Goal: Task Accomplishment & Management: Manage account settings

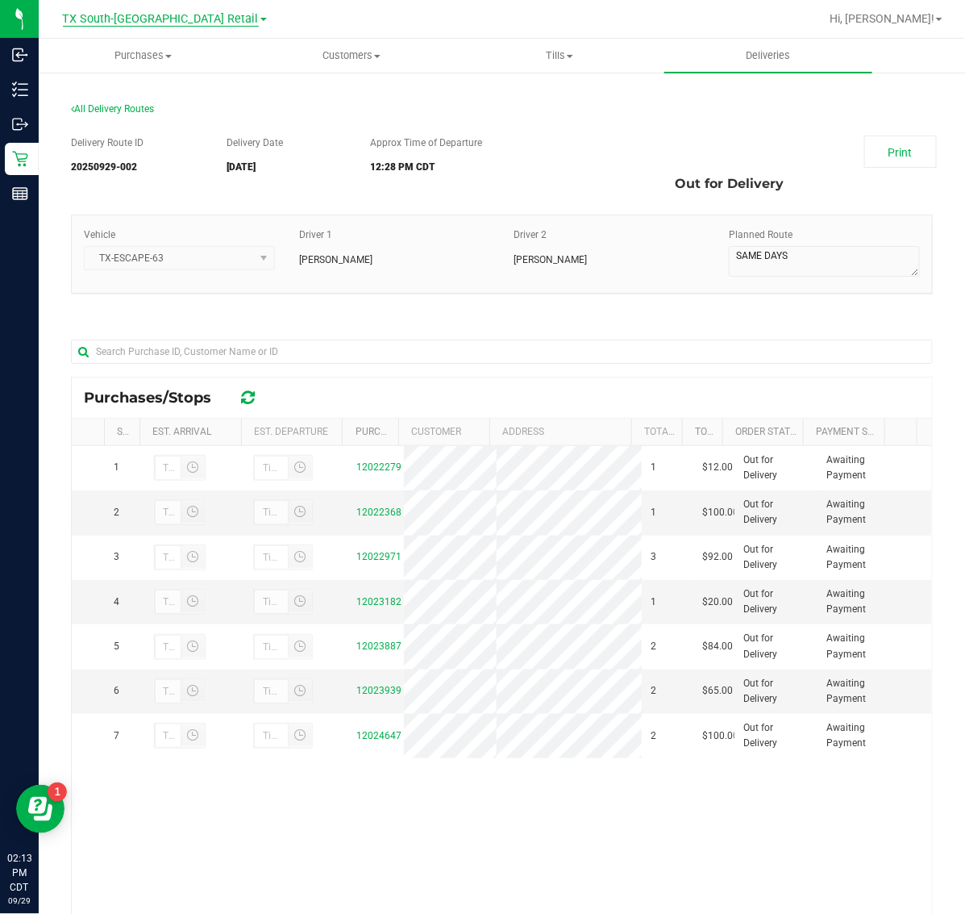
click at [152, 21] on span "TX South-[GEOGRAPHIC_DATA] Retail" at bounding box center [161, 19] width 196 height 15
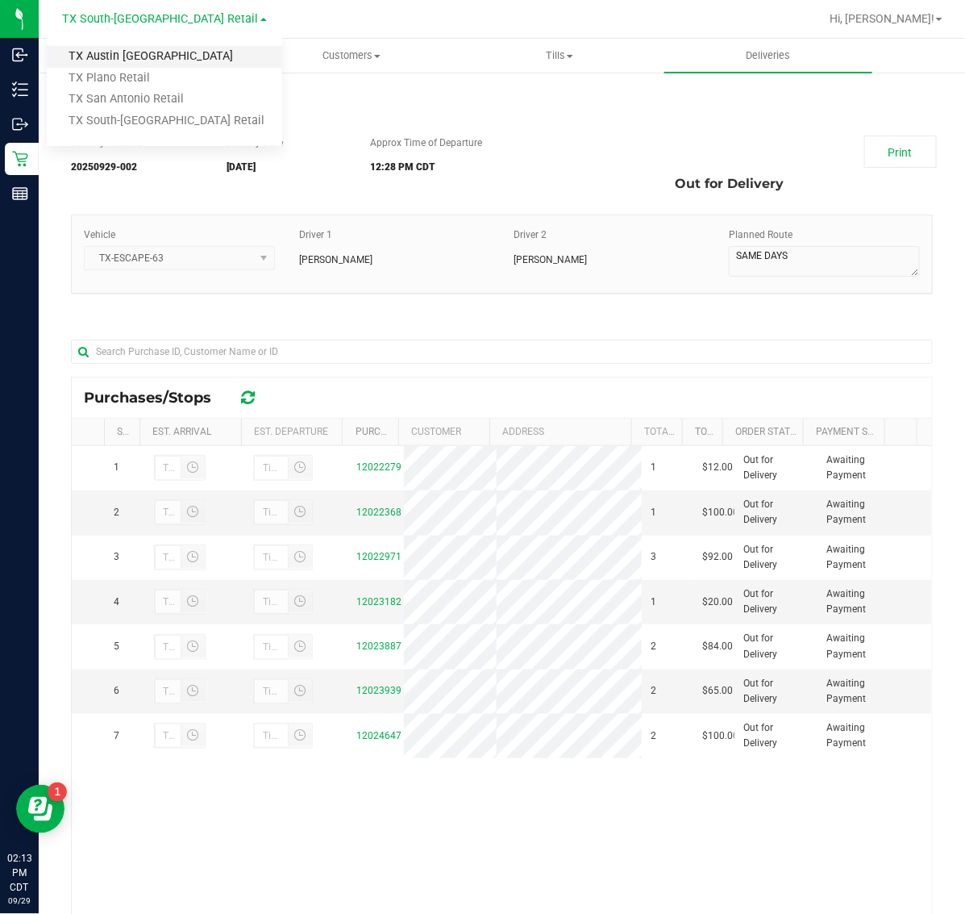
click at [155, 55] on link "TX Austin [GEOGRAPHIC_DATA]" at bounding box center [165, 57] width 236 height 22
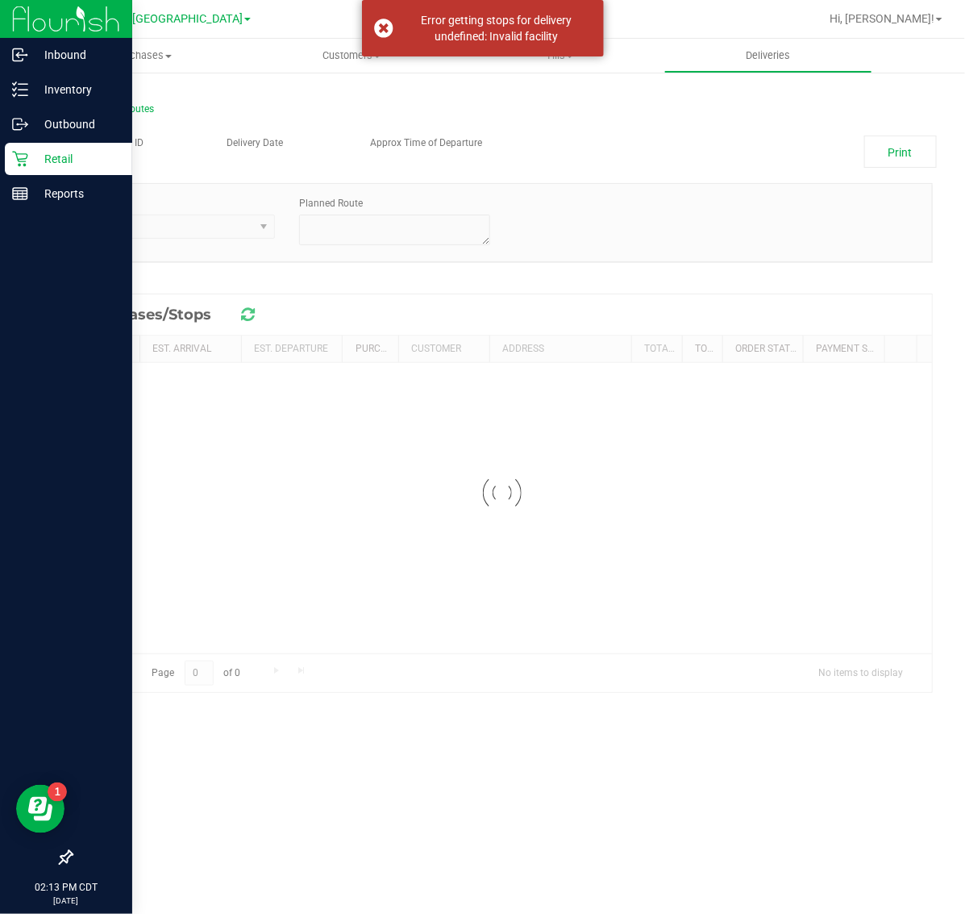
click at [37, 156] on p "Retail" at bounding box center [76, 158] width 97 height 19
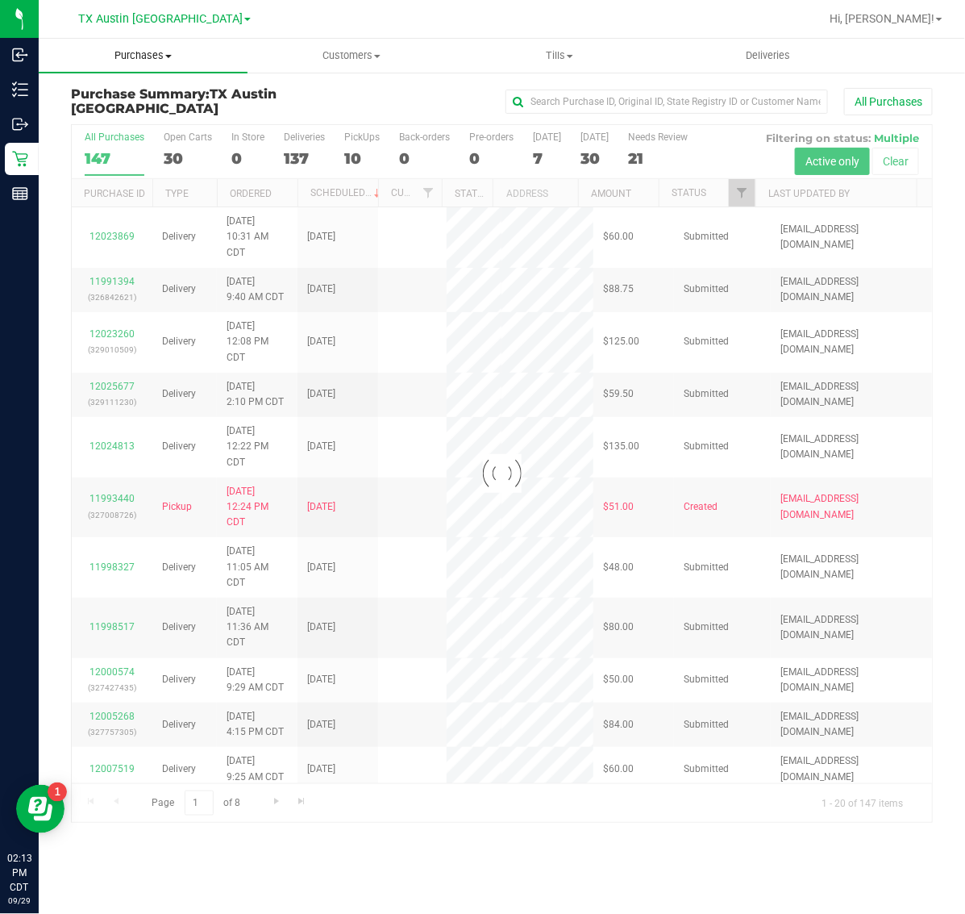
click at [140, 61] on span "Purchases" at bounding box center [143, 55] width 209 height 15
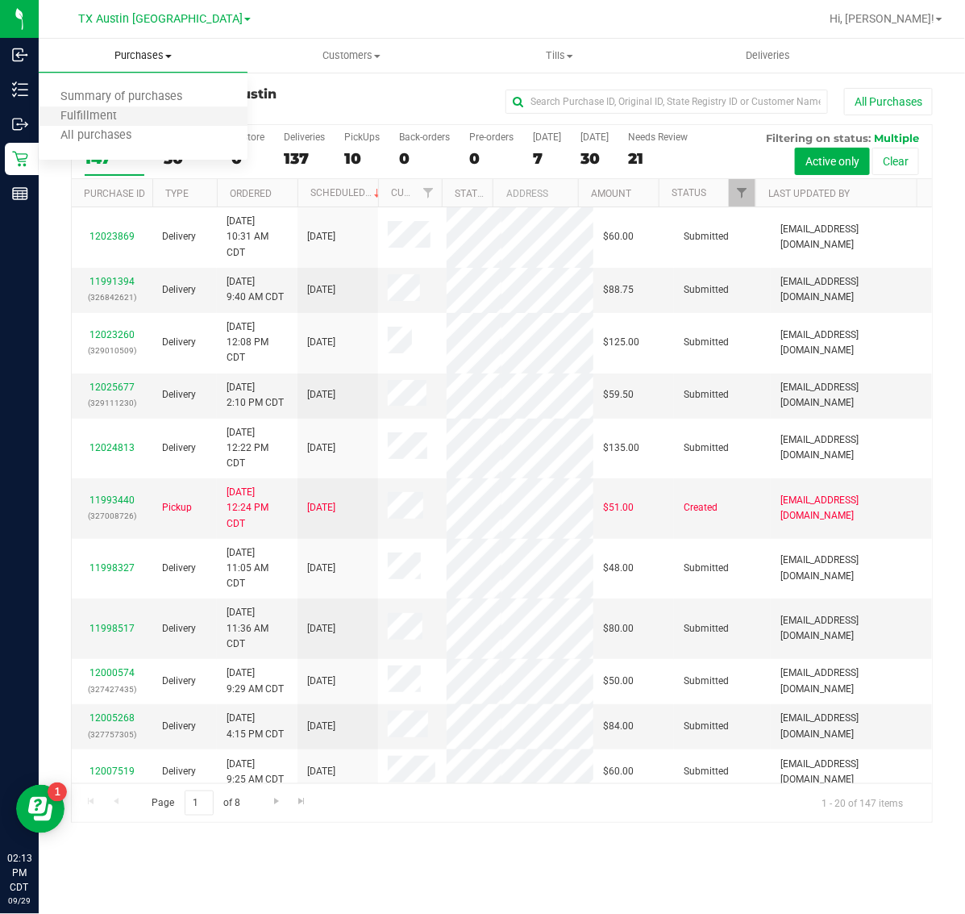
click at [143, 118] on li "Fulfillment" at bounding box center [143, 116] width 209 height 19
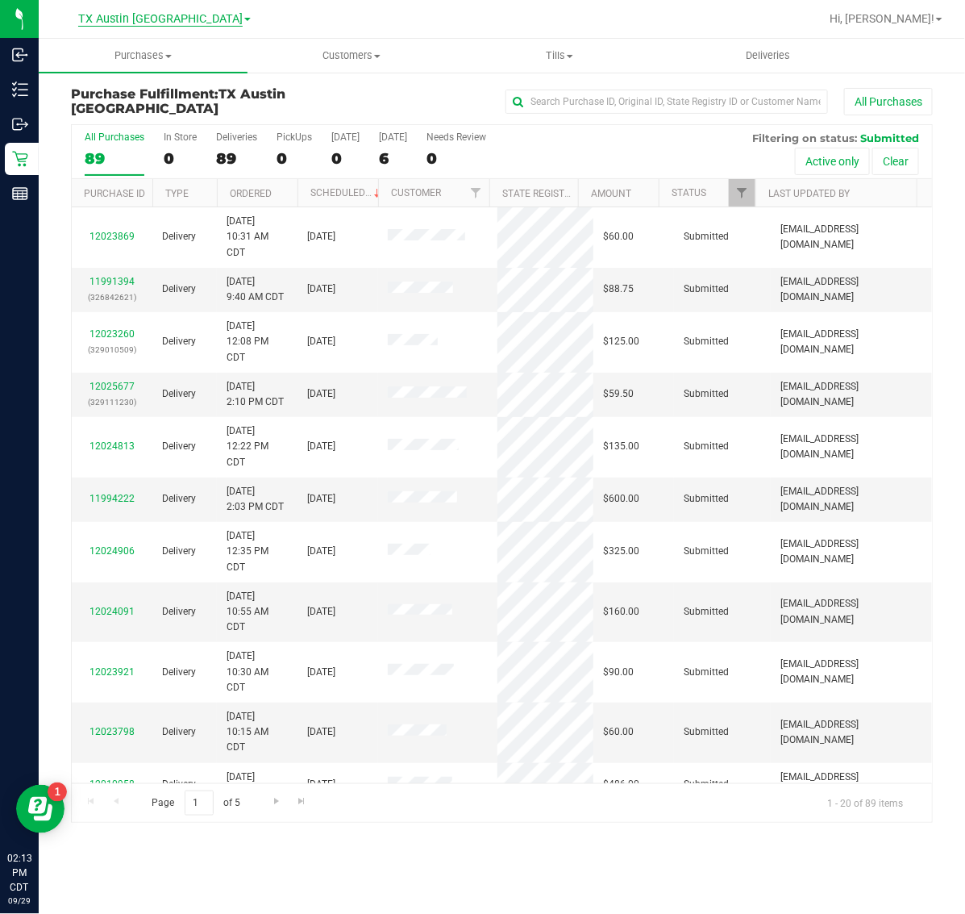
click at [150, 24] on span "TX Austin [GEOGRAPHIC_DATA]" at bounding box center [160, 19] width 165 height 15
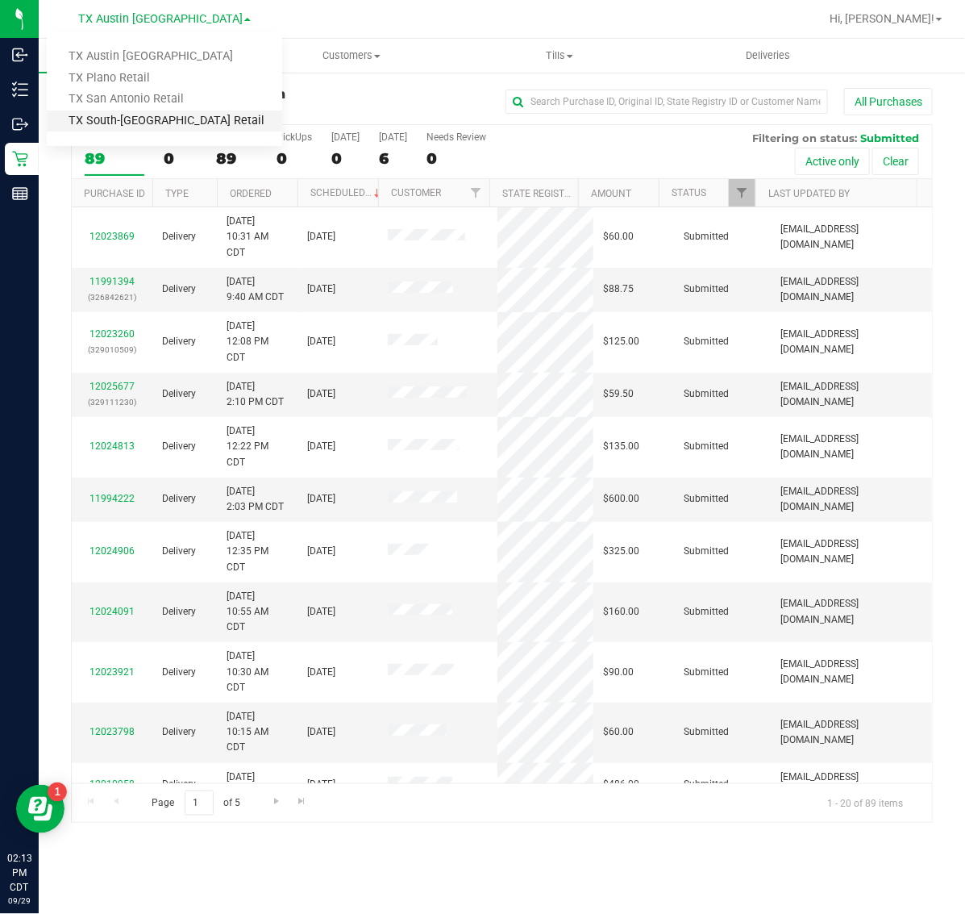
click at [147, 115] on link "TX South-[GEOGRAPHIC_DATA] Retail" at bounding box center [165, 121] width 236 height 22
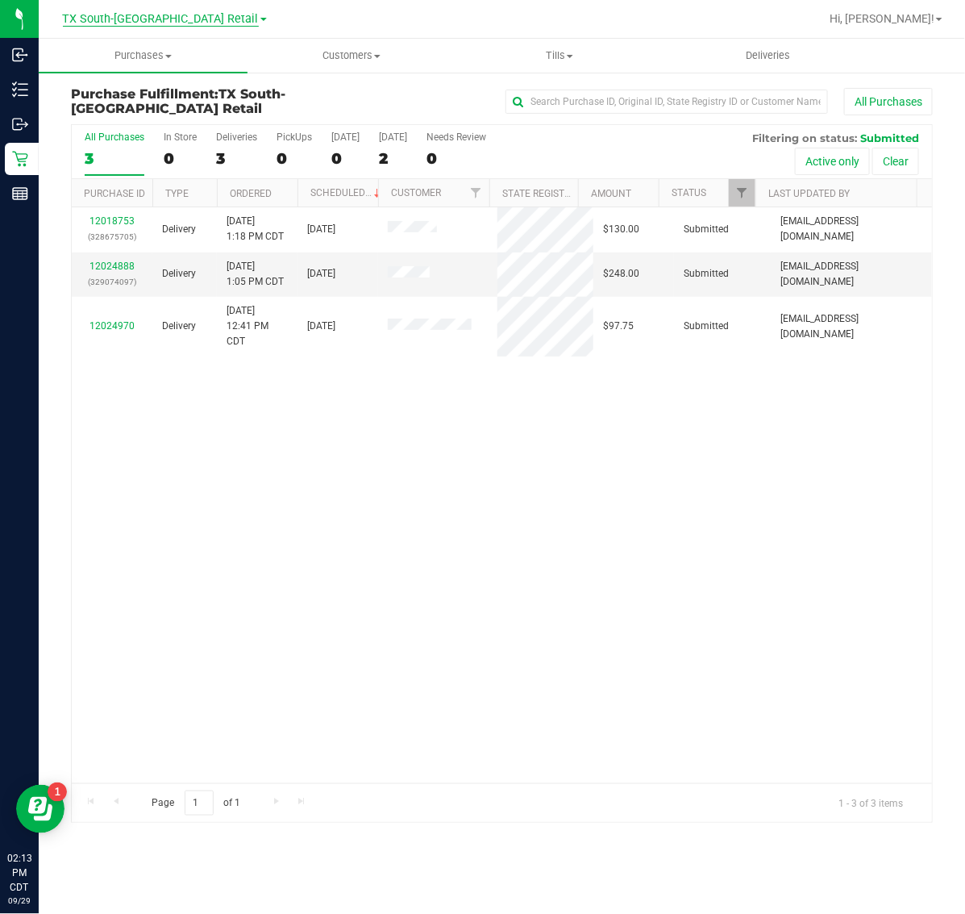
click at [147, 18] on span "TX South-[GEOGRAPHIC_DATA] Retail" at bounding box center [161, 19] width 196 height 15
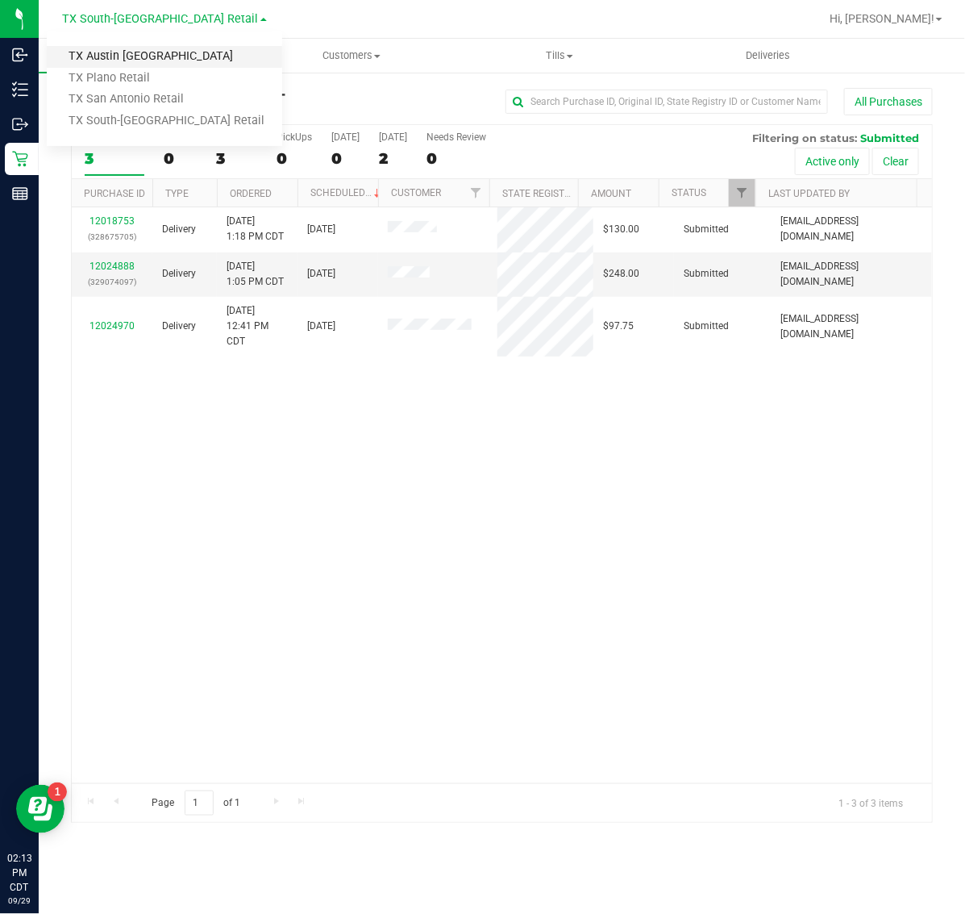
click at [138, 59] on link "TX Austin [GEOGRAPHIC_DATA]" at bounding box center [165, 57] width 236 height 22
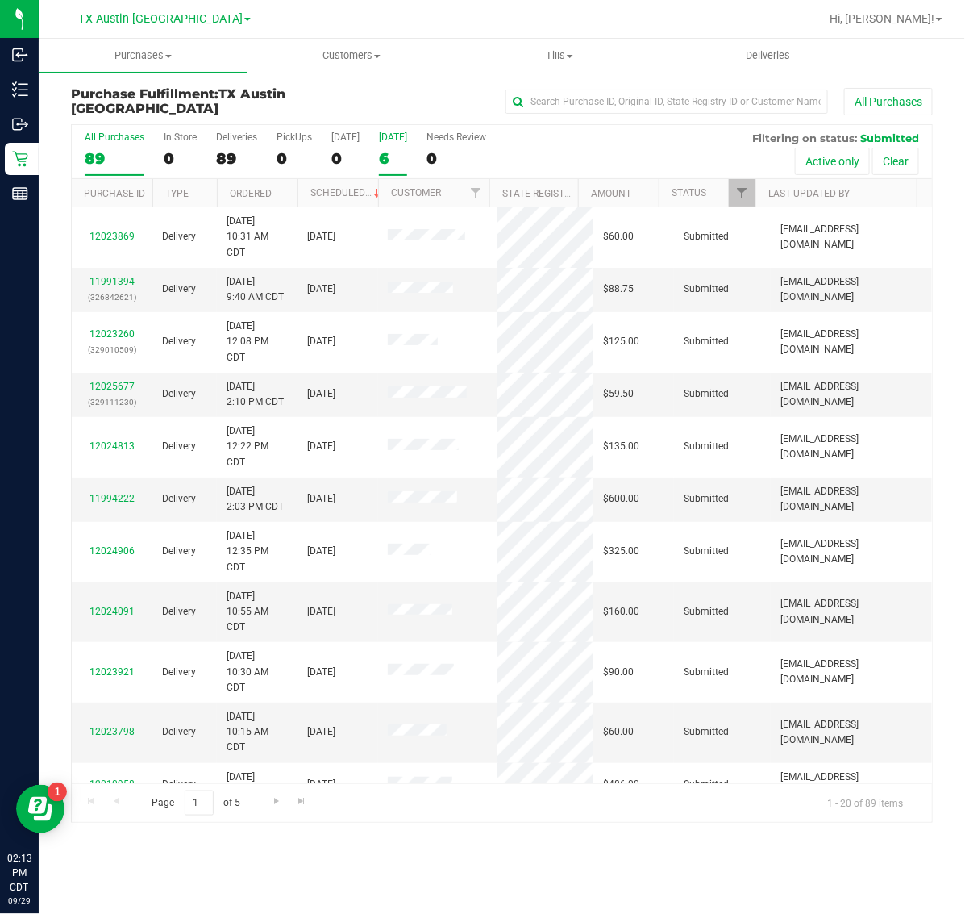
click at [403, 149] on div "6" at bounding box center [393, 158] width 28 height 19
click at [0, 0] on input "Tomorrow 6" at bounding box center [0, 0] width 0 height 0
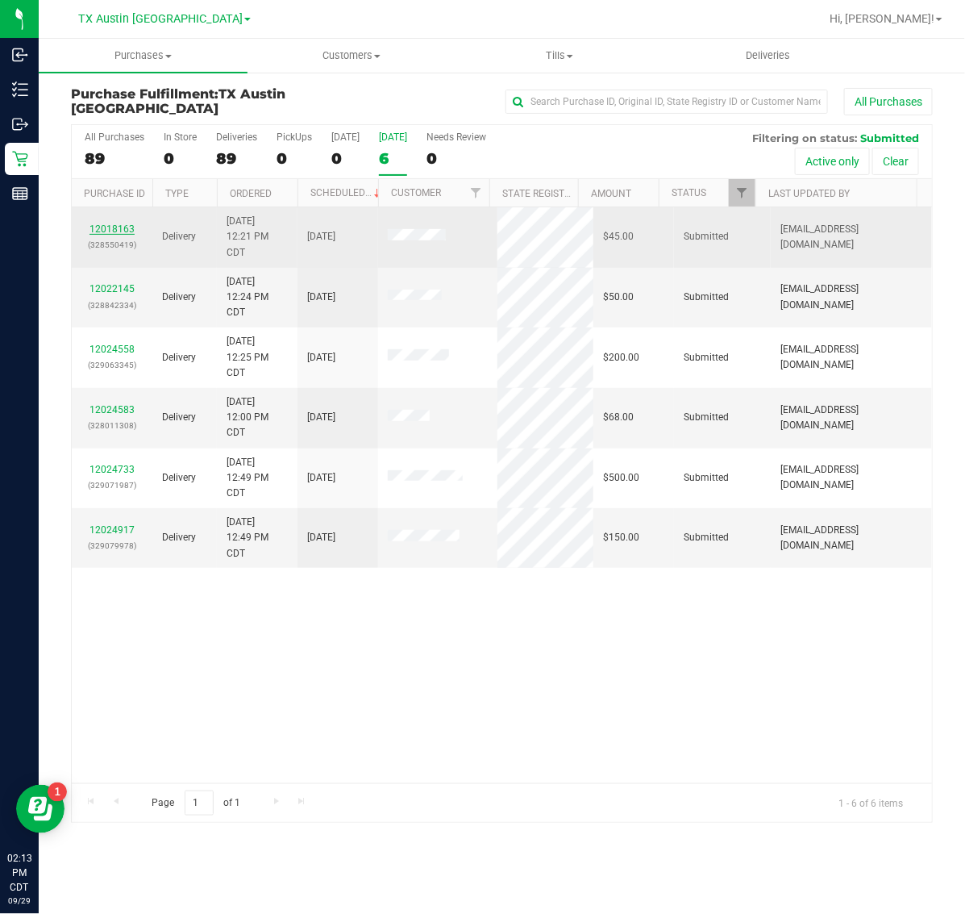
click at [113, 232] on link "12018163" at bounding box center [112, 228] width 45 height 11
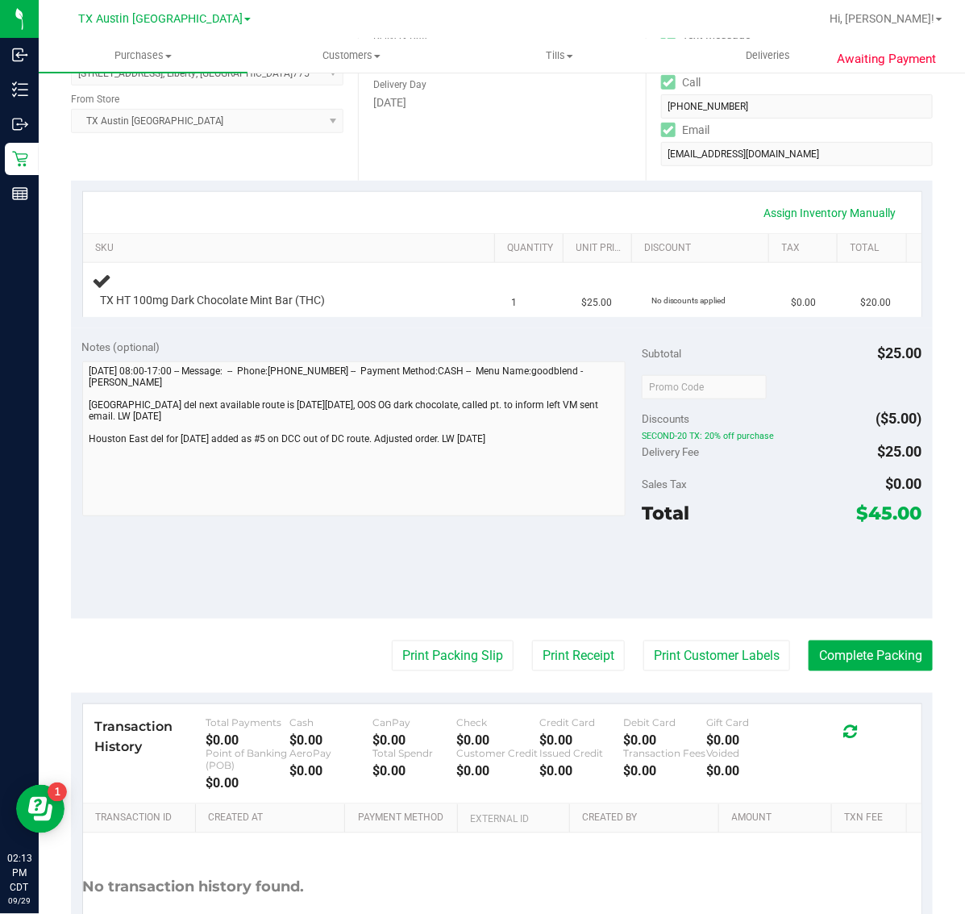
scroll to position [302, 0]
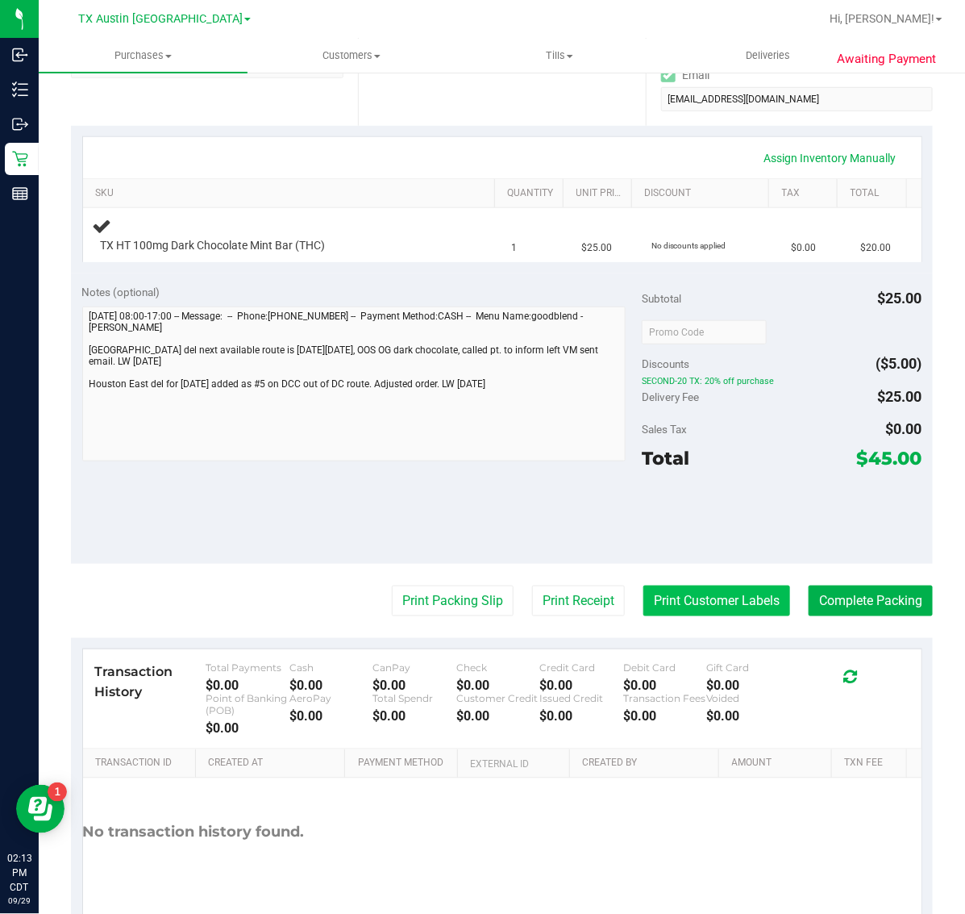
click at [719, 615] on button "Print Customer Labels" at bounding box center [717, 601] width 147 height 31
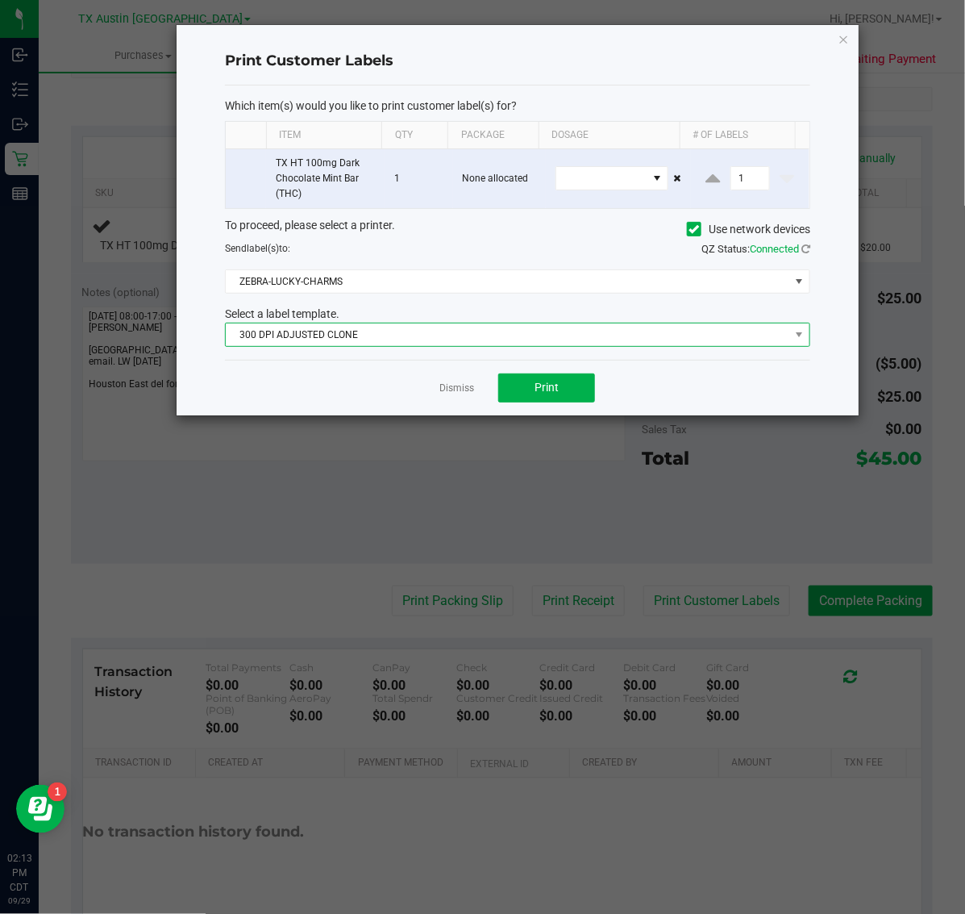
click at [469, 332] on span "300 DPI ADJUSTED CLONE" at bounding box center [508, 334] width 564 height 23
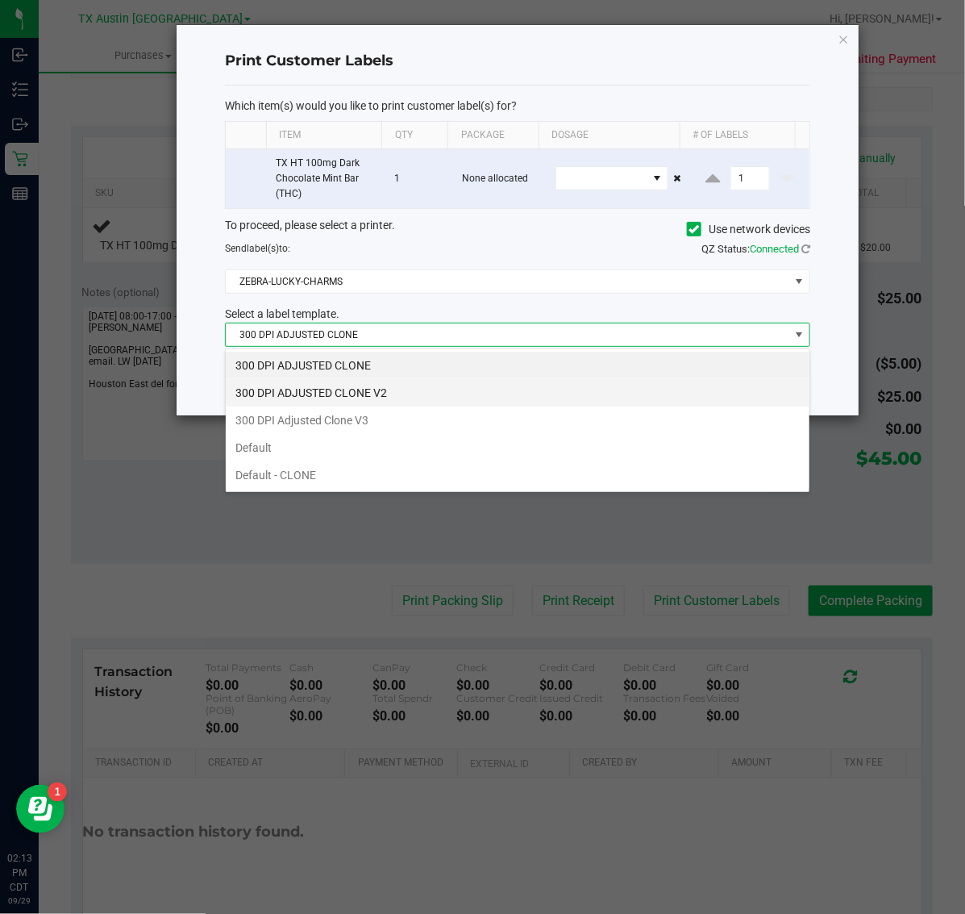
scroll to position [25, 586]
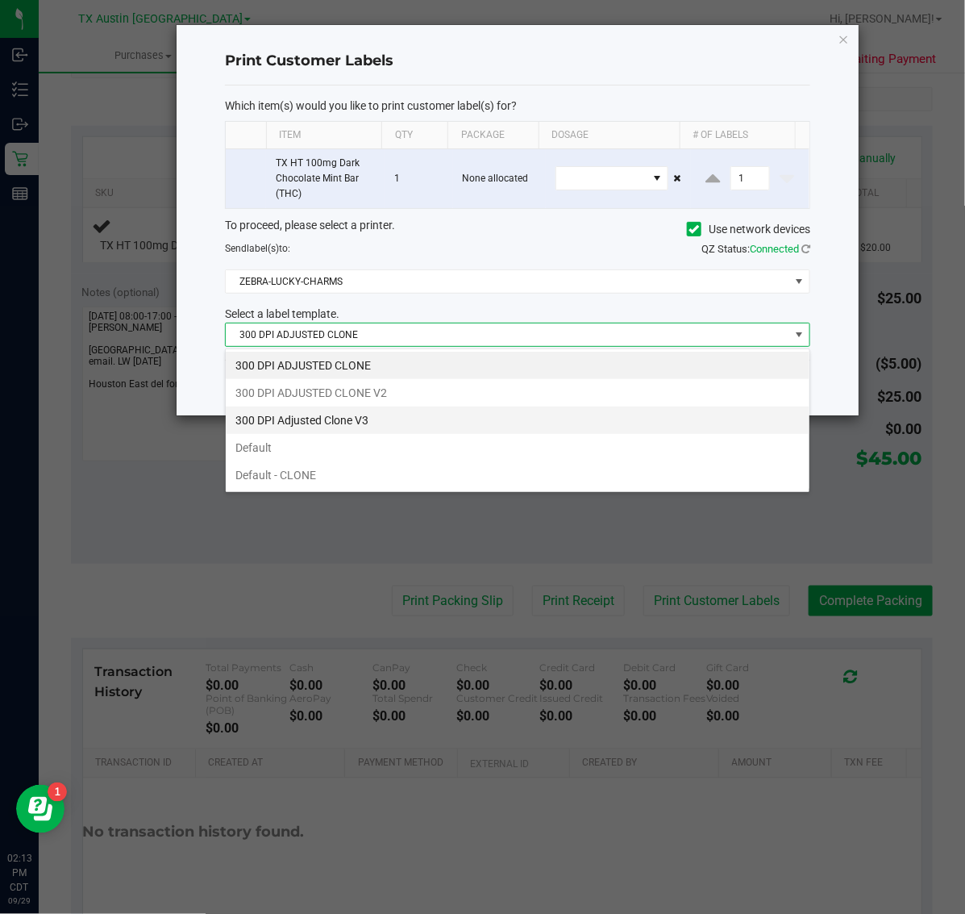
click at [405, 413] on li "300 DPI Adjusted Clone V3" at bounding box center [518, 420] width 584 height 27
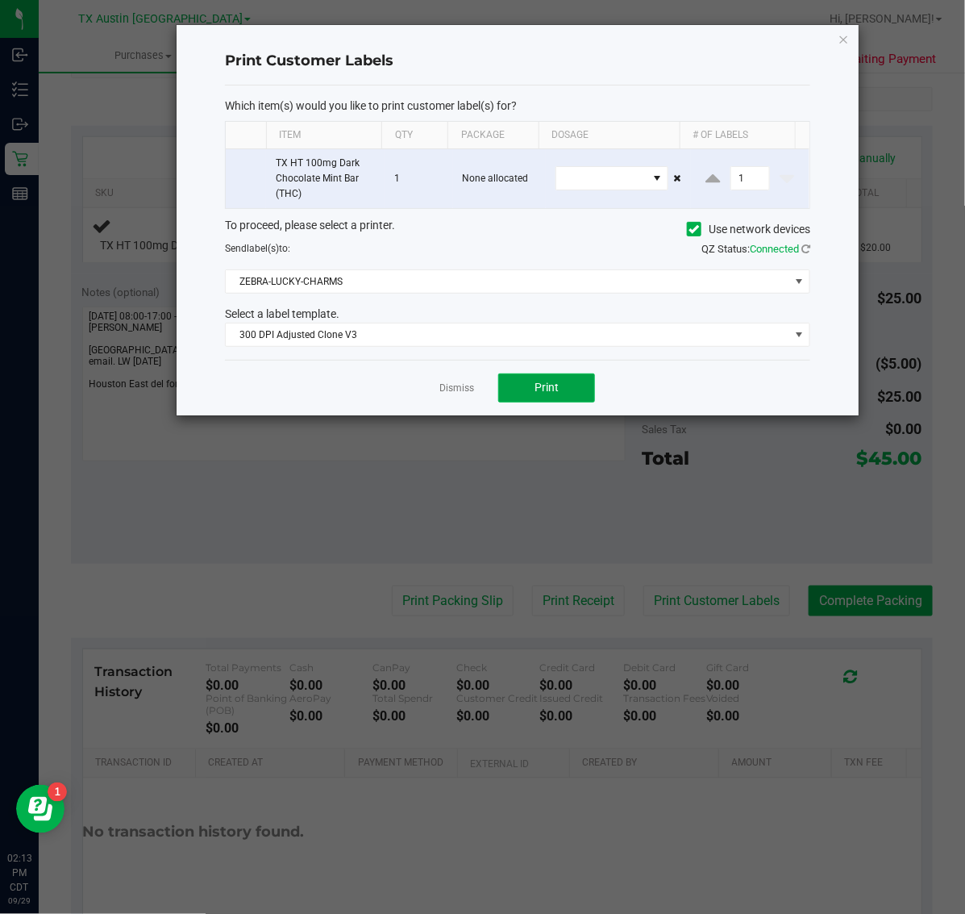
click at [562, 384] on button "Print" at bounding box center [546, 387] width 97 height 29
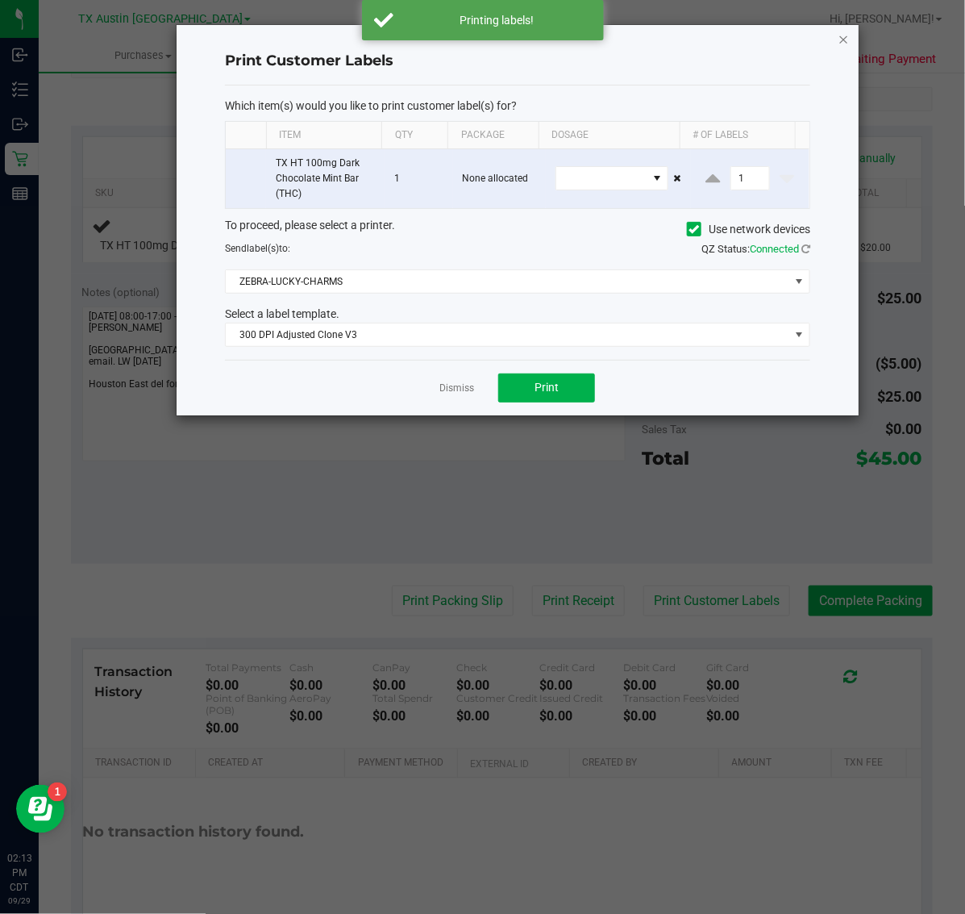
click at [840, 37] on icon "button" at bounding box center [844, 38] width 11 height 19
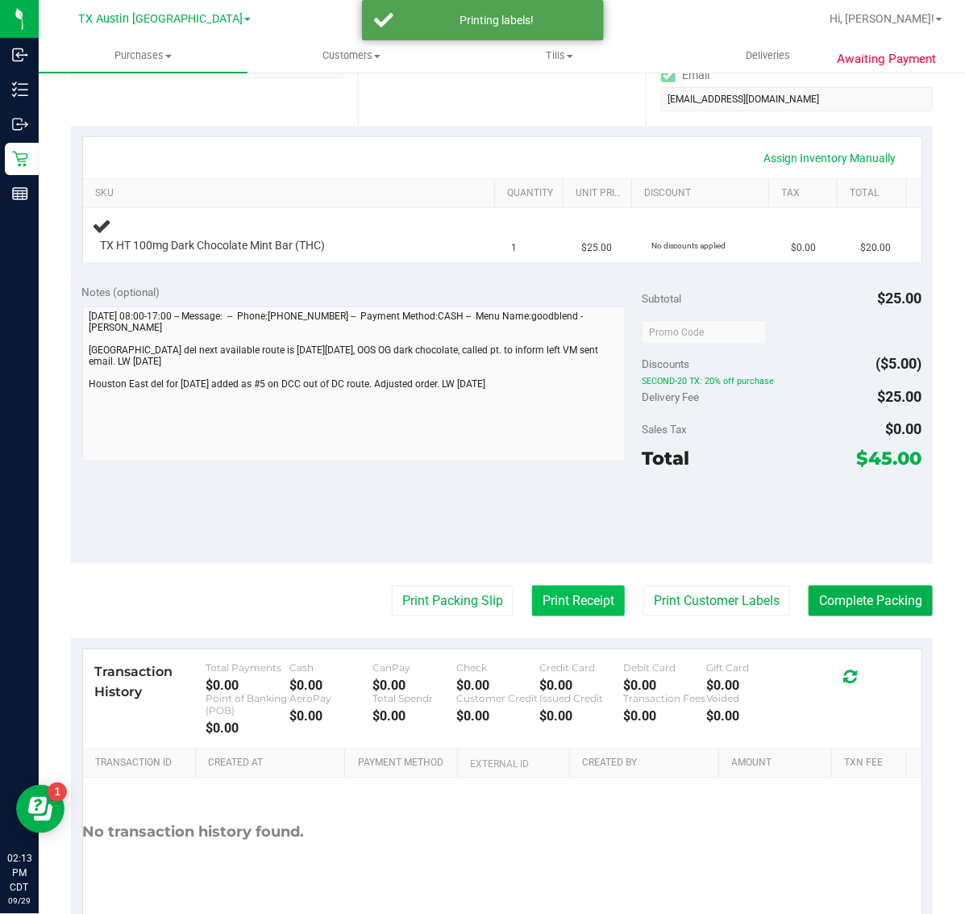
click at [559, 603] on button "Print Receipt" at bounding box center [578, 601] width 93 height 31
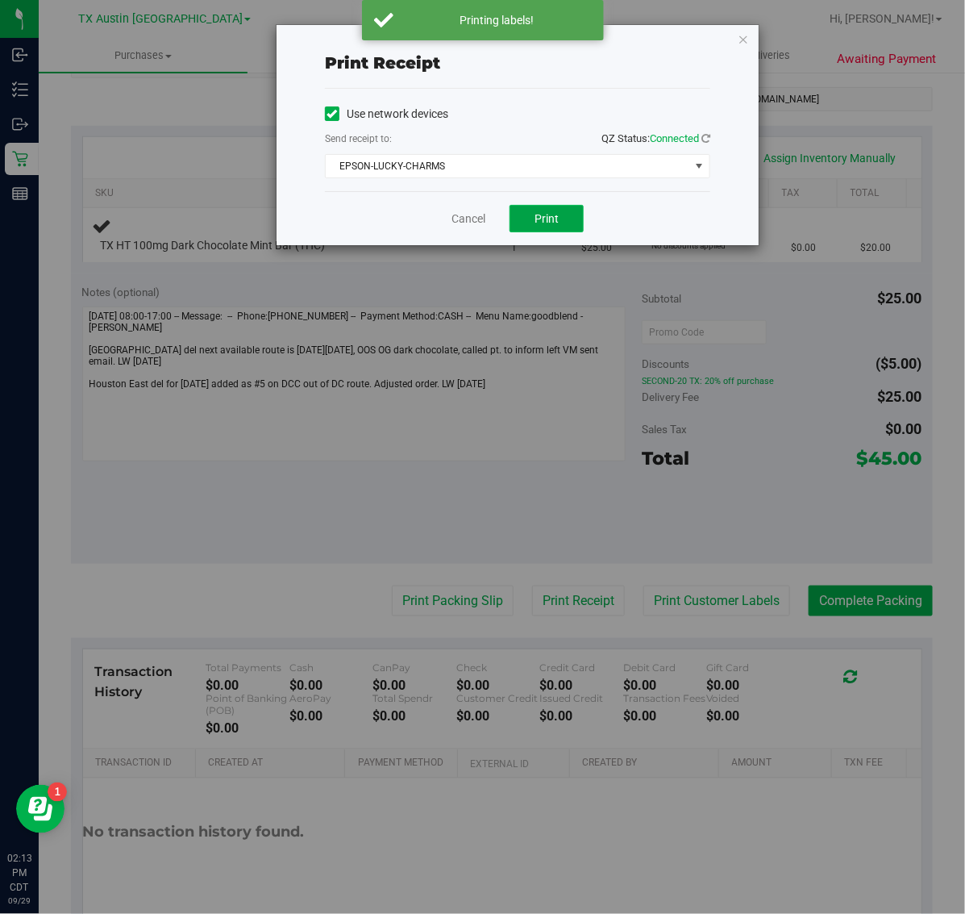
click at [561, 220] on button "Print" at bounding box center [547, 218] width 74 height 27
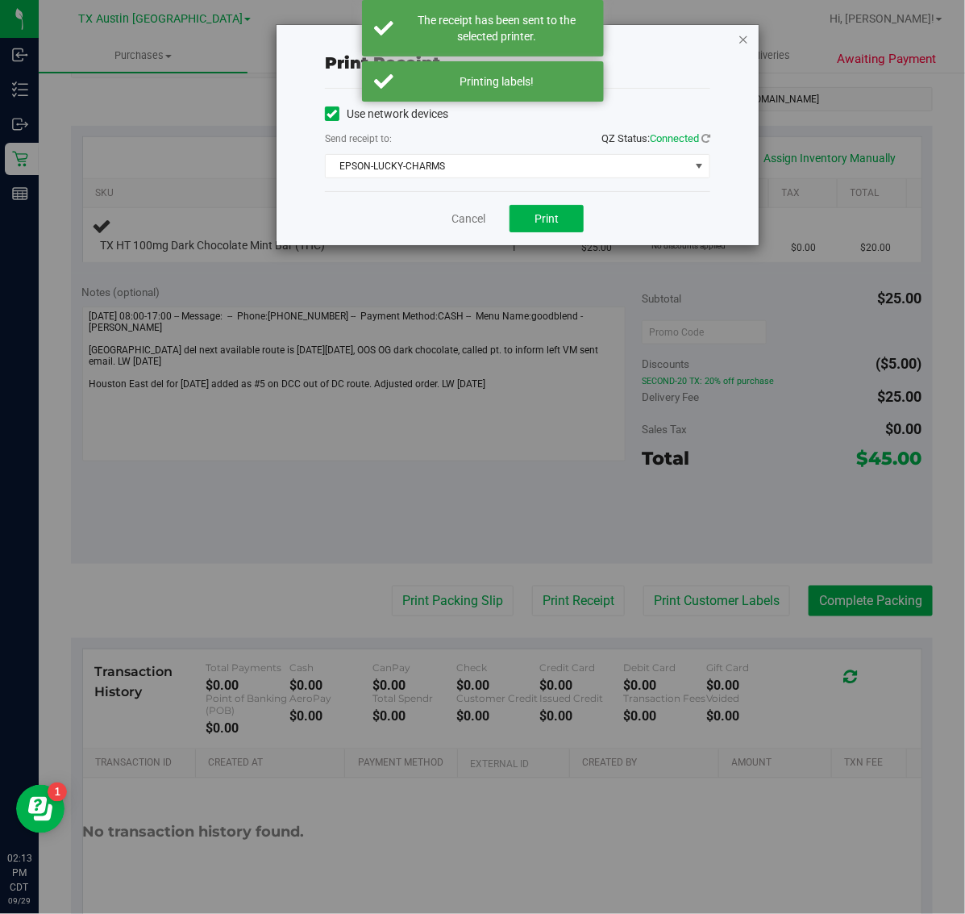
click at [742, 35] on icon "button" at bounding box center [743, 38] width 11 height 19
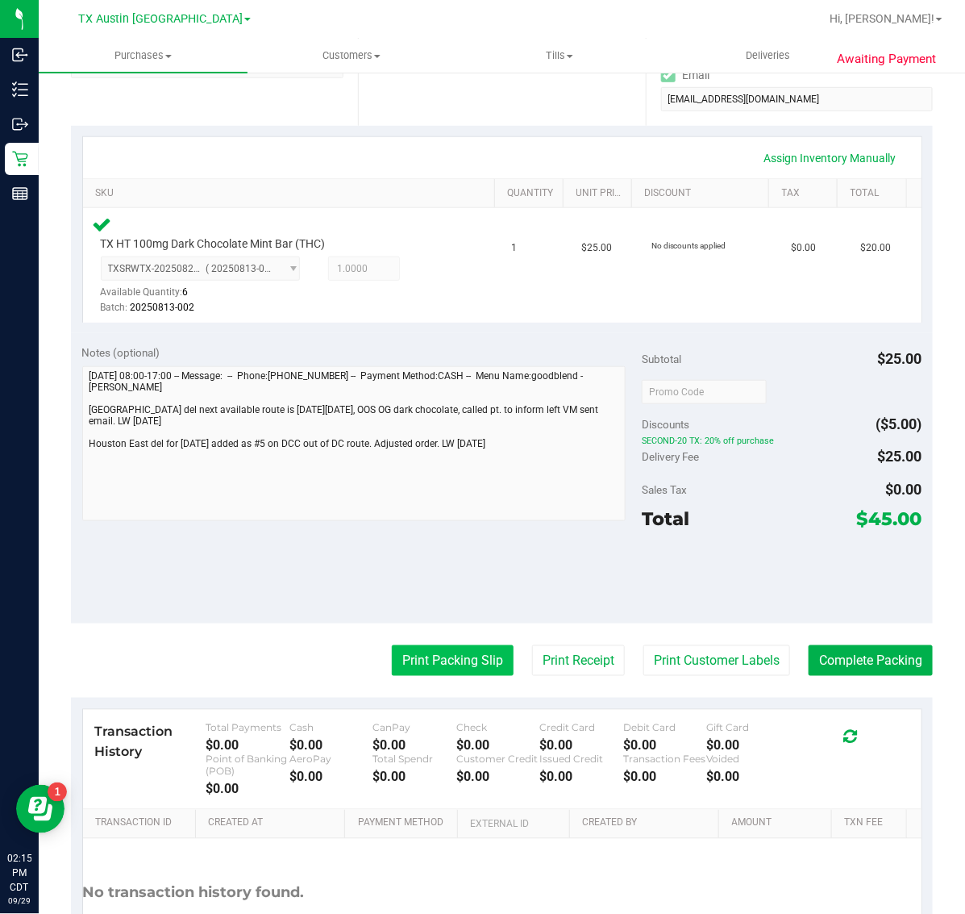
click at [410, 664] on button "Print Packing Slip" at bounding box center [453, 660] width 122 height 31
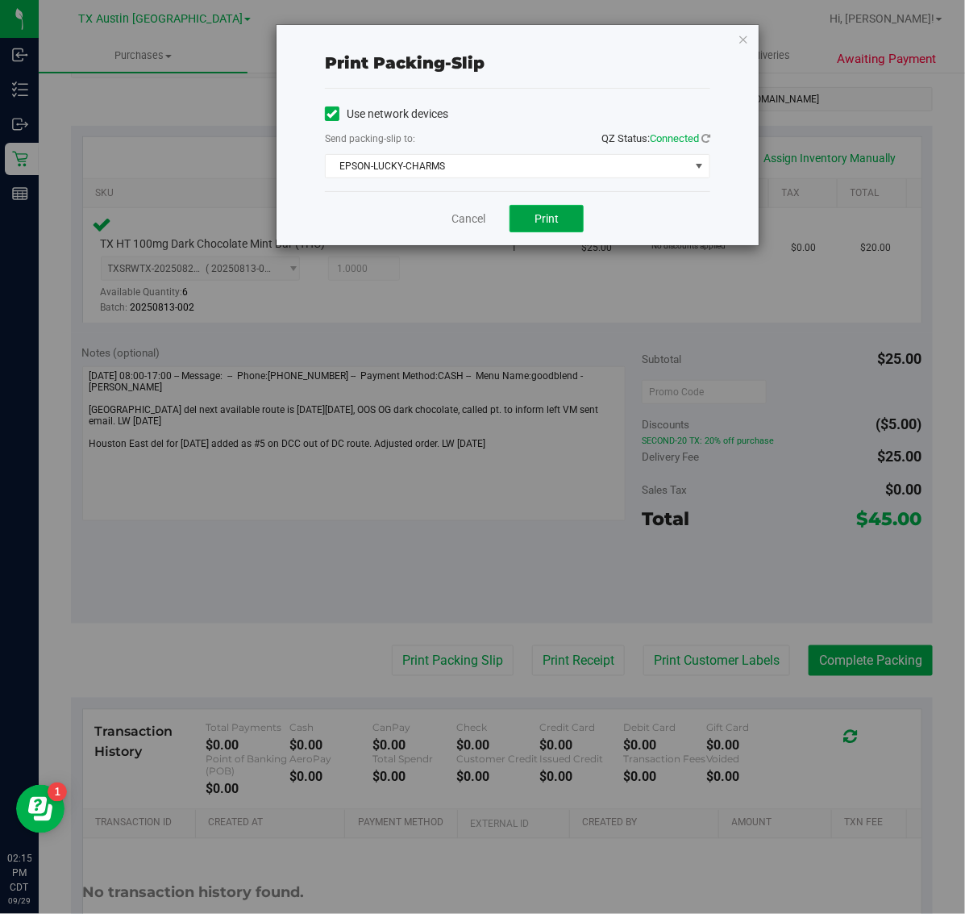
click at [552, 224] on span "Print" at bounding box center [547, 218] width 24 height 13
click at [739, 38] on icon "button" at bounding box center [743, 38] width 11 height 19
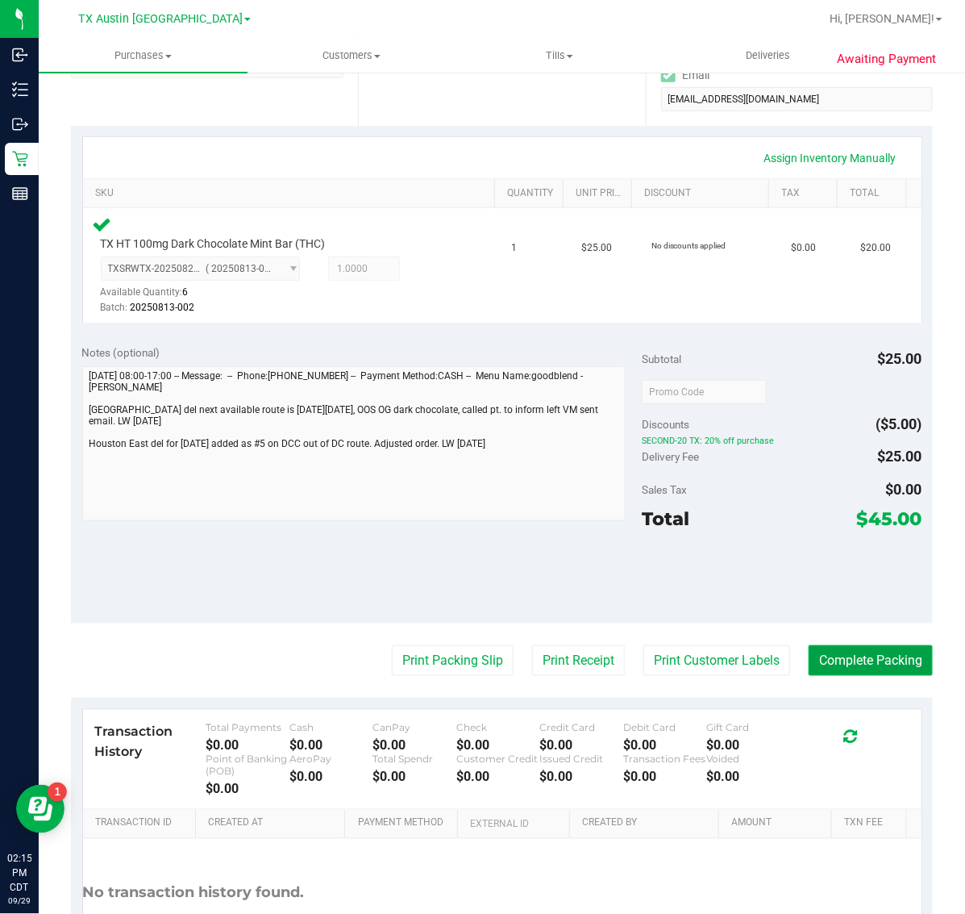
click at [845, 654] on button "Complete Packing" at bounding box center [871, 660] width 124 height 31
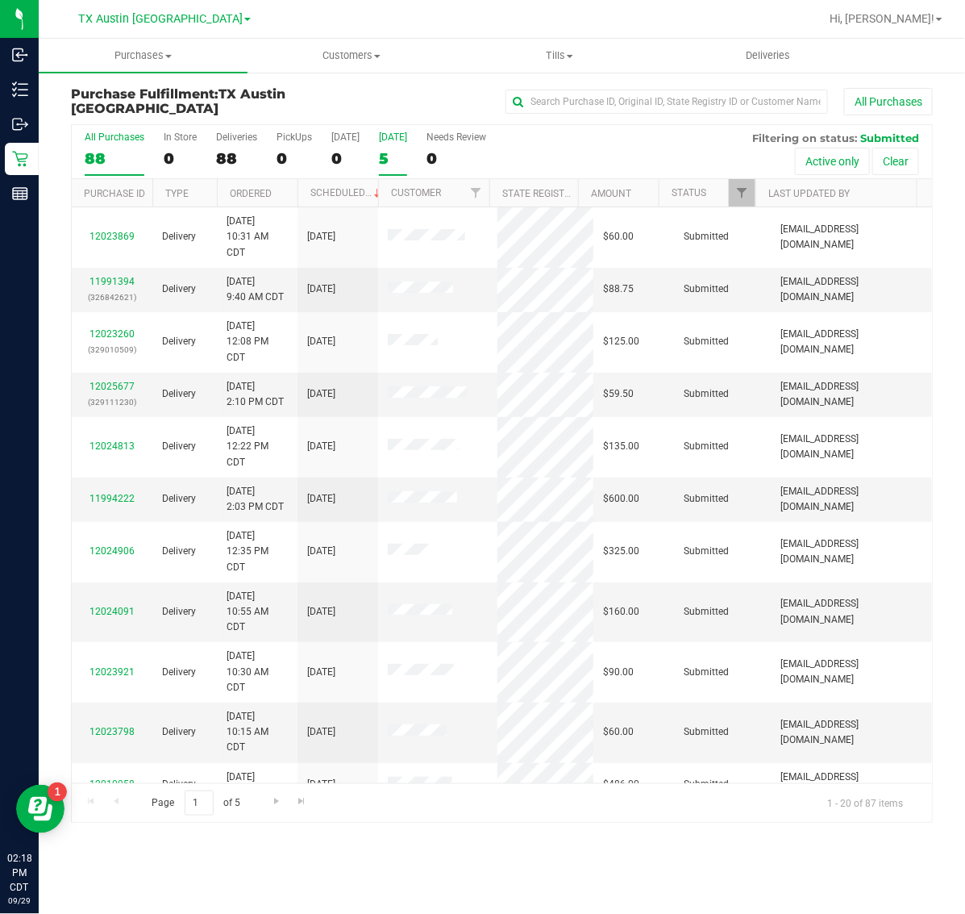
click at [379, 144] on label "Tomorrow 5" at bounding box center [393, 153] width 28 height 44
click at [0, 0] on input "Tomorrow 5" at bounding box center [0, 0] width 0 height 0
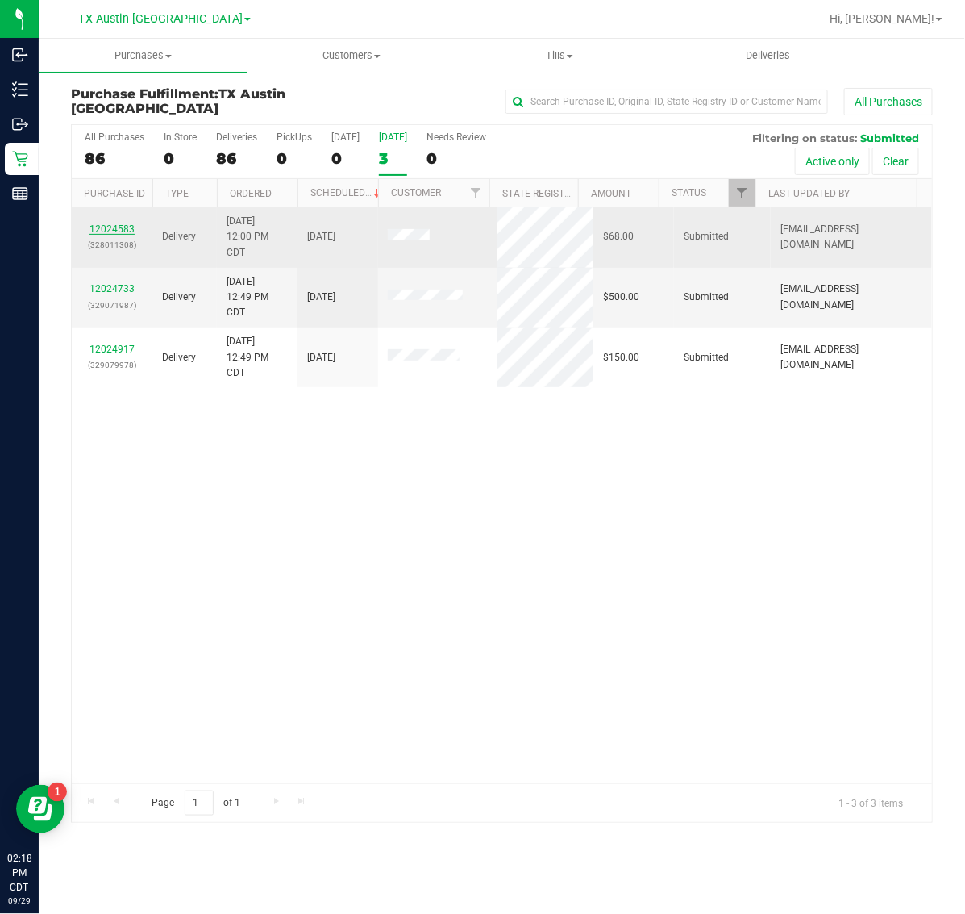
click at [113, 227] on link "12024583" at bounding box center [112, 228] width 45 height 11
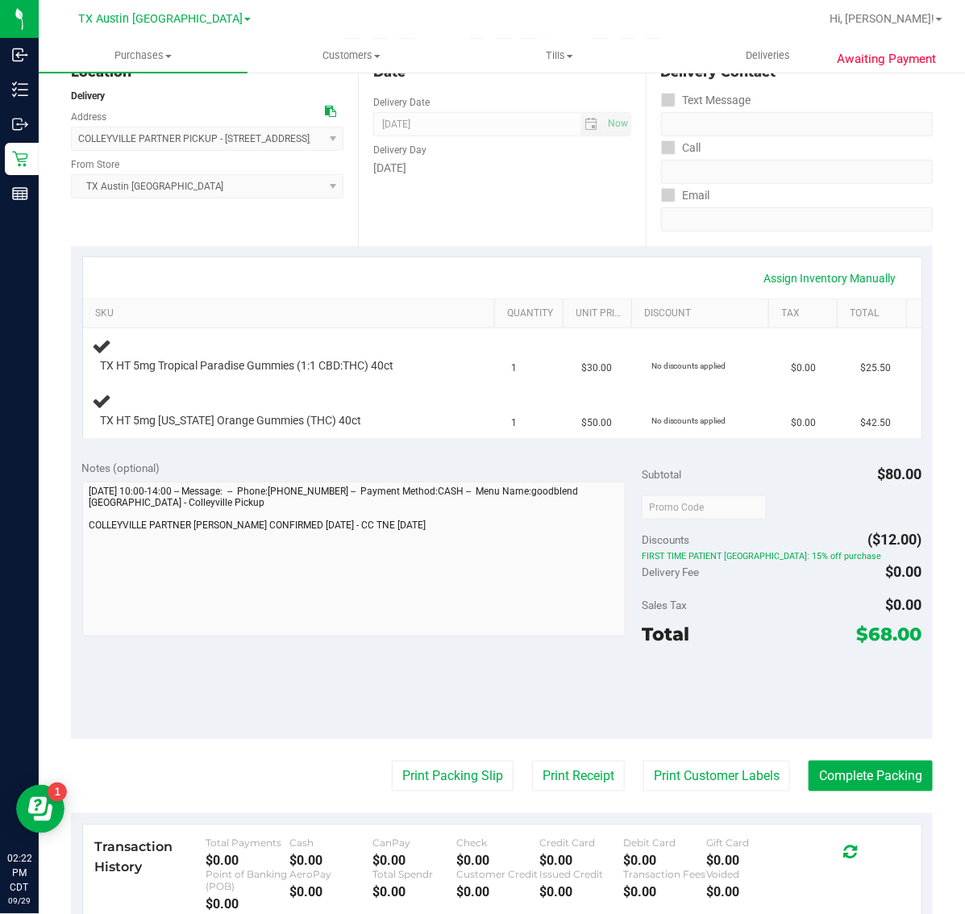
scroll to position [202, 0]
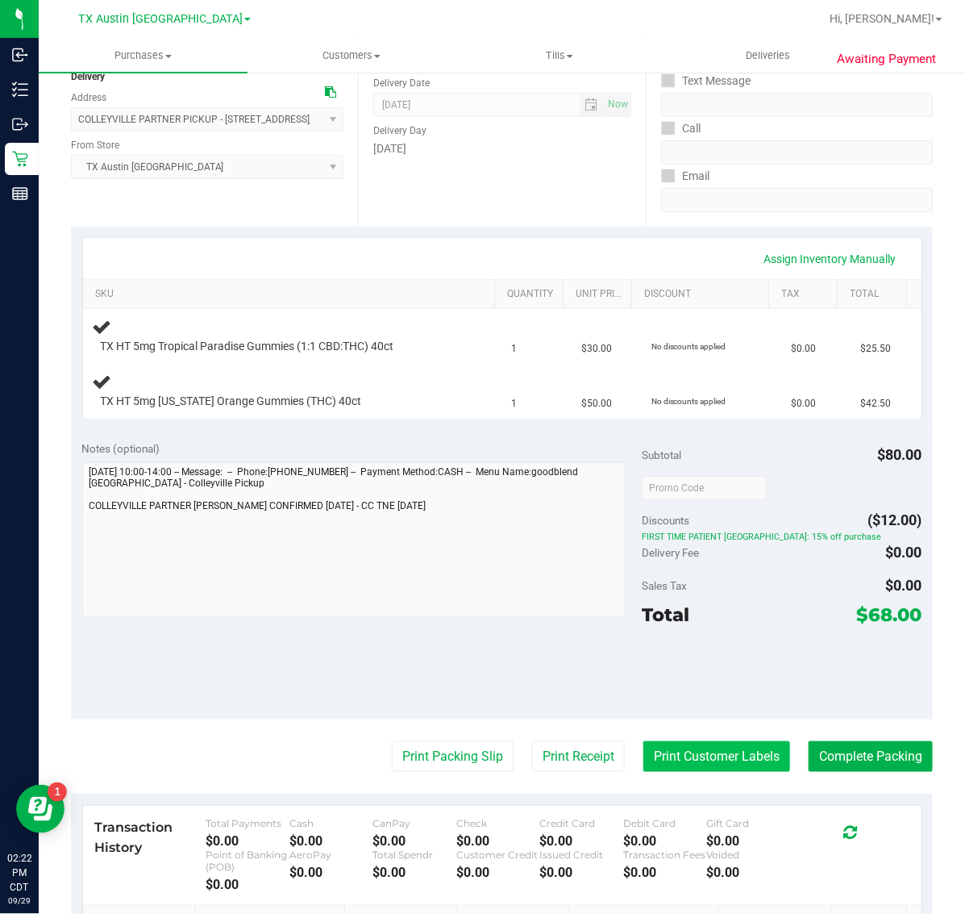
click at [711, 763] on button "Print Customer Labels" at bounding box center [717, 756] width 147 height 31
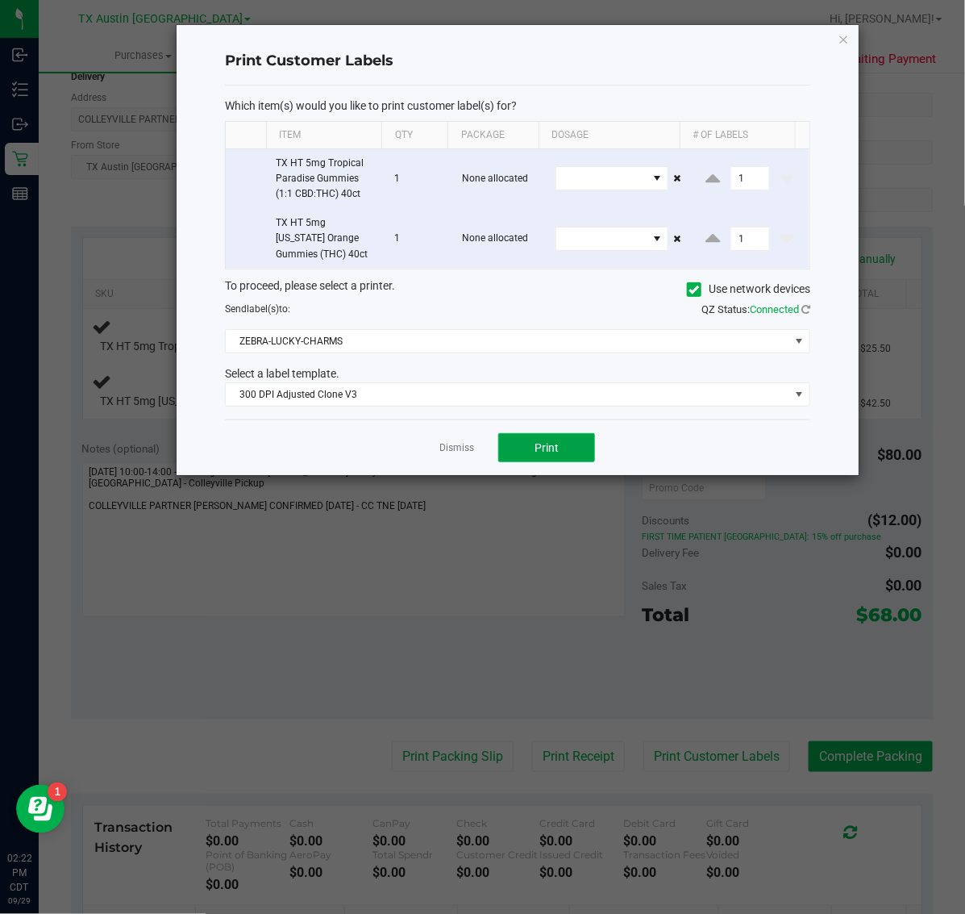
click at [558, 457] on button "Print" at bounding box center [546, 447] width 97 height 29
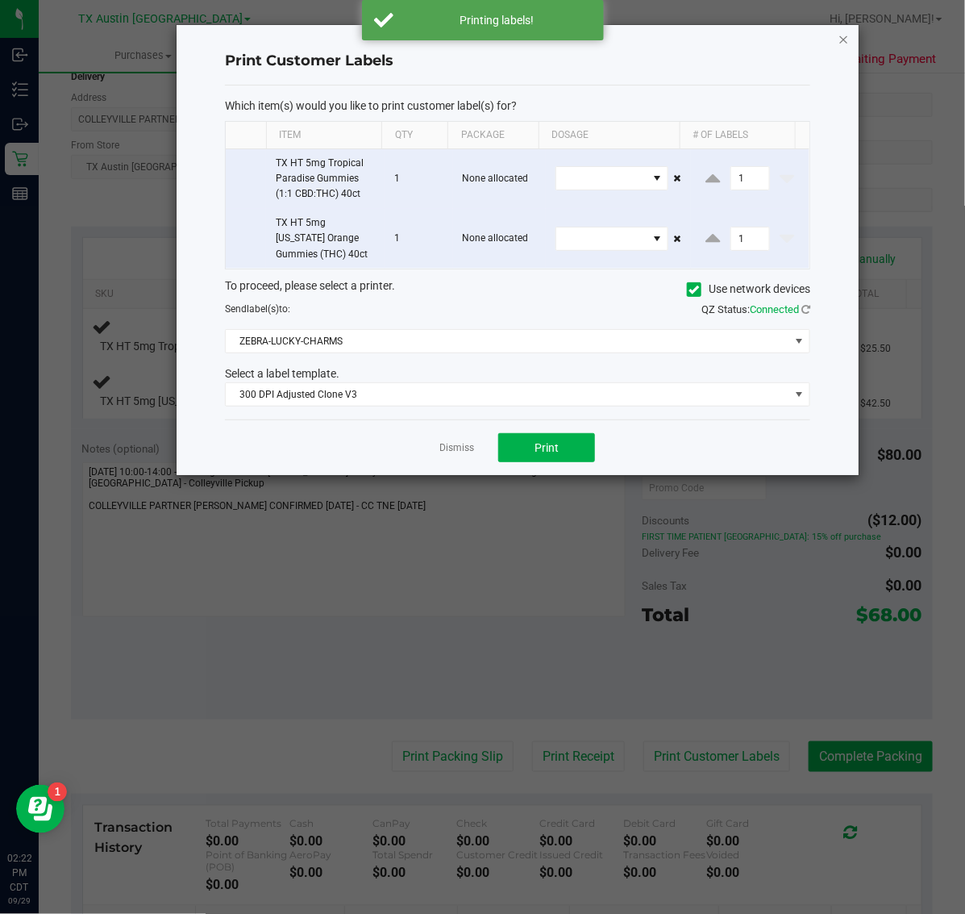
click at [843, 38] on icon "button" at bounding box center [844, 38] width 11 height 19
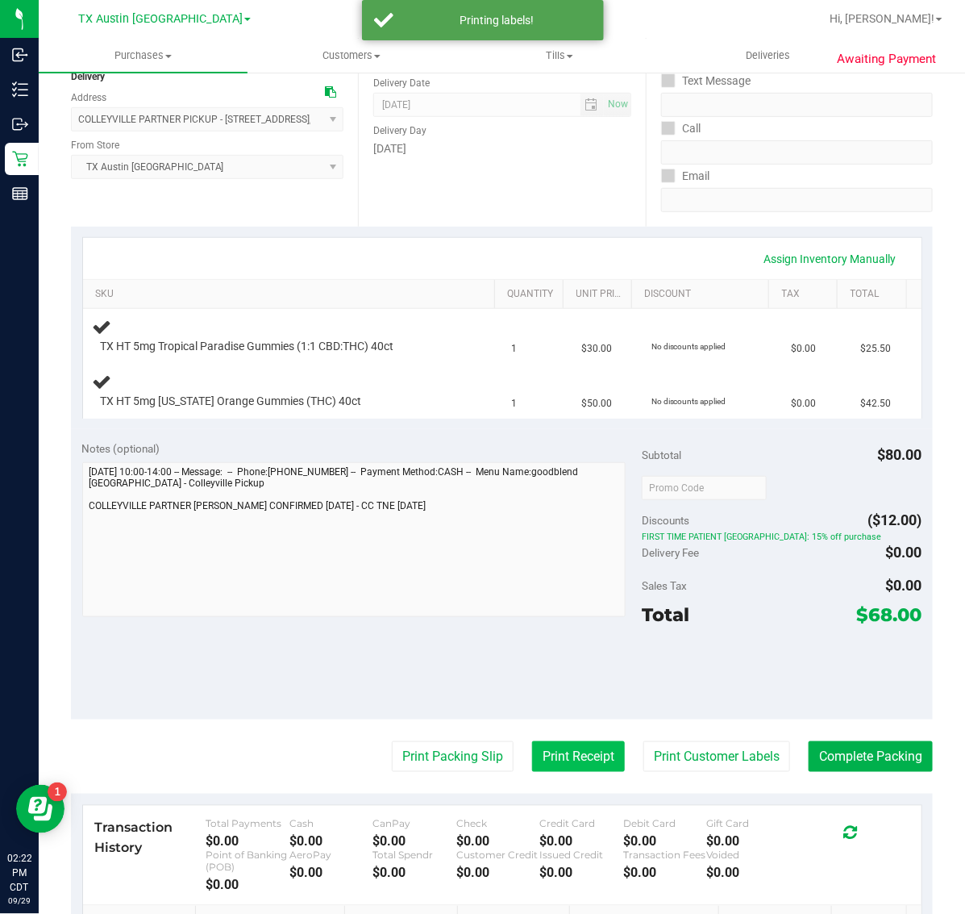
click at [570, 772] on button "Print Receipt" at bounding box center [578, 756] width 93 height 31
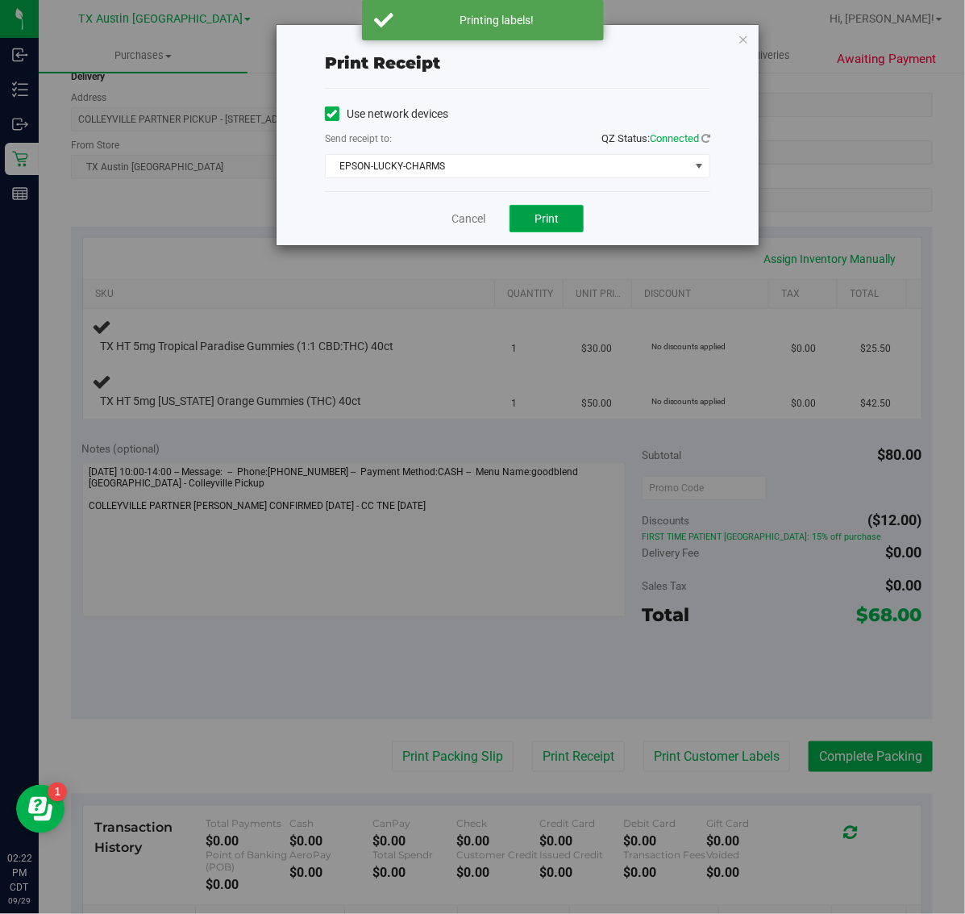
click at [550, 223] on span "Print" at bounding box center [547, 218] width 24 height 13
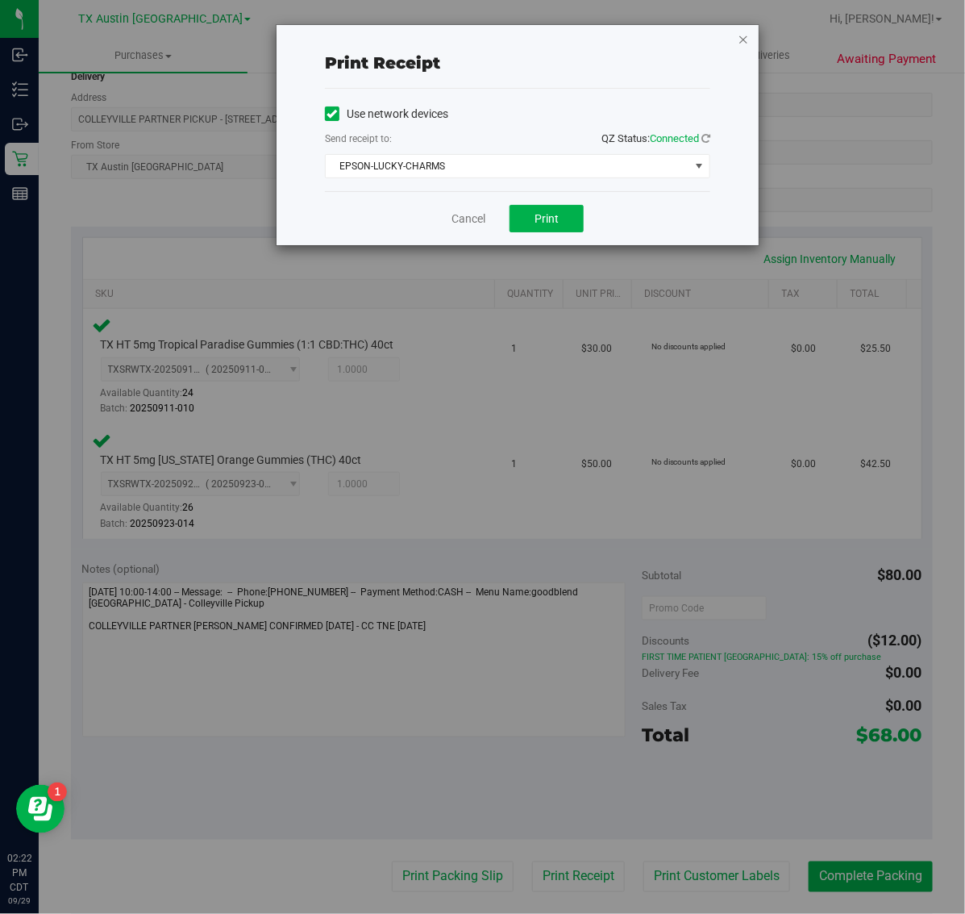
click at [740, 32] on icon "button" at bounding box center [743, 38] width 11 height 19
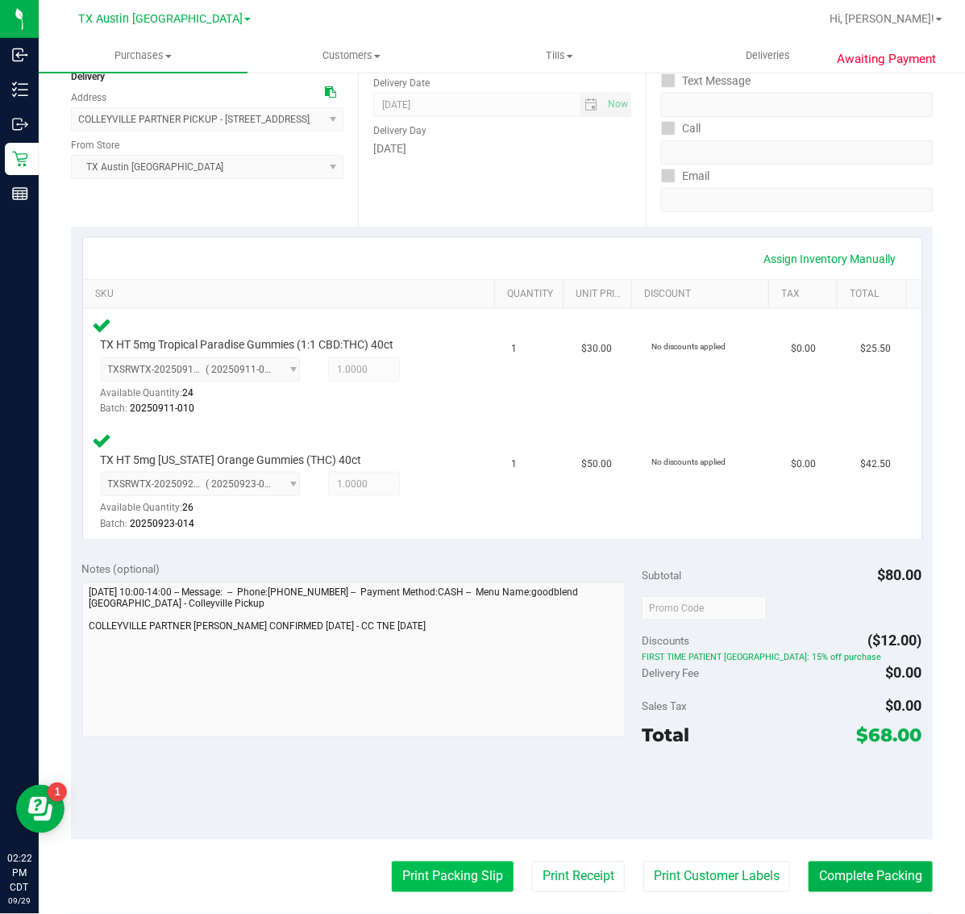
click at [442, 869] on button "Print Packing Slip" at bounding box center [453, 876] width 122 height 31
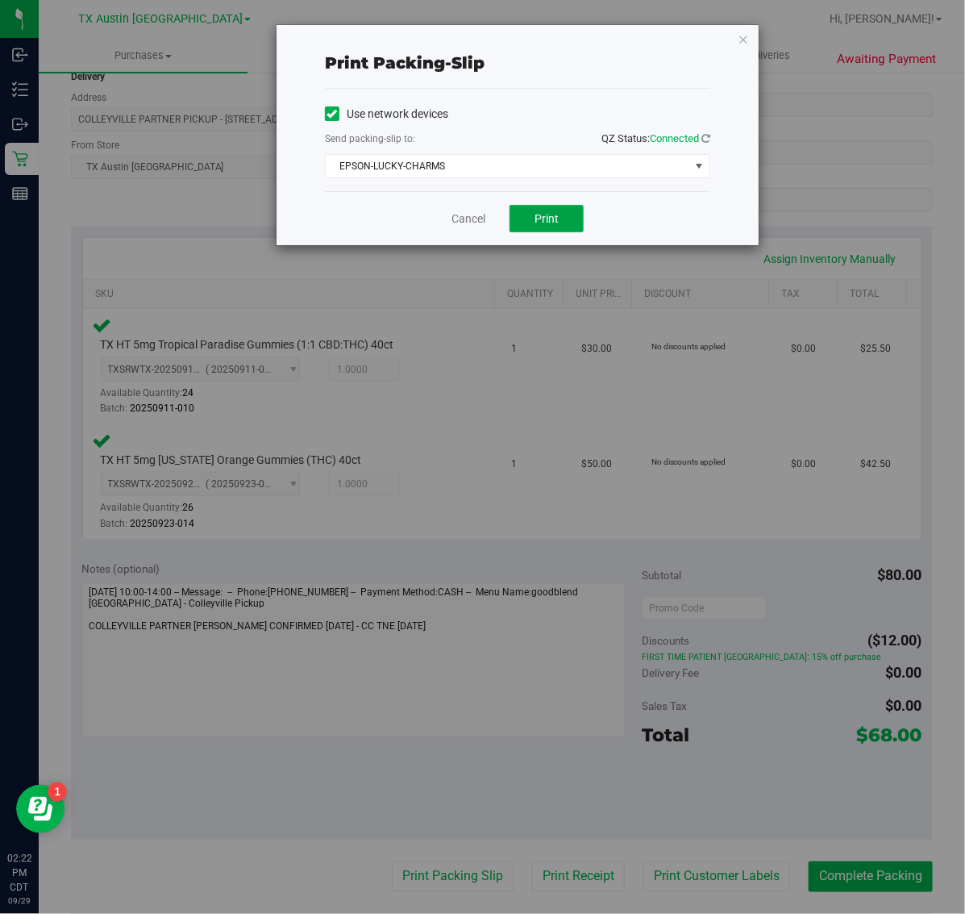
click at [562, 215] on button "Print" at bounding box center [547, 218] width 74 height 27
click at [747, 35] on icon "button" at bounding box center [743, 38] width 11 height 19
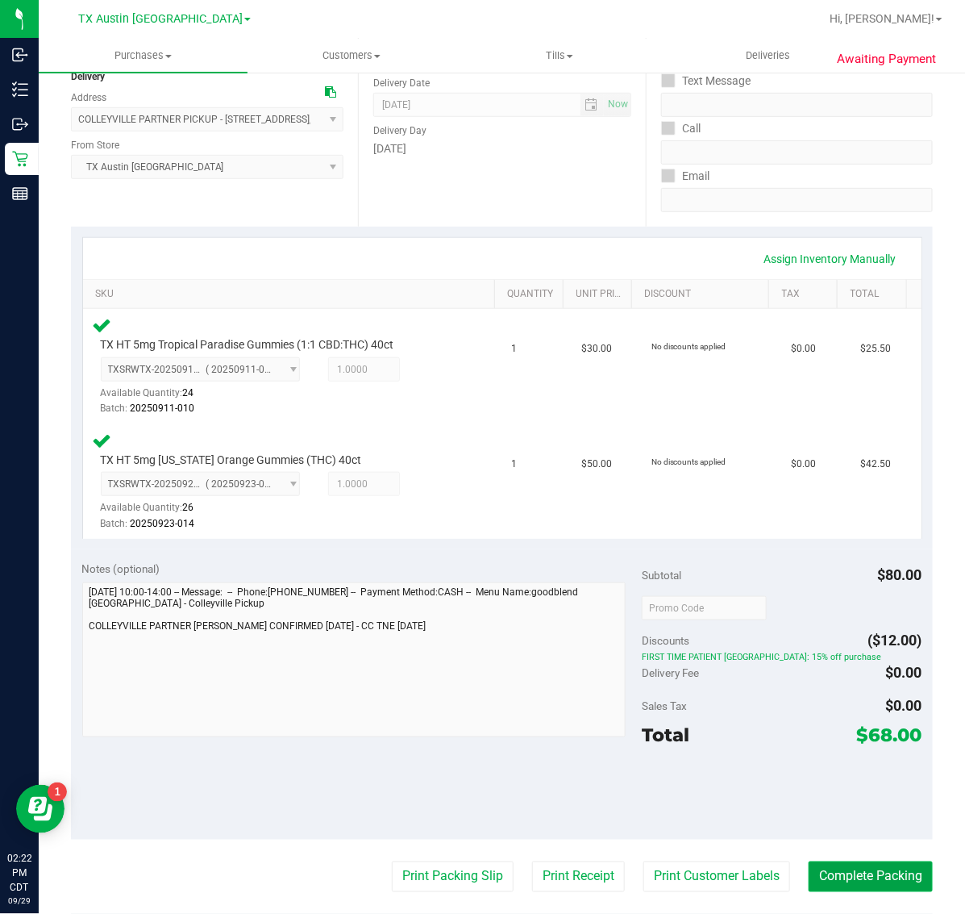
click at [865, 873] on button "Complete Packing" at bounding box center [871, 876] width 124 height 31
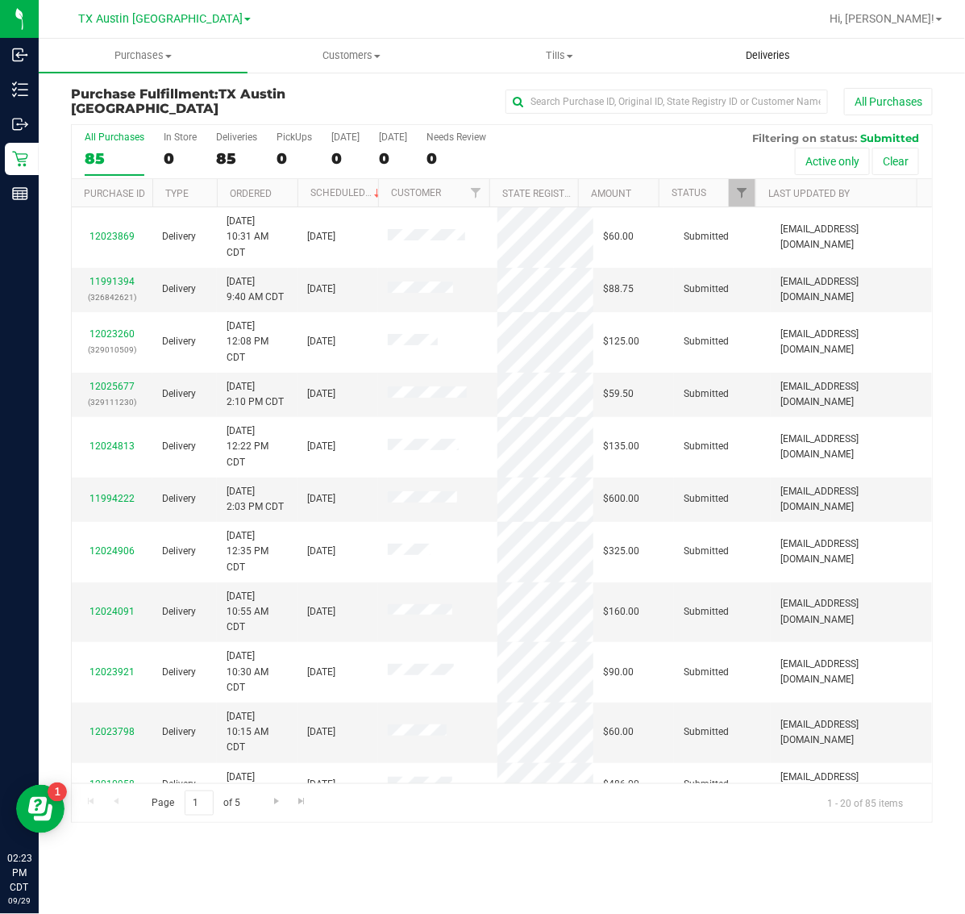
click at [772, 50] on span "Deliveries" at bounding box center [768, 55] width 88 height 15
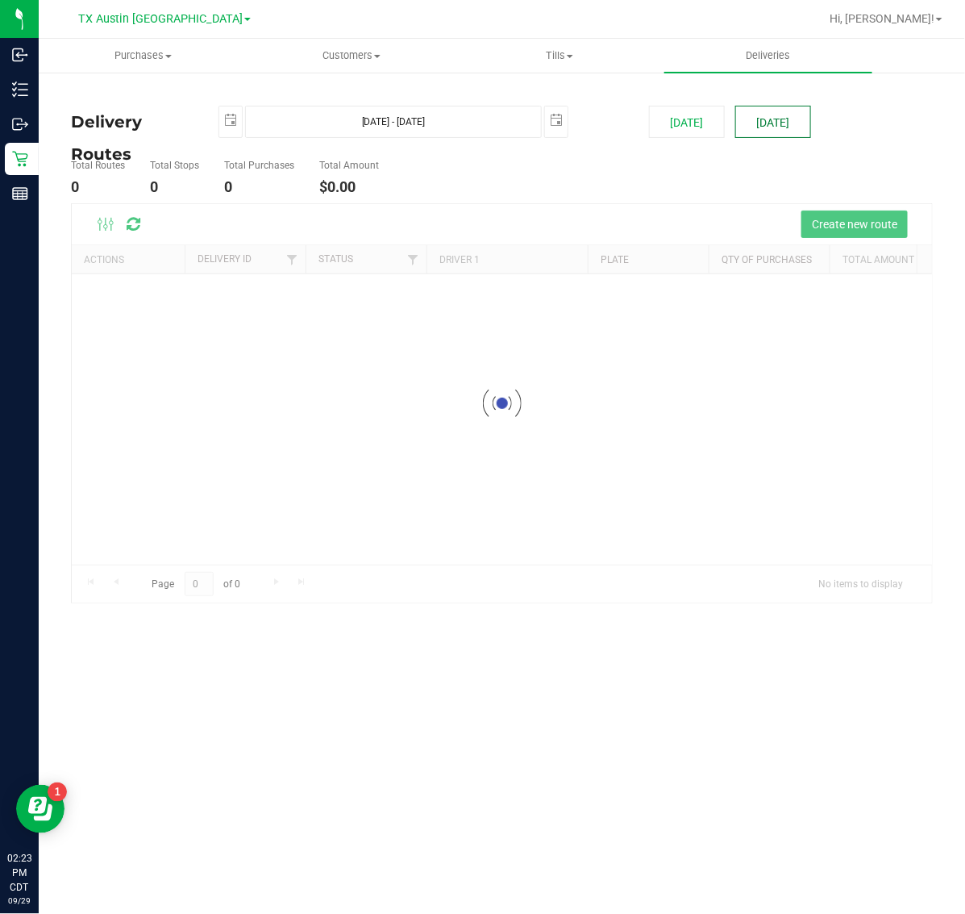
click at [769, 127] on button "[DATE]" at bounding box center [774, 122] width 76 height 32
type input "Sep 30, 2025 - Sep 30, 2025"
type input "2025-09-30"
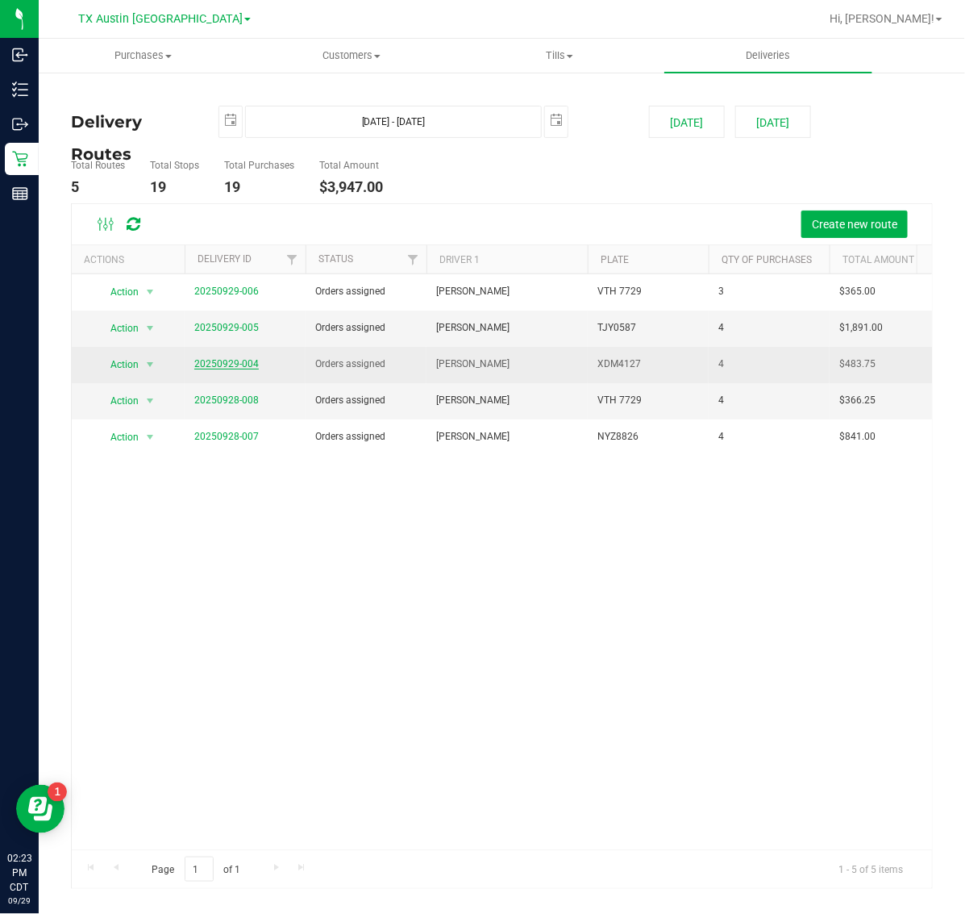
click at [231, 361] on link "20250929-004" at bounding box center [226, 363] width 65 height 11
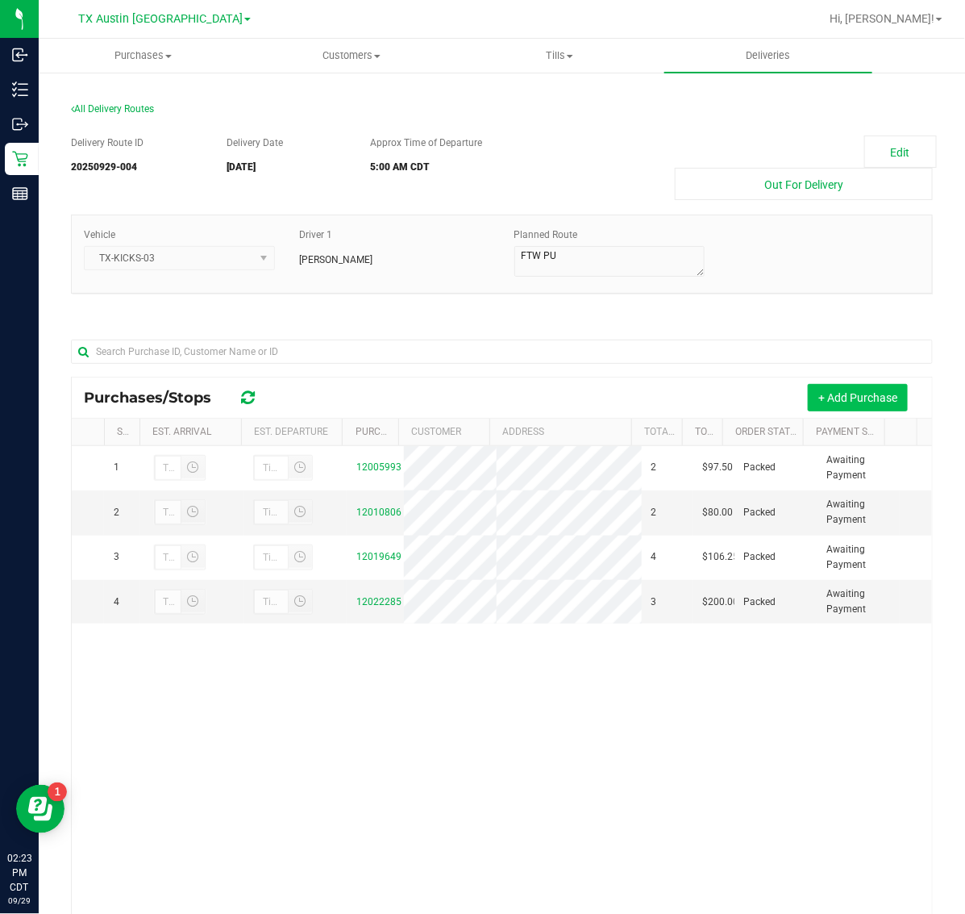
click at [840, 389] on button "+ Add Purchase" at bounding box center [858, 397] width 100 height 27
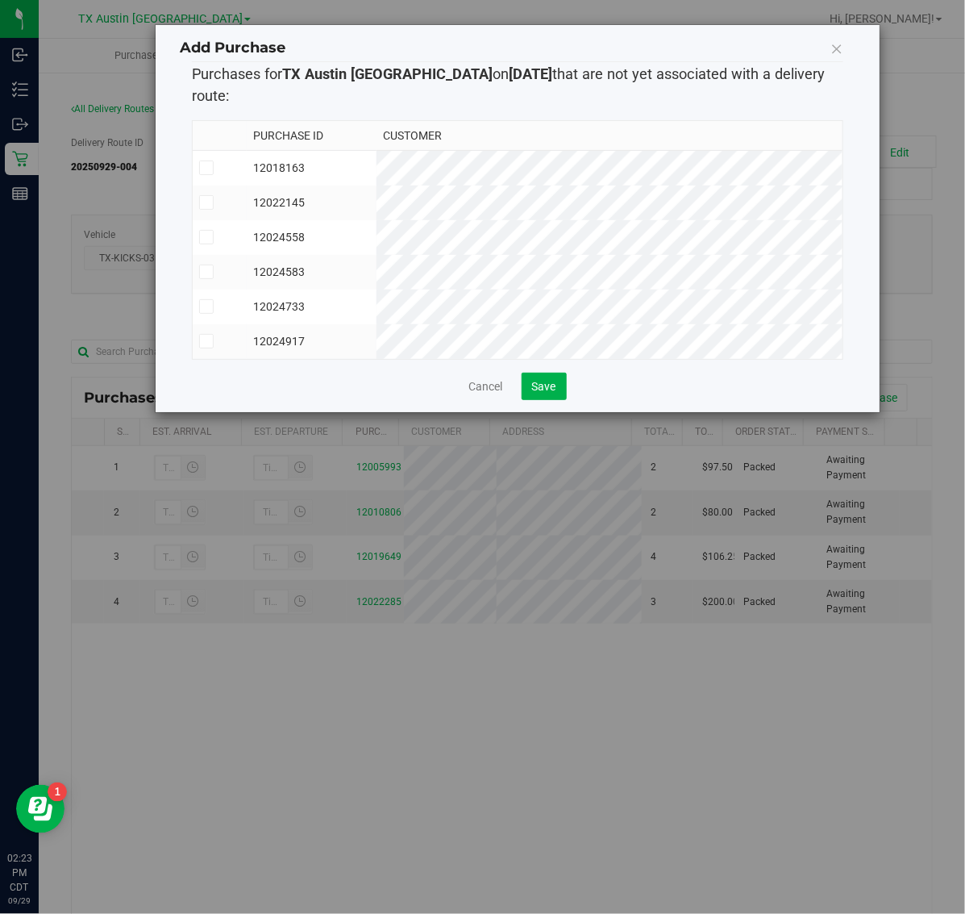
click at [377, 255] on td "12024583" at bounding box center [312, 272] width 130 height 35
click at [546, 385] on span "Save" at bounding box center [544, 386] width 24 height 13
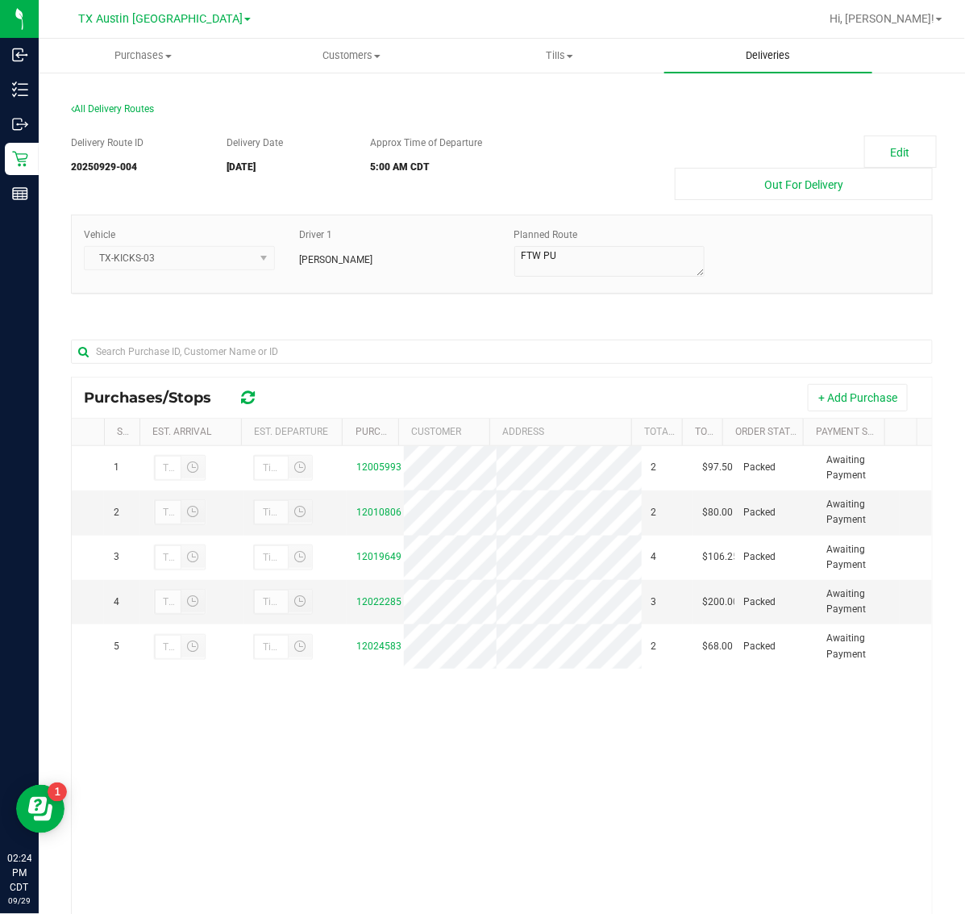
click at [765, 46] on uib-tab-heading "Deliveries" at bounding box center [769, 56] width 209 height 34
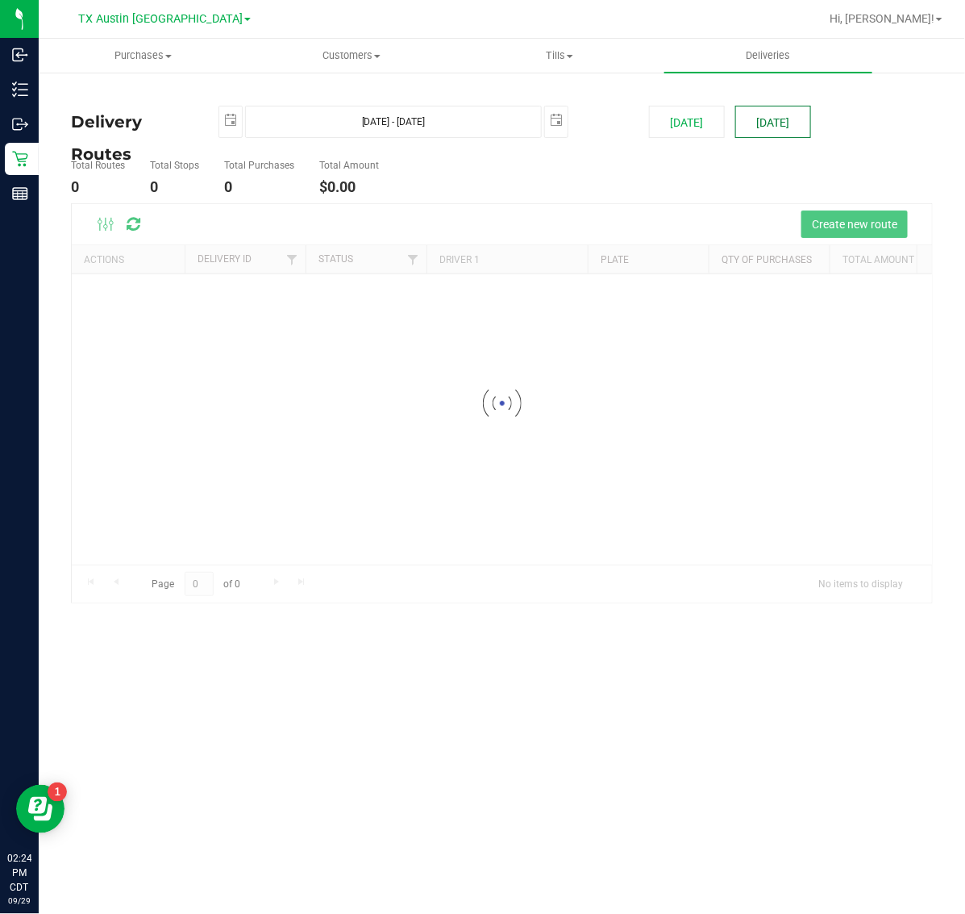
click at [763, 121] on button "[DATE]" at bounding box center [774, 122] width 76 height 32
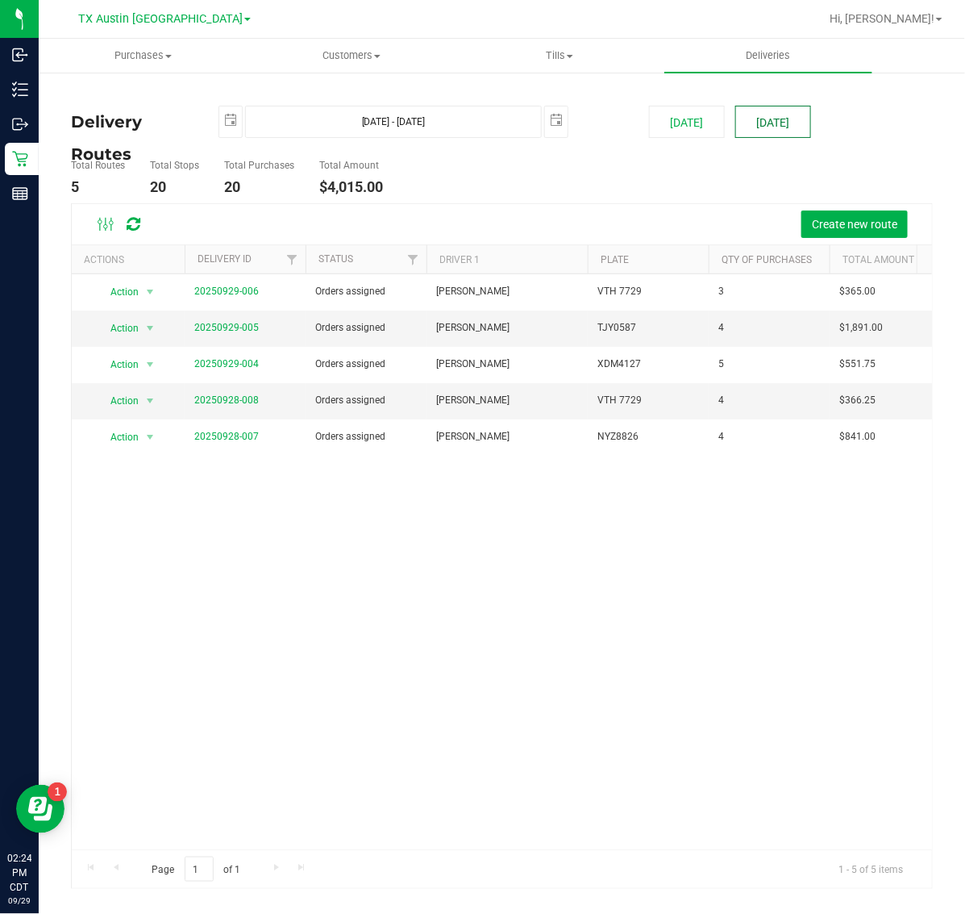
click at [793, 111] on button "[DATE]" at bounding box center [774, 122] width 76 height 32
click at [240, 399] on link "20250928-008" at bounding box center [226, 399] width 65 height 11
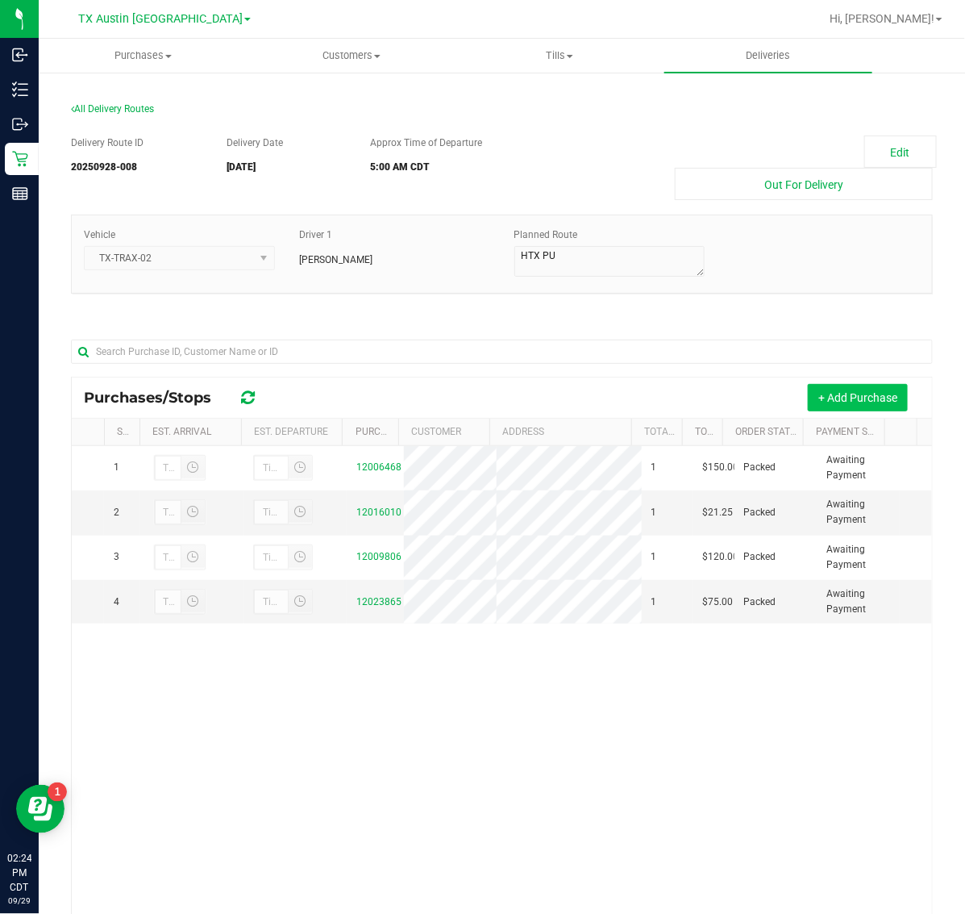
click at [829, 407] on button "+ Add Purchase" at bounding box center [858, 397] width 100 height 27
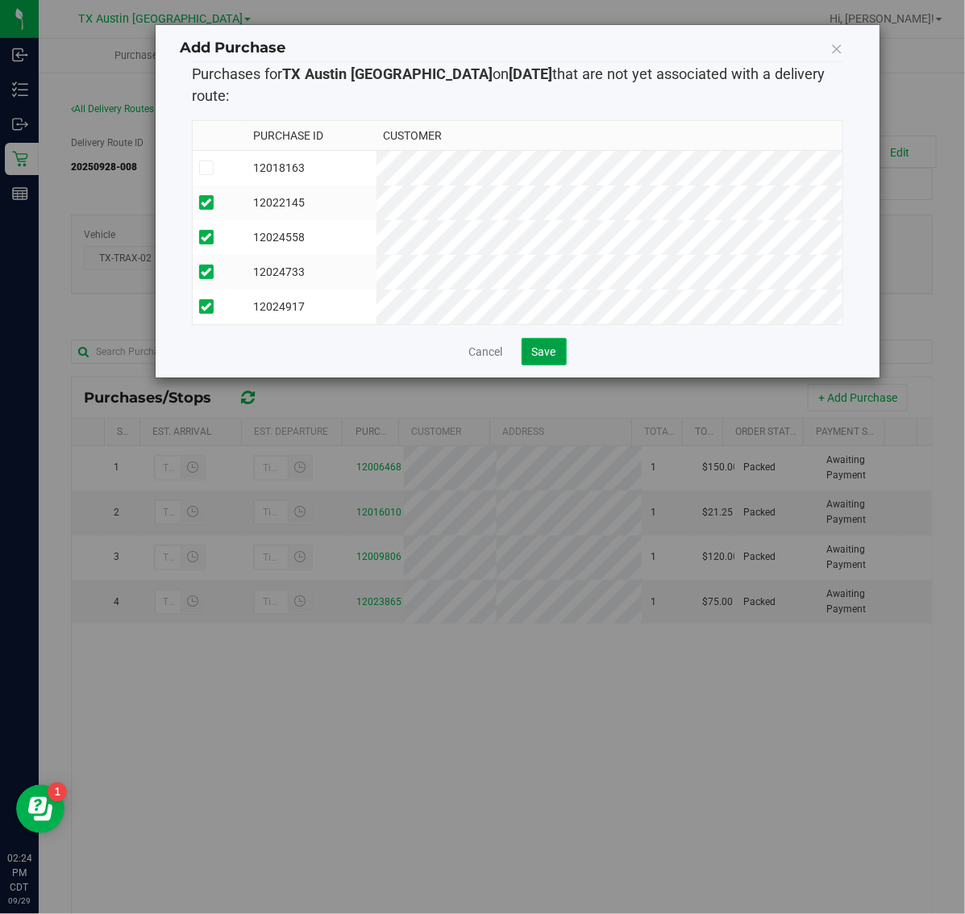
click at [529, 343] on button "Save" at bounding box center [544, 351] width 45 height 27
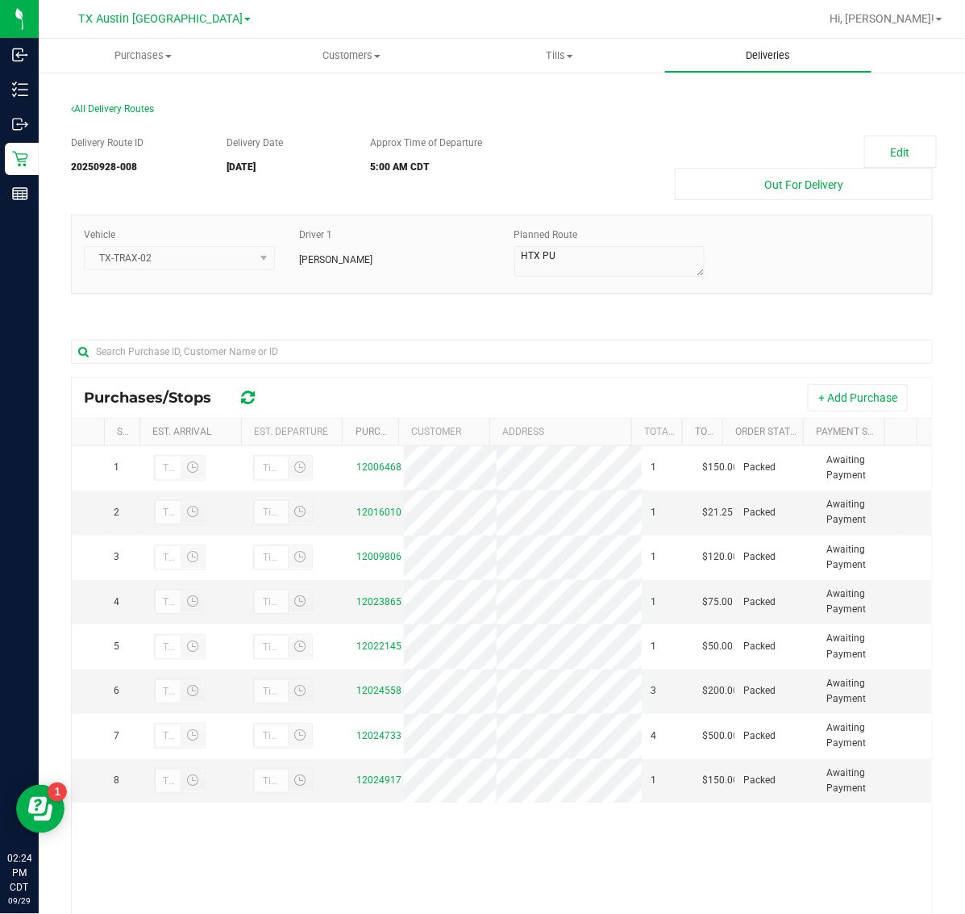
click at [786, 50] on span "Deliveries" at bounding box center [768, 55] width 88 height 15
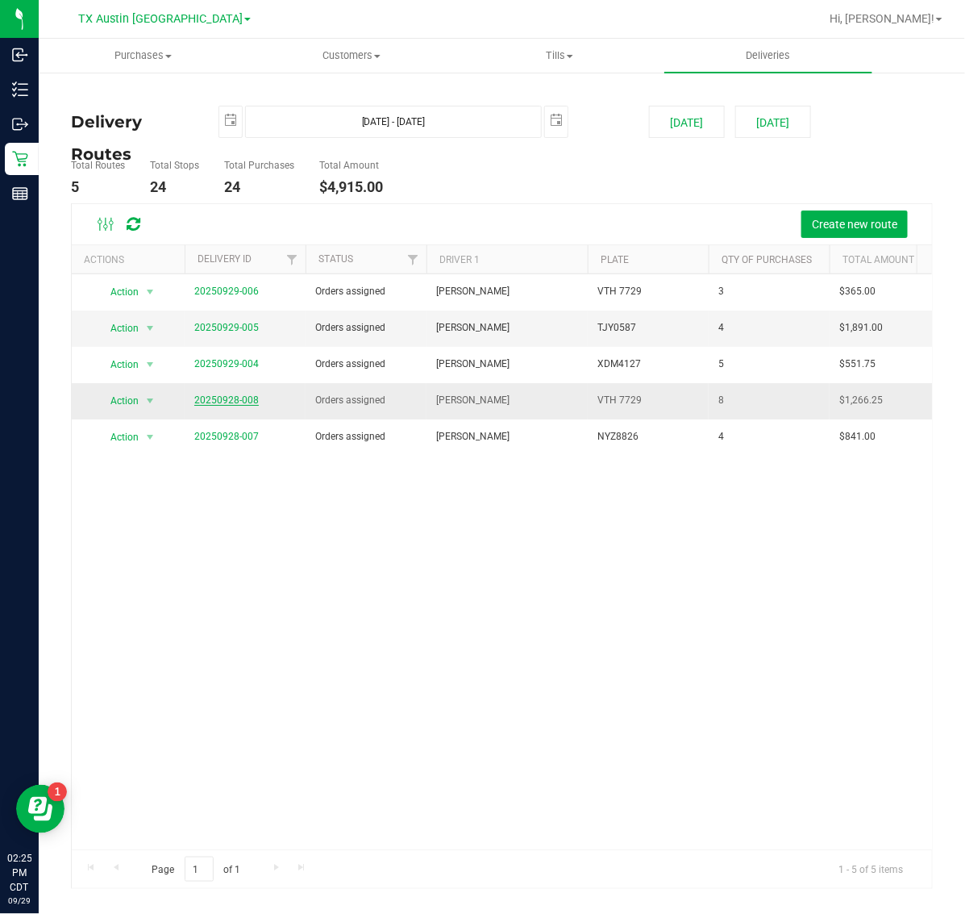
click at [227, 402] on link "20250928-008" at bounding box center [226, 399] width 65 height 11
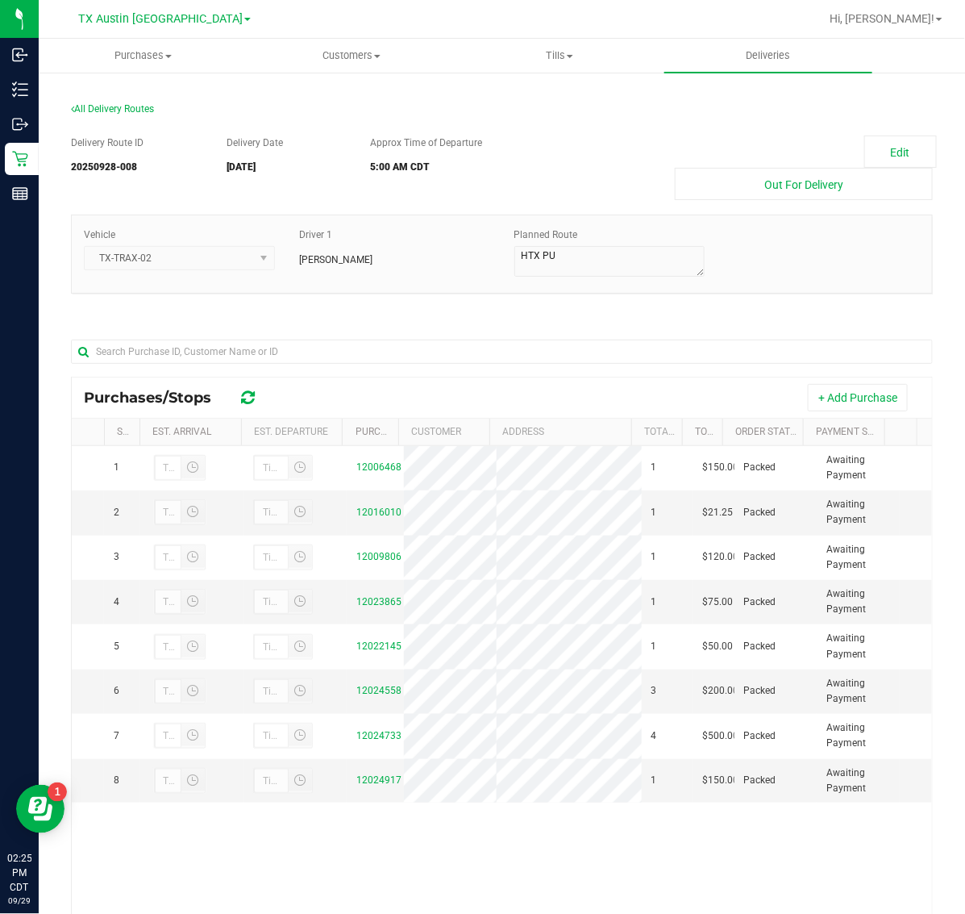
scroll to position [190, 0]
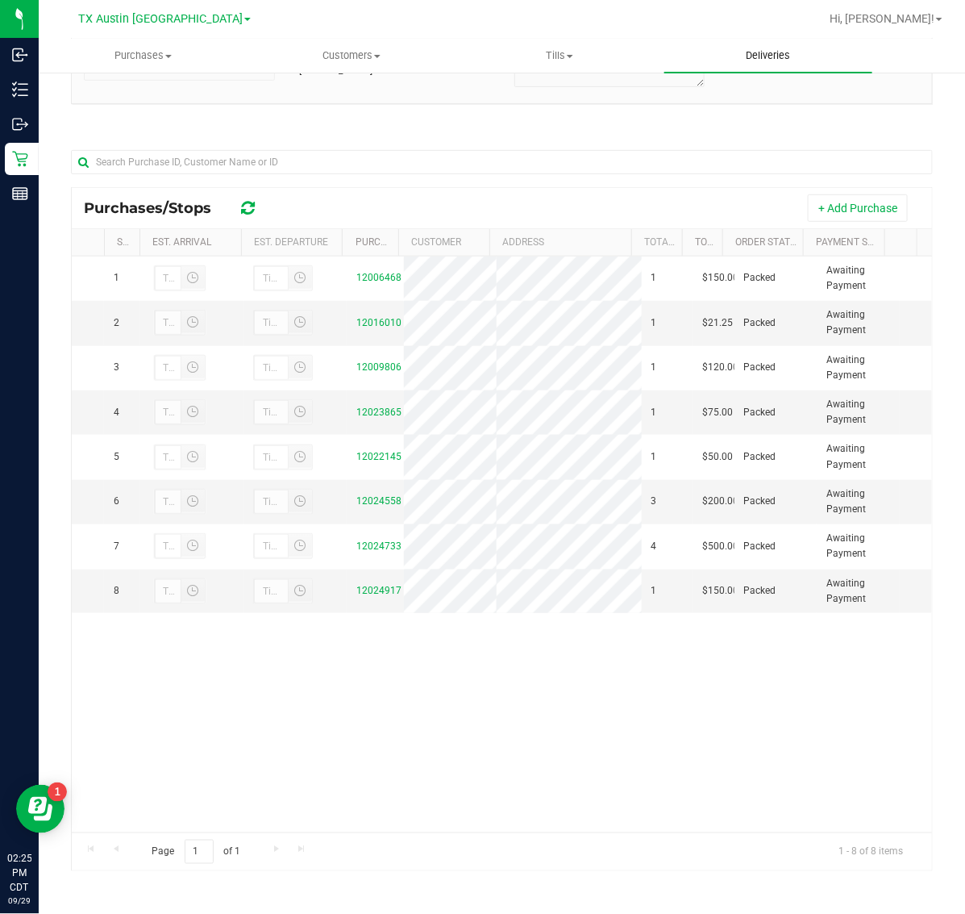
click at [778, 48] on span "Deliveries" at bounding box center [768, 55] width 88 height 15
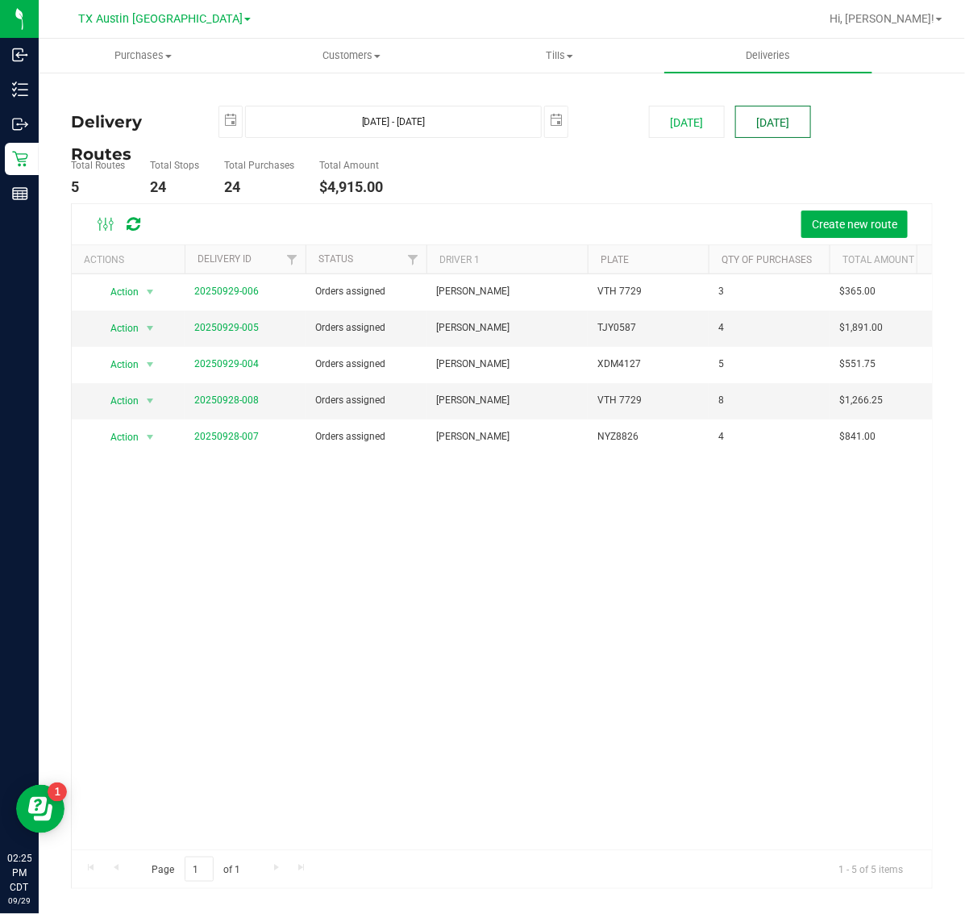
click at [765, 126] on button "[DATE]" at bounding box center [774, 122] width 76 height 32
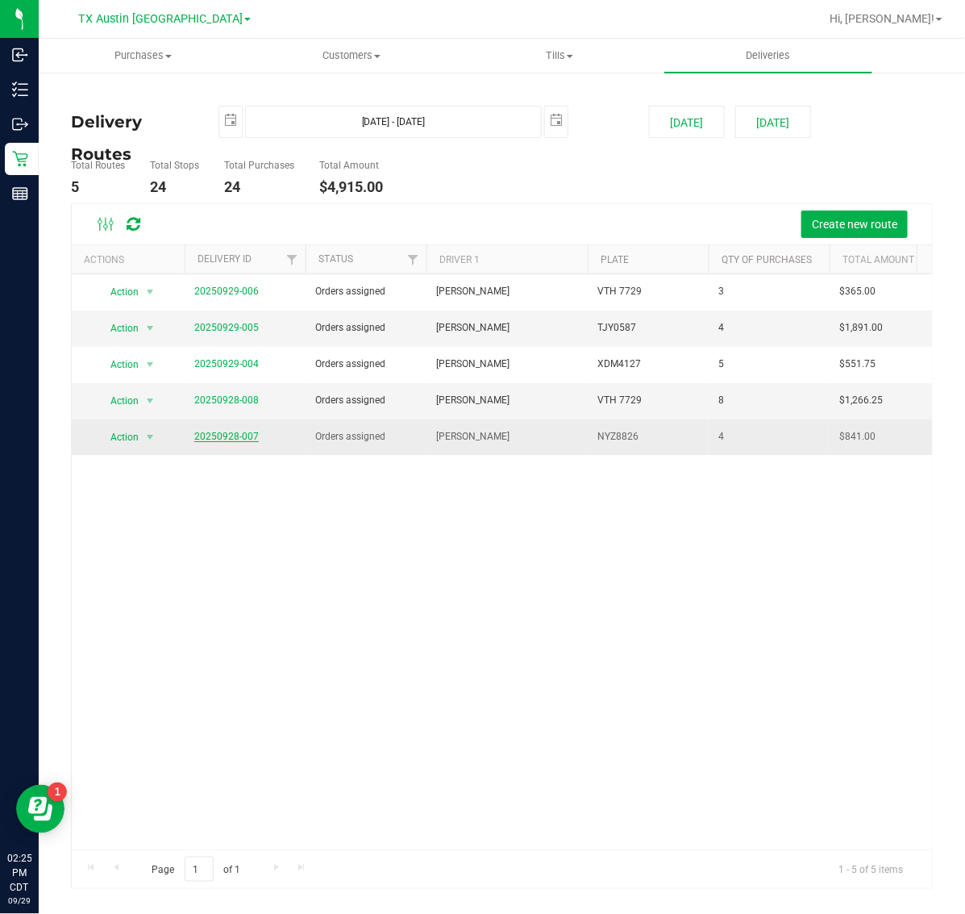
click at [236, 440] on link "20250928-007" at bounding box center [226, 436] width 65 height 11
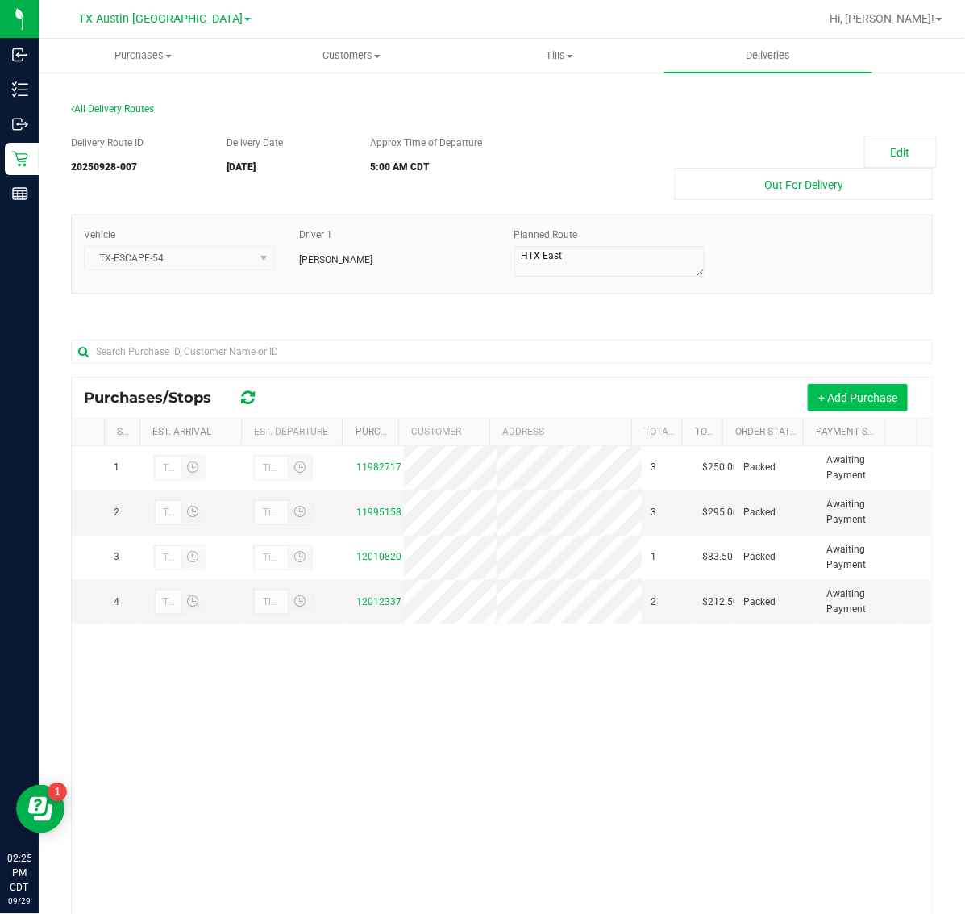
click at [808, 392] on button "+ Add Purchase" at bounding box center [858, 397] width 100 height 27
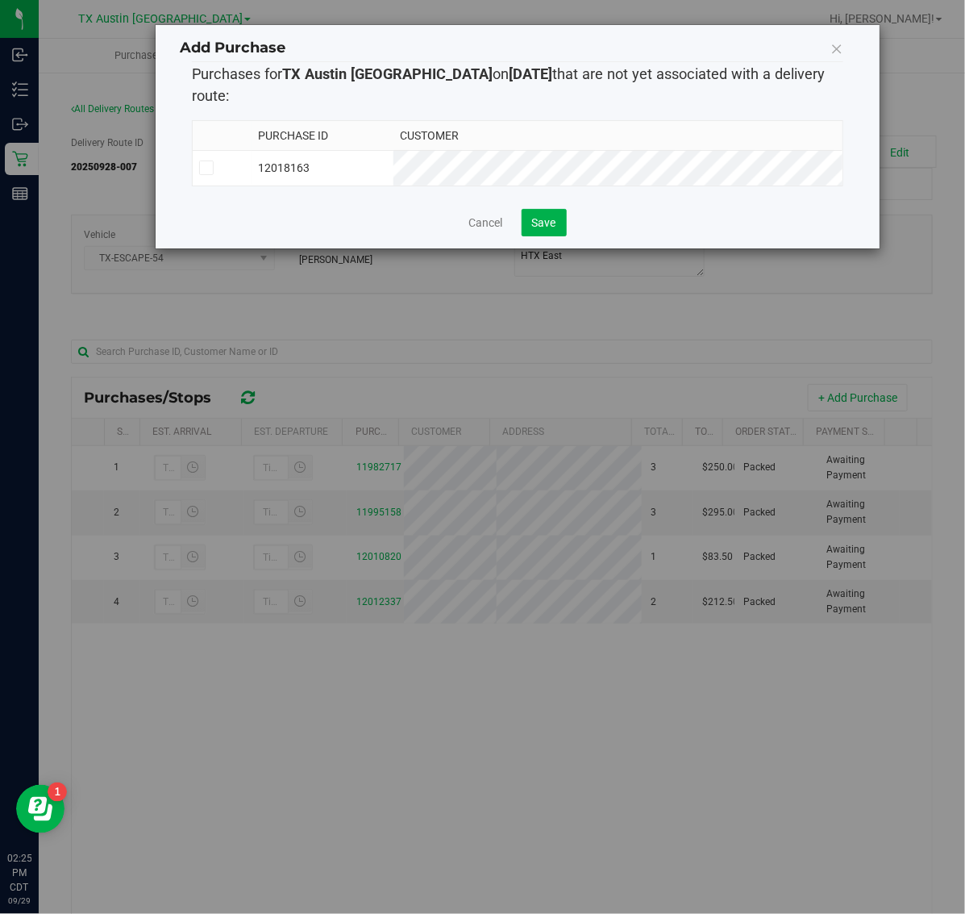
click at [394, 150] on td "12018163" at bounding box center [323, 167] width 142 height 35
click at [536, 216] on span "Save" at bounding box center [544, 222] width 24 height 13
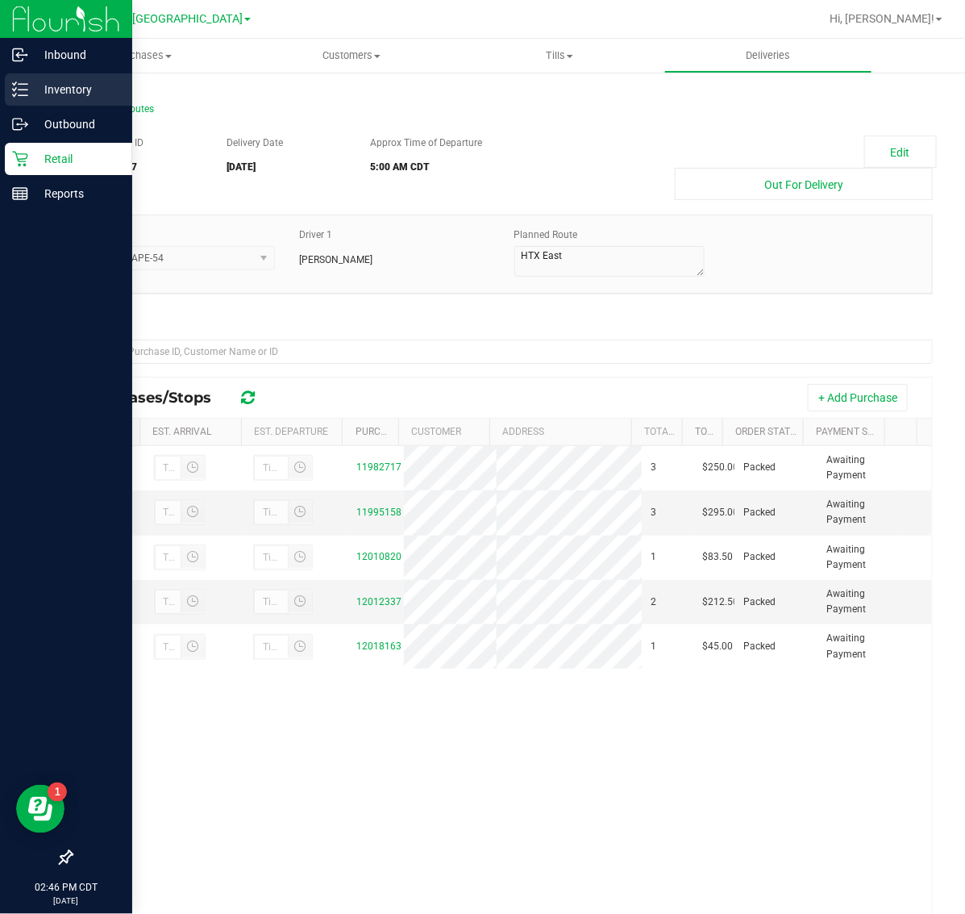
click at [62, 86] on p "Inventory" at bounding box center [76, 89] width 97 height 19
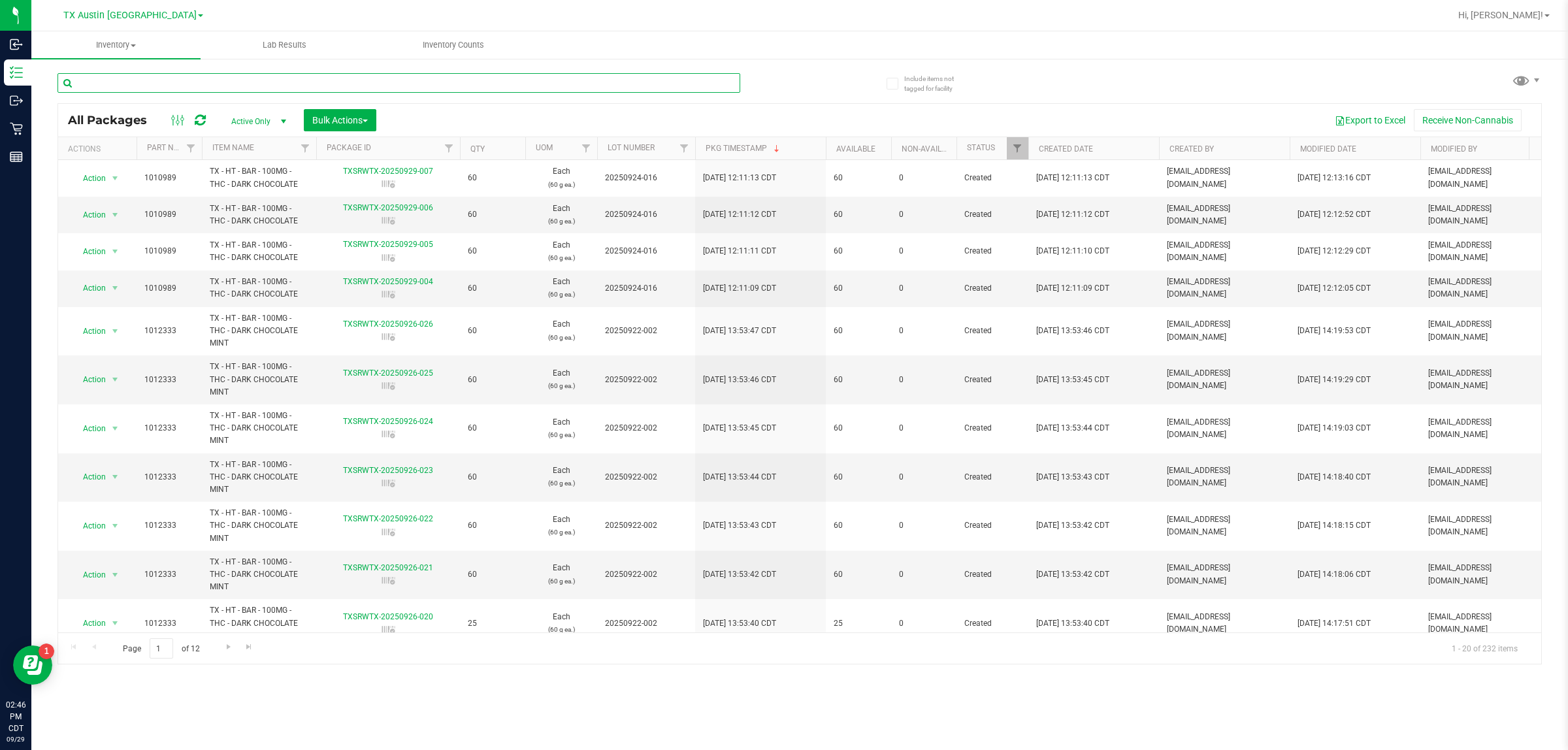
click at [335, 83] on input "text" at bounding box center [398, 83] width 683 height 19
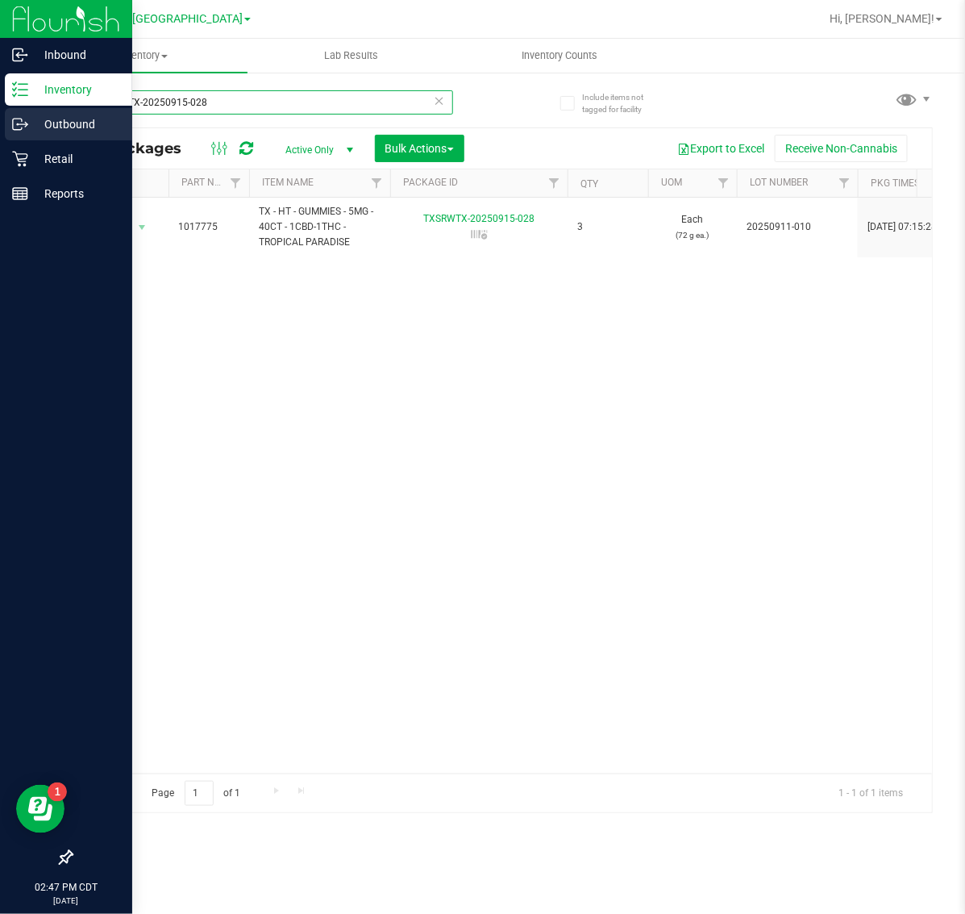
type input "TXSRWTX-20250915-028"
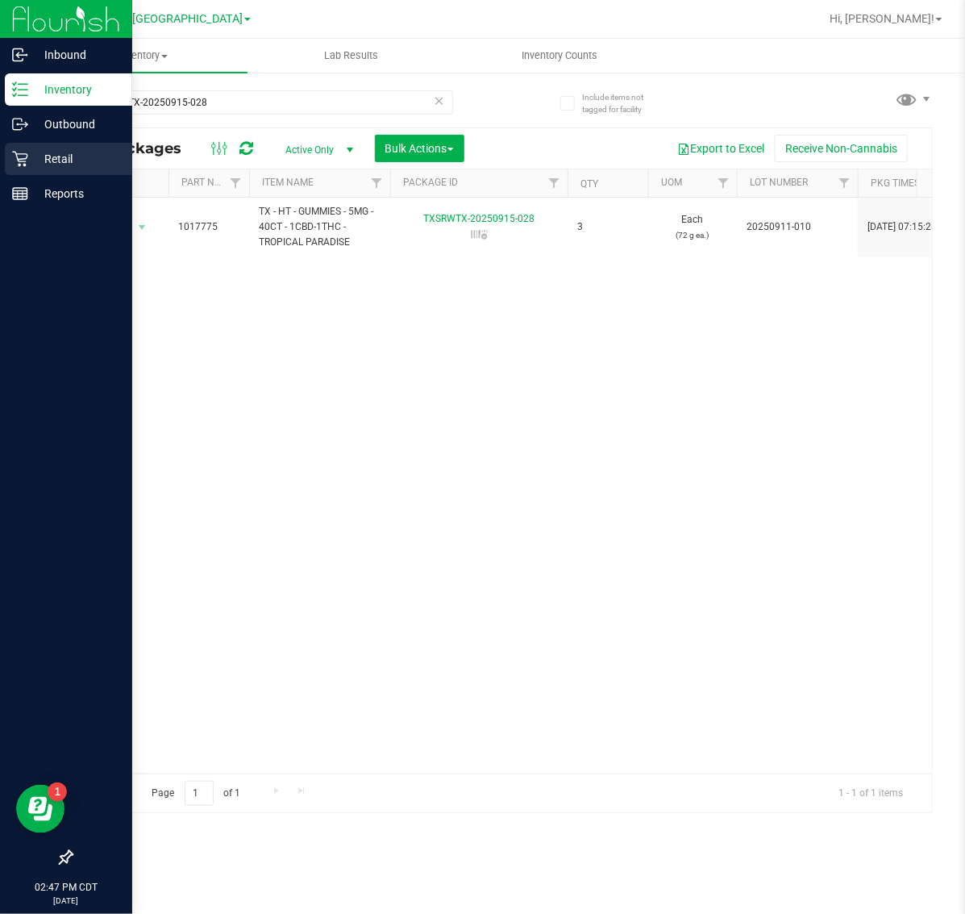
click at [52, 163] on p "Retail" at bounding box center [76, 158] width 97 height 19
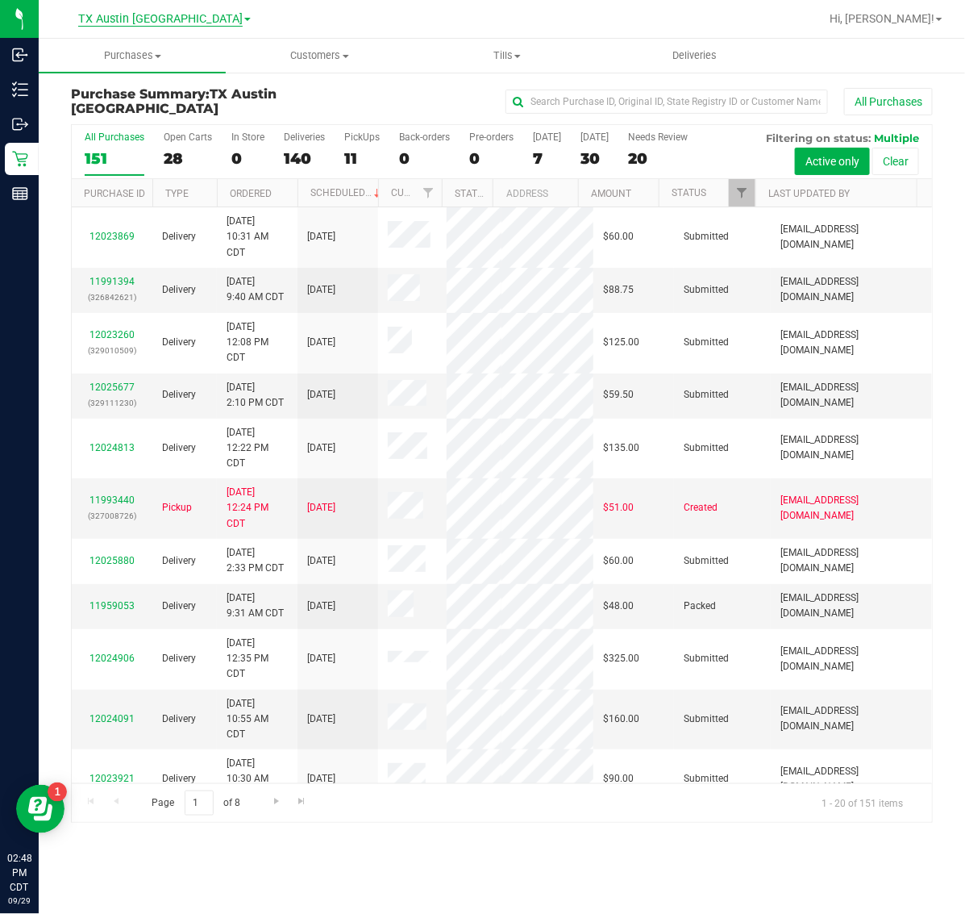
click at [151, 18] on span "TX Austin [GEOGRAPHIC_DATA]" at bounding box center [160, 19] width 165 height 15
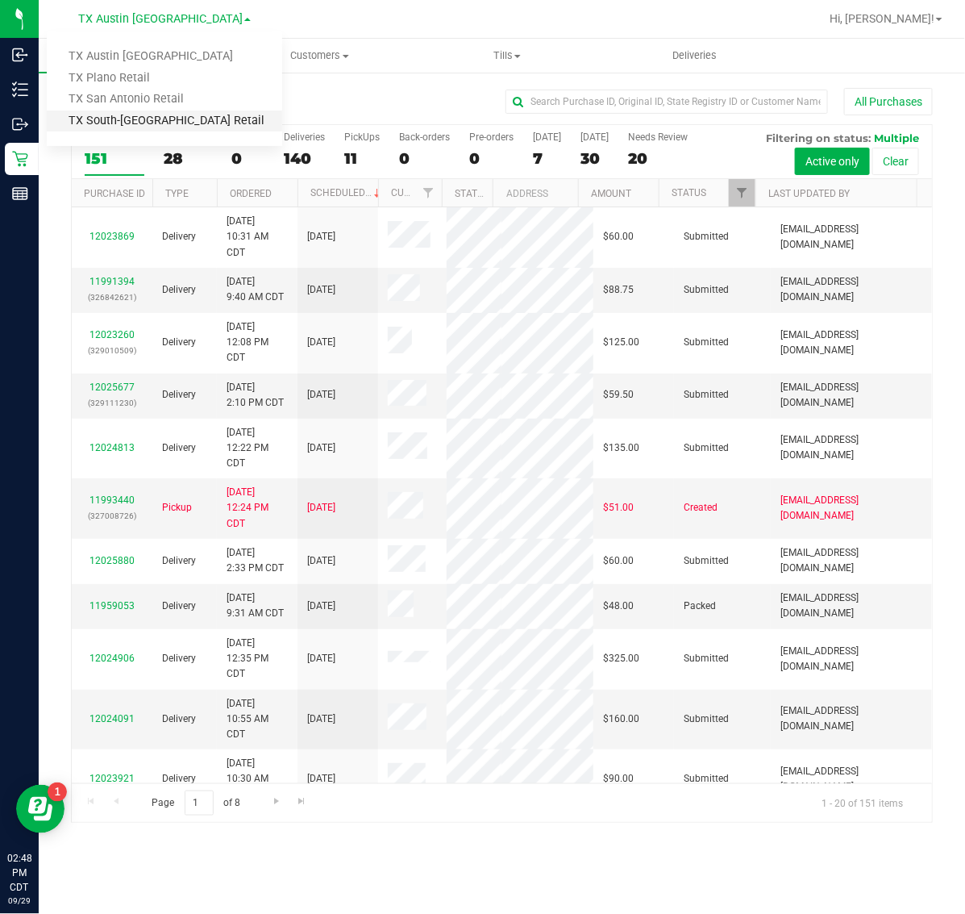
click at [138, 121] on link "TX South-[GEOGRAPHIC_DATA] Retail" at bounding box center [165, 121] width 236 height 22
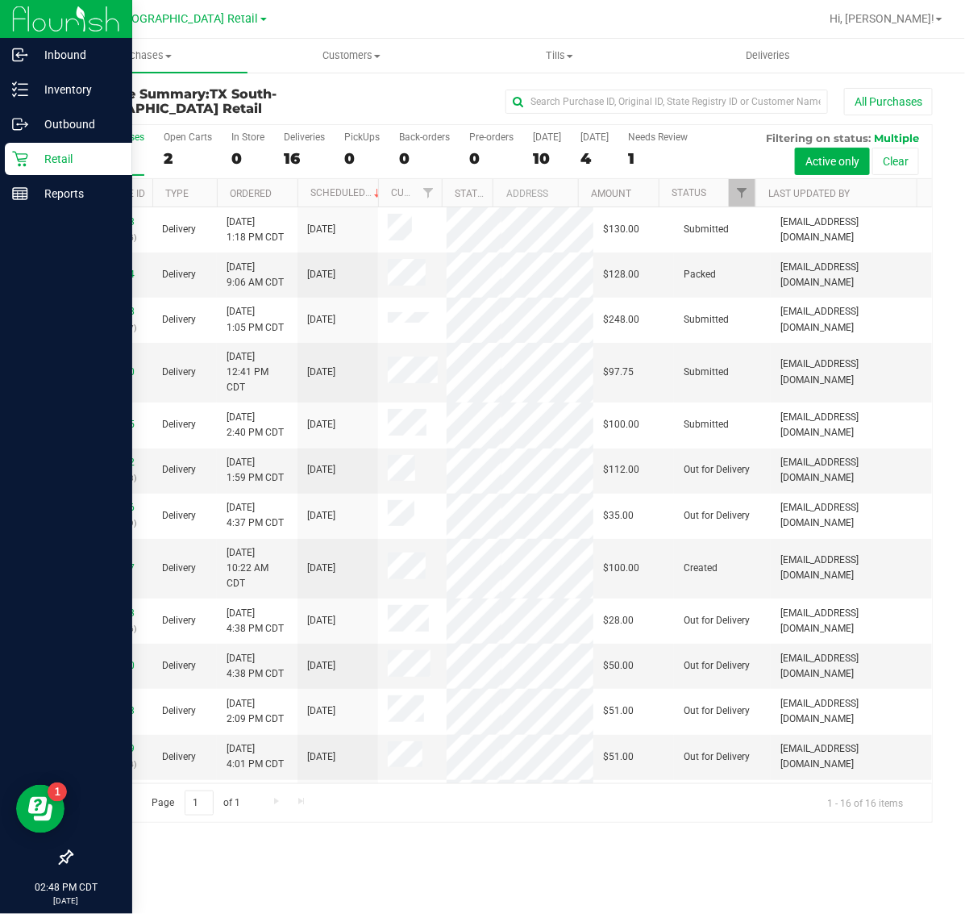
click at [36, 155] on p "Retail" at bounding box center [76, 158] width 97 height 19
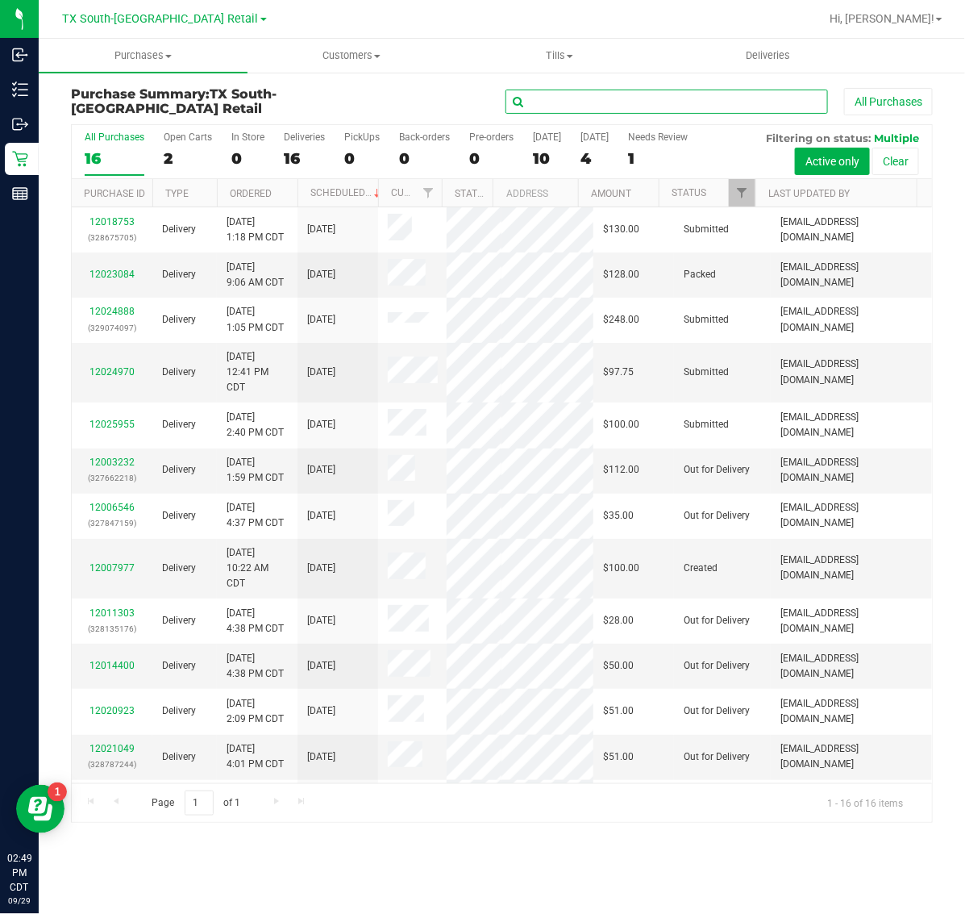
click at [569, 107] on input "text" at bounding box center [667, 102] width 323 height 24
paste input "12025612"
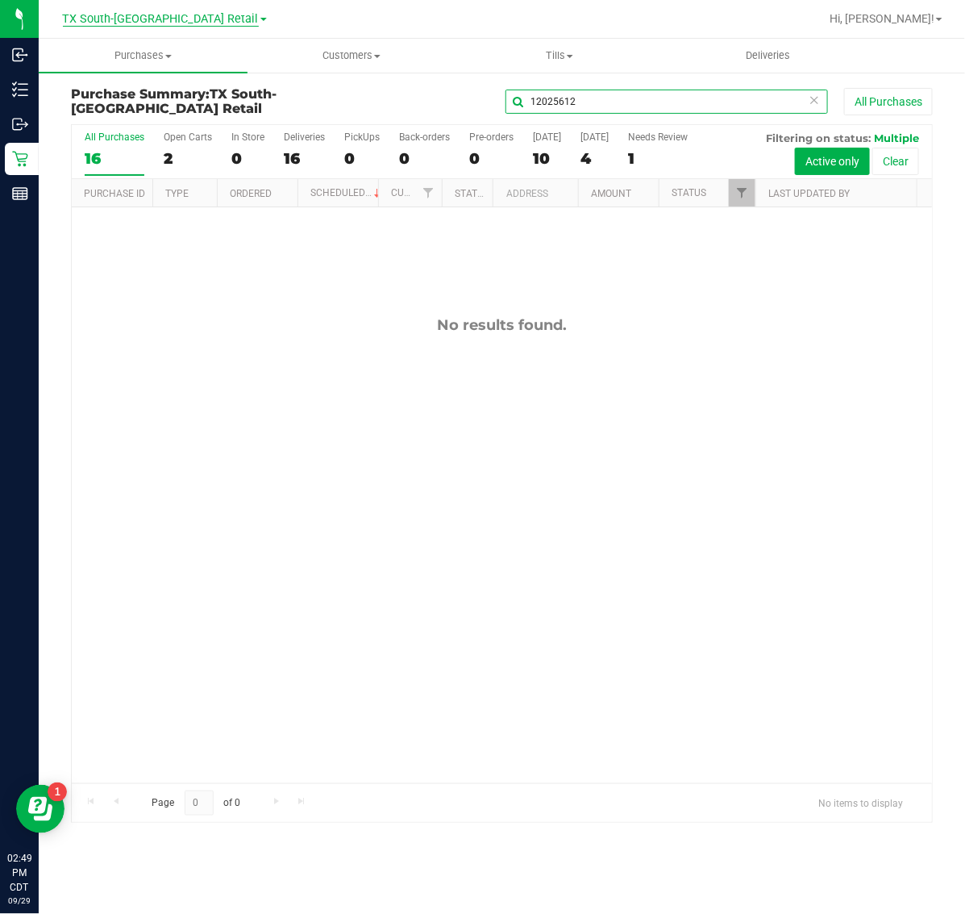
type input "12025612"
click at [137, 16] on span "TX South-[GEOGRAPHIC_DATA] Retail" at bounding box center [161, 19] width 196 height 15
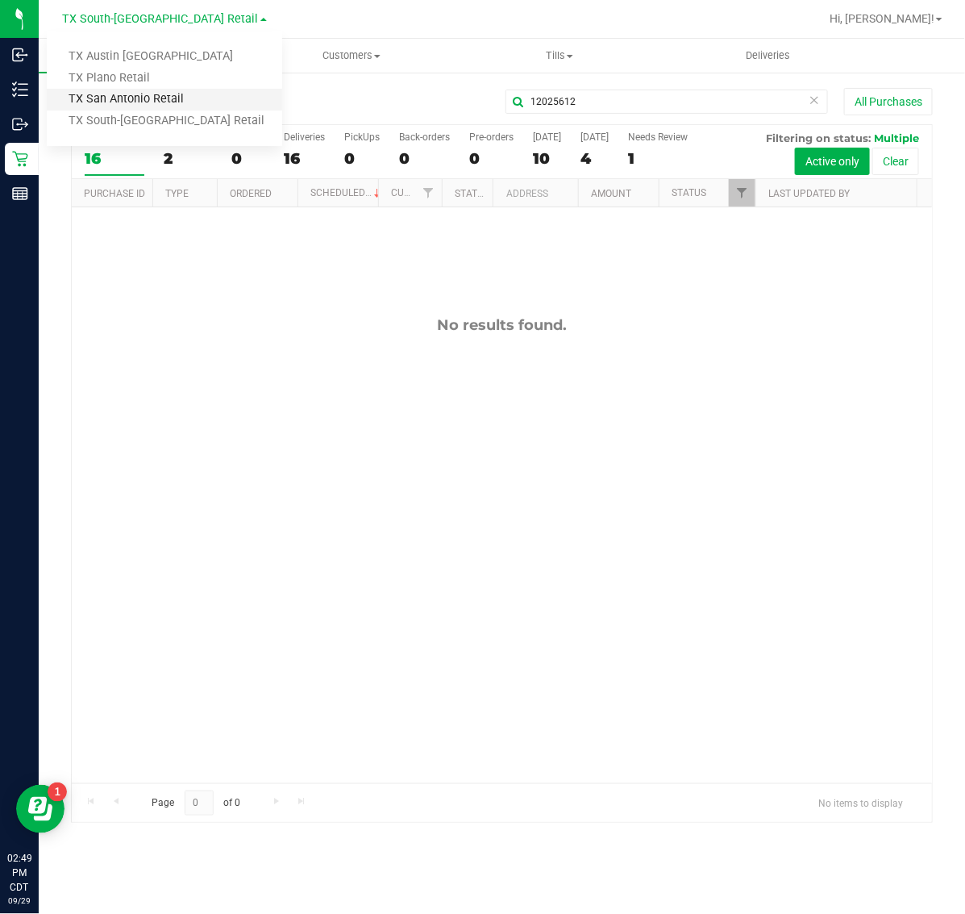
click at [129, 103] on link "TX San Antonio Retail" at bounding box center [165, 100] width 236 height 22
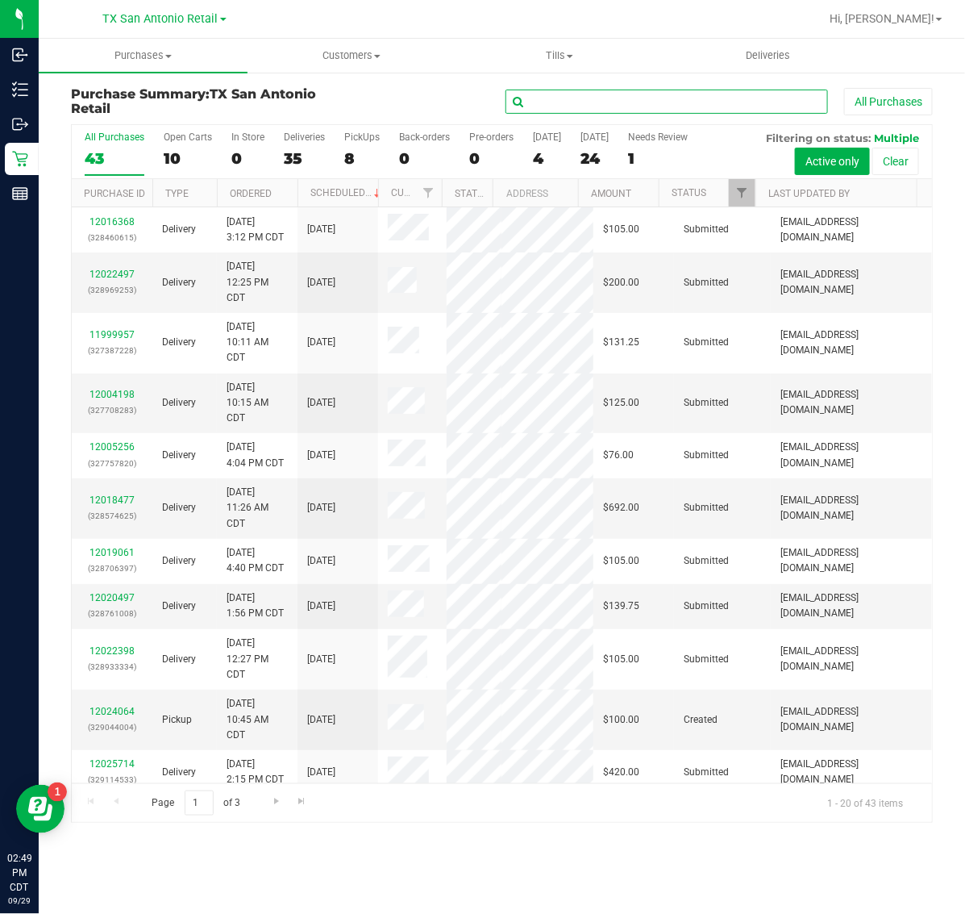
click at [603, 90] on input "text" at bounding box center [667, 102] width 323 height 24
paste input "12025612"
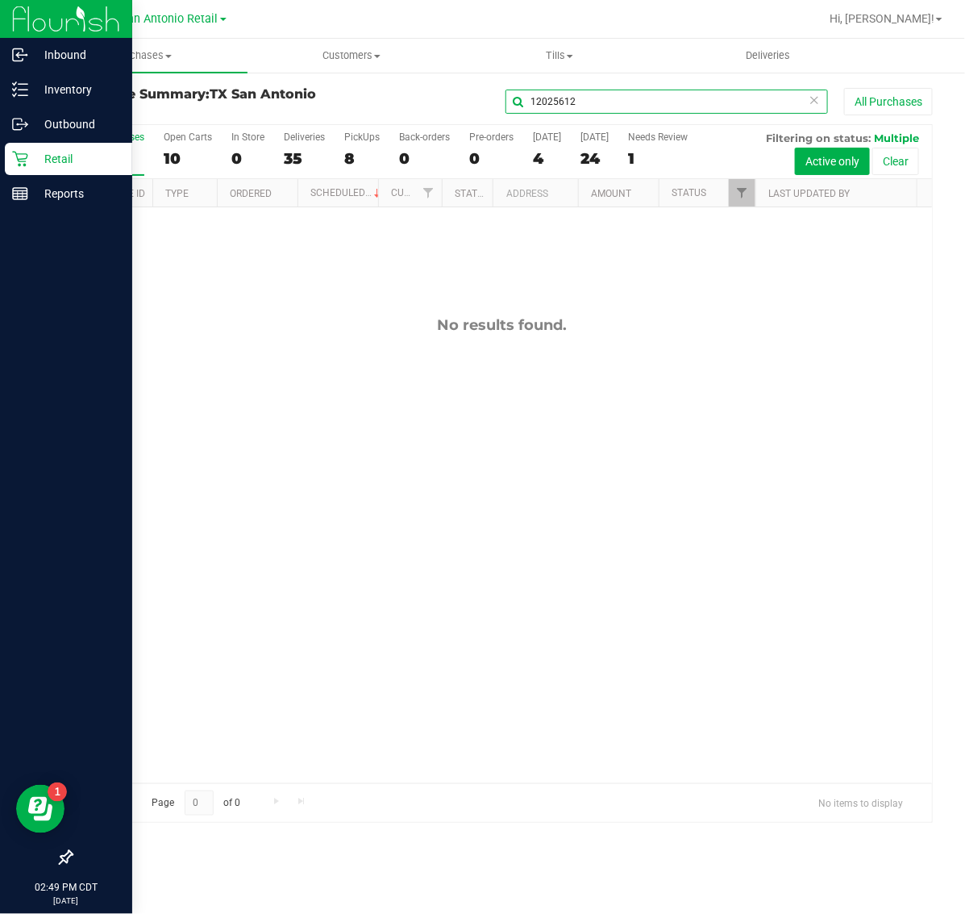
type input "12025612"
click at [22, 169] on div "Retail" at bounding box center [68, 159] width 127 height 32
click at [59, 150] on p "Retail" at bounding box center [76, 158] width 97 height 19
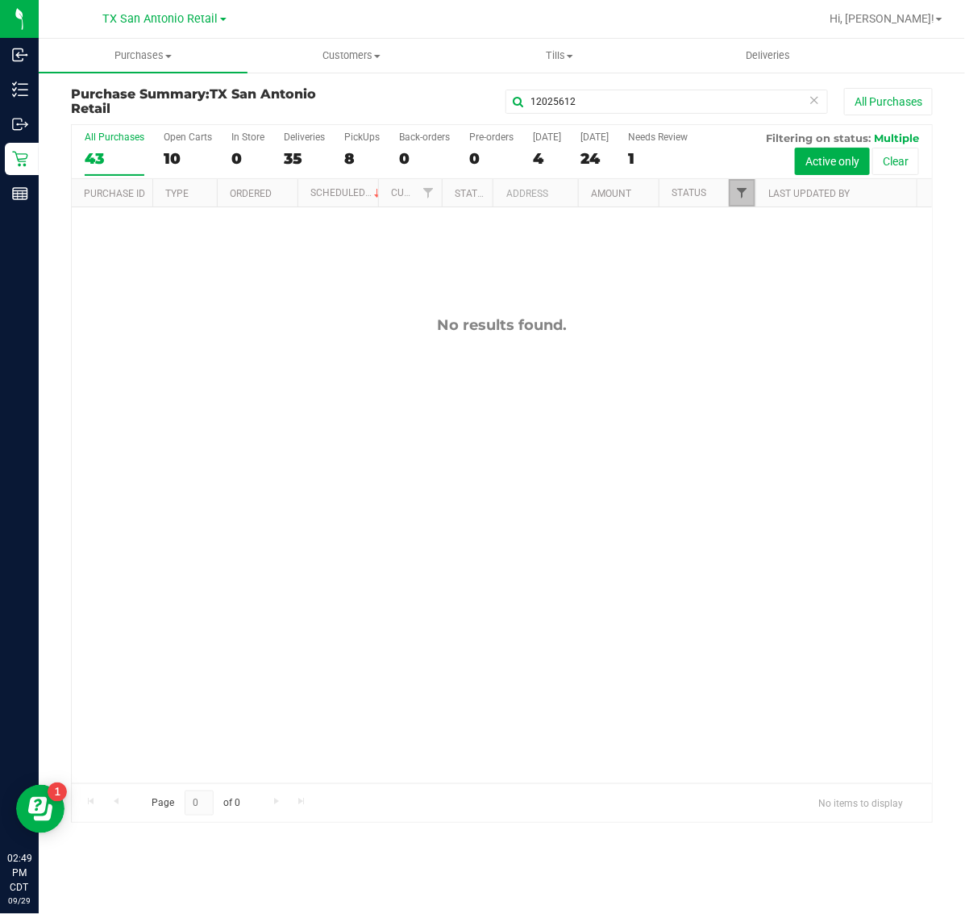
click at [736, 192] on span "Filter" at bounding box center [742, 192] width 13 height 13
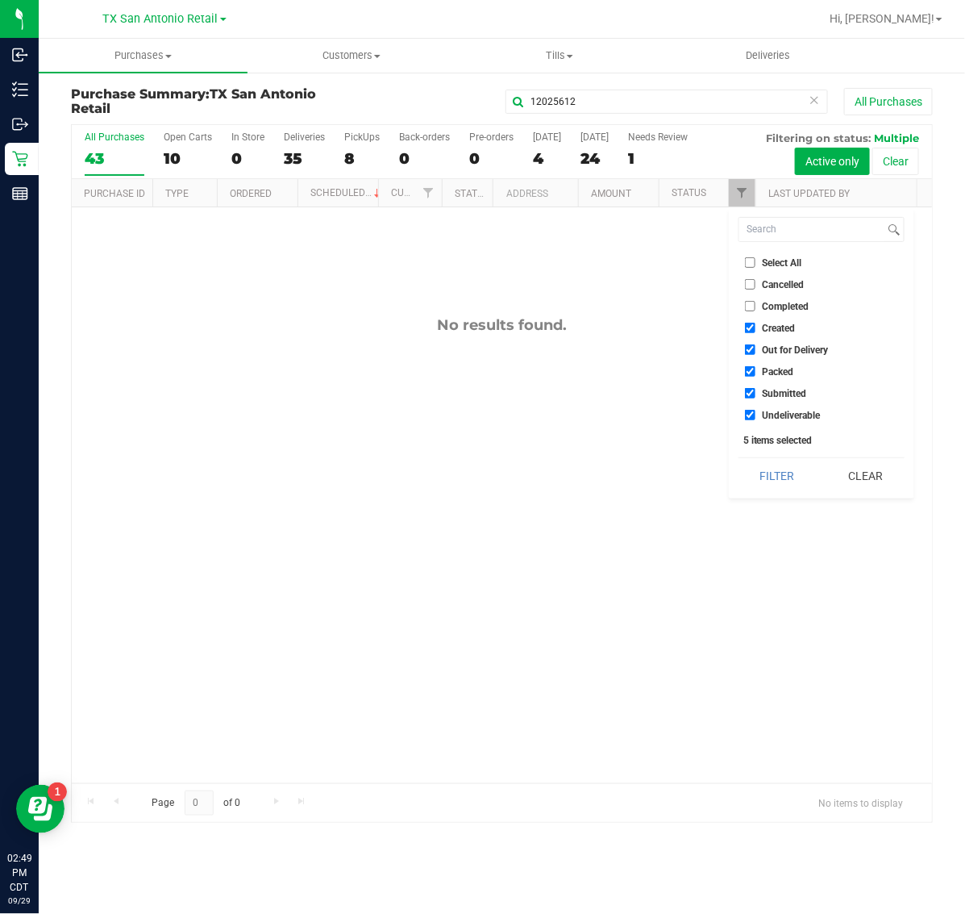
click at [766, 258] on span "Select All" at bounding box center [783, 263] width 40 height 10
click at [756, 258] on input "Select All" at bounding box center [750, 262] width 10 height 10
checkbox input "true"
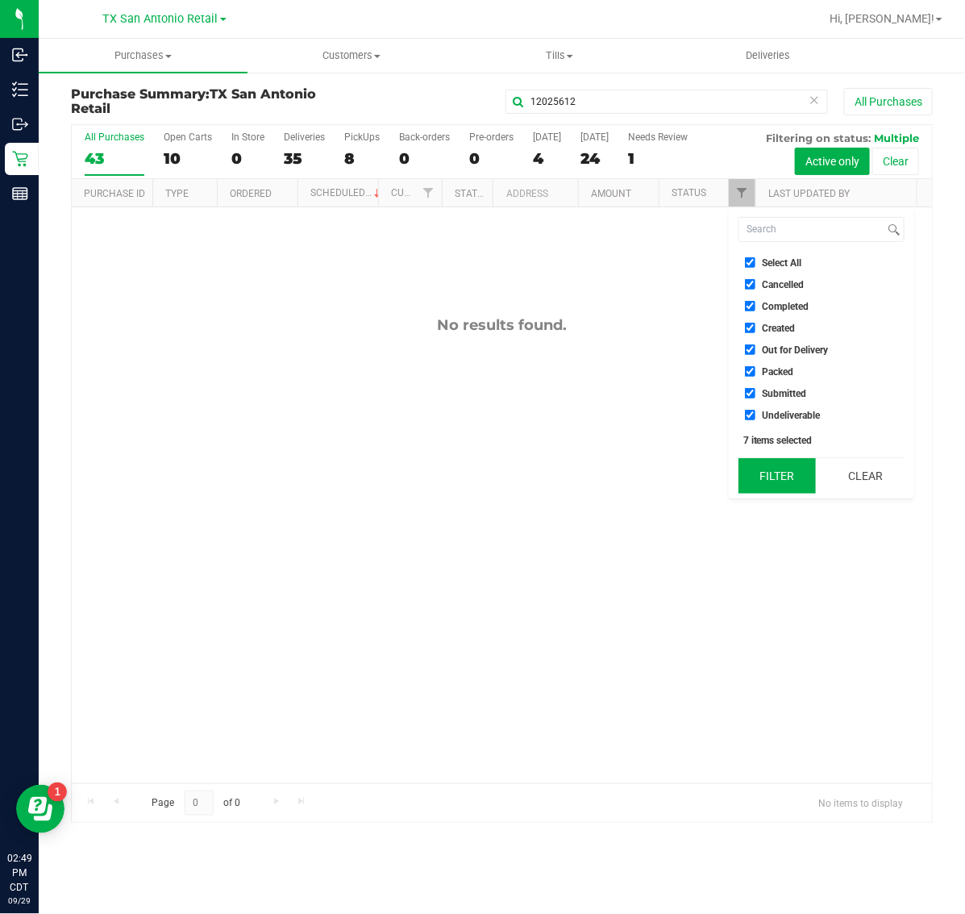
click at [780, 477] on button "Filter" at bounding box center [777, 475] width 77 height 35
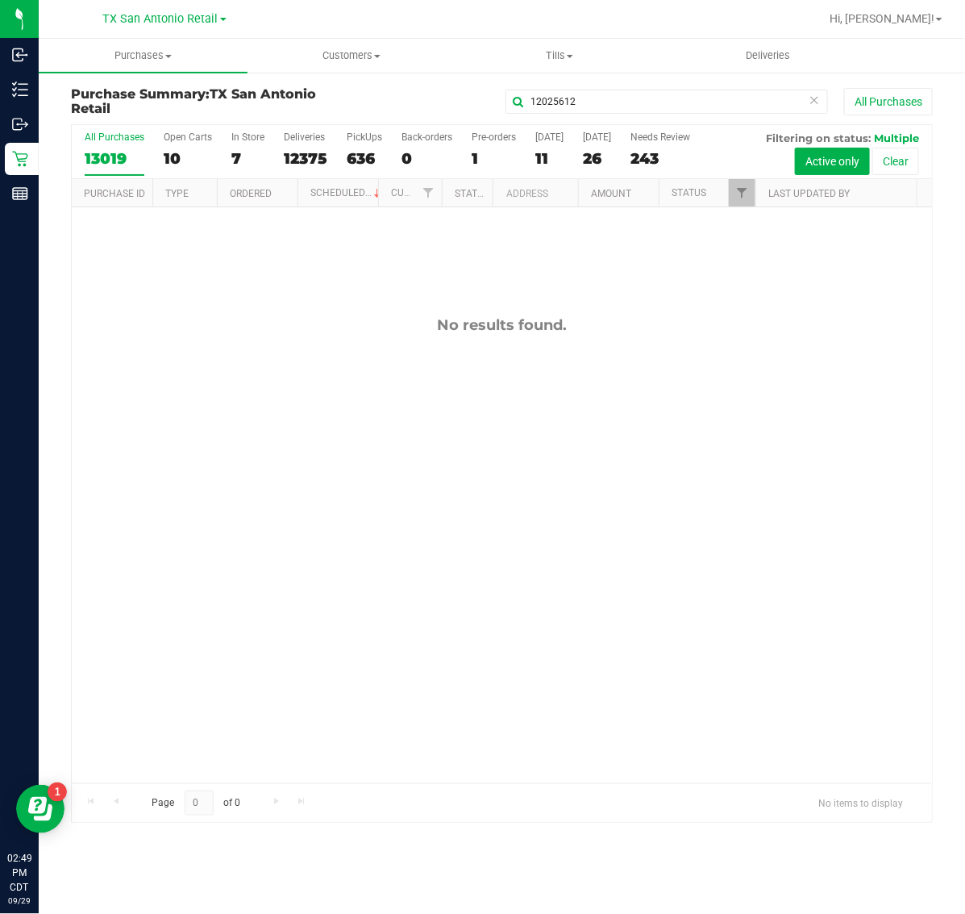
click at [191, 10] on div "TX San Antonio Retail TX Austin DC TX Plano Retail TX San Antonio Retail TX Sou…" at bounding box center [164, 18] width 123 height 19
click at [187, 21] on span "TX San Antonio Retail" at bounding box center [160, 19] width 115 height 15
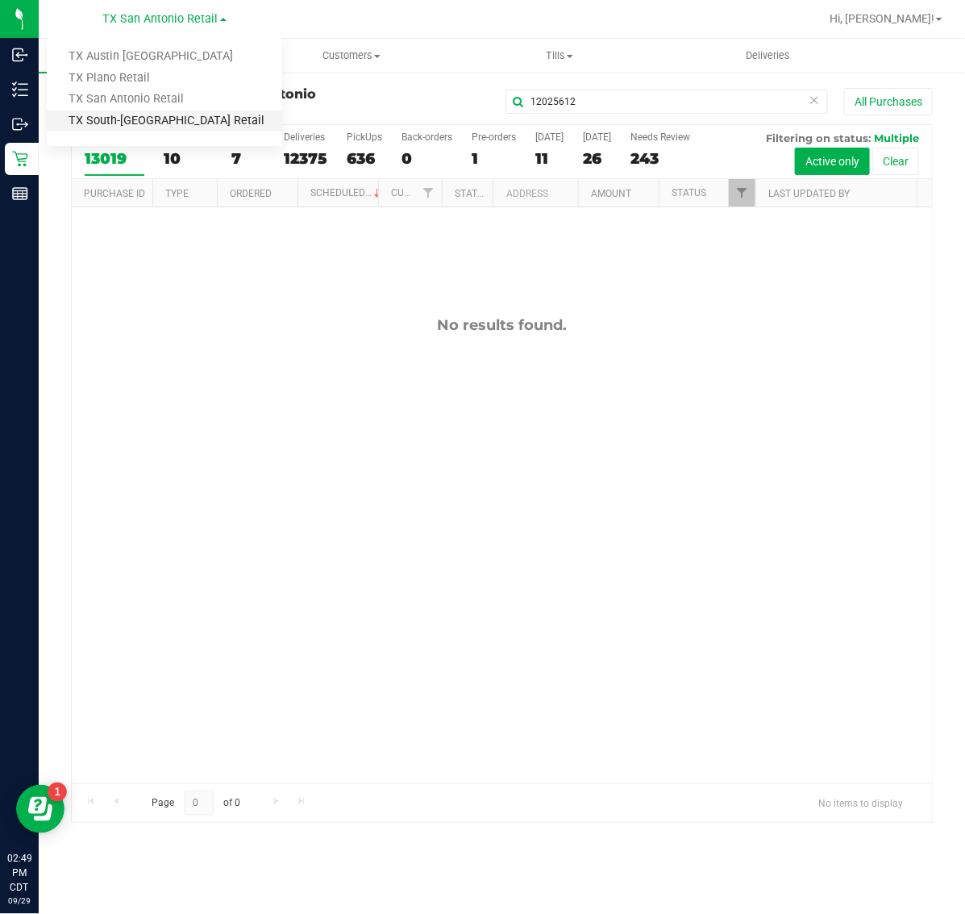
click at [151, 121] on link "TX South-[GEOGRAPHIC_DATA] Retail" at bounding box center [165, 121] width 236 height 22
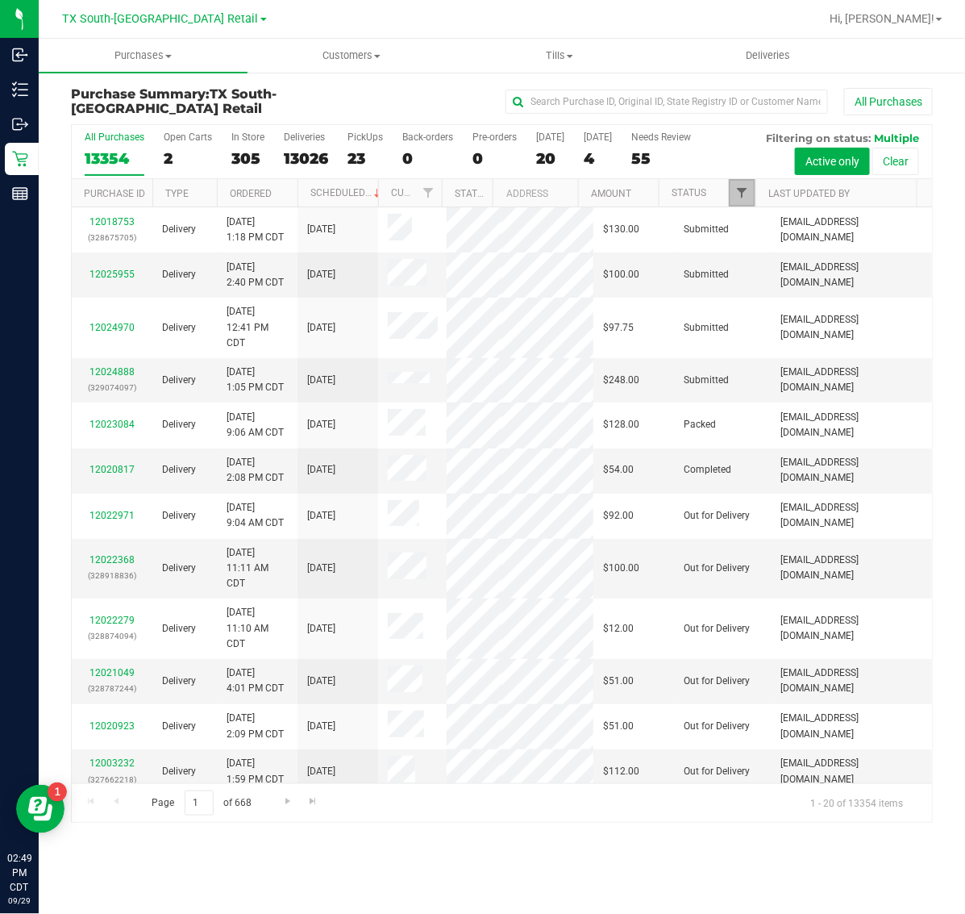
click at [744, 195] on span "Filter" at bounding box center [742, 192] width 13 height 13
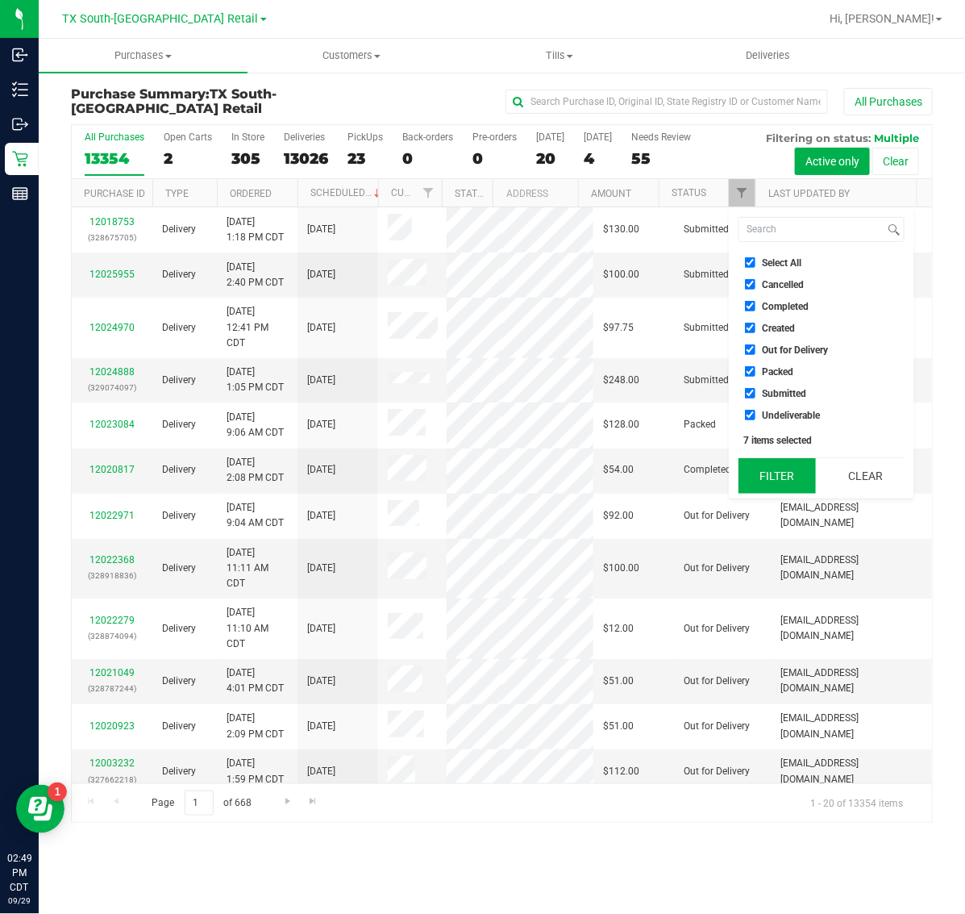
click at [799, 482] on button "Filter" at bounding box center [777, 475] width 77 height 35
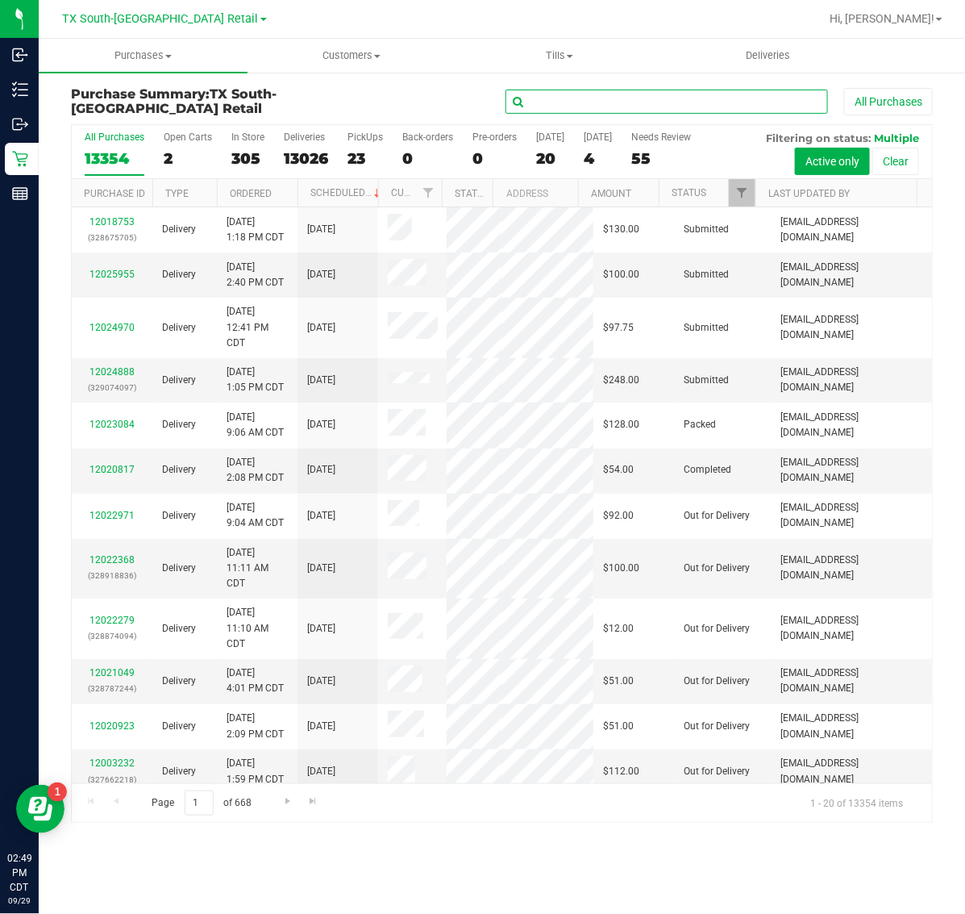
click at [651, 102] on input "text" at bounding box center [667, 102] width 323 height 24
paste input "12025612"
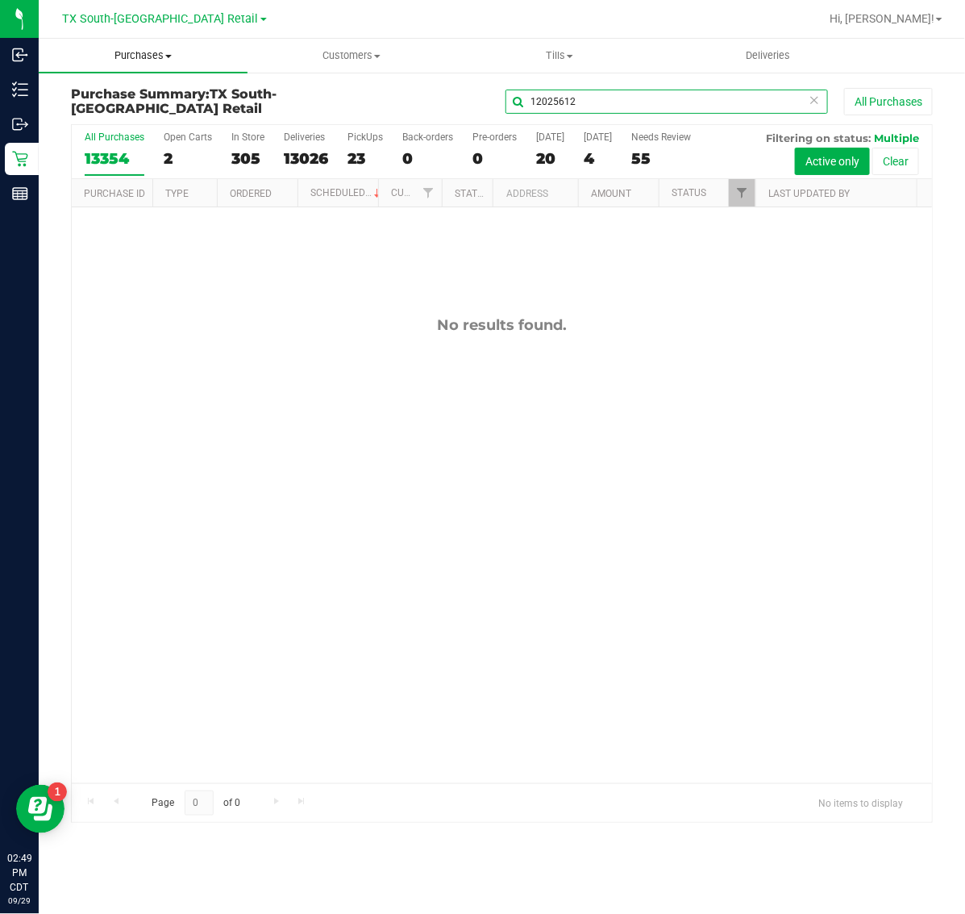
type input "12025612"
click at [144, 62] on span "Purchases" at bounding box center [143, 55] width 209 height 15
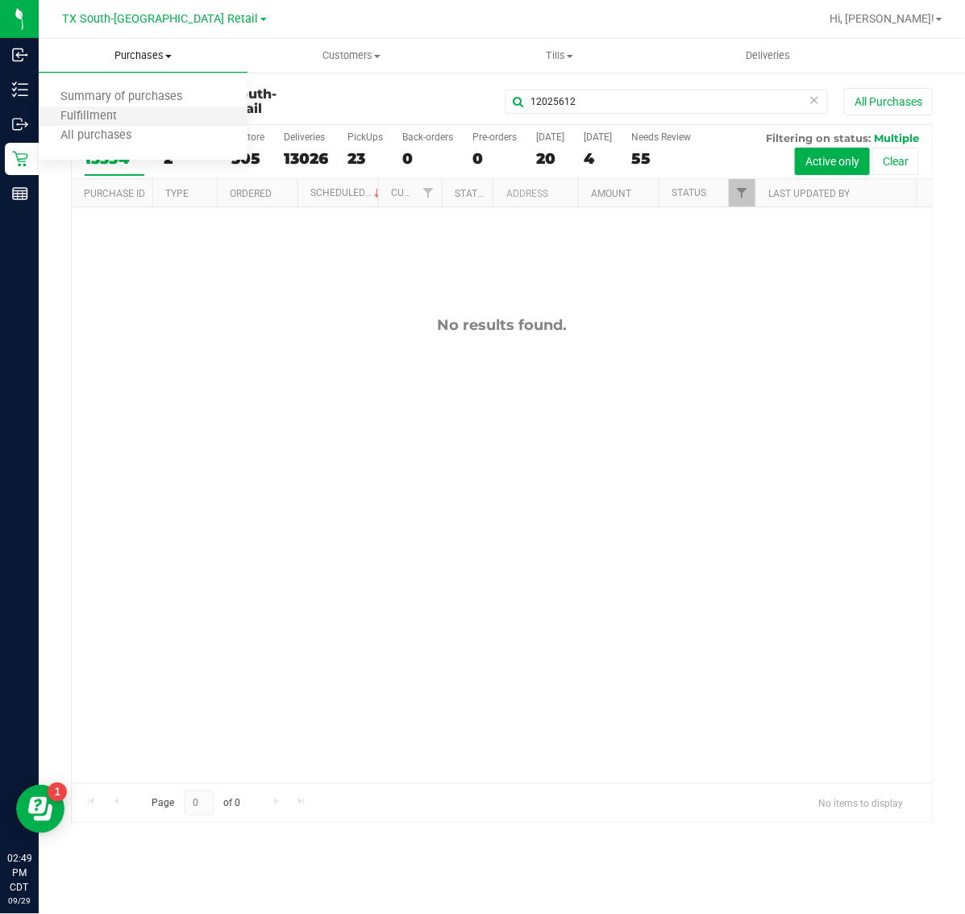
click at [144, 113] on li "Fulfillment" at bounding box center [143, 116] width 209 height 19
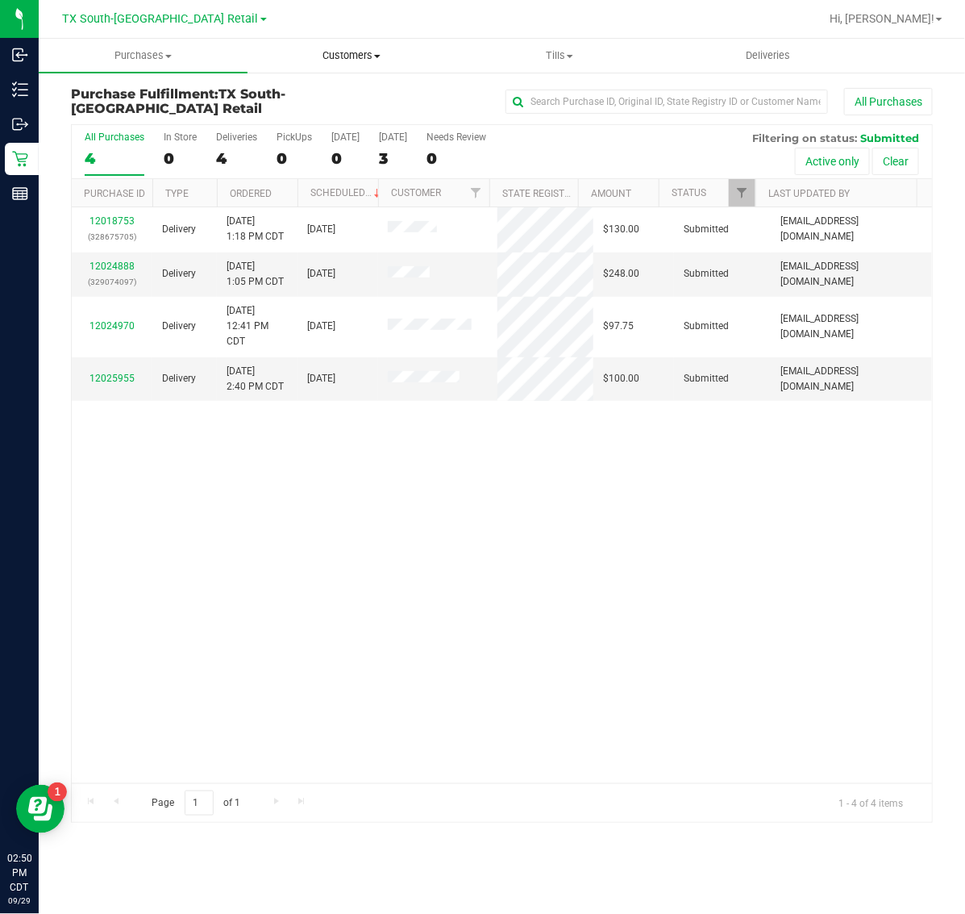
click at [347, 53] on span "Customers" at bounding box center [351, 55] width 207 height 15
click at [351, 93] on span "All customers" at bounding box center [306, 97] width 116 height 14
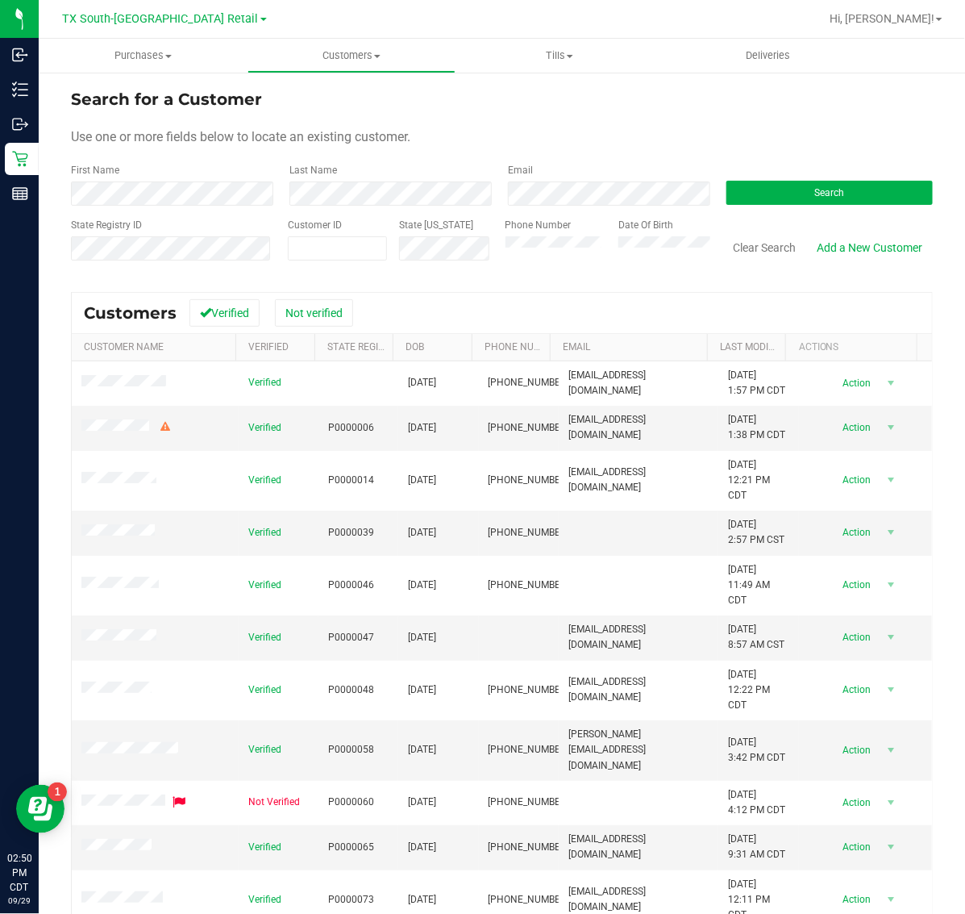
click at [168, 176] on div "First Name" at bounding box center [174, 184] width 206 height 43
click at [815, 196] on span "Search" at bounding box center [830, 192] width 30 height 11
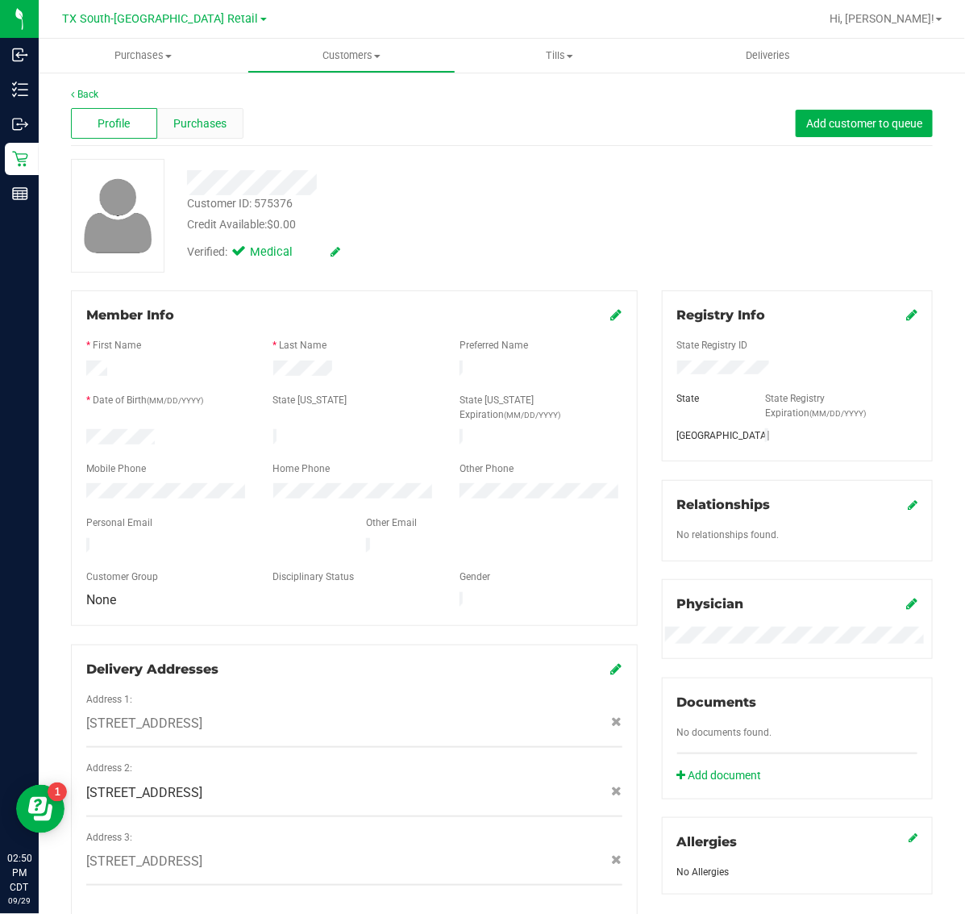
click at [198, 127] on span "Purchases" at bounding box center [199, 123] width 53 height 17
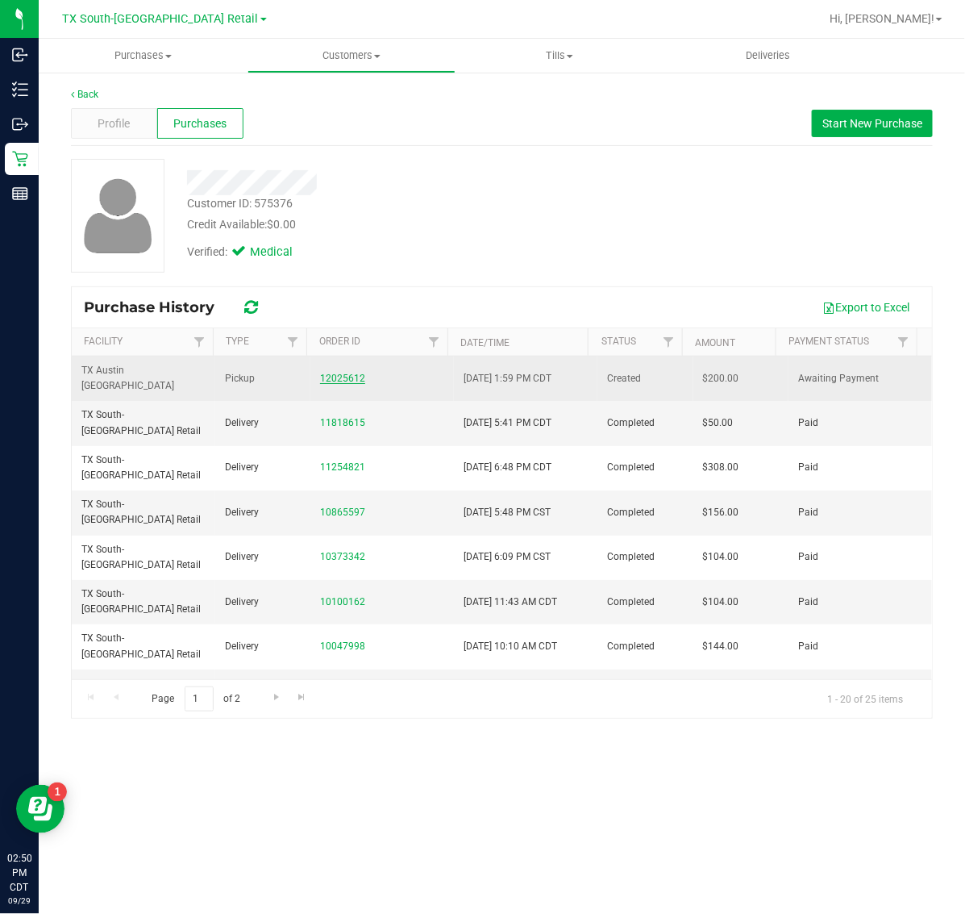
click at [337, 373] on link "12025612" at bounding box center [342, 378] width 45 height 11
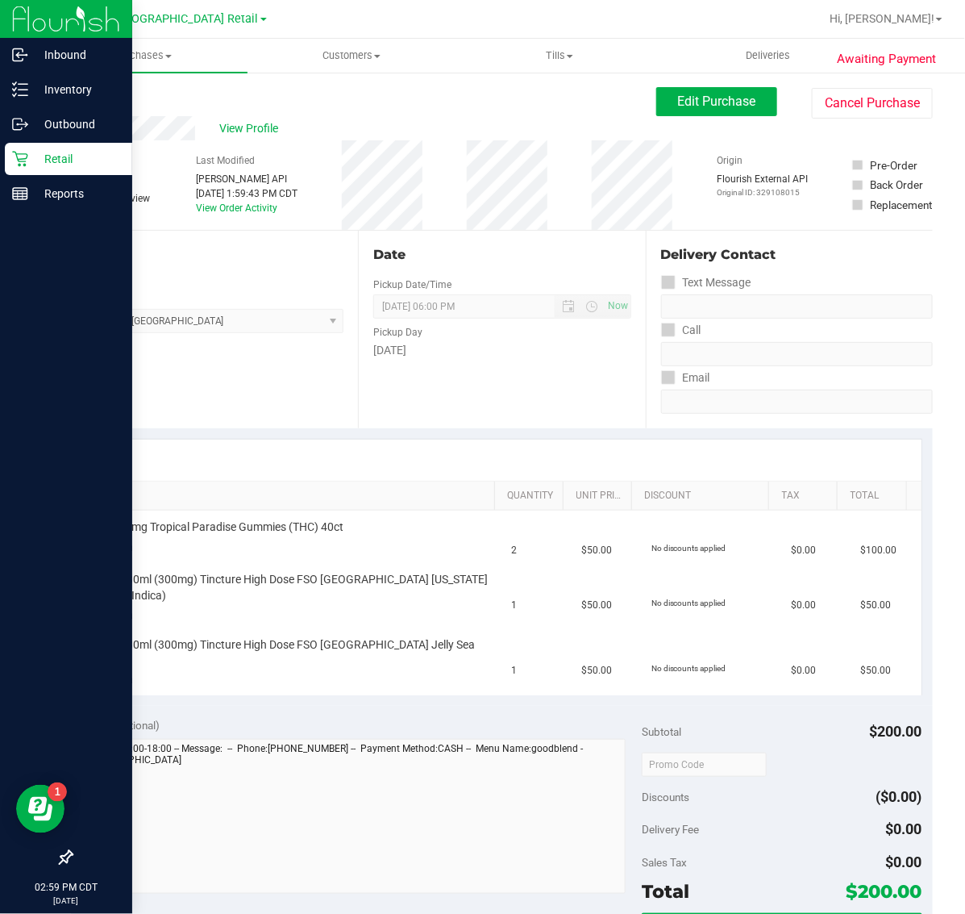
click at [29, 164] on p "Retail" at bounding box center [76, 158] width 97 height 19
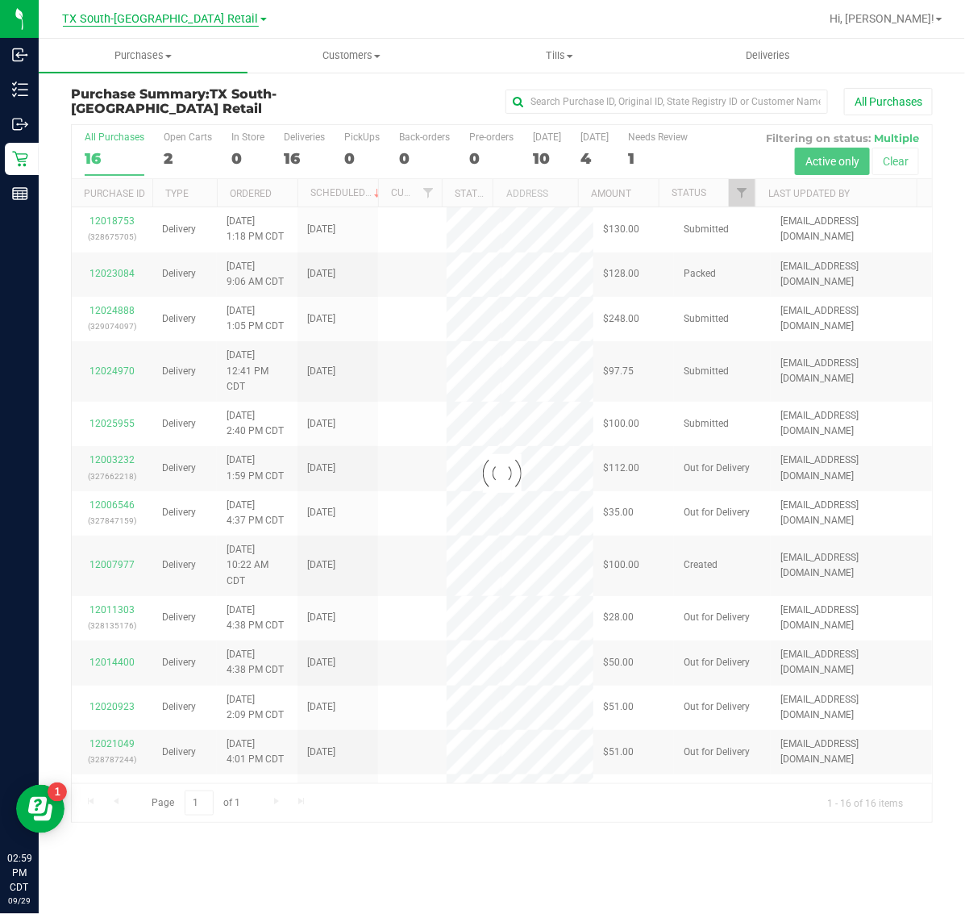
click at [138, 18] on span "TX South-[GEOGRAPHIC_DATA] Retail" at bounding box center [161, 19] width 196 height 15
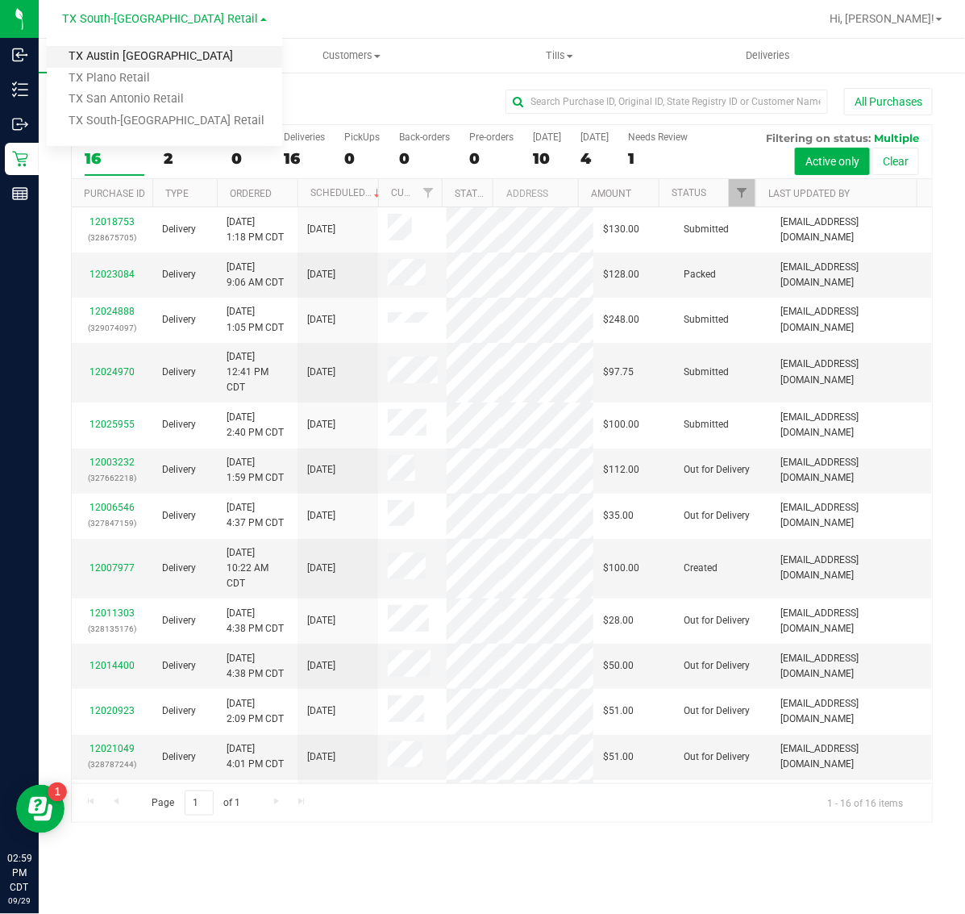
click at [131, 50] on link "TX Austin [GEOGRAPHIC_DATA]" at bounding box center [165, 57] width 236 height 22
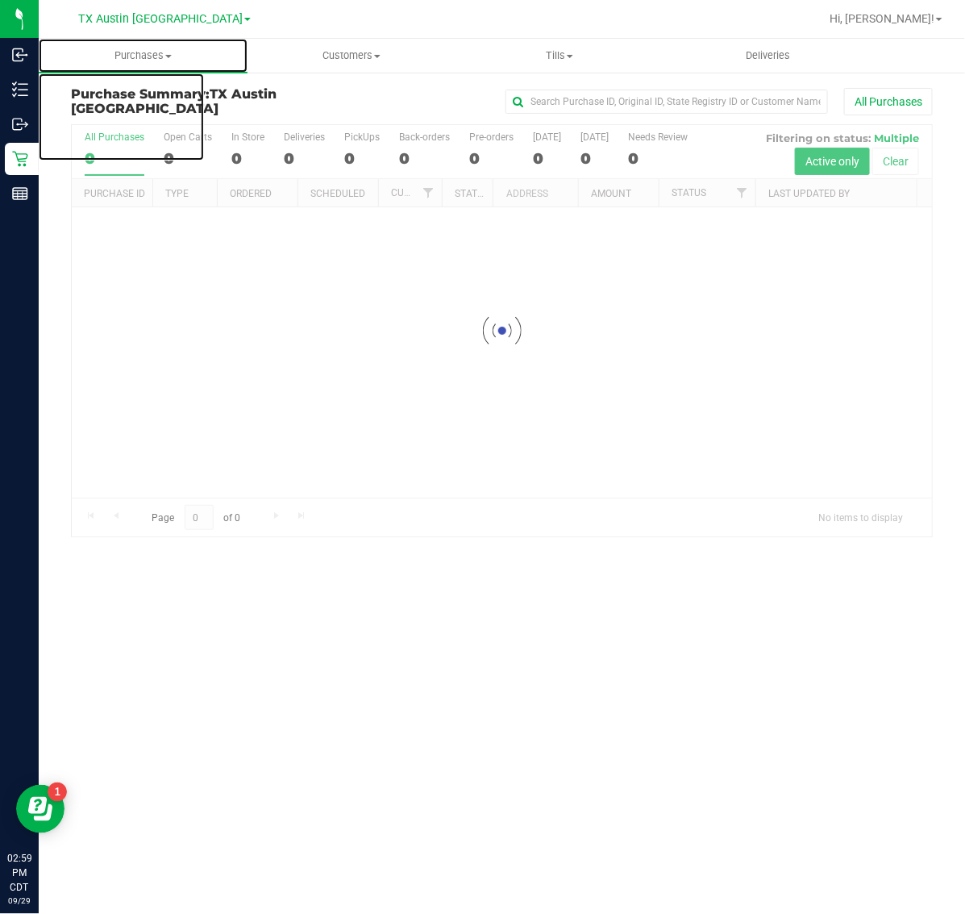
click at [131, 50] on span "Purchases" at bounding box center [143, 55] width 209 height 15
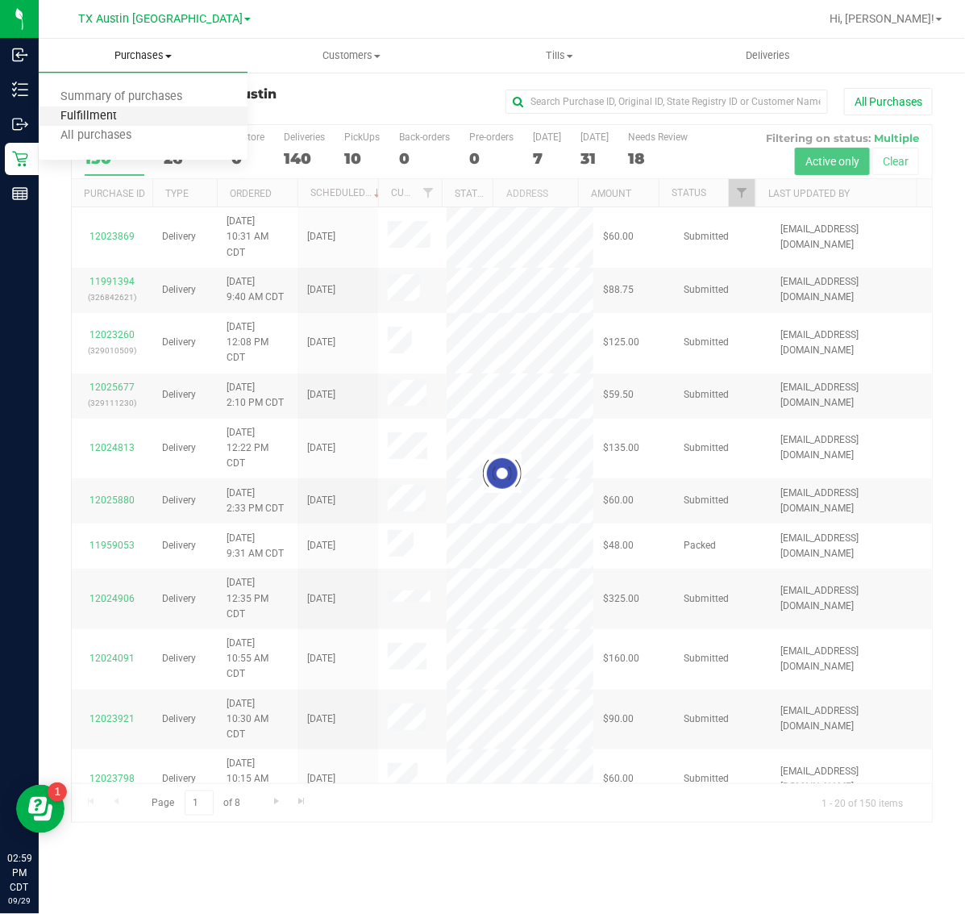
click at [135, 119] on span "Fulfillment" at bounding box center [89, 117] width 100 height 14
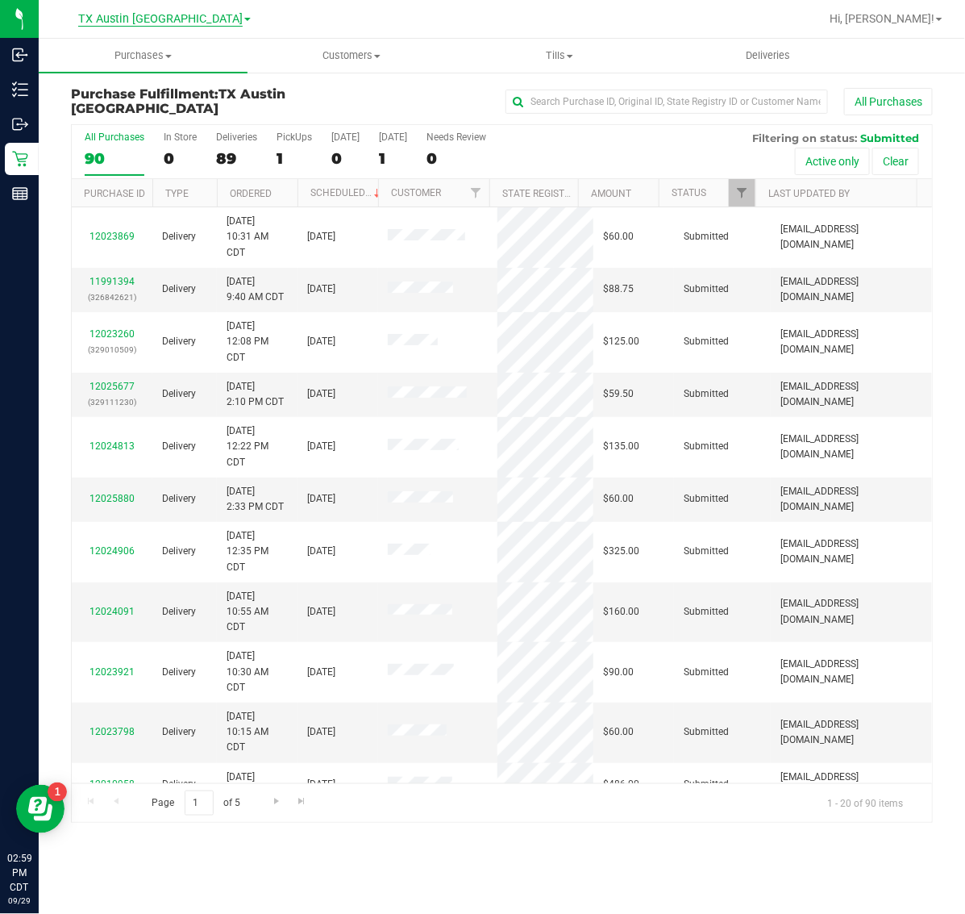
click at [159, 19] on span "TX Austin [GEOGRAPHIC_DATA]" at bounding box center [160, 19] width 165 height 15
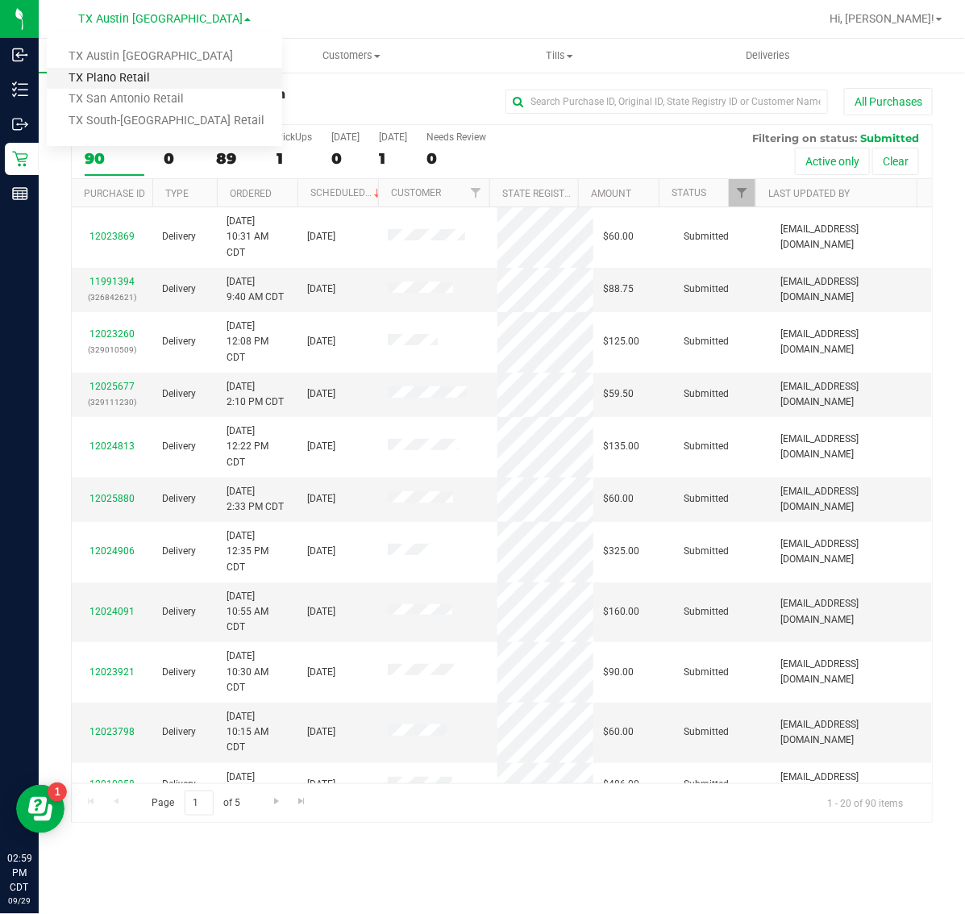
click at [144, 75] on link "TX Plano Retail" at bounding box center [165, 79] width 236 height 22
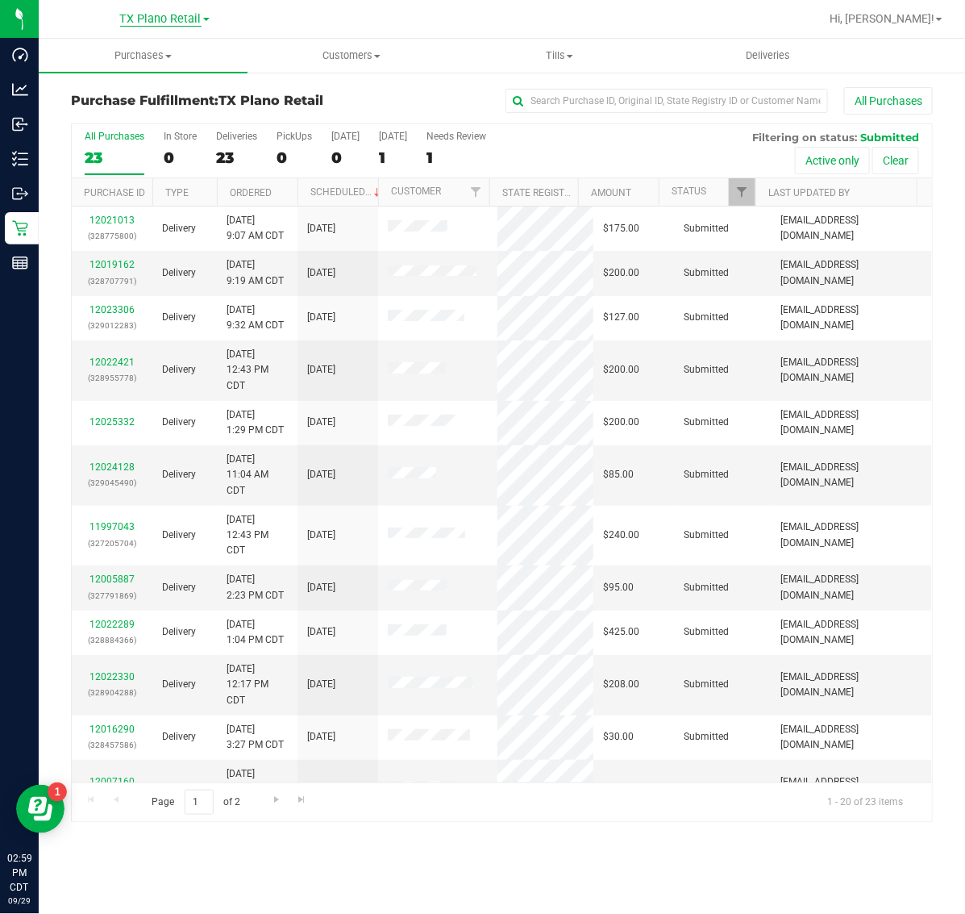
click at [157, 21] on span "TX Plano Retail" at bounding box center [160, 19] width 81 height 15
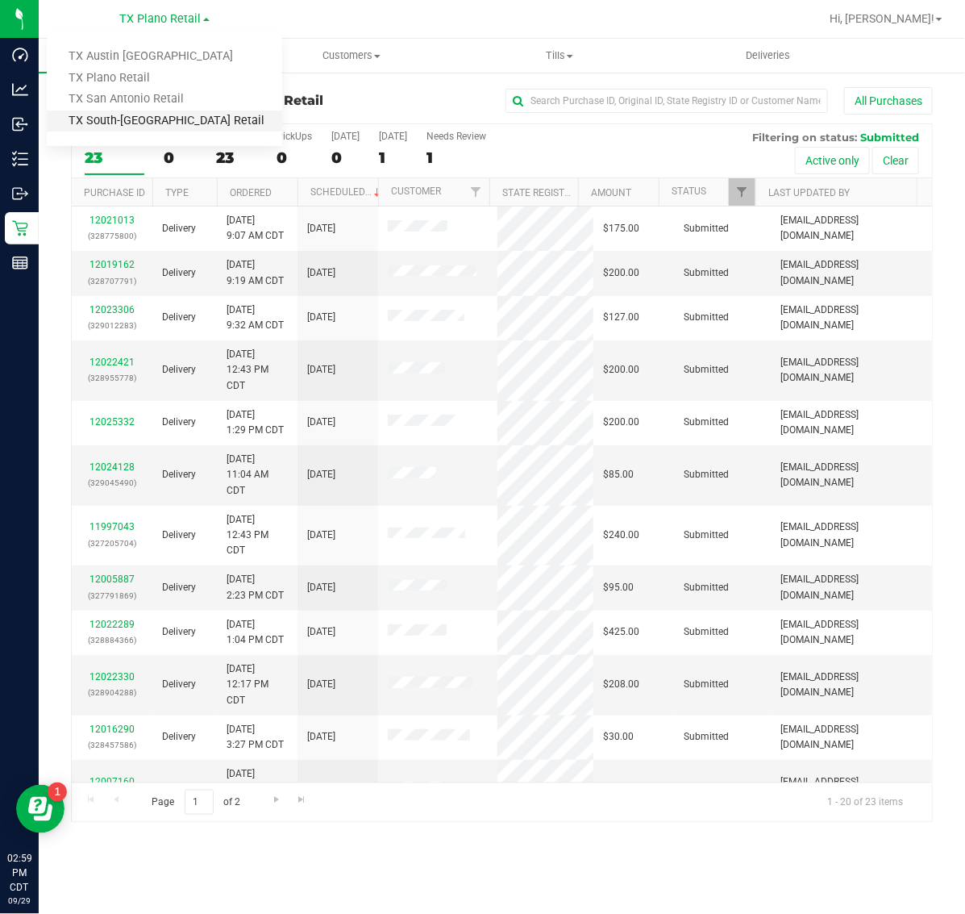
click at [131, 118] on link "TX South-[GEOGRAPHIC_DATA] Retail" at bounding box center [165, 121] width 236 height 22
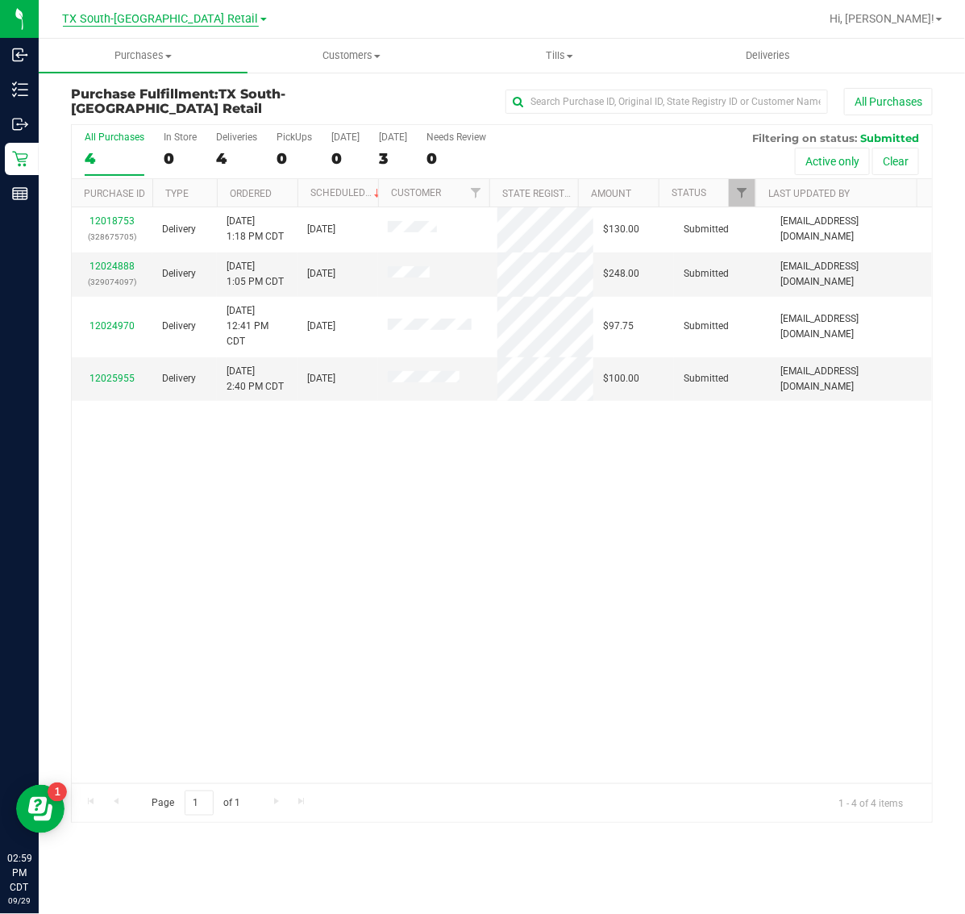
click at [140, 16] on span "TX South-[GEOGRAPHIC_DATA] Retail" at bounding box center [161, 19] width 196 height 15
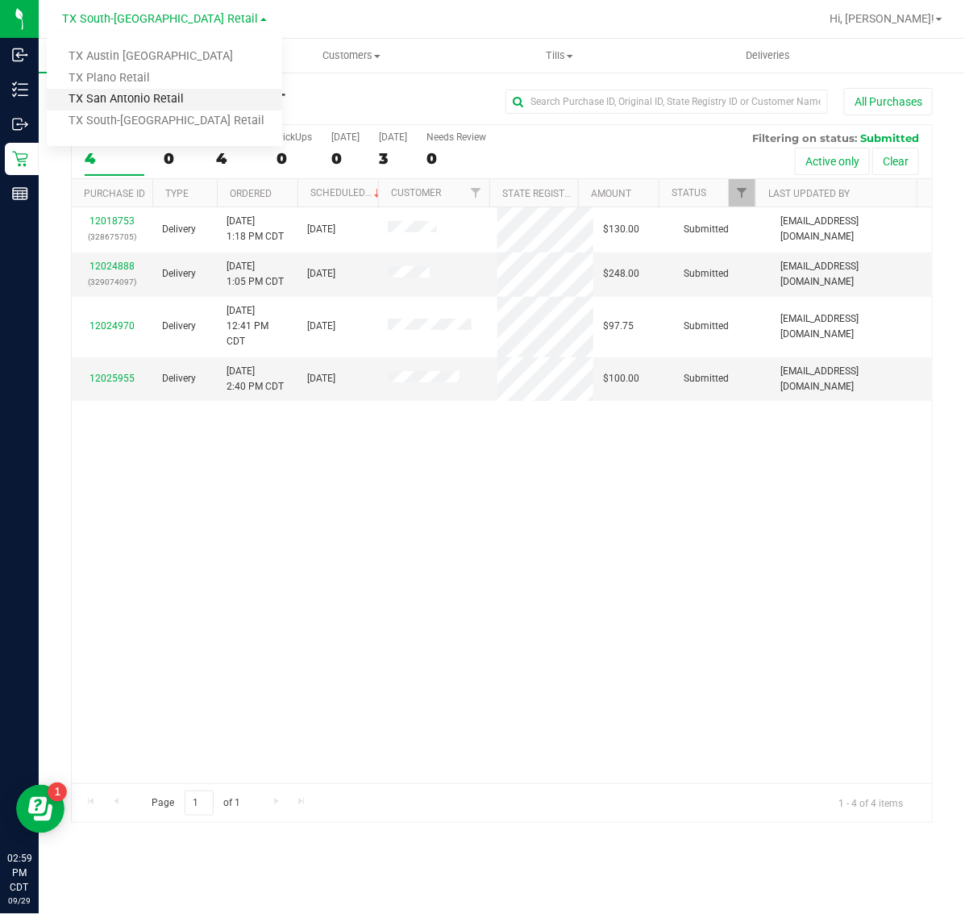
click at [139, 103] on link "TX San Antonio Retail" at bounding box center [165, 100] width 236 height 22
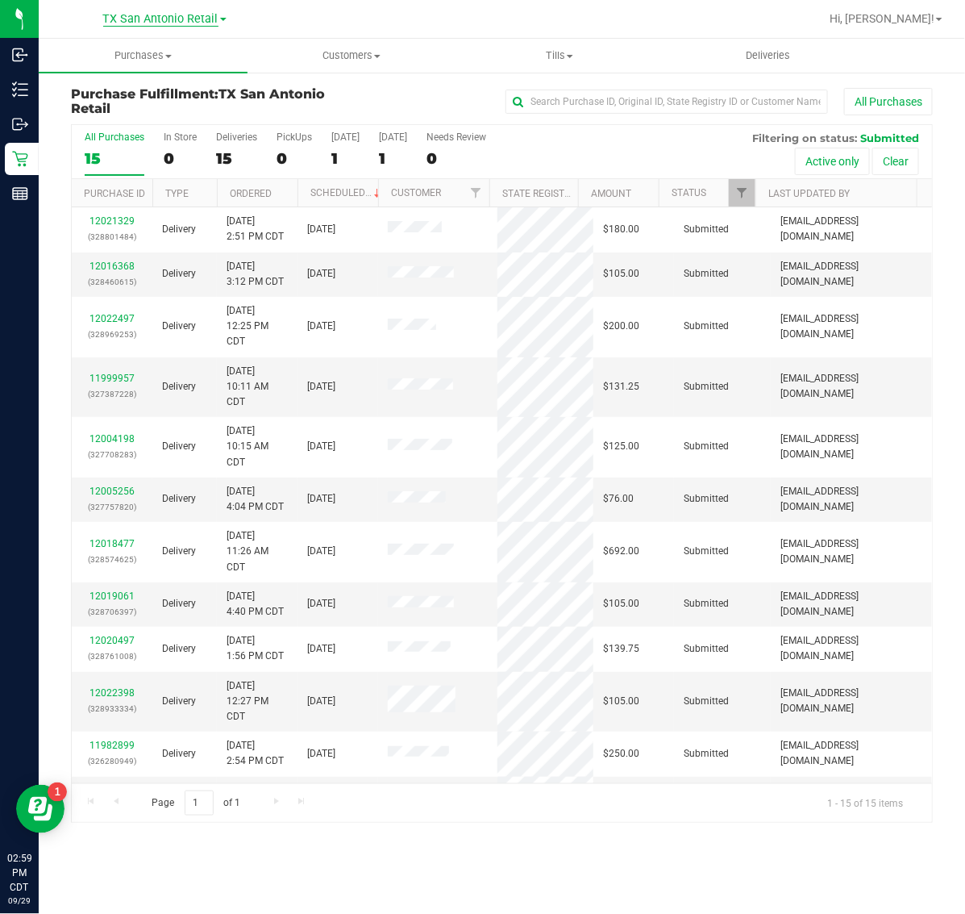
click at [138, 21] on span "TX San Antonio Retail" at bounding box center [160, 19] width 115 height 15
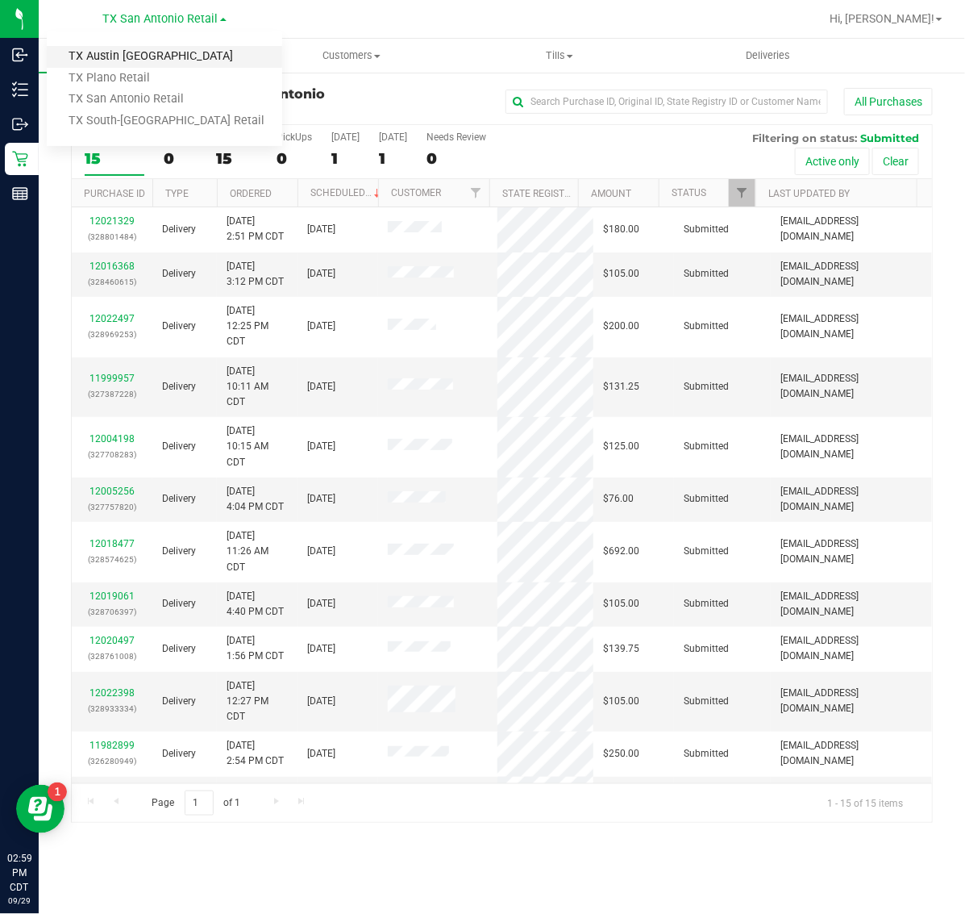
click at [131, 53] on link "TX Austin [GEOGRAPHIC_DATA]" at bounding box center [165, 57] width 236 height 22
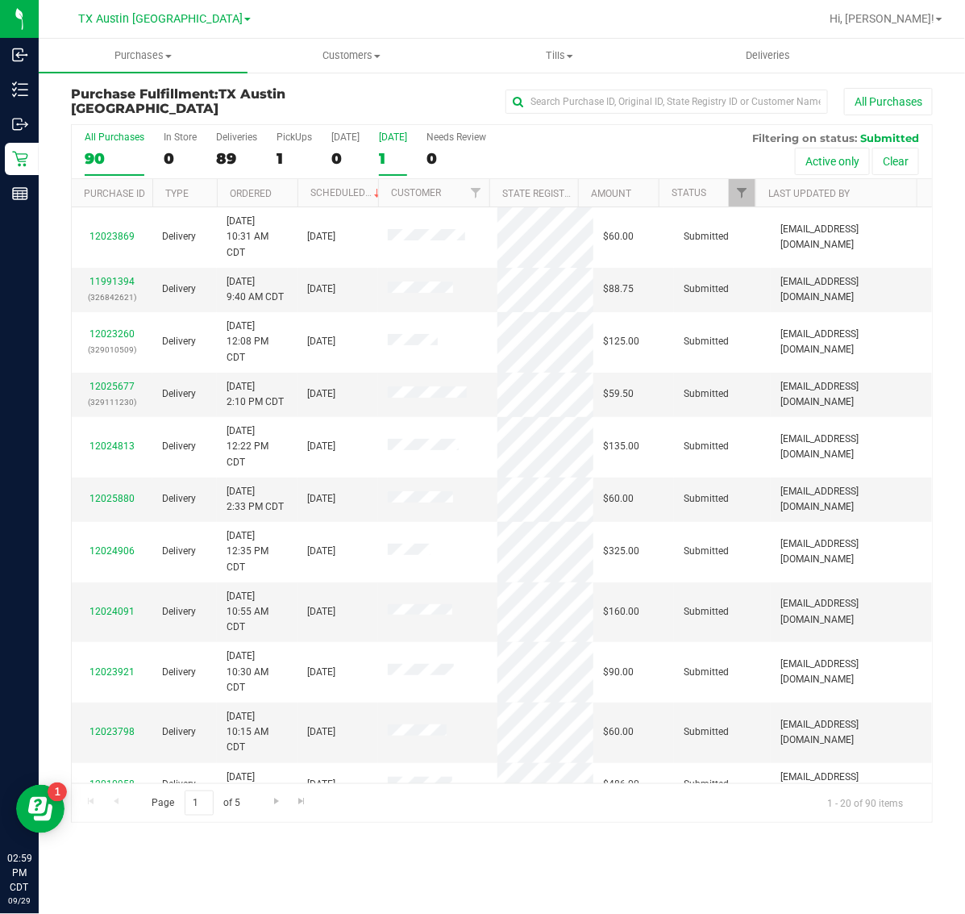
click at [399, 144] on label "Tomorrow 1" at bounding box center [393, 153] width 28 height 44
click at [0, 0] on input "Tomorrow 1" at bounding box center [0, 0] width 0 height 0
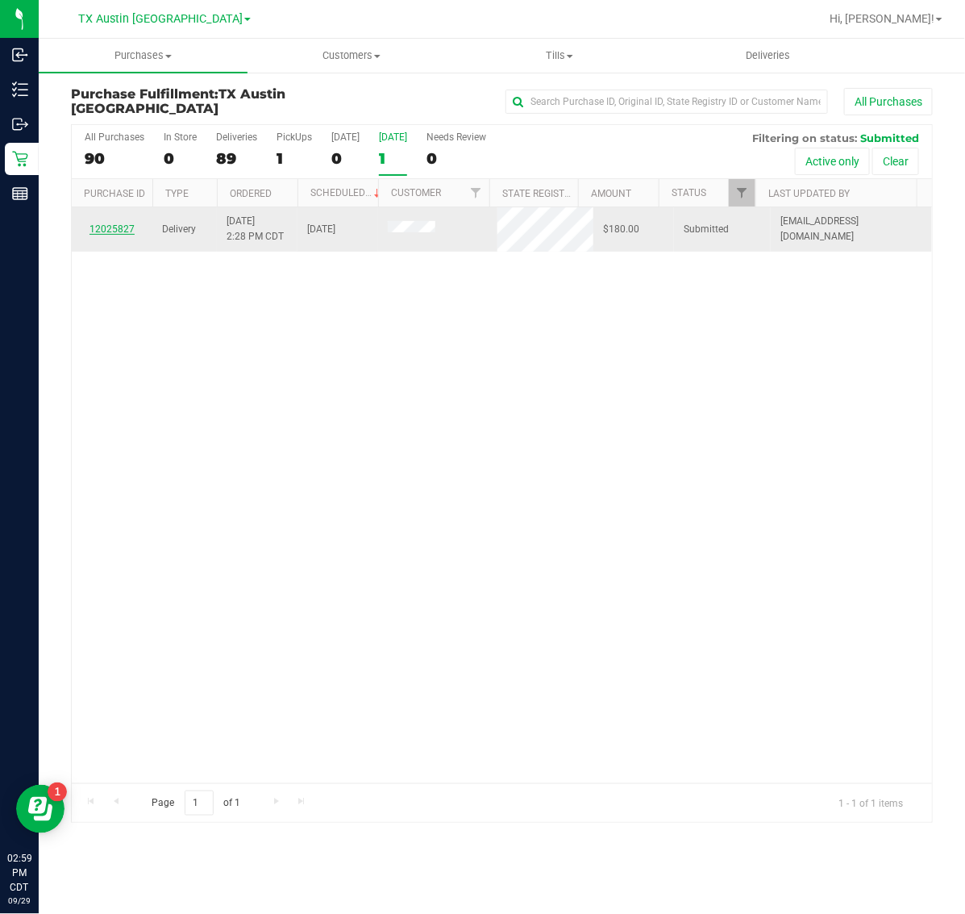
click at [114, 231] on link "12025827" at bounding box center [112, 228] width 45 height 11
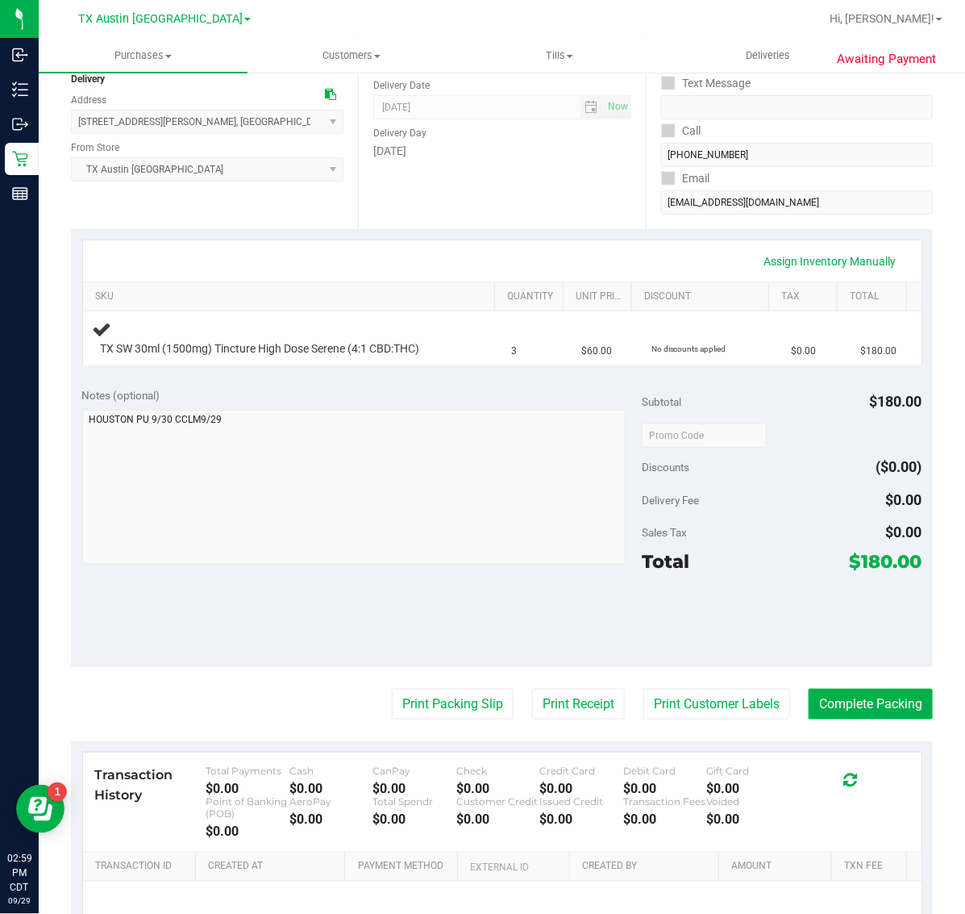
scroll to position [202, 0]
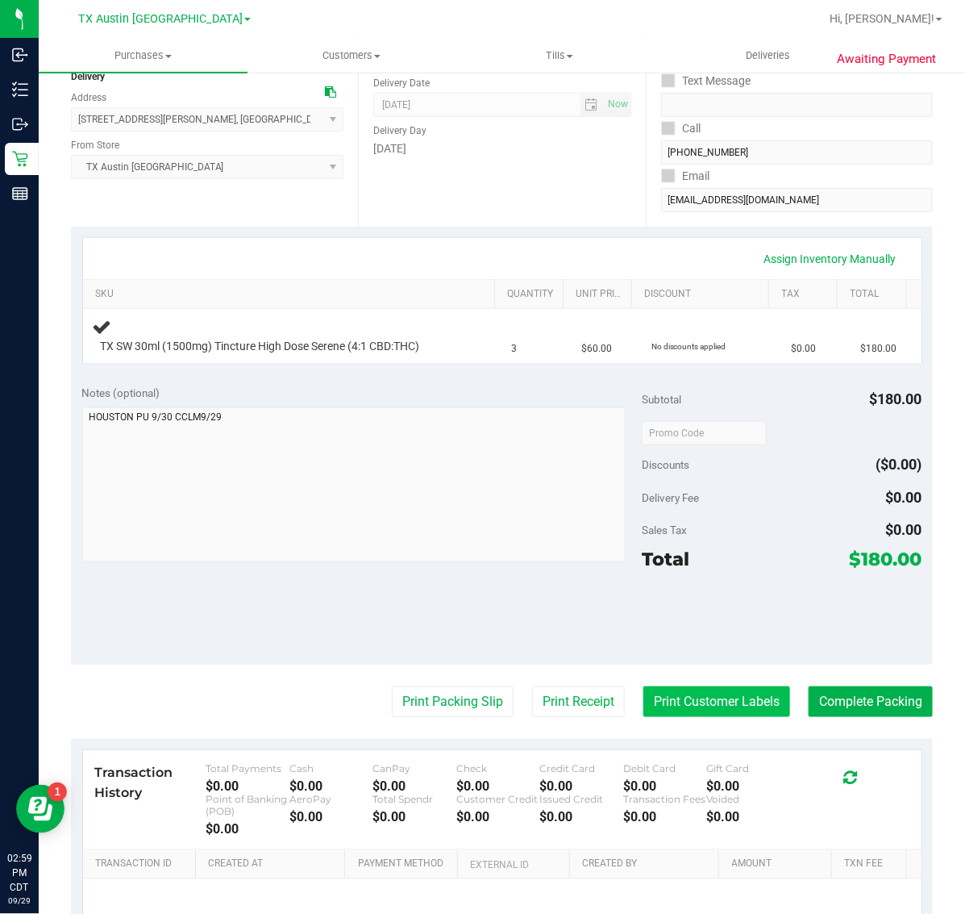
click at [676, 700] on button "Print Customer Labels" at bounding box center [717, 701] width 147 height 31
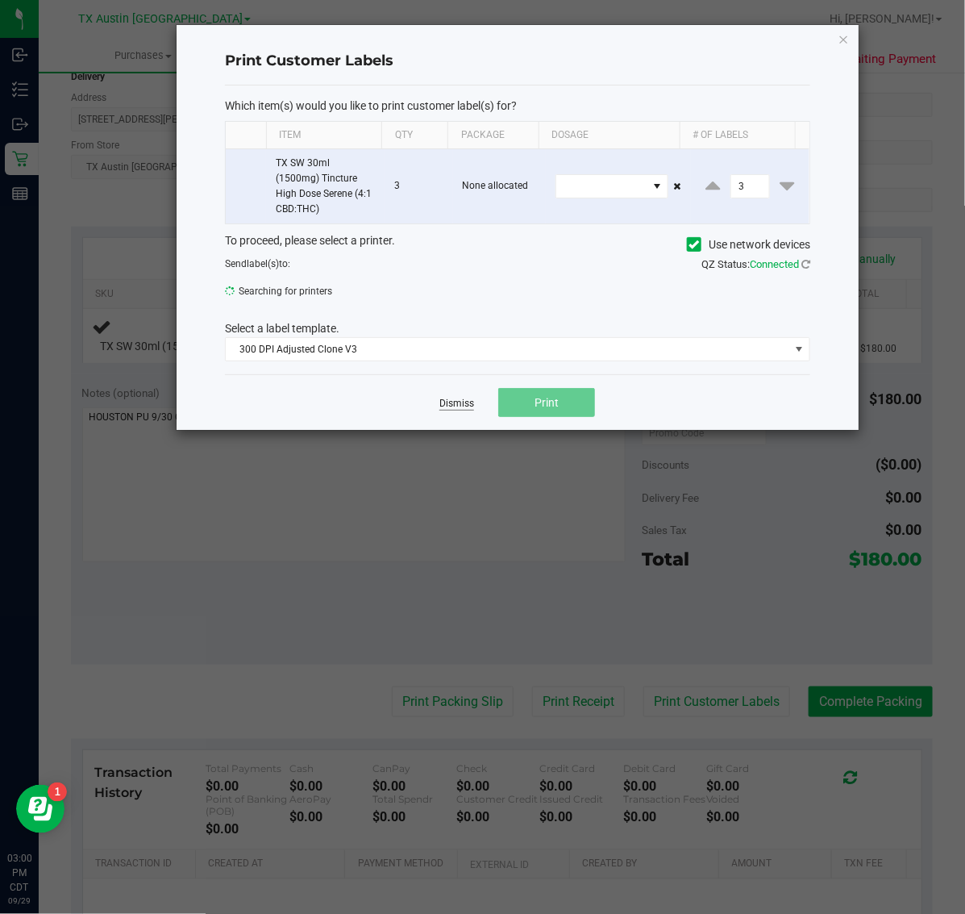
click at [456, 409] on link "Dismiss" at bounding box center [457, 404] width 35 height 14
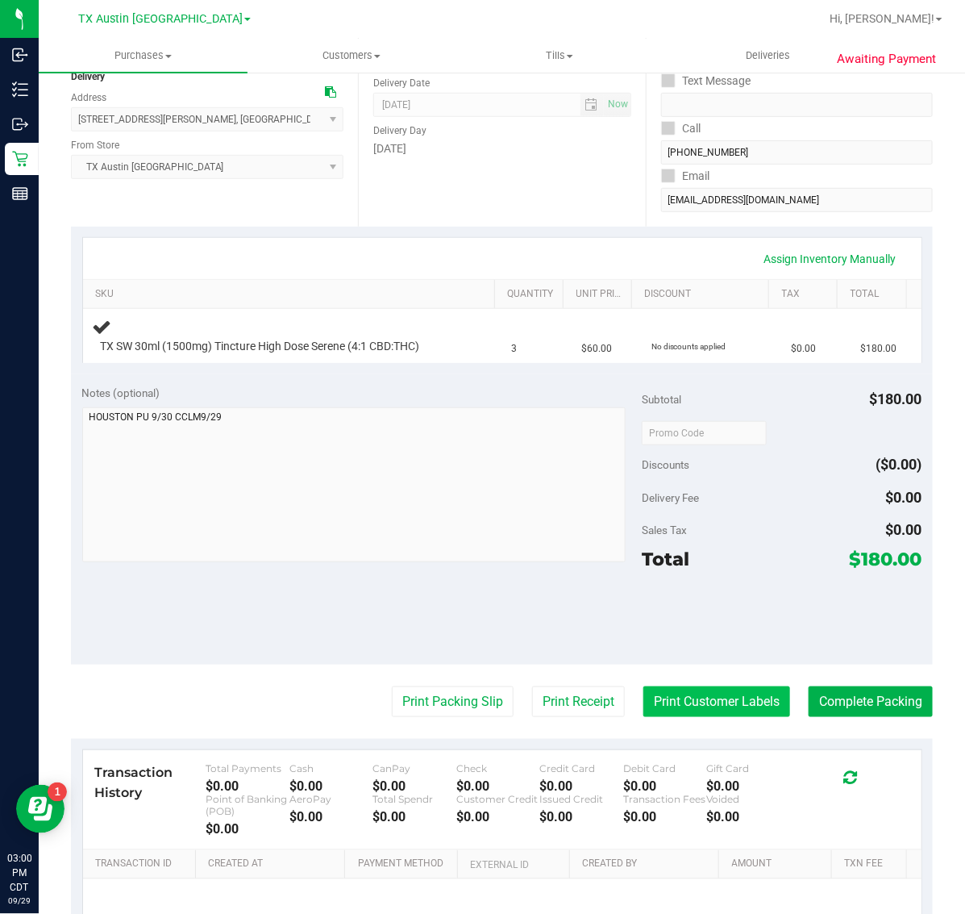
click at [676, 710] on button "Print Customer Labels" at bounding box center [717, 701] width 147 height 31
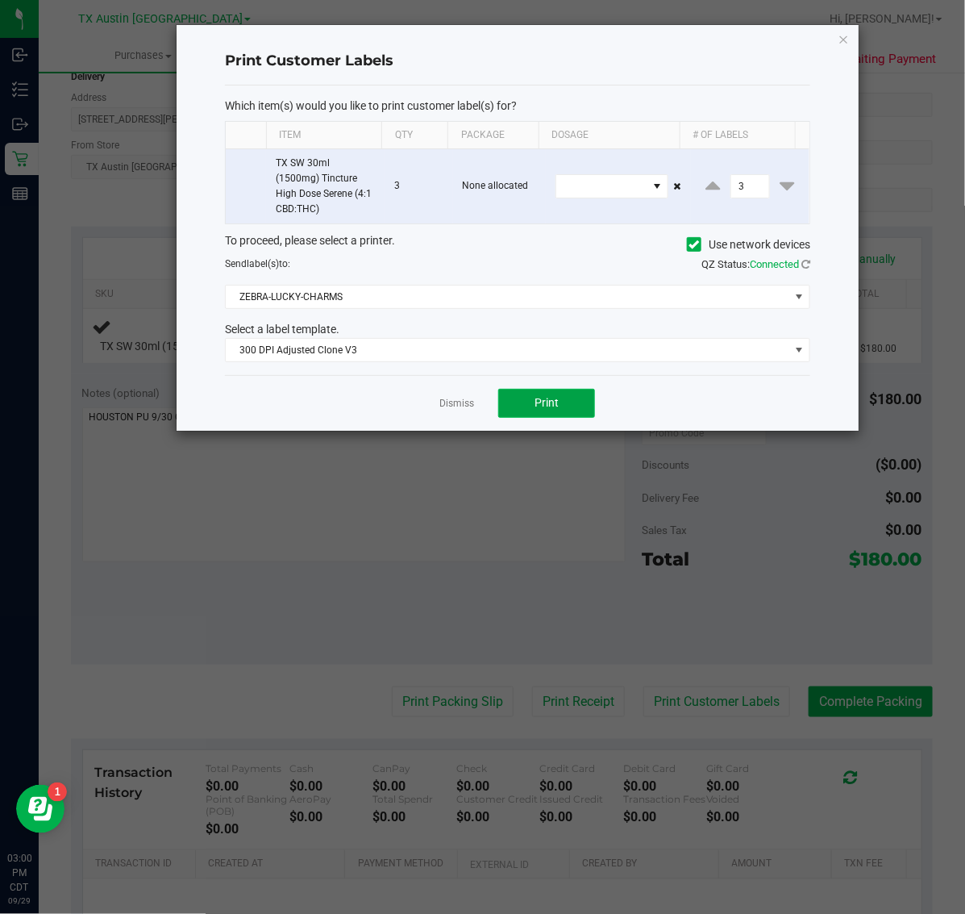
click at [570, 406] on button "Print" at bounding box center [546, 403] width 97 height 29
click at [528, 405] on button "Print" at bounding box center [546, 403] width 97 height 29
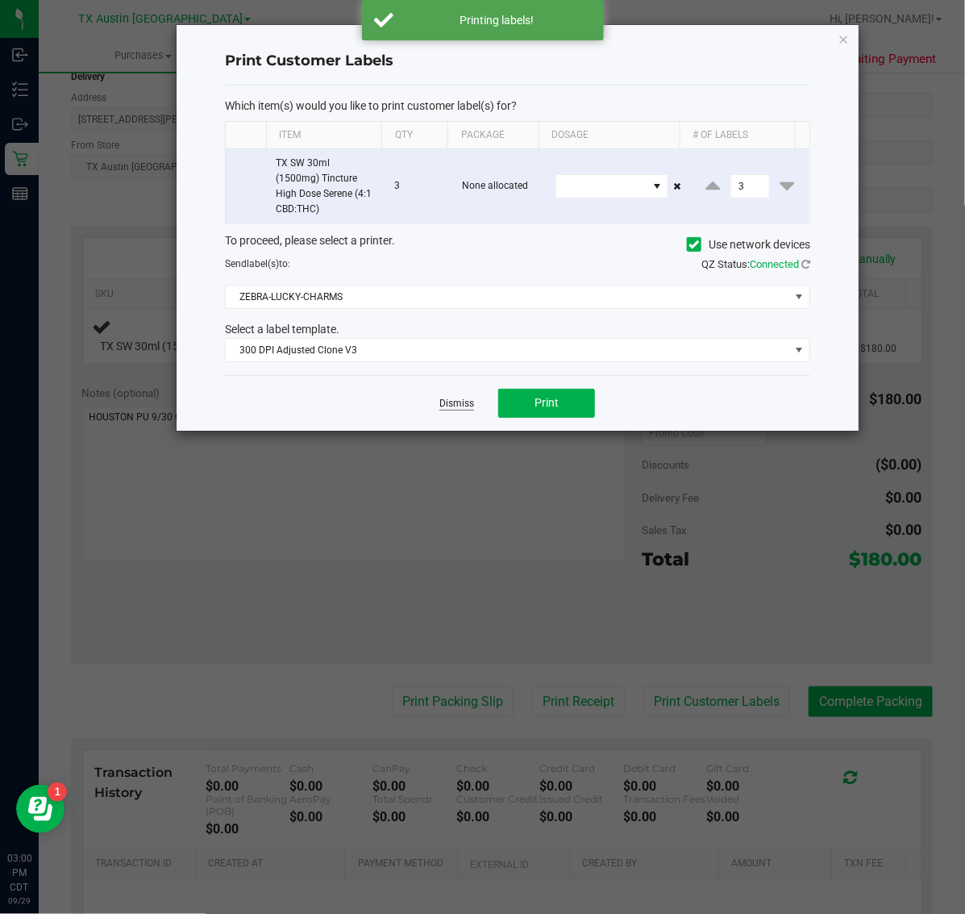
click at [461, 406] on link "Dismiss" at bounding box center [457, 404] width 35 height 14
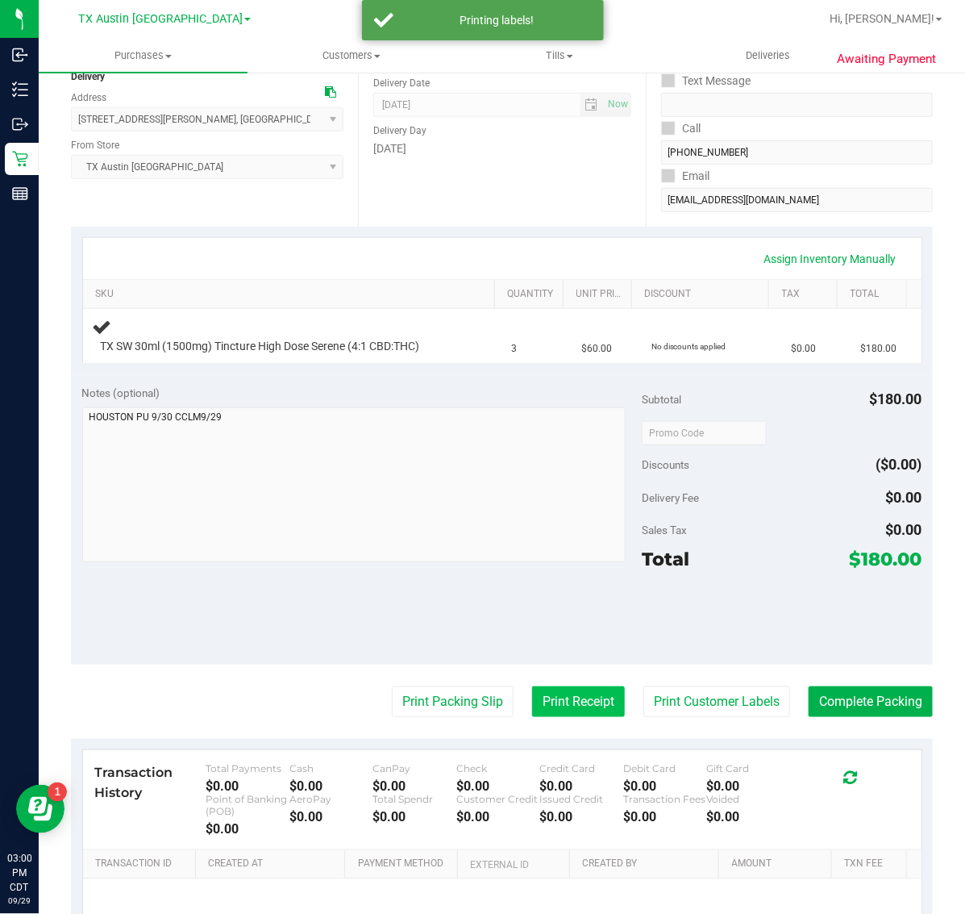
click at [540, 703] on button "Print Receipt" at bounding box center [578, 701] width 93 height 31
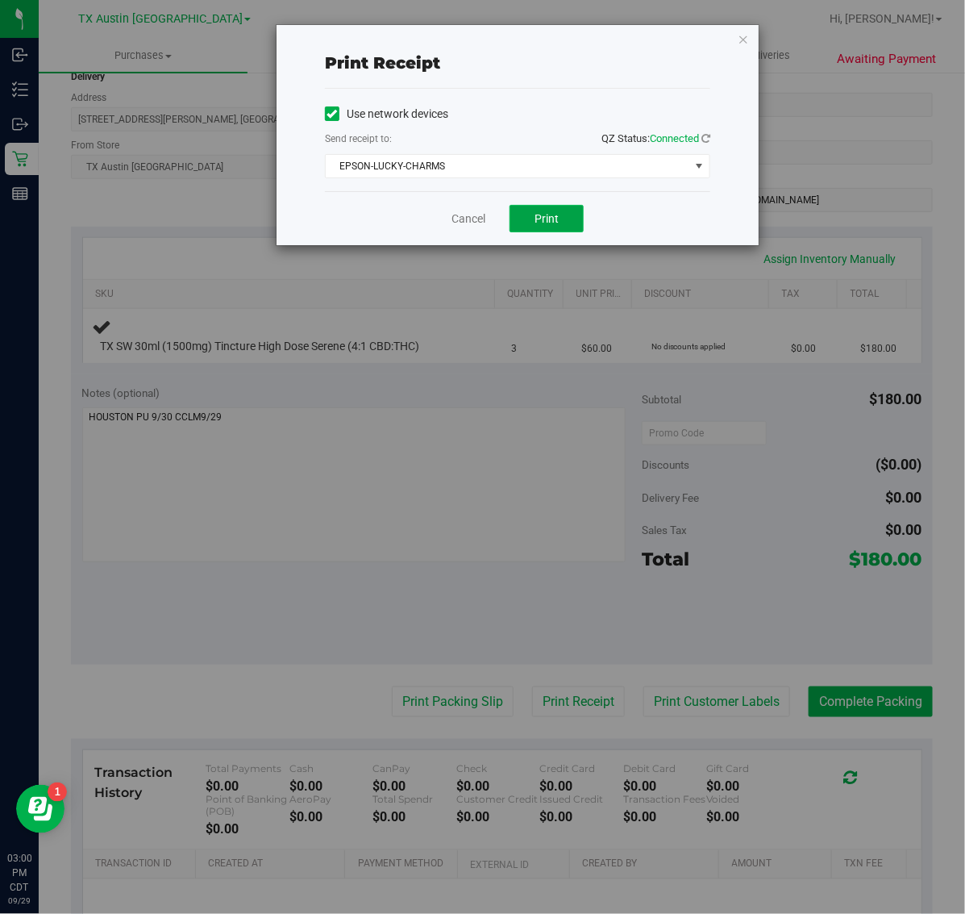
click at [552, 222] on span "Print" at bounding box center [547, 218] width 24 height 13
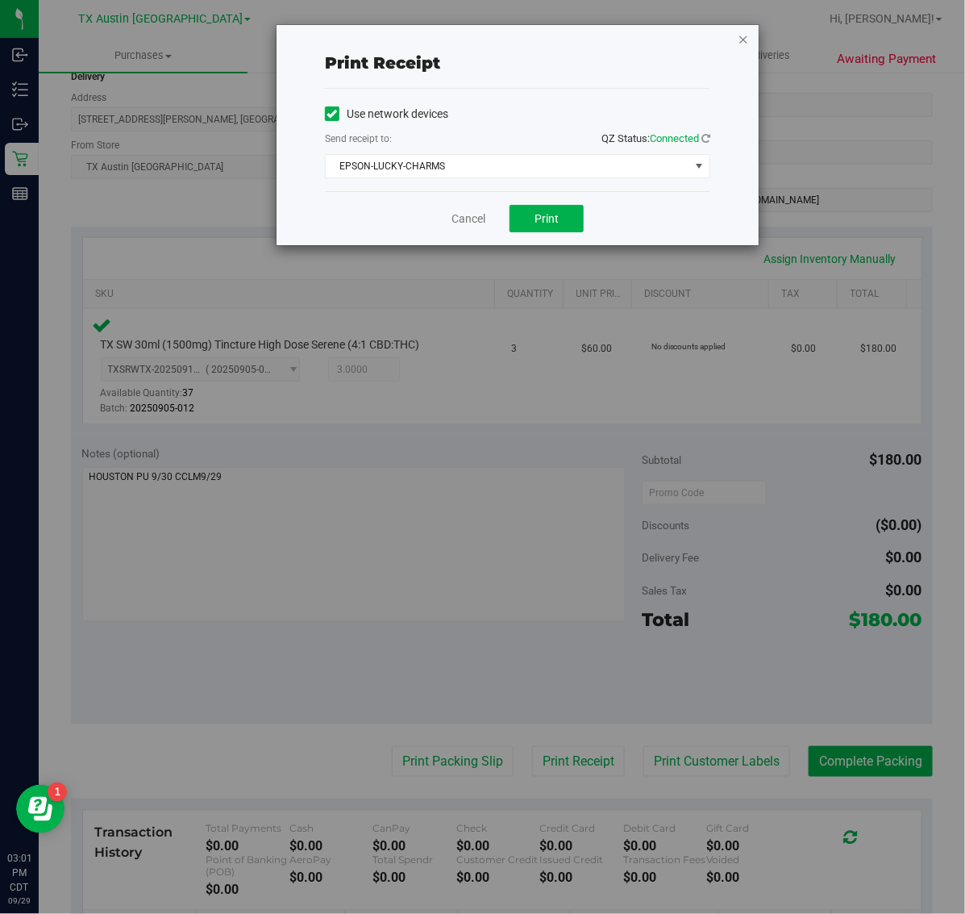
click at [742, 35] on icon "button" at bounding box center [743, 38] width 11 height 19
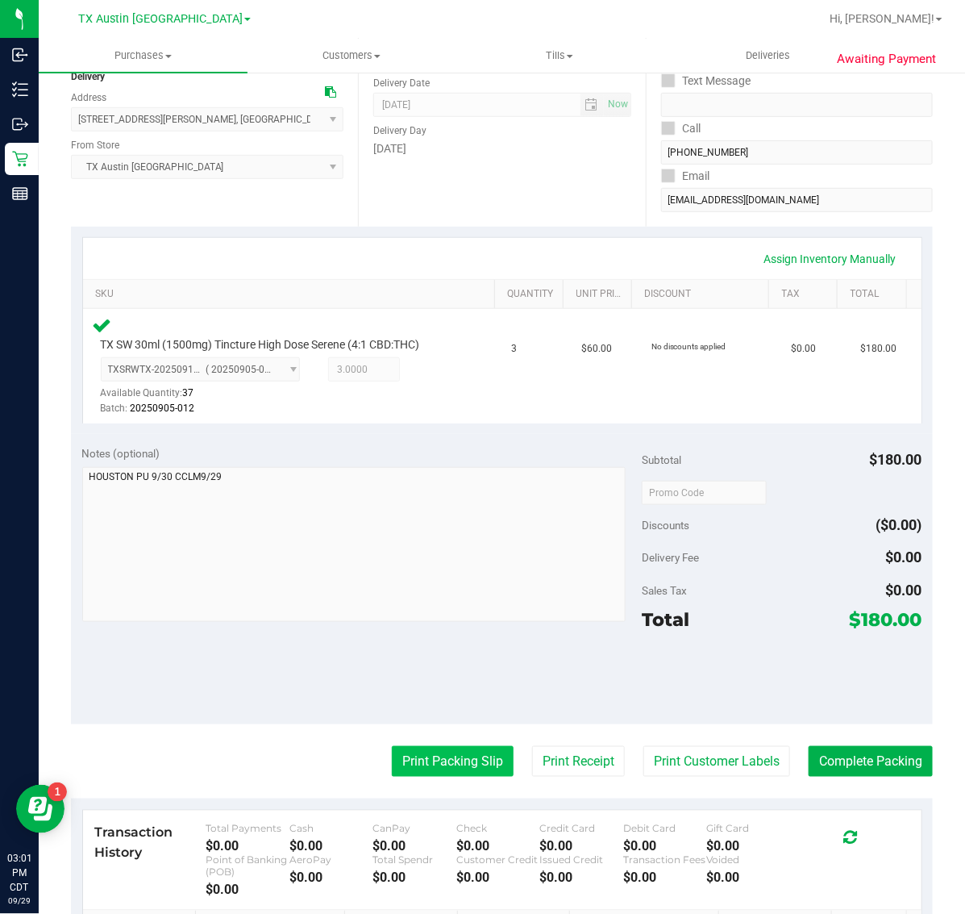
click at [411, 761] on button "Print Packing Slip" at bounding box center [453, 761] width 122 height 31
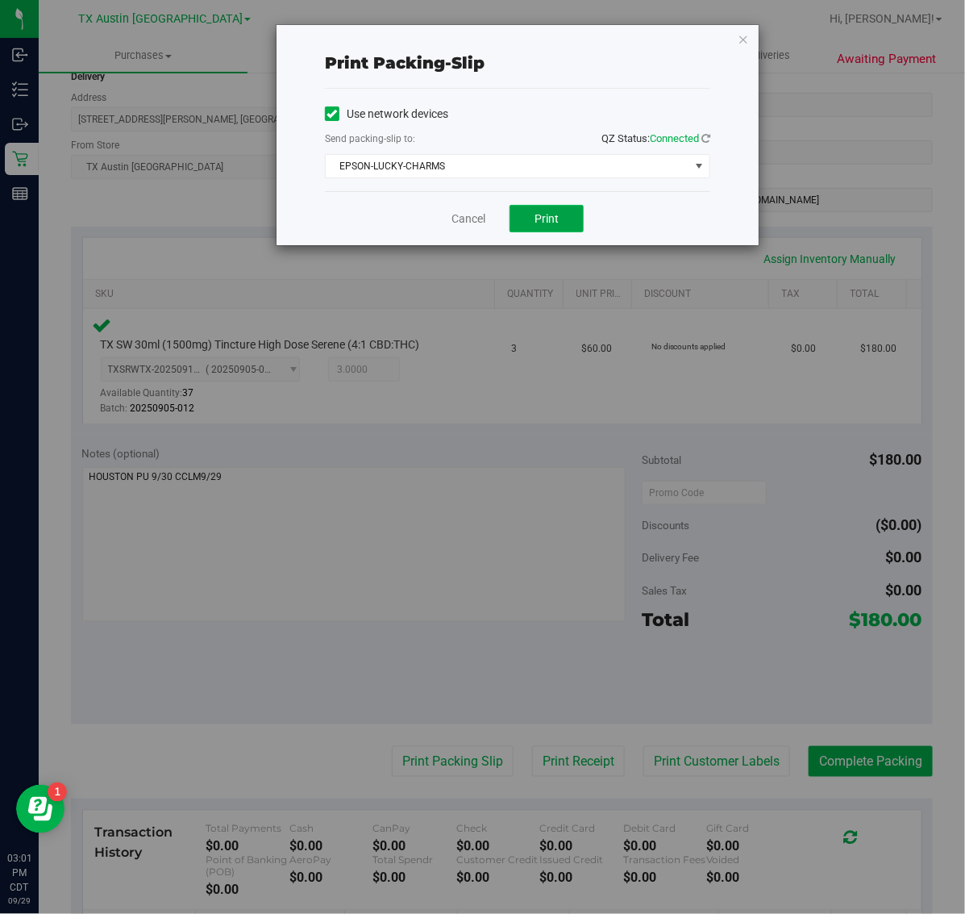
click at [551, 223] on span "Print" at bounding box center [547, 218] width 24 height 13
click at [744, 34] on icon "button" at bounding box center [743, 38] width 11 height 19
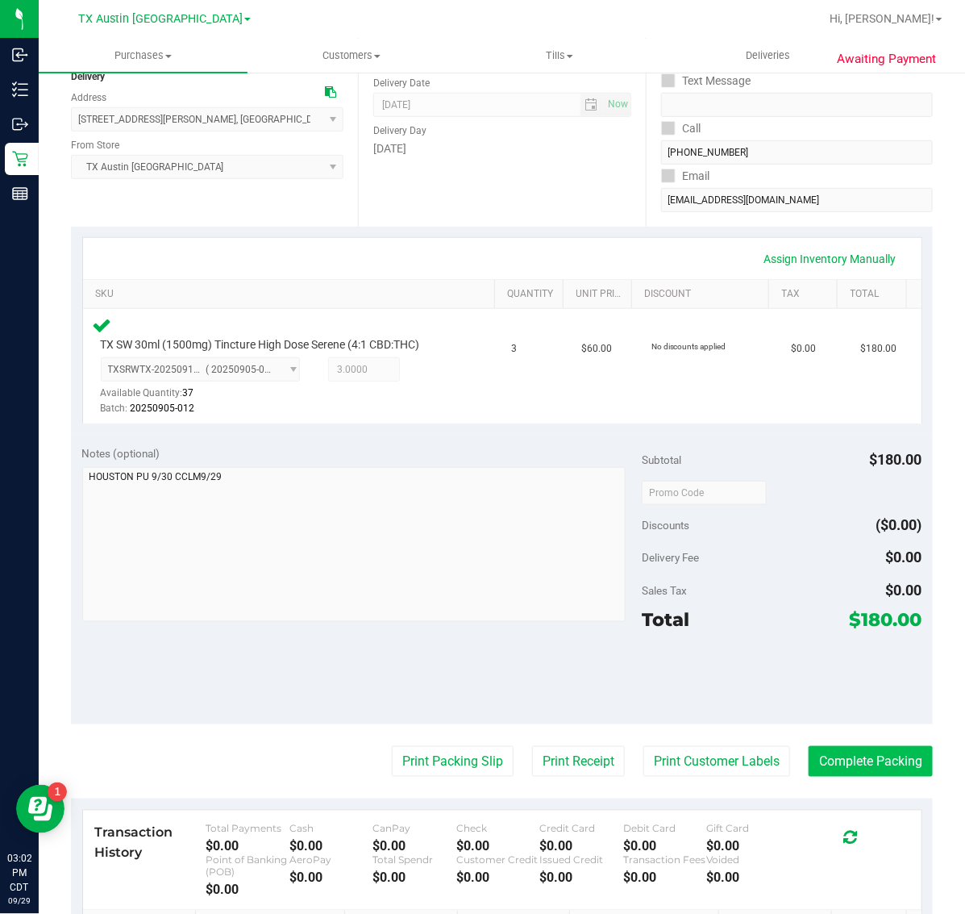
click at [853, 751] on button "Complete Packing" at bounding box center [871, 761] width 124 height 31
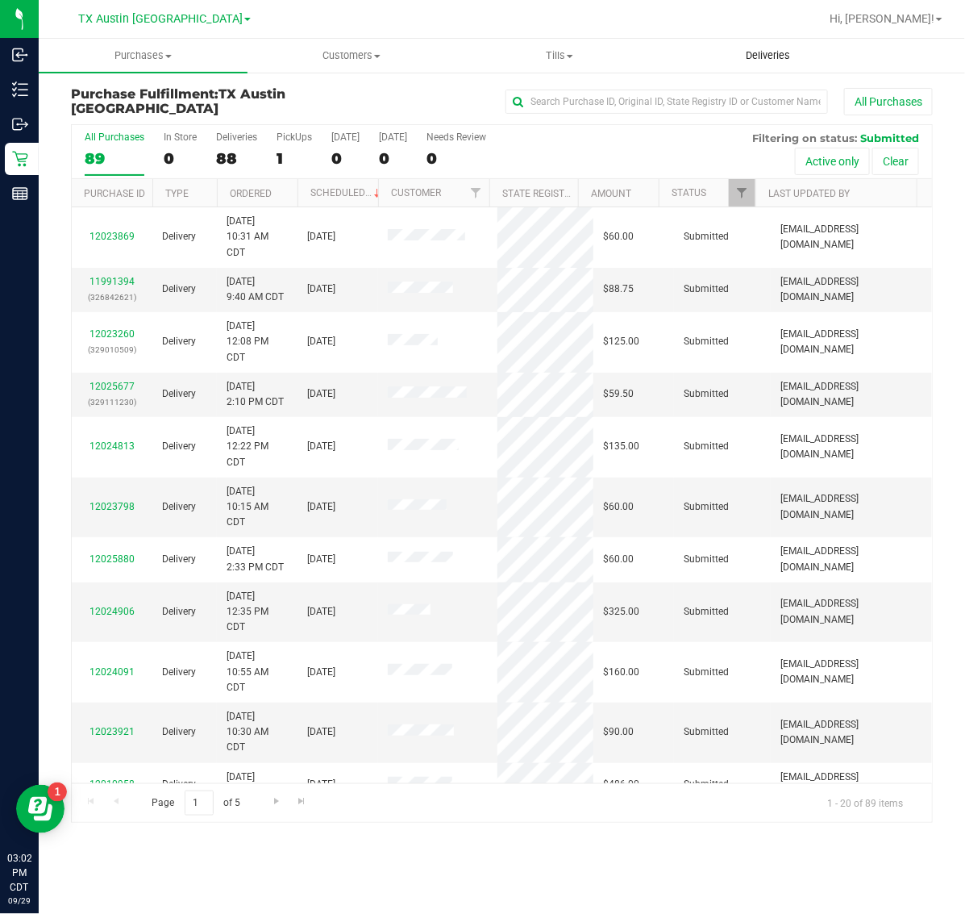
click at [780, 52] on span "Deliveries" at bounding box center [768, 55] width 88 height 15
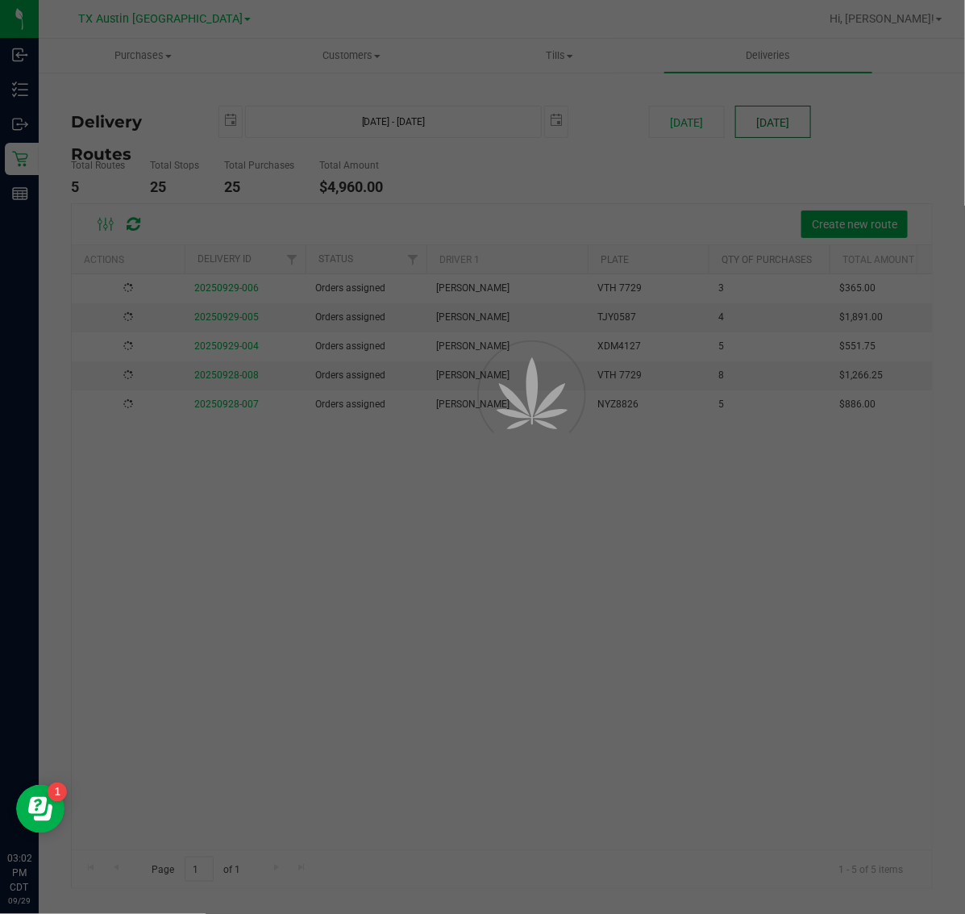
click at [770, 130] on div at bounding box center [482, 457] width 965 height 914
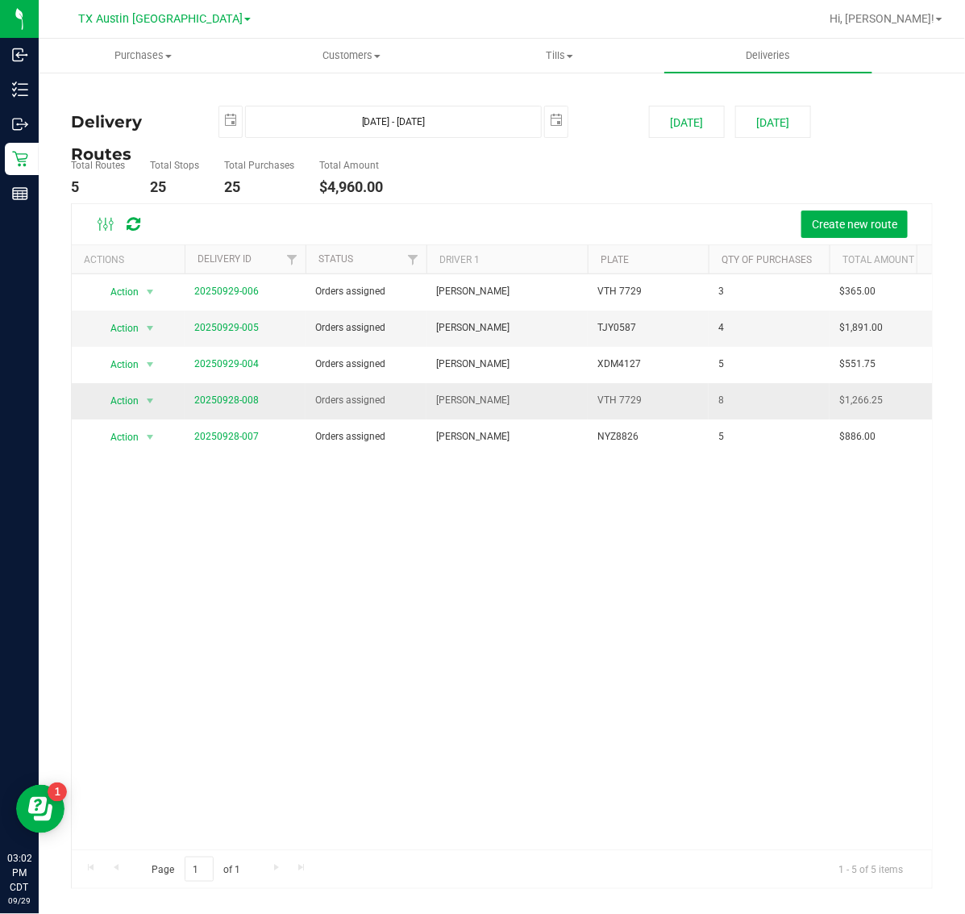
click at [240, 395] on span "20250928-008" at bounding box center [226, 400] width 65 height 15
click at [223, 405] on link "20250928-008" at bounding box center [226, 399] width 65 height 11
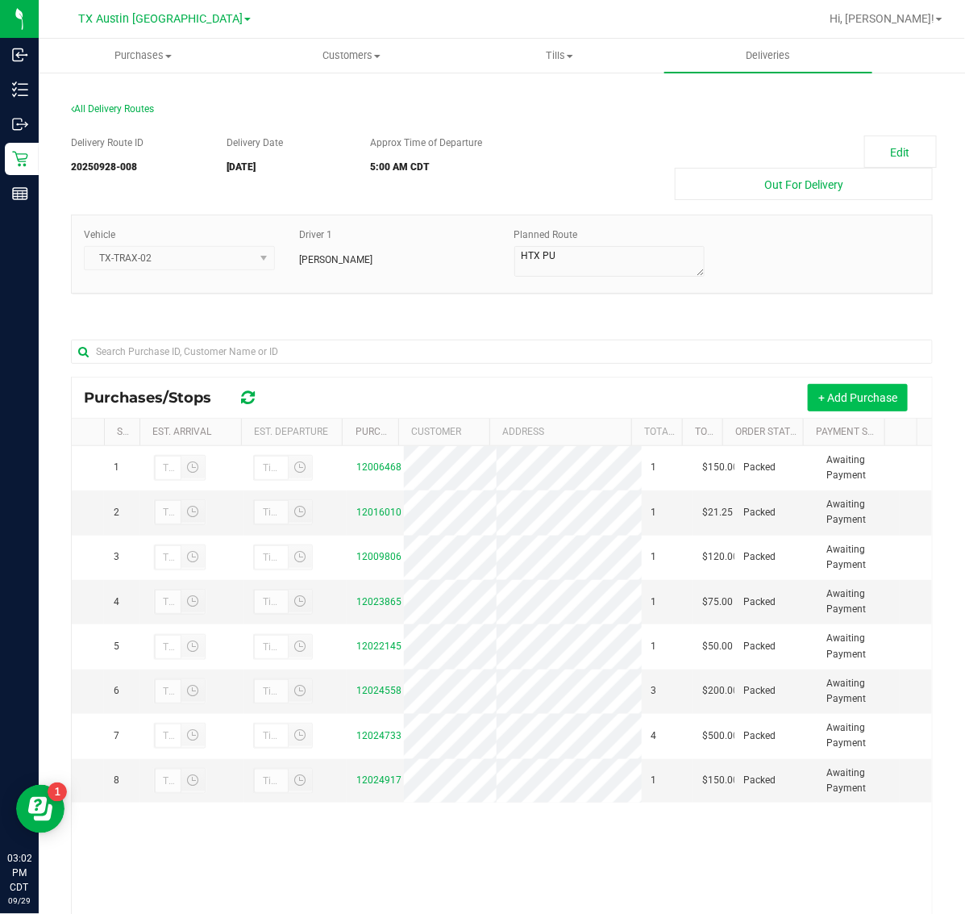
click at [833, 402] on button "+ Add Purchase" at bounding box center [858, 397] width 100 height 27
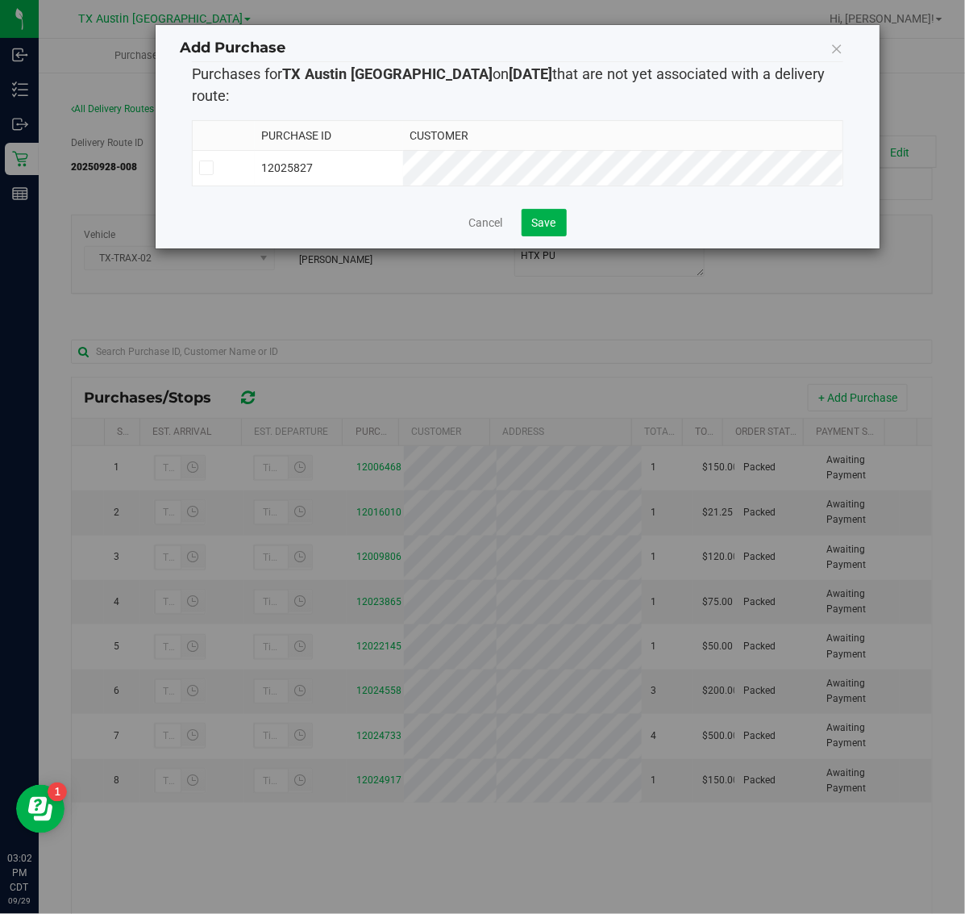
click at [403, 150] on td "12025827" at bounding box center [329, 167] width 148 height 35
click at [541, 216] on span "Save" at bounding box center [544, 222] width 24 height 13
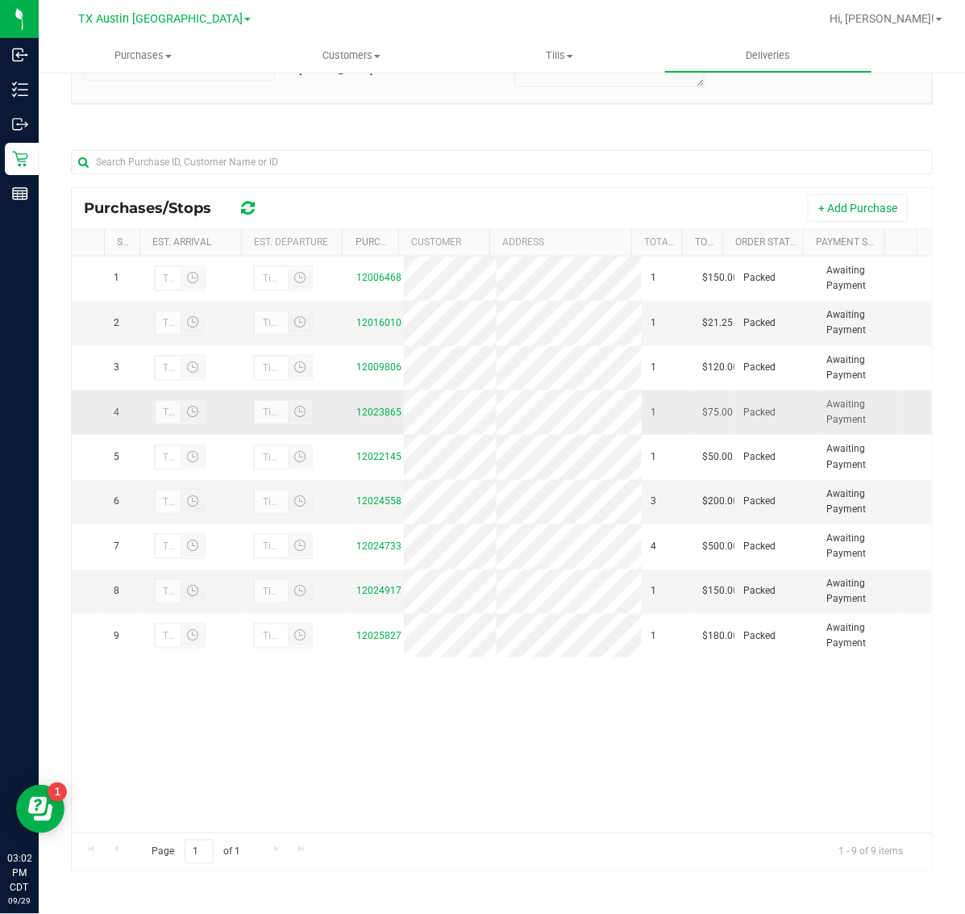
scroll to position [190, 0]
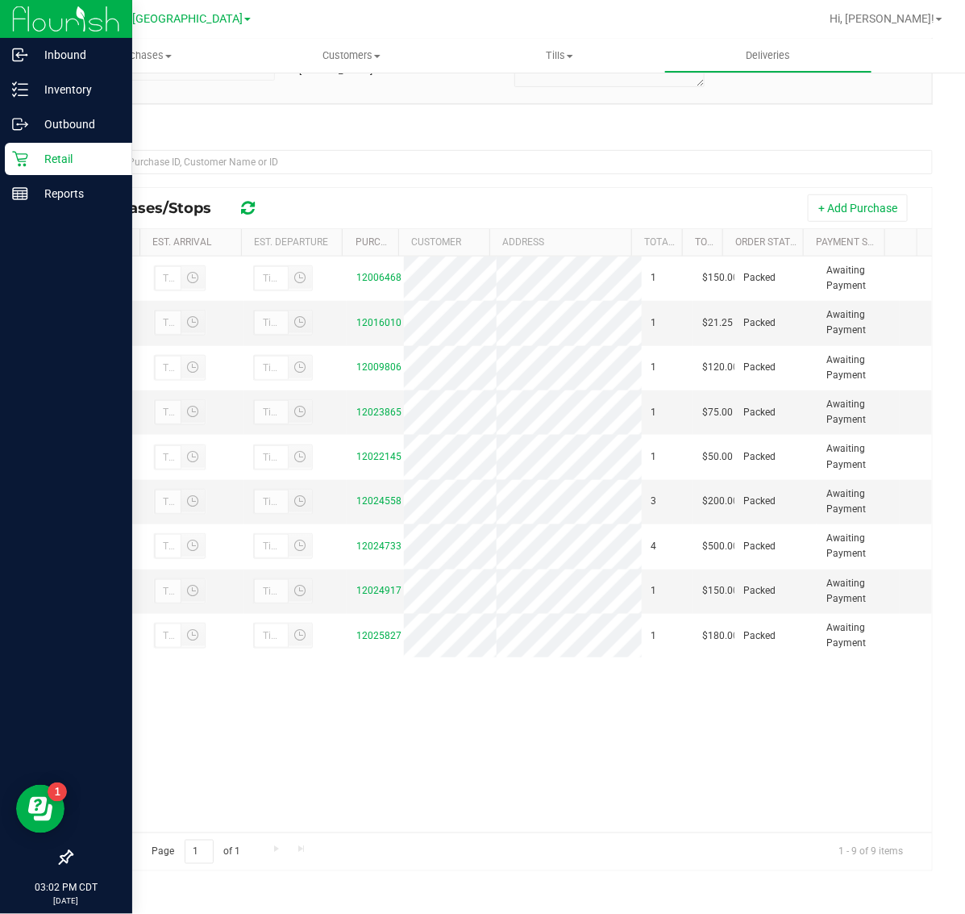
click at [48, 165] on p "Retail" at bounding box center [76, 158] width 97 height 19
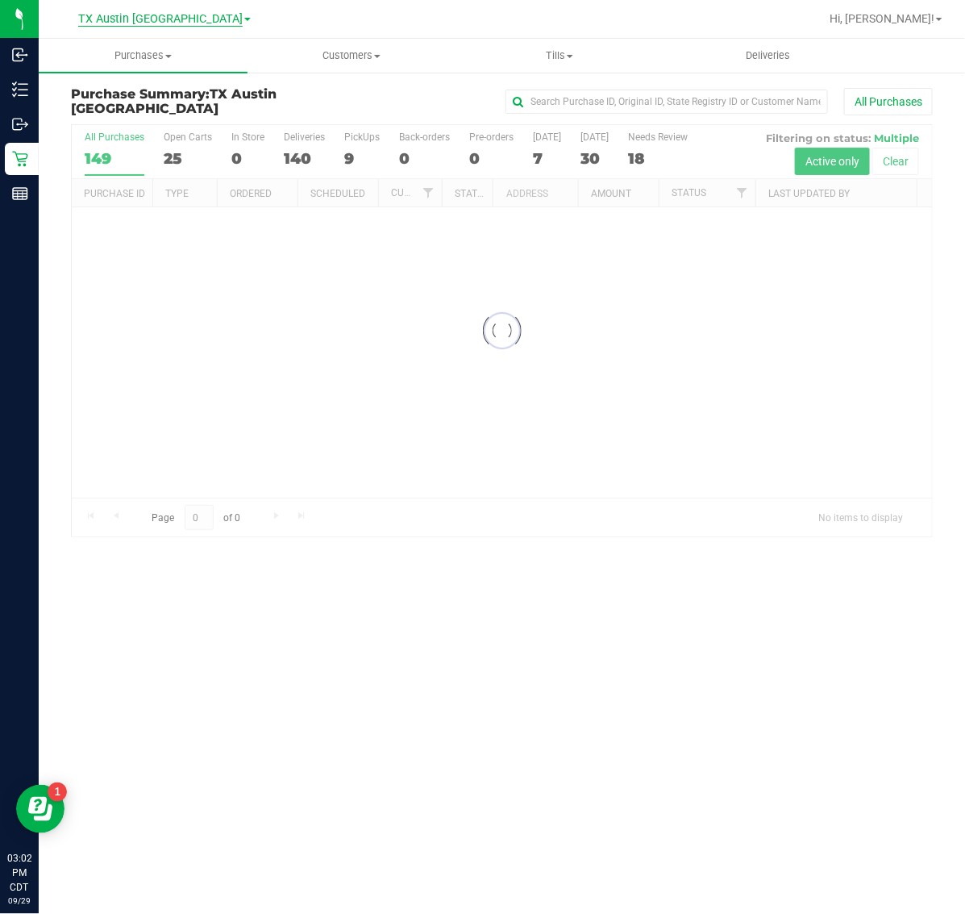
click at [142, 22] on span "TX Austin [GEOGRAPHIC_DATA]" at bounding box center [160, 19] width 165 height 15
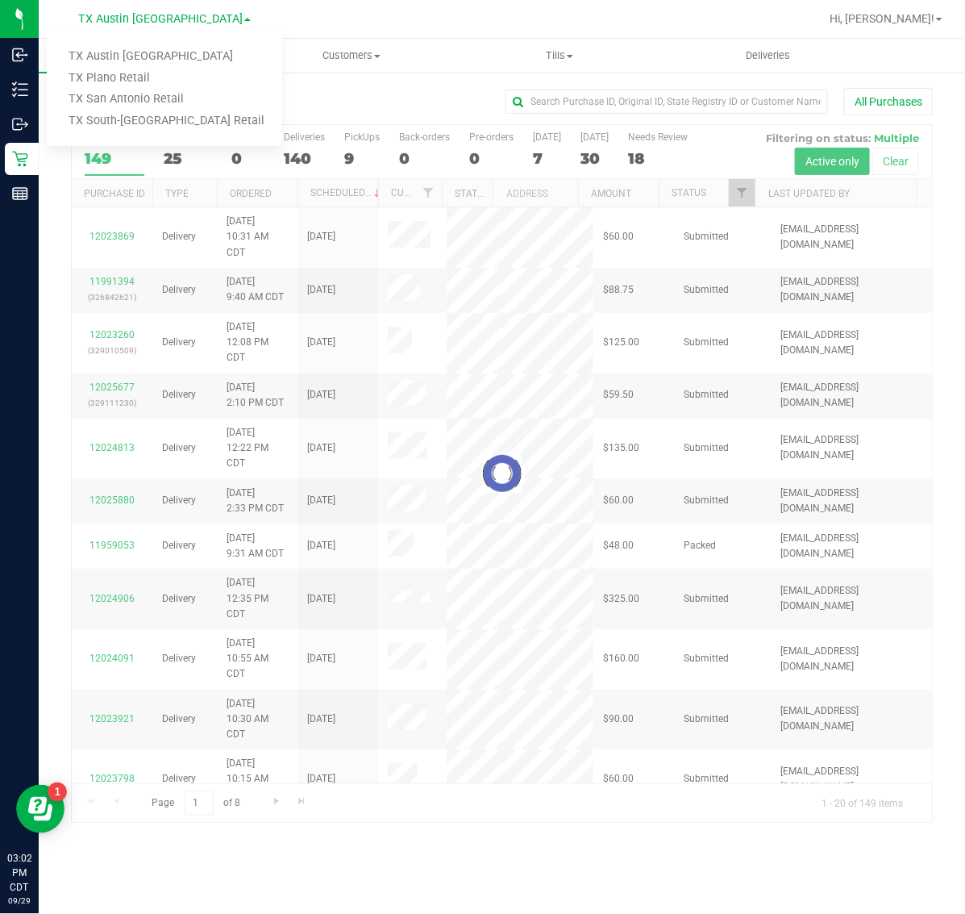
click at [332, 6] on div at bounding box center [554, 18] width 531 height 31
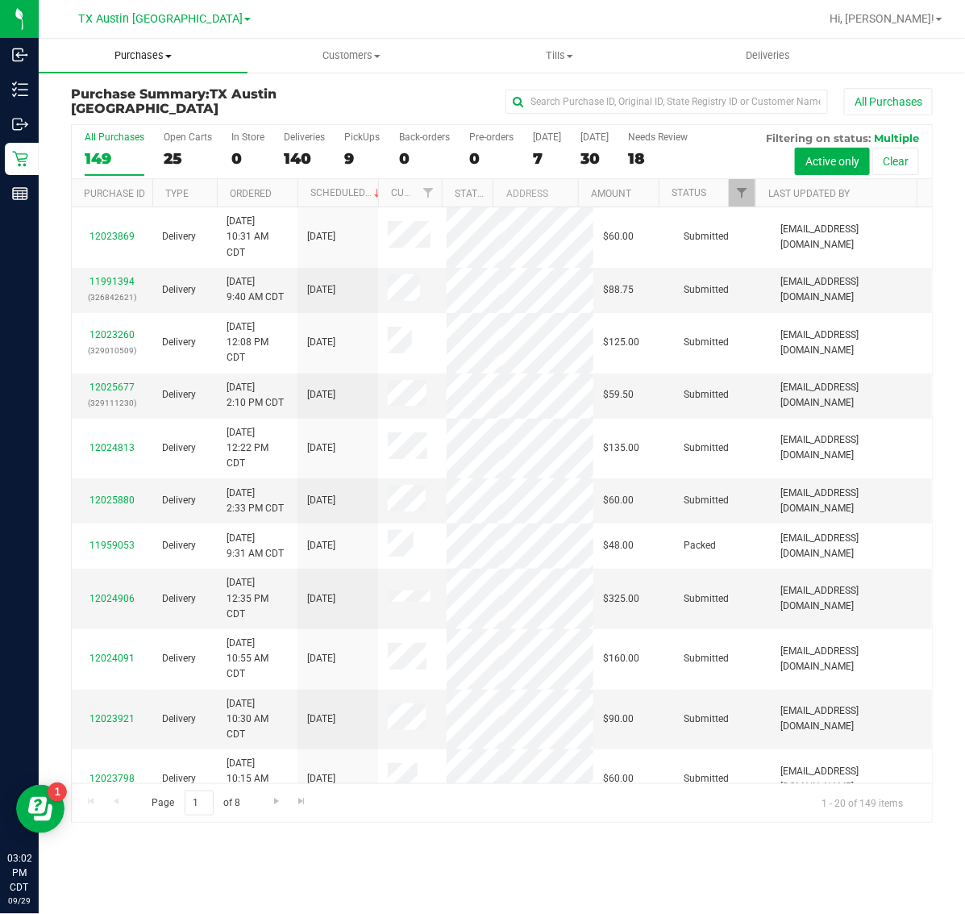
click at [123, 66] on uib-tab-heading "Purchases Summary of purchases Fulfillment All purchases" at bounding box center [143, 56] width 209 height 34
click at [165, 110] on li "Fulfillment" at bounding box center [143, 116] width 209 height 19
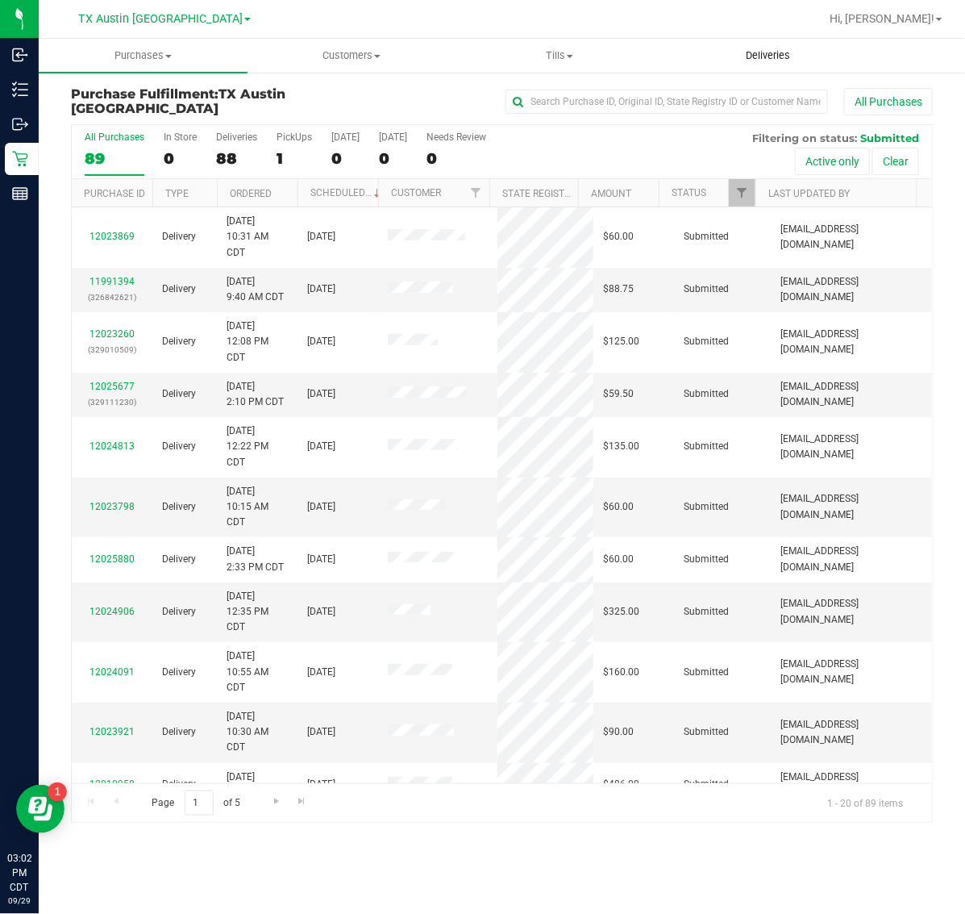
click at [758, 52] on span "Deliveries" at bounding box center [768, 55] width 88 height 15
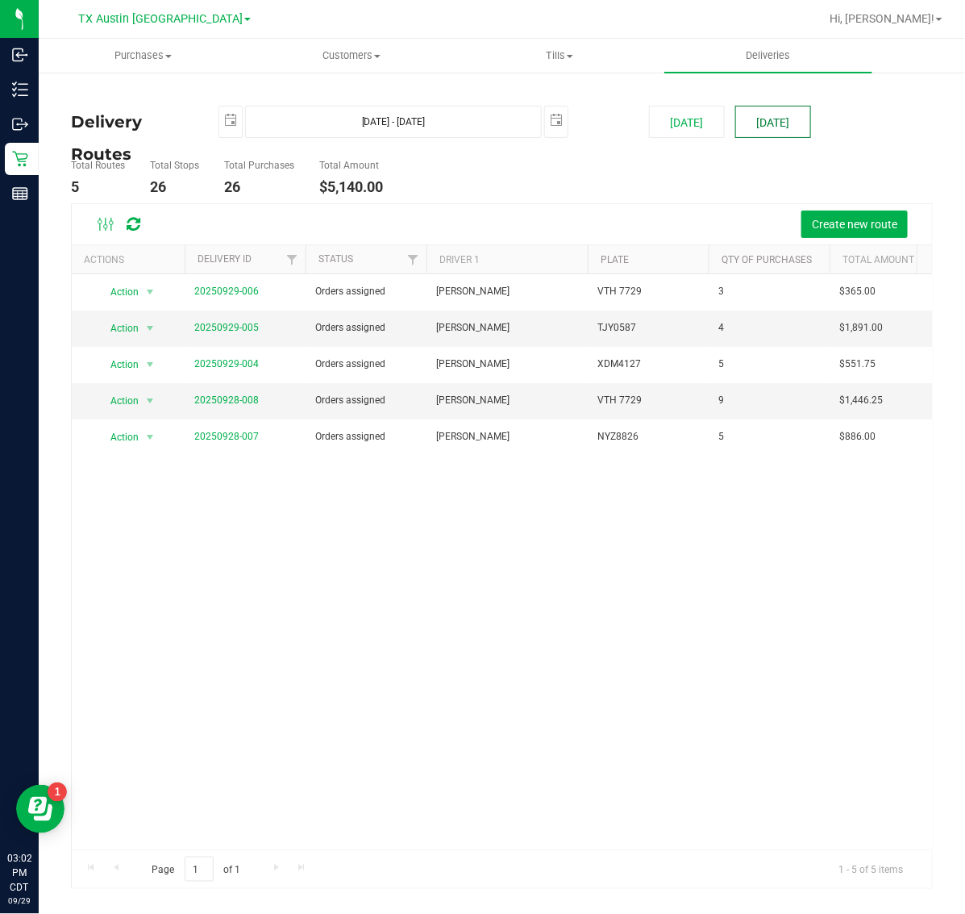
click at [787, 122] on button "[DATE]" at bounding box center [774, 122] width 76 height 32
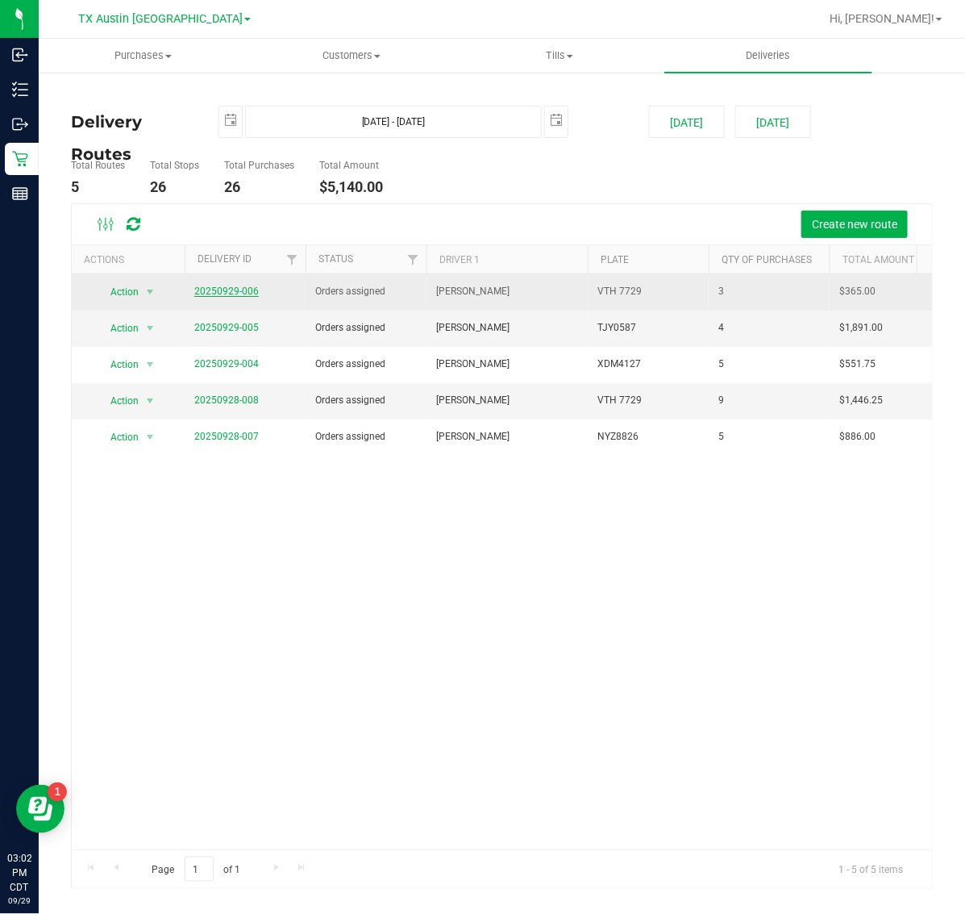
click at [226, 292] on link "20250929-006" at bounding box center [226, 291] width 65 height 11
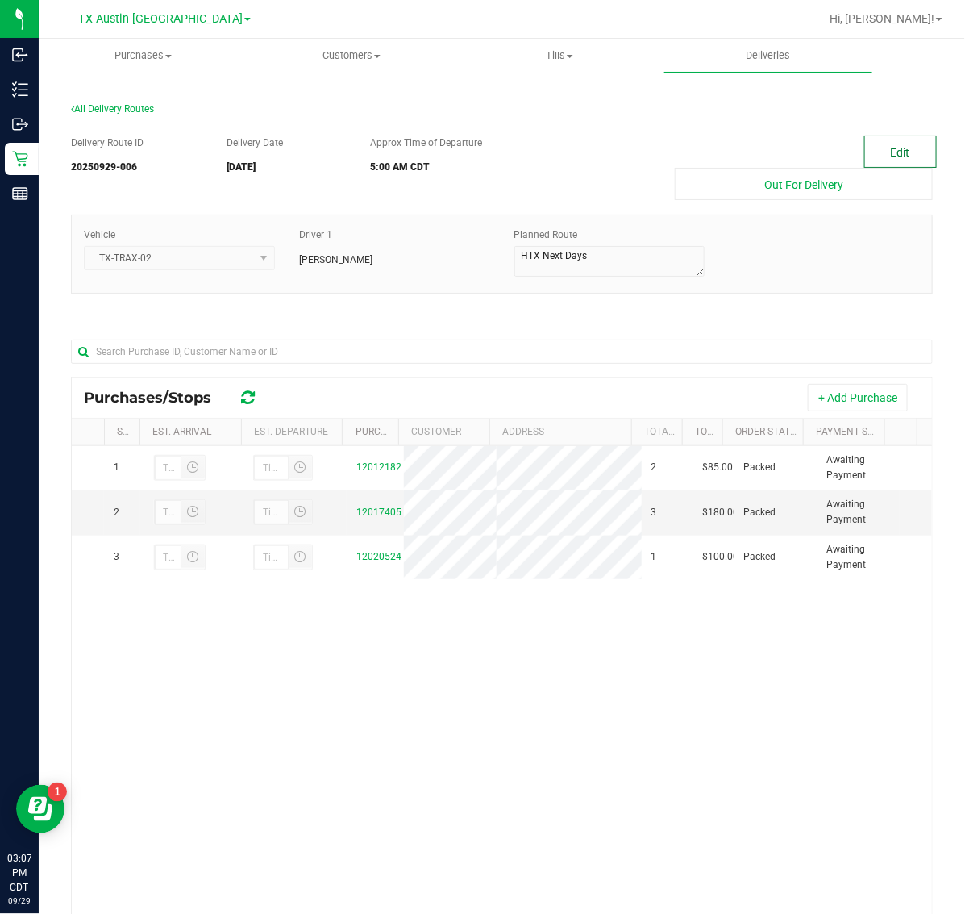
click at [873, 144] on button "Edit" at bounding box center [901, 152] width 73 height 32
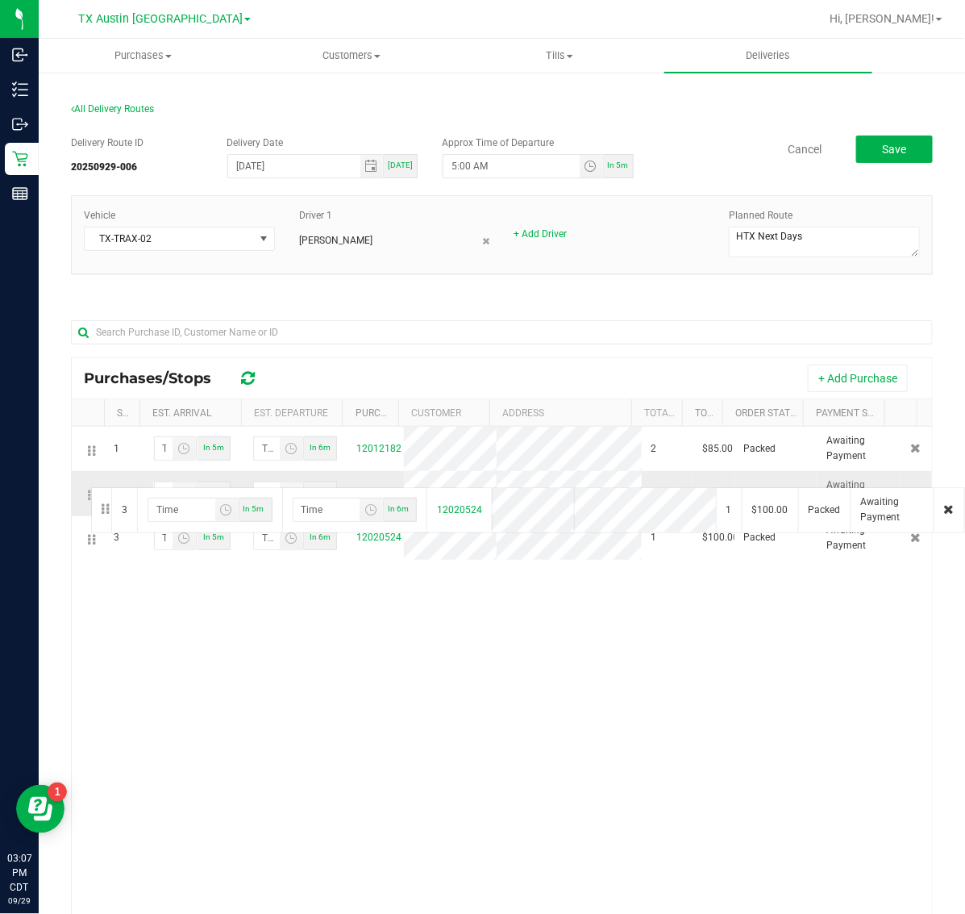
drag, startPoint x: 89, startPoint y: 541, endPoint x: 89, endPoint y: 486, distance: 55.7
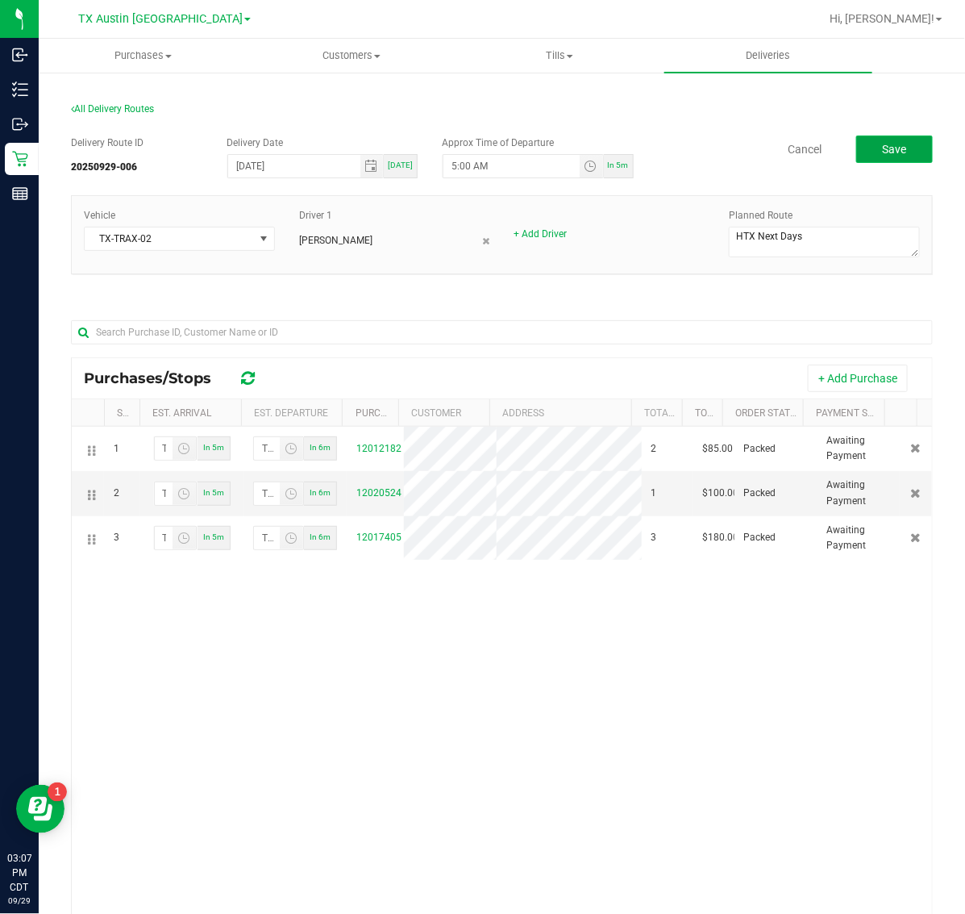
click at [887, 136] on button "Save" at bounding box center [895, 149] width 77 height 27
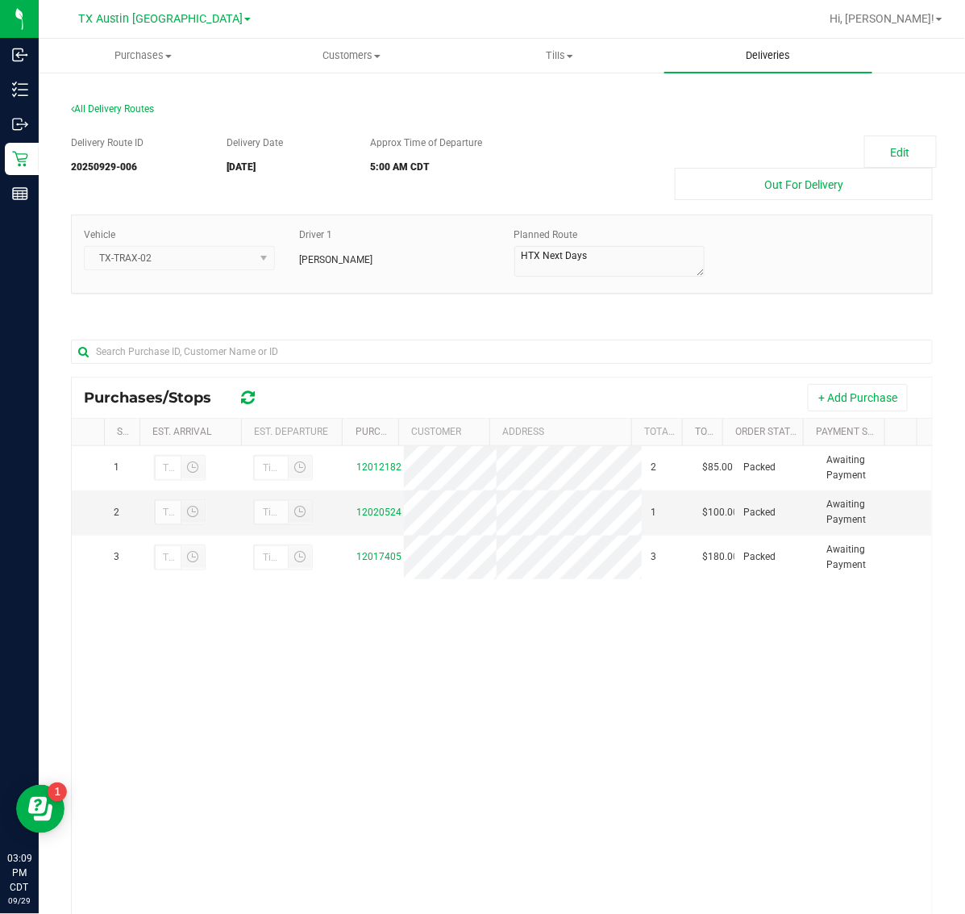
click at [762, 65] on uib-tab-heading "Deliveries" at bounding box center [769, 56] width 209 height 34
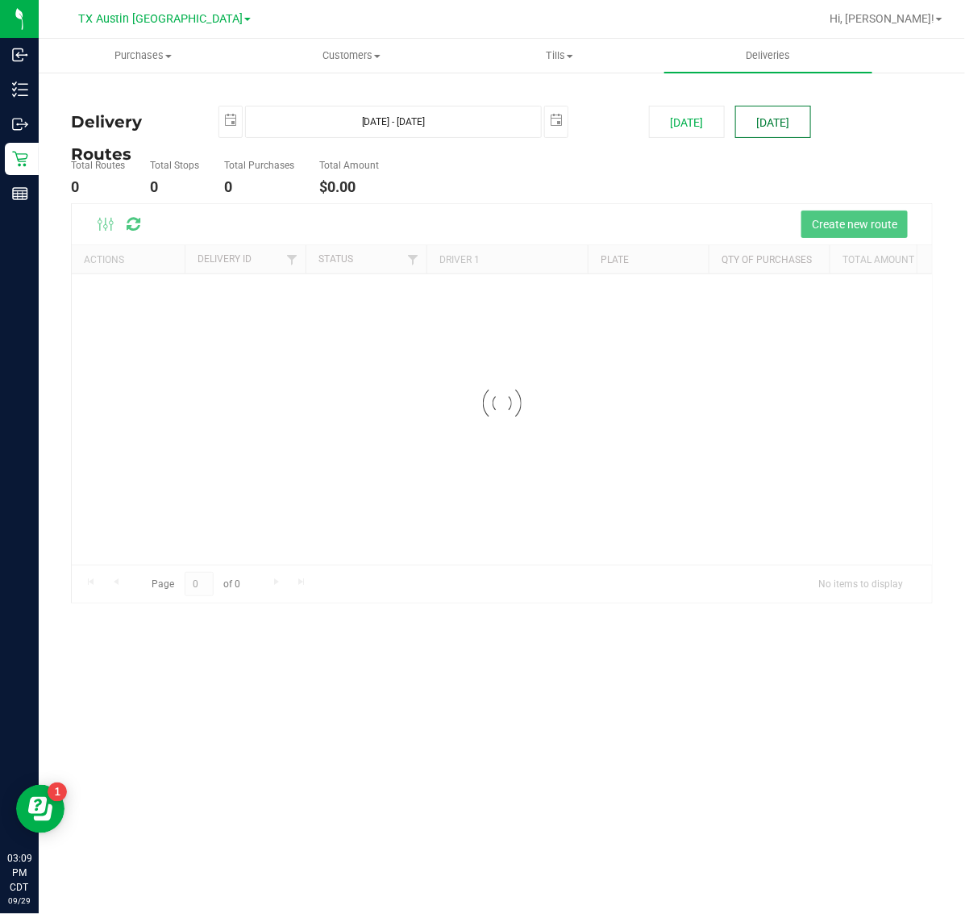
click at [772, 110] on button "[DATE]" at bounding box center [774, 122] width 76 height 32
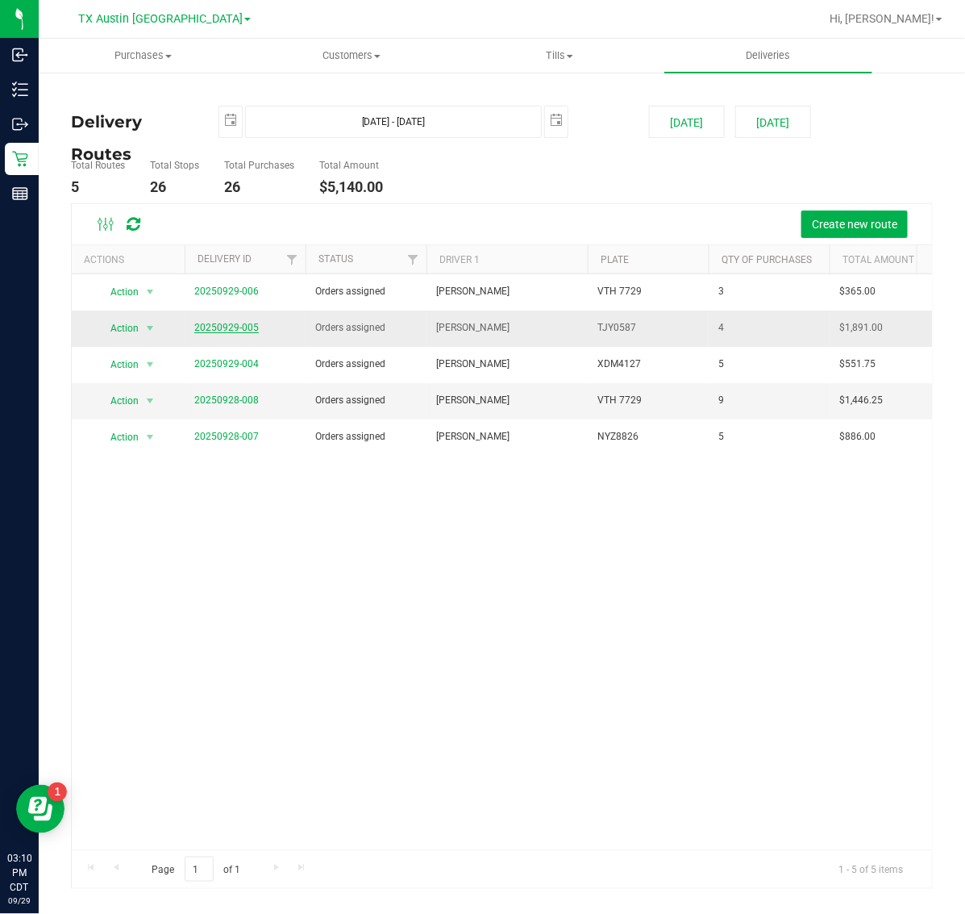
click at [240, 325] on link "20250929-005" at bounding box center [226, 327] width 65 height 11
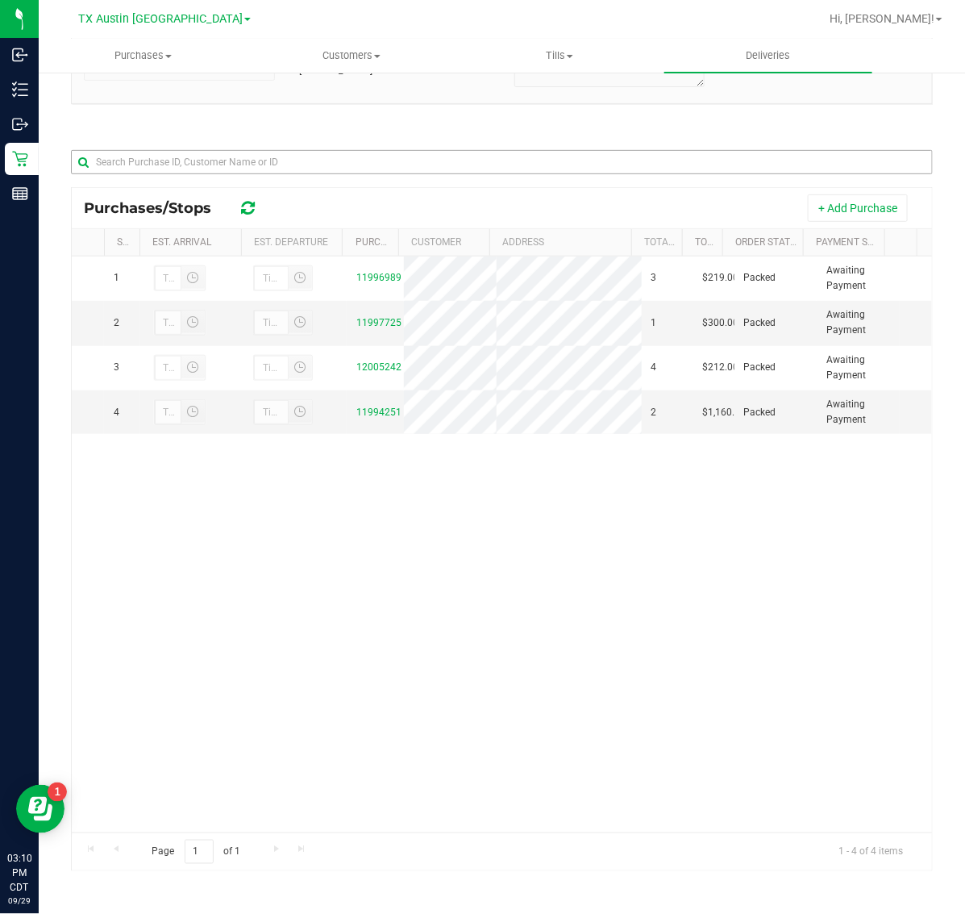
scroll to position [90, 0]
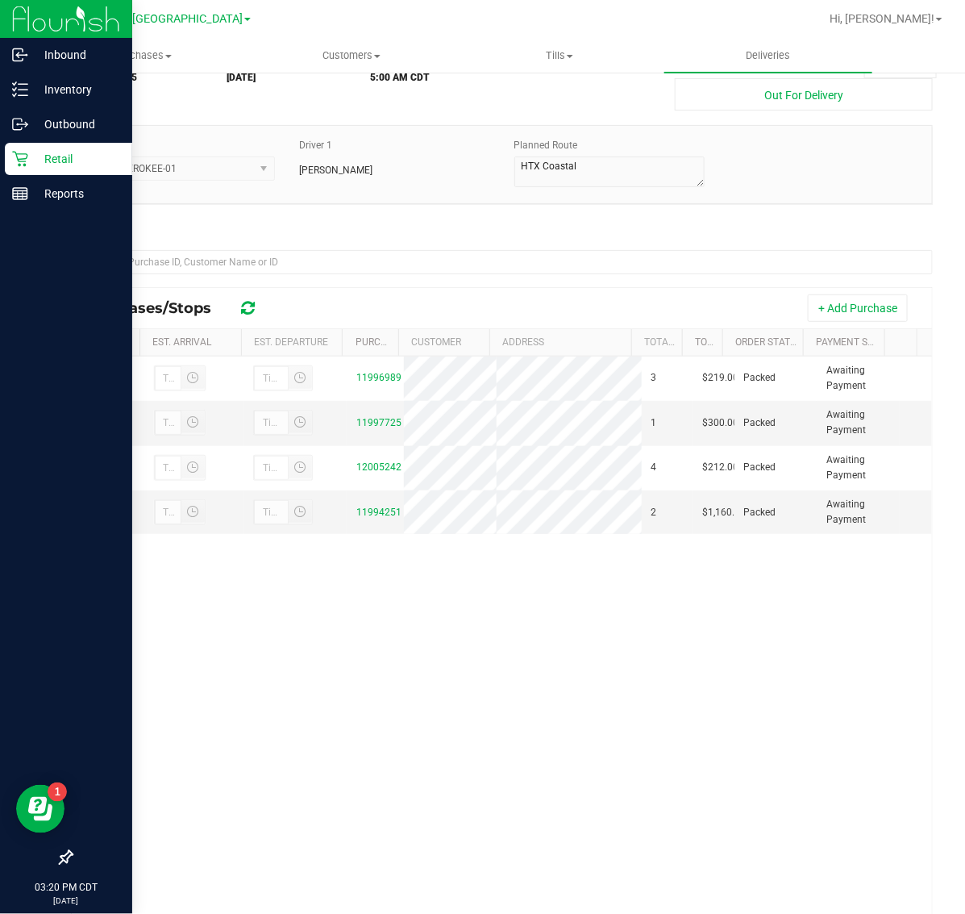
click at [35, 155] on p "Retail" at bounding box center [76, 158] width 97 height 19
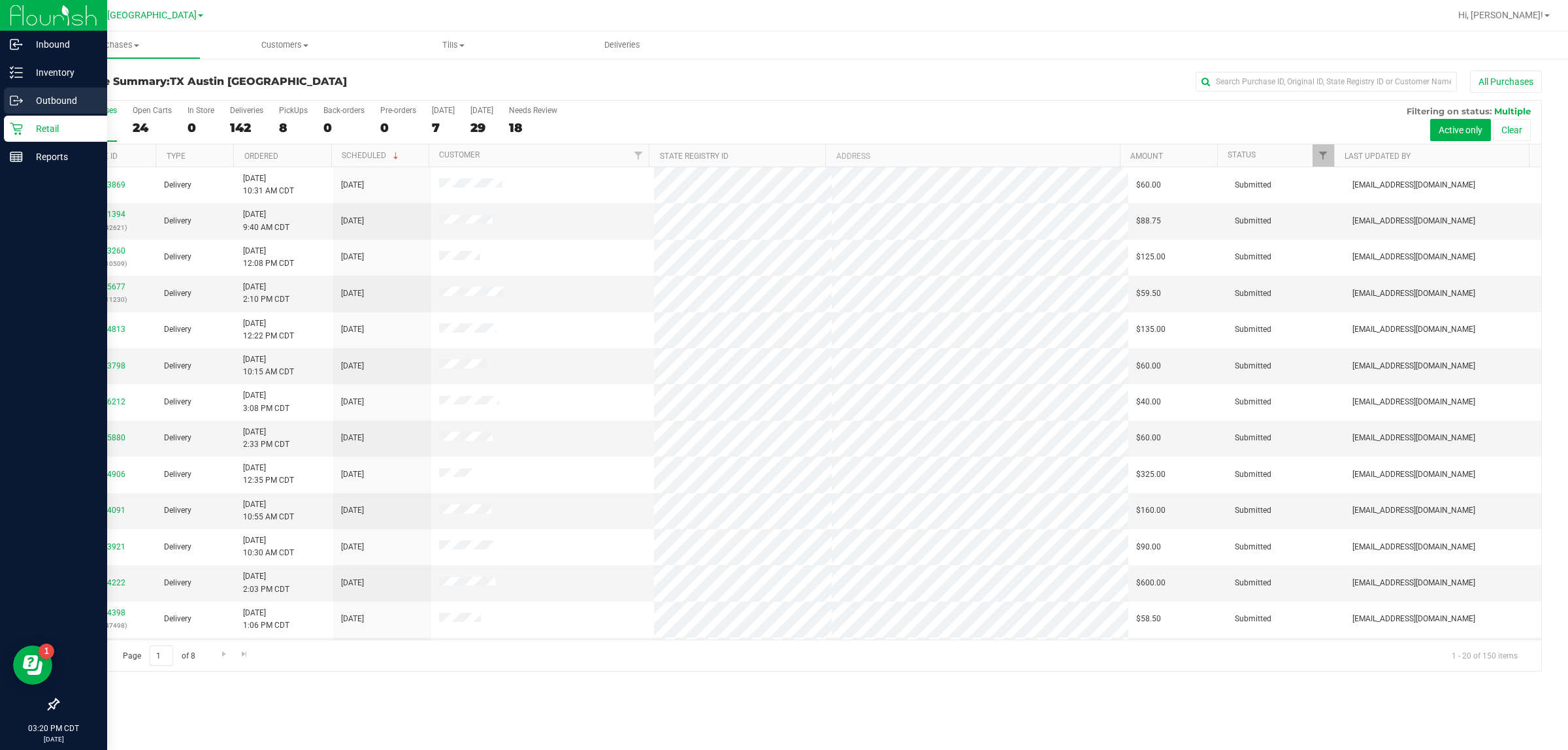
click at [56, 100] on p "Outbound" at bounding box center [62, 100] width 79 height 15
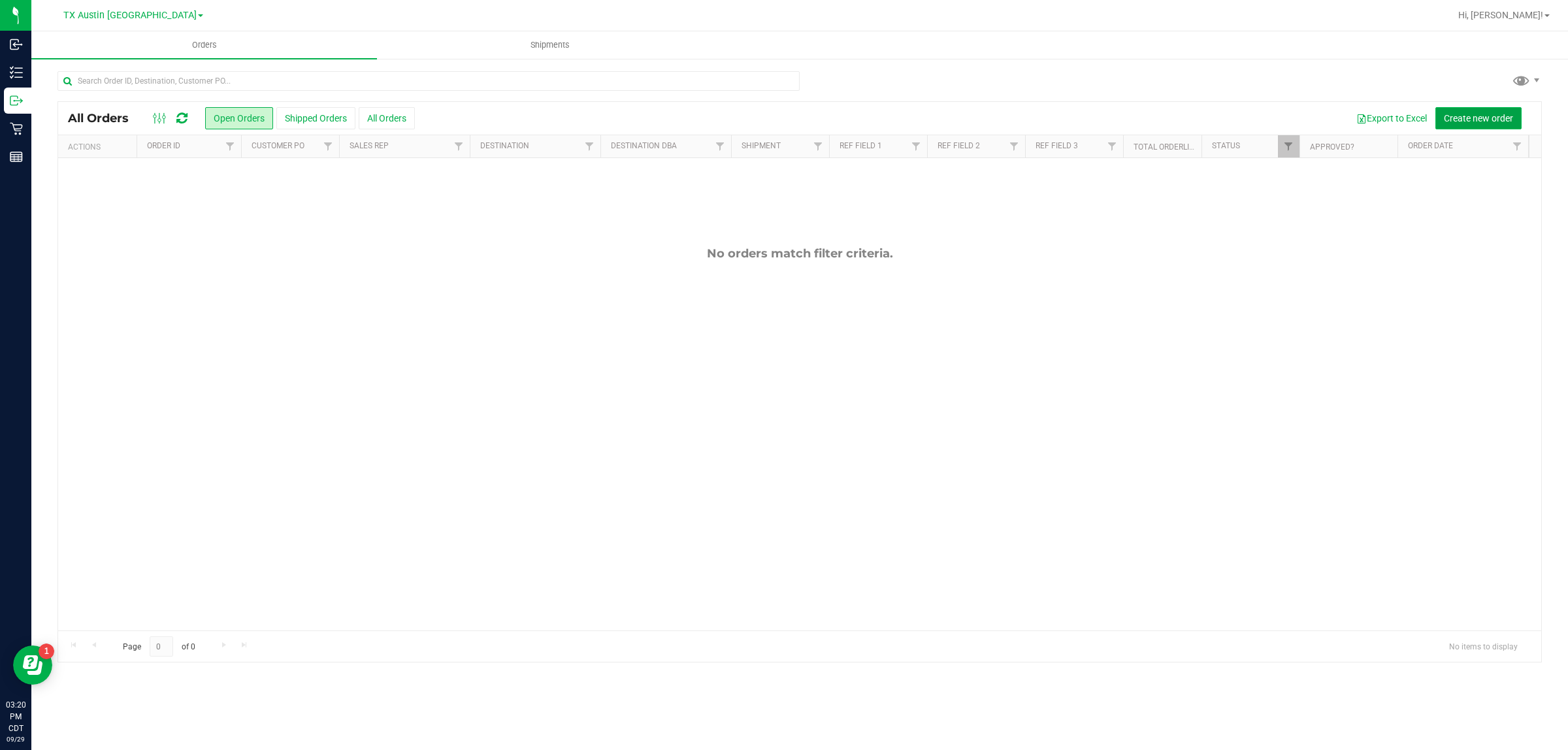
click at [782, 114] on span "Create new order" at bounding box center [1477, 118] width 69 height 11
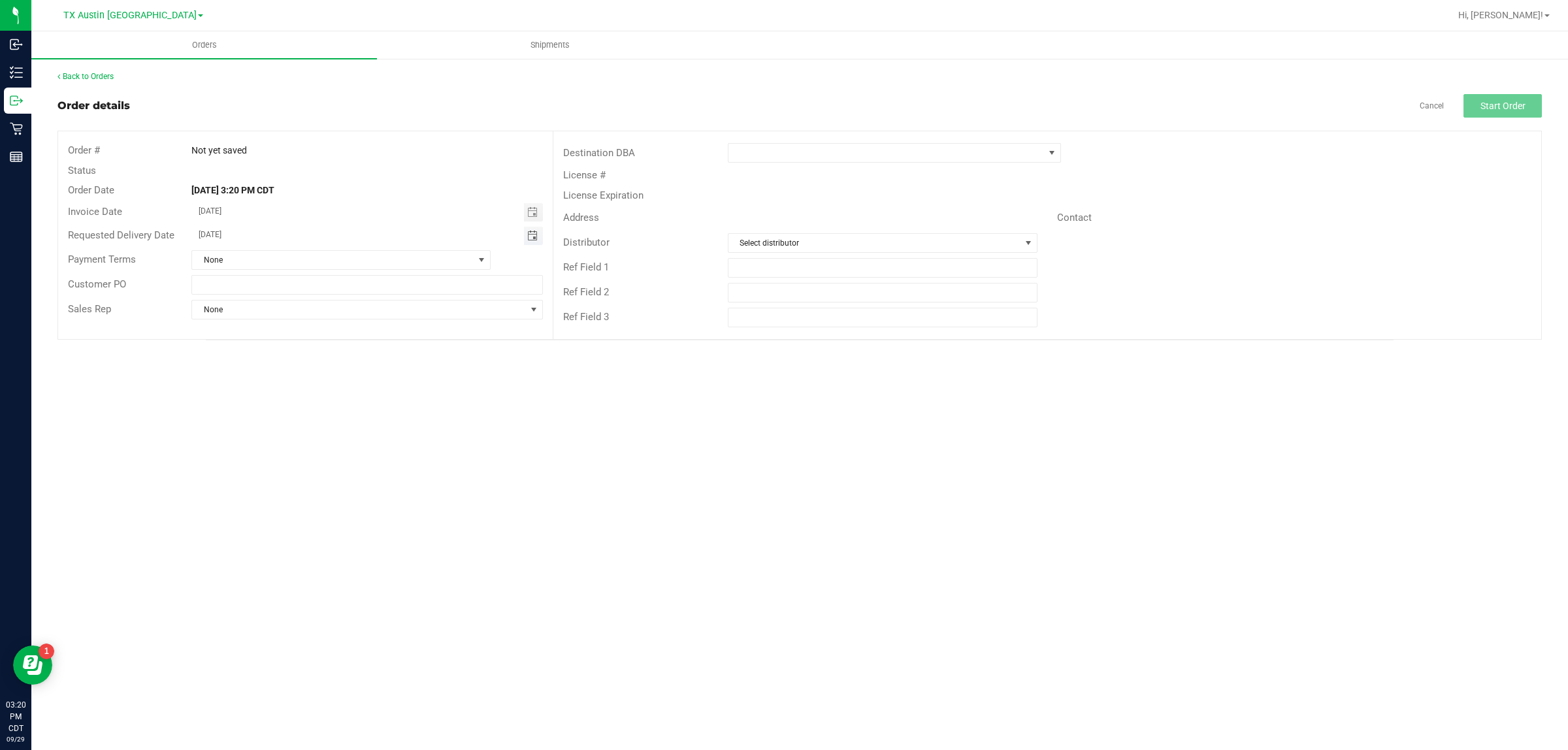
click at [531, 236] on span "Toggle calendar" at bounding box center [532, 236] width 11 height 11
drag, startPoint x: 360, startPoint y: 255, endPoint x: 518, endPoint y: 229, distance: 160.1
click at [366, 255] on span "TODAY" at bounding box center [360, 260] width 29 height 17
type input "[DATE]"
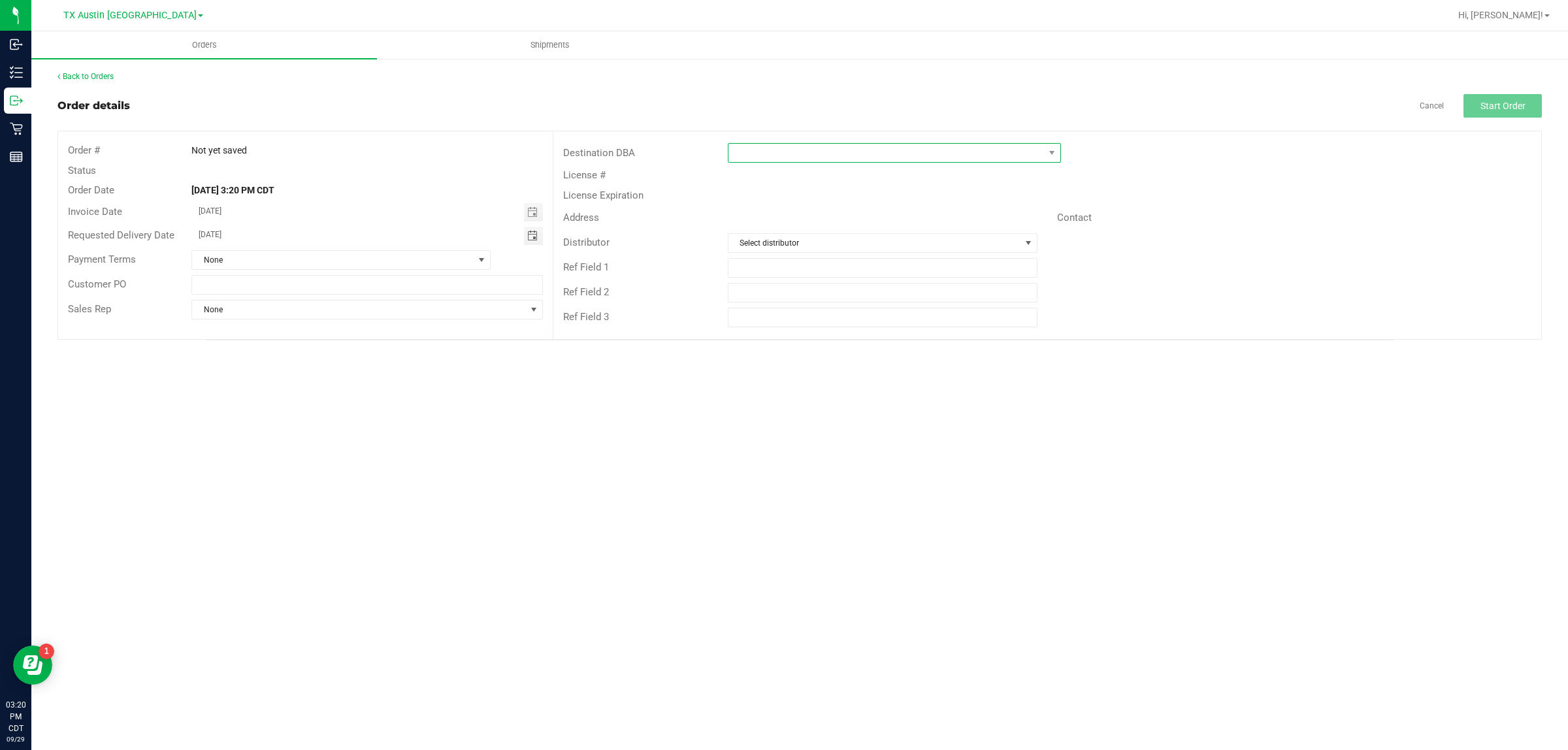
click at [782, 157] on span at bounding box center [886, 152] width 316 height 19
type input "tx"
click at [782, 252] on li "TX South-[GEOGRAPHIC_DATA] Retail" at bounding box center [894, 253] width 332 height 22
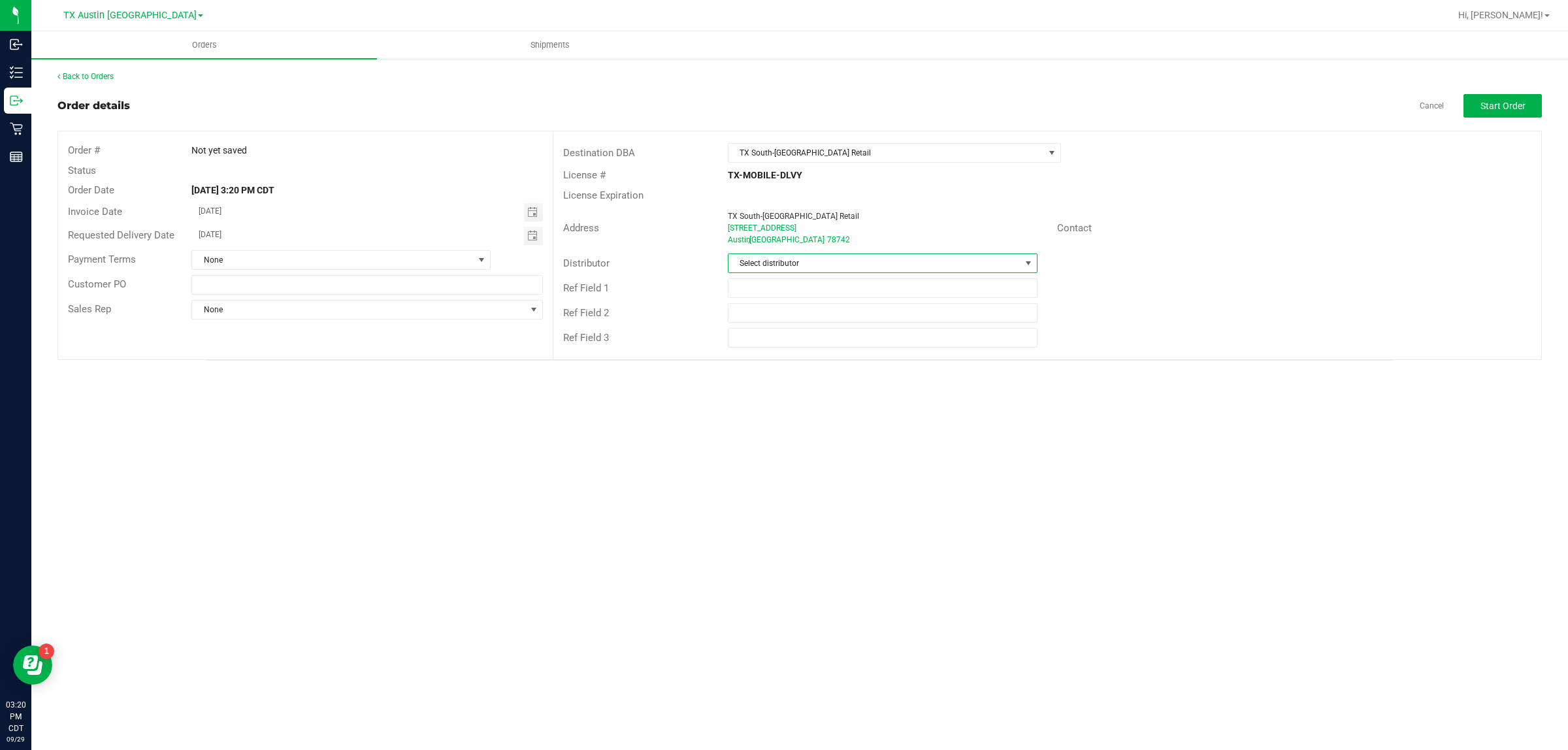
click at [782, 263] on span "Select distributor" at bounding box center [874, 263] width 292 height 19
type input "aus"
click at [782, 318] on li "Austin DC" at bounding box center [882, 319] width 309 height 22
click at [782, 101] on span "Start Order" at bounding box center [1503, 105] width 45 height 11
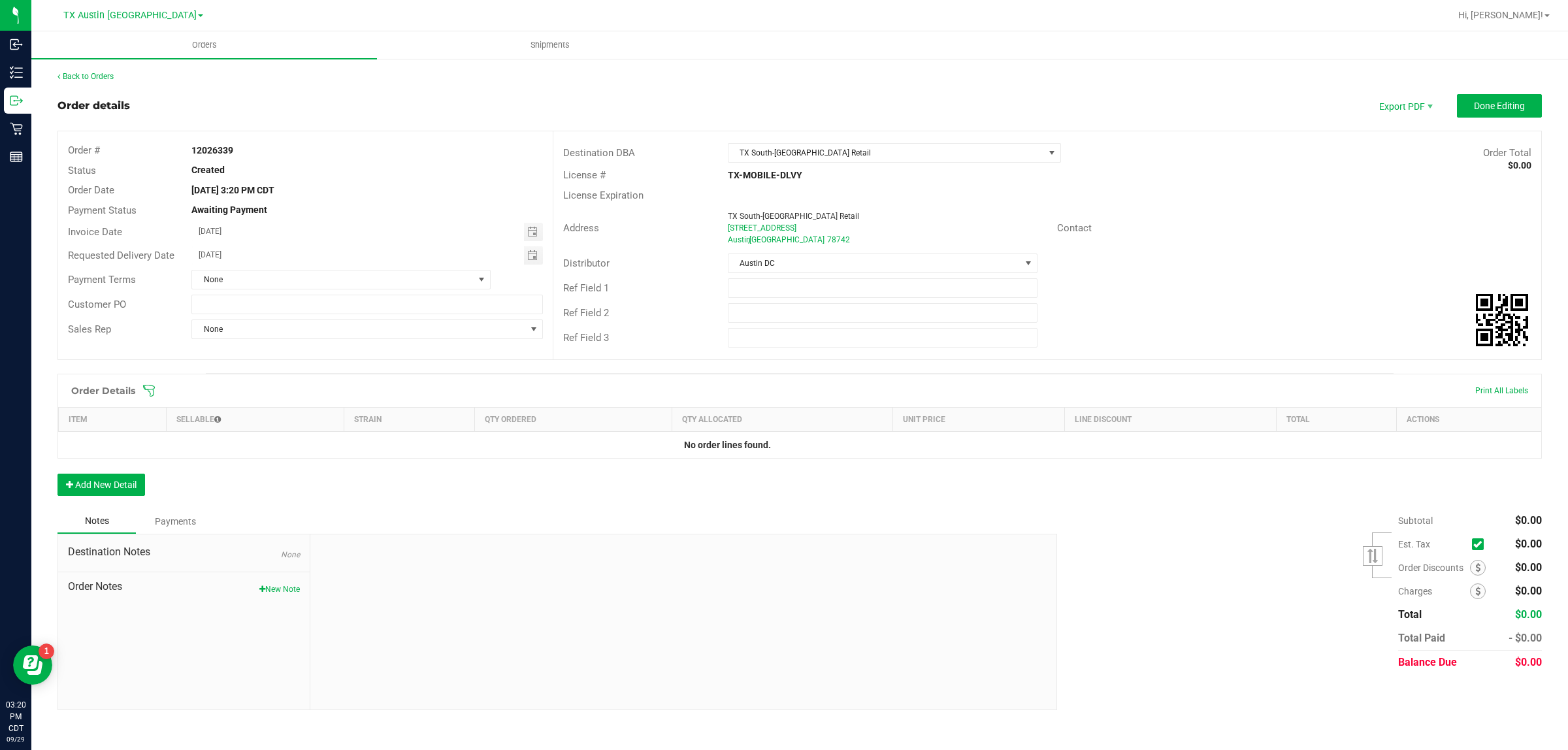
click at [145, 394] on icon at bounding box center [149, 390] width 13 height 13
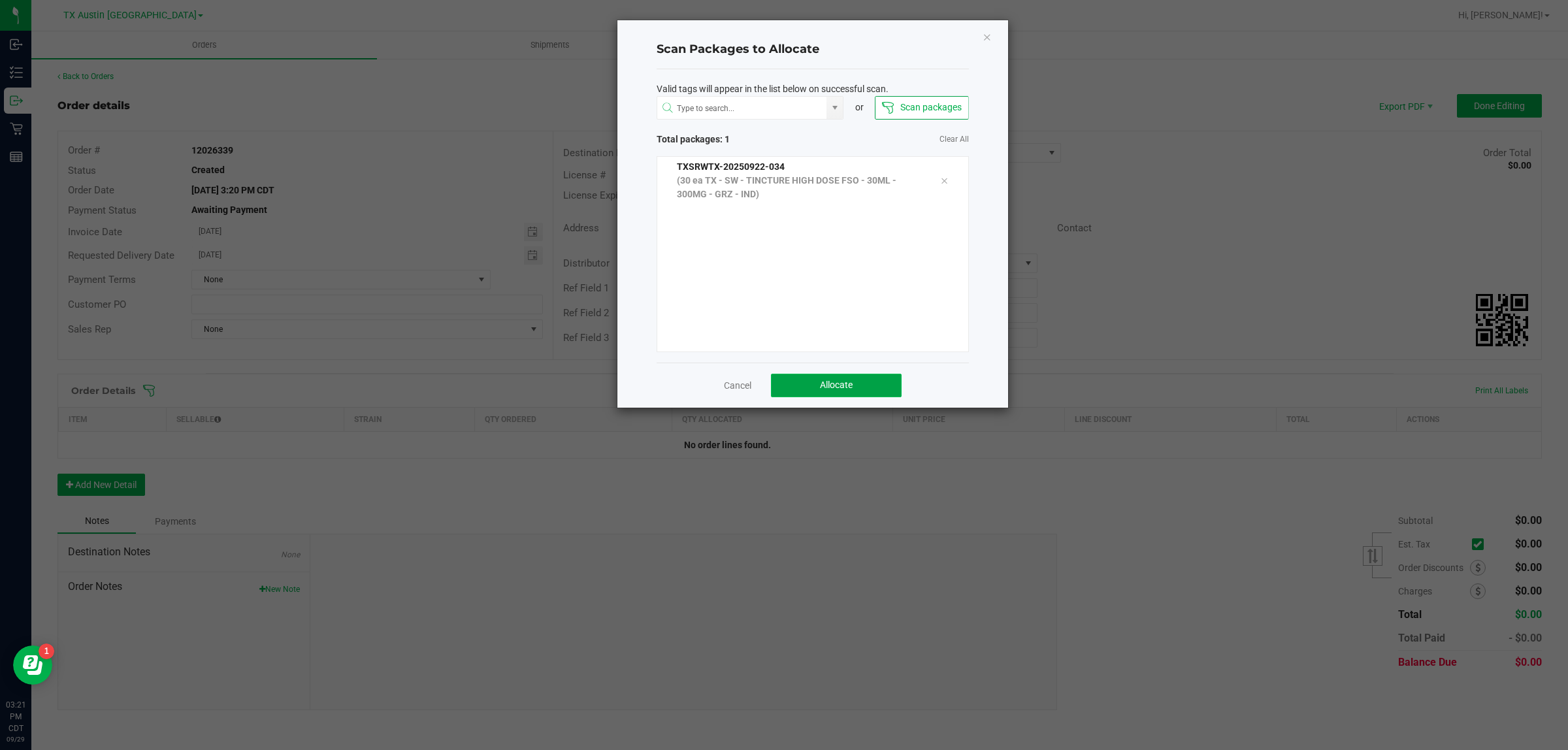
click at [782, 387] on span "Allocate" at bounding box center [836, 385] width 32 height 11
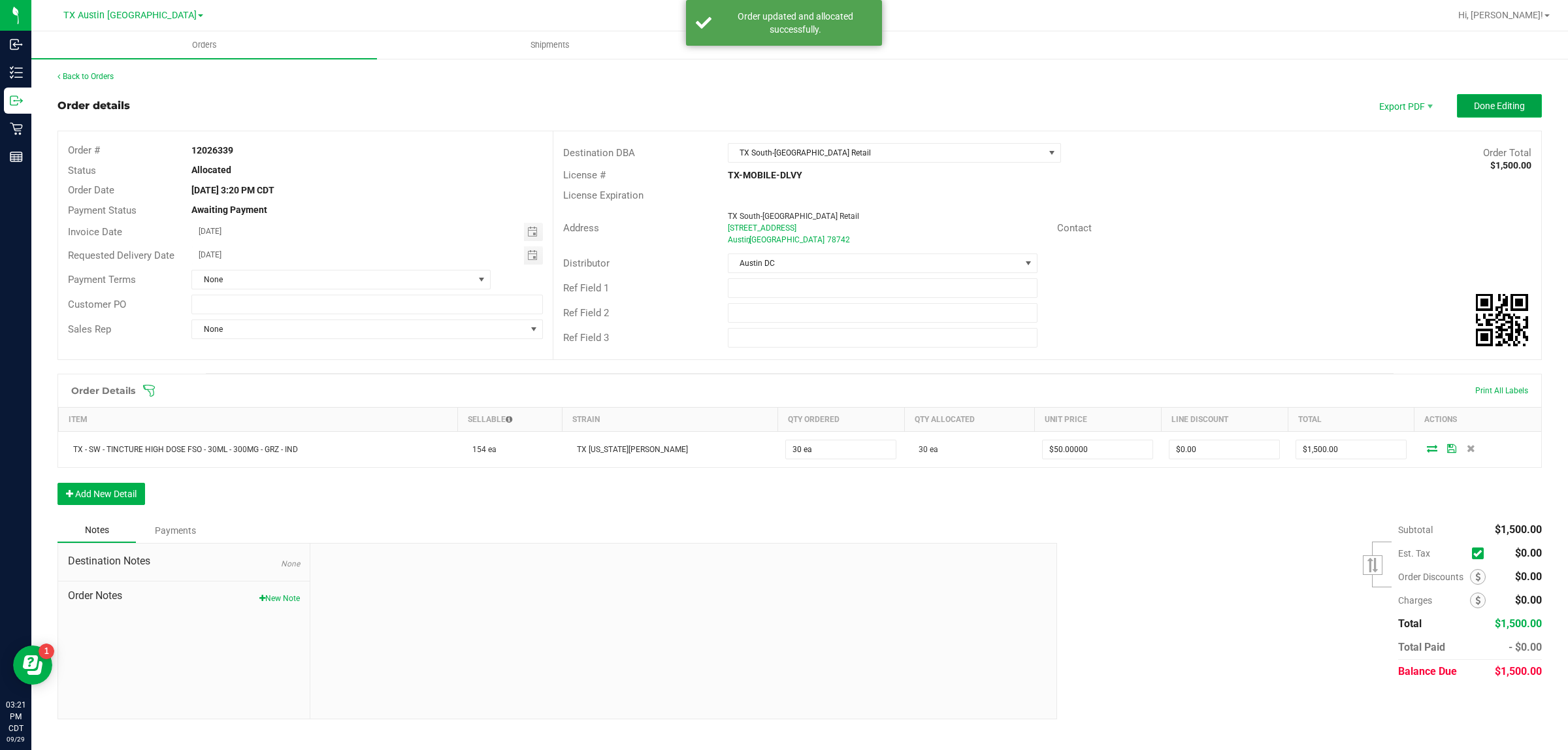
click at [782, 108] on span "Done Editing" at bounding box center [1499, 105] width 51 height 11
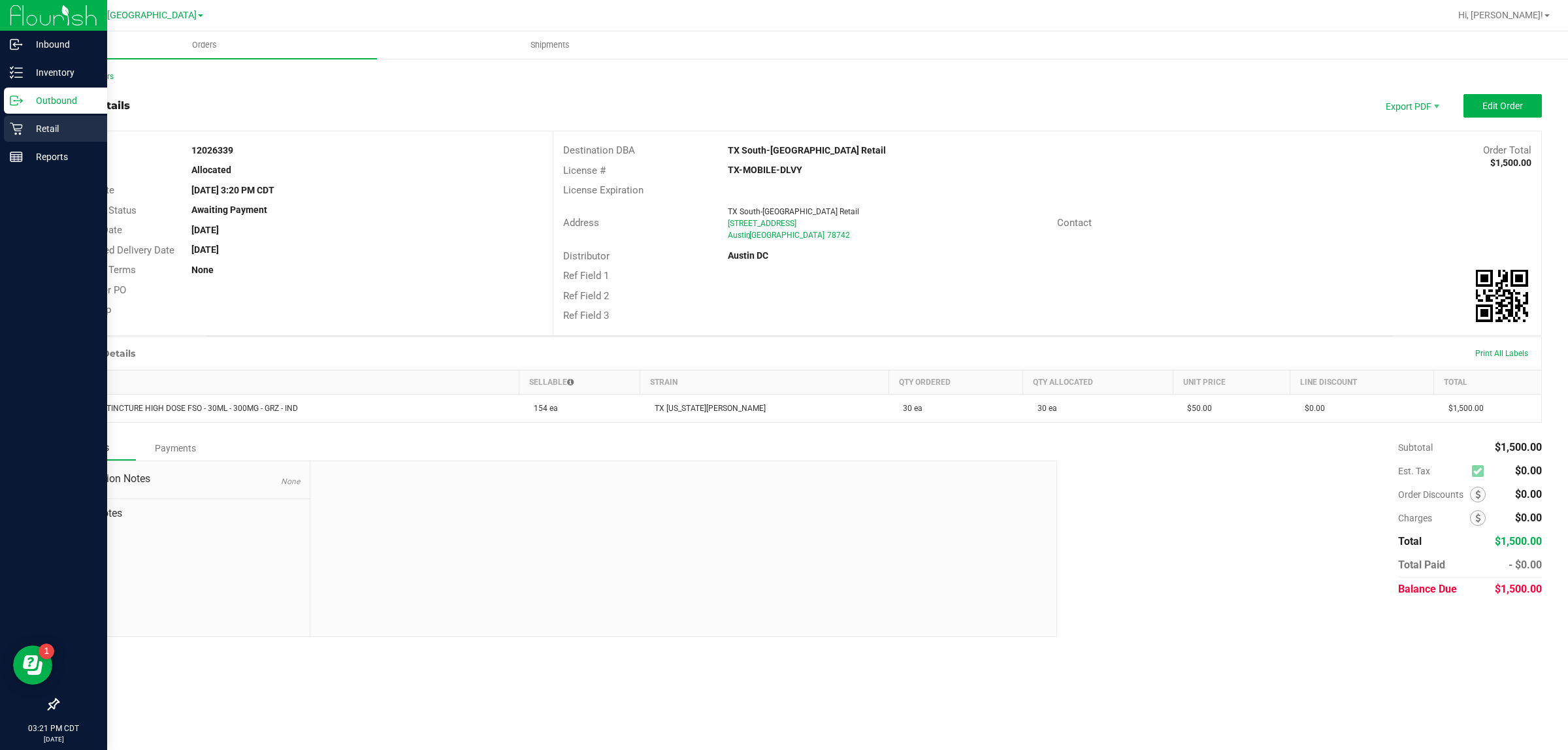
click at [42, 127] on p "Retail" at bounding box center [62, 128] width 79 height 15
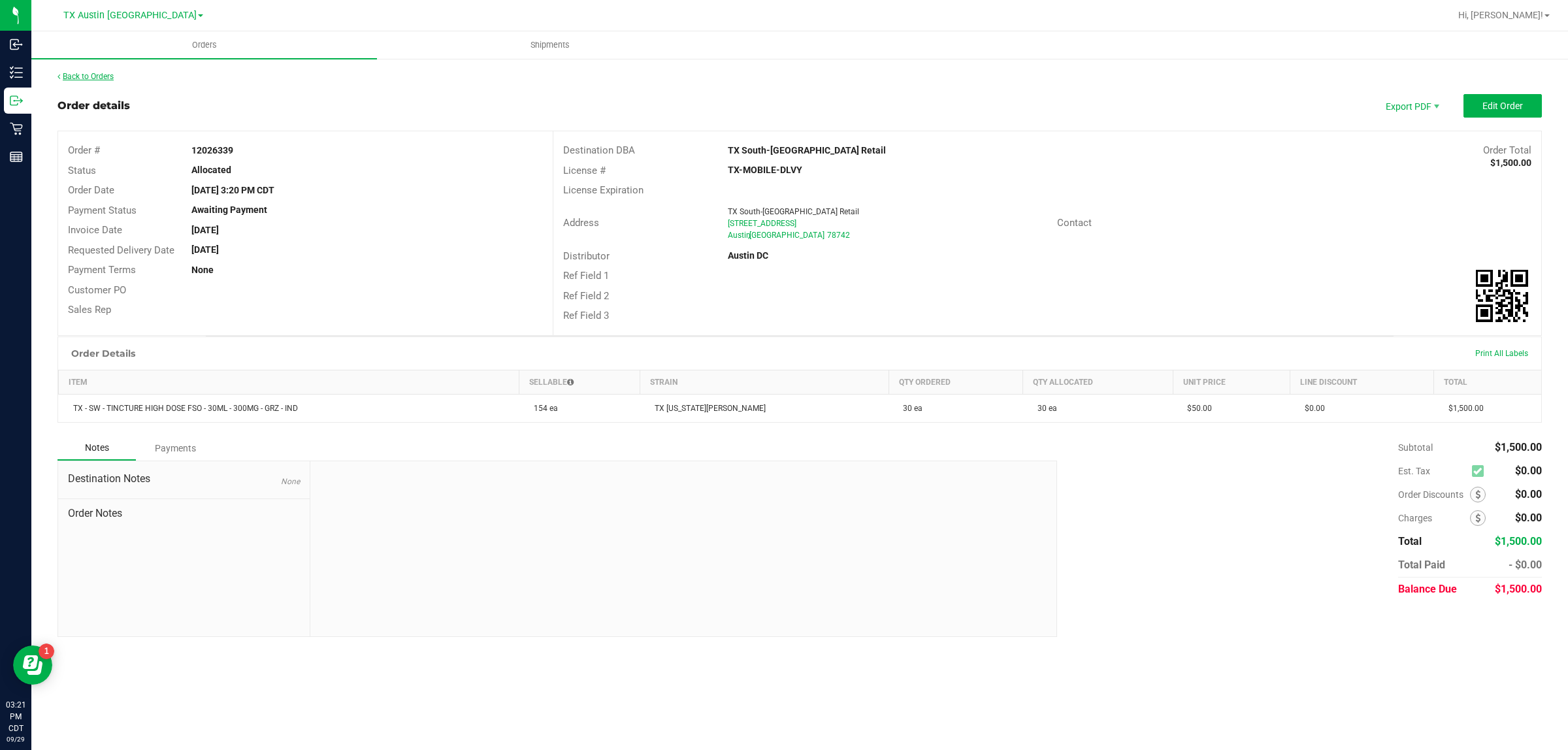
click at [76, 76] on link "Back to Orders" at bounding box center [85, 76] width 56 height 9
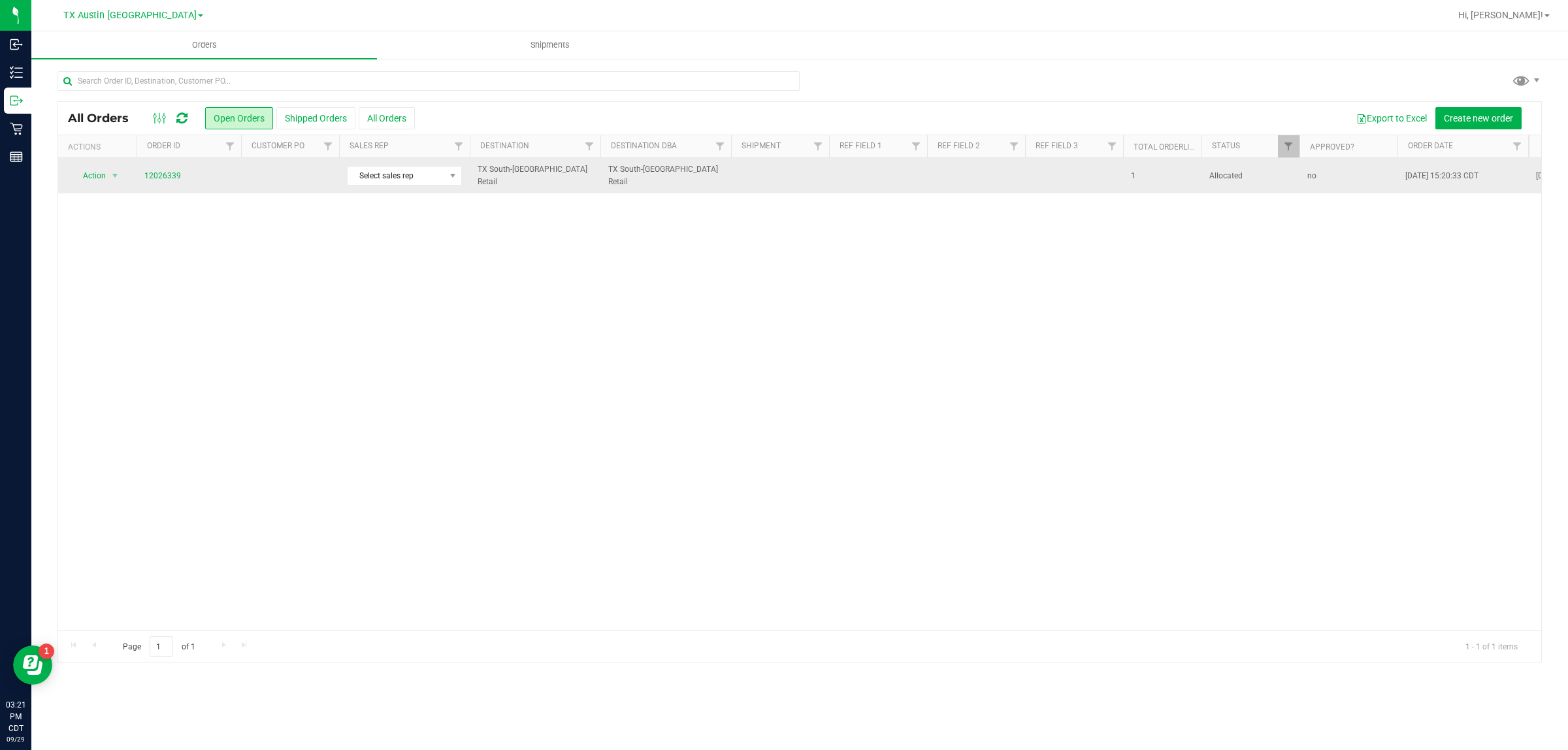
click at [275, 184] on td at bounding box center [290, 176] width 98 height 36
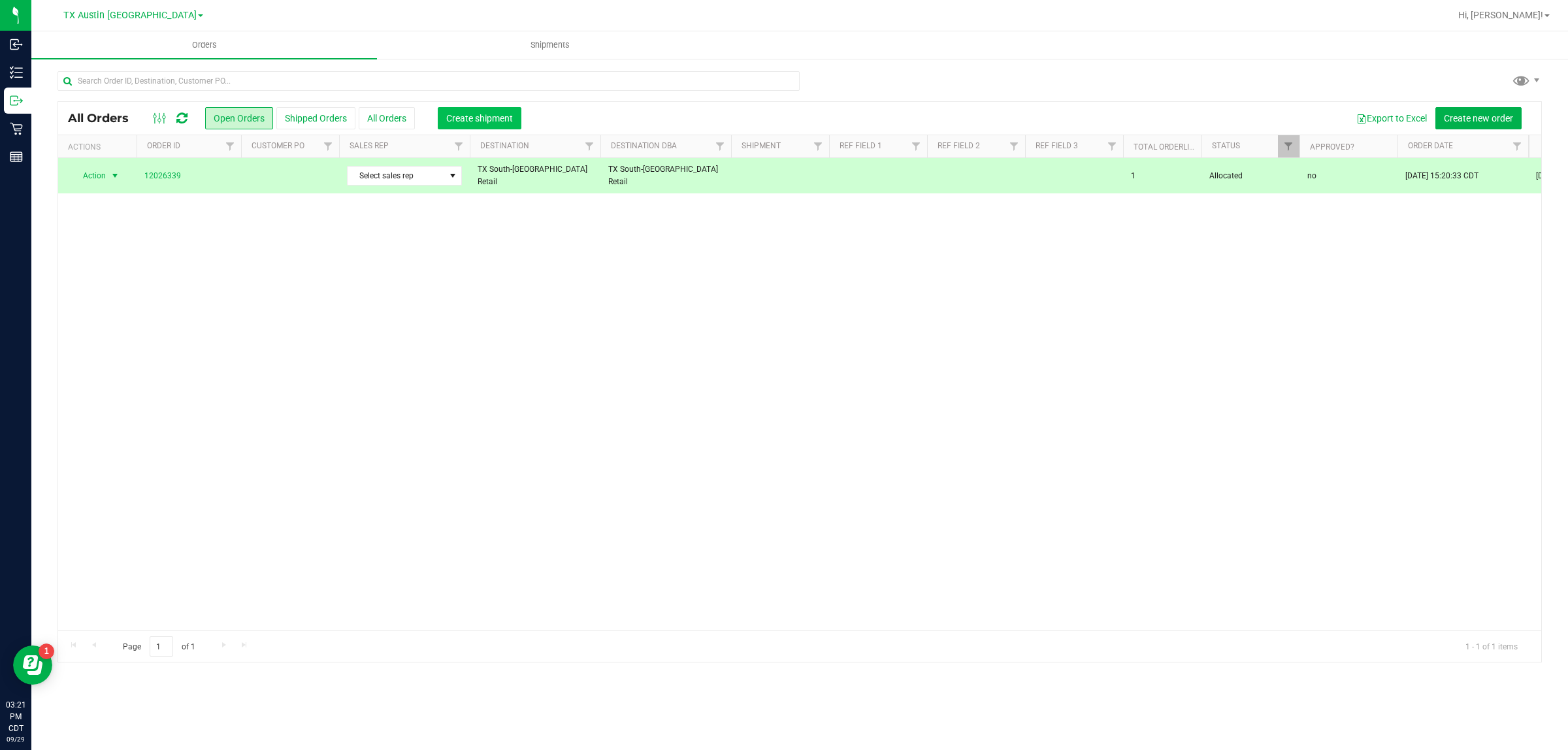
click at [481, 109] on button "Create shipment" at bounding box center [479, 117] width 83 height 22
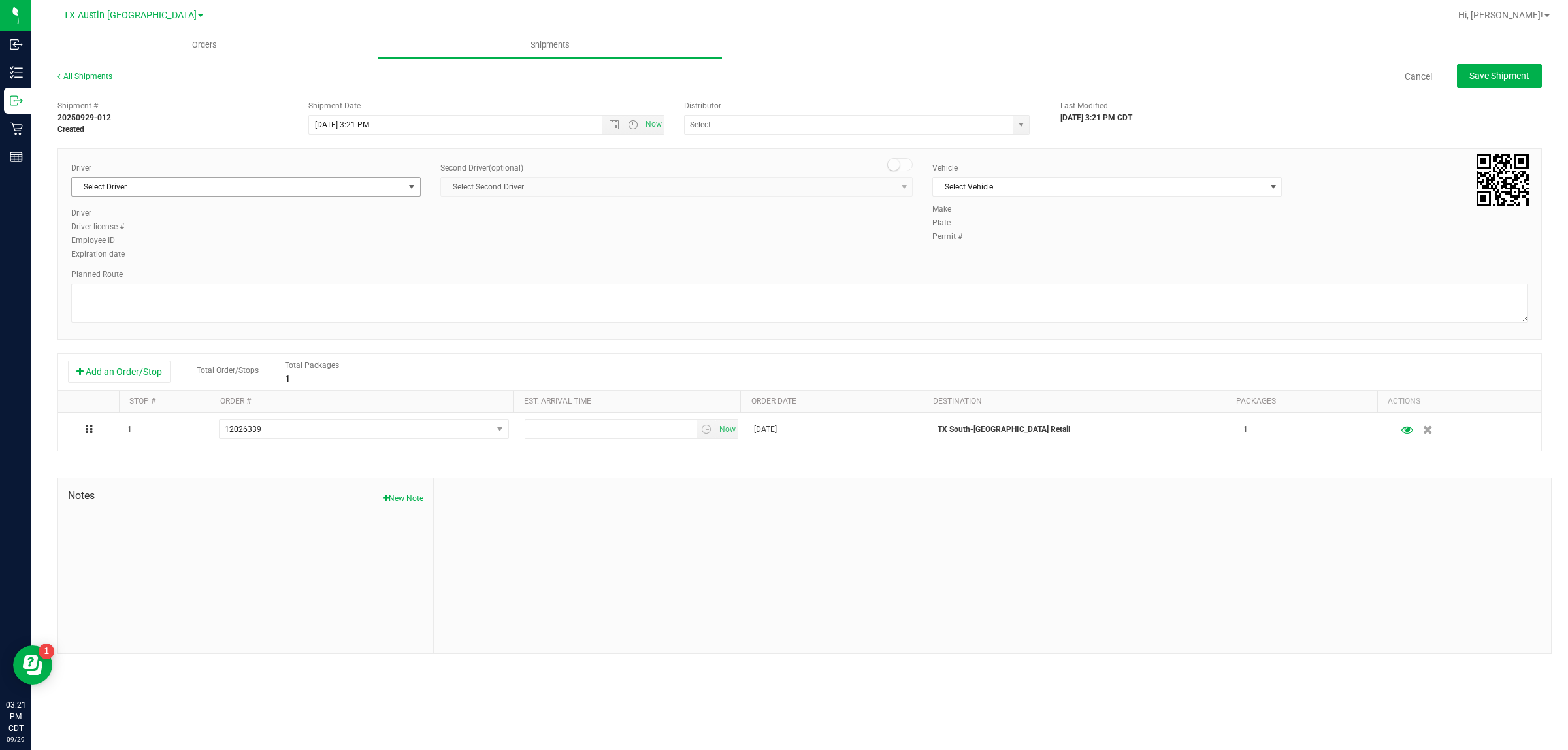
click at [321, 187] on span "Select Driver" at bounding box center [238, 186] width 332 height 19
click at [320, 237] on li "William Bates" at bounding box center [246, 241] width 348 height 19
type input "bat"
click at [782, 184] on span "Select Vehicle" at bounding box center [1099, 186] width 332 height 19
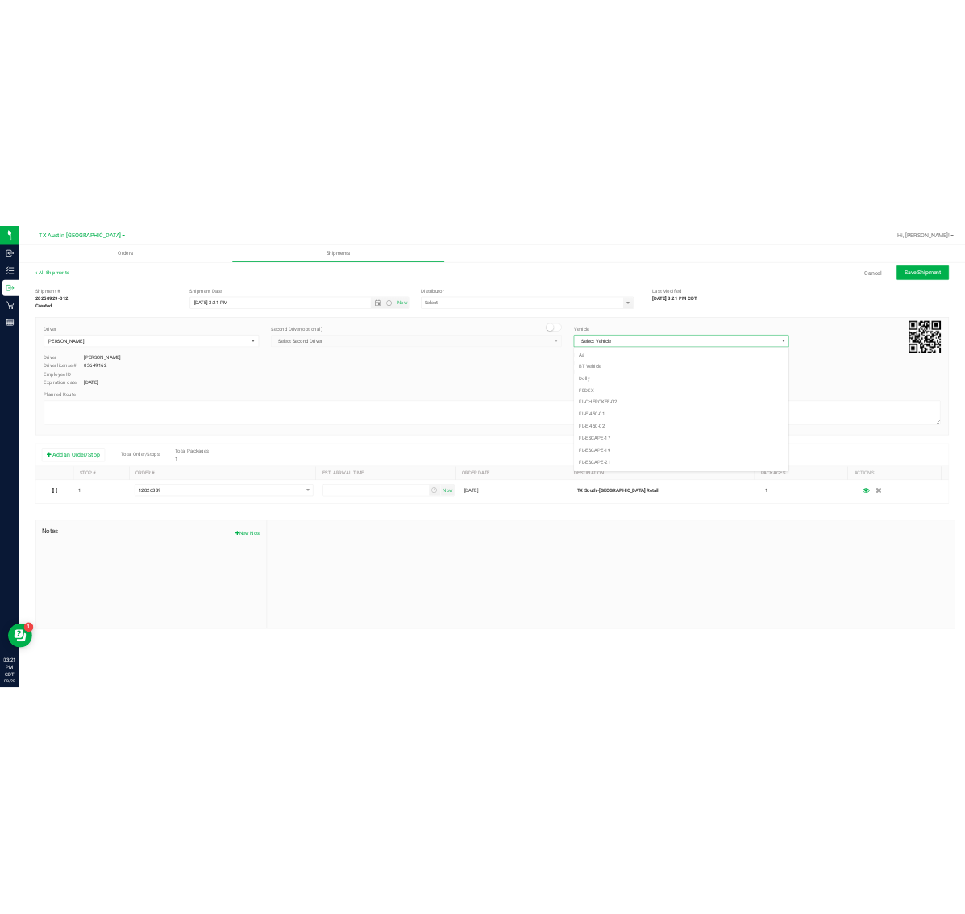
scroll to position [1025, 0]
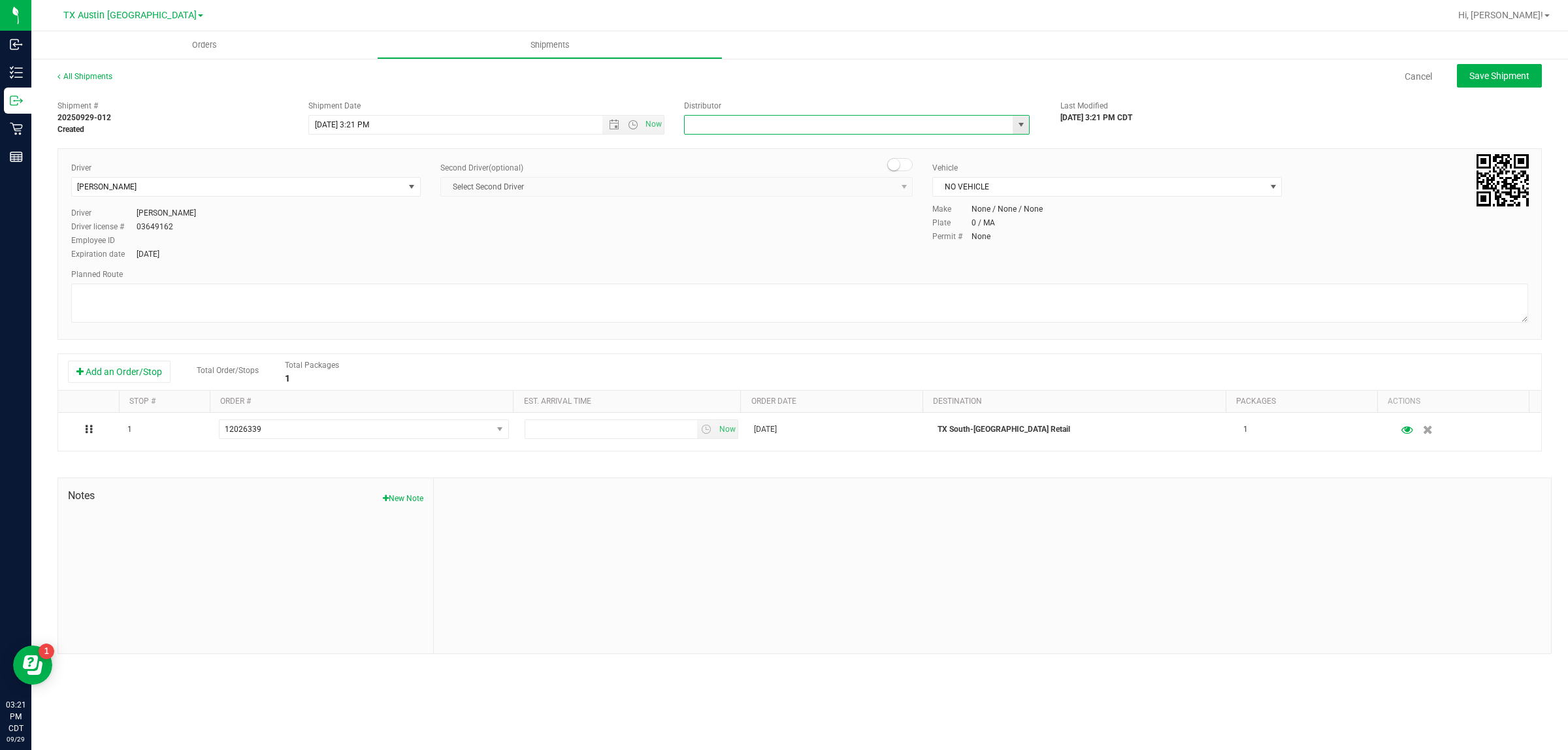
click at [782, 122] on input "text" at bounding box center [843, 125] width 318 height 19
click at [782, 149] on li "Austin DC" at bounding box center [856, 147] width 344 height 19
type input "Austin DC"
click at [654, 121] on span "Now" at bounding box center [654, 124] width 22 height 19
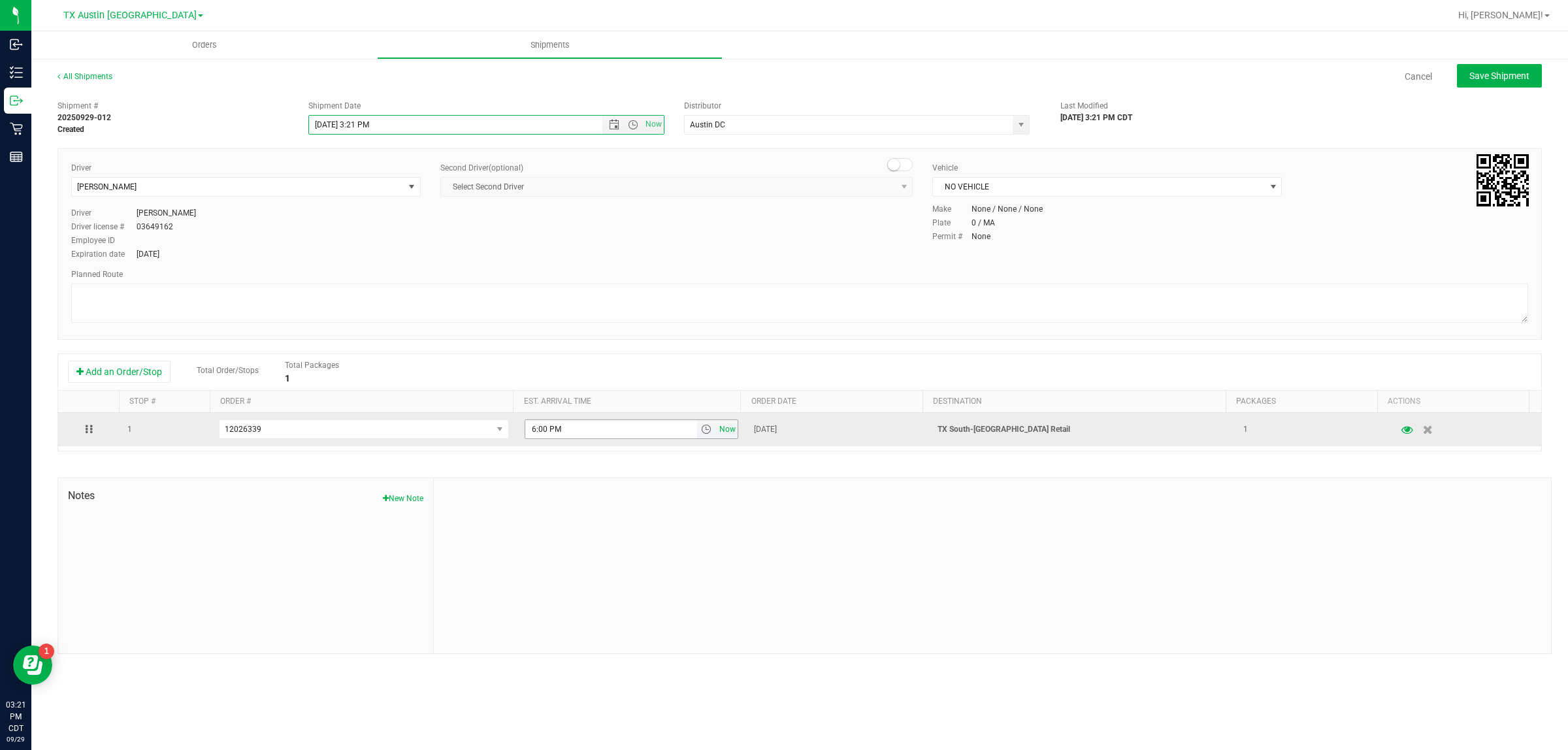
click at [717, 431] on span "Now" at bounding box center [727, 429] width 22 height 19
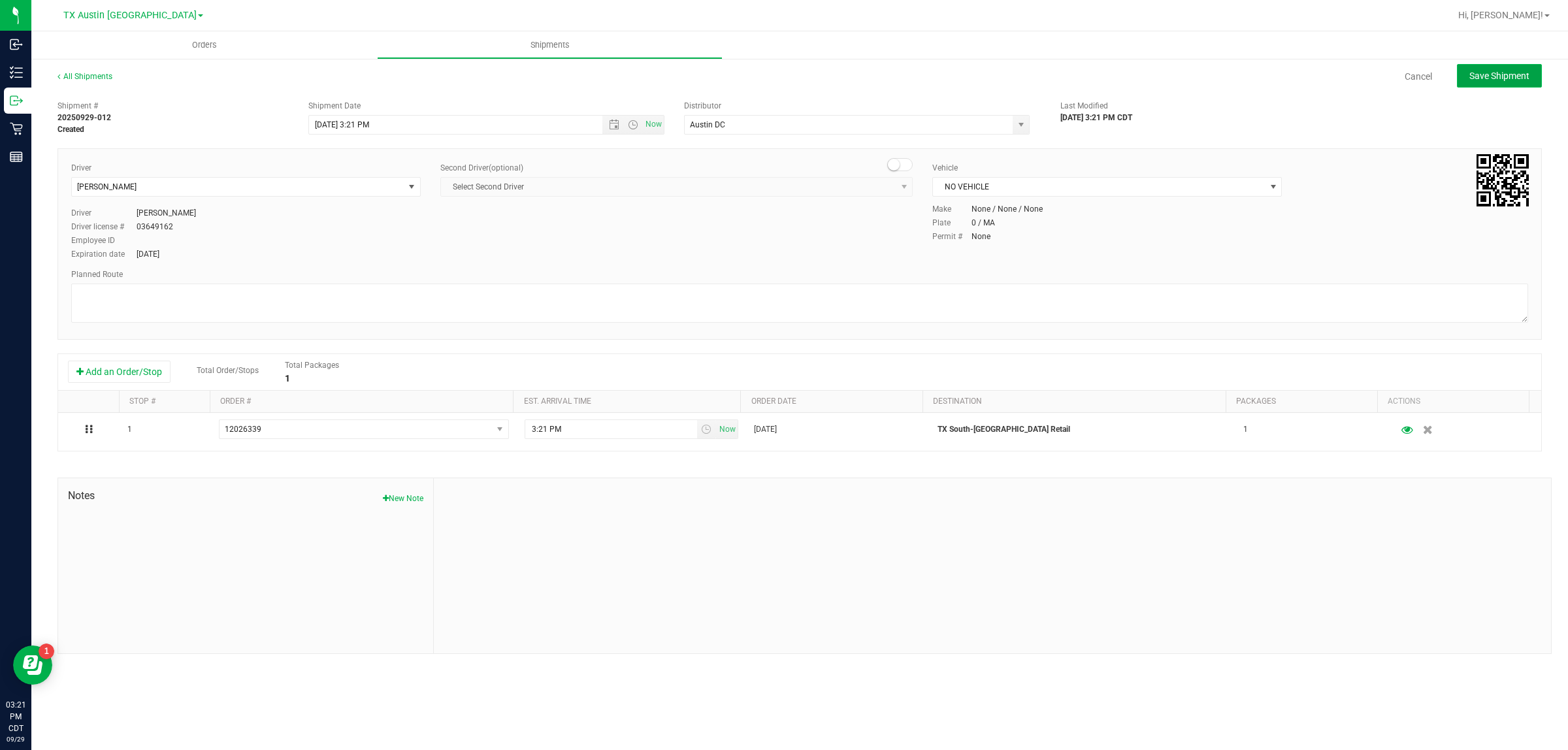
click at [782, 72] on span "Save Shipment" at bounding box center [1499, 75] width 60 height 11
type input "9/29/2025 8:21 PM"
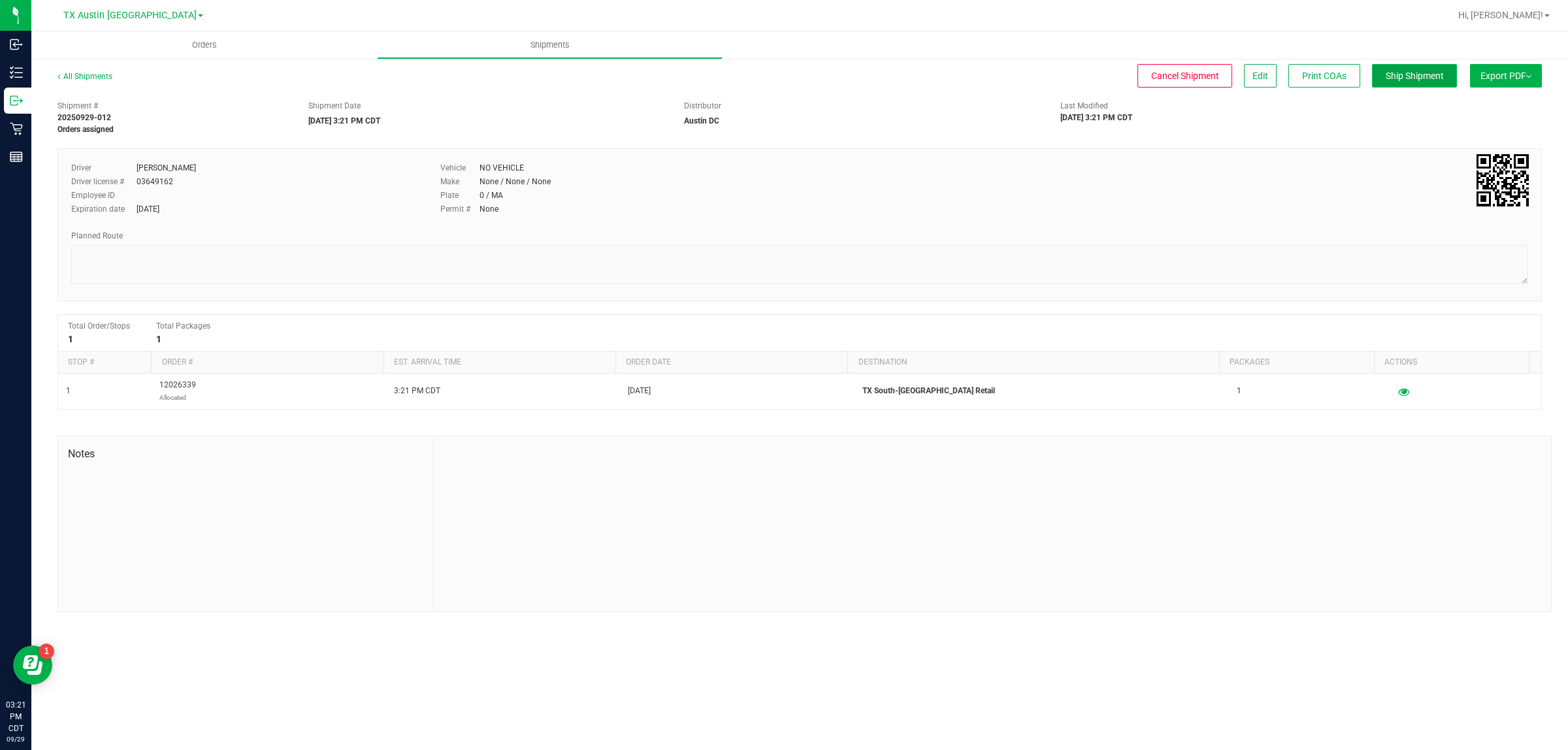
click at [782, 73] on span "Ship Shipment" at bounding box center [1415, 75] width 58 height 11
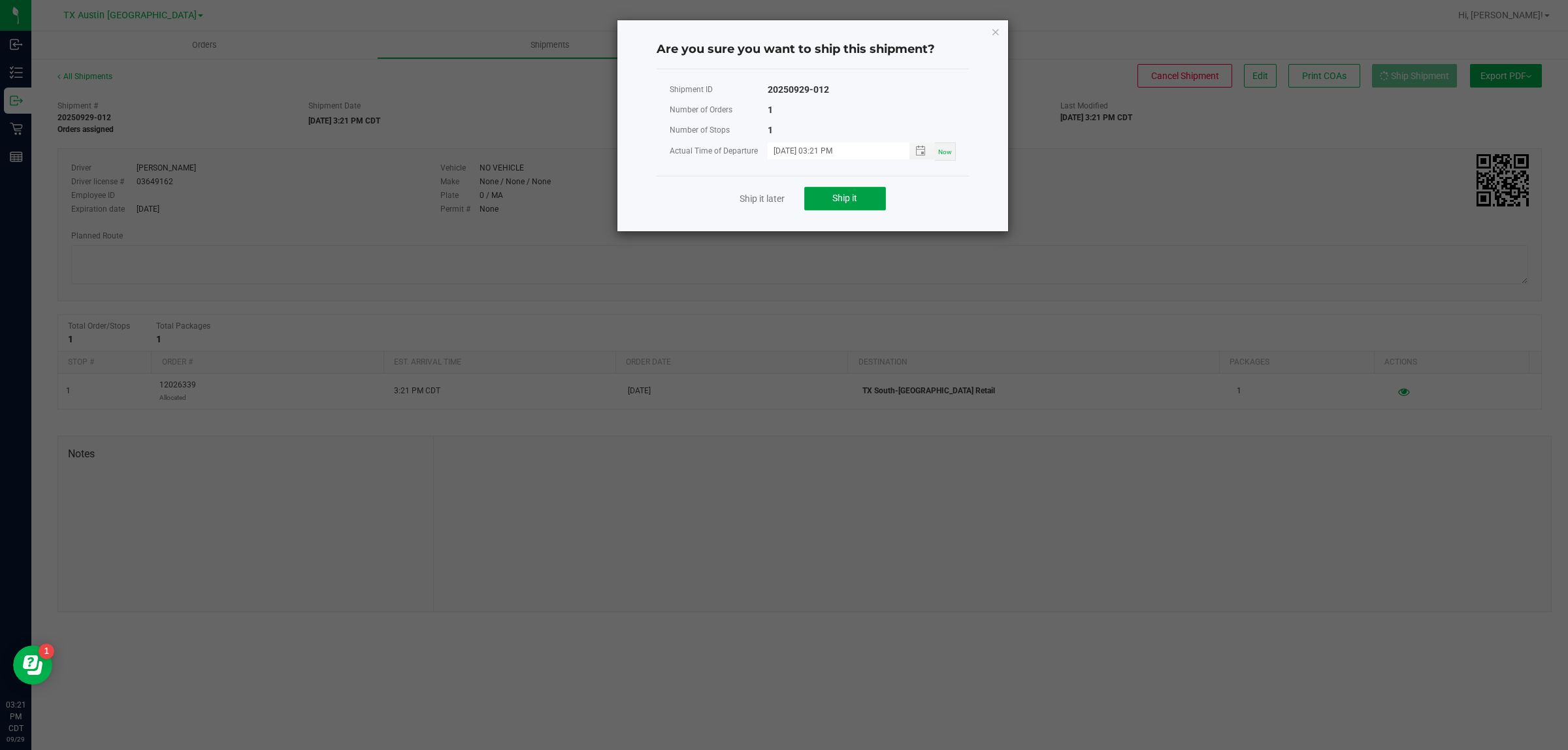
click at [782, 207] on button "Ship it" at bounding box center [845, 198] width 82 height 23
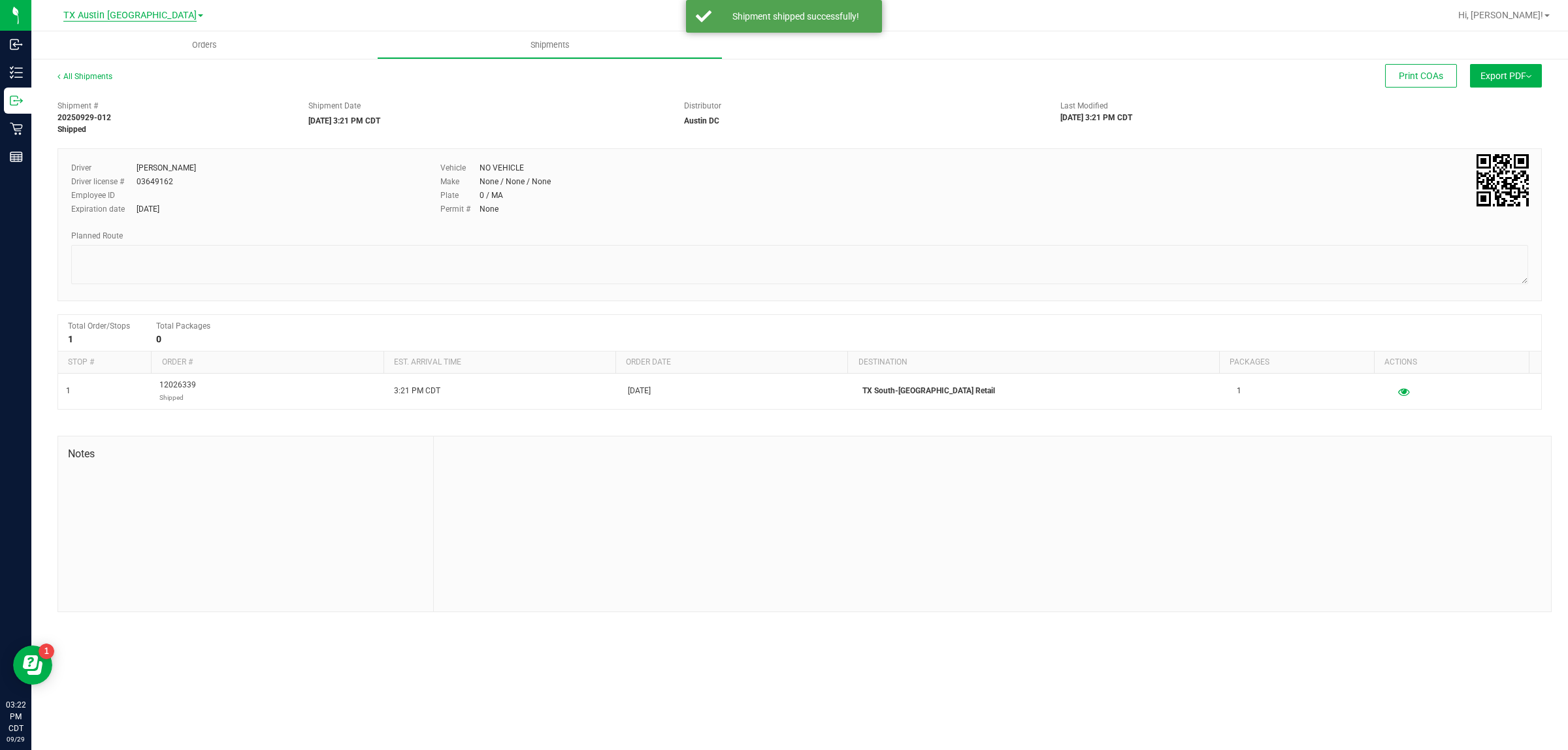
click at [114, 12] on span "TX Austin [GEOGRAPHIC_DATA]" at bounding box center [130, 15] width 134 height 12
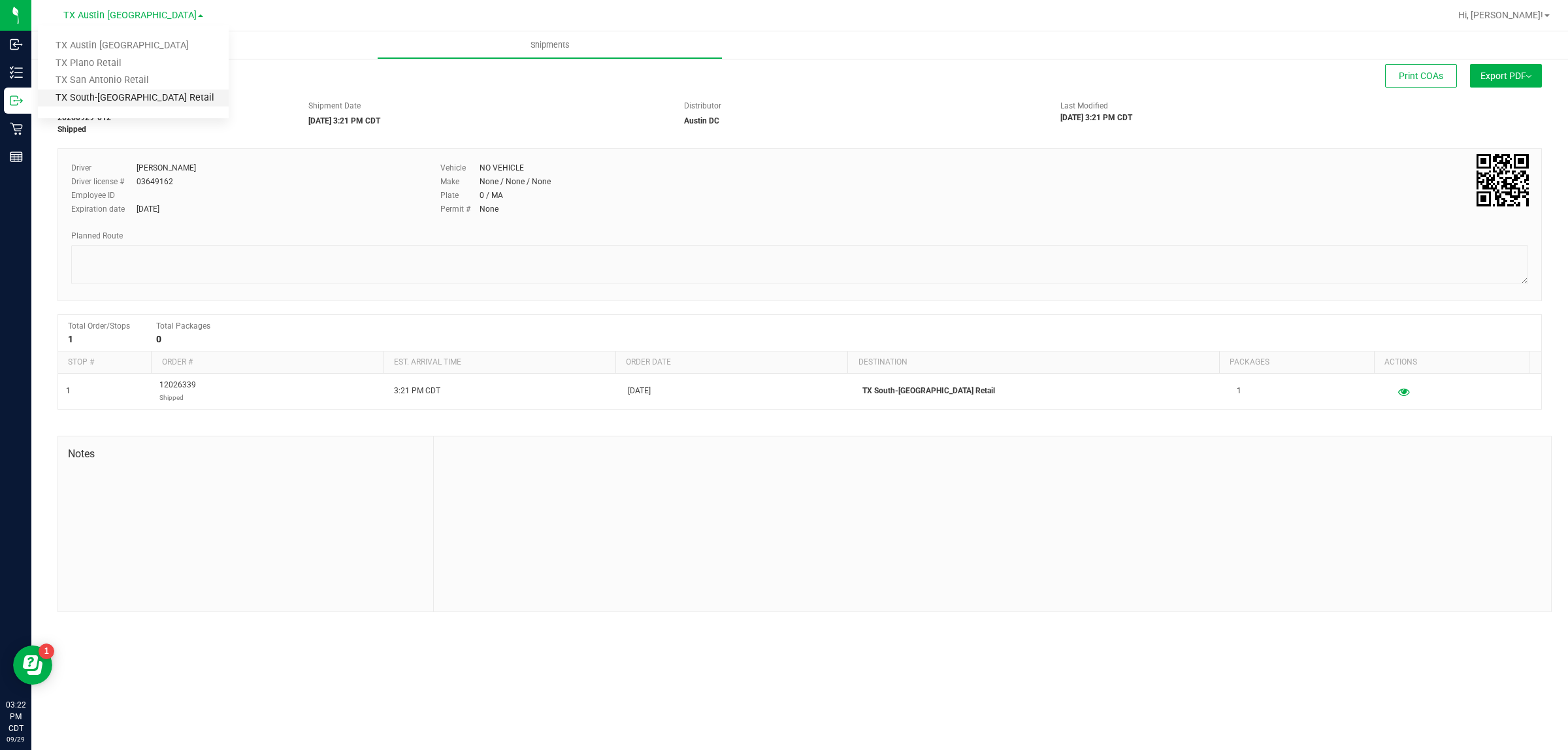
click at [126, 96] on link "TX South-[GEOGRAPHIC_DATA] Retail" at bounding box center [134, 98] width 191 height 18
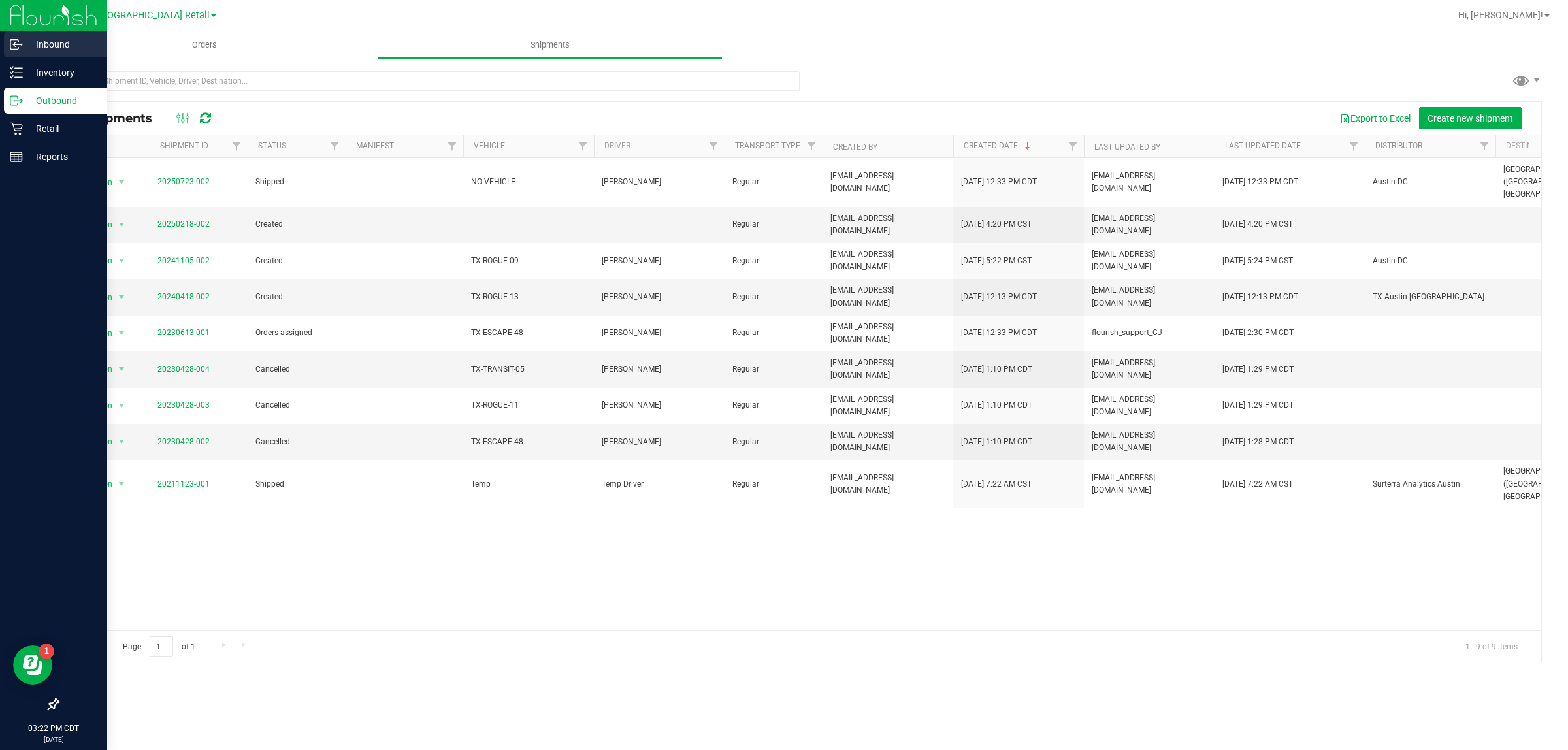
click at [40, 46] on p "Inbound" at bounding box center [62, 44] width 79 height 15
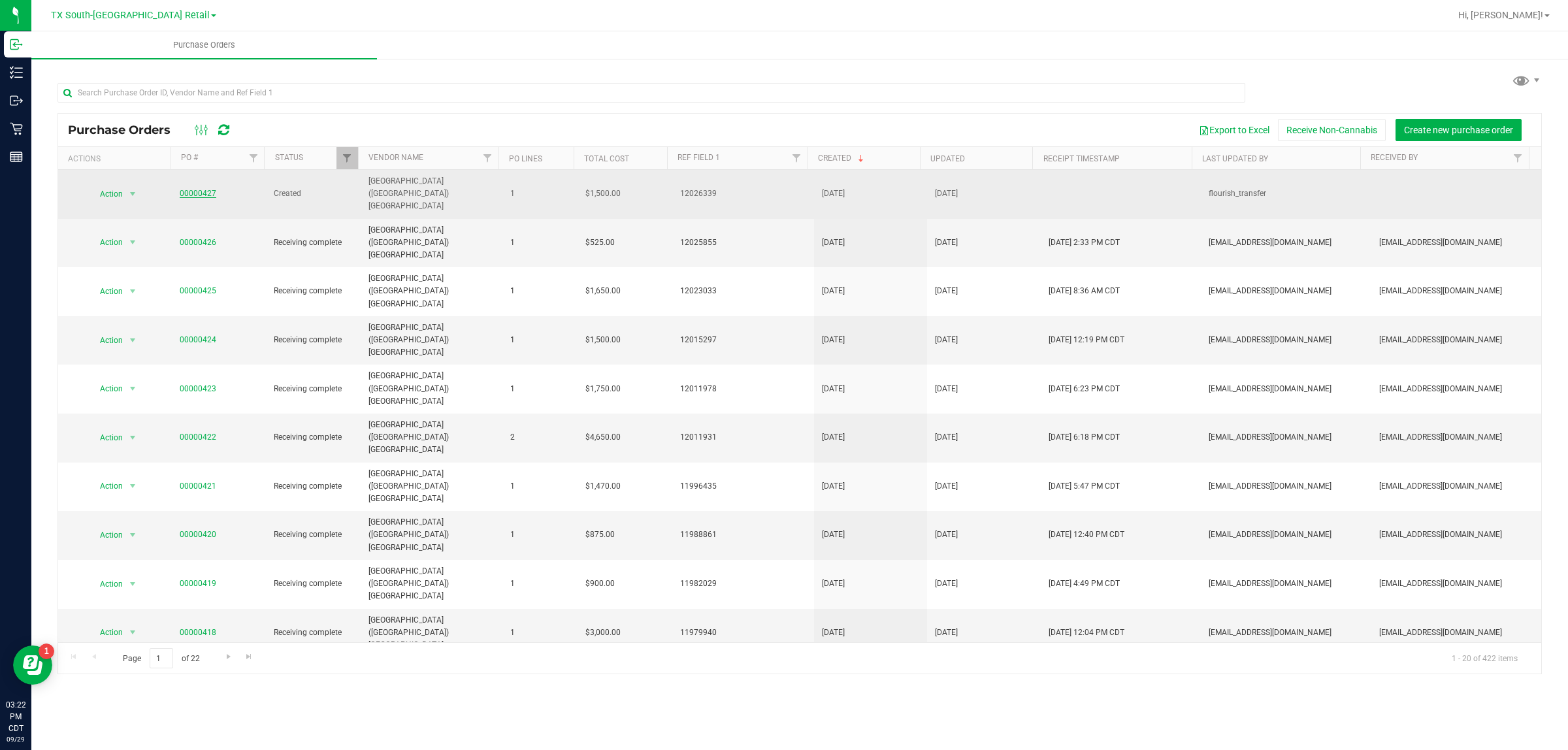
click at [199, 189] on link "00000427" at bounding box center [198, 193] width 36 height 9
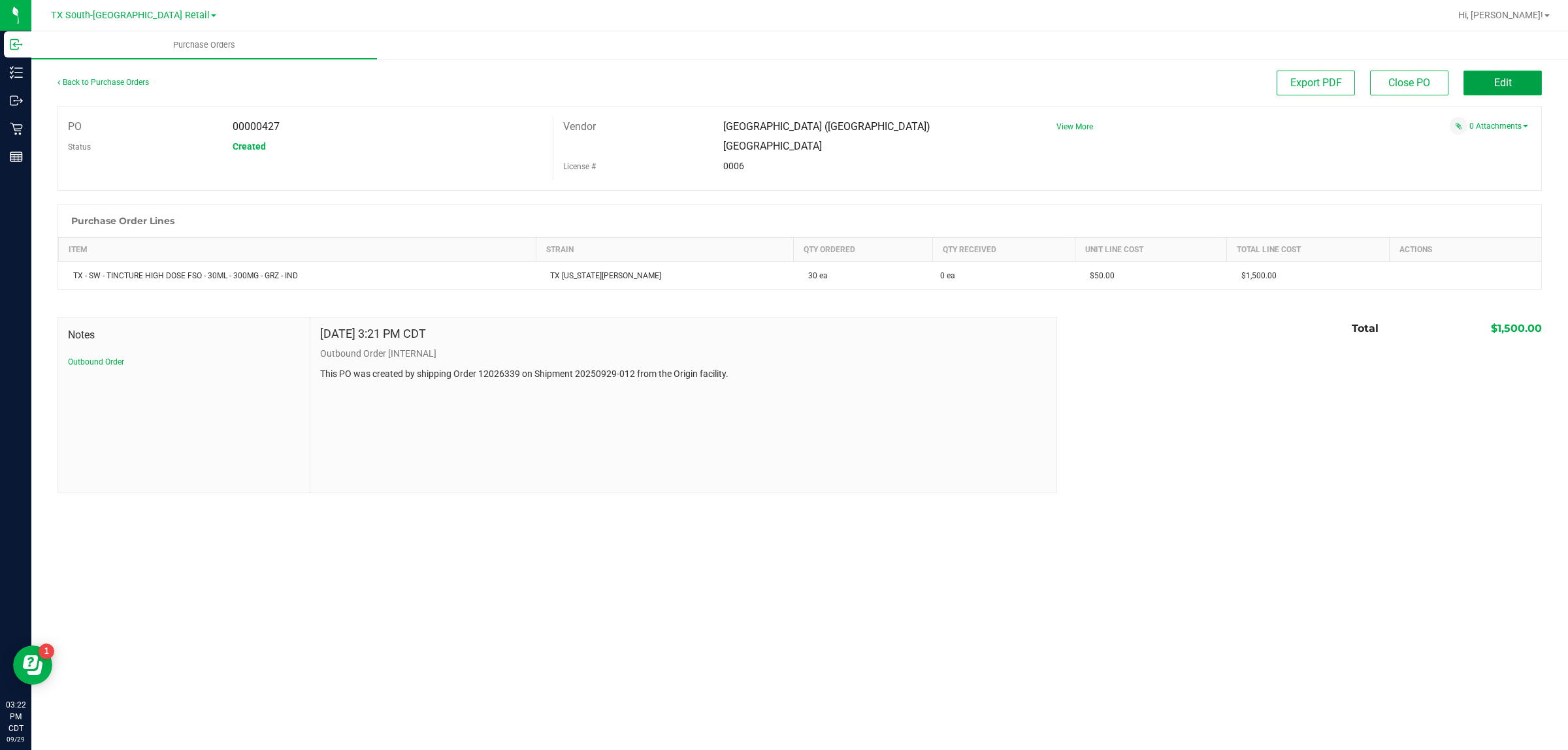
click at [782, 77] on button "Edit" at bounding box center [1502, 83] width 79 height 25
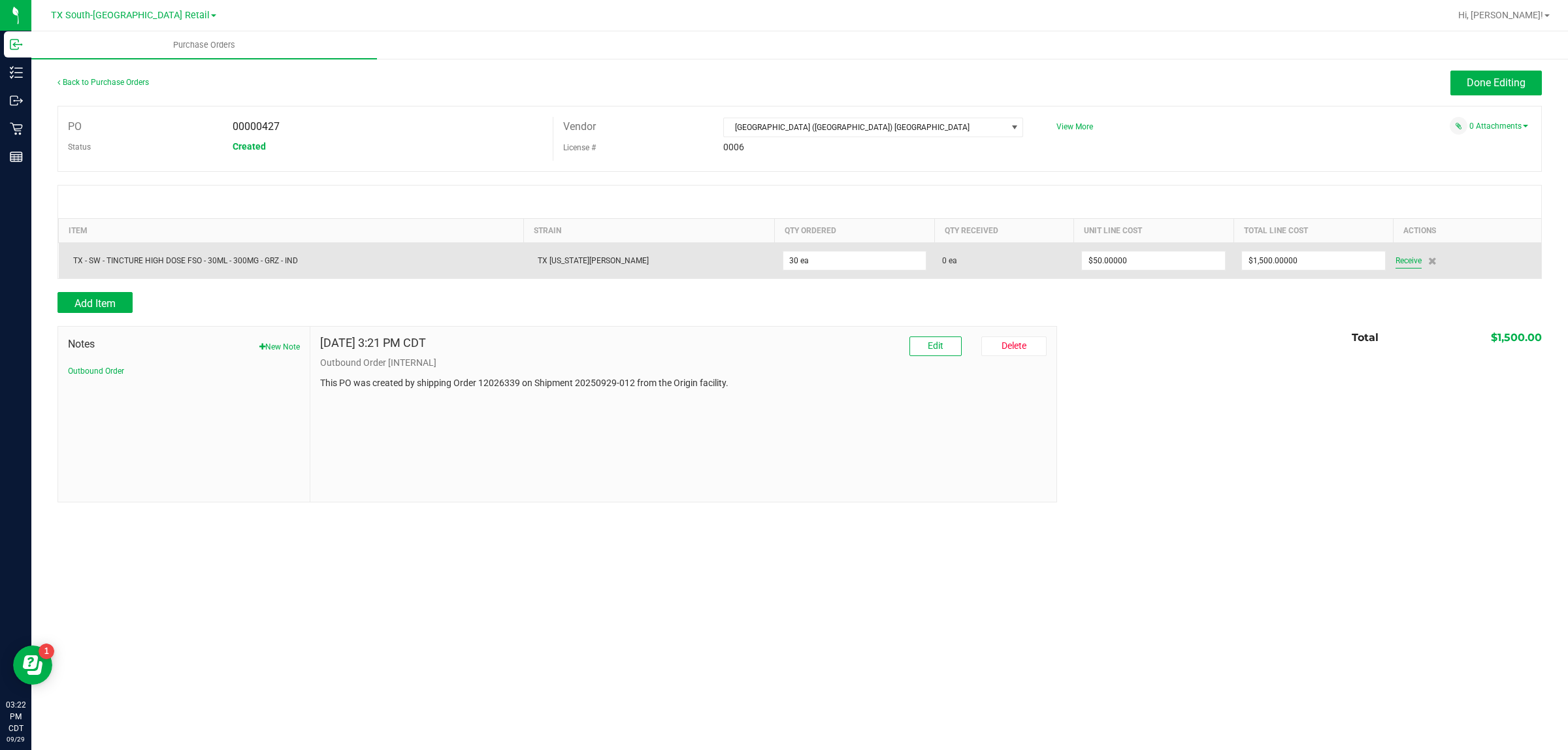
click at [782, 262] on span "Receive" at bounding box center [1408, 260] width 26 height 15
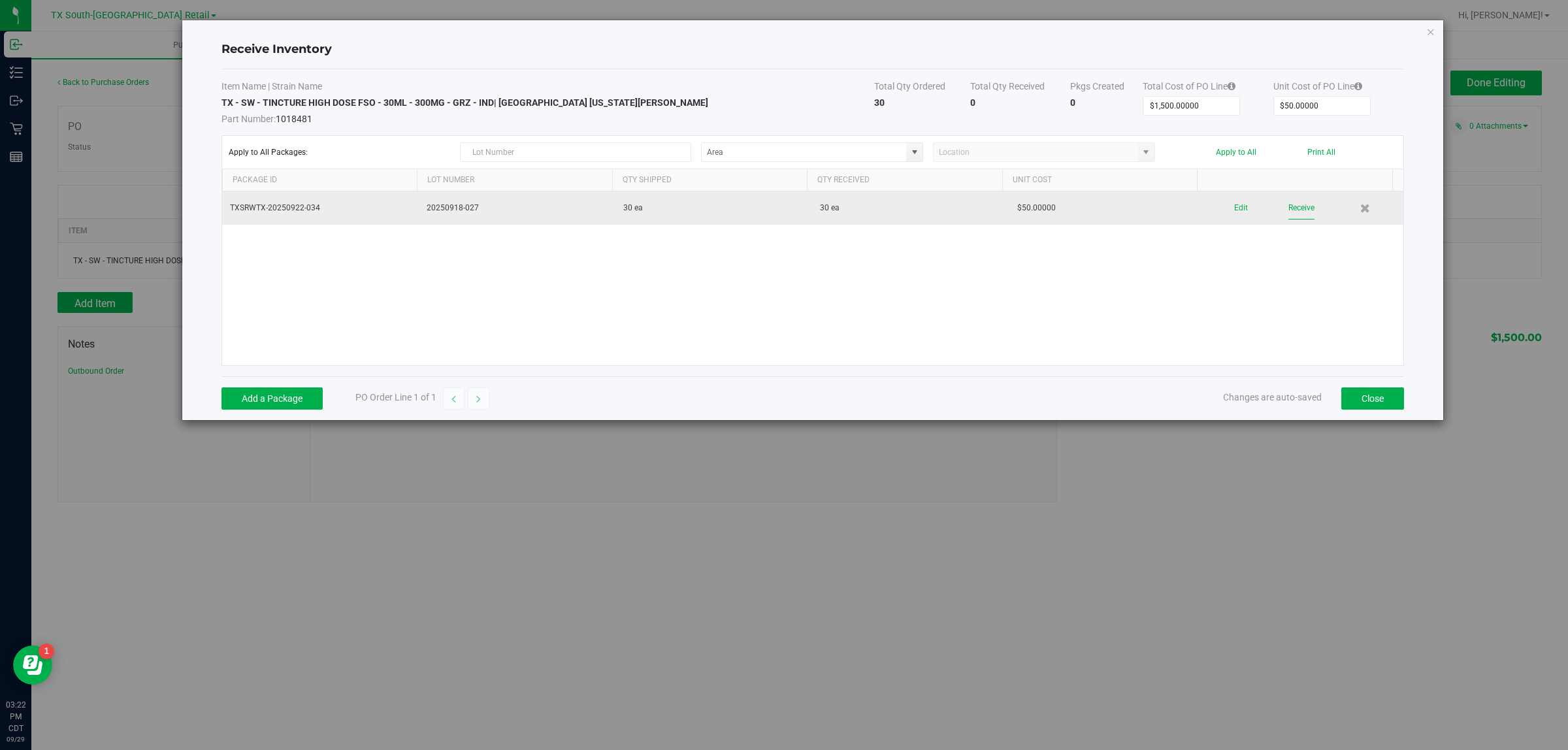
click at [782, 211] on button "Receive" at bounding box center [1302, 208] width 26 height 23
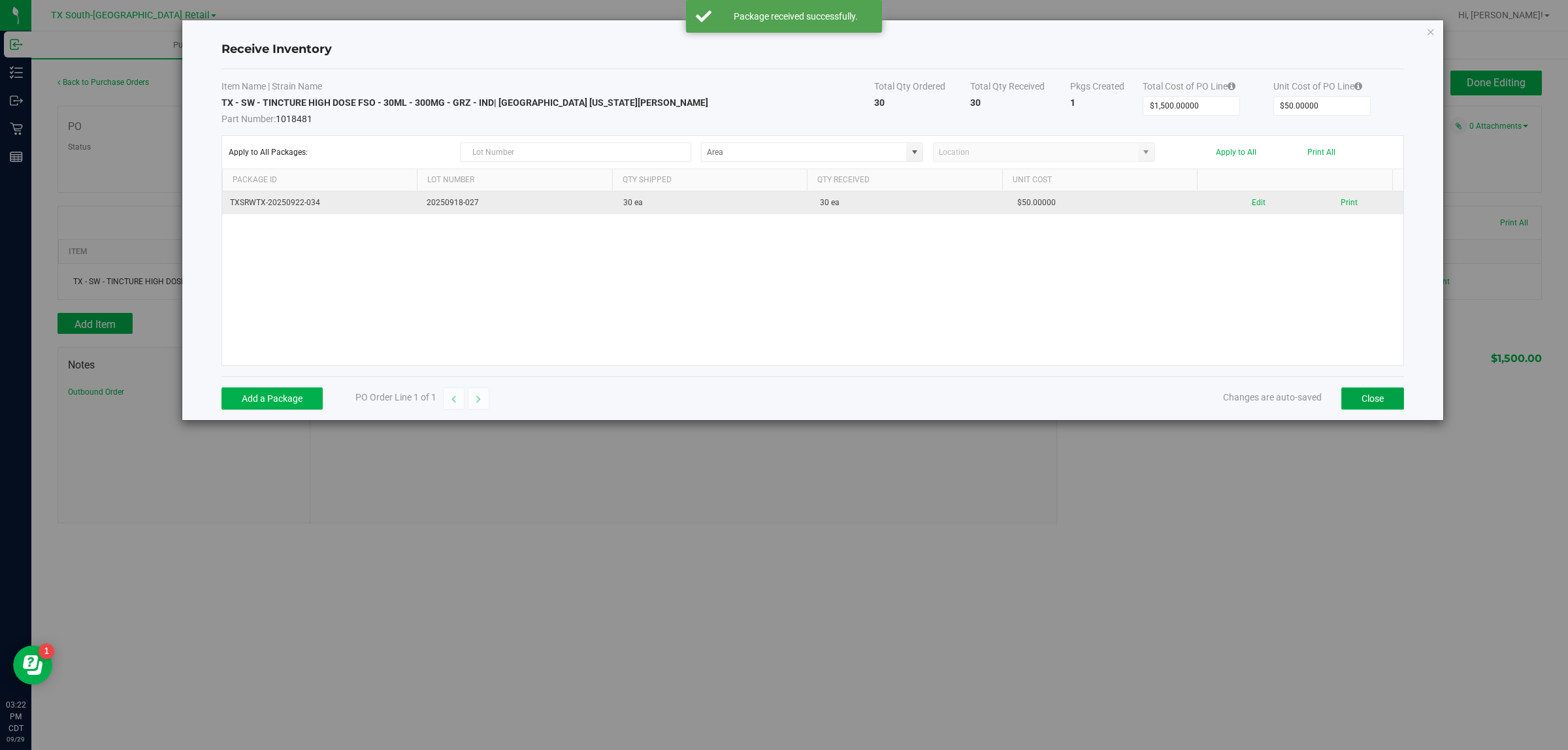
click at [782, 399] on button "Close" at bounding box center [1372, 398] width 62 height 22
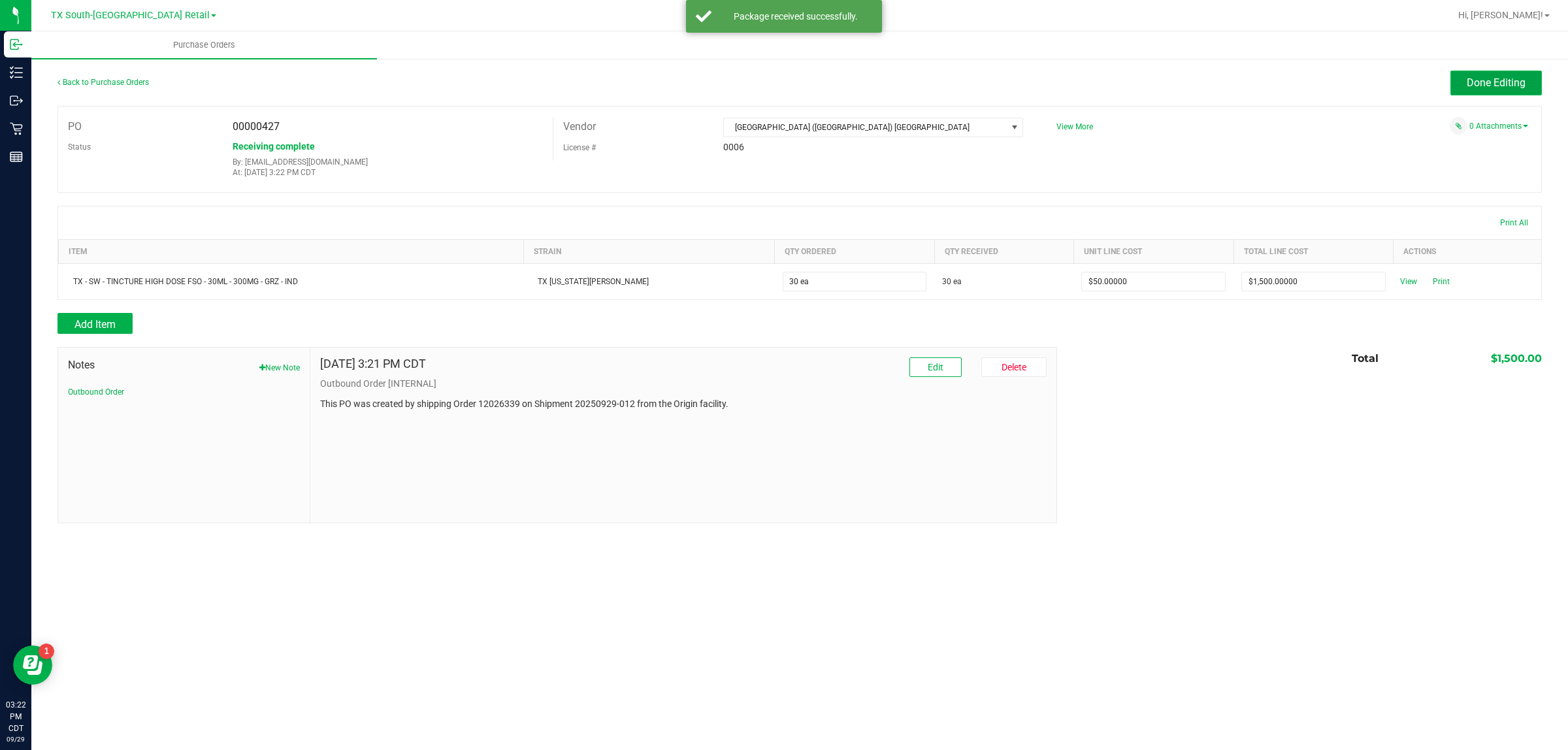
click at [782, 73] on button "Done Editing" at bounding box center [1496, 83] width 92 height 25
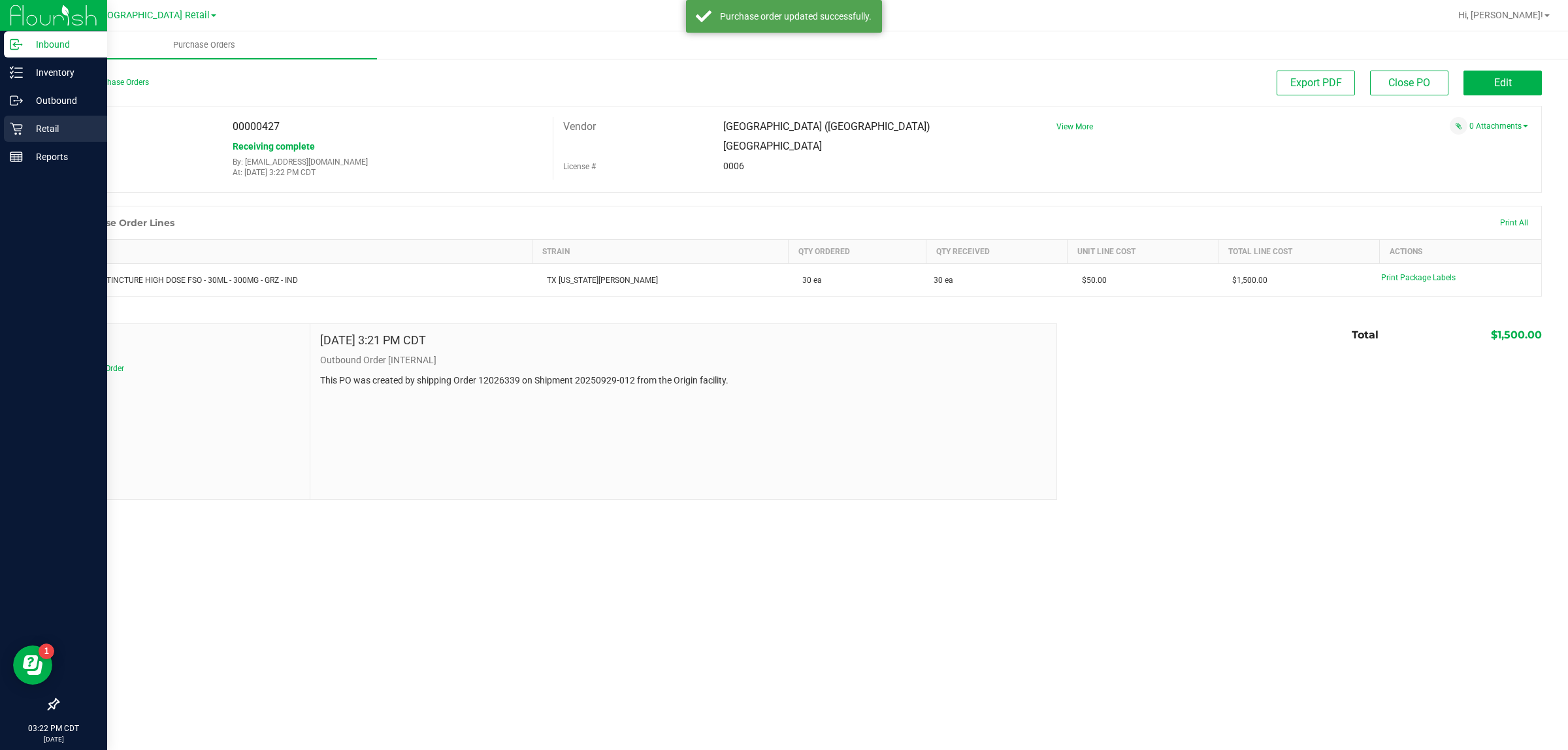
click at [41, 128] on p "Retail" at bounding box center [62, 128] width 79 height 15
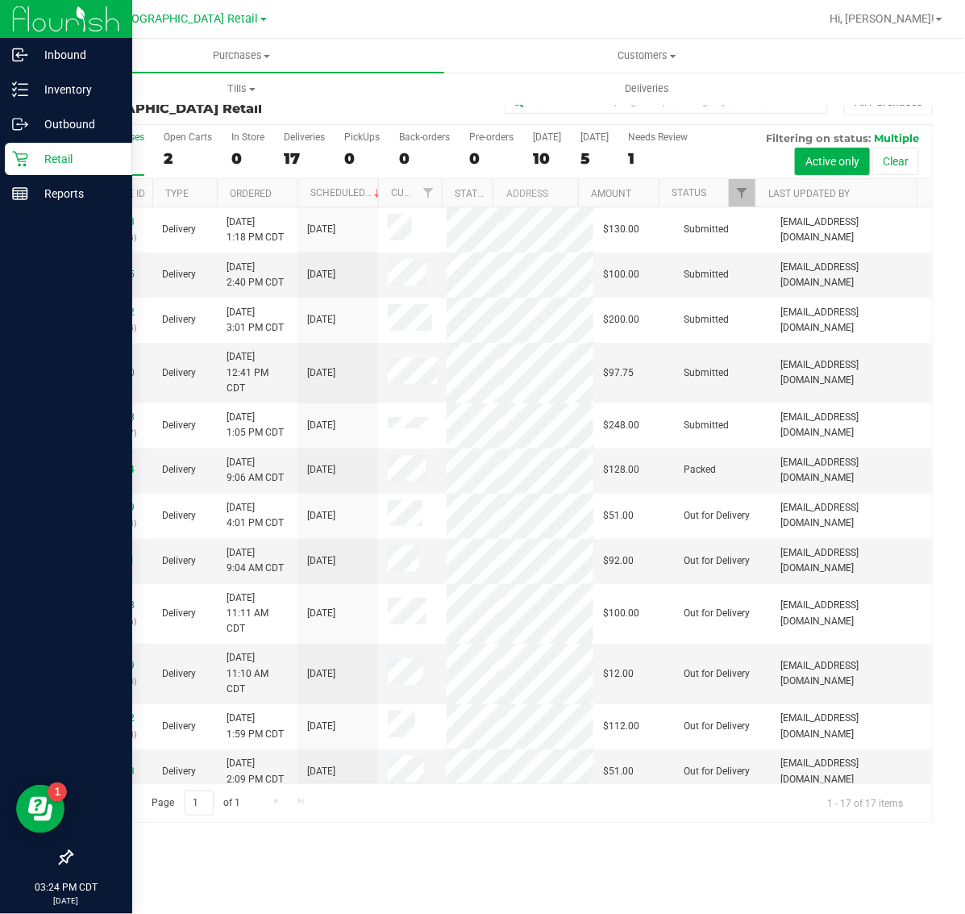
click at [53, 160] on p "Retail" at bounding box center [76, 158] width 97 height 19
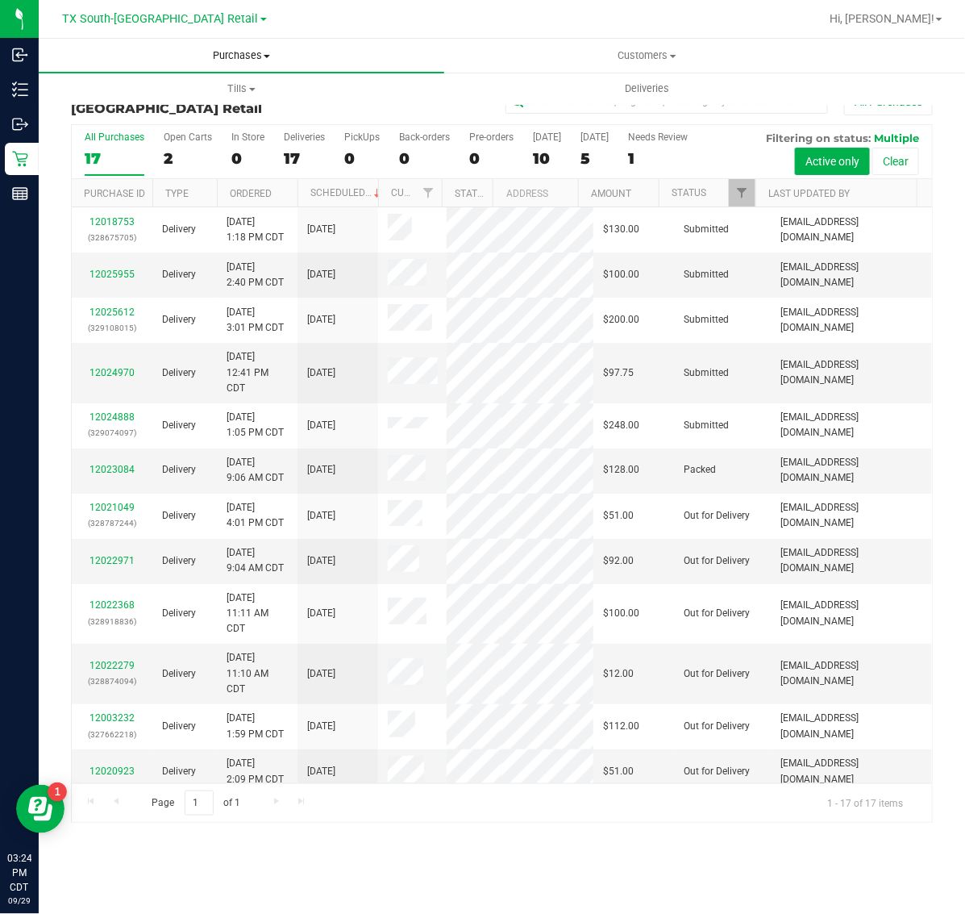
click at [240, 56] on span "Purchases" at bounding box center [242, 55] width 406 height 15
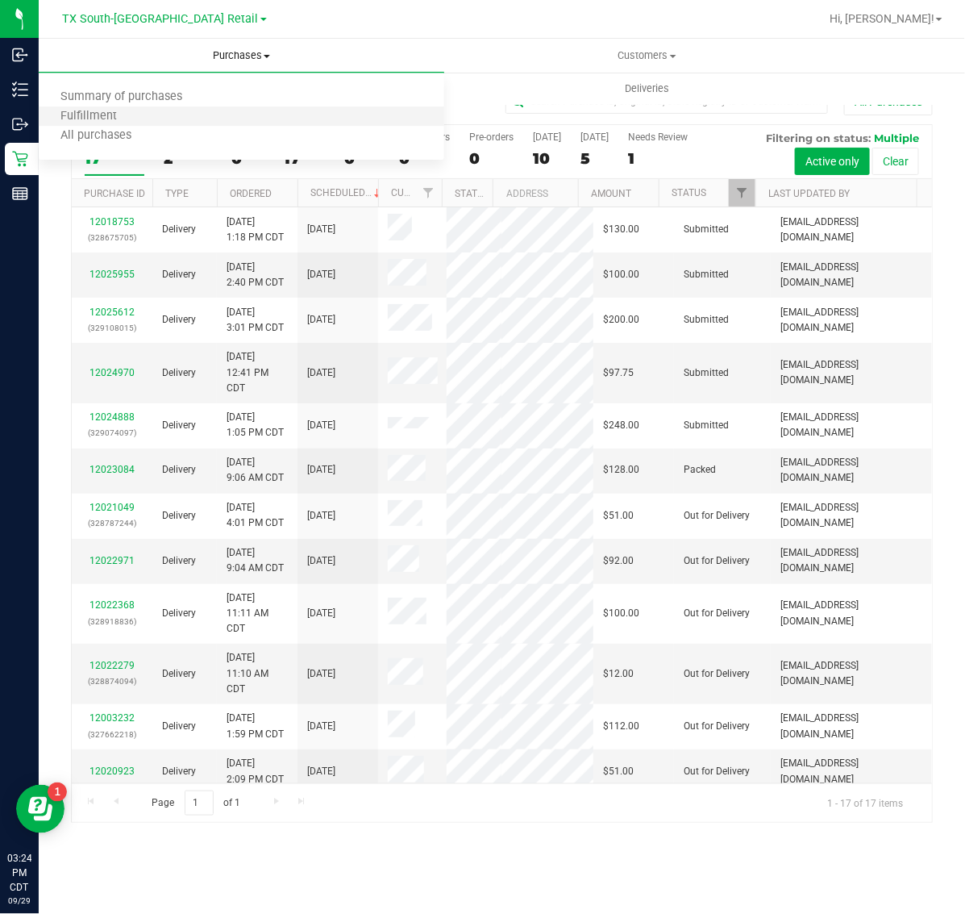
click at [227, 109] on li "Fulfillment" at bounding box center [242, 116] width 406 height 19
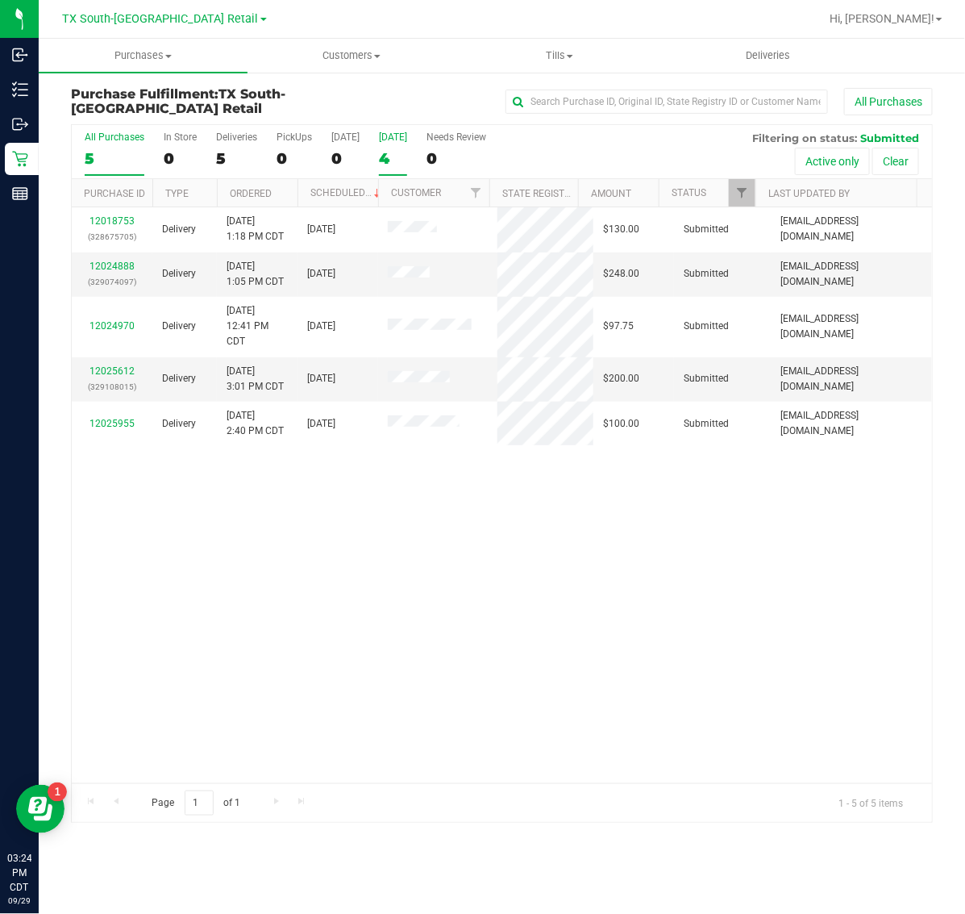
click at [394, 152] on div "4" at bounding box center [393, 158] width 28 height 19
click at [0, 0] on input "[DATE] 4" at bounding box center [0, 0] width 0 height 0
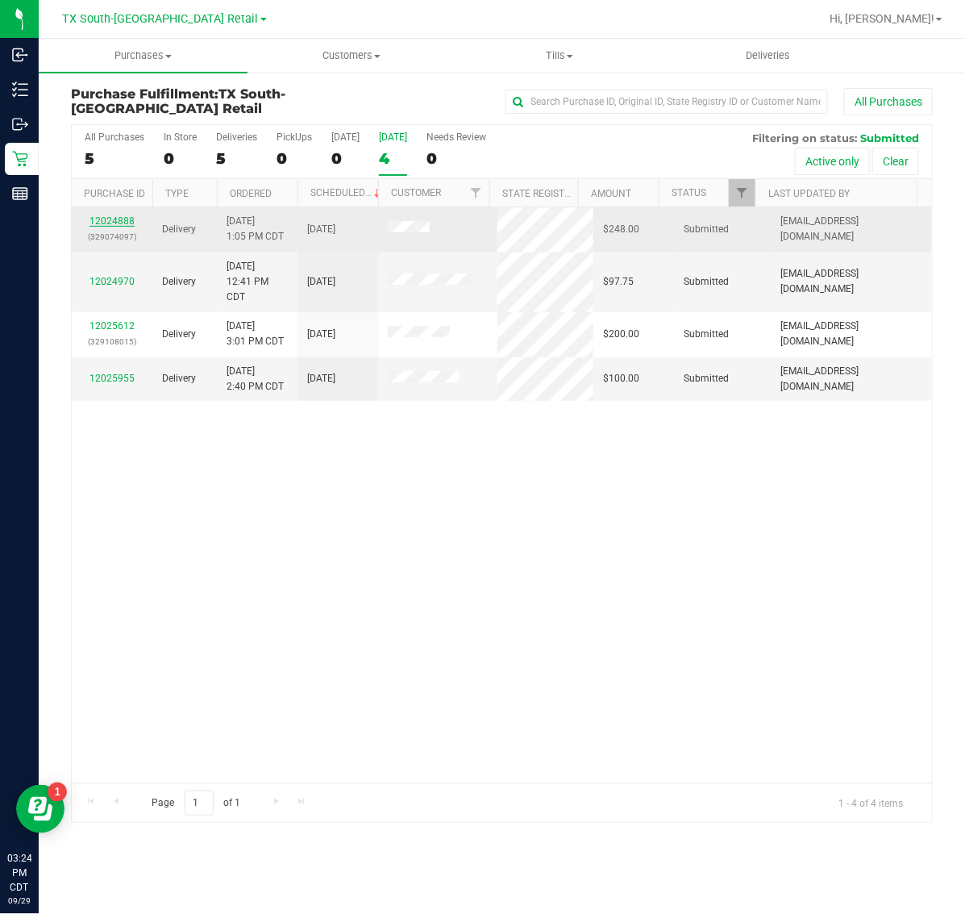
click at [115, 223] on link "12024888" at bounding box center [112, 220] width 45 height 11
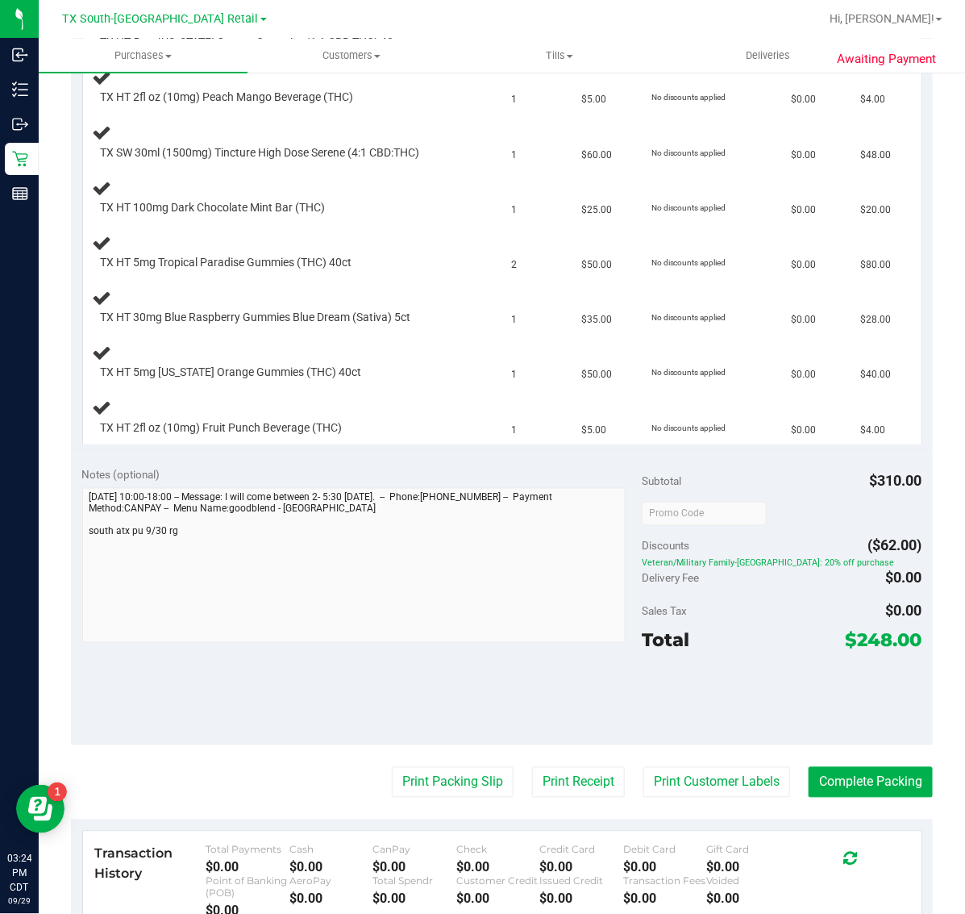
scroll to position [605, 0]
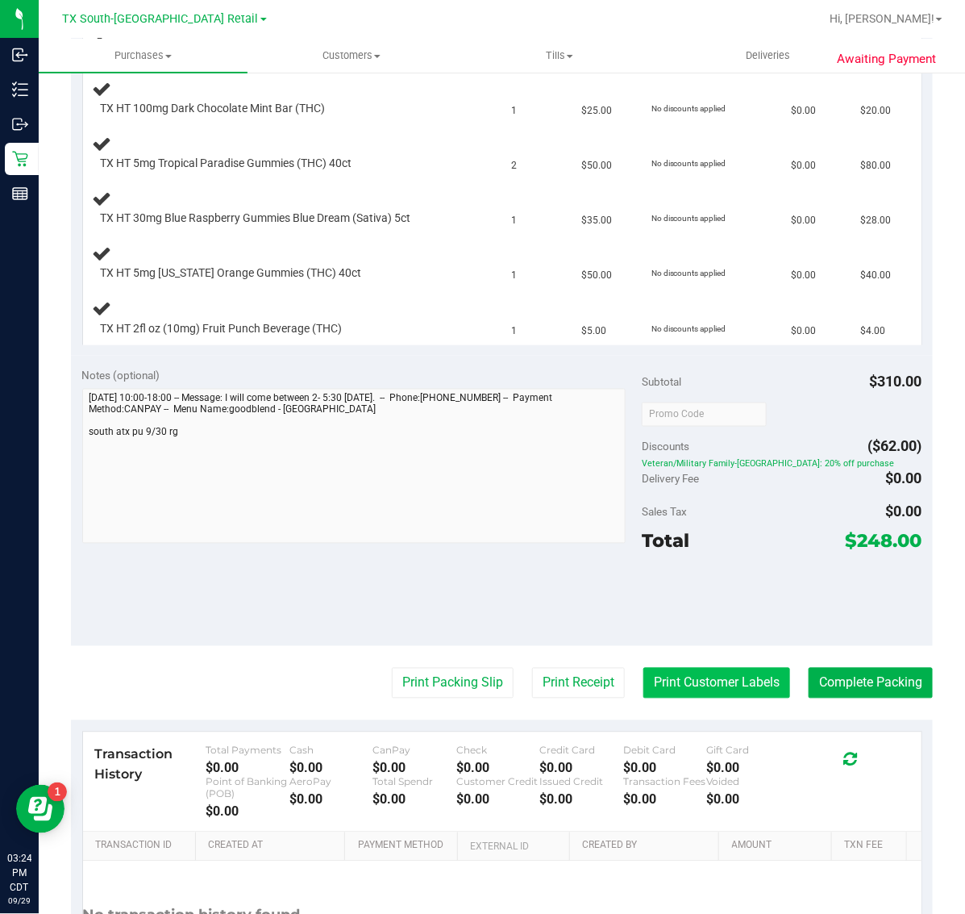
click at [674, 687] on button "Print Customer Labels" at bounding box center [717, 683] width 147 height 31
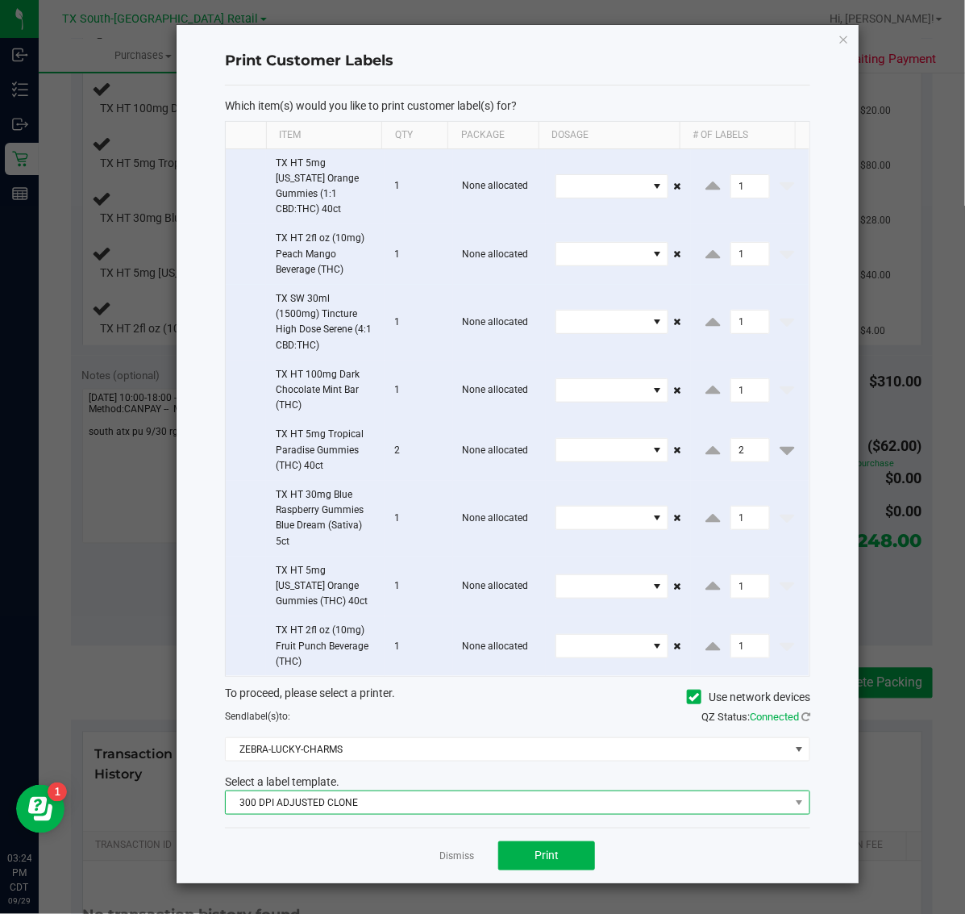
click at [430, 791] on span "300 DPI ADJUSTED CLONE" at bounding box center [508, 802] width 564 height 23
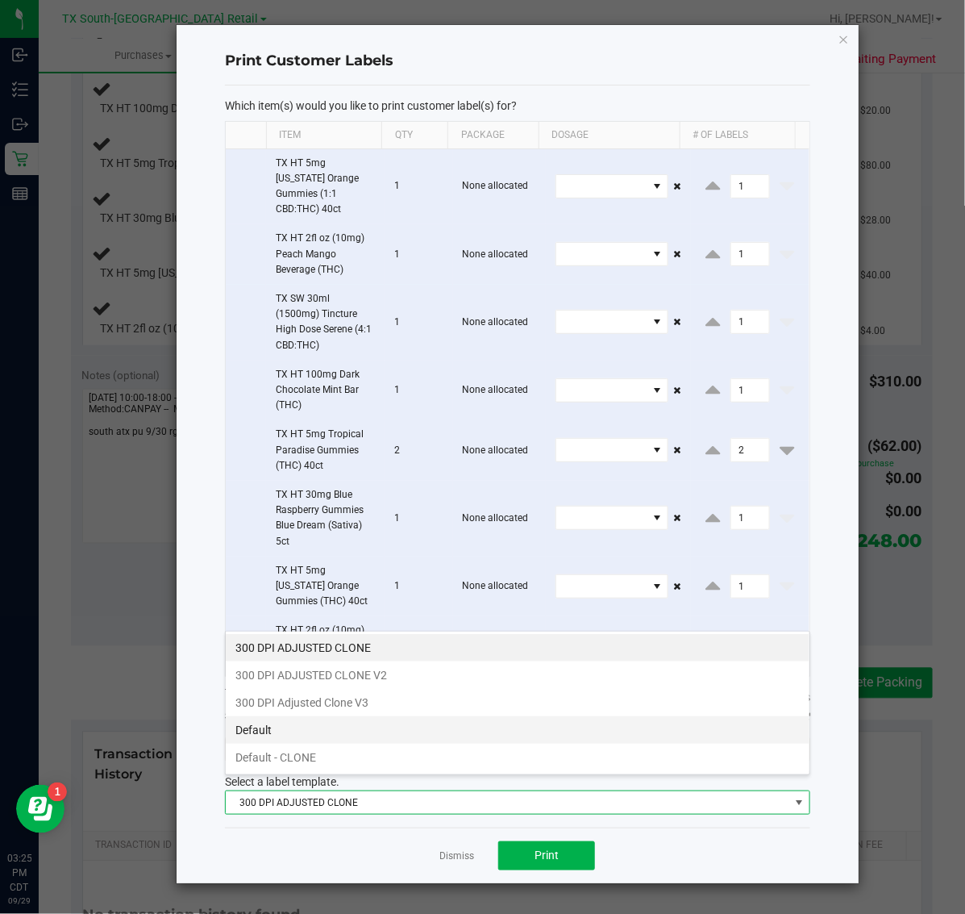
scroll to position [25, 586]
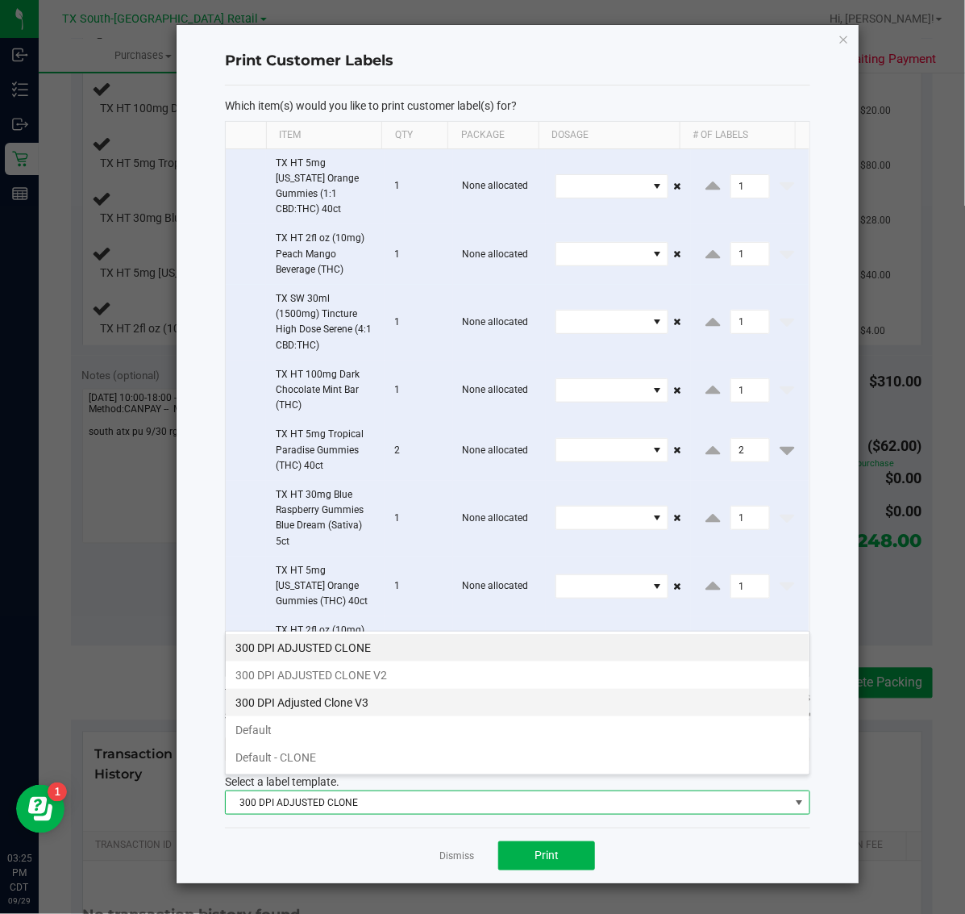
click at [434, 703] on li "300 DPI Adjusted Clone V3" at bounding box center [518, 702] width 584 height 27
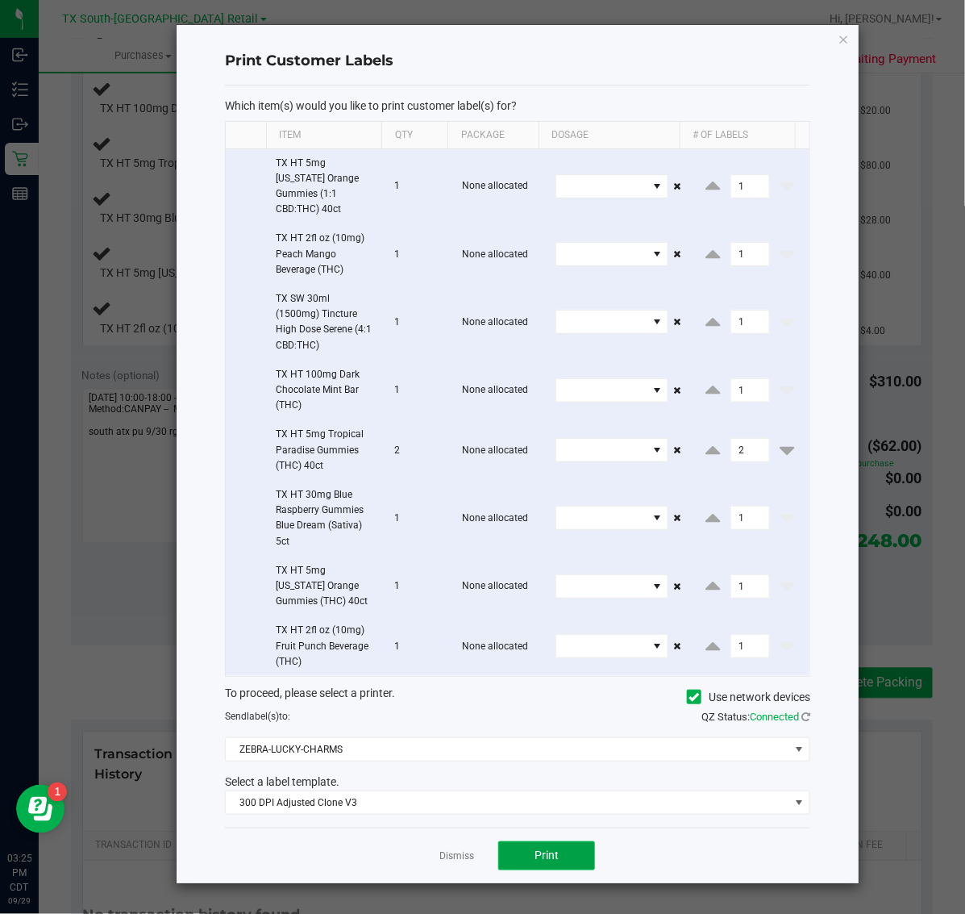
click at [532, 841] on button "Print" at bounding box center [546, 855] width 97 height 29
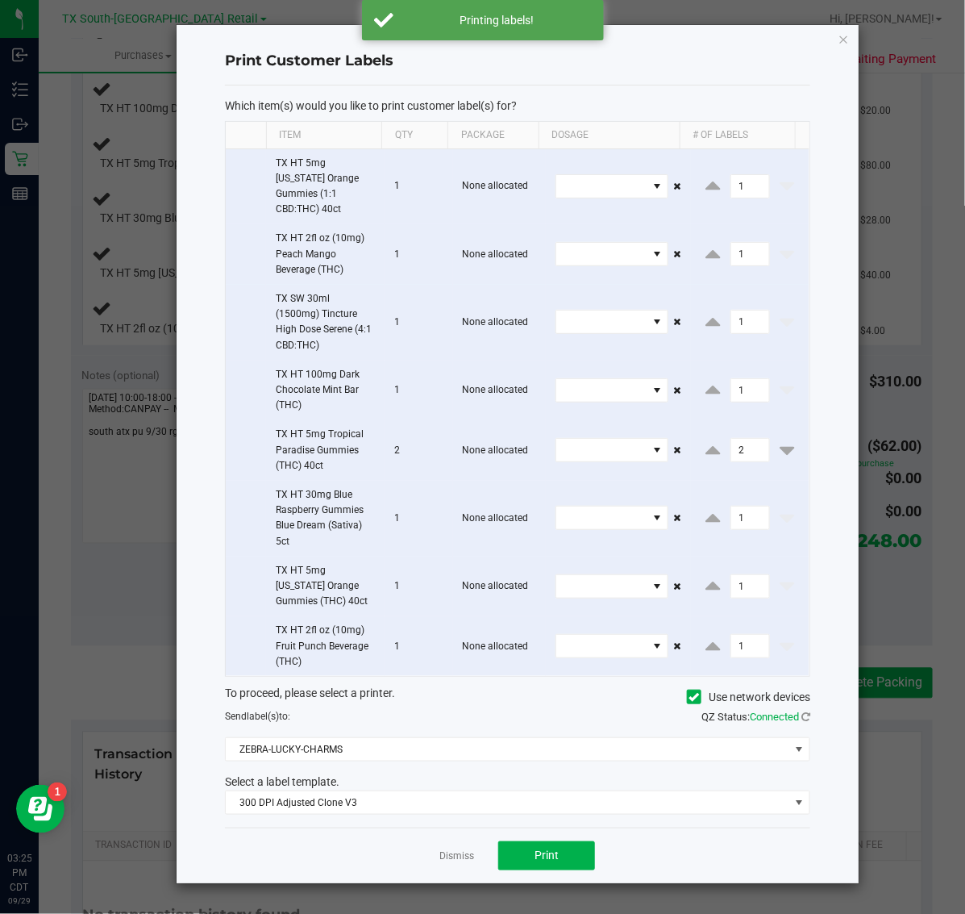
click at [466, 849] on link "Dismiss" at bounding box center [457, 856] width 35 height 14
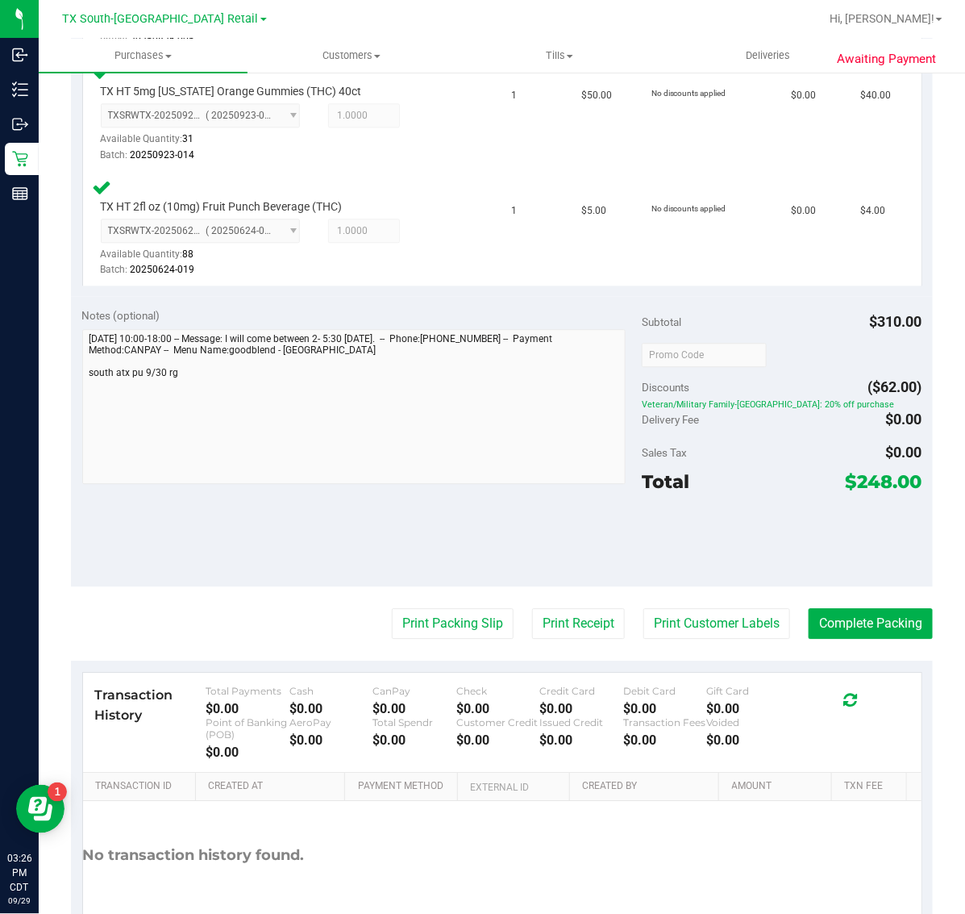
scroll to position [1228, 0]
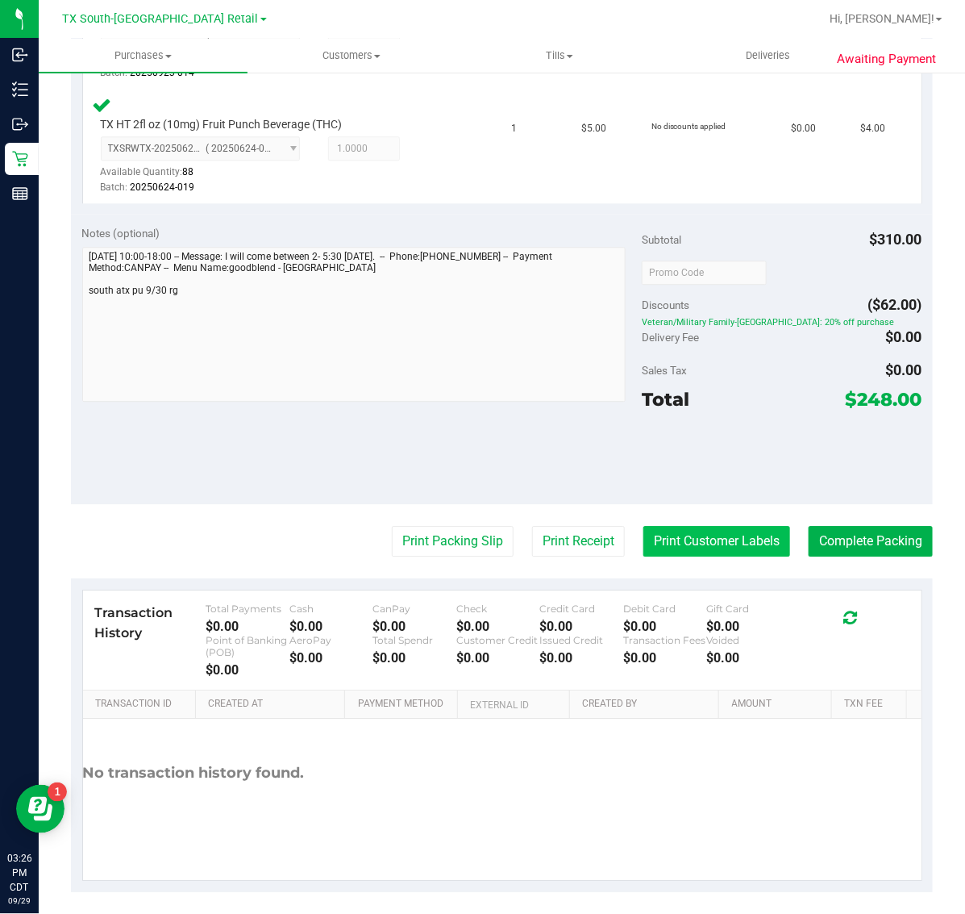
click at [707, 526] on button "Print Customer Labels" at bounding box center [717, 541] width 147 height 31
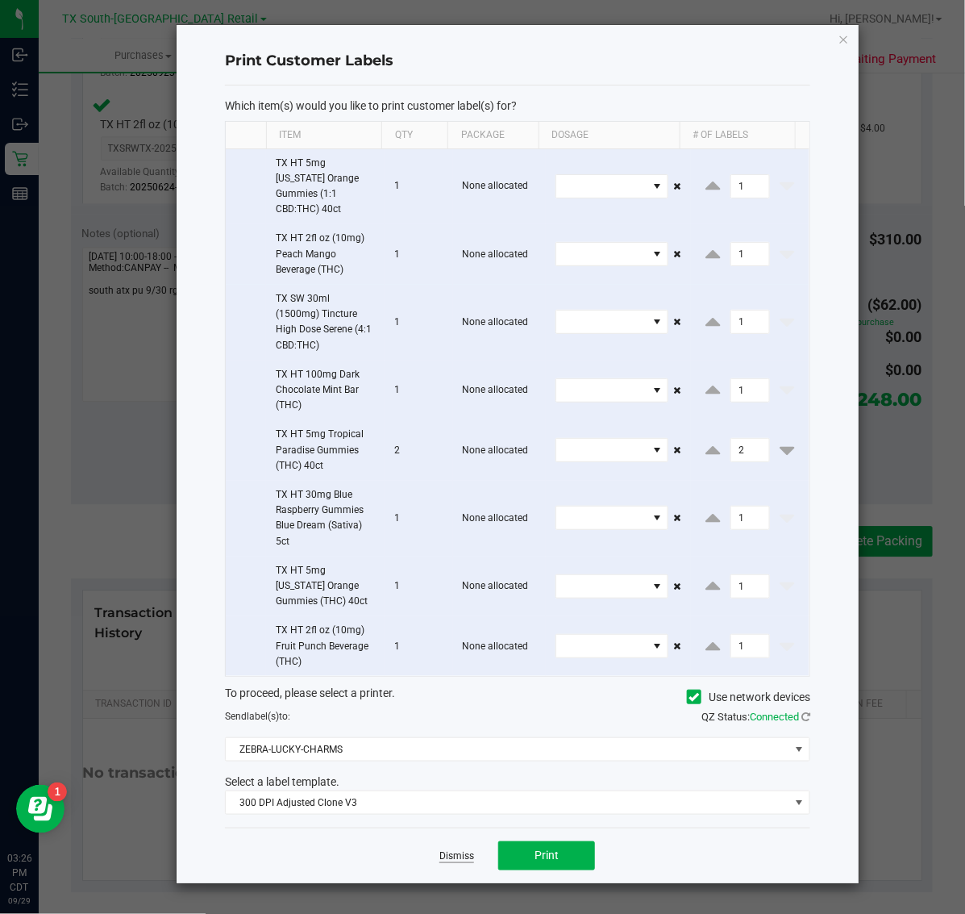
click at [454, 849] on link "Dismiss" at bounding box center [457, 856] width 35 height 14
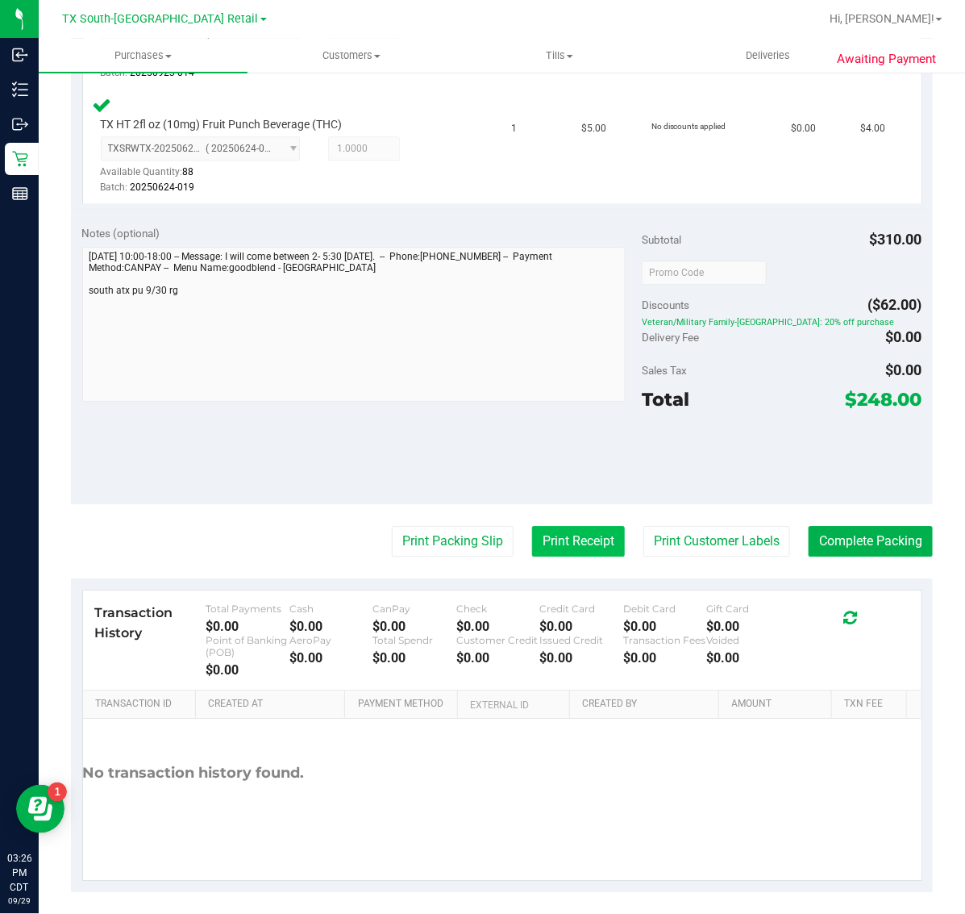
click at [586, 548] on button "Print Receipt" at bounding box center [578, 541] width 93 height 31
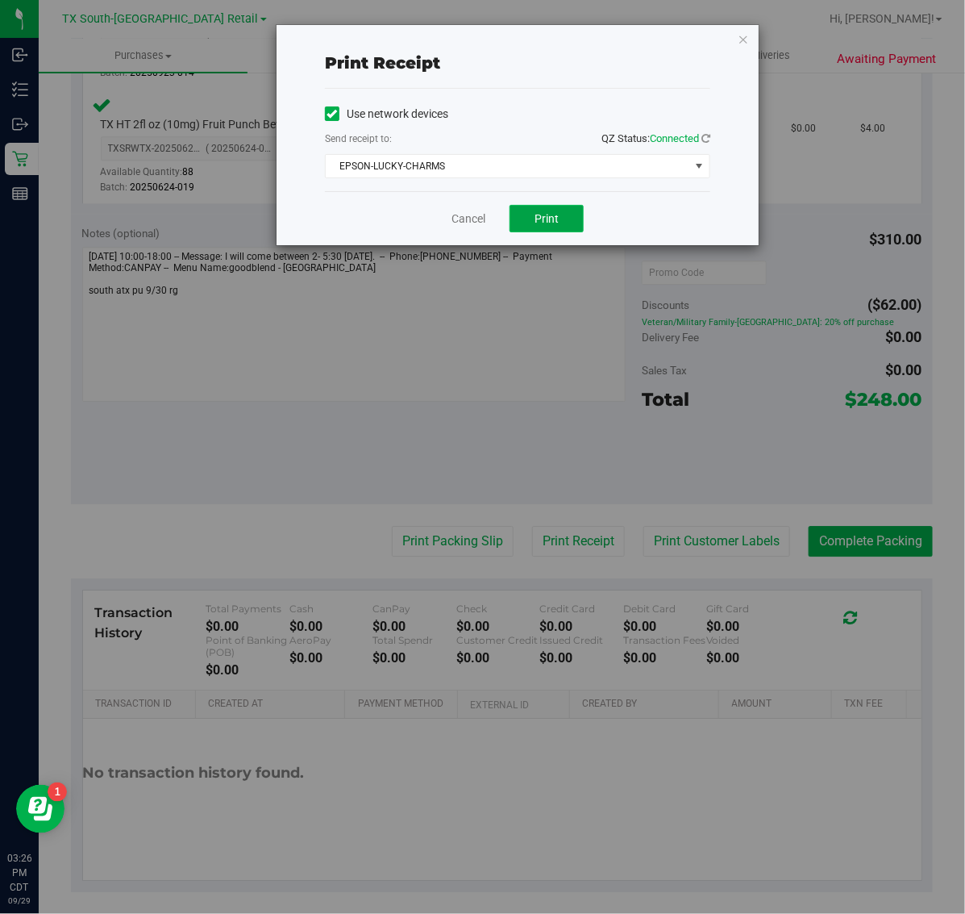
click at [544, 227] on button "Print" at bounding box center [547, 218] width 74 height 27
click at [743, 29] on icon "button" at bounding box center [743, 38] width 11 height 19
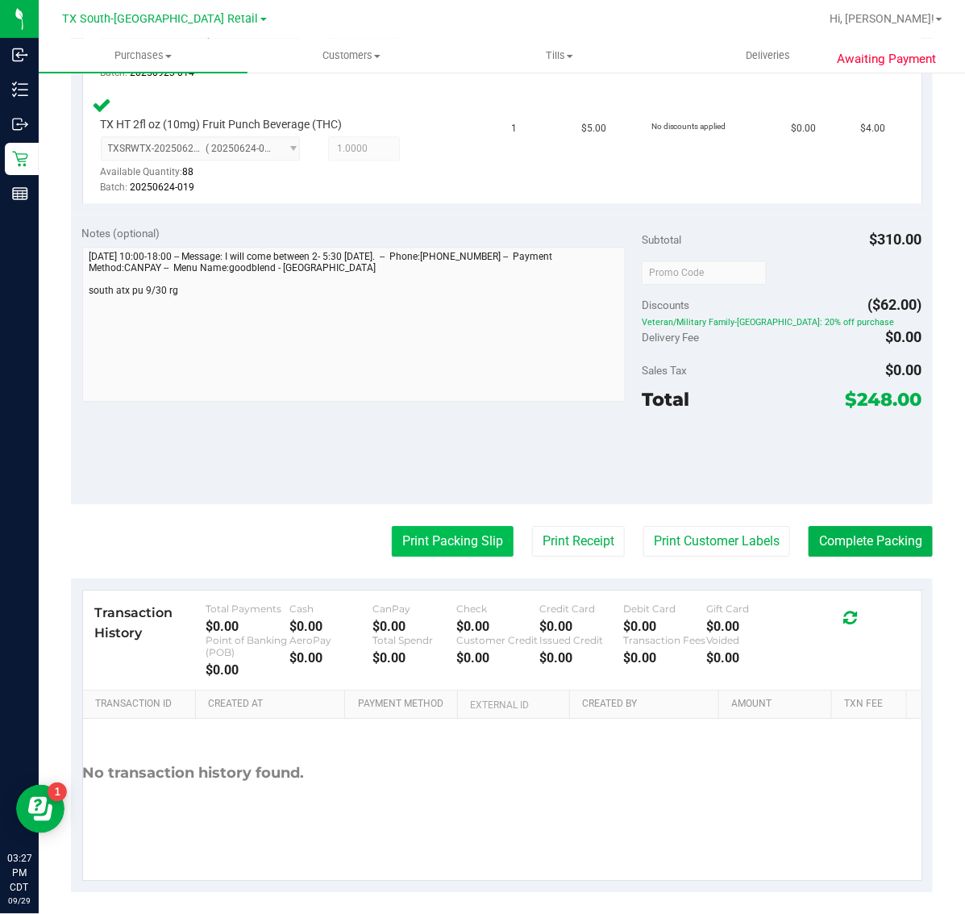
click at [453, 533] on button "Print Packing Slip" at bounding box center [453, 541] width 122 height 31
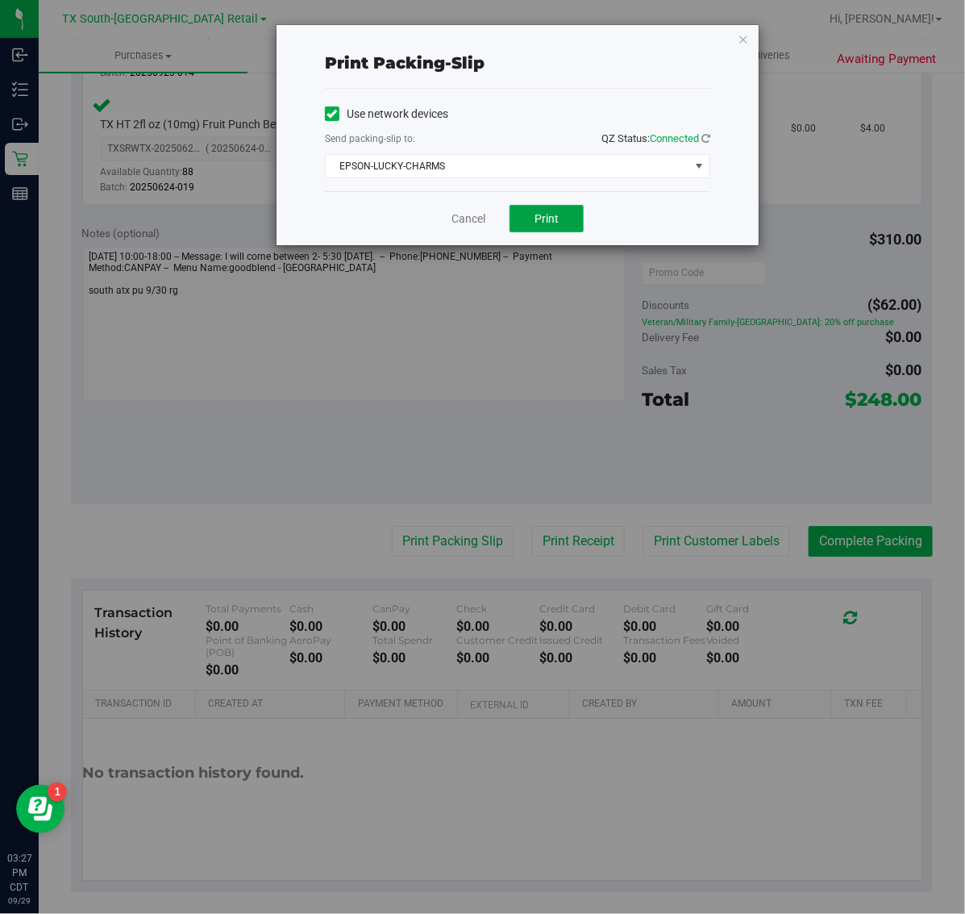
click at [565, 215] on button "Print" at bounding box center [547, 218] width 74 height 27
click at [743, 38] on icon "button" at bounding box center [743, 38] width 11 height 19
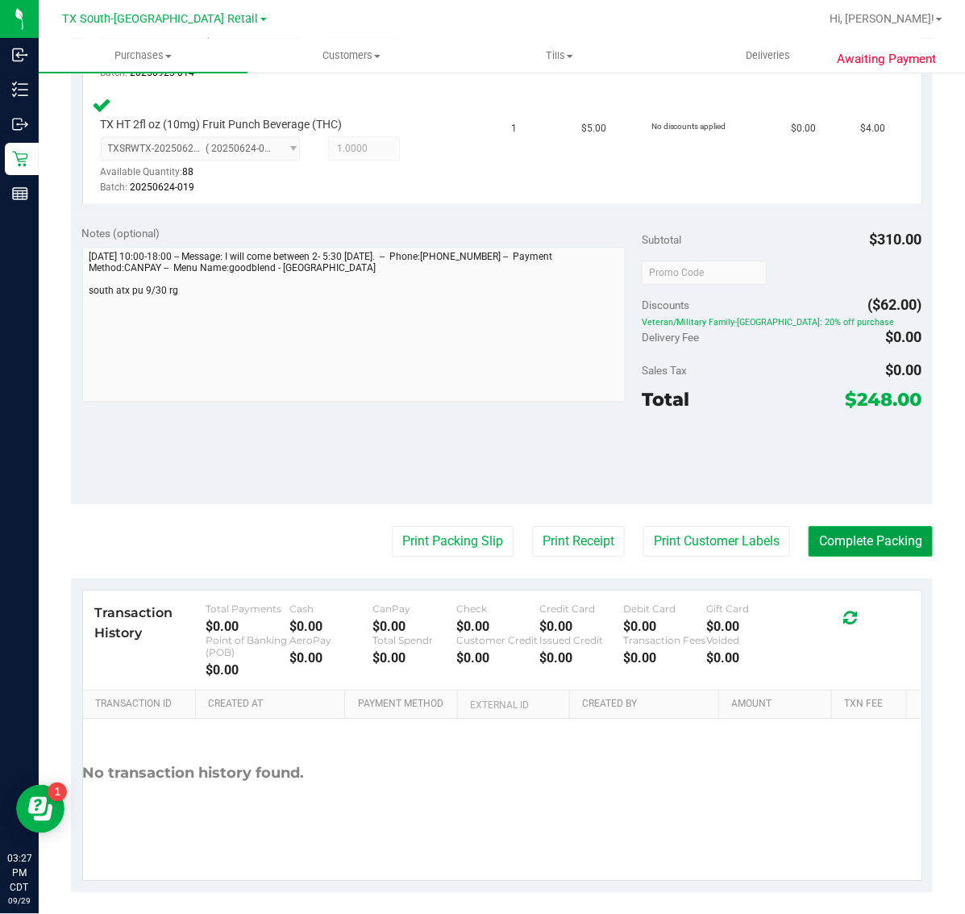
click at [848, 534] on button "Complete Packing" at bounding box center [871, 541] width 124 height 31
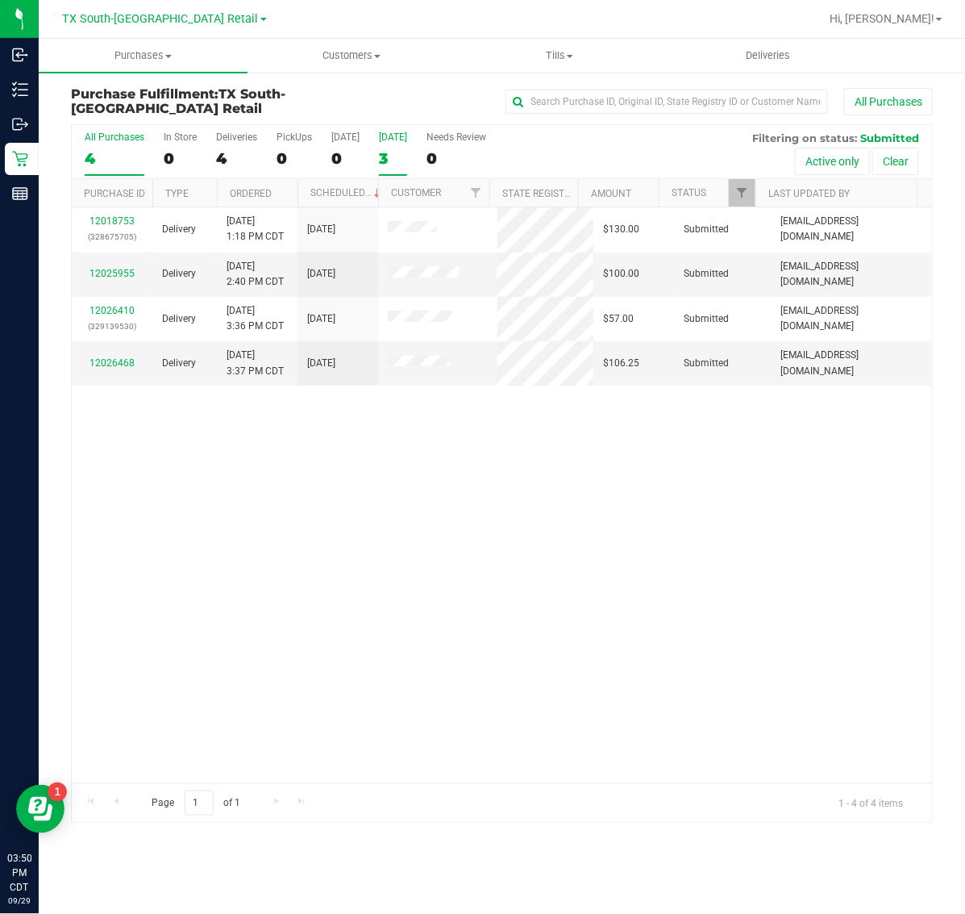
click at [404, 153] on div "3" at bounding box center [393, 158] width 28 height 19
click at [0, 0] on input "[DATE] 3" at bounding box center [0, 0] width 0 height 0
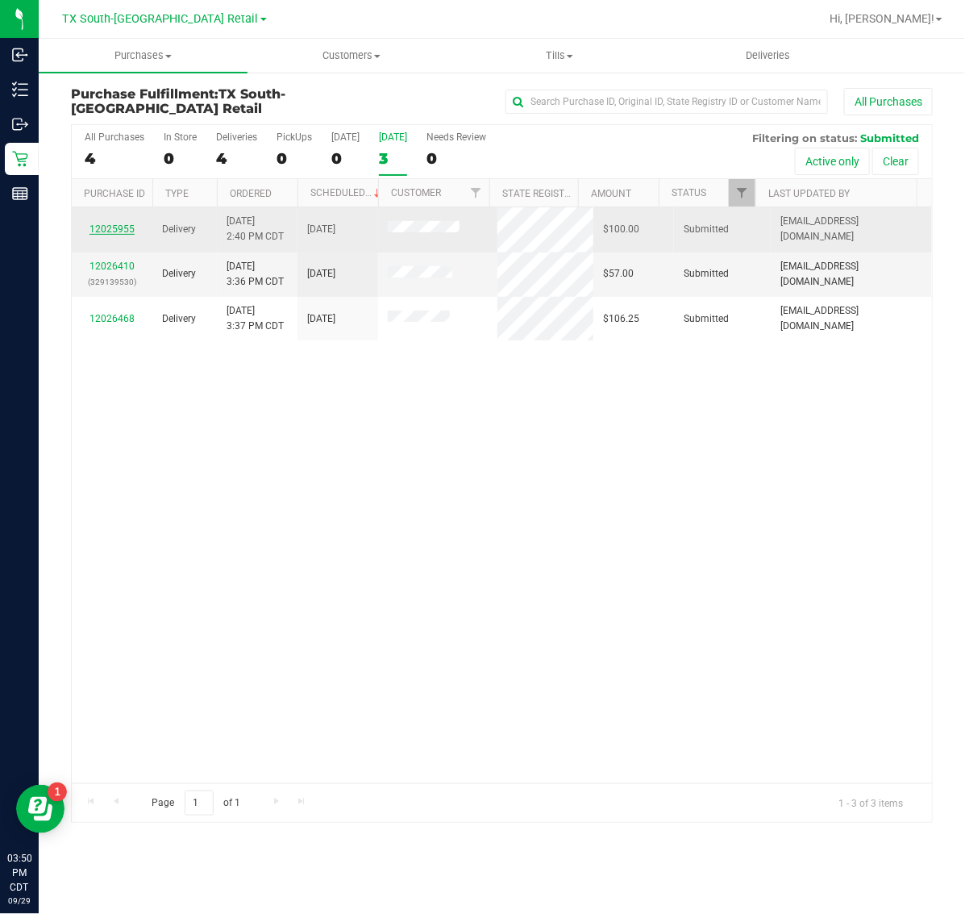
click at [114, 231] on link "12025955" at bounding box center [112, 228] width 45 height 11
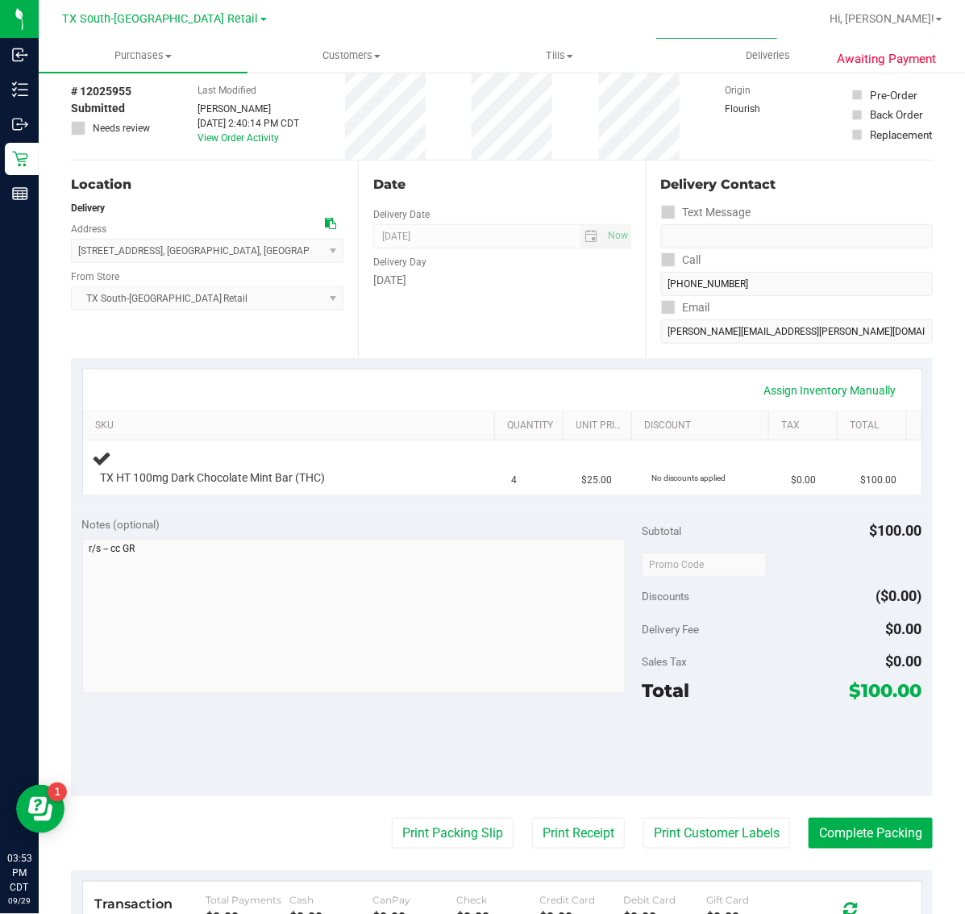
scroll to position [101, 0]
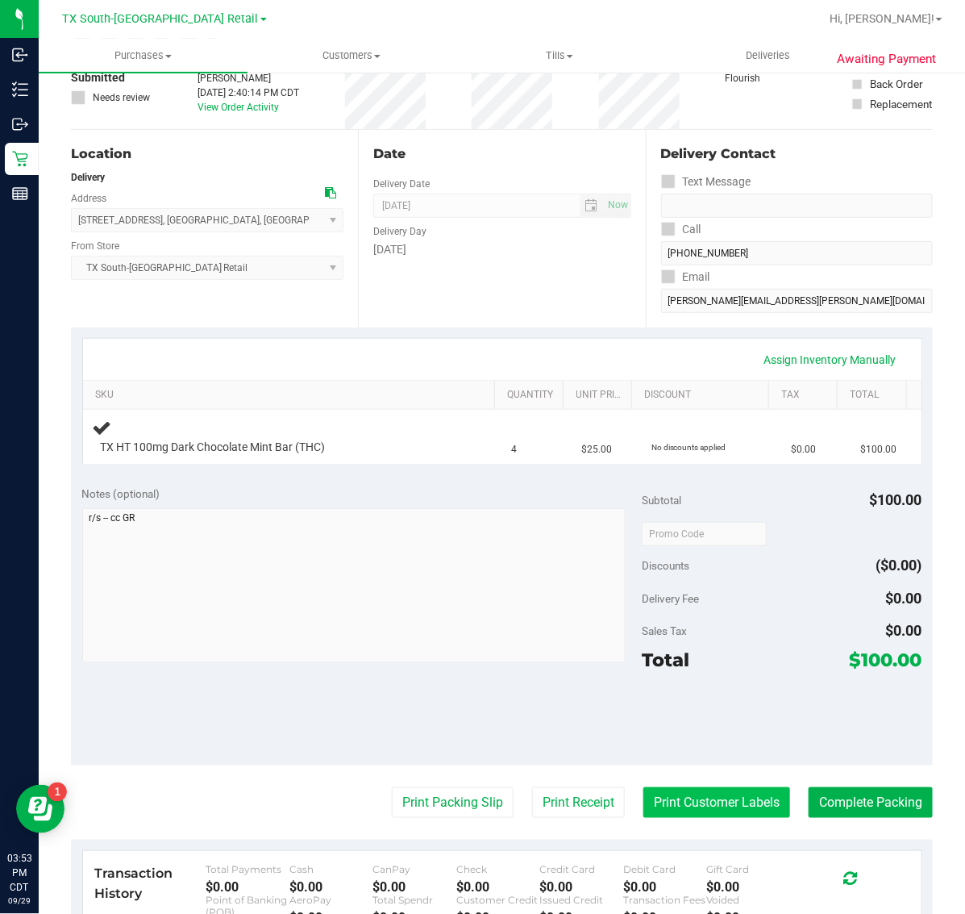
click at [704, 787] on button "Print Customer Labels" at bounding box center [717, 802] width 147 height 31
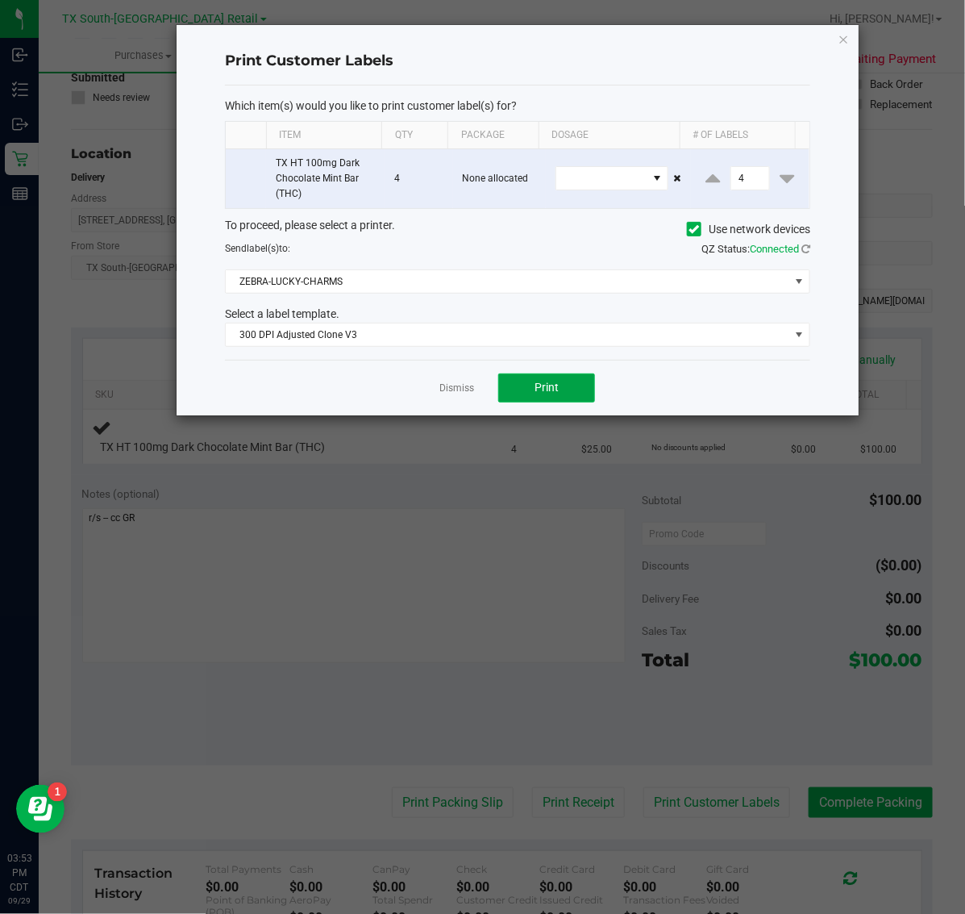
click at [544, 394] on span "Print" at bounding box center [547, 387] width 24 height 13
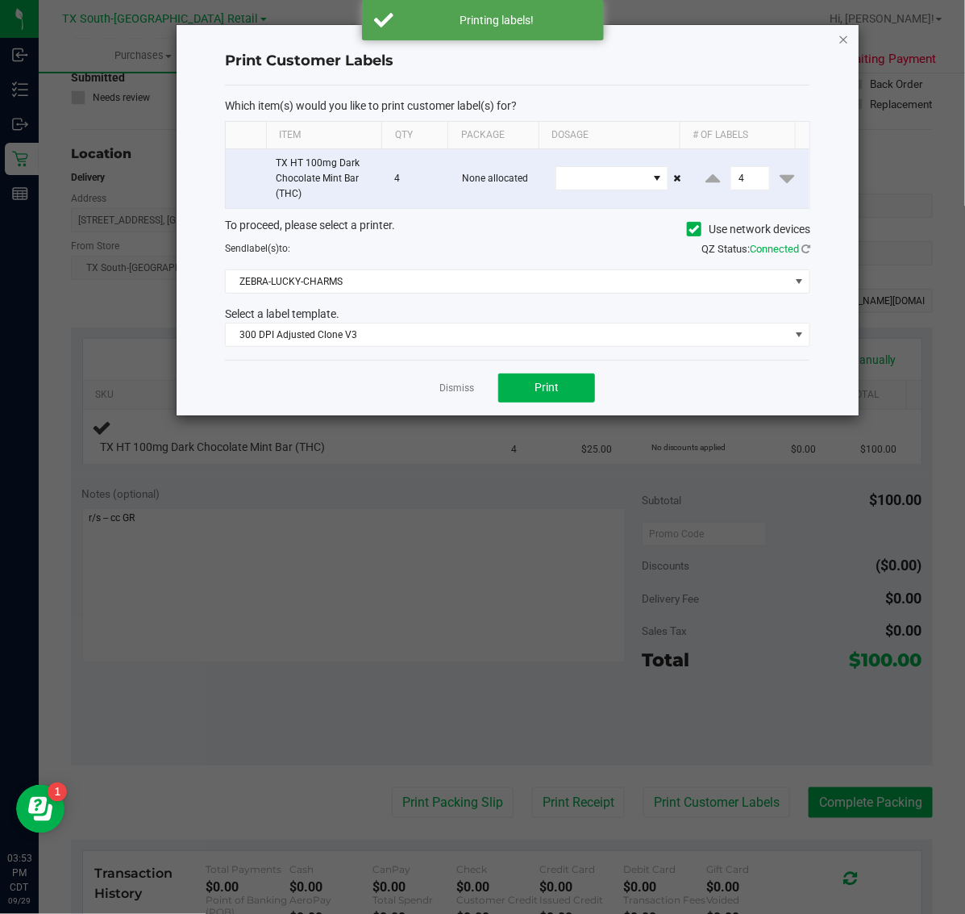
click at [844, 38] on icon "button" at bounding box center [844, 38] width 11 height 19
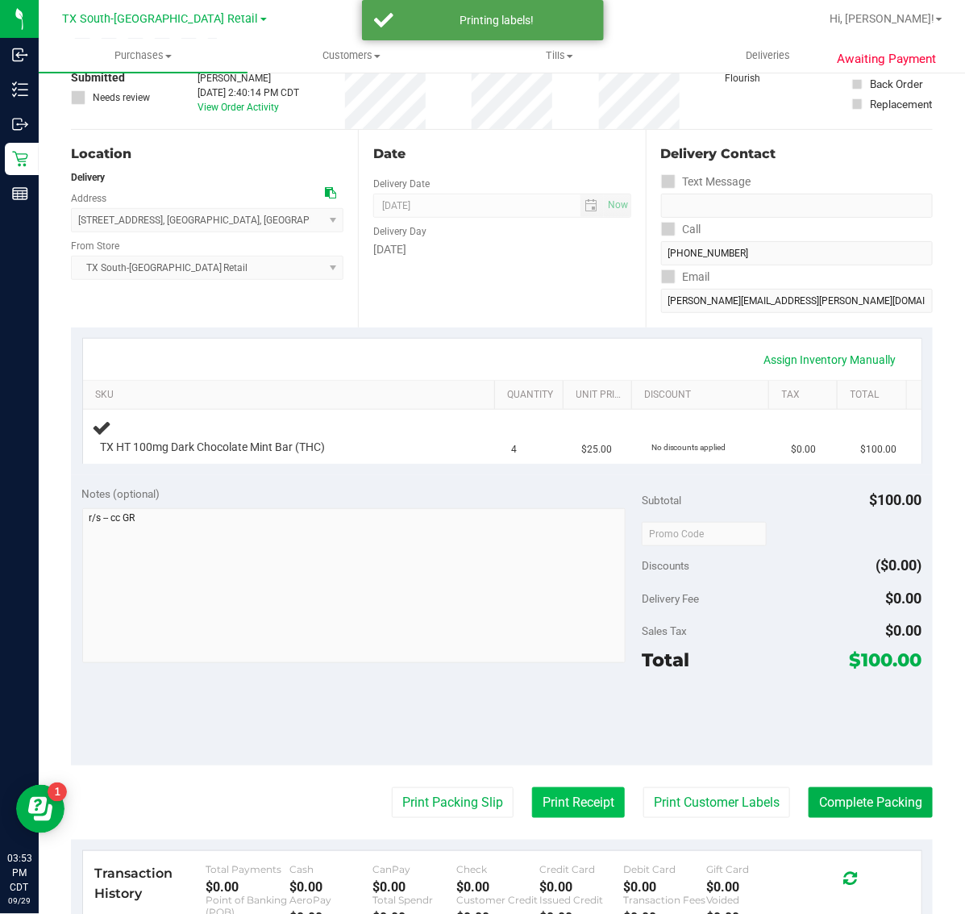
click at [559, 801] on button "Print Receipt" at bounding box center [578, 802] width 93 height 31
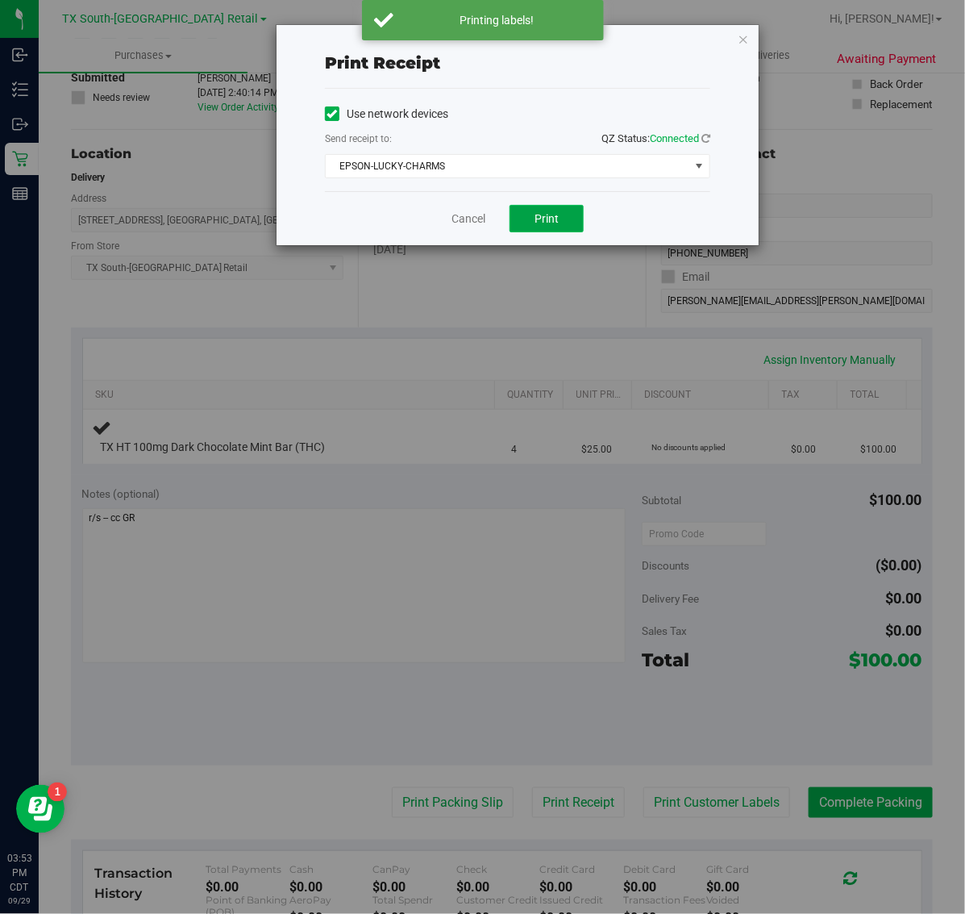
click at [554, 223] on span "Print" at bounding box center [547, 218] width 24 height 13
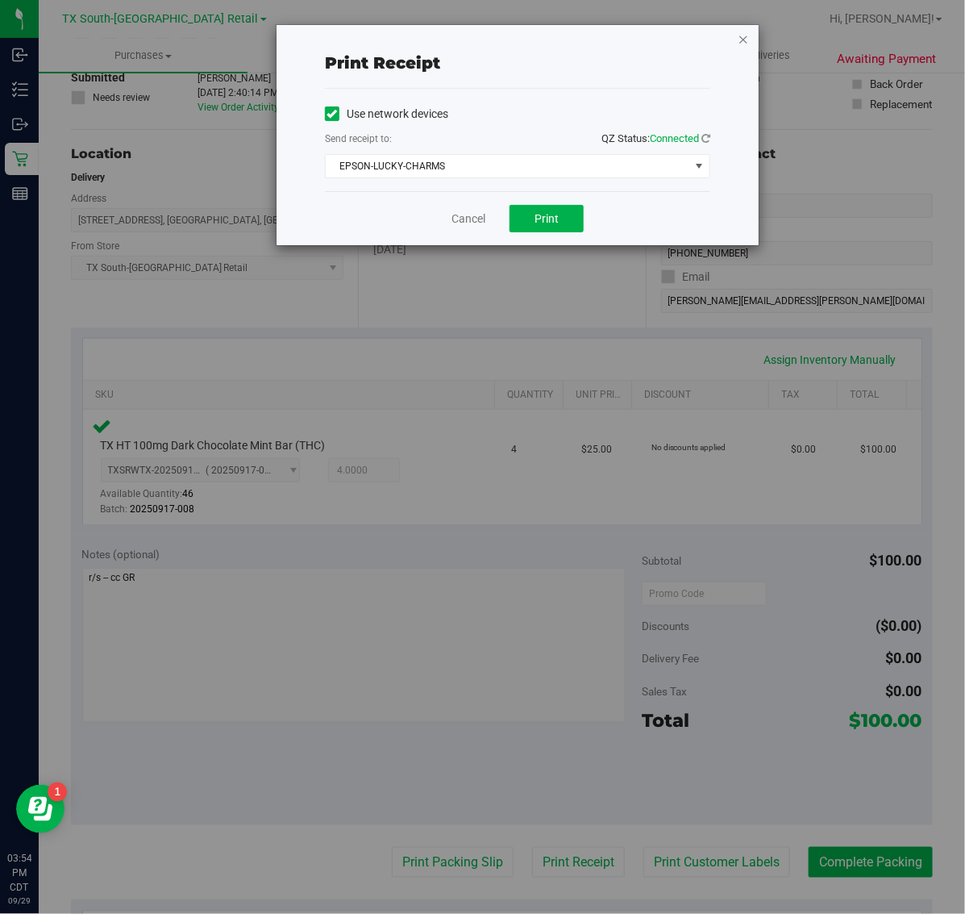
click at [744, 31] on icon "button" at bounding box center [743, 38] width 11 height 19
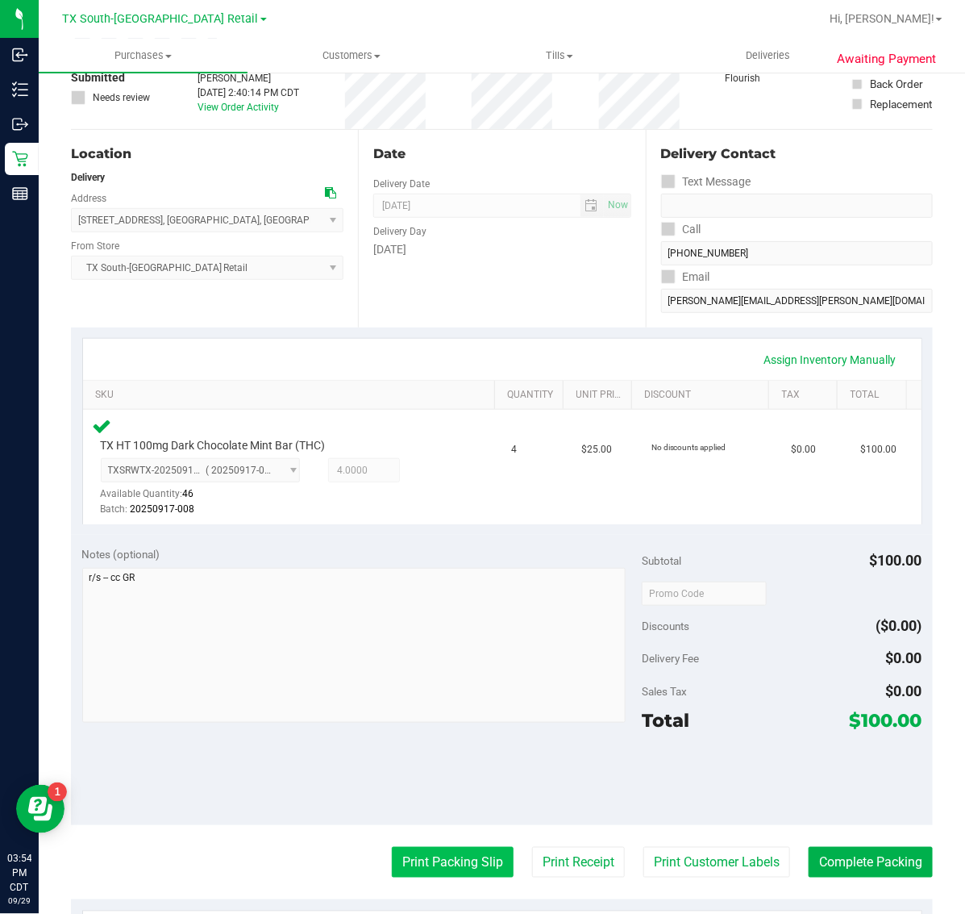
click at [457, 865] on button "Print Packing Slip" at bounding box center [453, 862] width 122 height 31
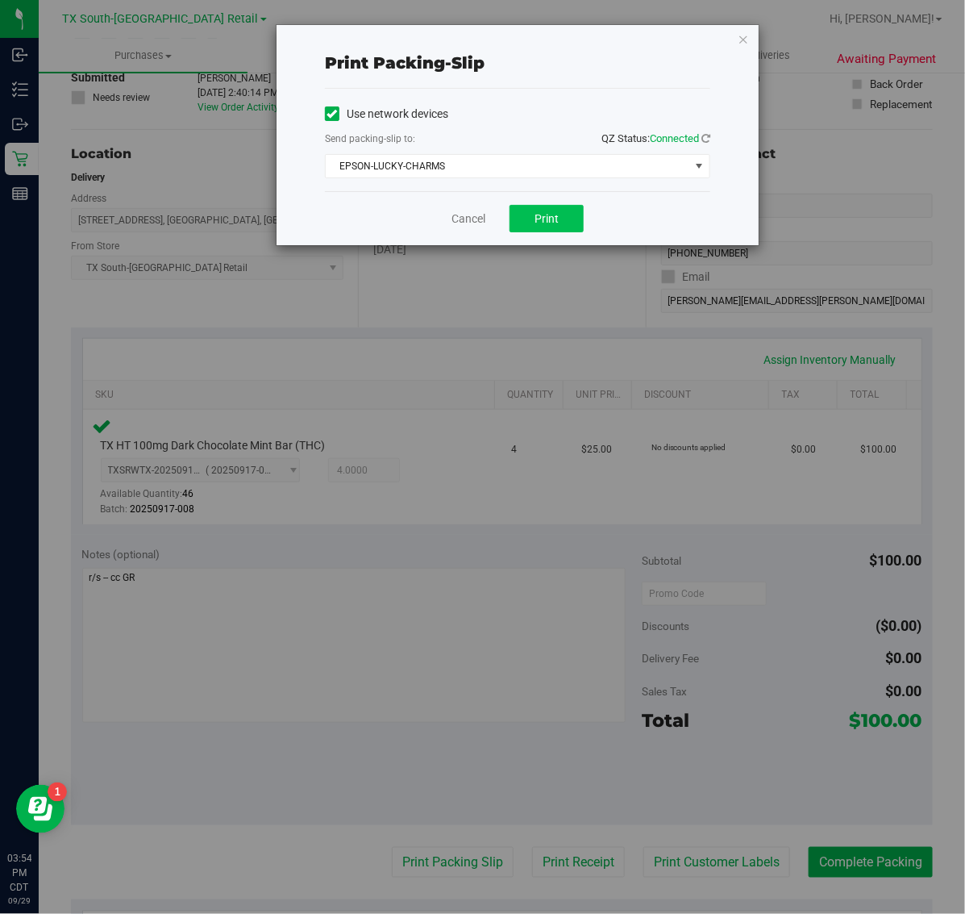
click at [559, 219] on button "Print" at bounding box center [547, 218] width 74 height 27
click at [743, 46] on icon "button" at bounding box center [743, 38] width 11 height 19
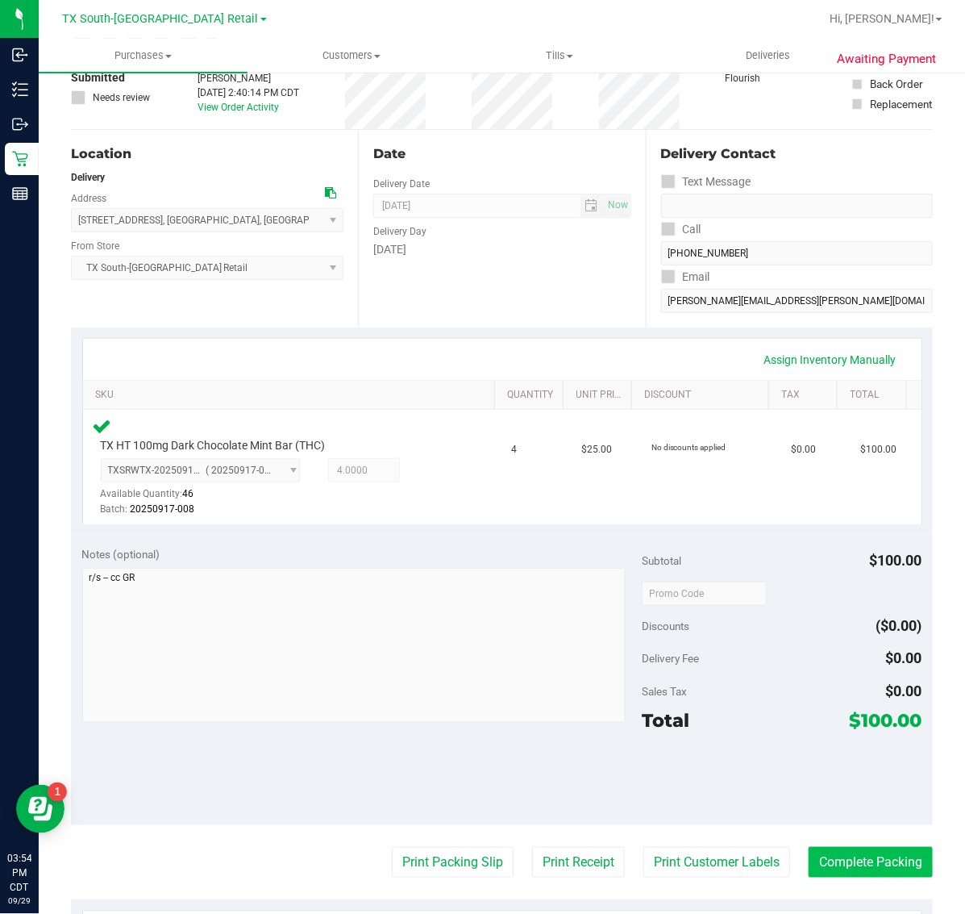
click at [865, 873] on button "Complete Packing" at bounding box center [871, 862] width 124 height 31
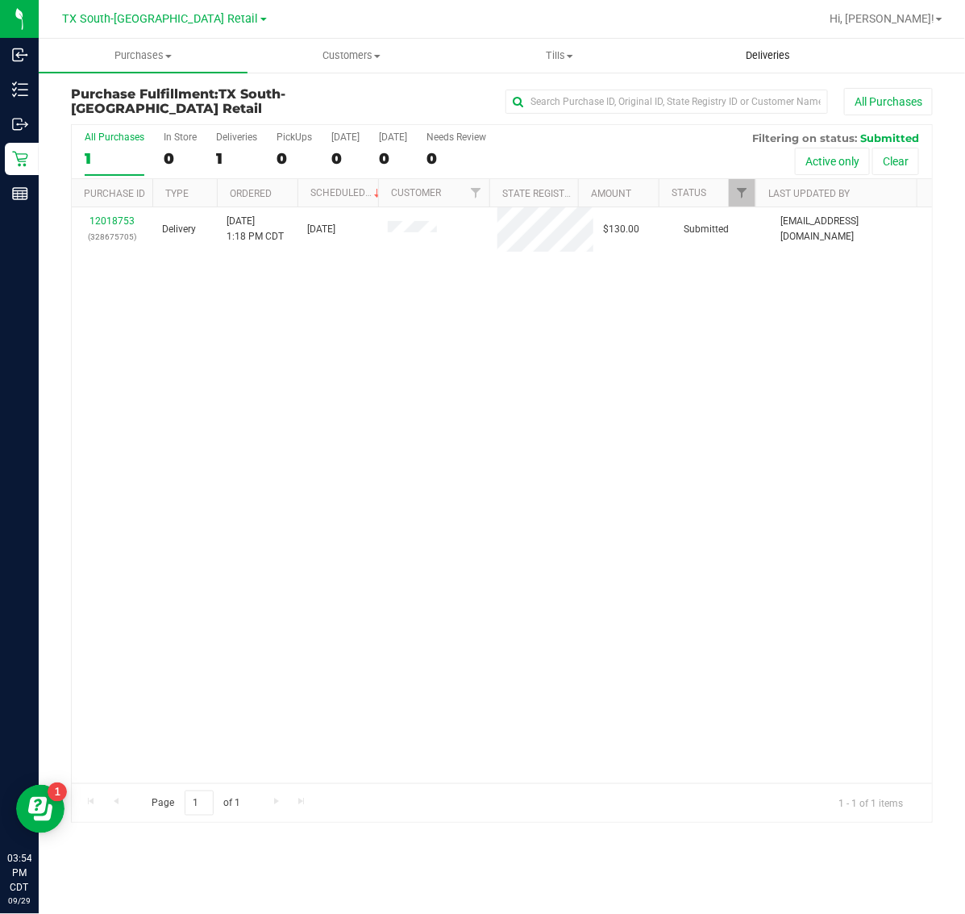
click at [768, 54] on span "Deliveries" at bounding box center [768, 55] width 88 height 15
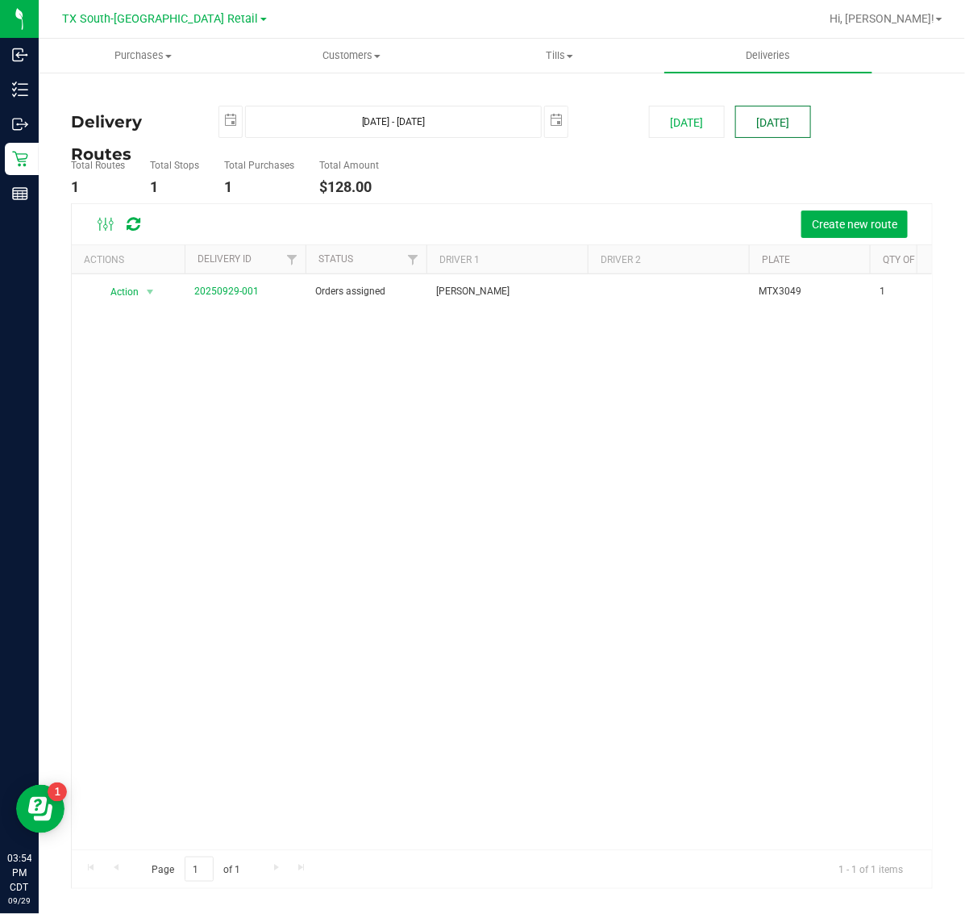
click at [780, 134] on button "[DATE]" at bounding box center [774, 122] width 76 height 32
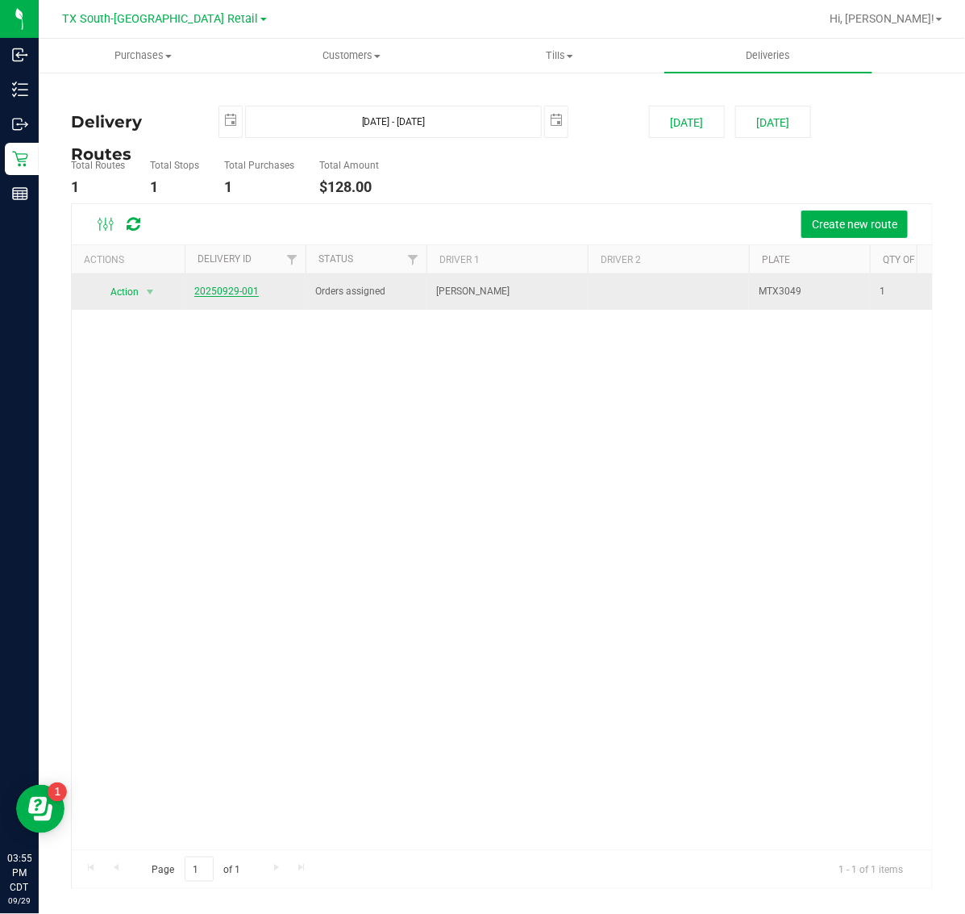
click at [242, 291] on link "20250929-001" at bounding box center [226, 291] width 65 height 11
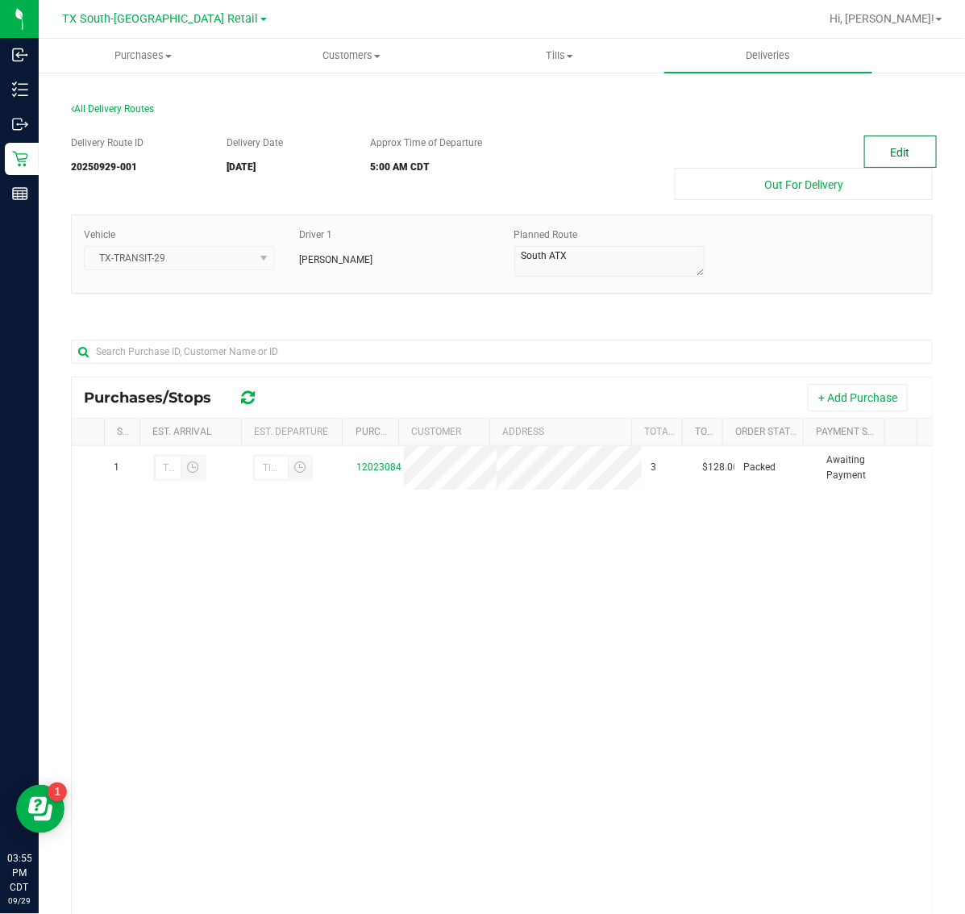
click at [893, 141] on button "Edit" at bounding box center [901, 152] width 73 height 32
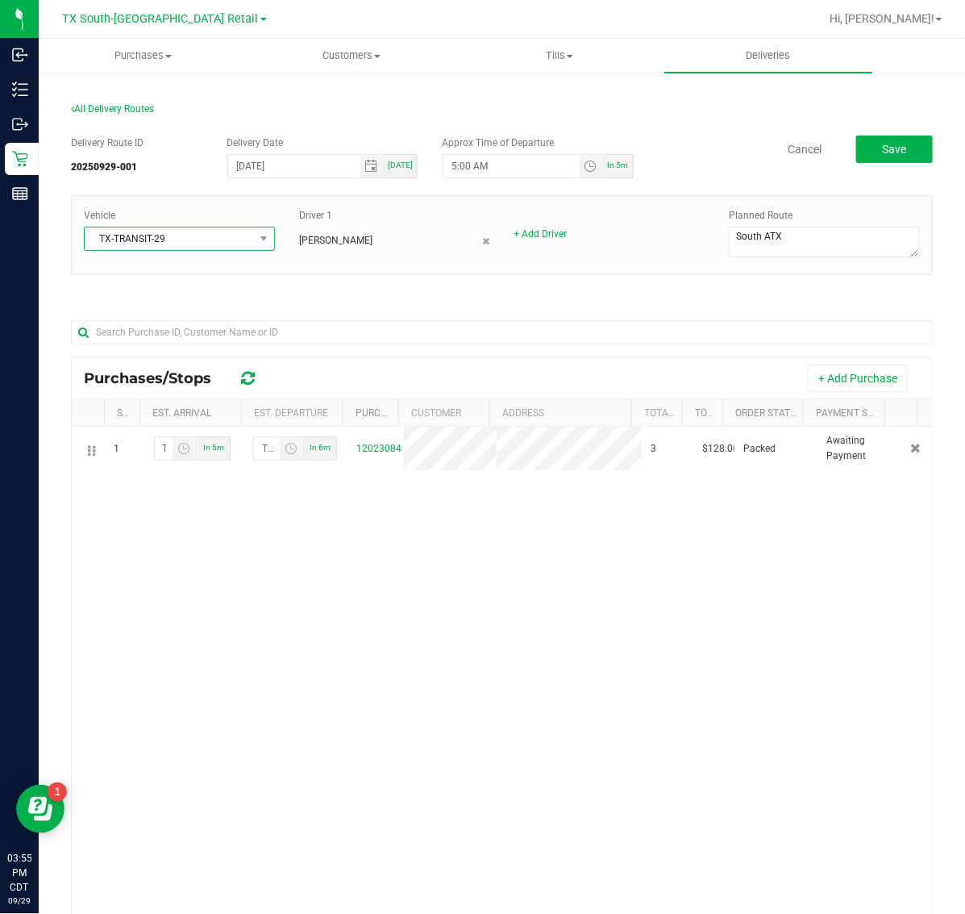
click at [204, 236] on span "TX-TRANSIT-29" at bounding box center [169, 238] width 169 height 23
type input "19"
click at [203, 339] on li "TX-TRANSIT-19" at bounding box center [178, 335] width 186 height 27
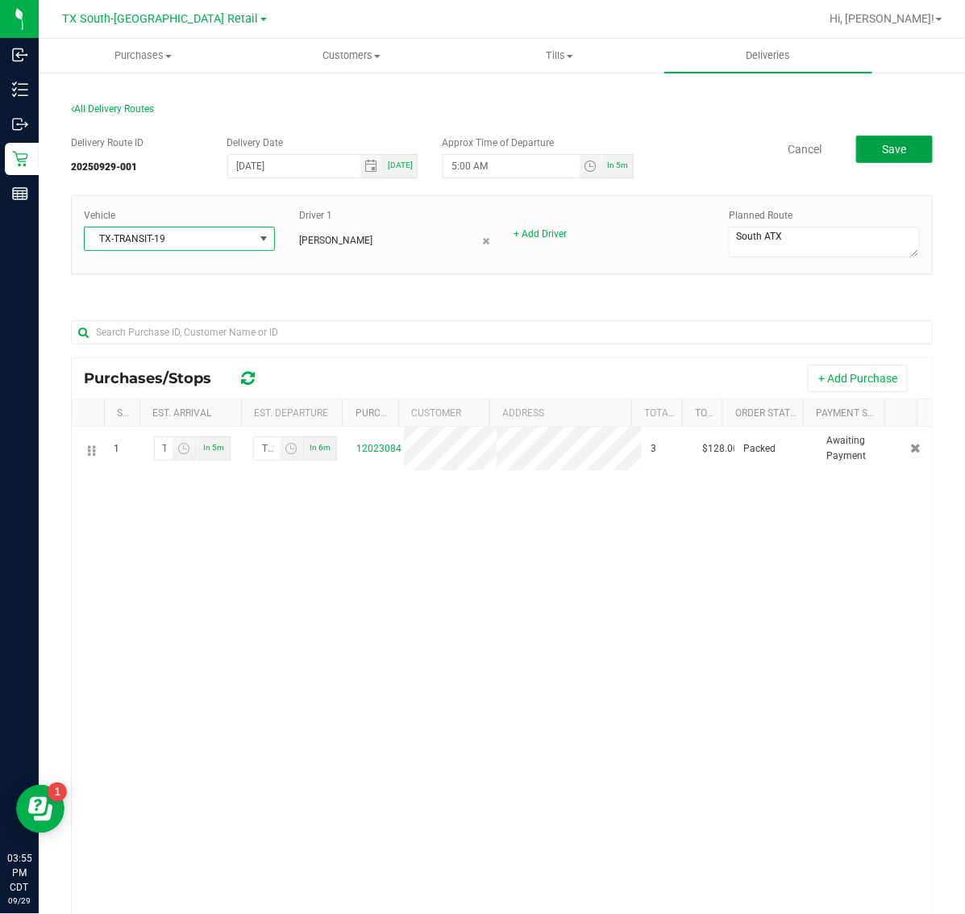
click at [882, 154] on span "Save" at bounding box center [894, 149] width 24 height 13
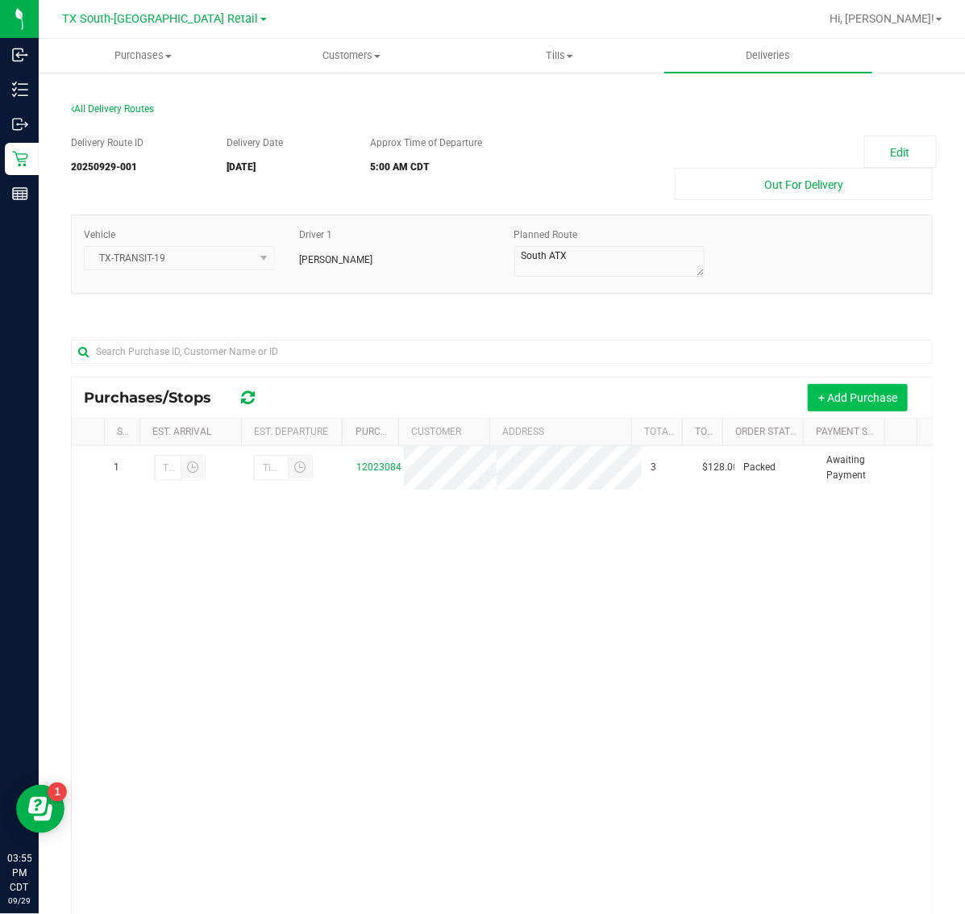
click at [832, 396] on button "+ Add Purchase" at bounding box center [858, 397] width 100 height 27
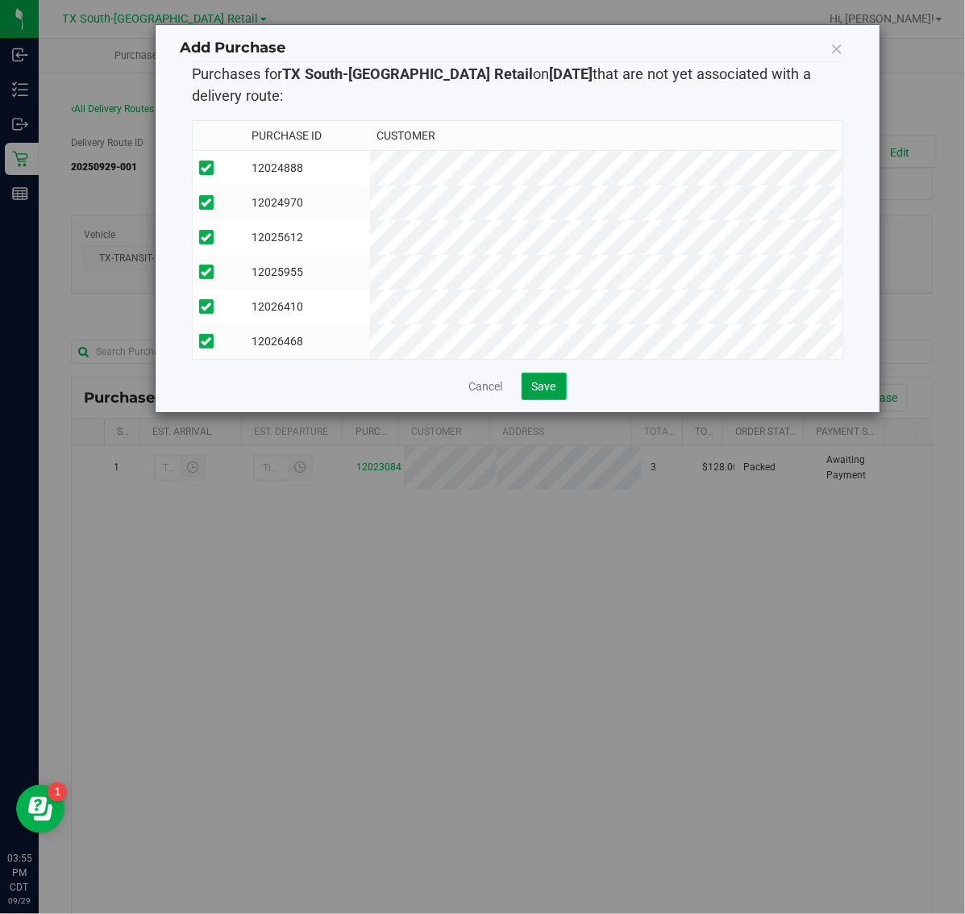
click at [545, 393] on span "Save" at bounding box center [544, 386] width 24 height 13
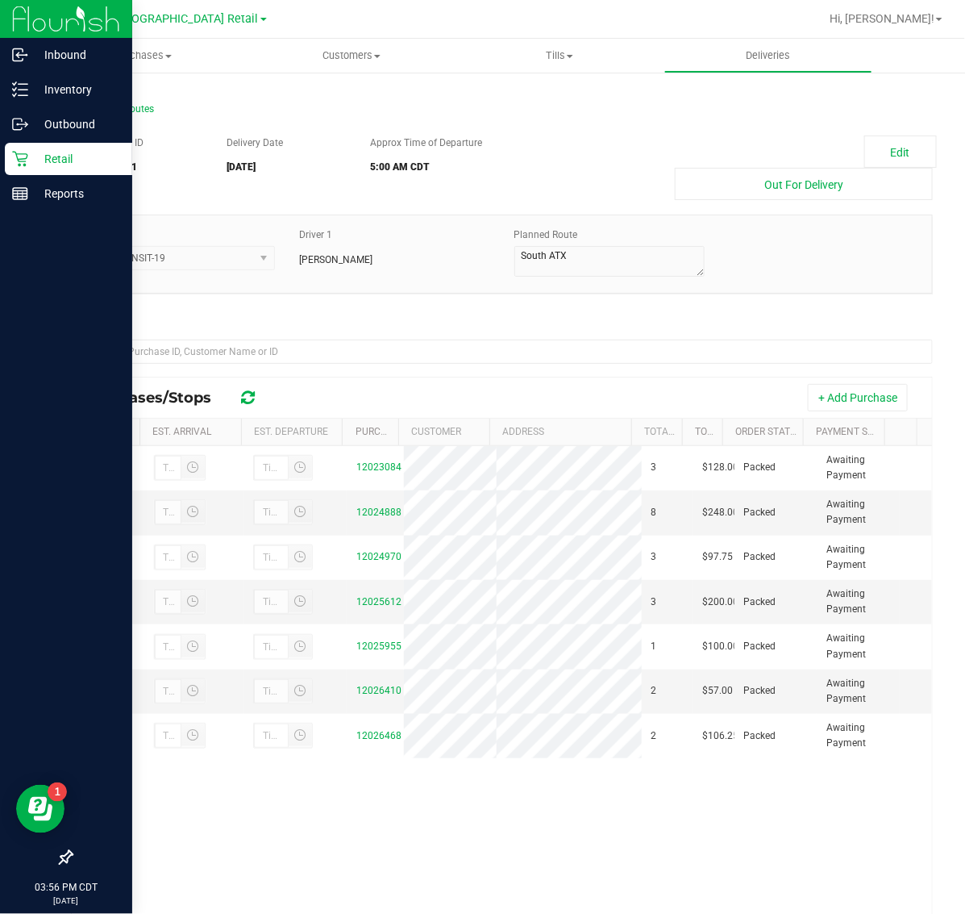
click at [46, 153] on p "Retail" at bounding box center [76, 158] width 97 height 19
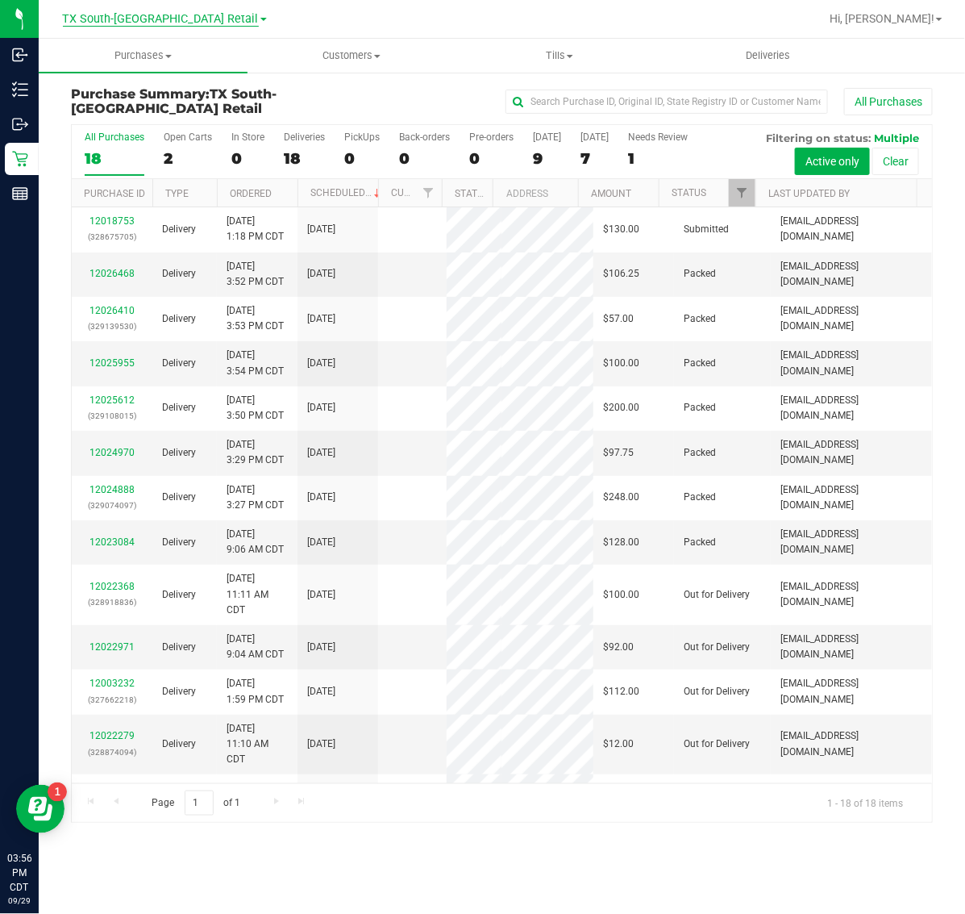
click at [152, 13] on span "TX South-[GEOGRAPHIC_DATA] Retail" at bounding box center [161, 19] width 196 height 15
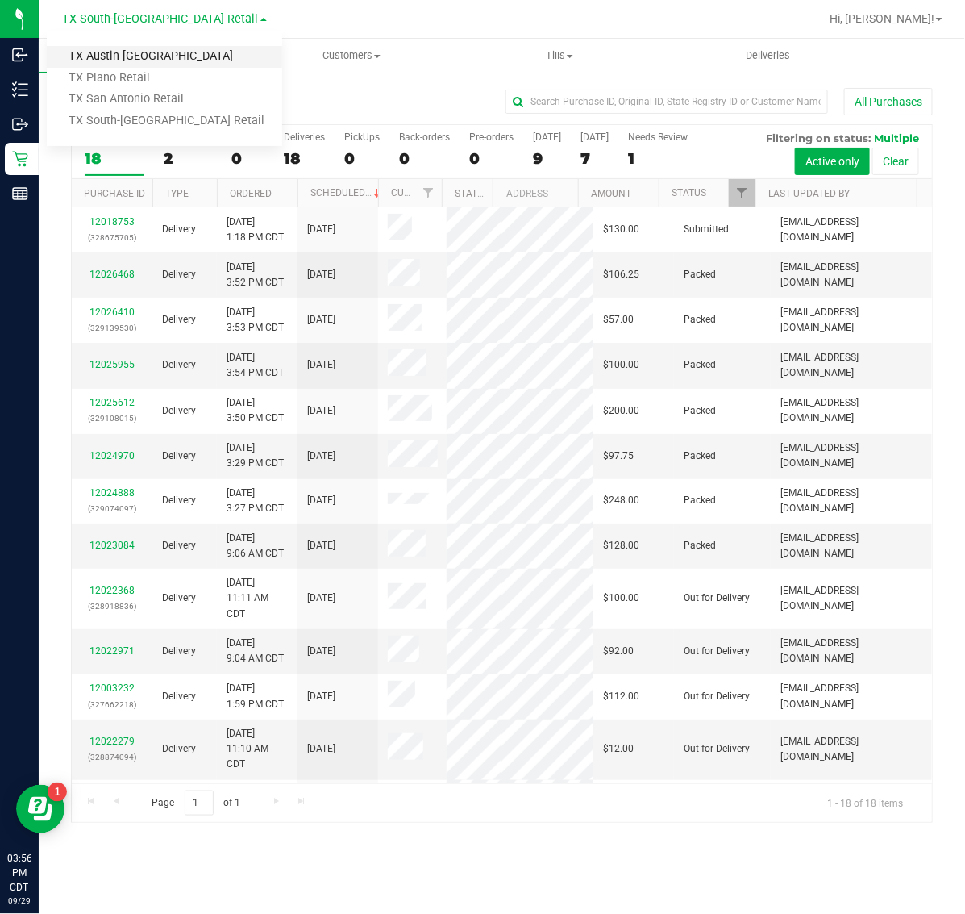
click at [130, 59] on link "TX Austin [GEOGRAPHIC_DATA]" at bounding box center [165, 57] width 236 height 22
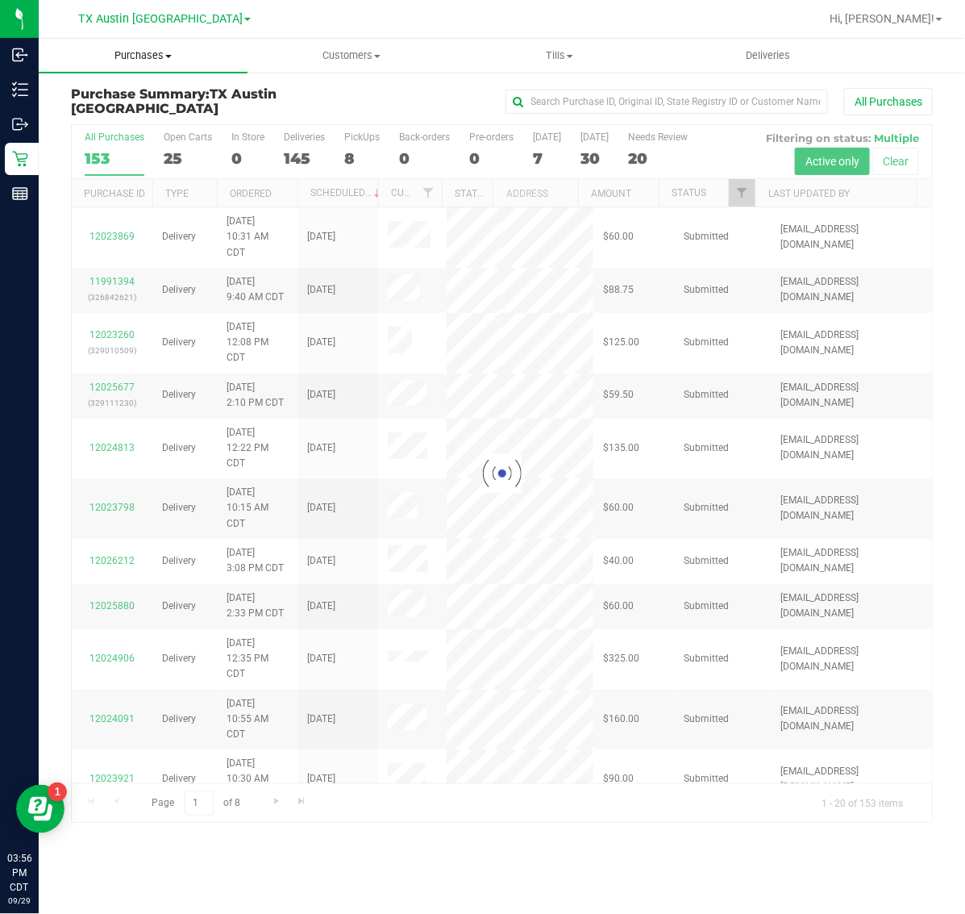
click at [138, 50] on span "Purchases" at bounding box center [143, 55] width 209 height 15
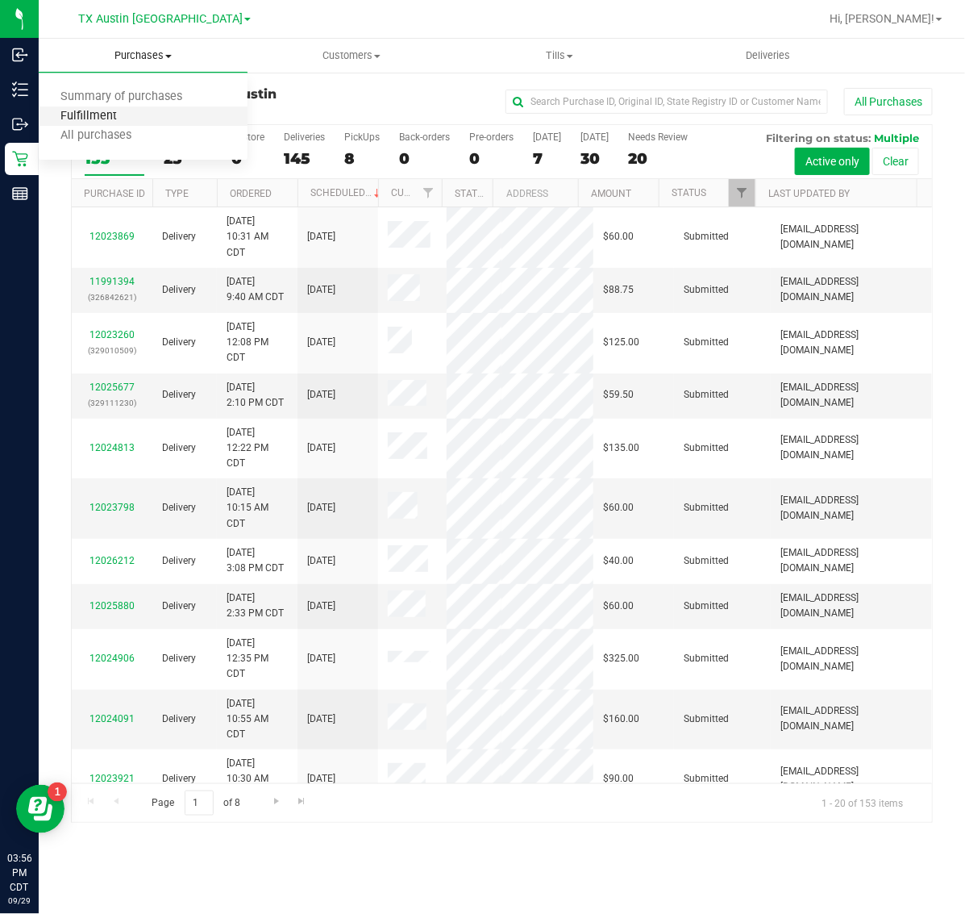
click at [135, 113] on span "Fulfillment" at bounding box center [89, 117] width 100 height 14
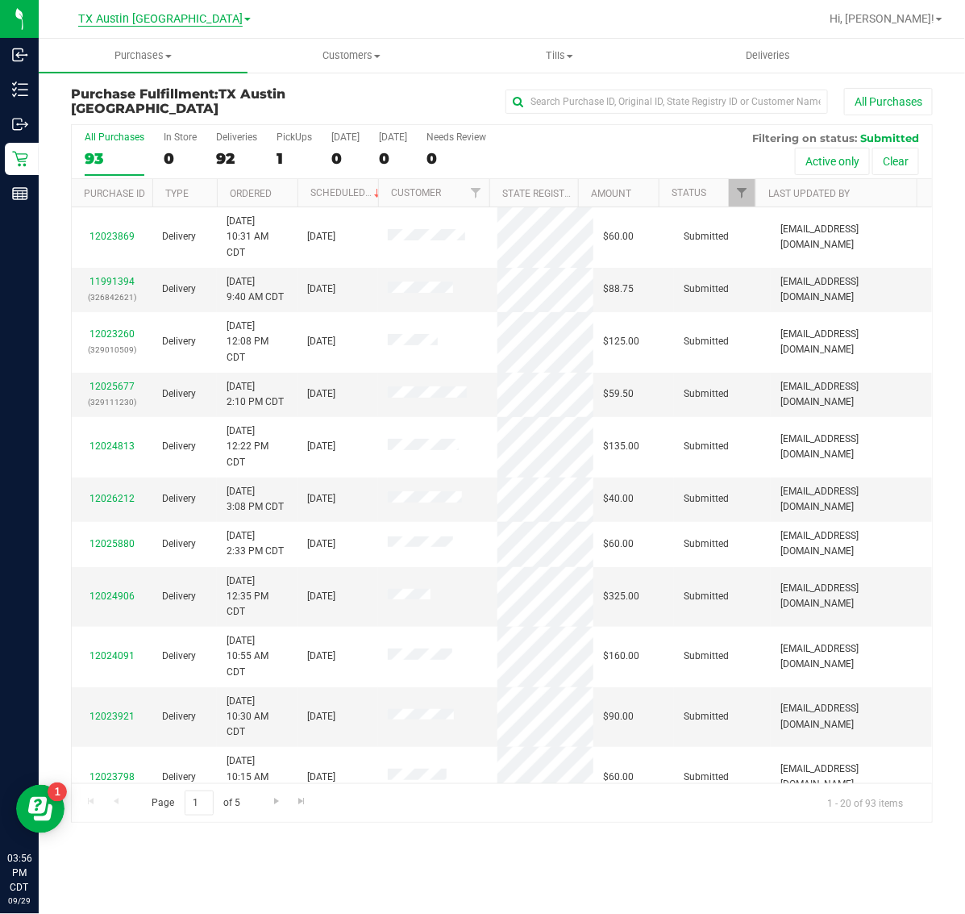
click at [155, 25] on span "TX Austin [GEOGRAPHIC_DATA]" at bounding box center [160, 19] width 165 height 15
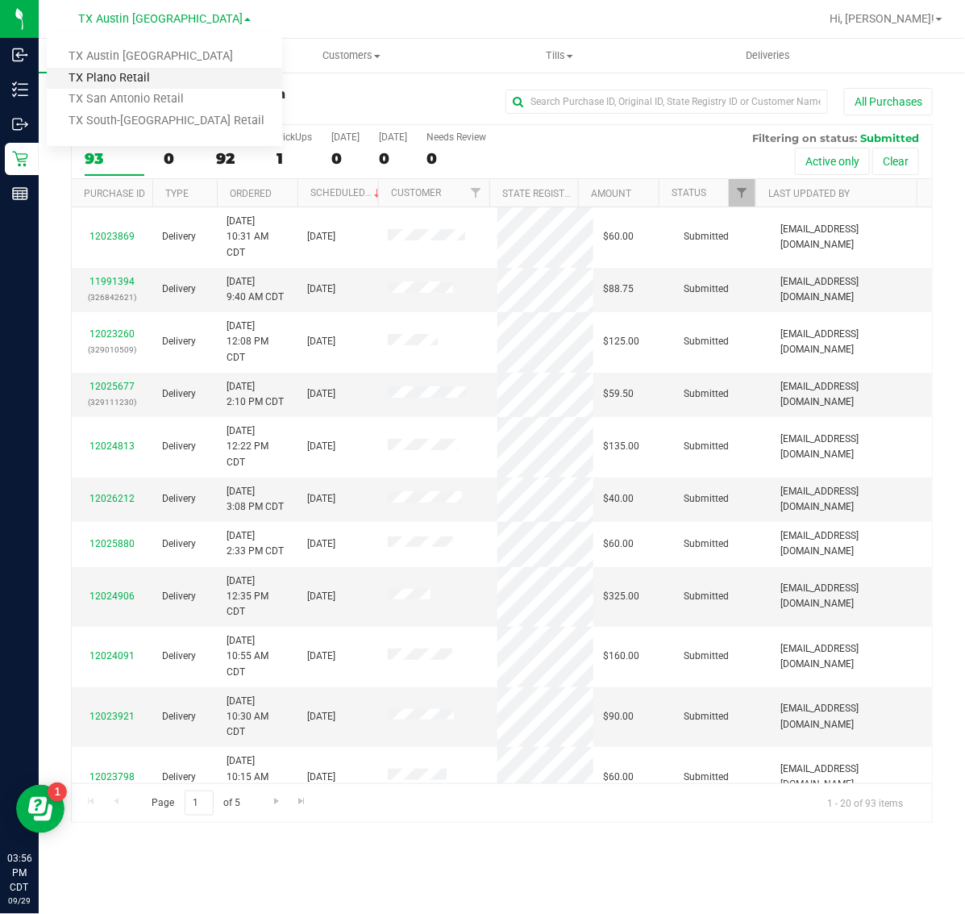
click at [140, 74] on link "TX Plano Retail" at bounding box center [165, 79] width 236 height 22
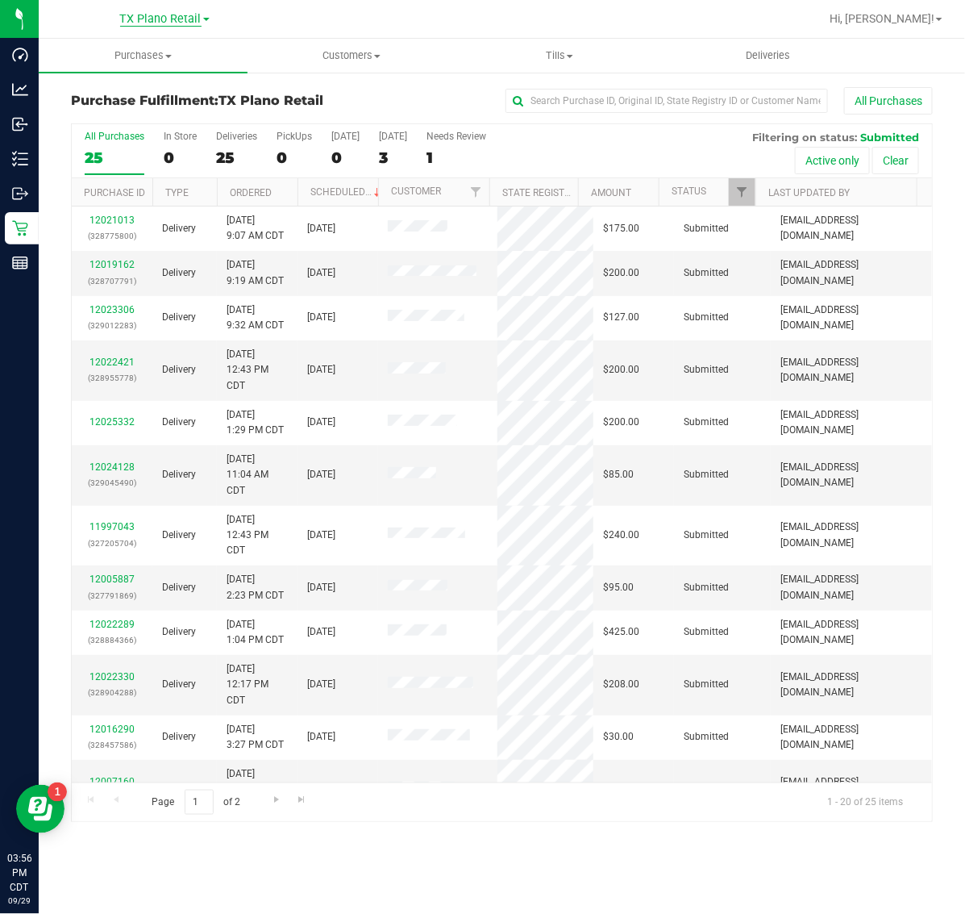
click at [142, 16] on span "TX Plano Retail" at bounding box center [160, 19] width 81 height 15
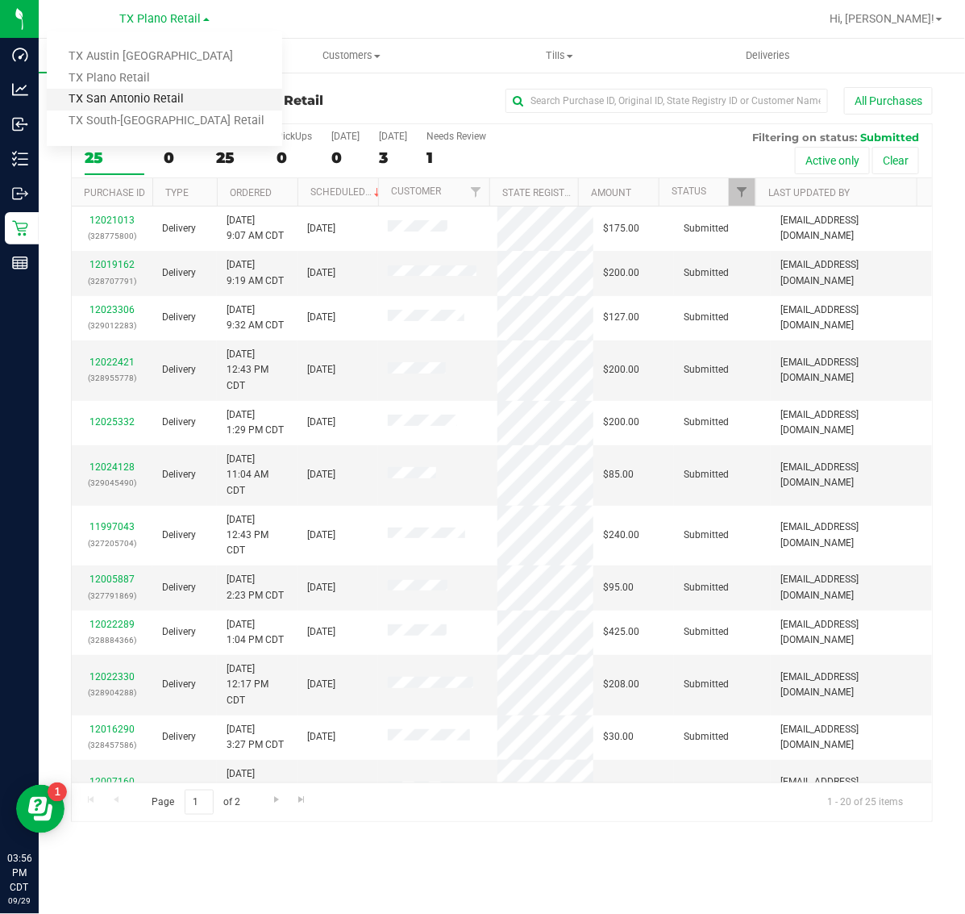
click at [135, 102] on link "TX San Antonio Retail" at bounding box center [165, 100] width 236 height 22
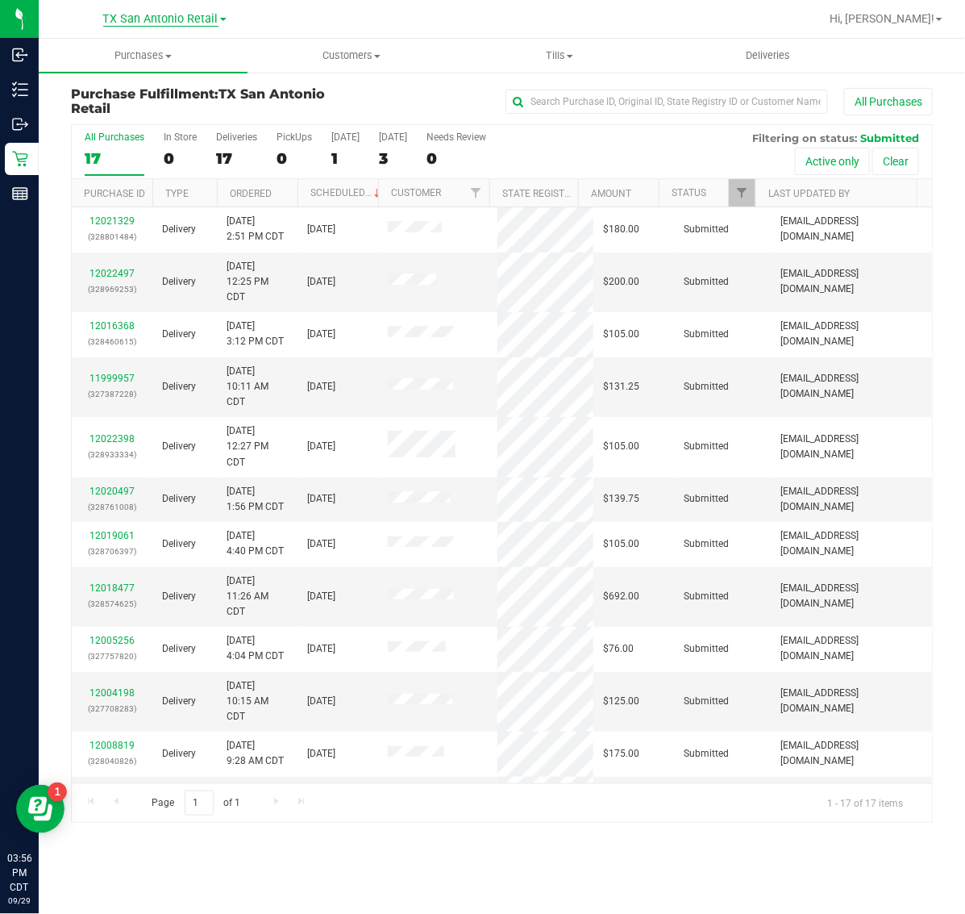
click at [141, 20] on span "TX San Antonio Retail" at bounding box center [160, 19] width 115 height 15
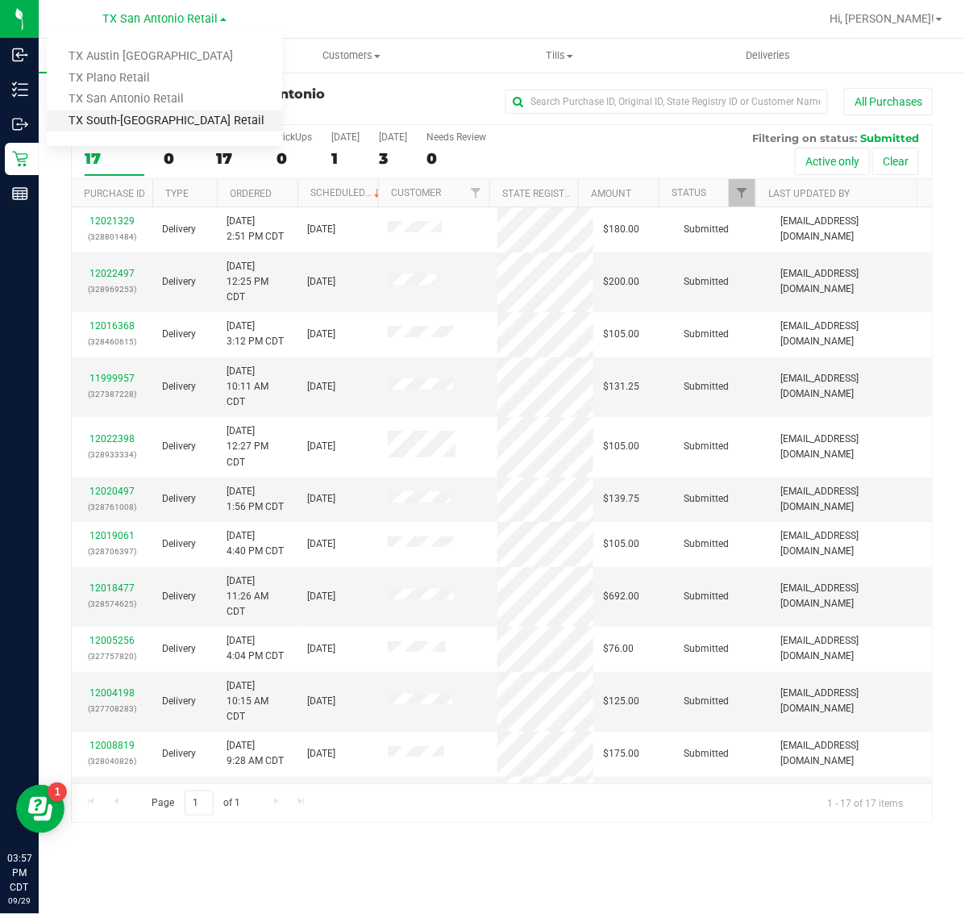
click at [141, 125] on link "TX South-[GEOGRAPHIC_DATA] Retail" at bounding box center [165, 121] width 236 height 22
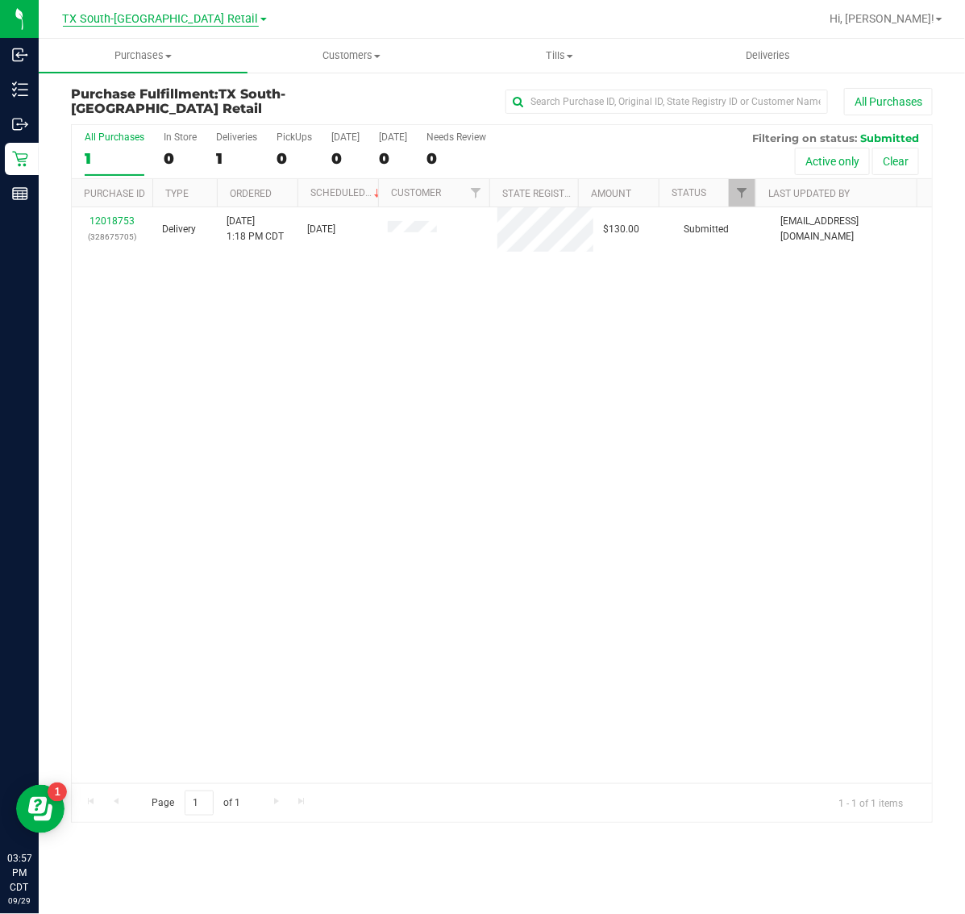
click at [140, 12] on span "TX South-[GEOGRAPHIC_DATA] Retail" at bounding box center [161, 19] width 196 height 15
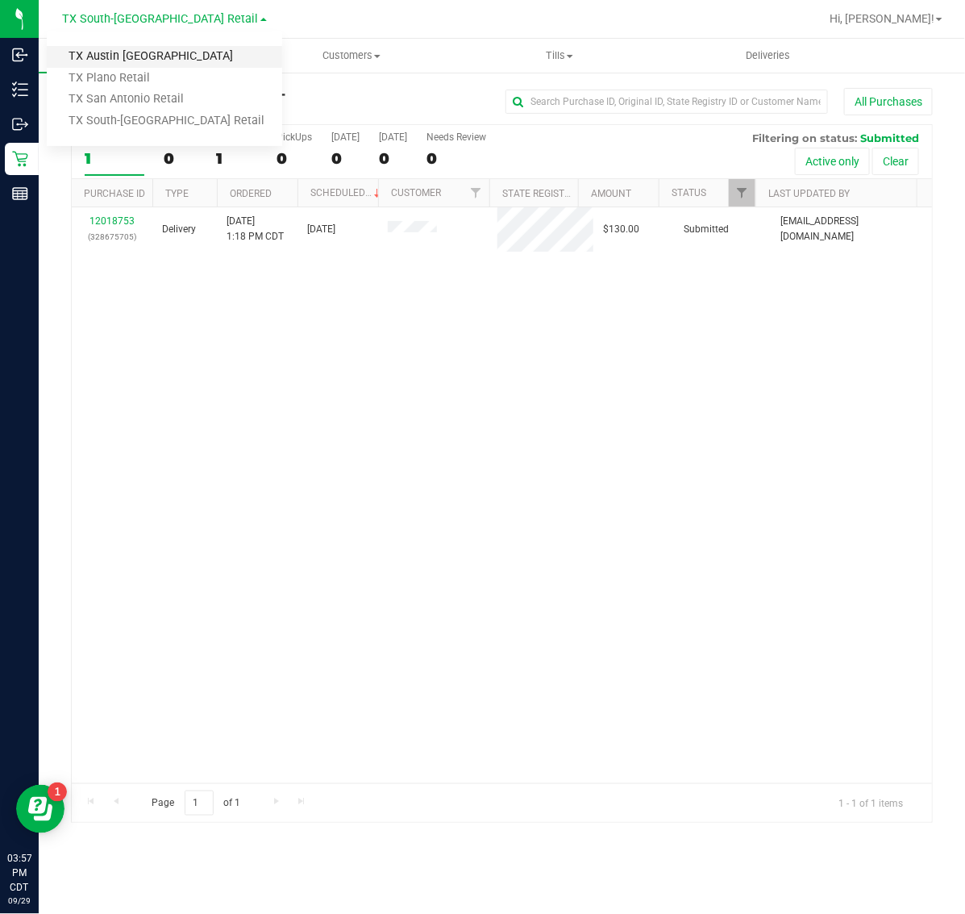
click at [129, 65] on link "TX Austin [GEOGRAPHIC_DATA]" at bounding box center [165, 57] width 236 height 22
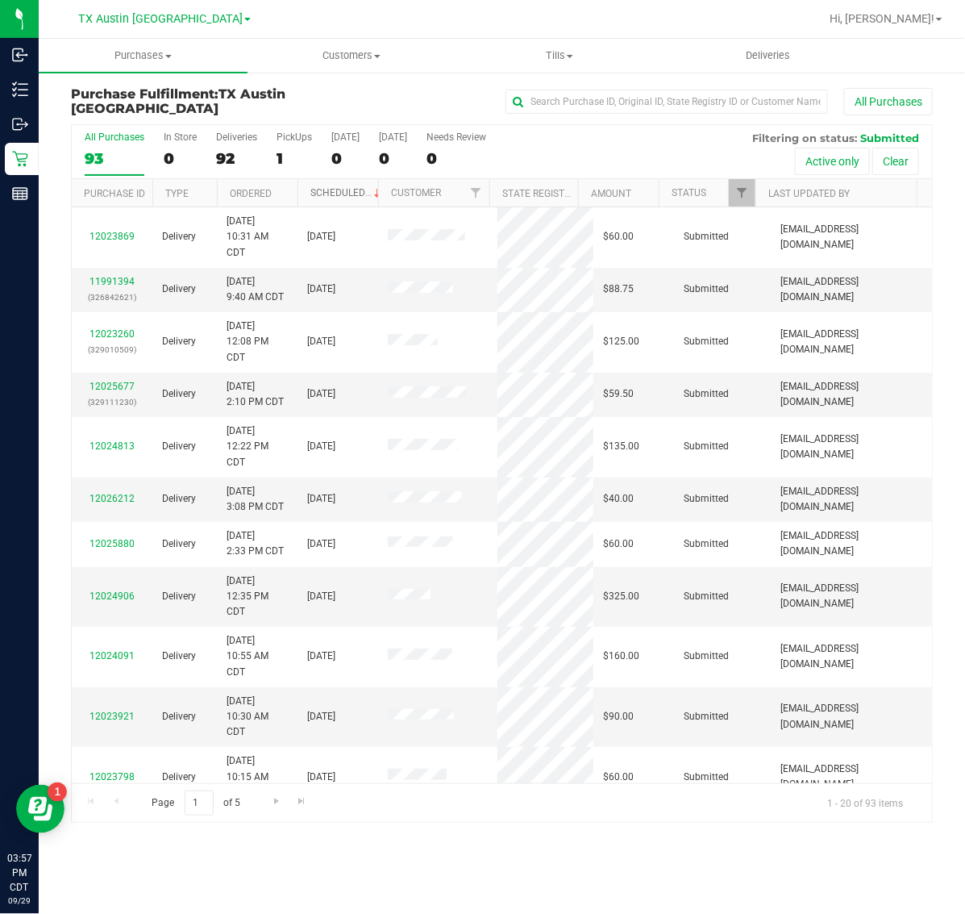
click at [331, 192] on link "Scheduled" at bounding box center [347, 192] width 73 height 11
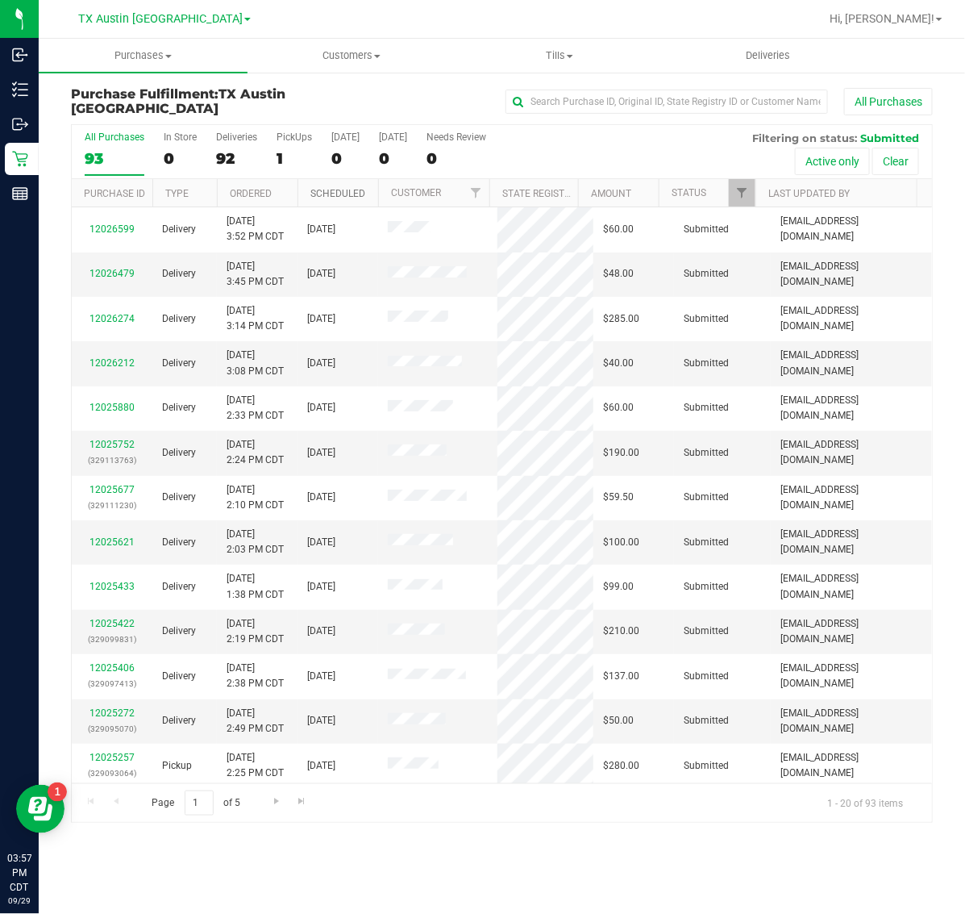
click at [331, 192] on link "Scheduled" at bounding box center [338, 193] width 55 height 11
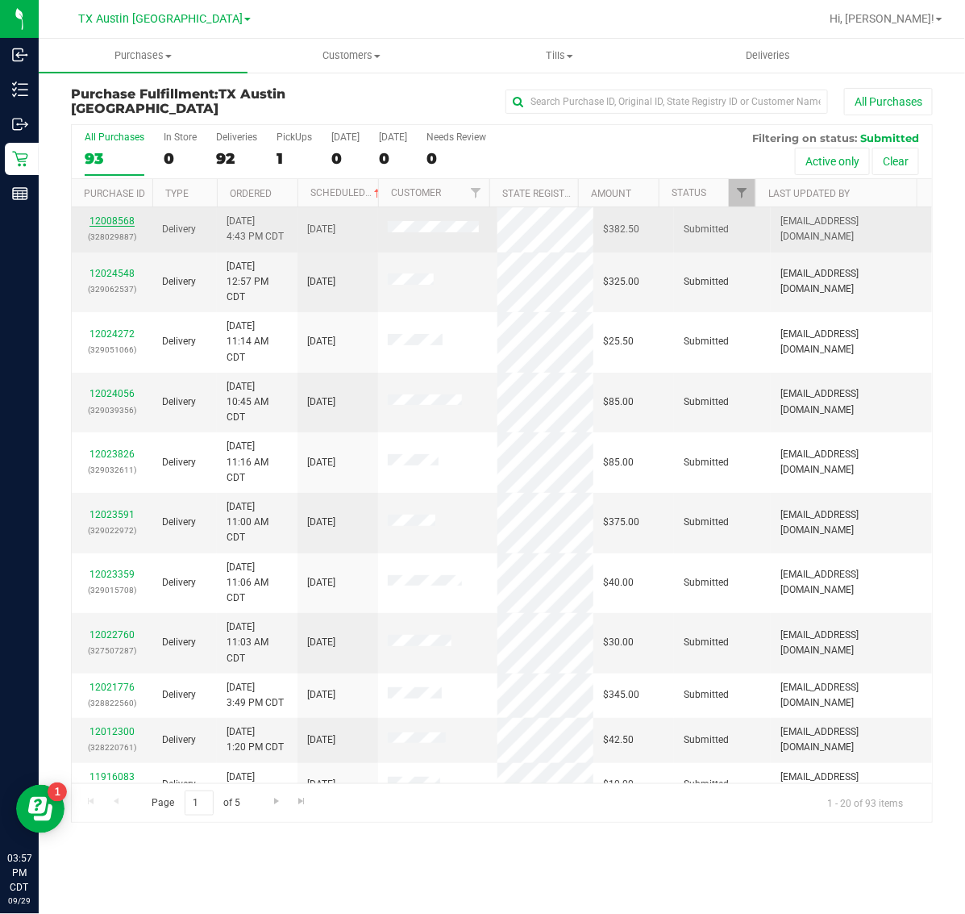
click at [113, 219] on link "12008568" at bounding box center [112, 220] width 45 height 11
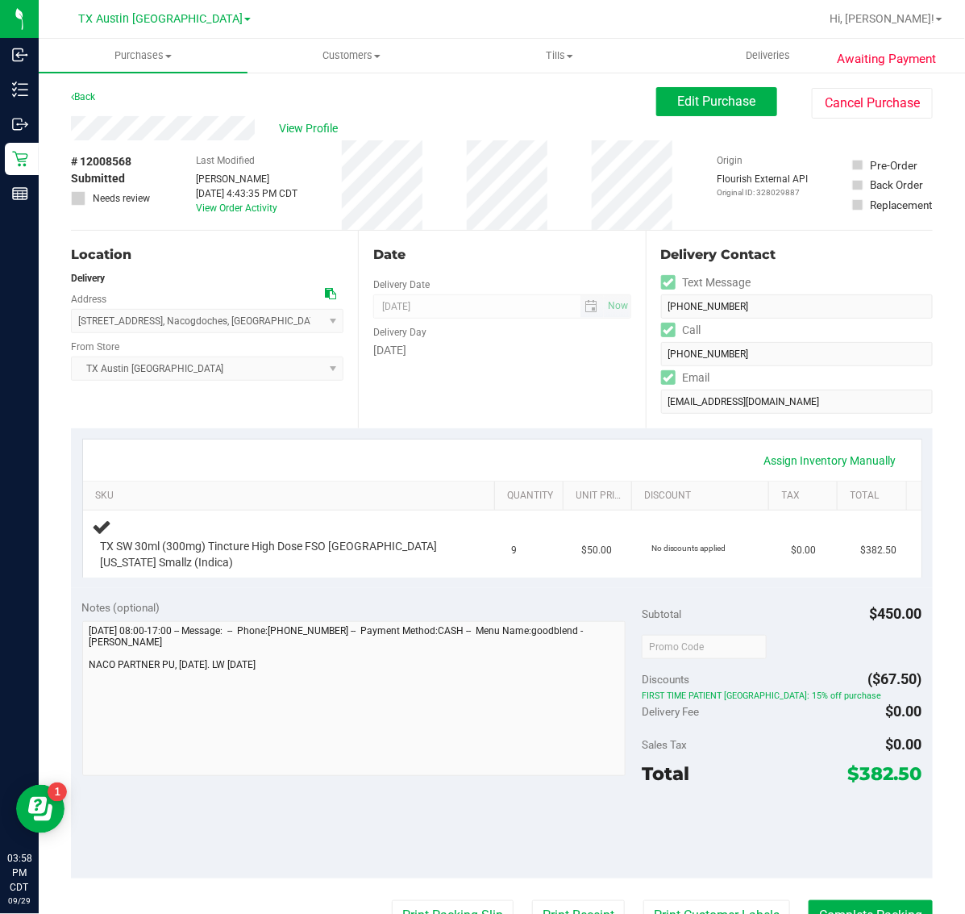
scroll to position [101, 0]
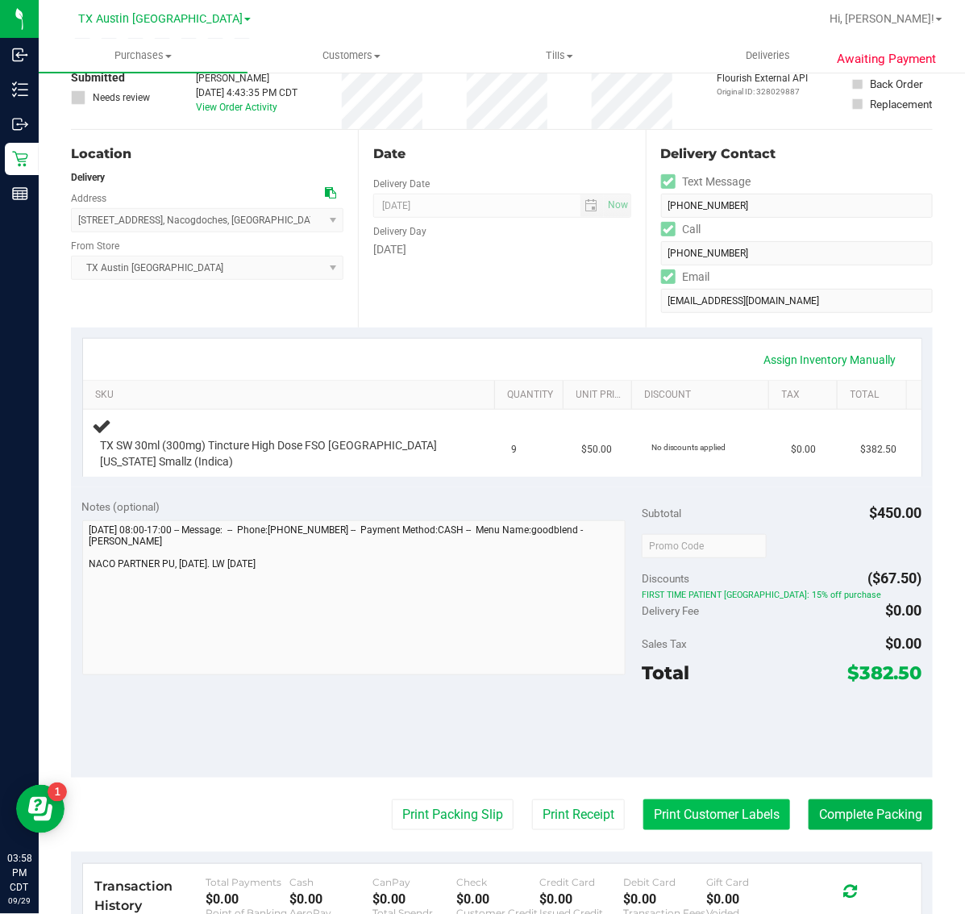
click at [668, 807] on button "Print Customer Labels" at bounding box center [717, 814] width 147 height 31
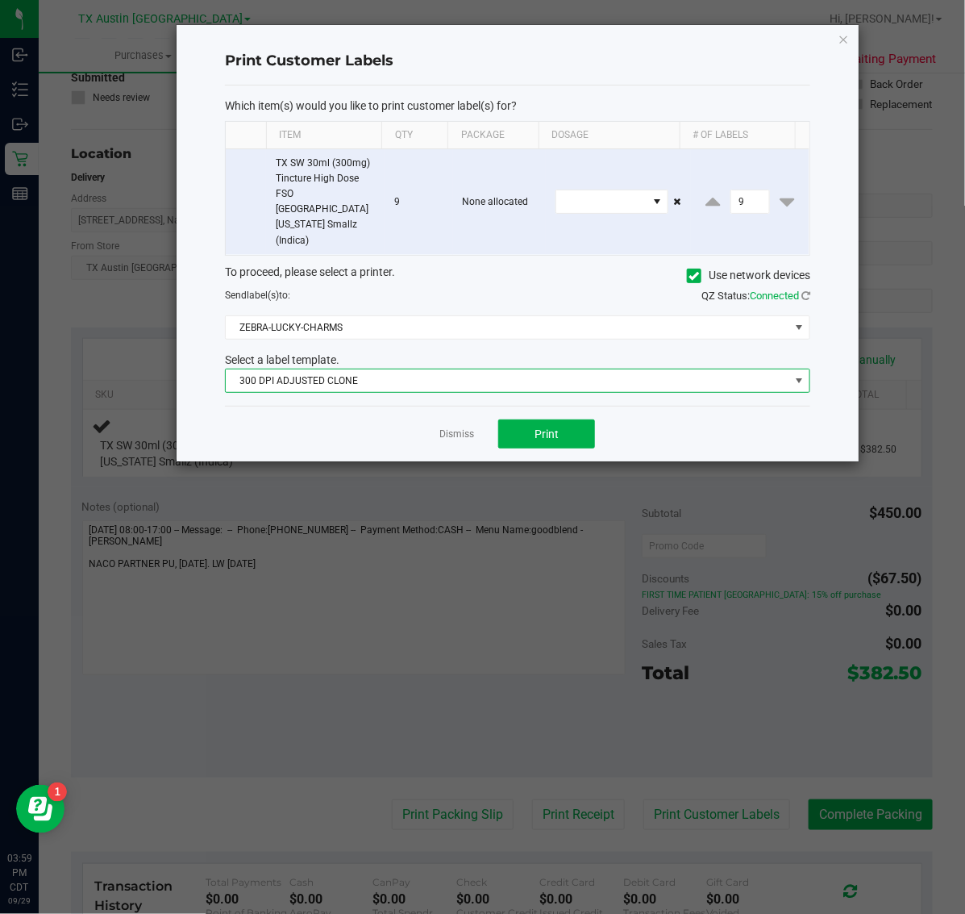
click at [492, 369] on span "300 DPI ADJUSTED CLONE" at bounding box center [508, 380] width 564 height 23
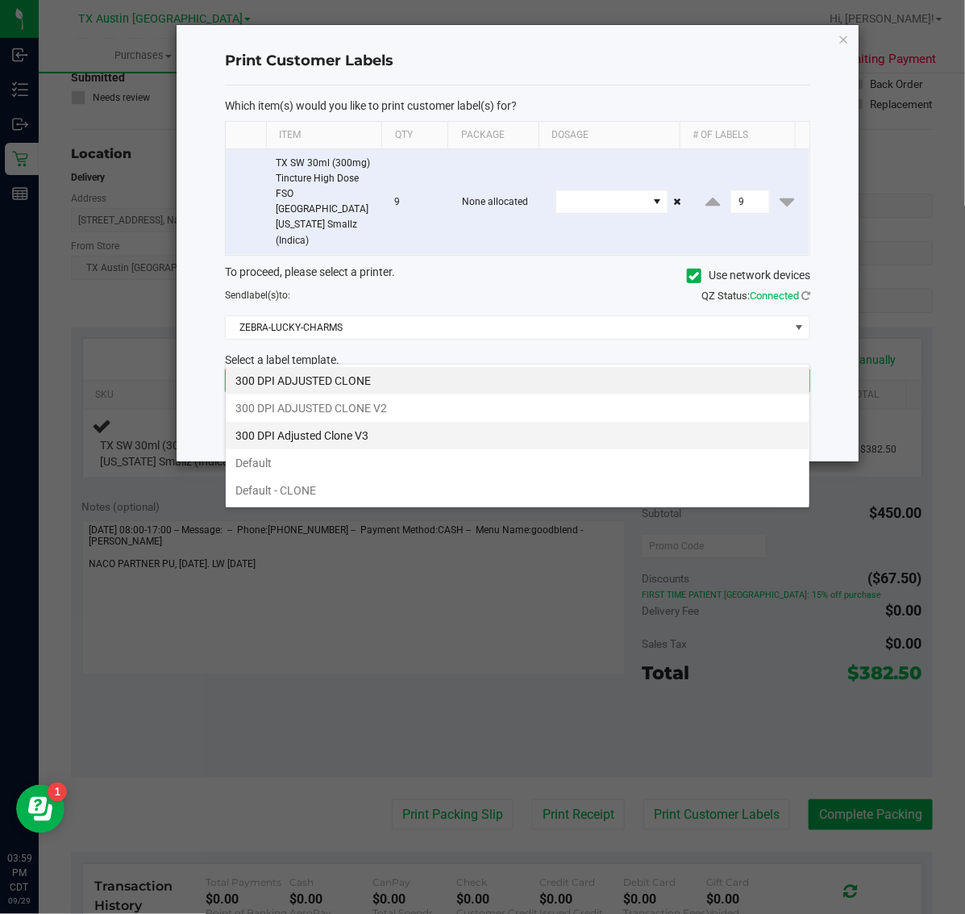
scroll to position [25, 586]
click at [424, 433] on li "300 DPI Adjusted Clone V3" at bounding box center [518, 435] width 584 height 27
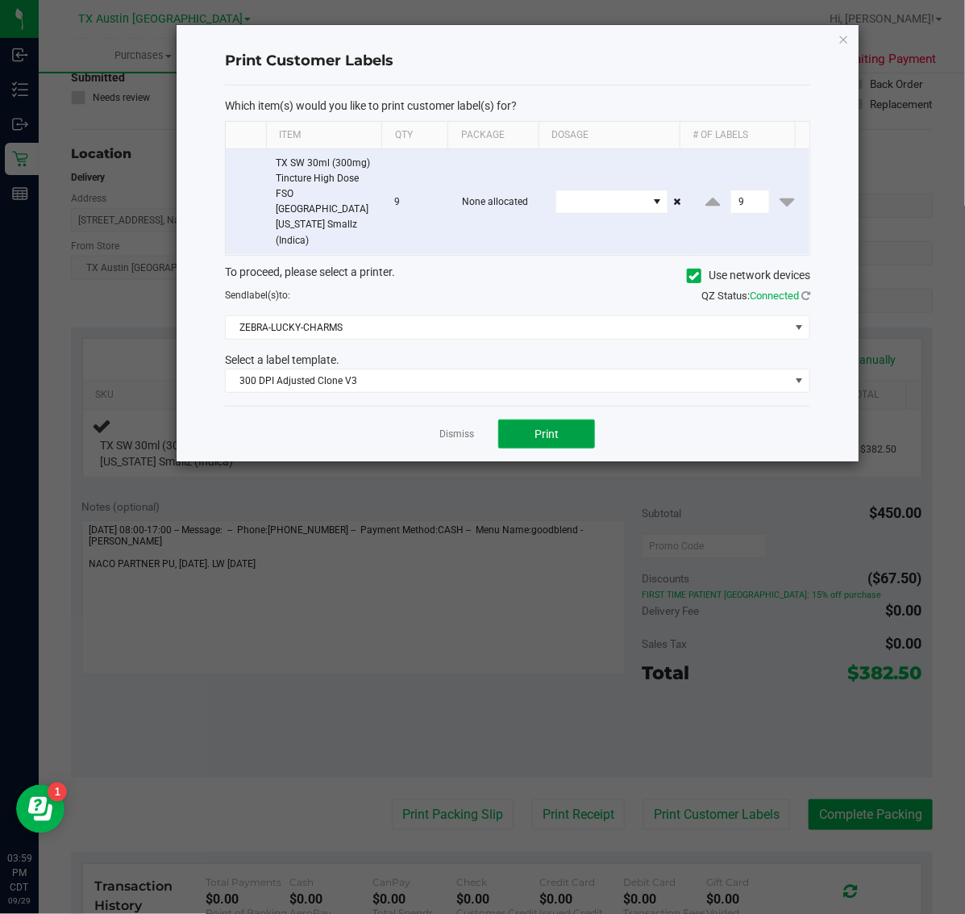
click at [545, 419] on button "Print" at bounding box center [546, 433] width 97 height 29
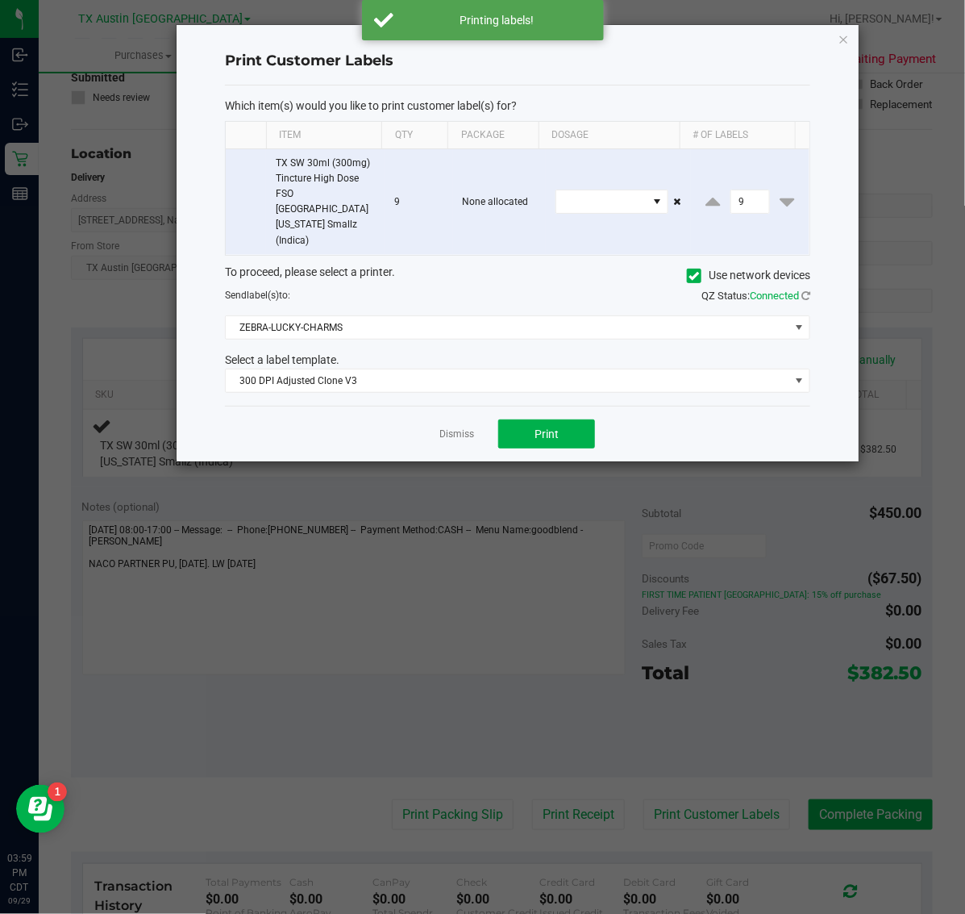
click at [844, 24] on div "Print Customer Labels Which item(s) would you like to print customer label(s) f…" at bounding box center [518, 243] width 684 height 438
click at [840, 31] on icon "button" at bounding box center [844, 38] width 11 height 19
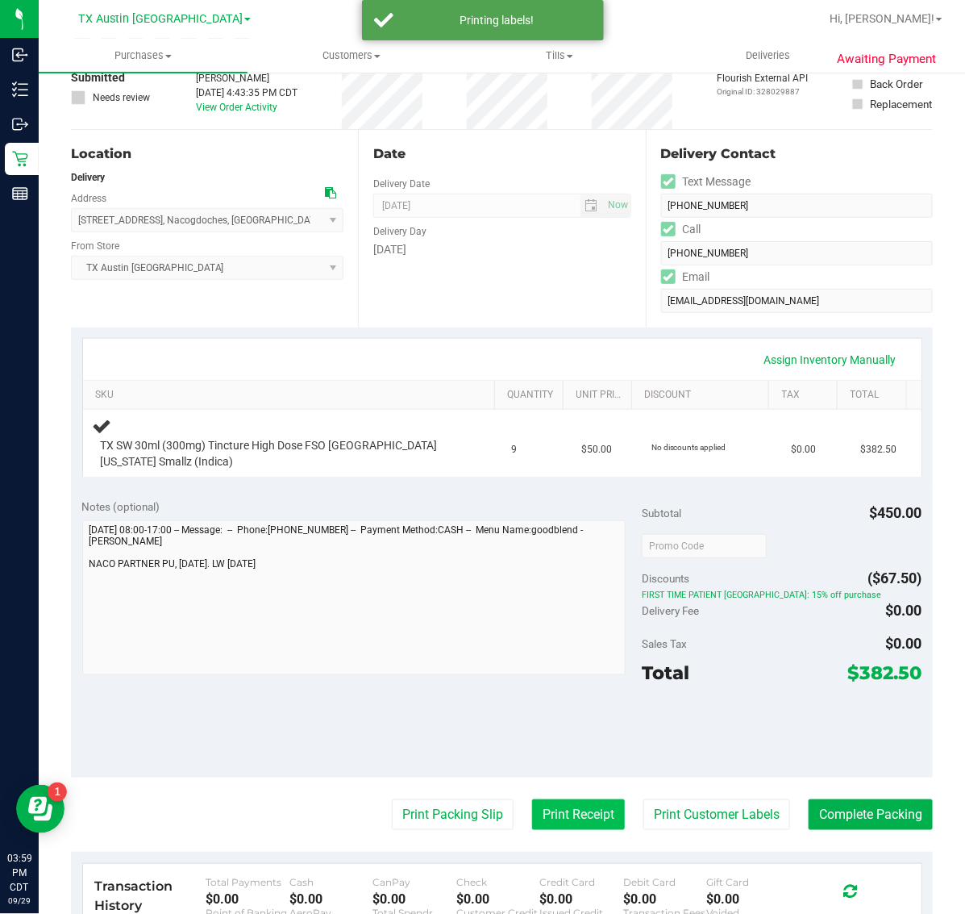
click at [557, 813] on button "Print Receipt" at bounding box center [578, 814] width 93 height 31
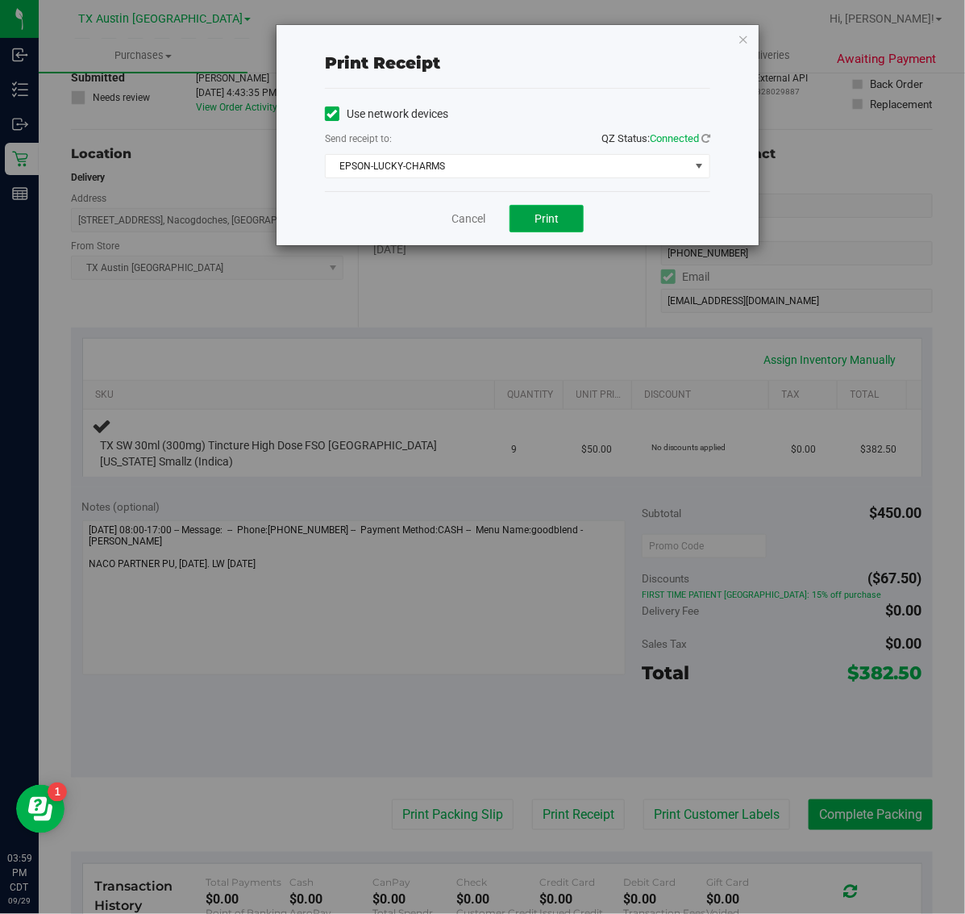
click at [543, 219] on span "Print" at bounding box center [547, 218] width 24 height 13
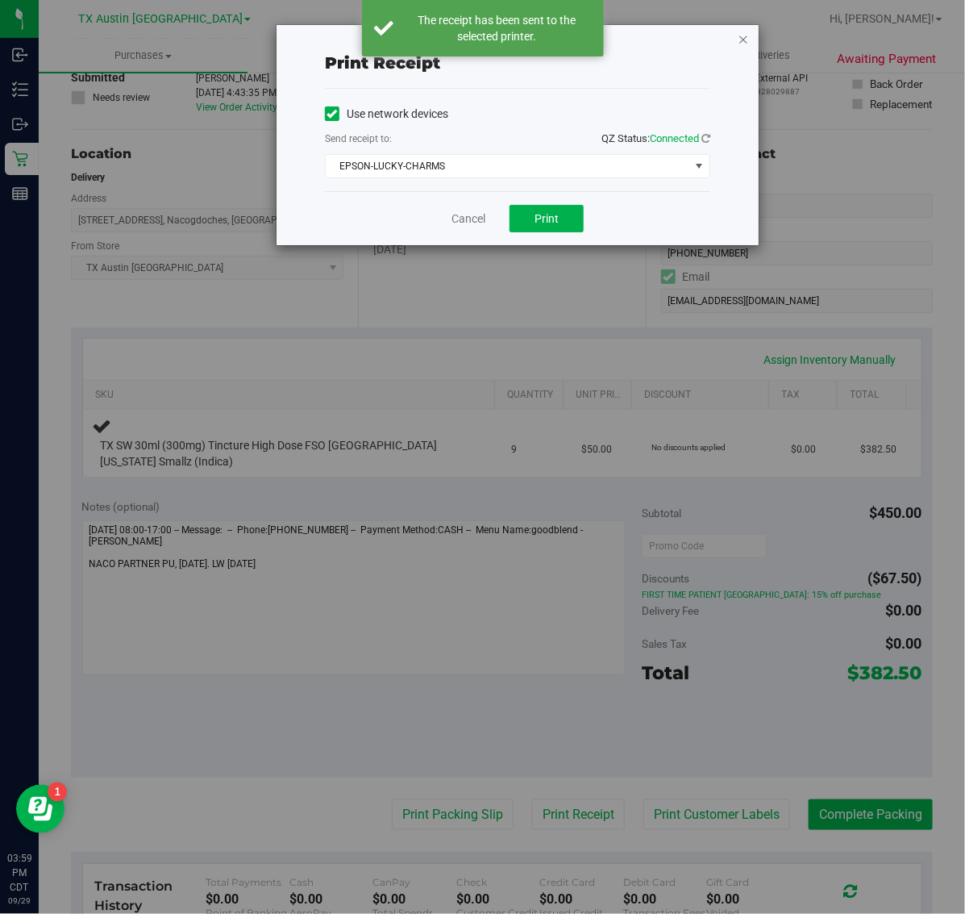
click at [739, 39] on icon "button" at bounding box center [743, 38] width 11 height 19
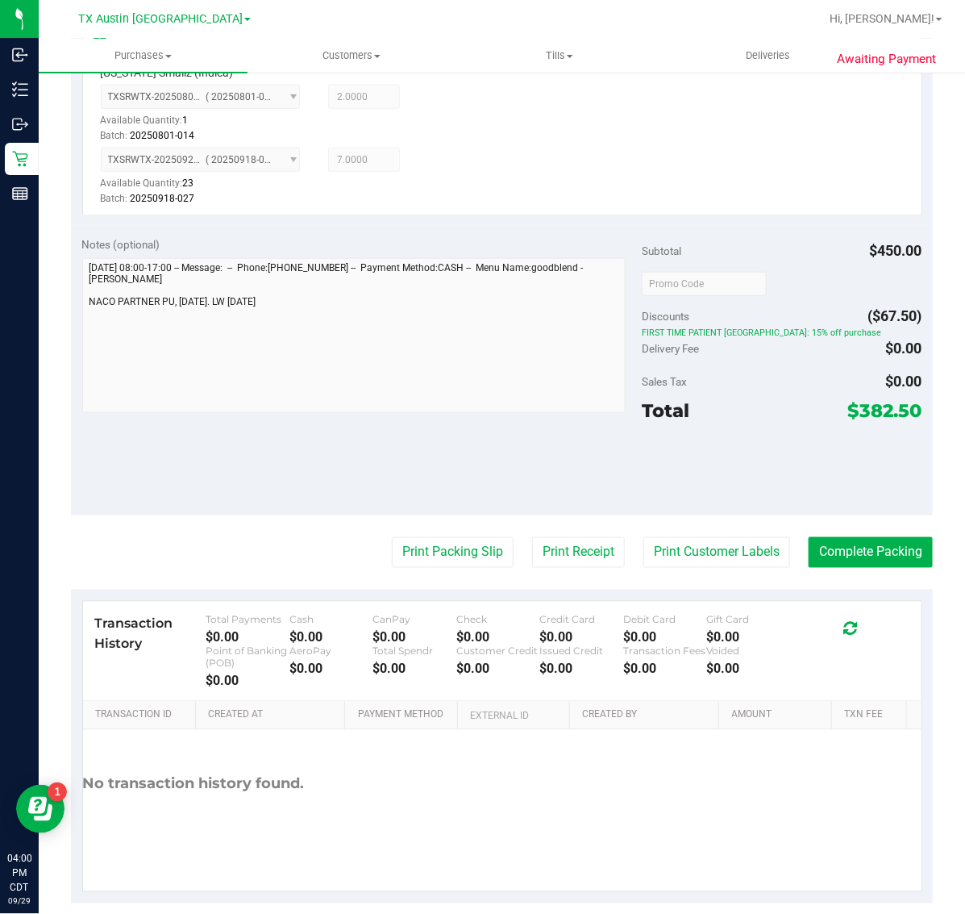
scroll to position [498, 0]
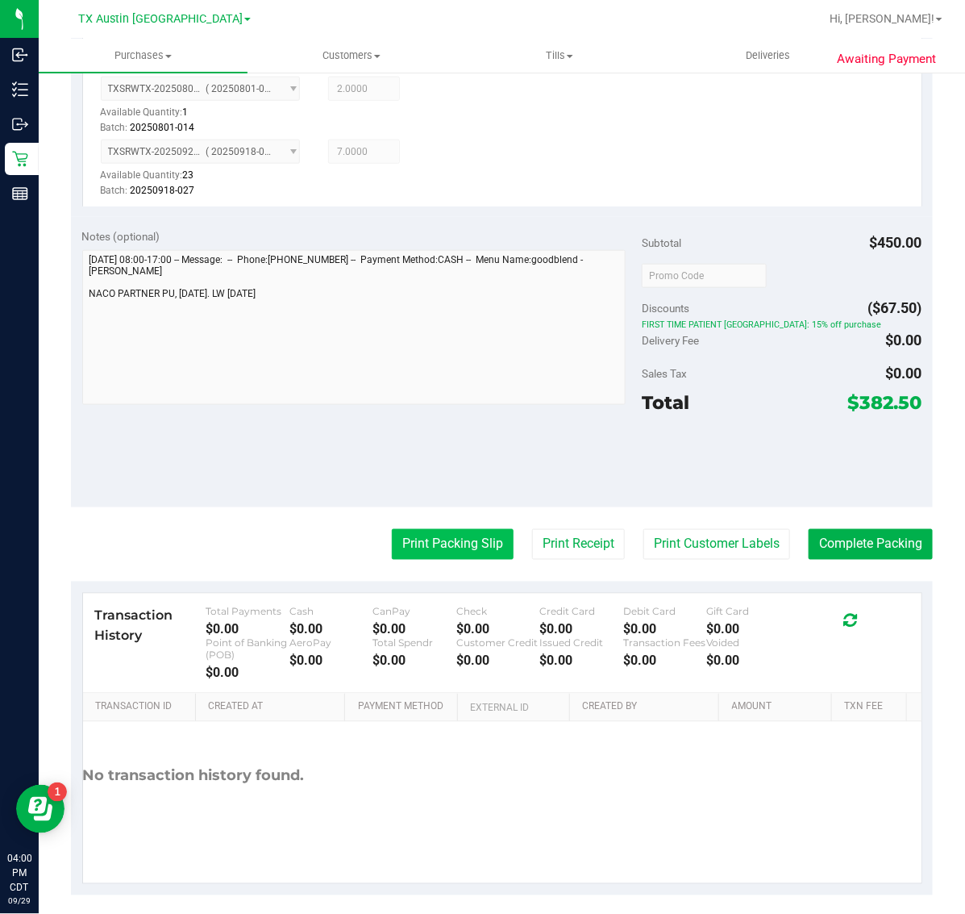
click at [414, 546] on button "Print Packing Slip" at bounding box center [453, 544] width 122 height 31
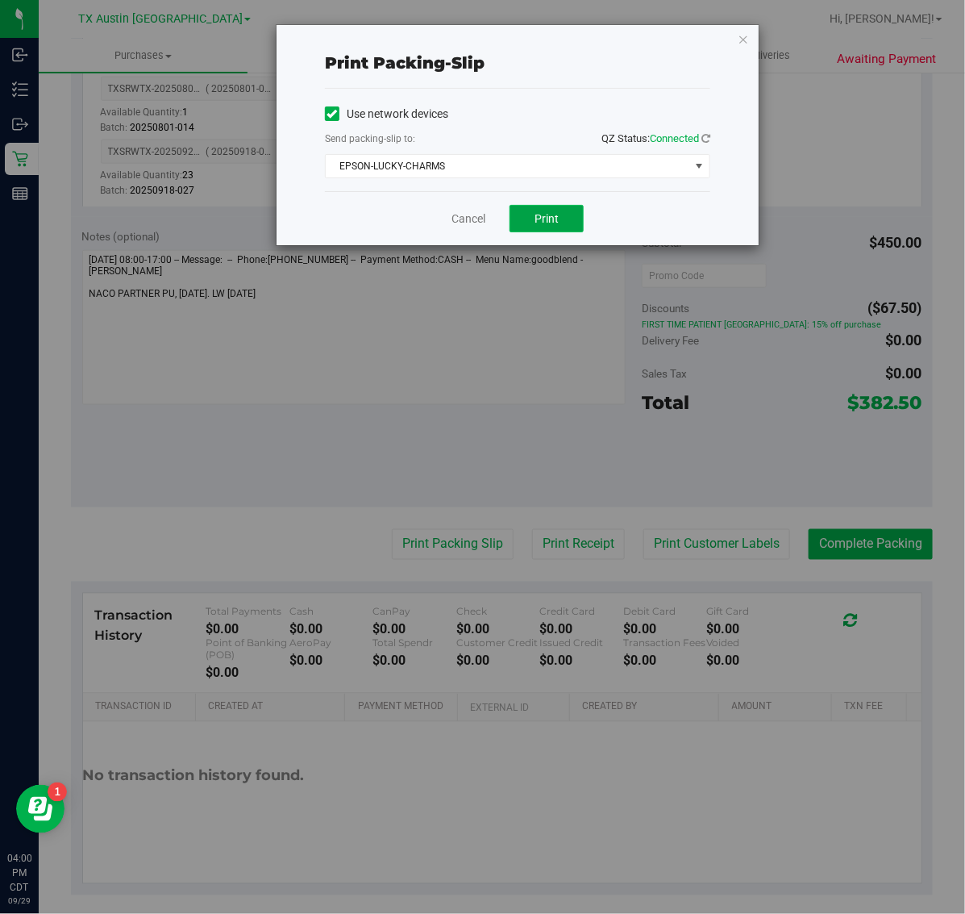
click at [551, 224] on span "Print" at bounding box center [547, 218] width 24 height 13
click at [738, 41] on icon "button" at bounding box center [743, 38] width 11 height 19
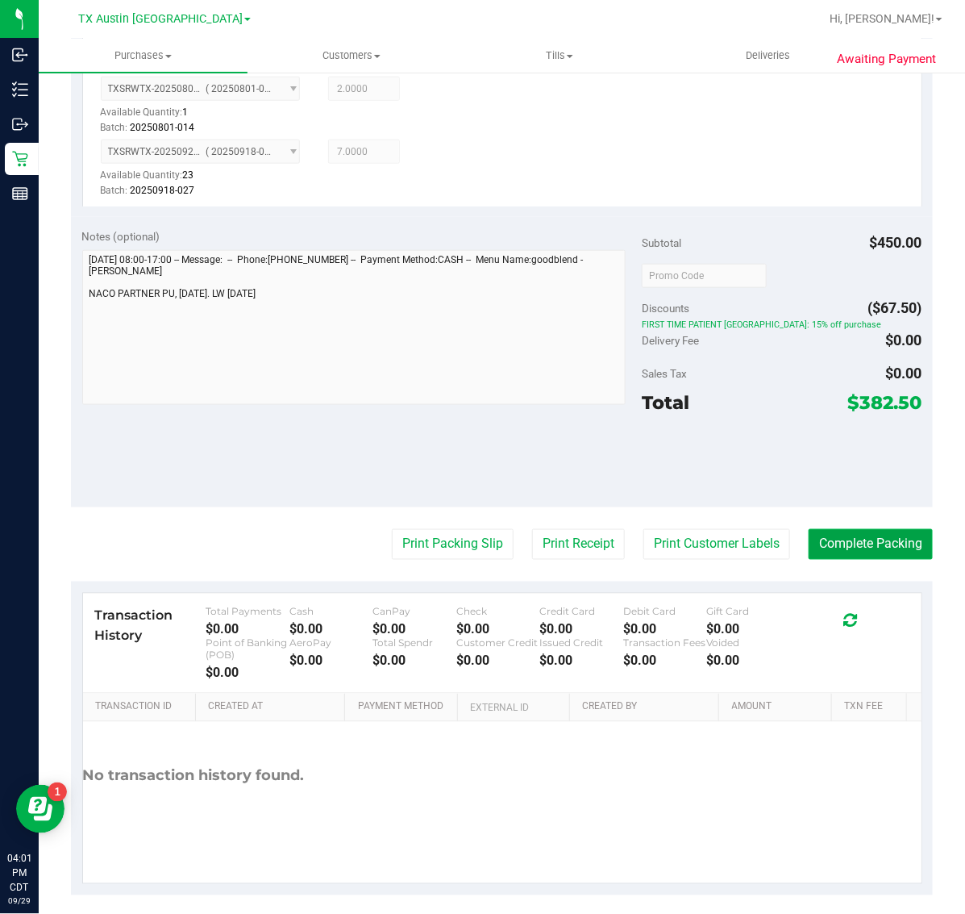
click at [879, 542] on button "Complete Packing" at bounding box center [871, 544] width 124 height 31
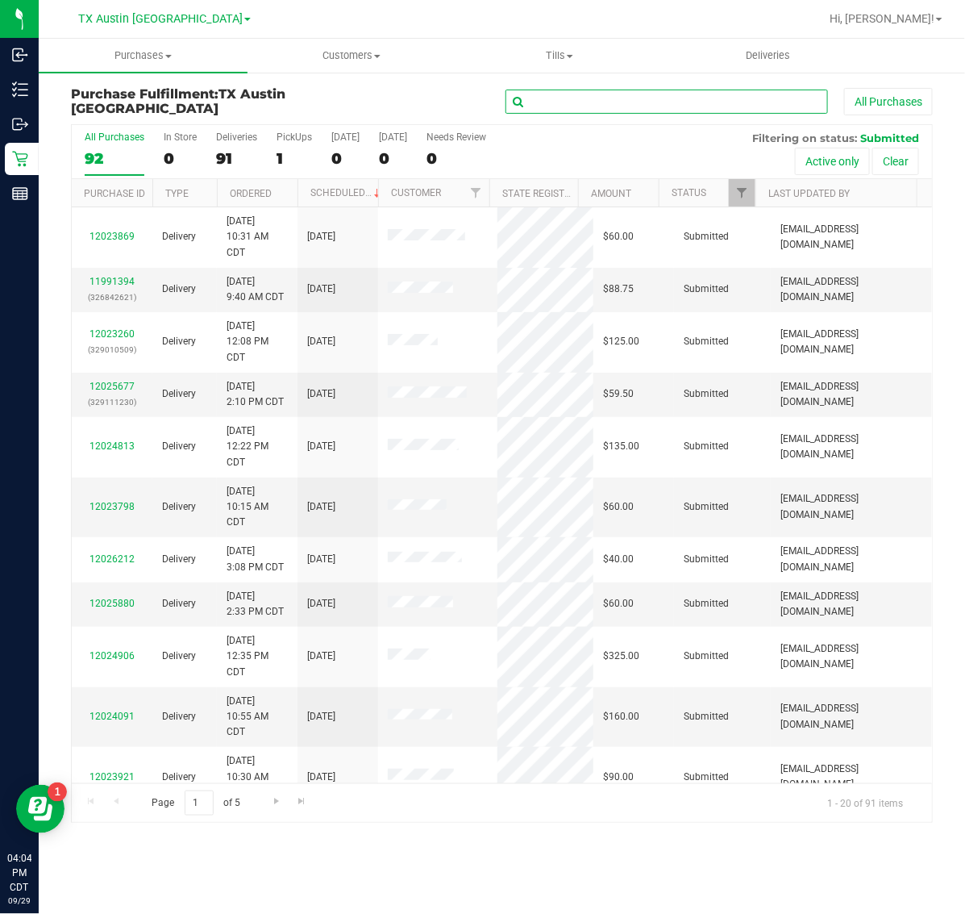
click at [656, 107] on input "text" at bounding box center [667, 102] width 323 height 24
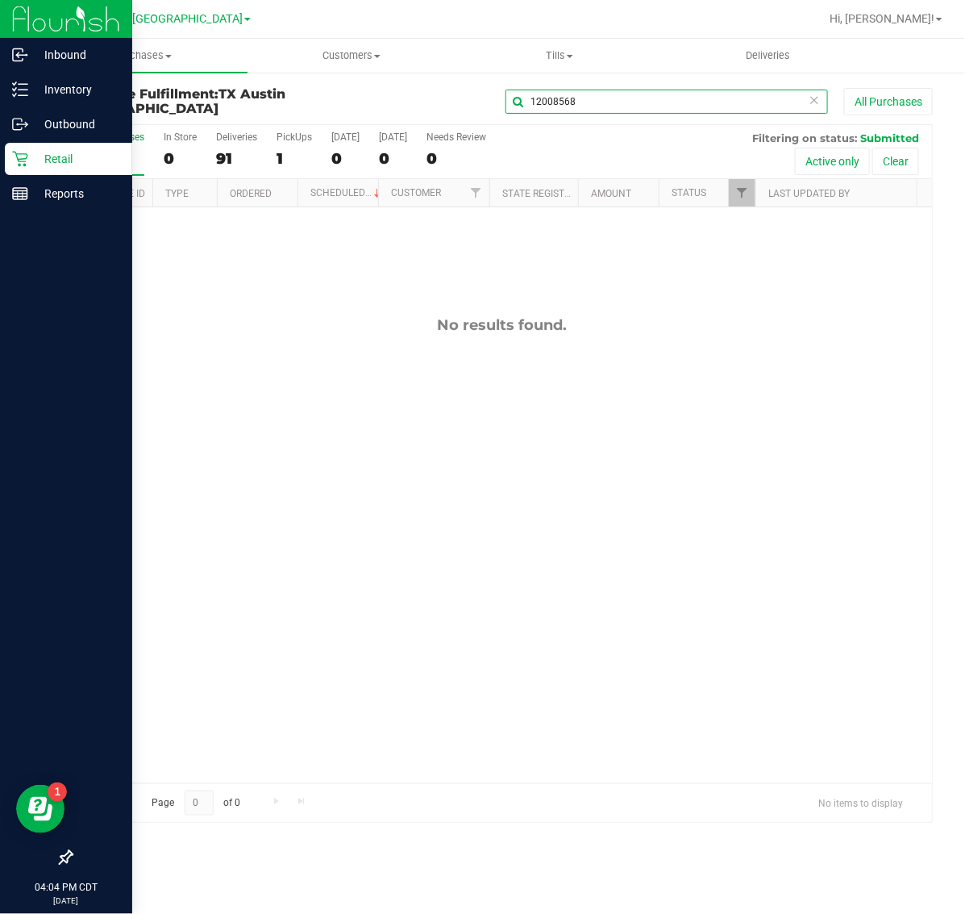
type input "12008568"
click at [69, 161] on p "Retail" at bounding box center [76, 158] width 97 height 19
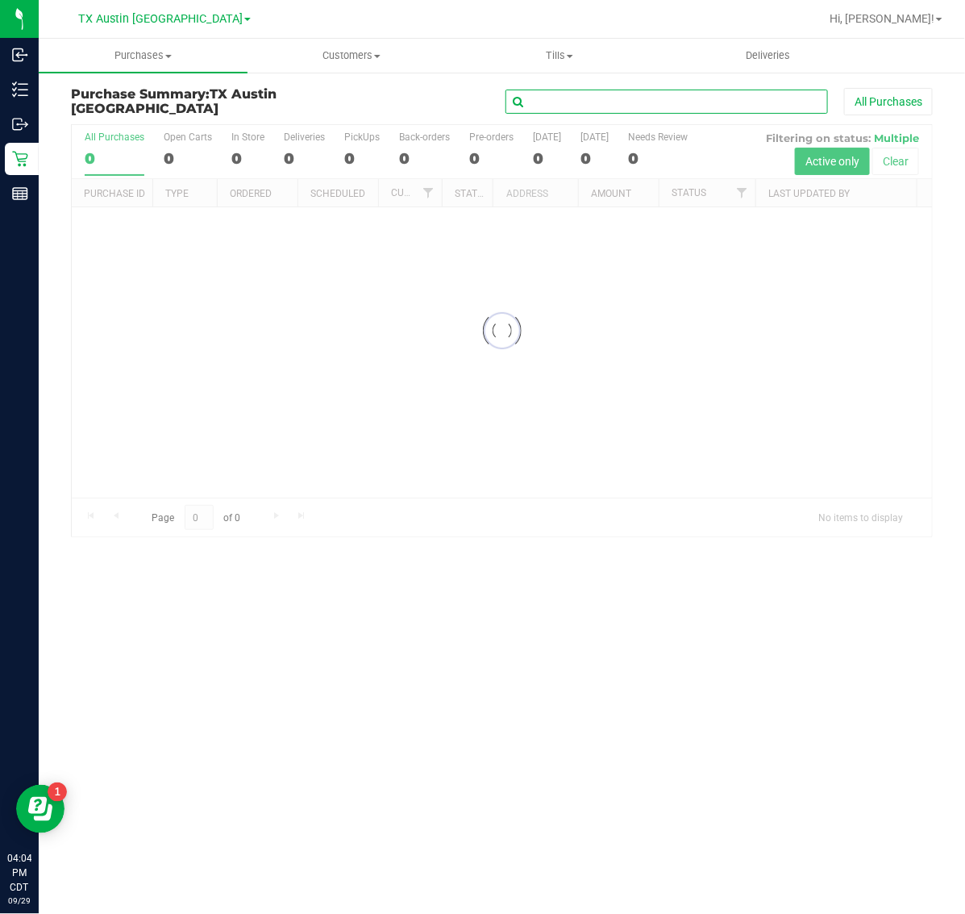
click at [645, 97] on input "text" at bounding box center [667, 102] width 323 height 24
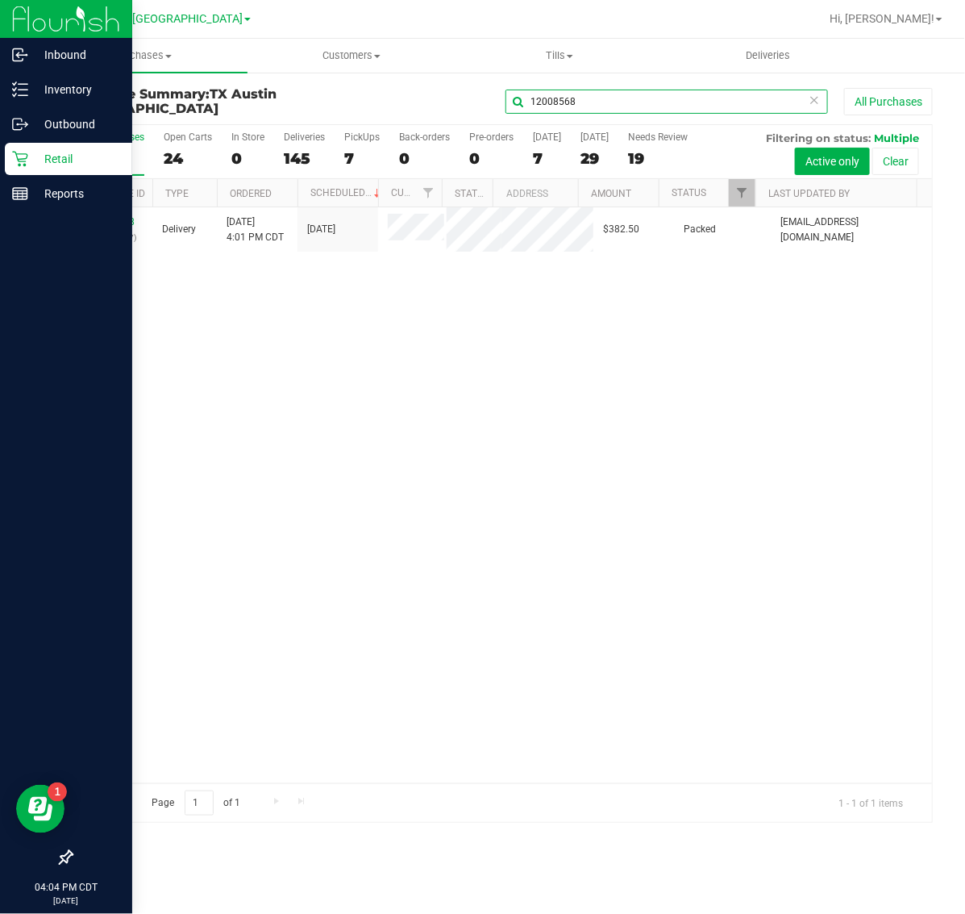
type input "12008568"
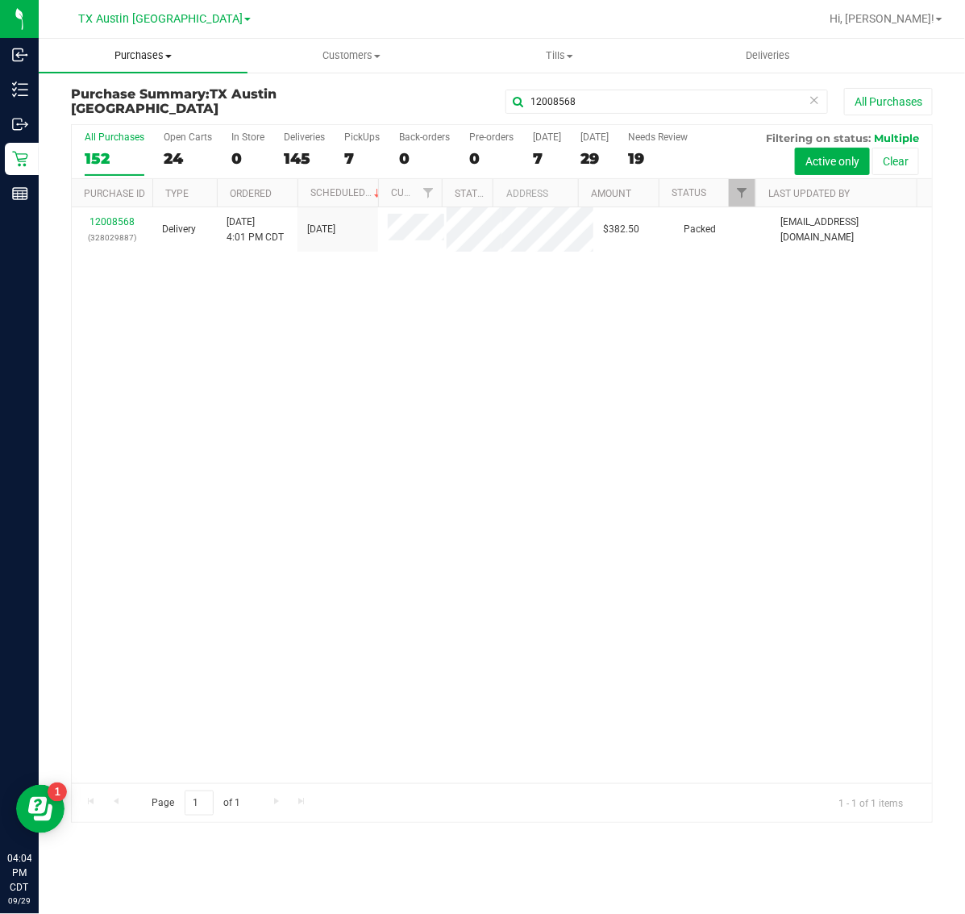
click at [126, 51] on span "Purchases" at bounding box center [143, 55] width 209 height 15
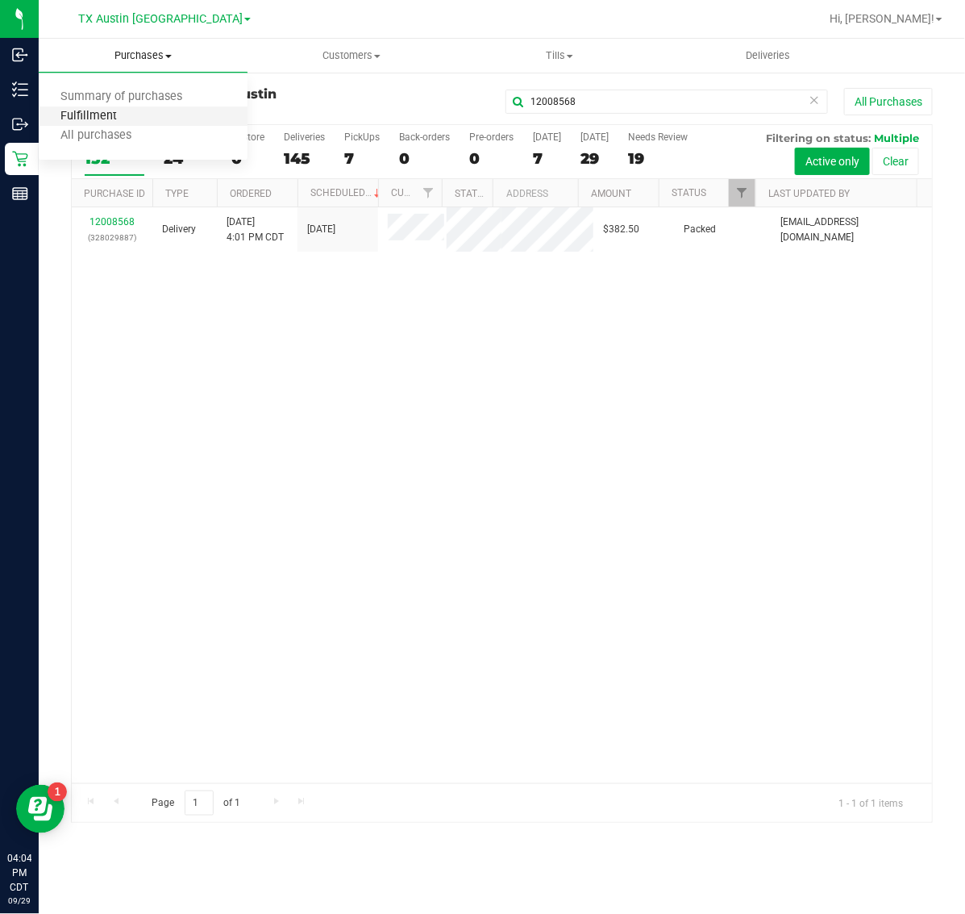
click at [133, 110] on span "Fulfillment" at bounding box center [89, 117] width 100 height 14
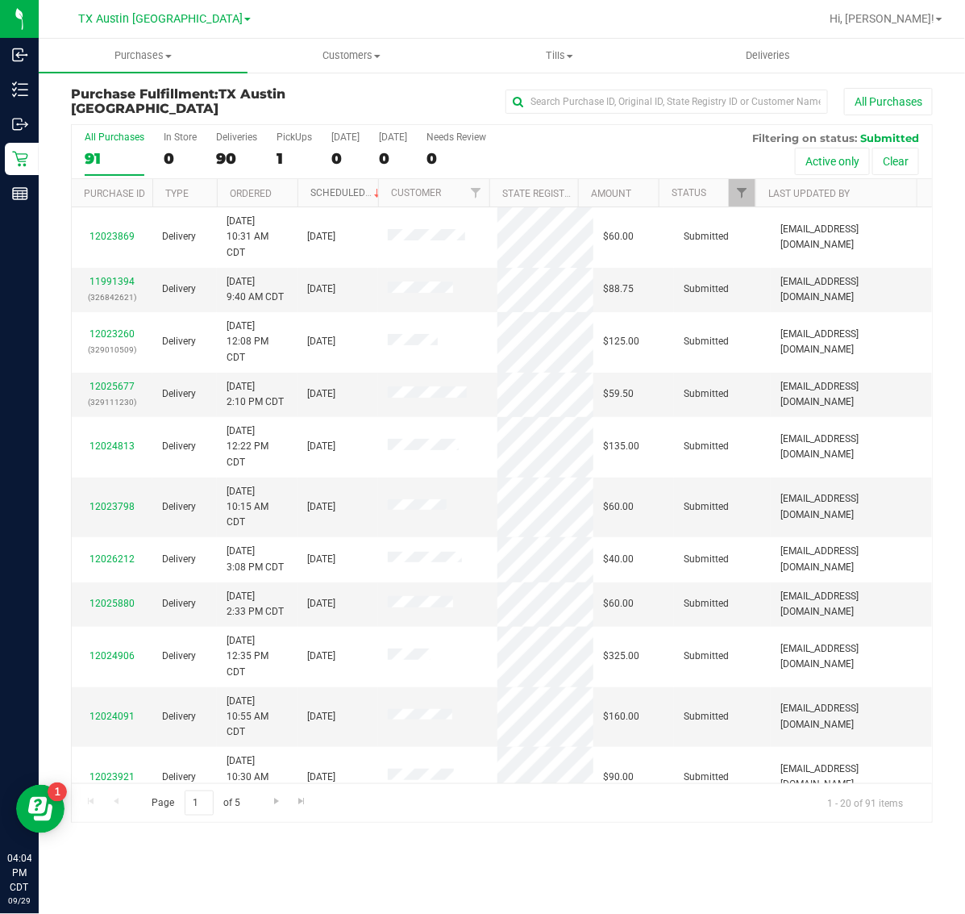
click at [325, 196] on link "Scheduled" at bounding box center [347, 192] width 73 height 11
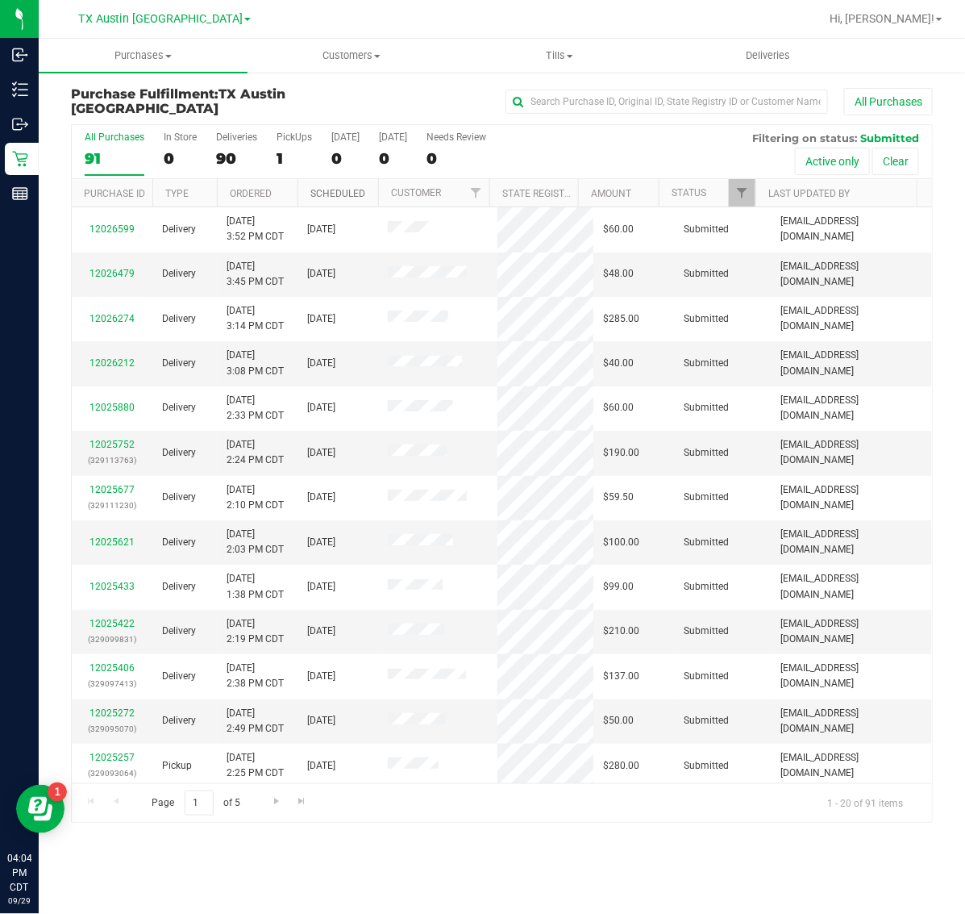
click at [325, 196] on link "Scheduled" at bounding box center [338, 193] width 55 height 11
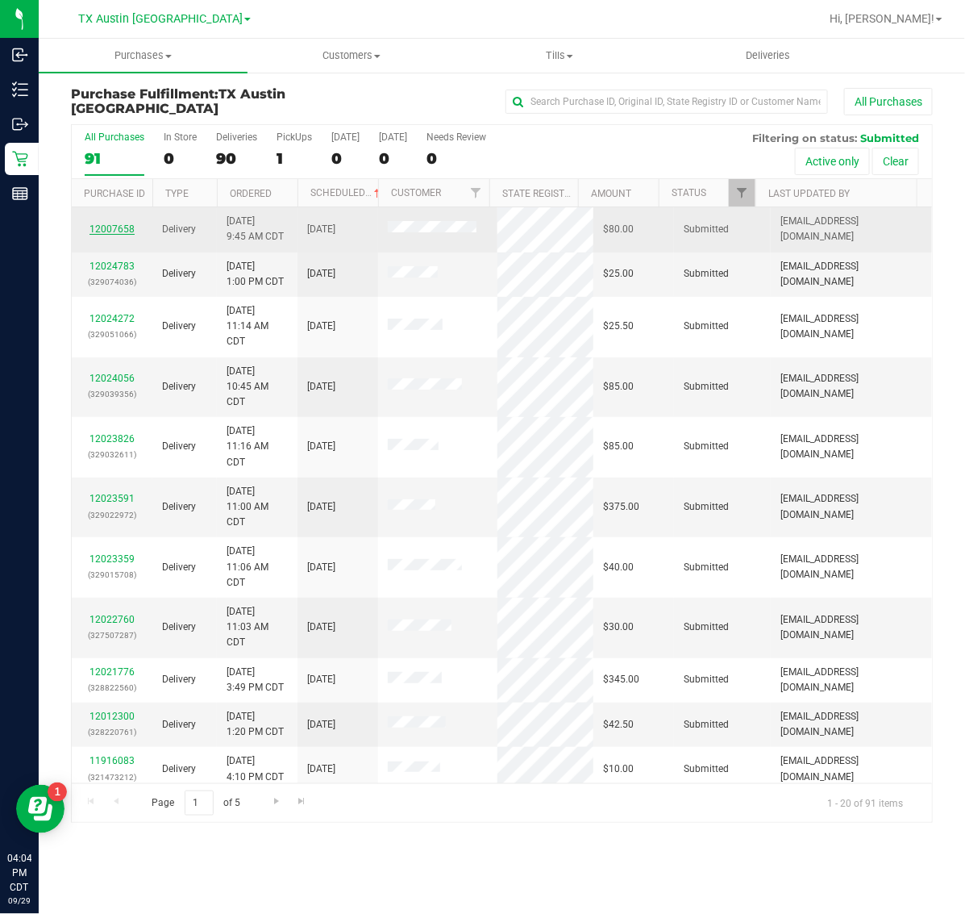
click at [115, 232] on link "12007658" at bounding box center [112, 228] width 45 height 11
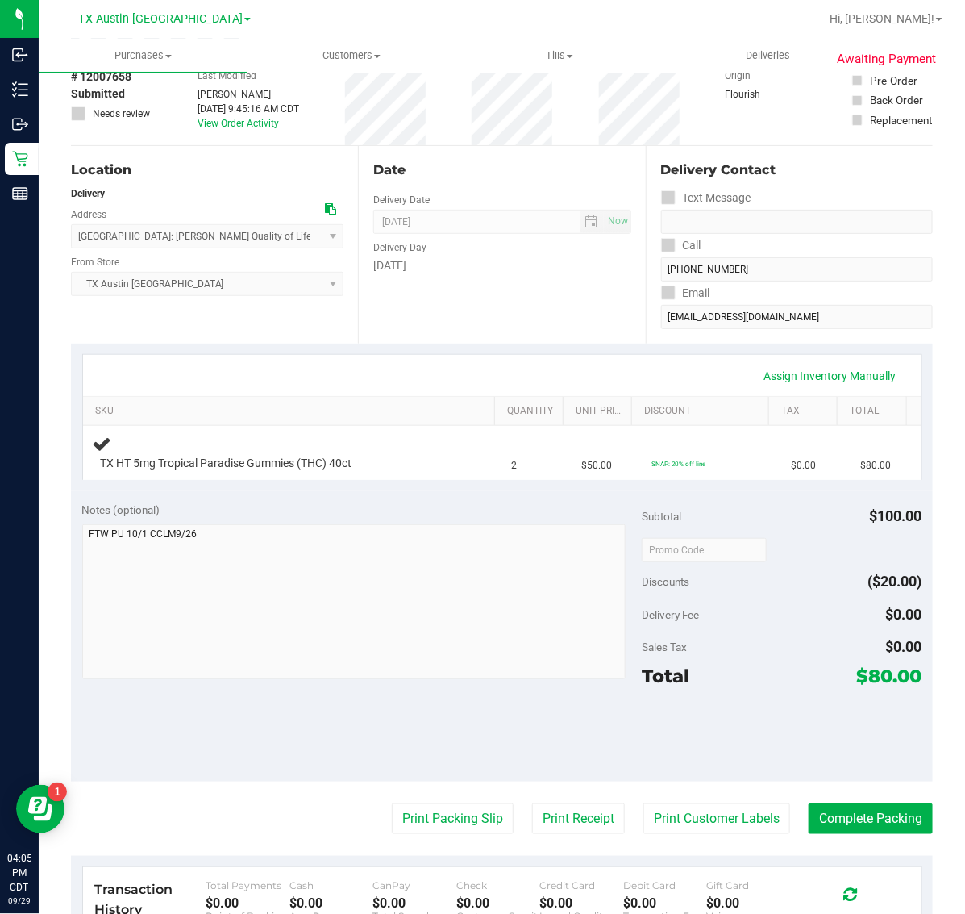
scroll to position [202, 0]
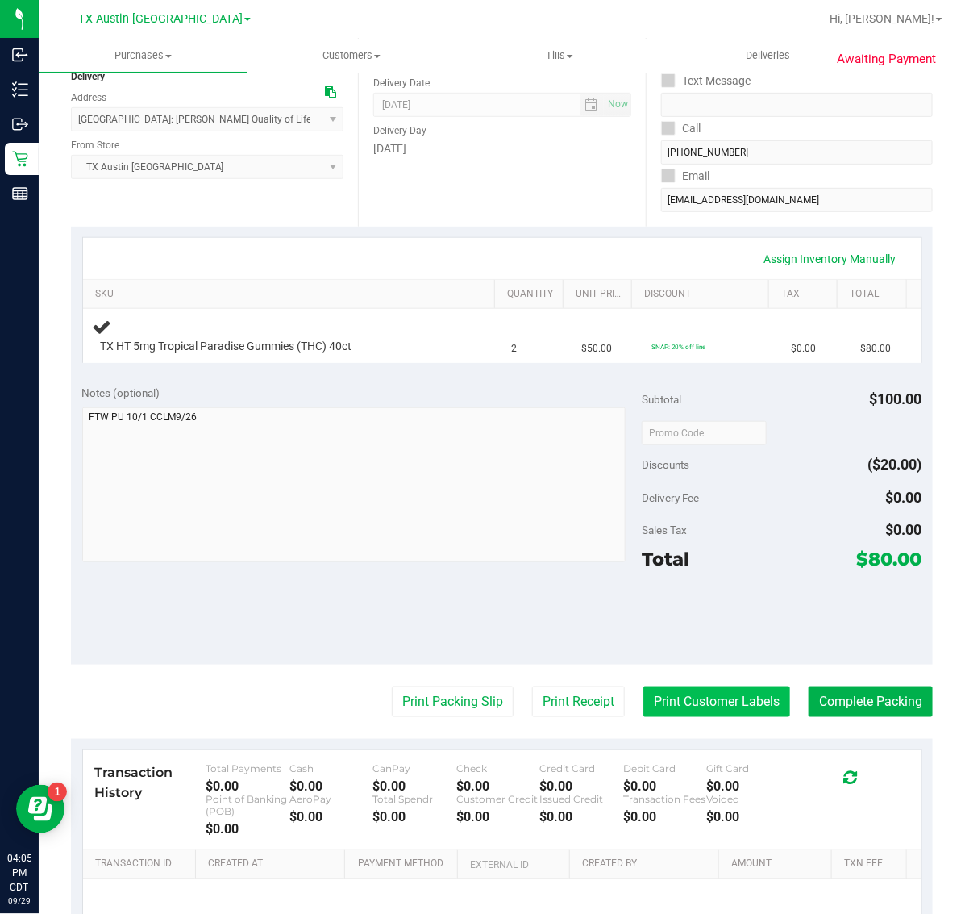
click at [708, 711] on button "Print Customer Labels" at bounding box center [717, 701] width 147 height 31
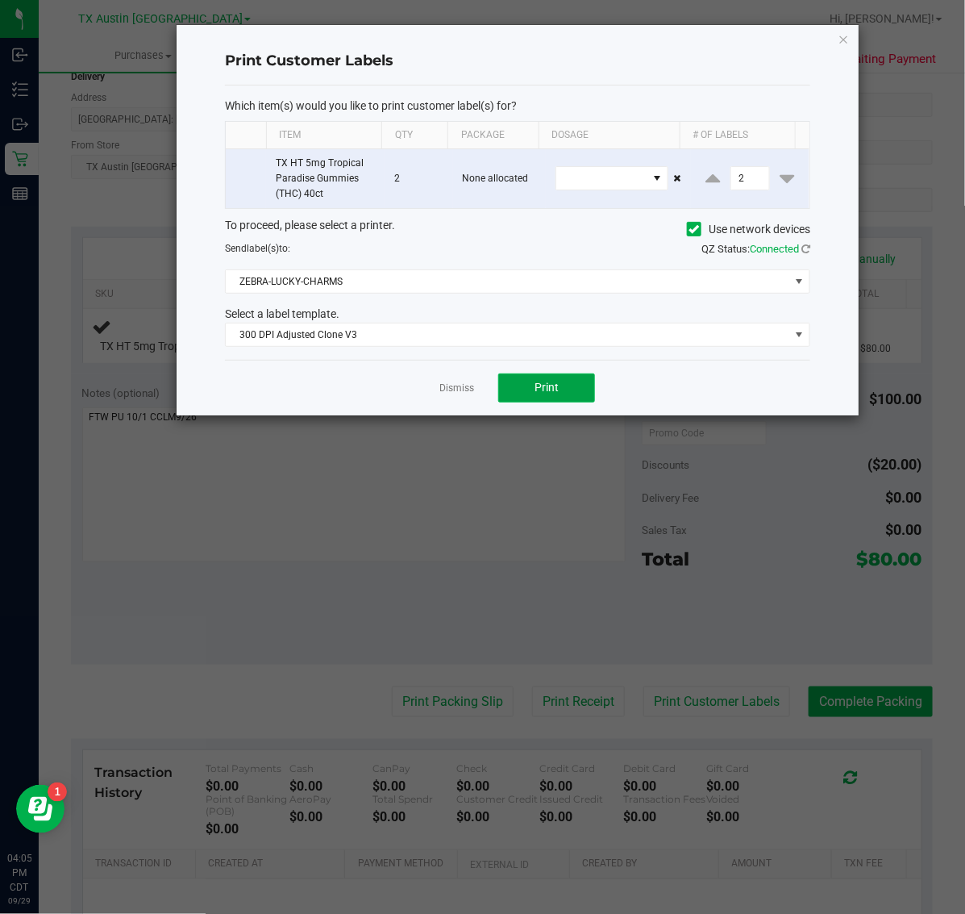
click at [530, 377] on button "Print" at bounding box center [546, 387] width 97 height 29
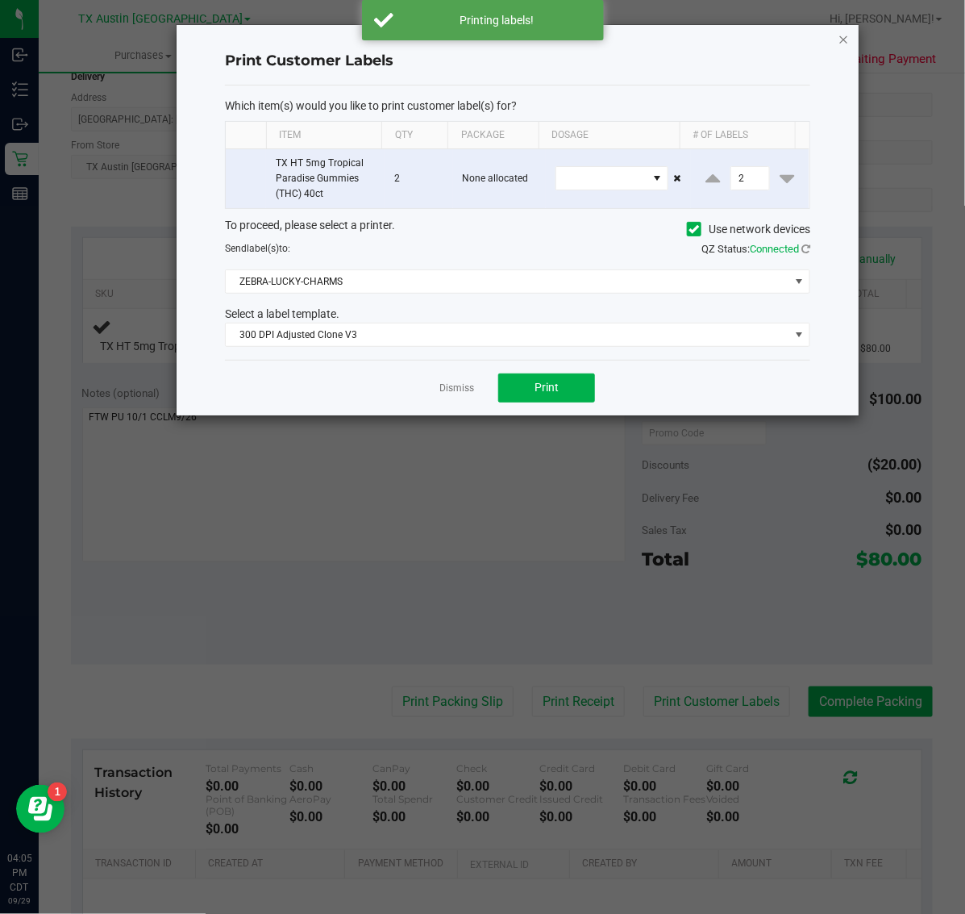
click at [840, 33] on icon "button" at bounding box center [844, 38] width 11 height 19
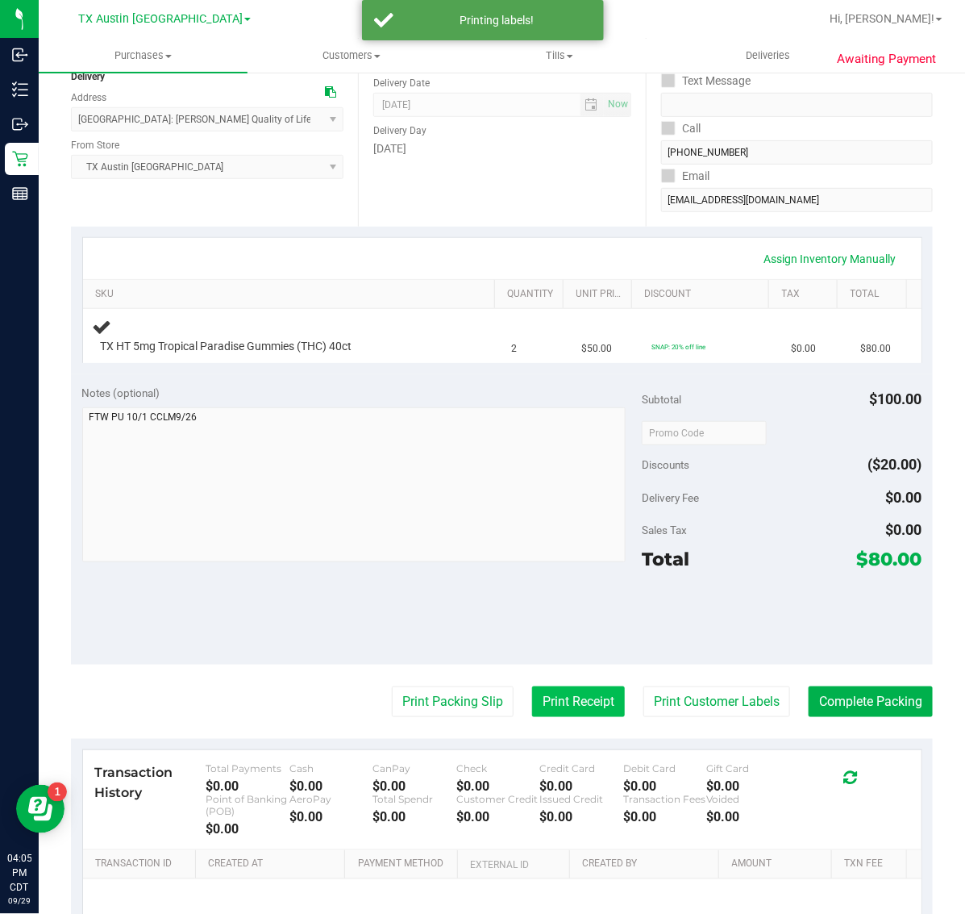
click at [563, 702] on button "Print Receipt" at bounding box center [578, 701] width 93 height 31
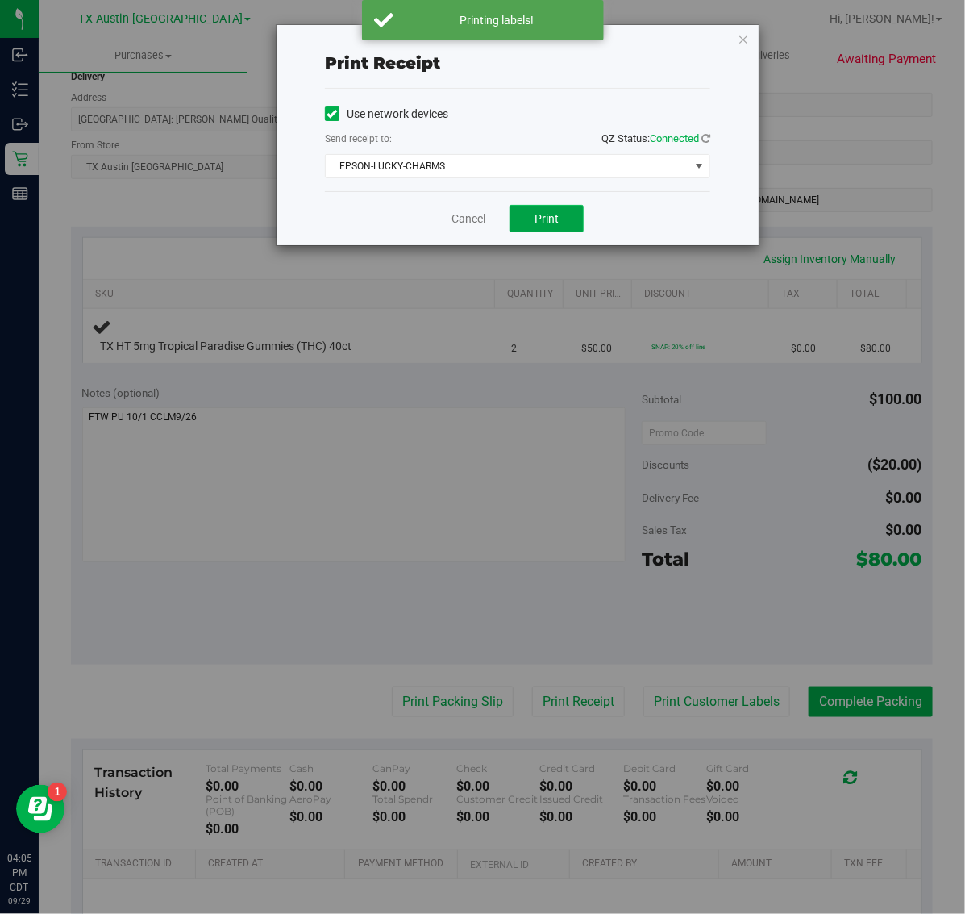
click at [540, 223] on span "Print" at bounding box center [547, 218] width 24 height 13
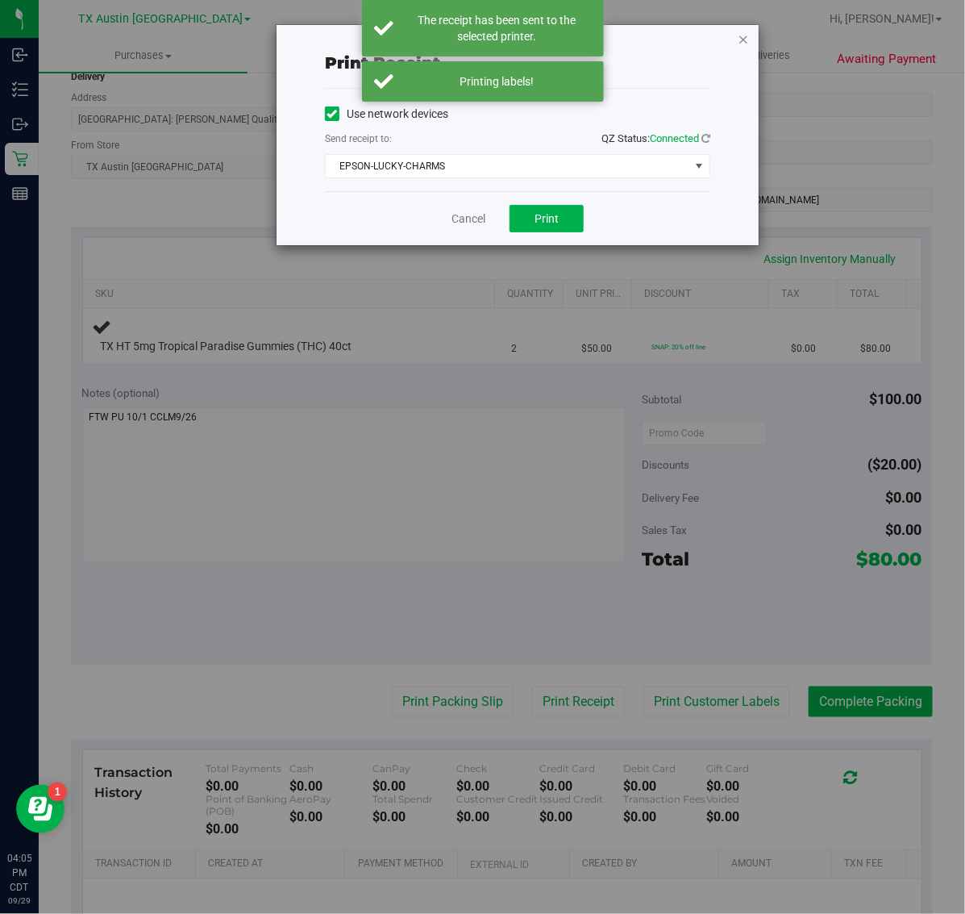
click at [746, 35] on icon "button" at bounding box center [743, 38] width 11 height 19
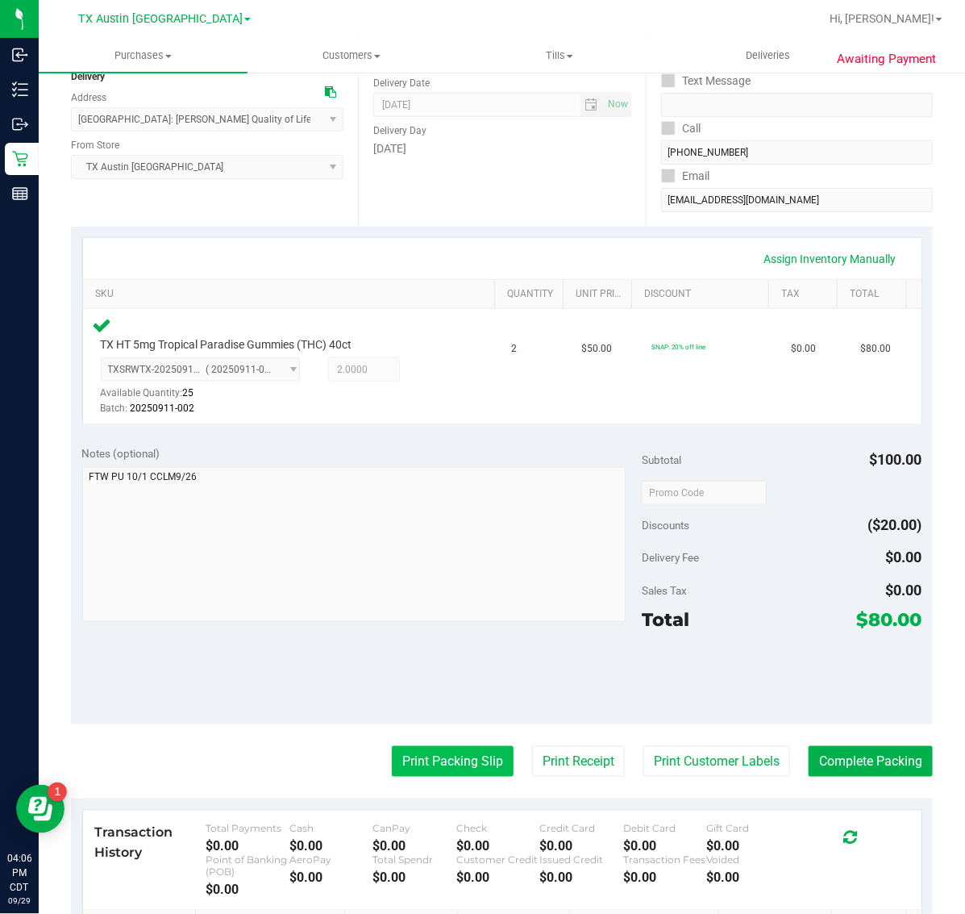
click at [436, 759] on button "Print Packing Slip" at bounding box center [453, 761] width 122 height 31
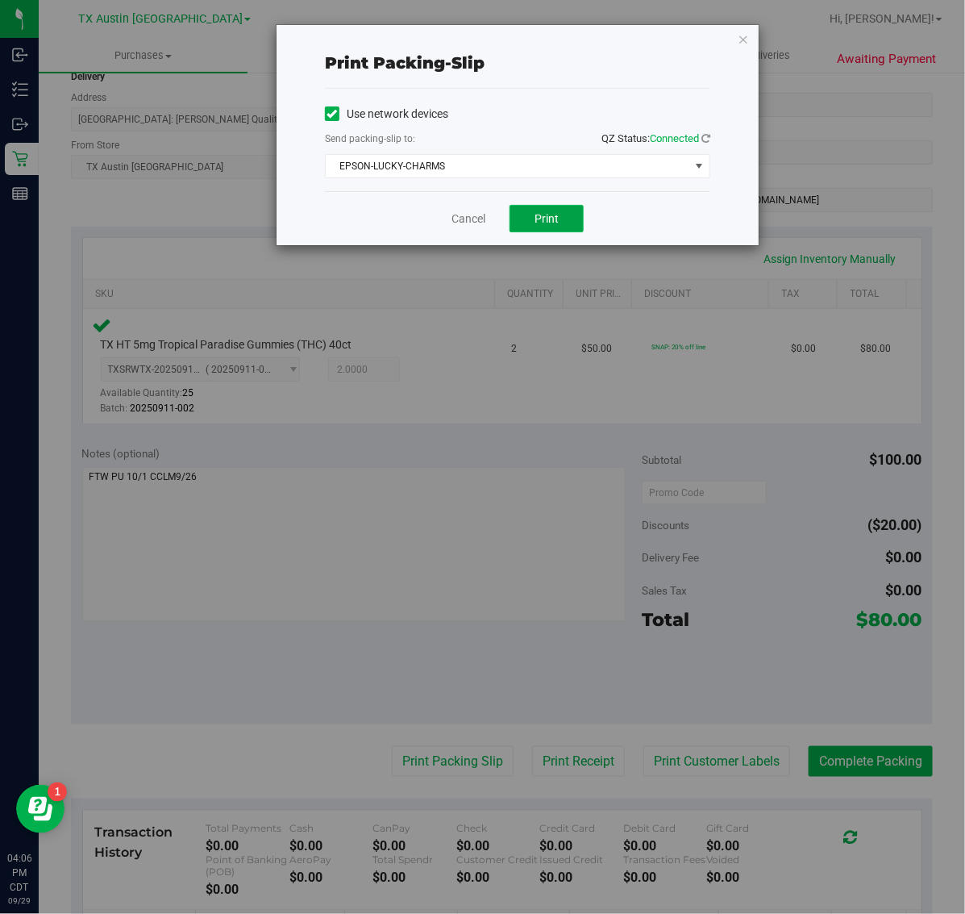
click at [555, 219] on span "Print" at bounding box center [547, 218] width 24 height 13
click at [746, 38] on icon "button" at bounding box center [743, 38] width 11 height 19
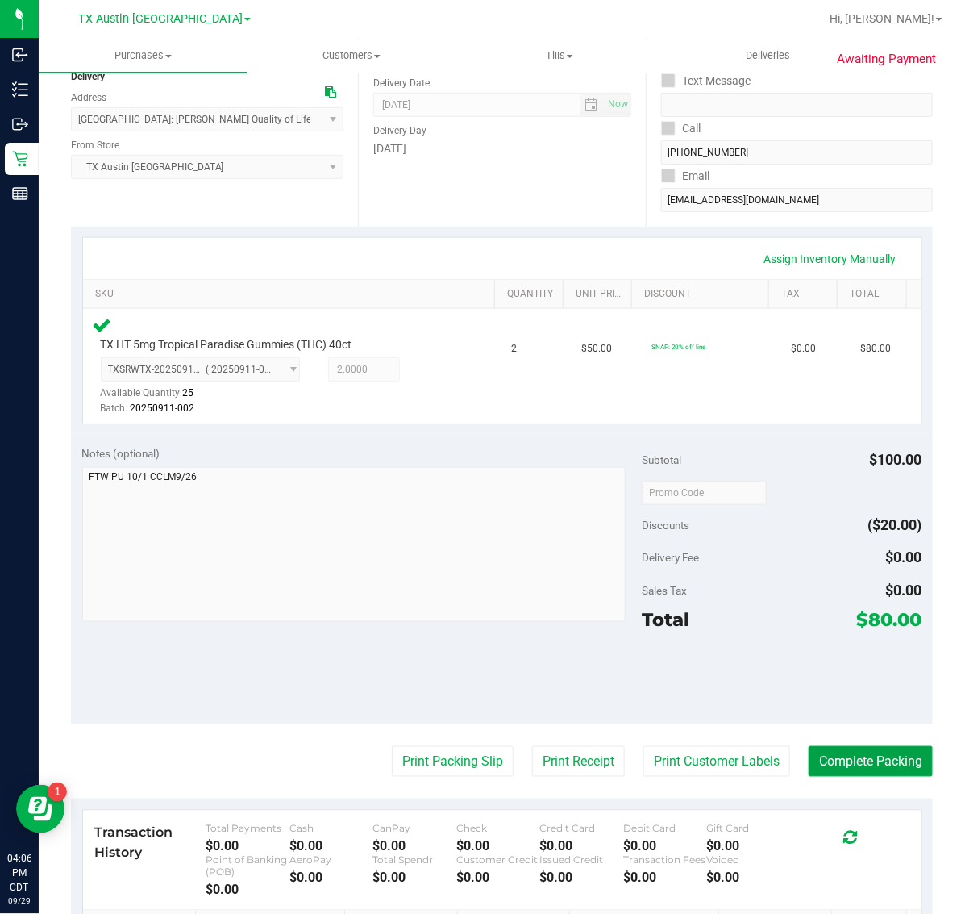
click at [873, 757] on button "Complete Packing" at bounding box center [871, 761] width 124 height 31
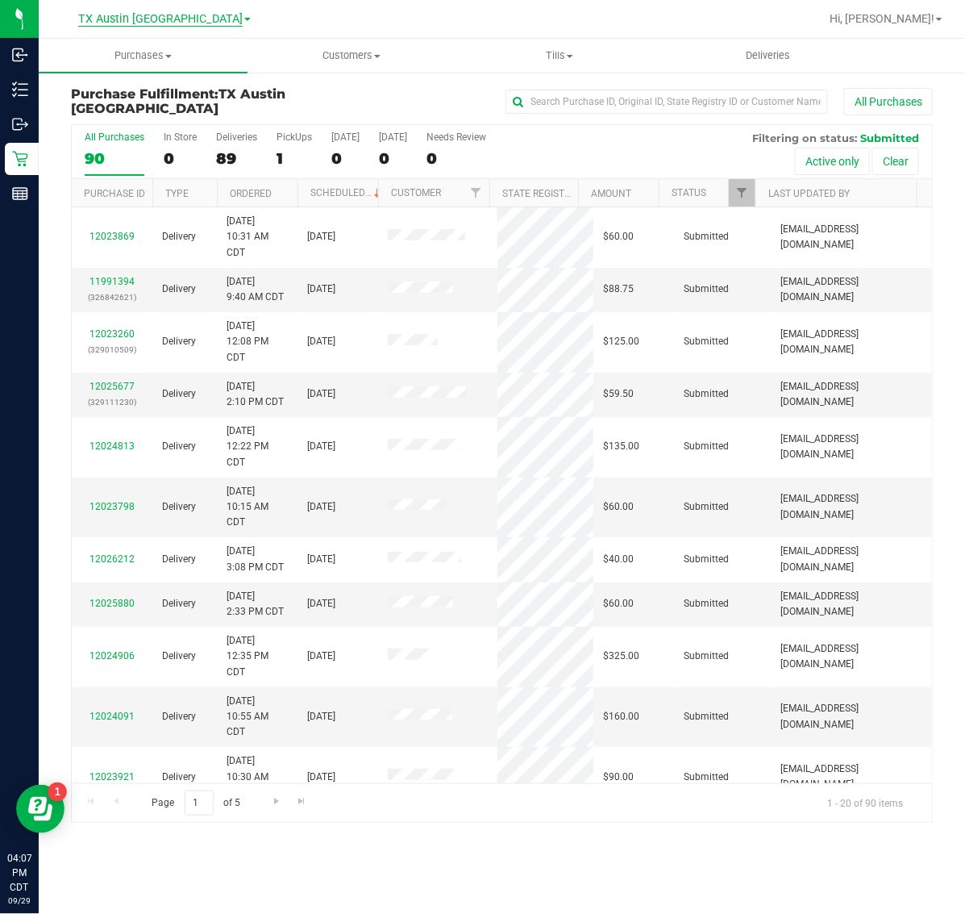
click at [173, 20] on span "TX Austin [GEOGRAPHIC_DATA]" at bounding box center [160, 19] width 165 height 15
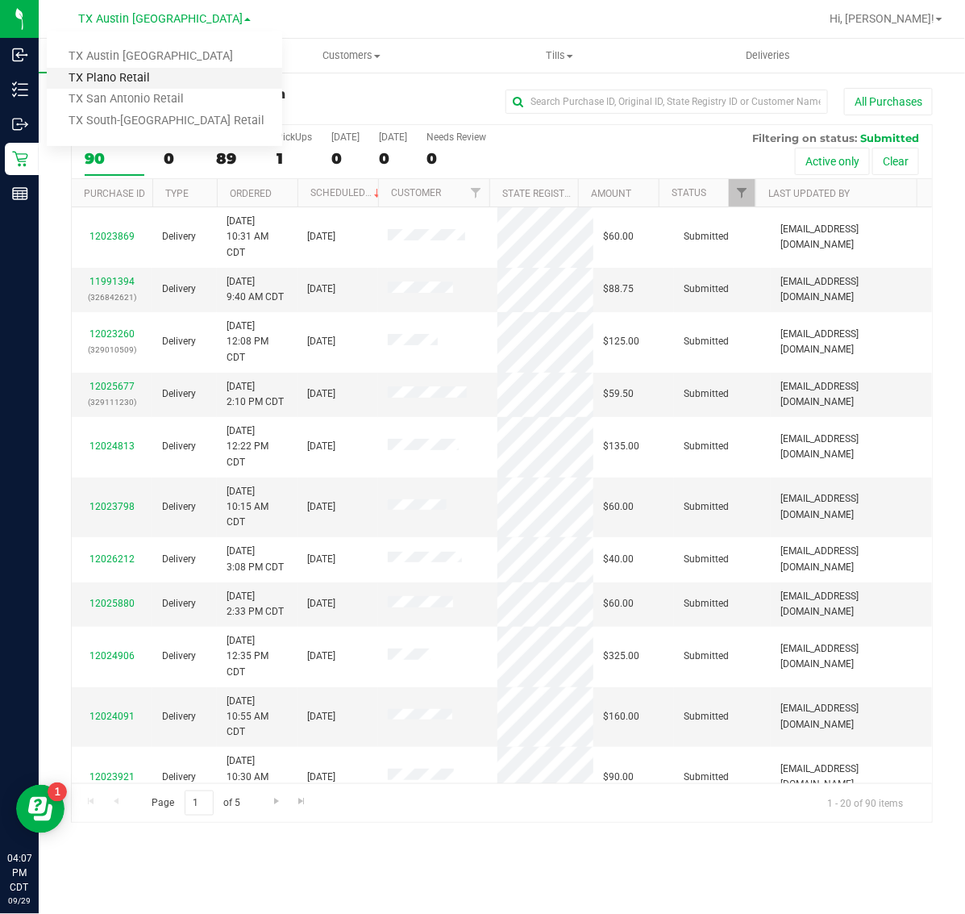
click at [151, 75] on link "TX Plano Retail" at bounding box center [165, 79] width 236 height 22
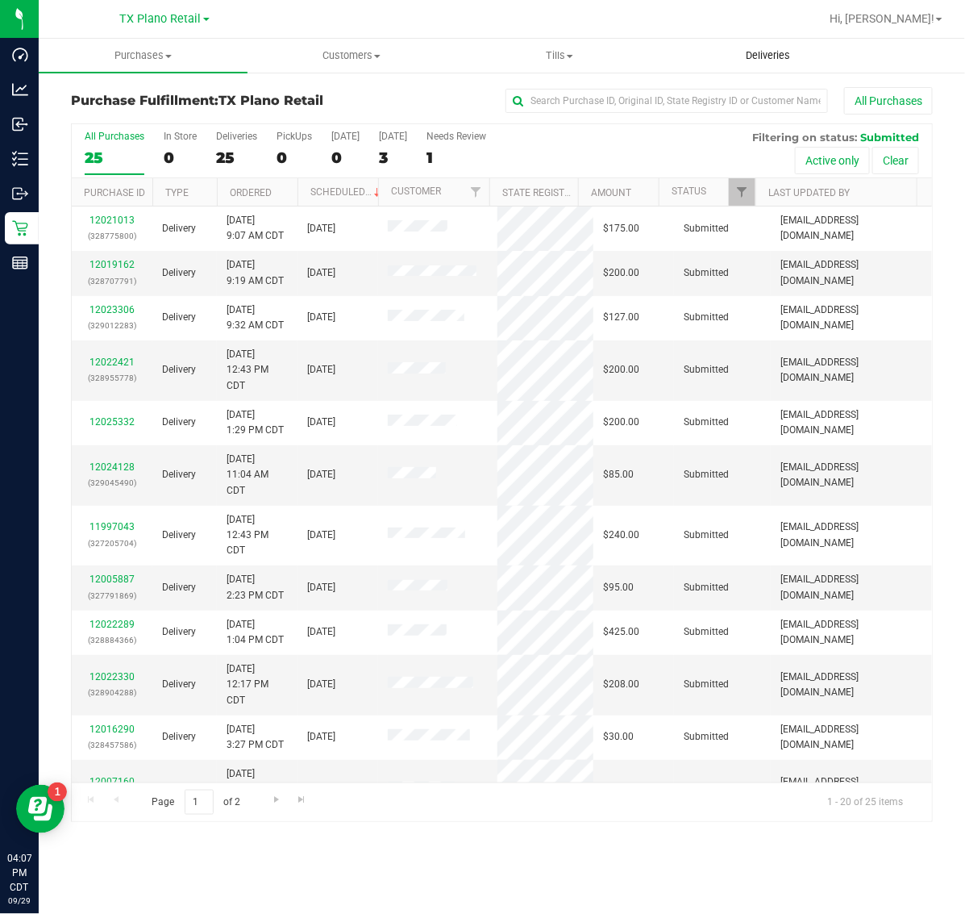
click at [759, 50] on span "Deliveries" at bounding box center [768, 55] width 88 height 15
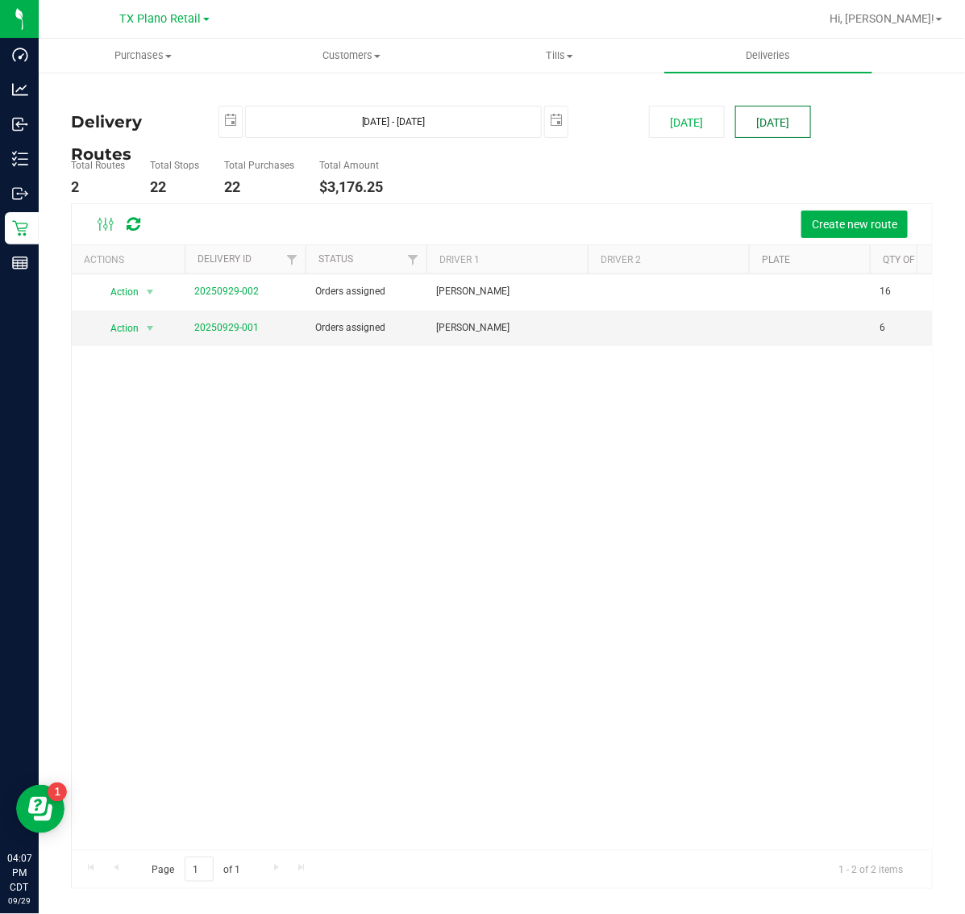
click at [753, 113] on button "[DATE]" at bounding box center [774, 122] width 76 height 32
click at [219, 329] on link "20250929-001" at bounding box center [226, 327] width 65 height 11
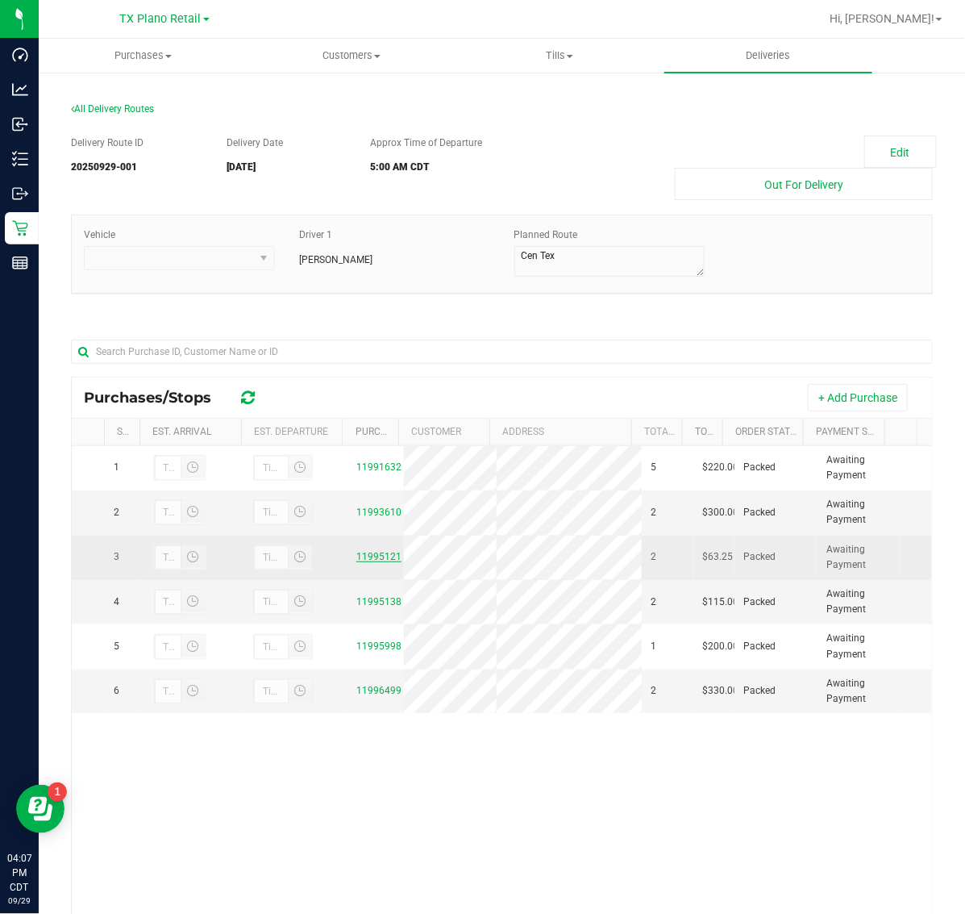
click at [359, 554] on link "11995121" at bounding box center [378, 556] width 45 height 11
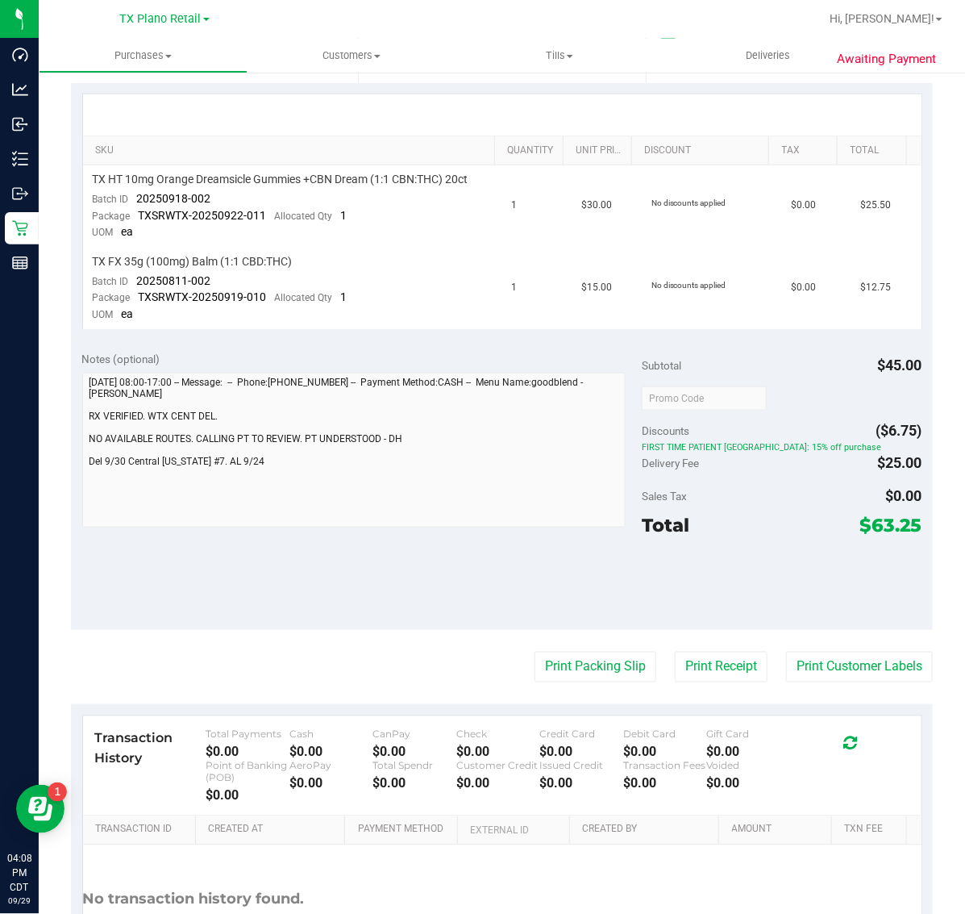
scroll to position [405, 0]
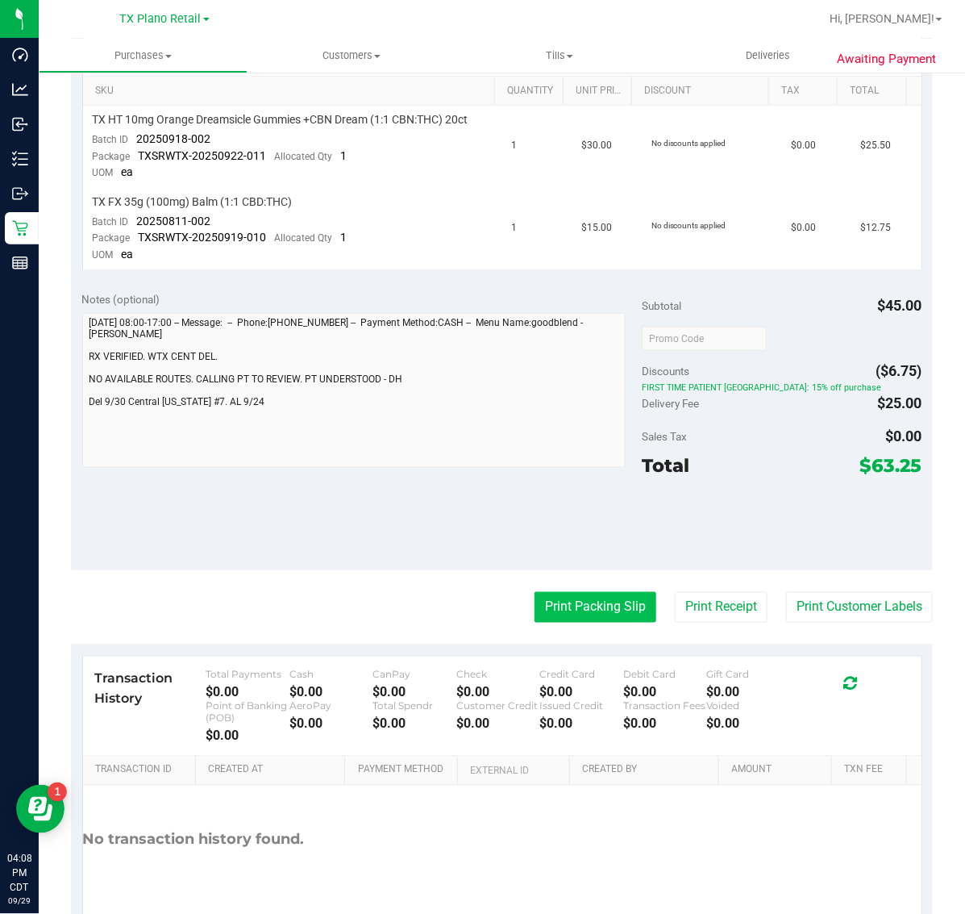
click at [594, 594] on button "Print Packing Slip" at bounding box center [596, 607] width 122 height 31
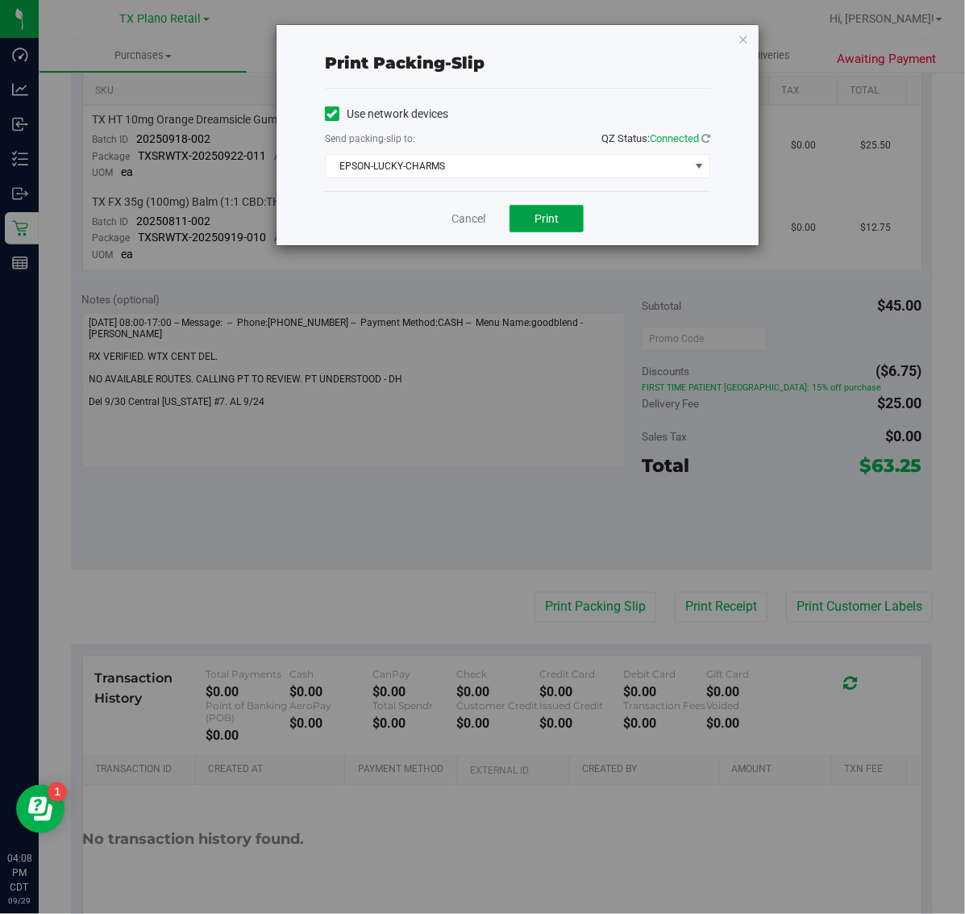
click at [559, 227] on button "Print" at bounding box center [547, 218] width 74 height 27
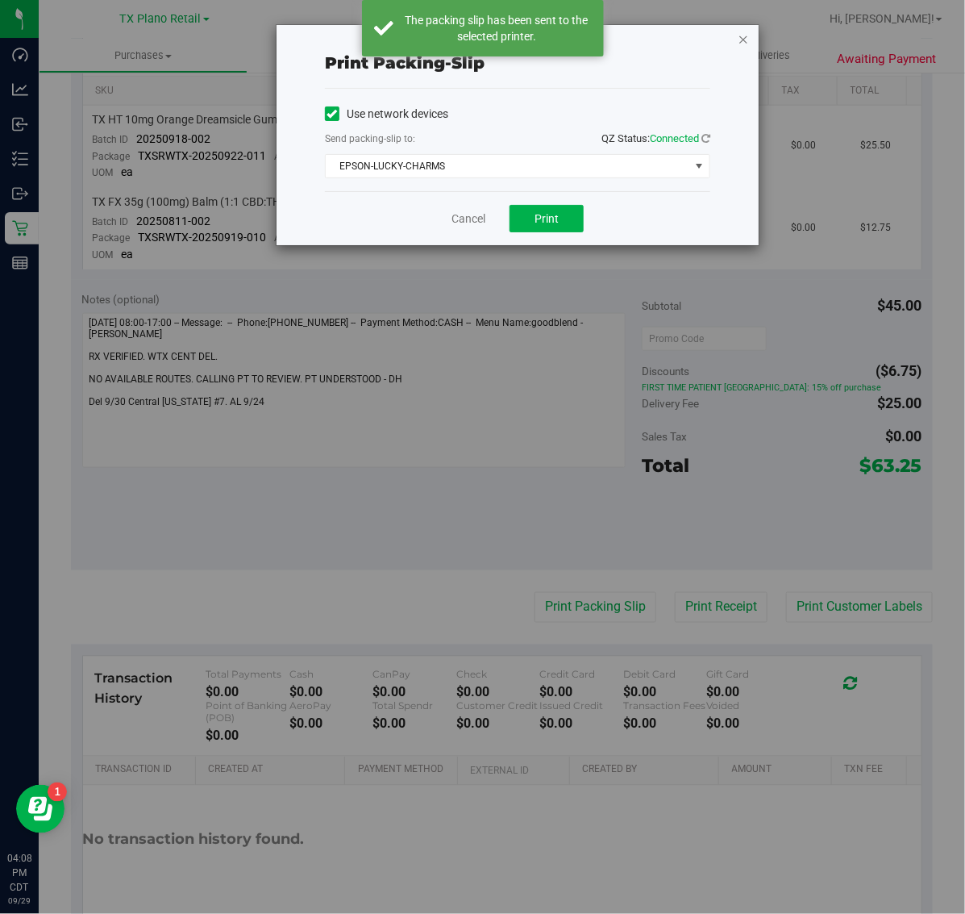
click at [744, 40] on icon "button" at bounding box center [743, 38] width 11 height 19
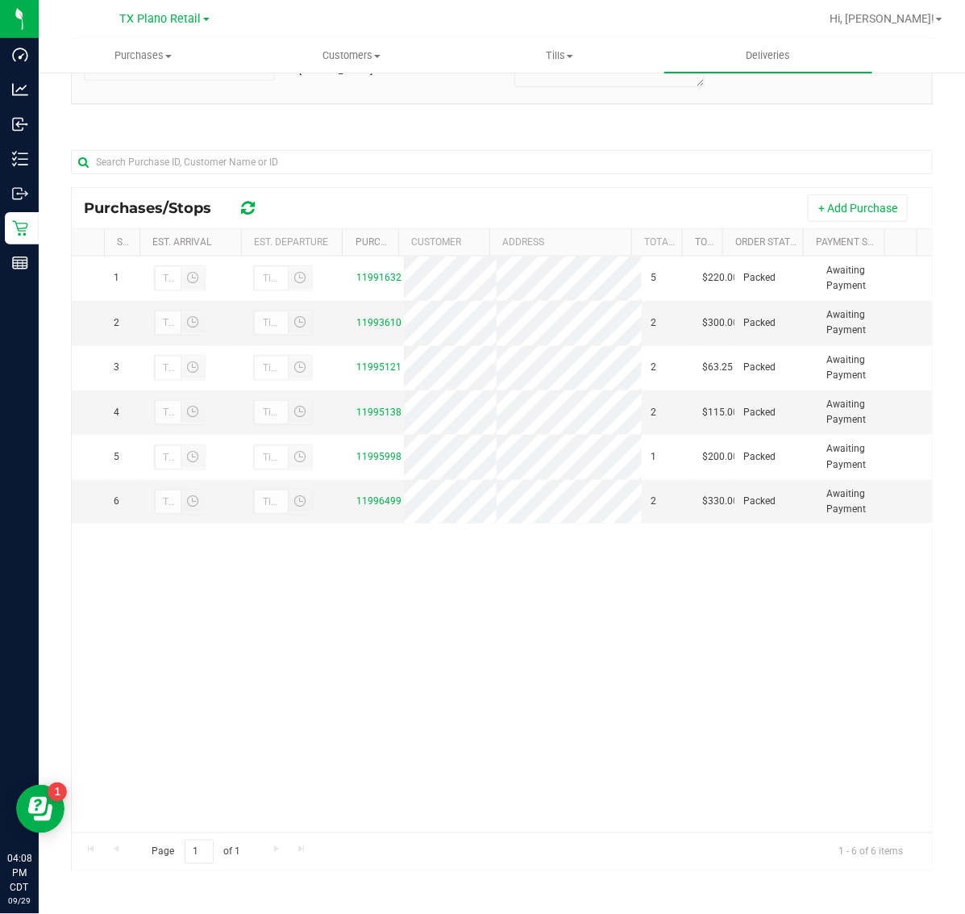
scroll to position [90, 0]
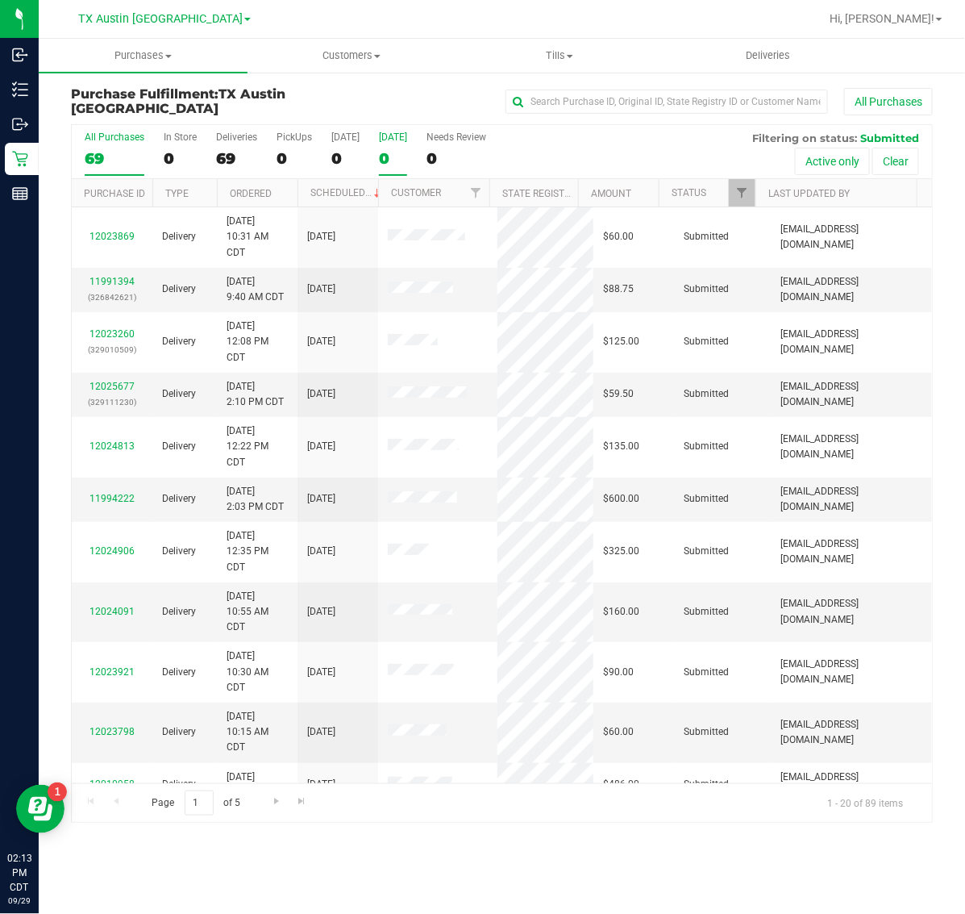
click at [407, 151] on div "0" at bounding box center [393, 158] width 28 height 19
click at [0, 0] on input "[DATE] 0" at bounding box center [0, 0] width 0 height 0
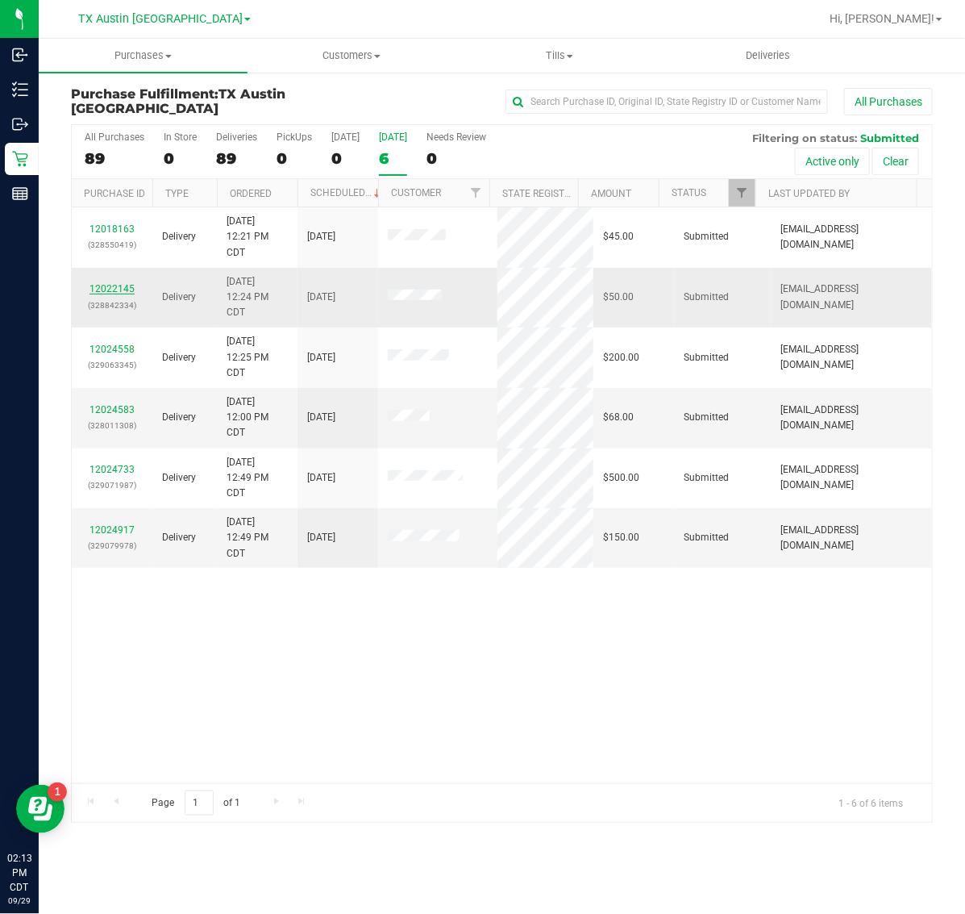
click at [122, 288] on link "12022145" at bounding box center [112, 288] width 45 height 11
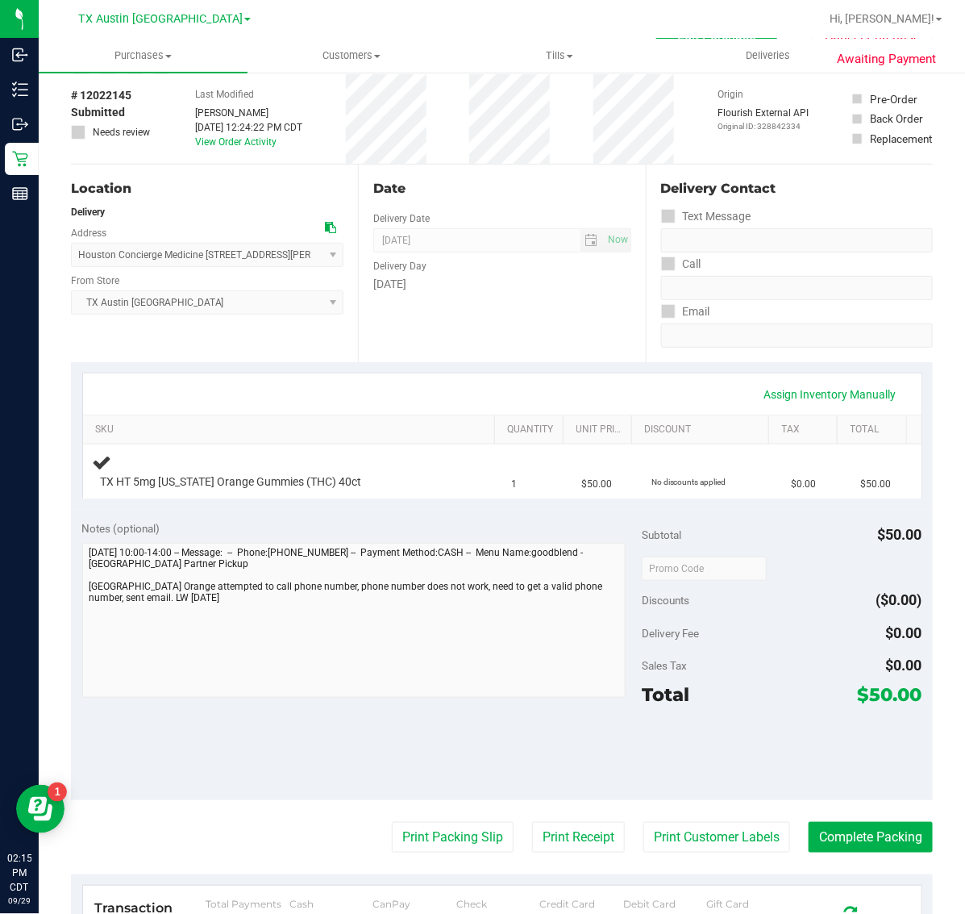
scroll to position [202, 0]
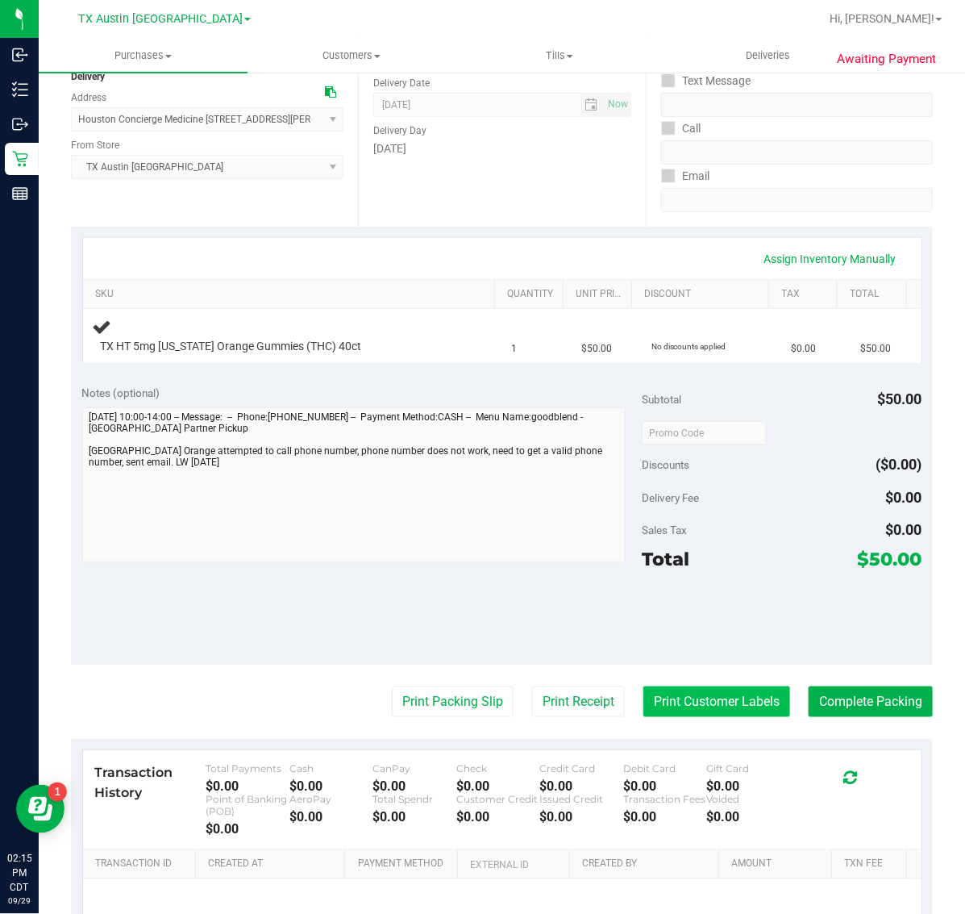
click at [715, 698] on button "Print Customer Labels" at bounding box center [717, 701] width 147 height 31
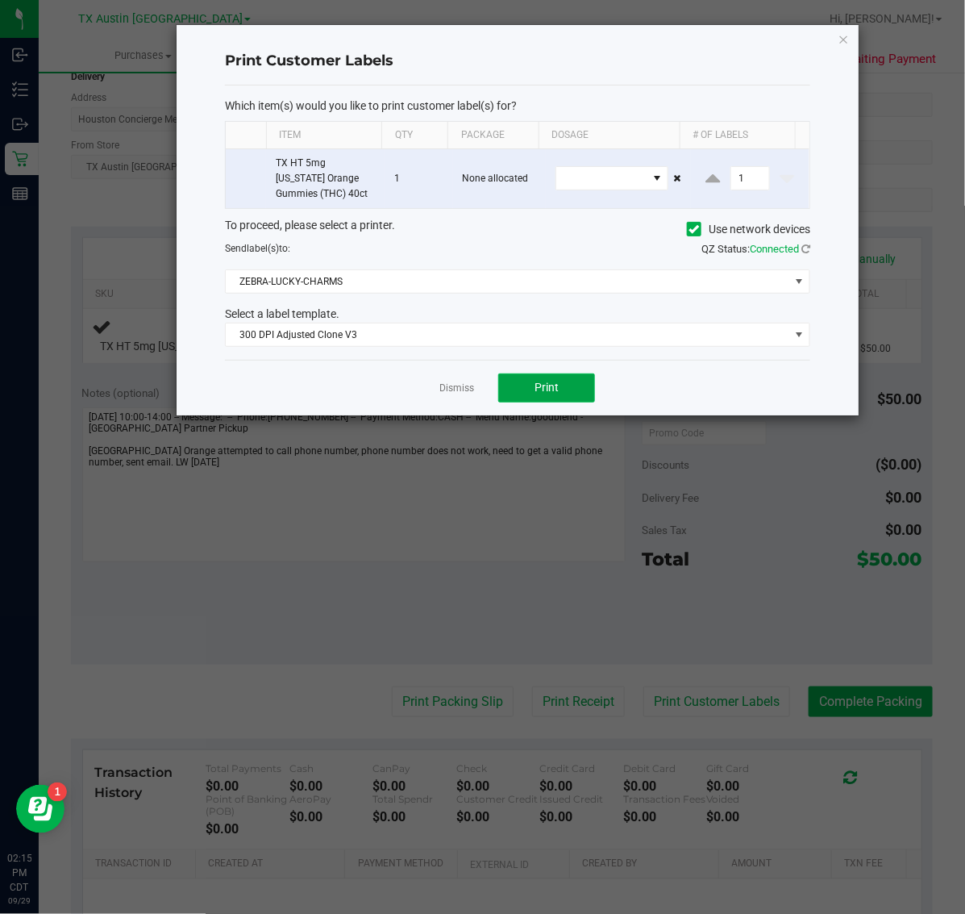
click at [545, 389] on span "Print" at bounding box center [547, 387] width 24 height 13
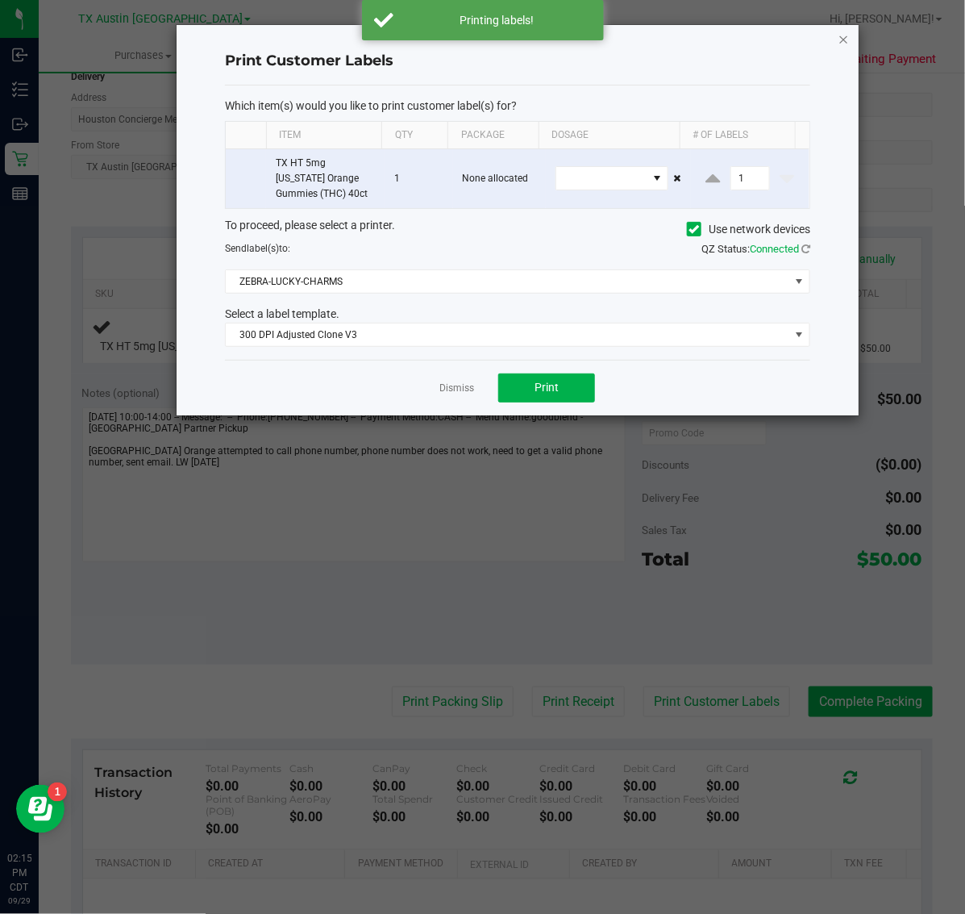
click at [844, 38] on icon "button" at bounding box center [844, 38] width 11 height 19
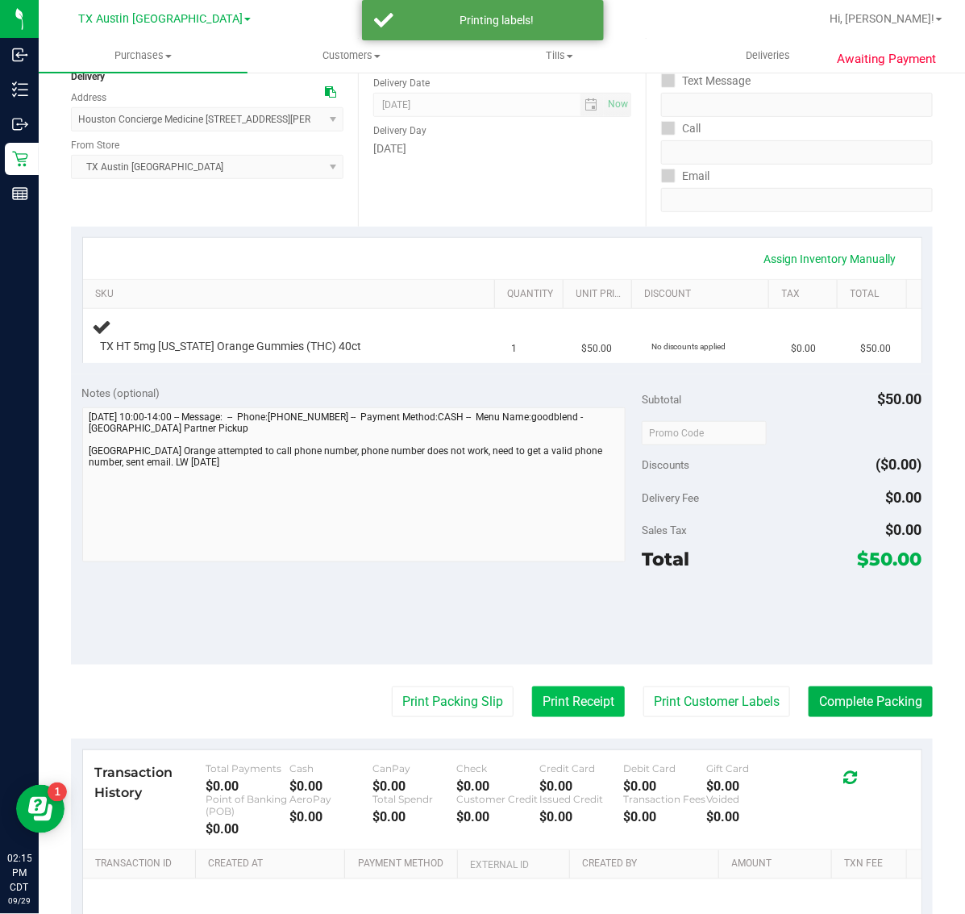
click at [565, 698] on button "Print Receipt" at bounding box center [578, 701] width 93 height 31
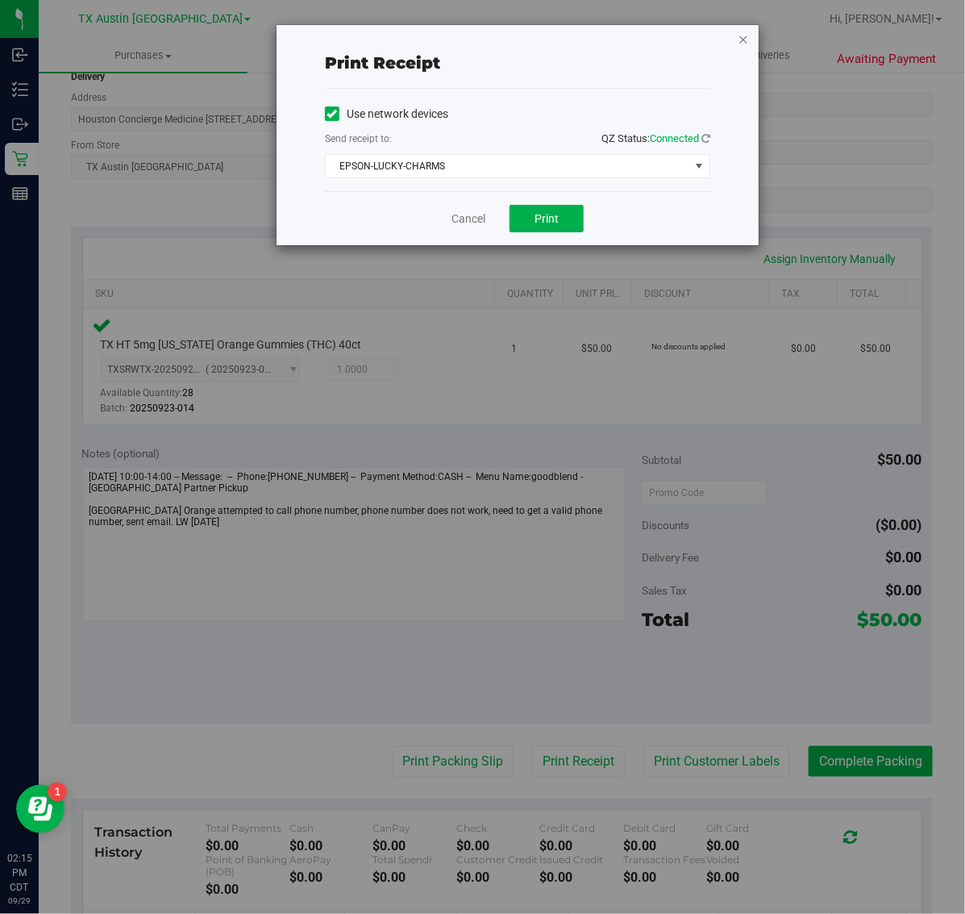
click at [744, 44] on icon "button" at bounding box center [743, 38] width 11 height 19
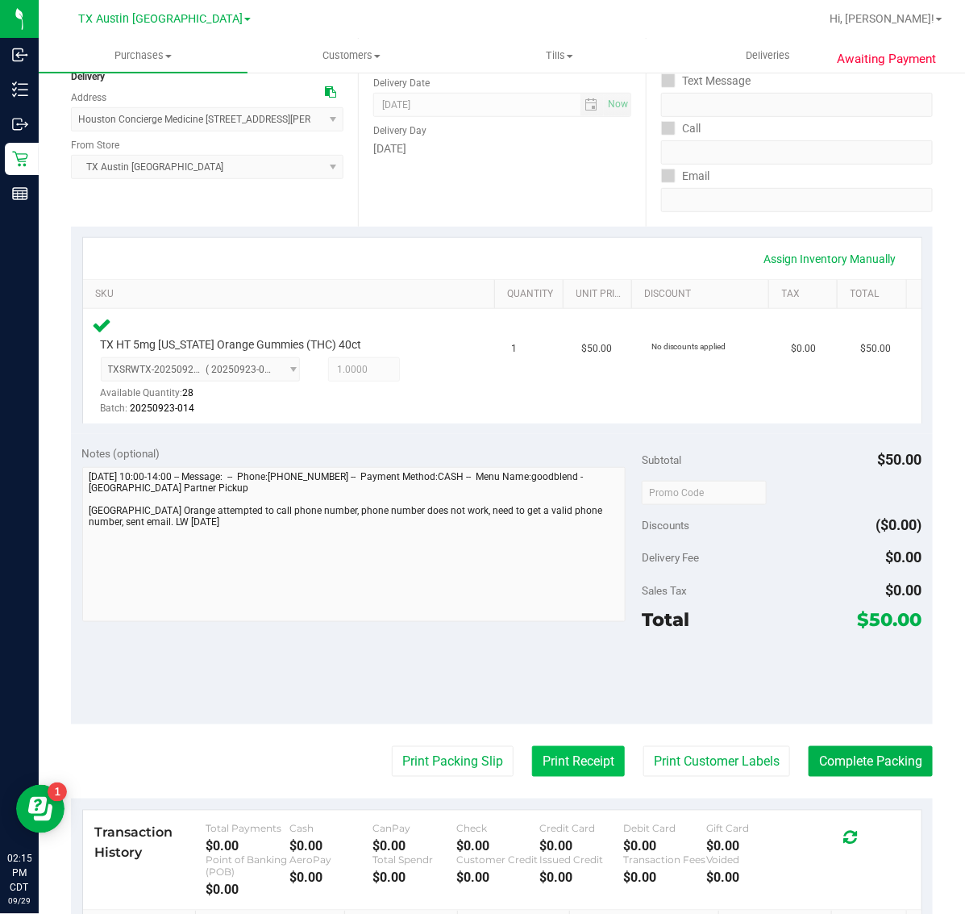
click at [565, 761] on button "Print Receipt" at bounding box center [578, 761] width 93 height 31
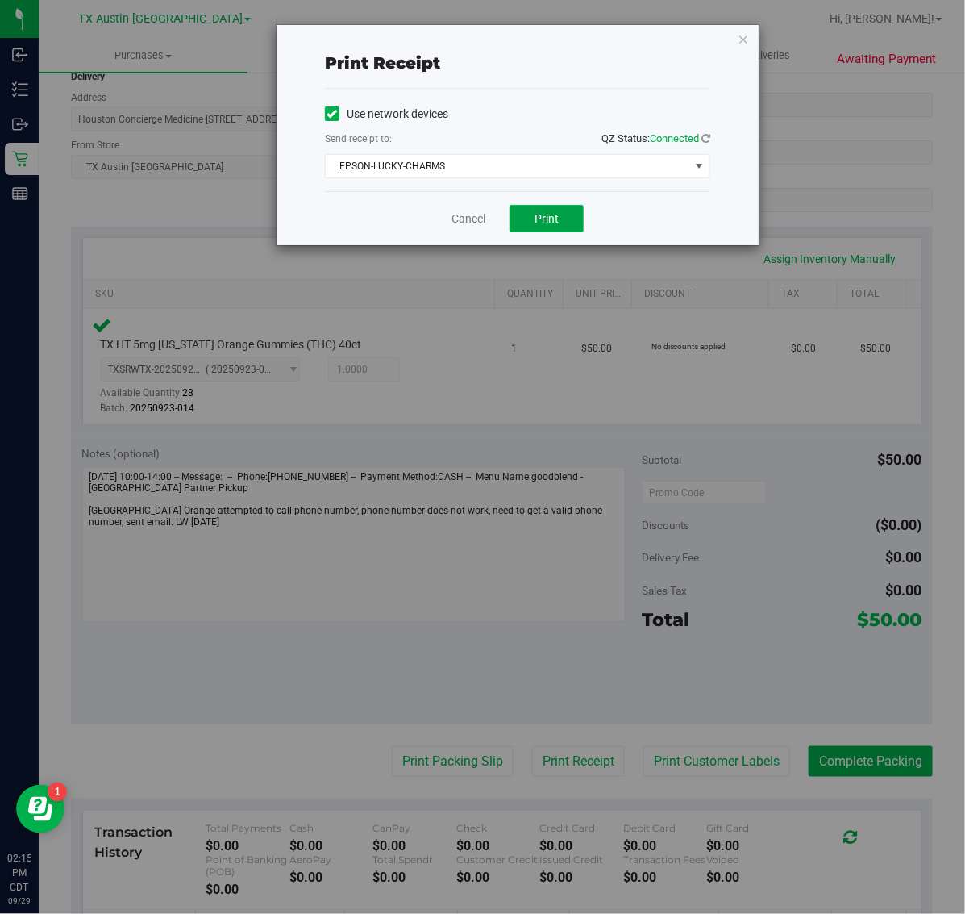
click at [538, 232] on button "Print" at bounding box center [547, 218] width 74 height 27
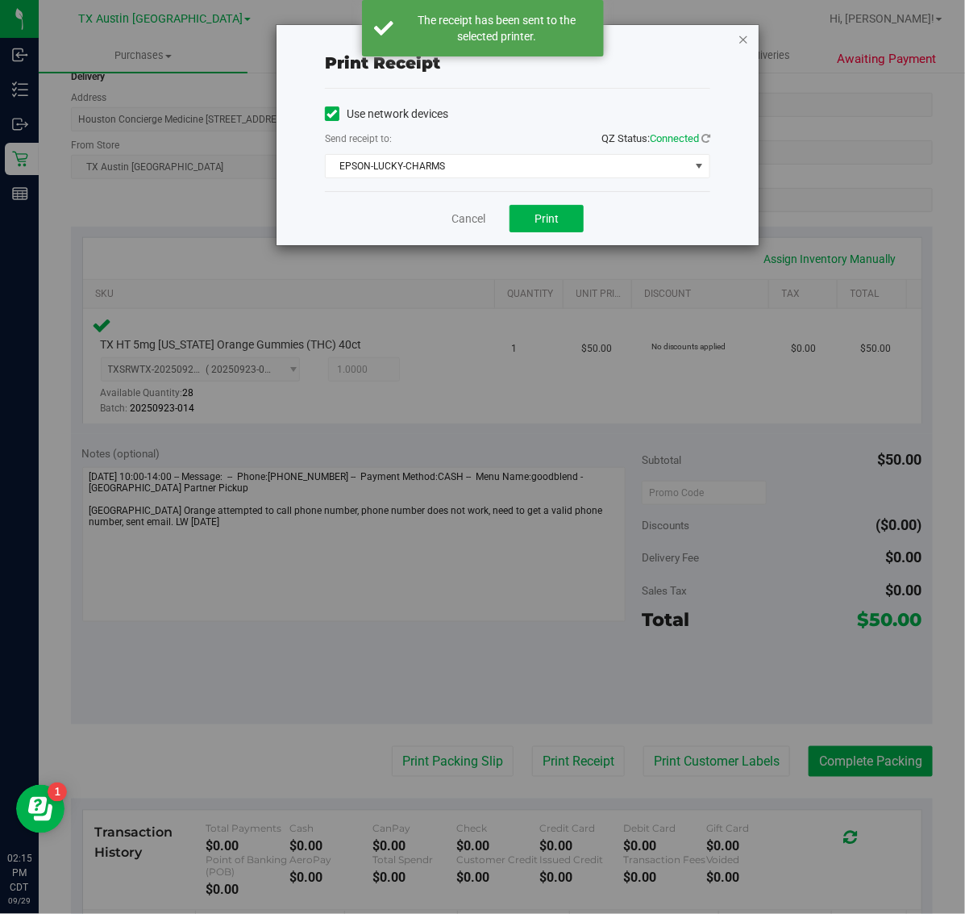
click at [748, 44] on icon "button" at bounding box center [743, 38] width 11 height 19
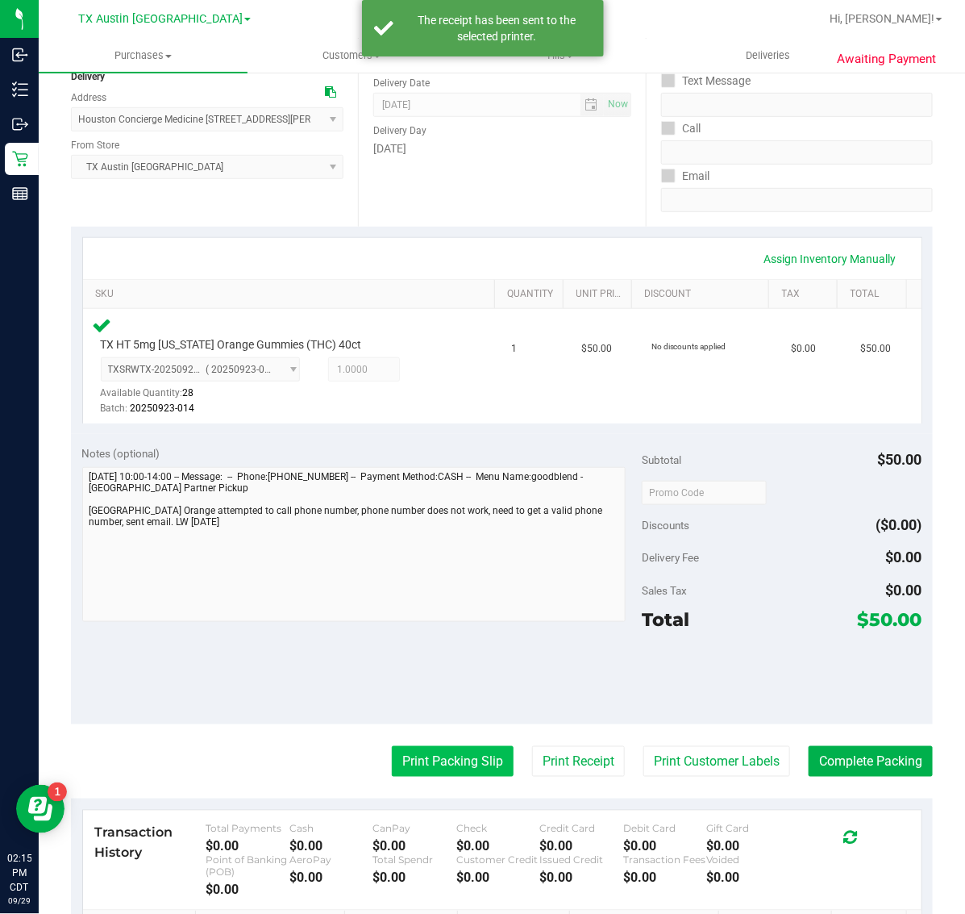
click at [454, 764] on button "Print Packing Slip" at bounding box center [453, 761] width 122 height 31
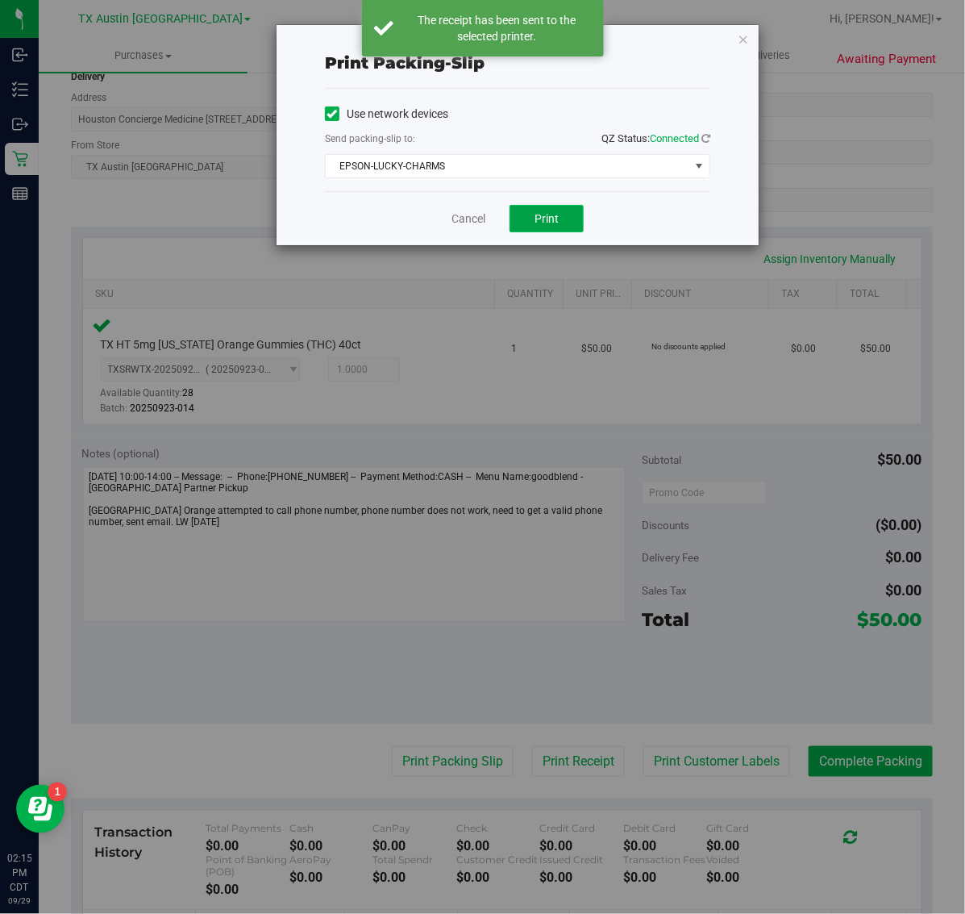
click at [565, 208] on button "Print" at bounding box center [547, 218] width 74 height 27
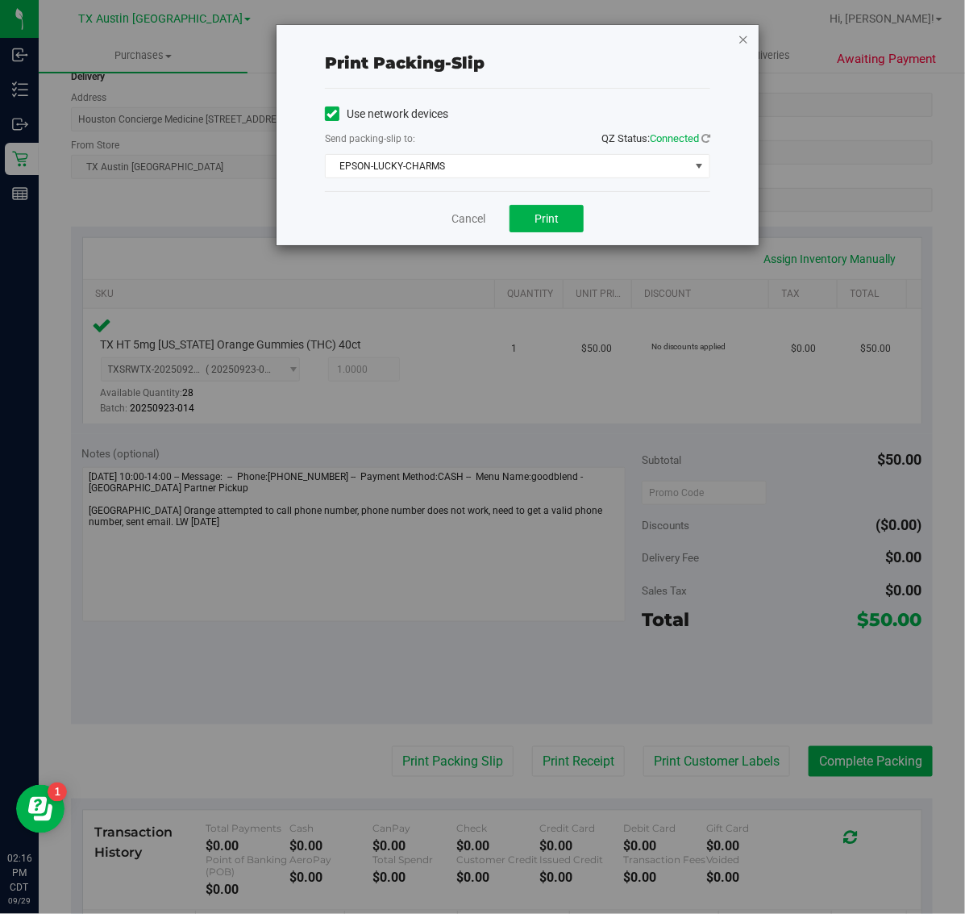
click at [744, 38] on icon "button" at bounding box center [743, 38] width 11 height 19
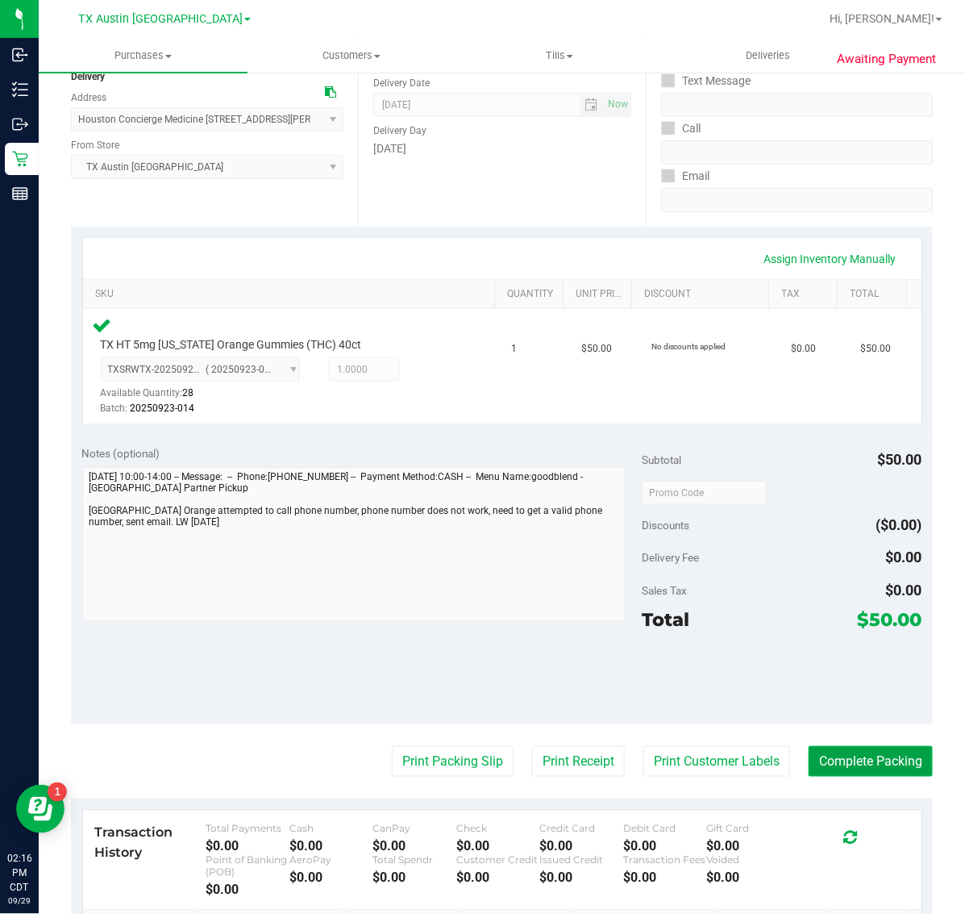
click at [869, 767] on button "Complete Packing" at bounding box center [871, 761] width 124 height 31
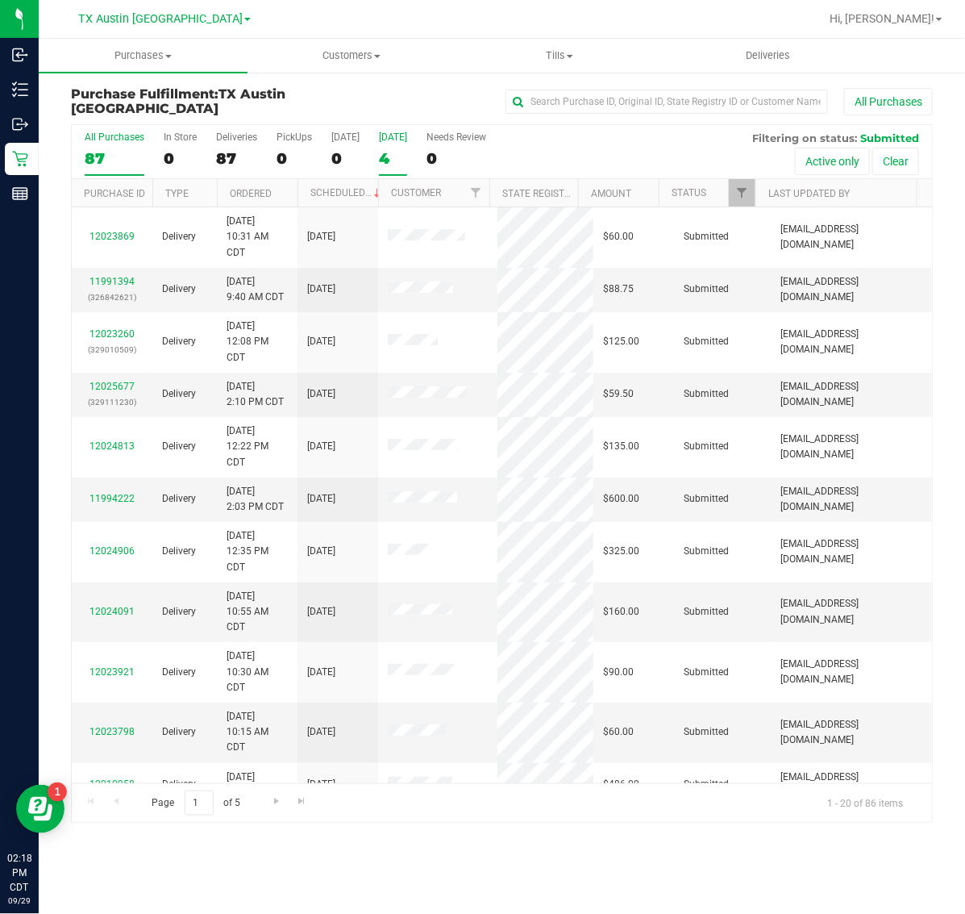
click at [389, 151] on div "4" at bounding box center [393, 158] width 28 height 19
click at [0, 0] on input "[DATE] 4" at bounding box center [0, 0] width 0 height 0
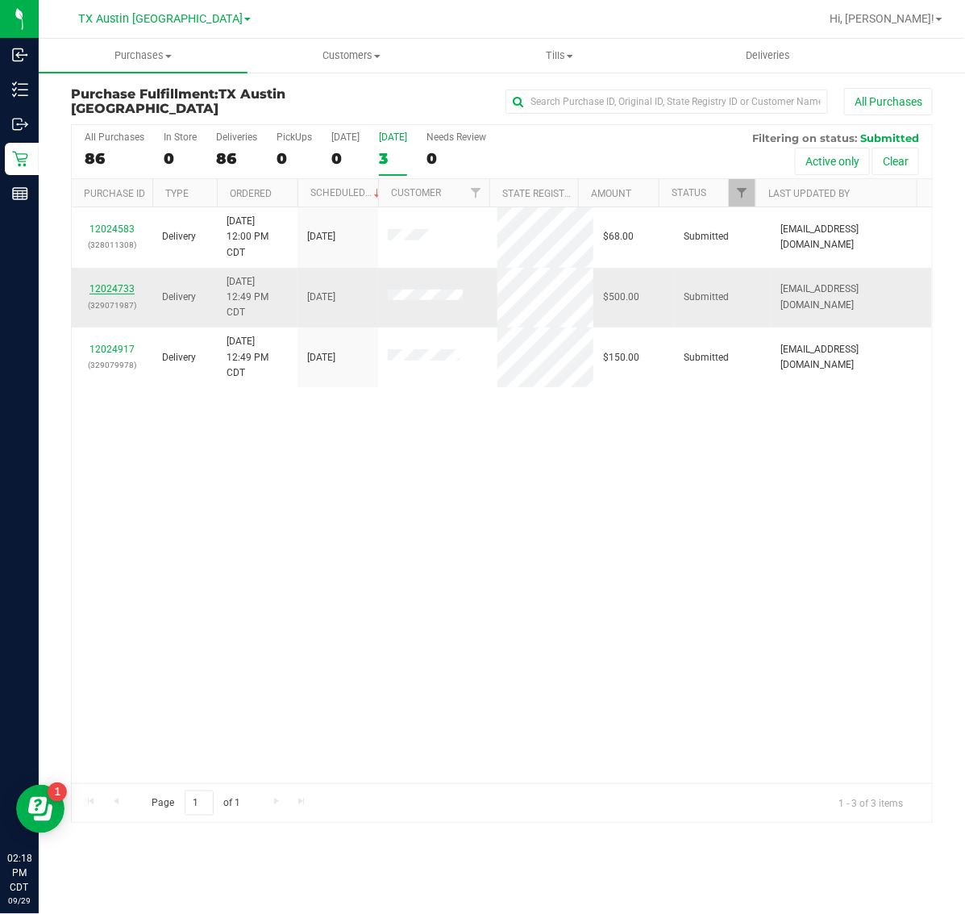
click at [111, 287] on link "12024733" at bounding box center [112, 288] width 45 height 11
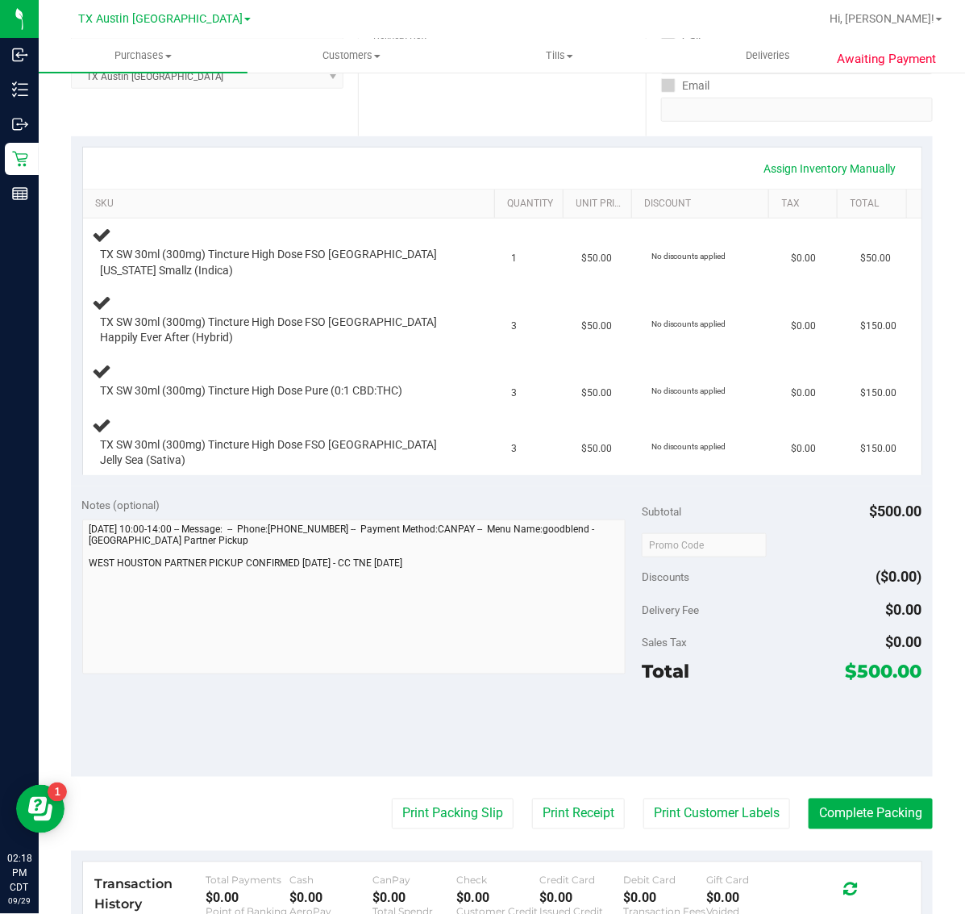
scroll to position [302, 0]
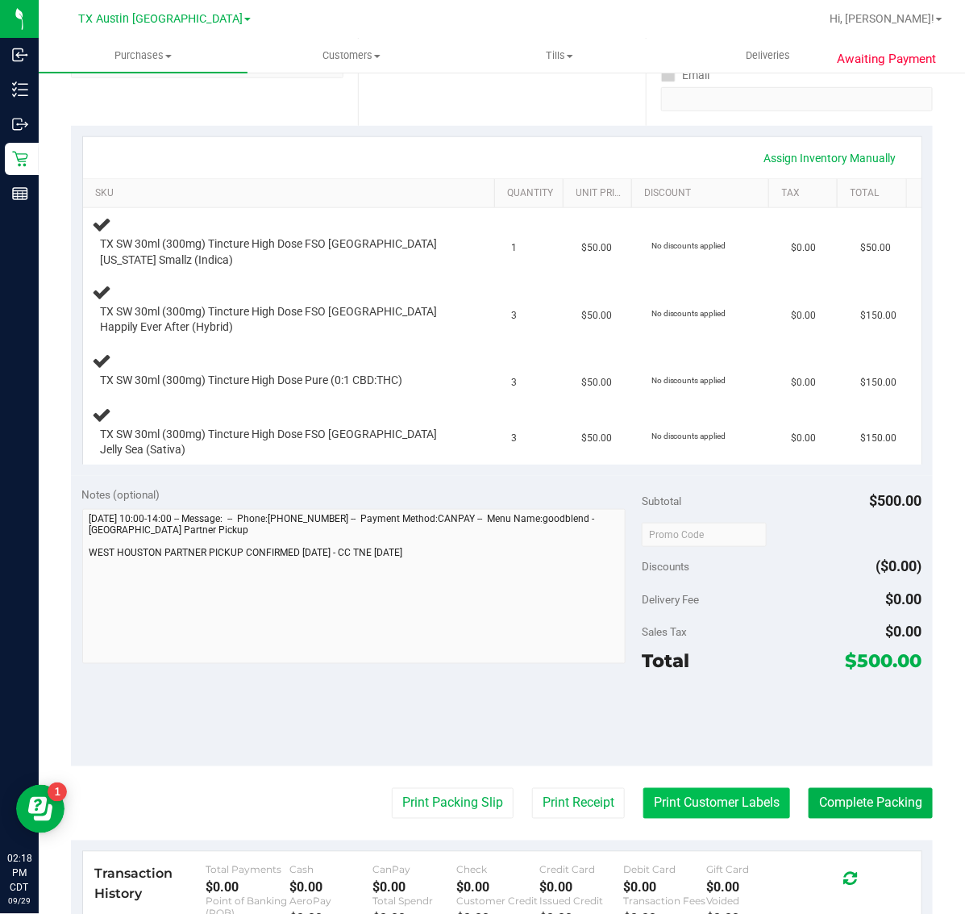
click at [699, 788] on button "Print Customer Labels" at bounding box center [717, 803] width 147 height 31
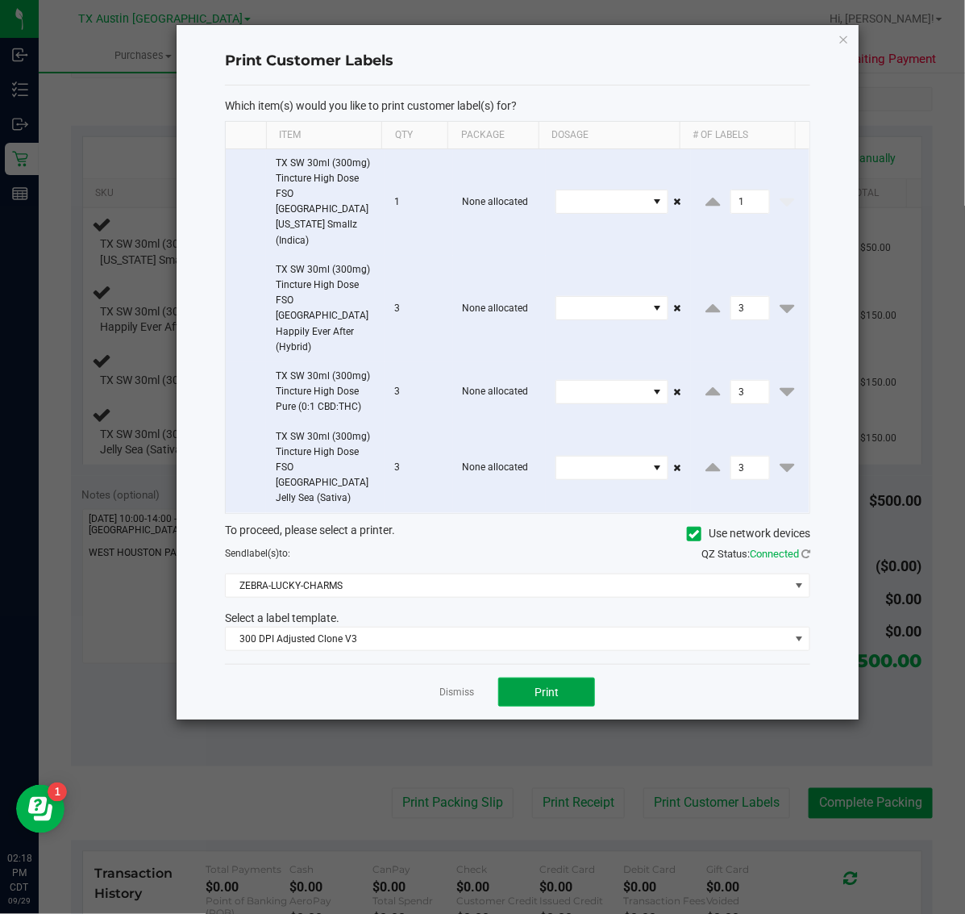
click at [554, 686] on span "Print" at bounding box center [547, 692] width 24 height 13
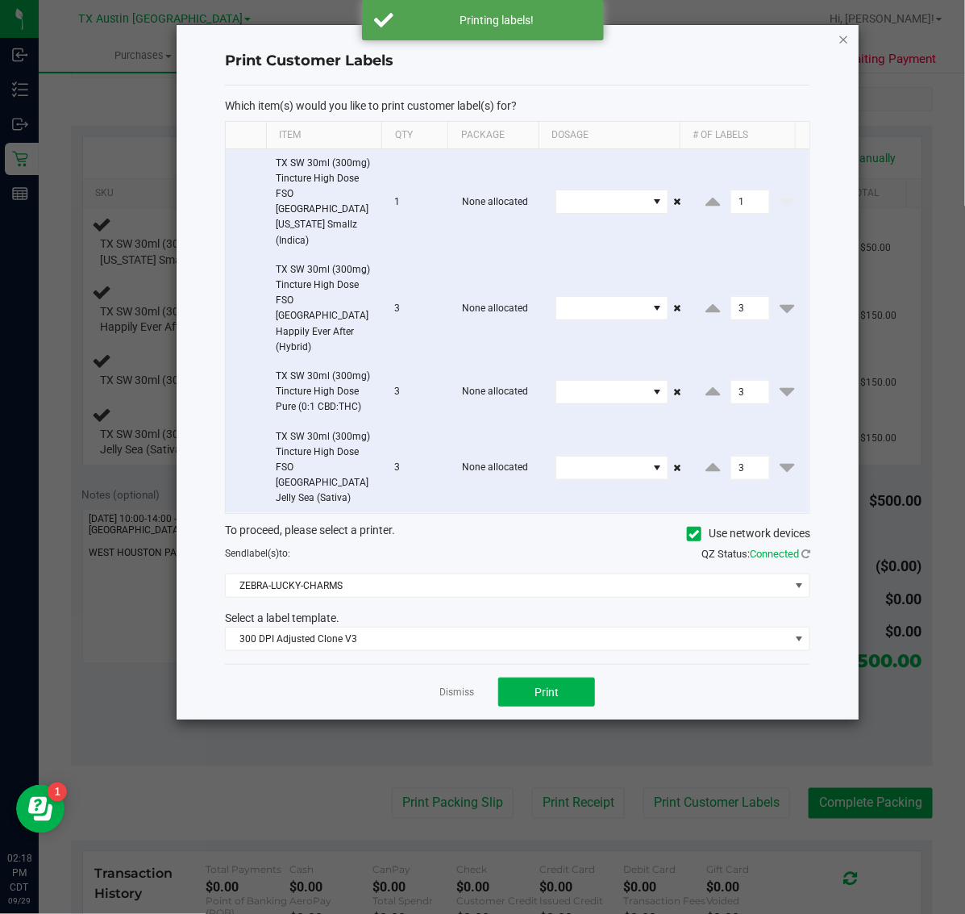
click at [843, 31] on icon "button" at bounding box center [844, 38] width 11 height 19
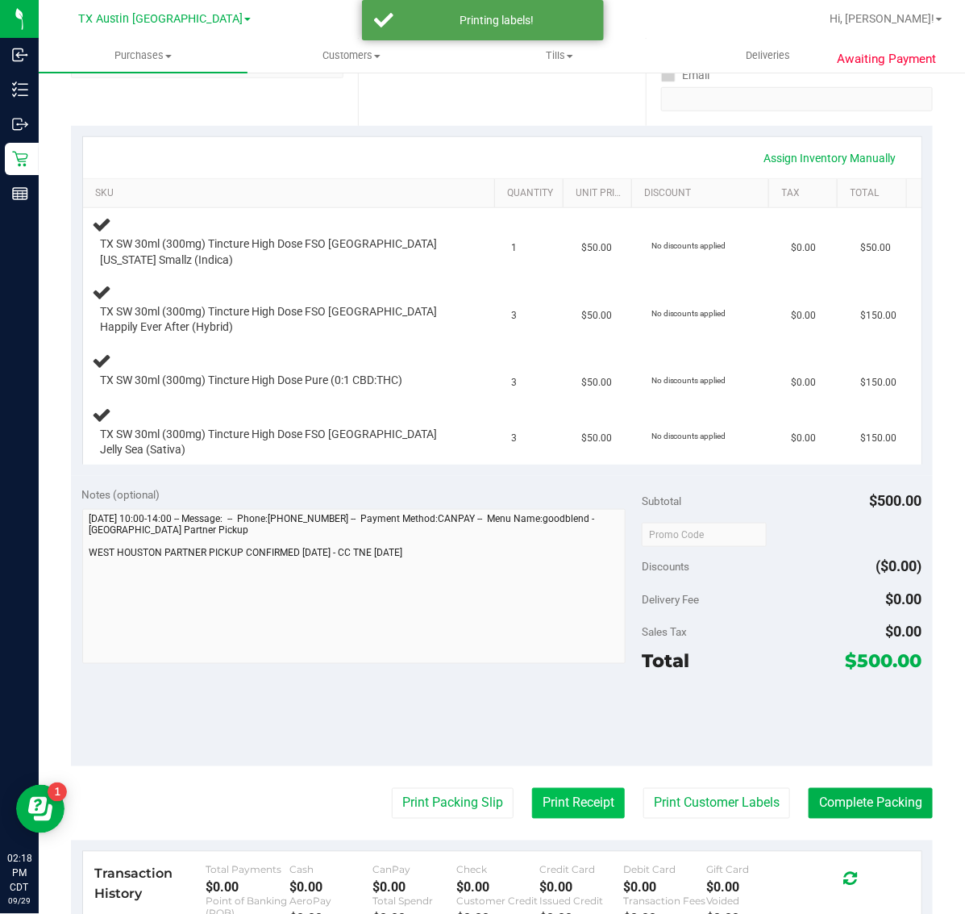
click at [558, 788] on button "Print Receipt" at bounding box center [578, 803] width 93 height 31
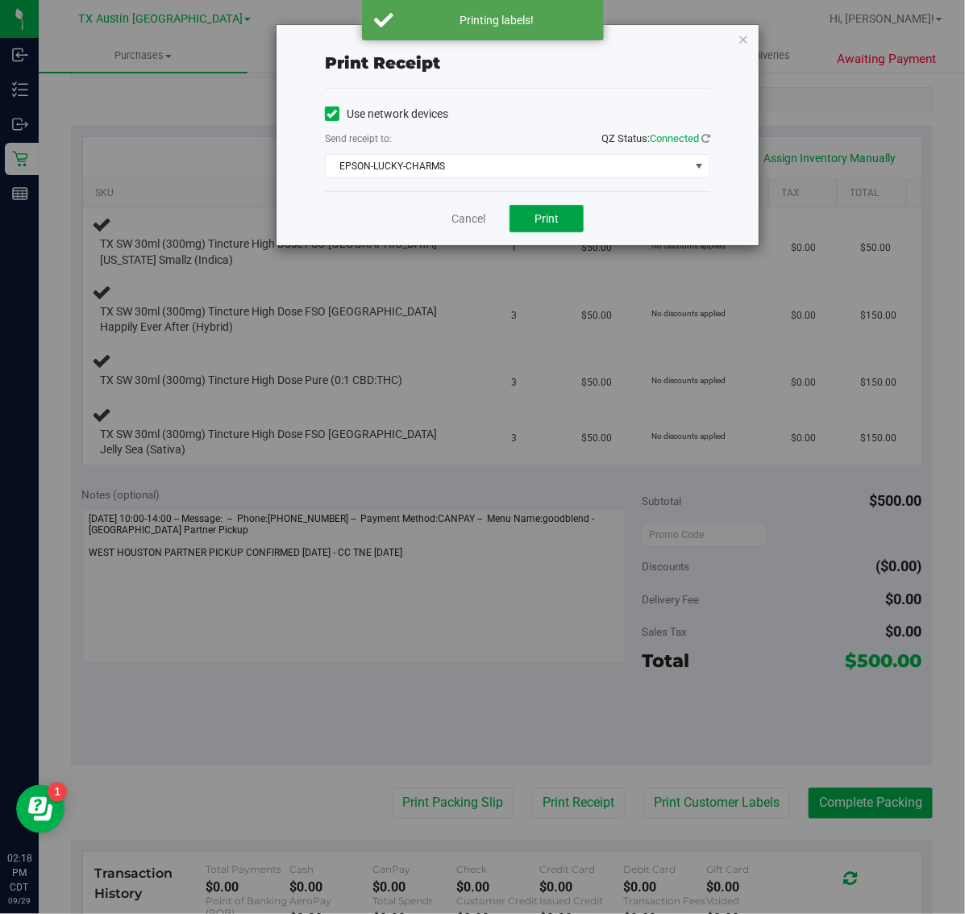
click at [558, 219] on span "Print" at bounding box center [547, 218] width 24 height 13
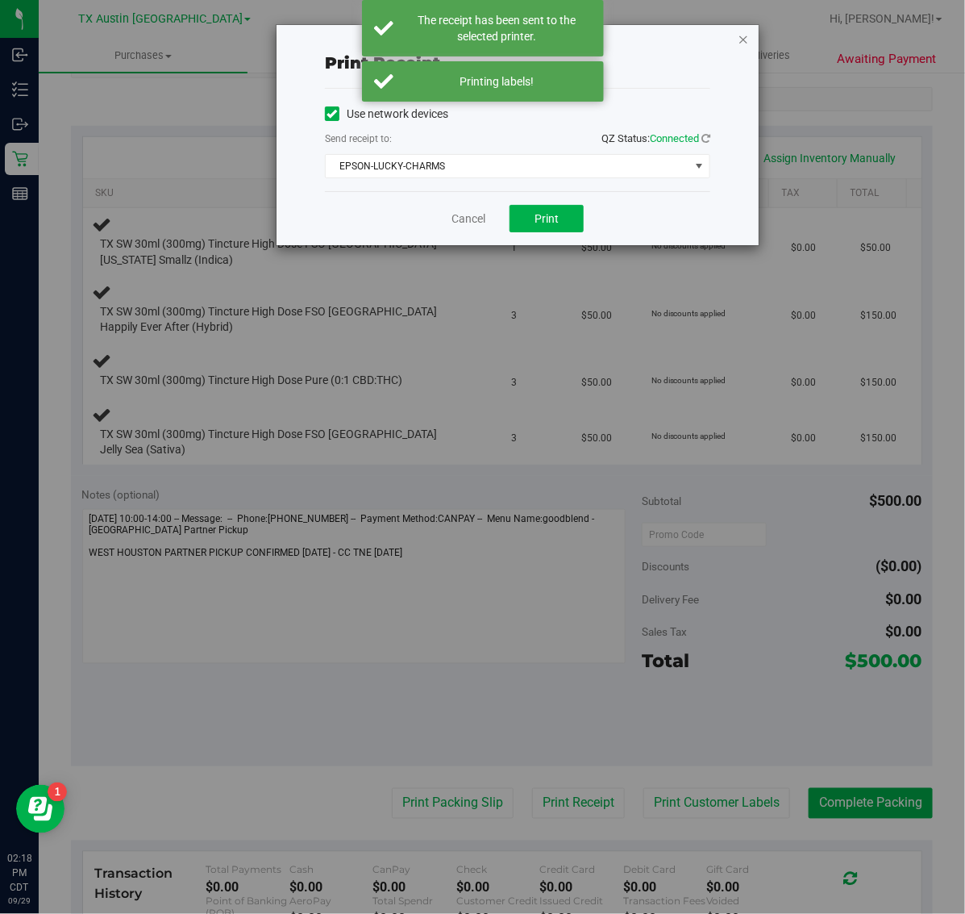
click at [744, 40] on icon "button" at bounding box center [743, 38] width 11 height 19
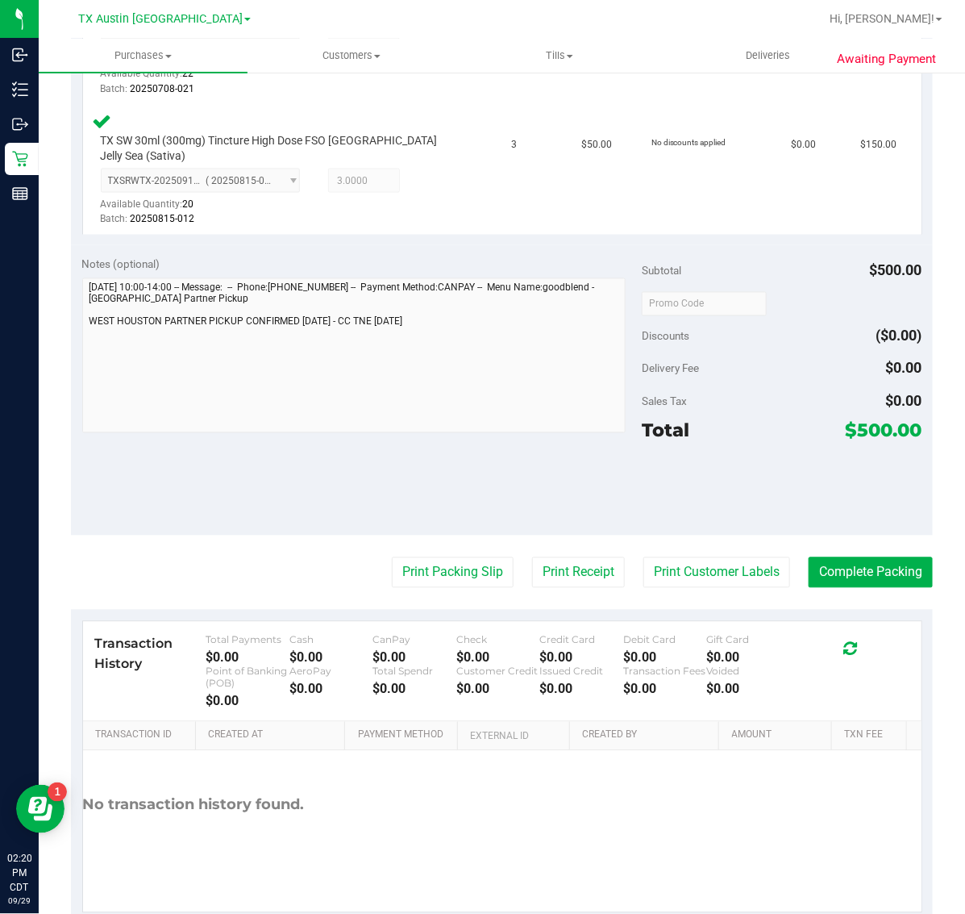
scroll to position [803, 0]
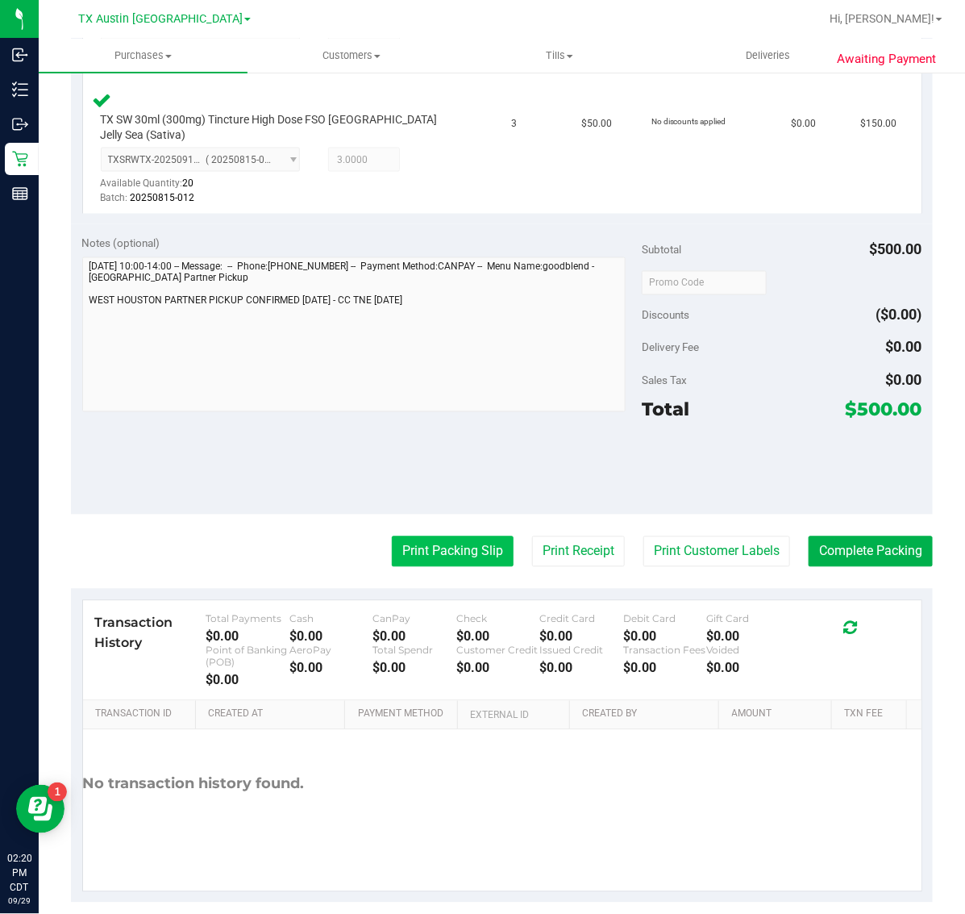
click at [444, 536] on button "Print Packing Slip" at bounding box center [453, 551] width 122 height 31
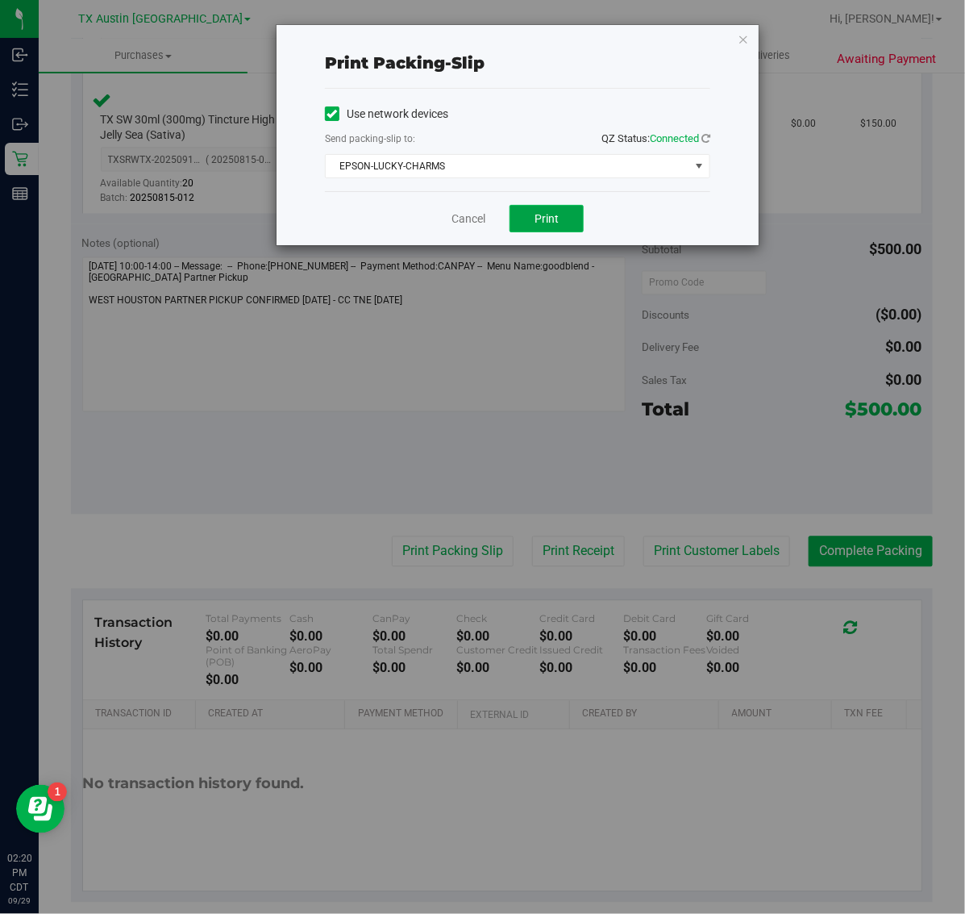
click at [545, 227] on button "Print" at bounding box center [547, 218] width 74 height 27
click at [746, 65] on div "Print packing-slip Use network devices Send packing-slip to: QZ Status: Connect…" at bounding box center [518, 135] width 482 height 220
click at [740, 38] on icon "button" at bounding box center [743, 38] width 11 height 19
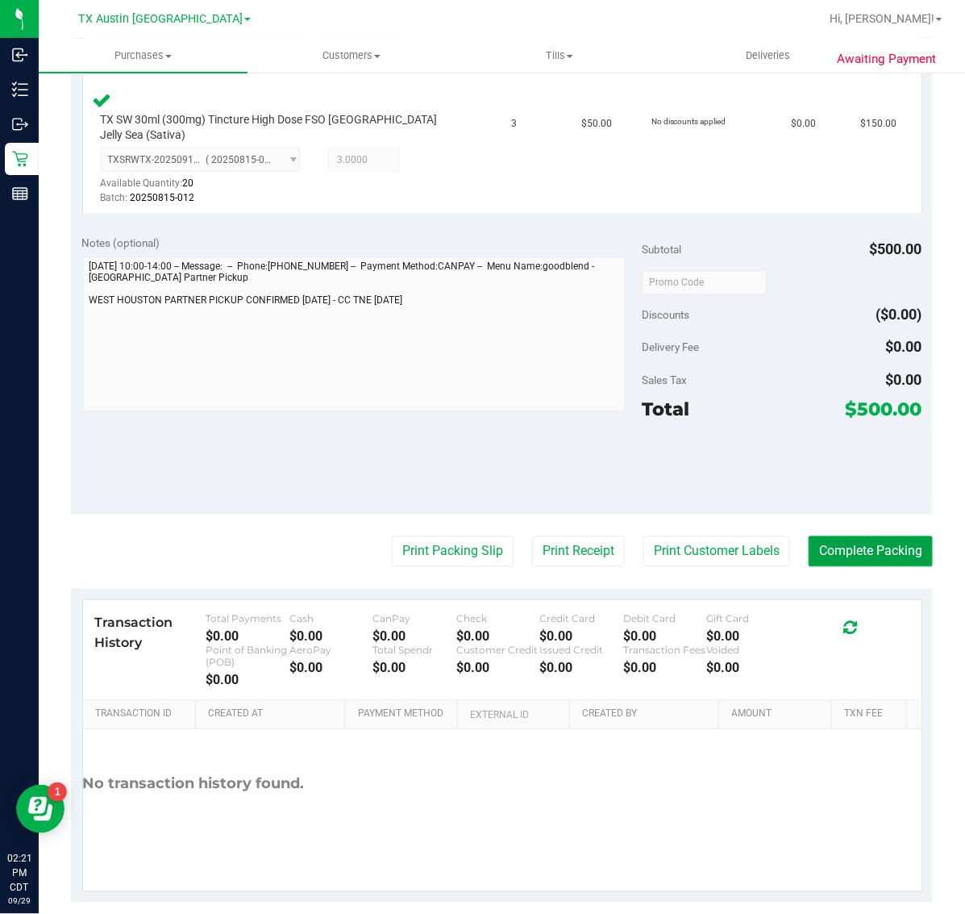
click at [861, 536] on button "Complete Packing" at bounding box center [871, 551] width 124 height 31
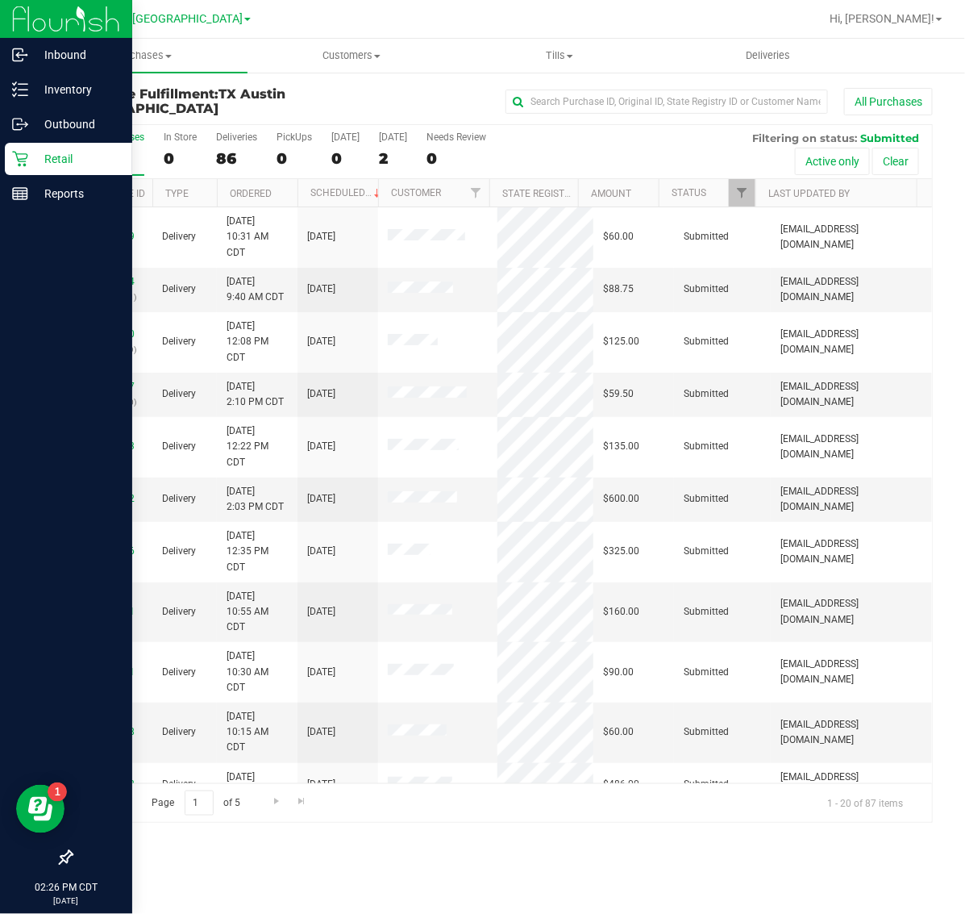
click at [28, 149] on p "Retail" at bounding box center [76, 158] width 97 height 19
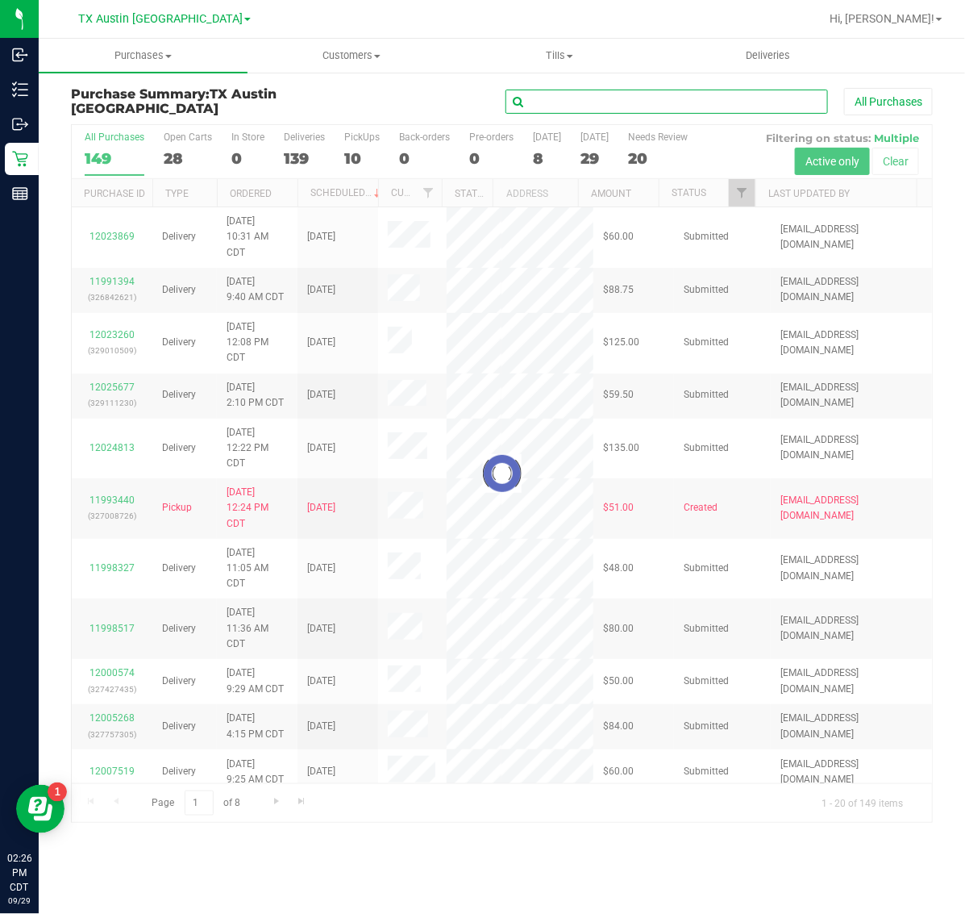
click at [607, 95] on input "text" at bounding box center [667, 102] width 323 height 24
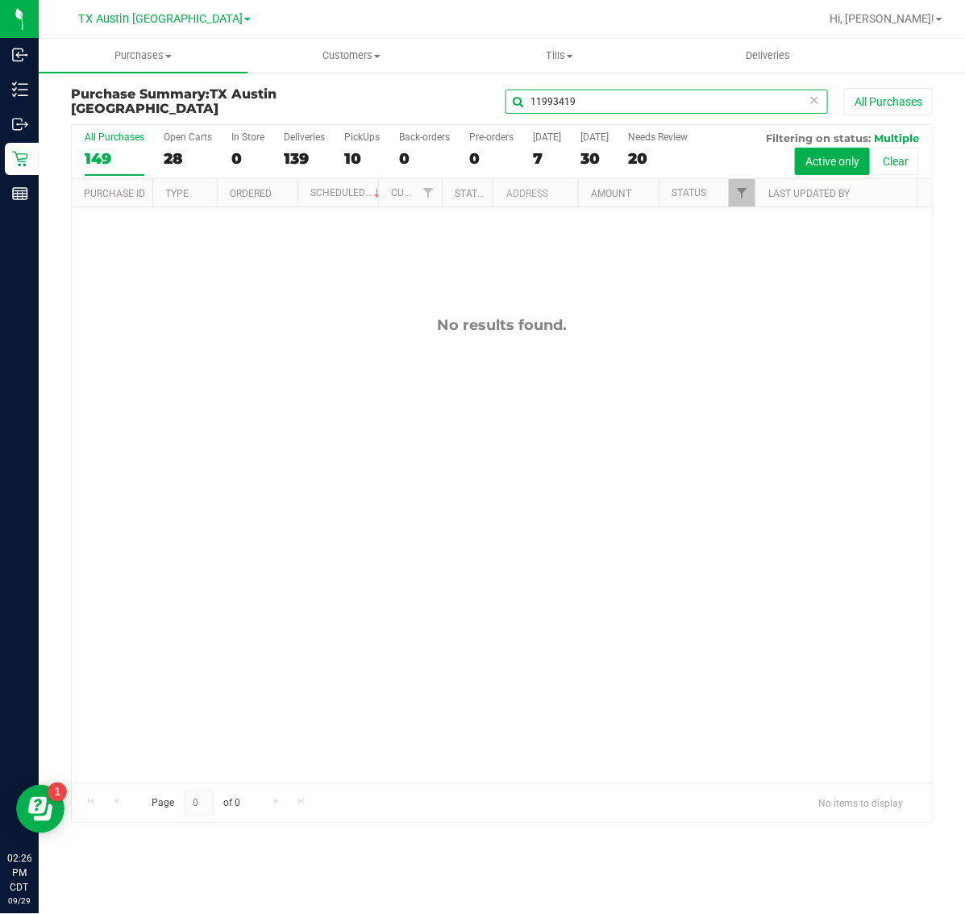
type input "11993419"
click at [98, 160] on div "149" at bounding box center [115, 158] width 60 height 19
click at [0, 0] on input "All Purchases 149" at bounding box center [0, 0] width 0 height 0
click at [175, 10] on link "TX Austin [GEOGRAPHIC_DATA]" at bounding box center [164, 17] width 173 height 15
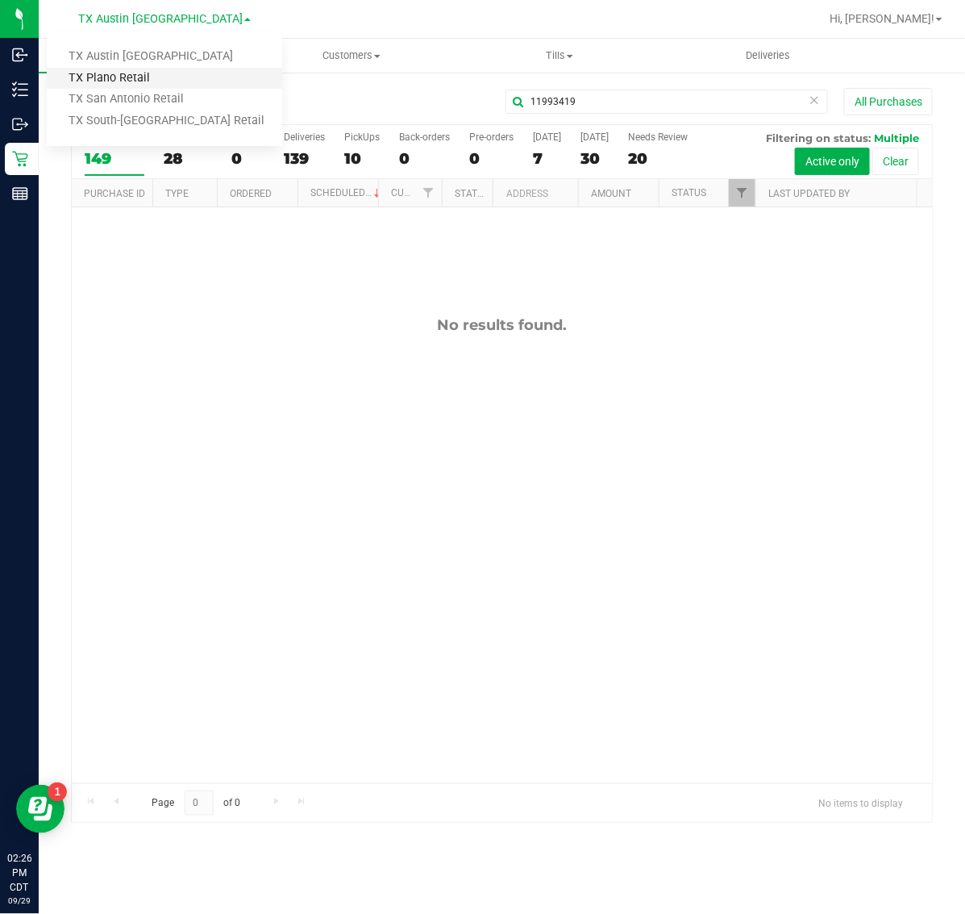
click at [177, 81] on link "TX Plano Retail" at bounding box center [165, 79] width 236 height 22
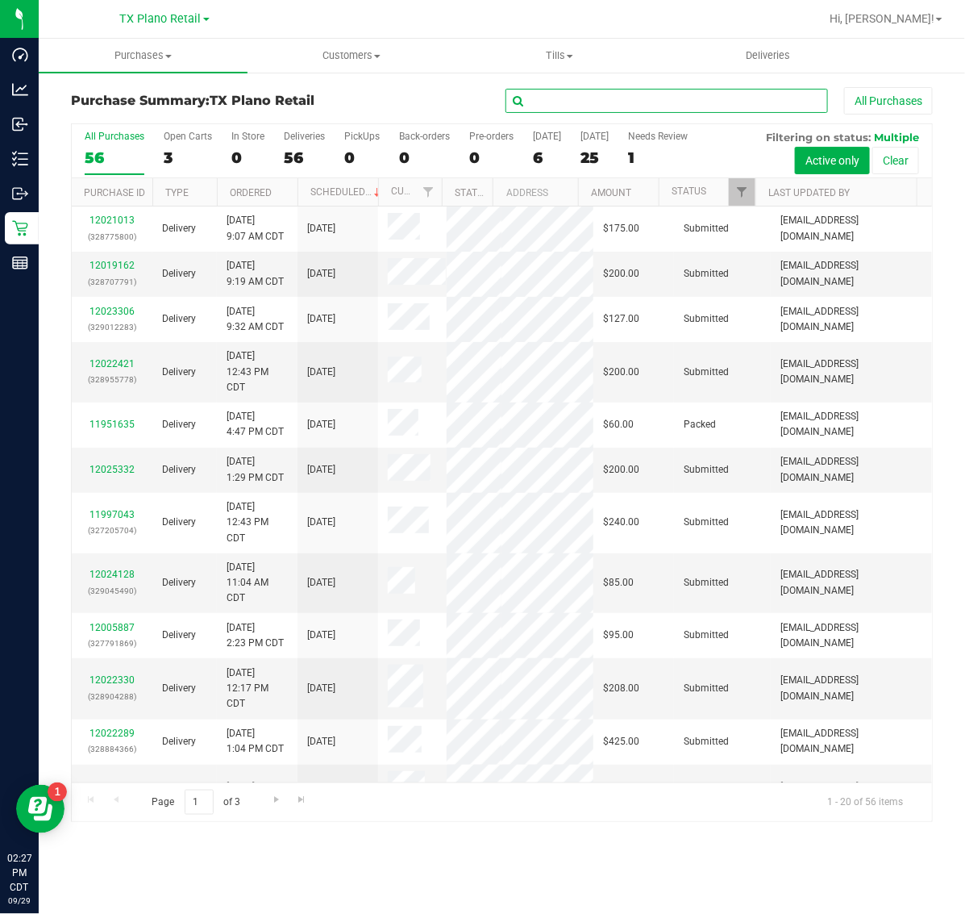
click at [622, 102] on input "text" at bounding box center [667, 101] width 323 height 24
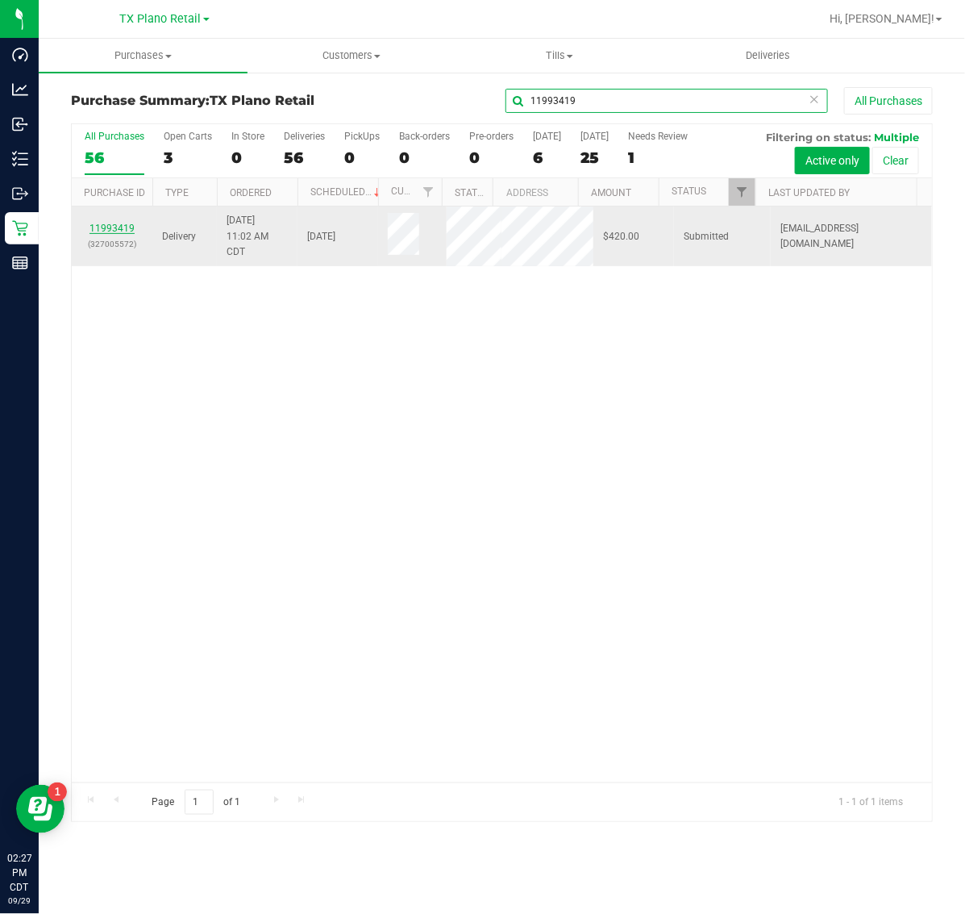
type input "11993419"
click at [119, 231] on link "11993419" at bounding box center [112, 228] width 45 height 11
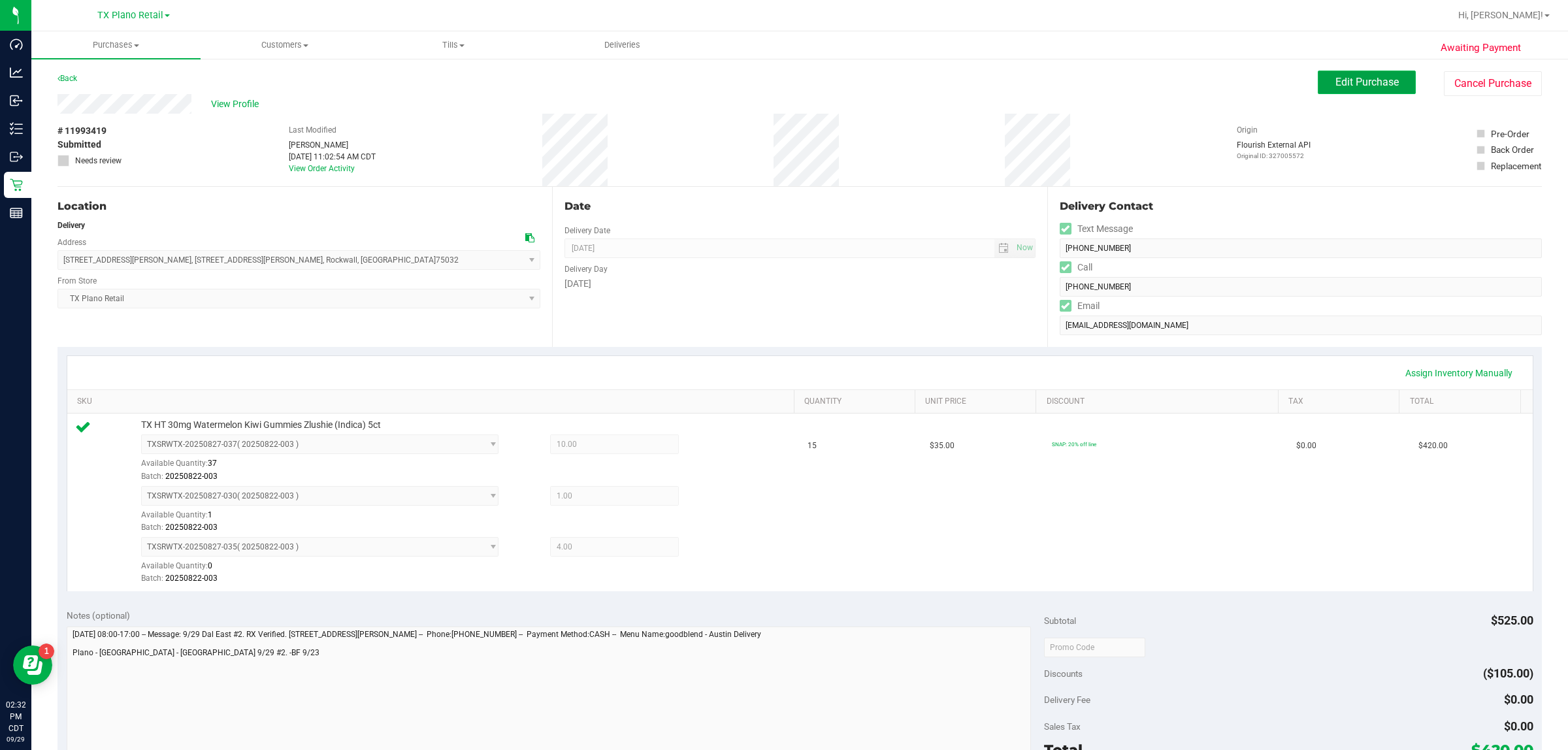
click at [782, 83] on span "Edit Purchase" at bounding box center [1367, 82] width 63 height 12
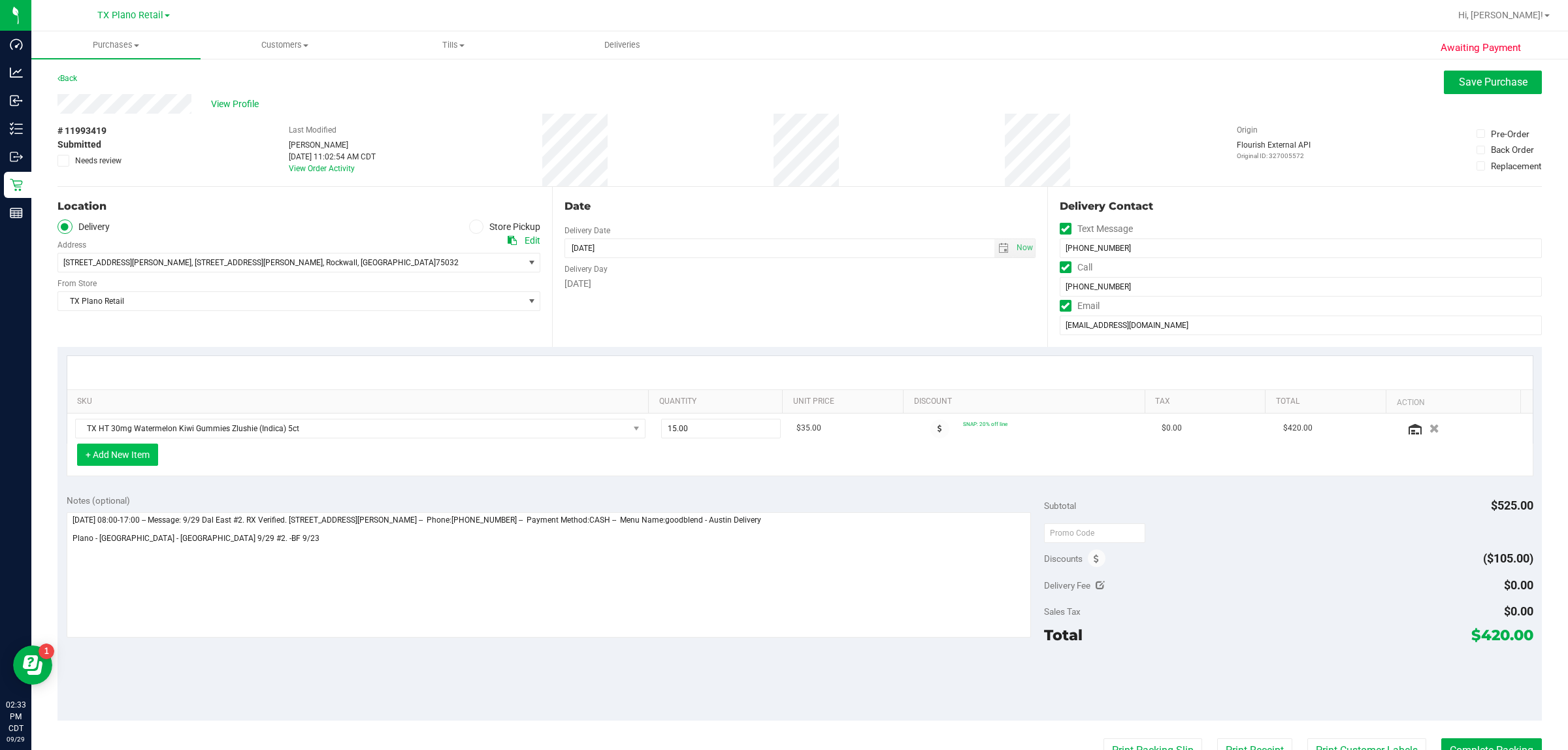
click at [143, 458] on button "+ Add New Item" at bounding box center [117, 454] width 81 height 22
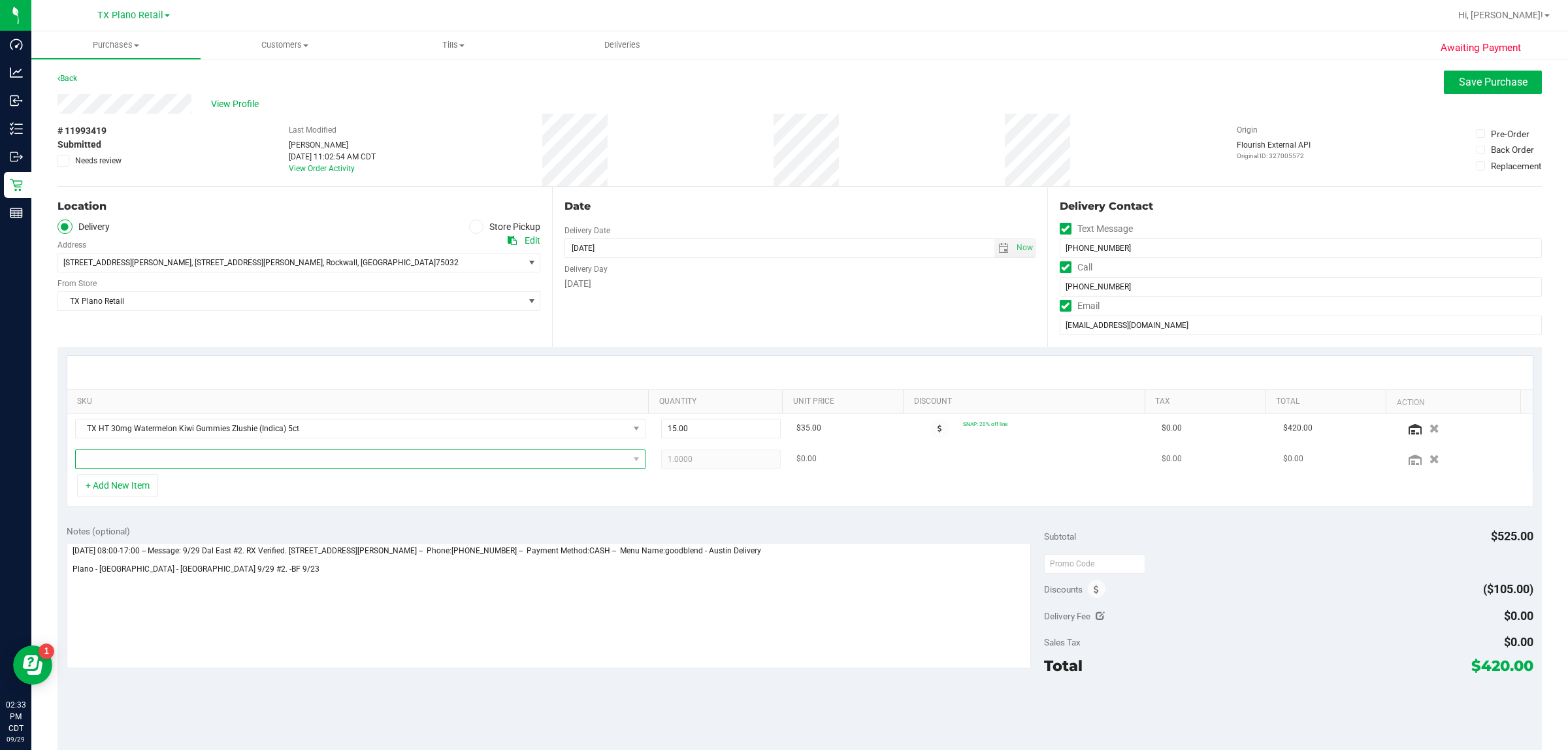
click at [209, 458] on span "NO DATA FOUND" at bounding box center [352, 459] width 552 height 19
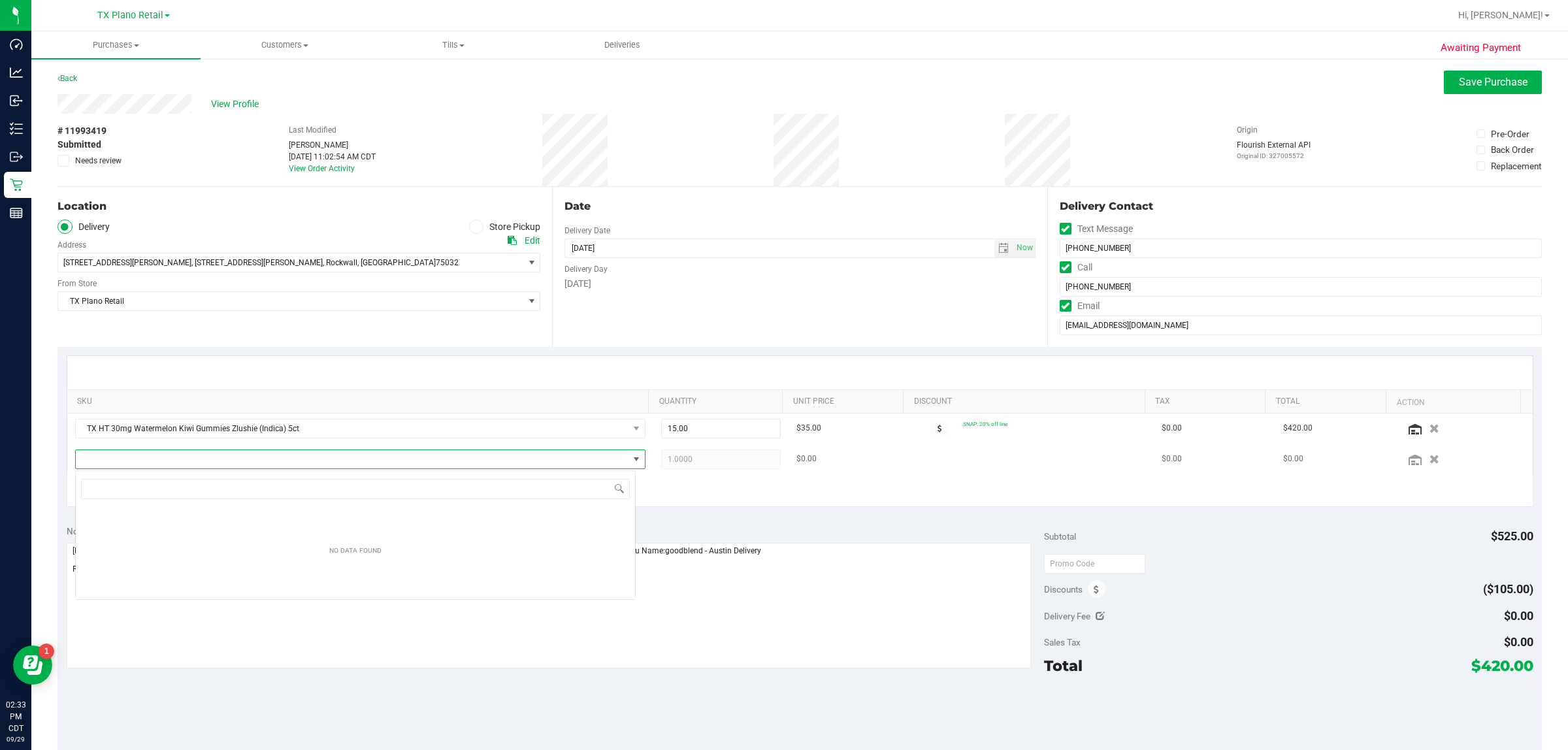
scroll to position [20, 560]
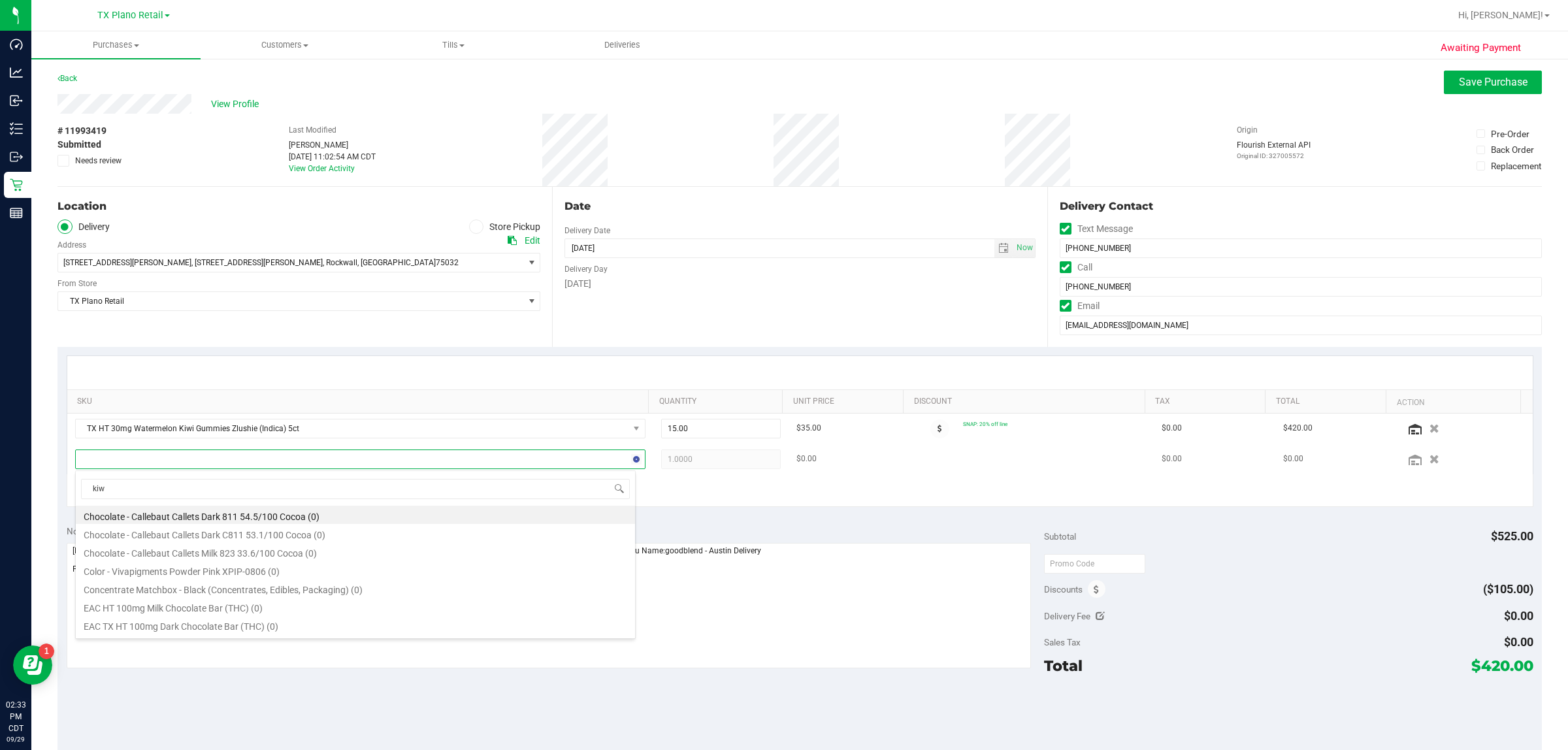
type input "kiwi"
click at [394, 590] on li "TX HT 30mg Watermelon Kiwi Gummies Zlushie (Indica) 5ct (39)" at bounding box center [356, 588] width 559 height 19
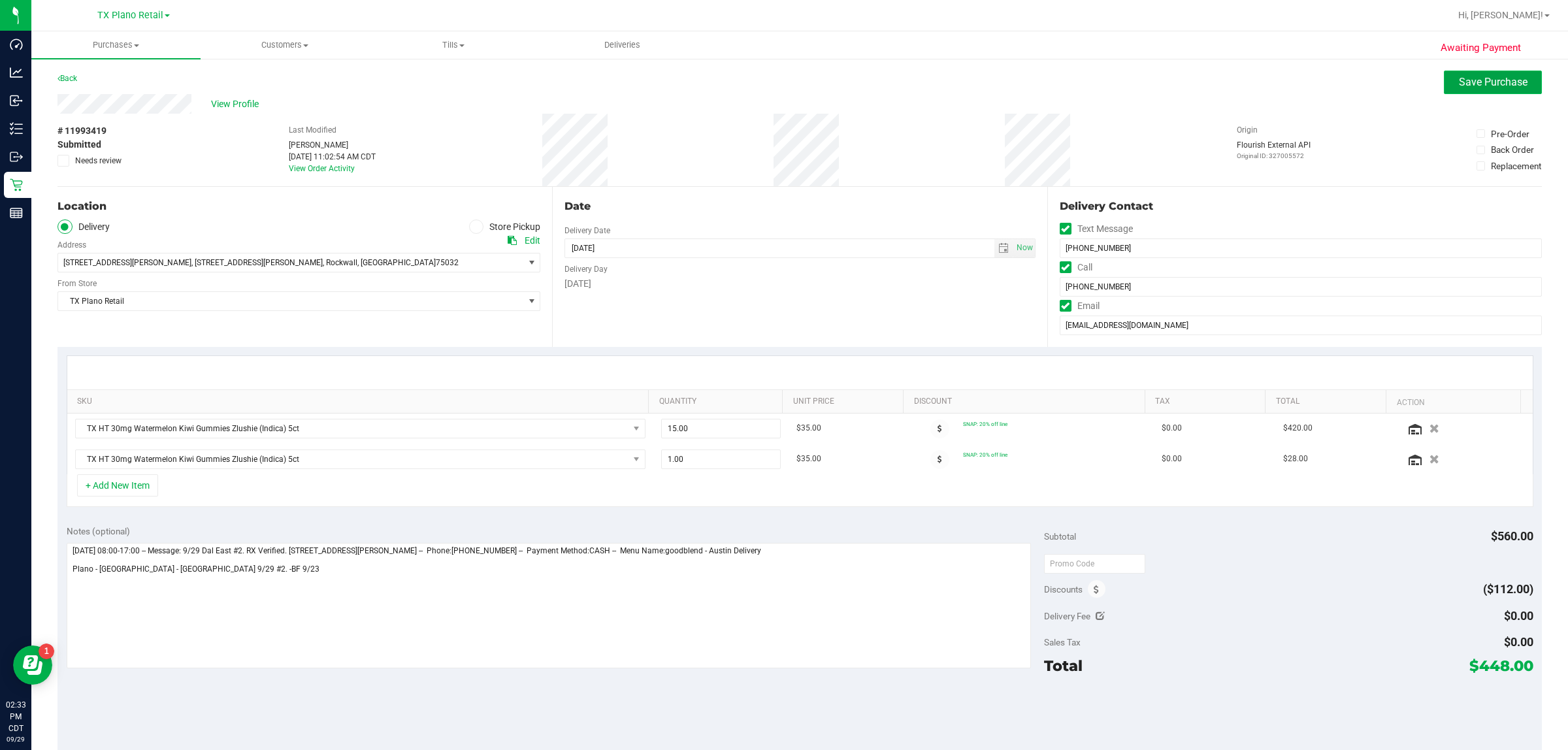
click at [782, 79] on span "Save Purchase" at bounding box center [1493, 82] width 69 height 12
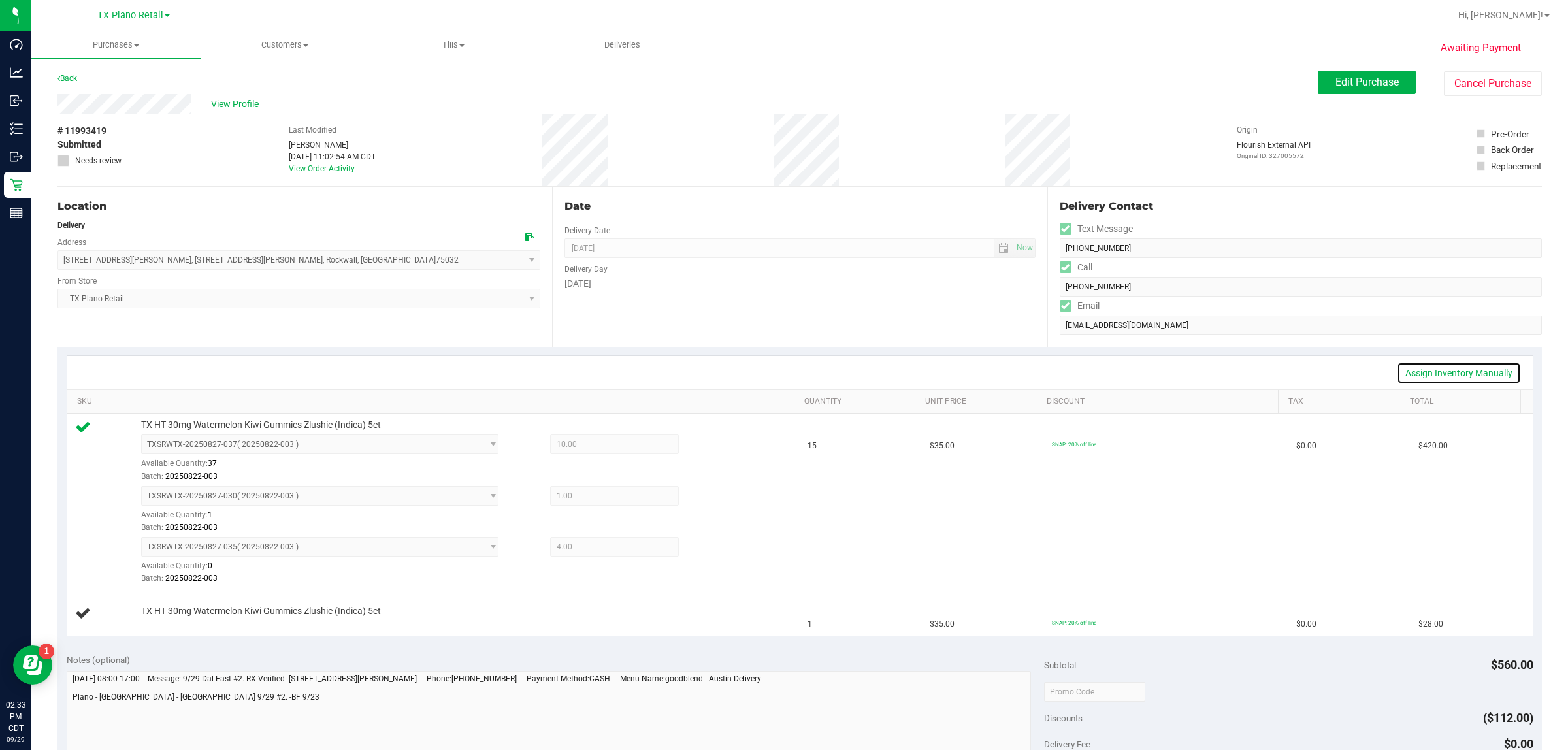
click at [782, 368] on link "Assign Inventory Manually" at bounding box center [1458, 373] width 124 height 22
click at [164, 620] on link "Add Package" at bounding box center [164, 619] width 47 height 9
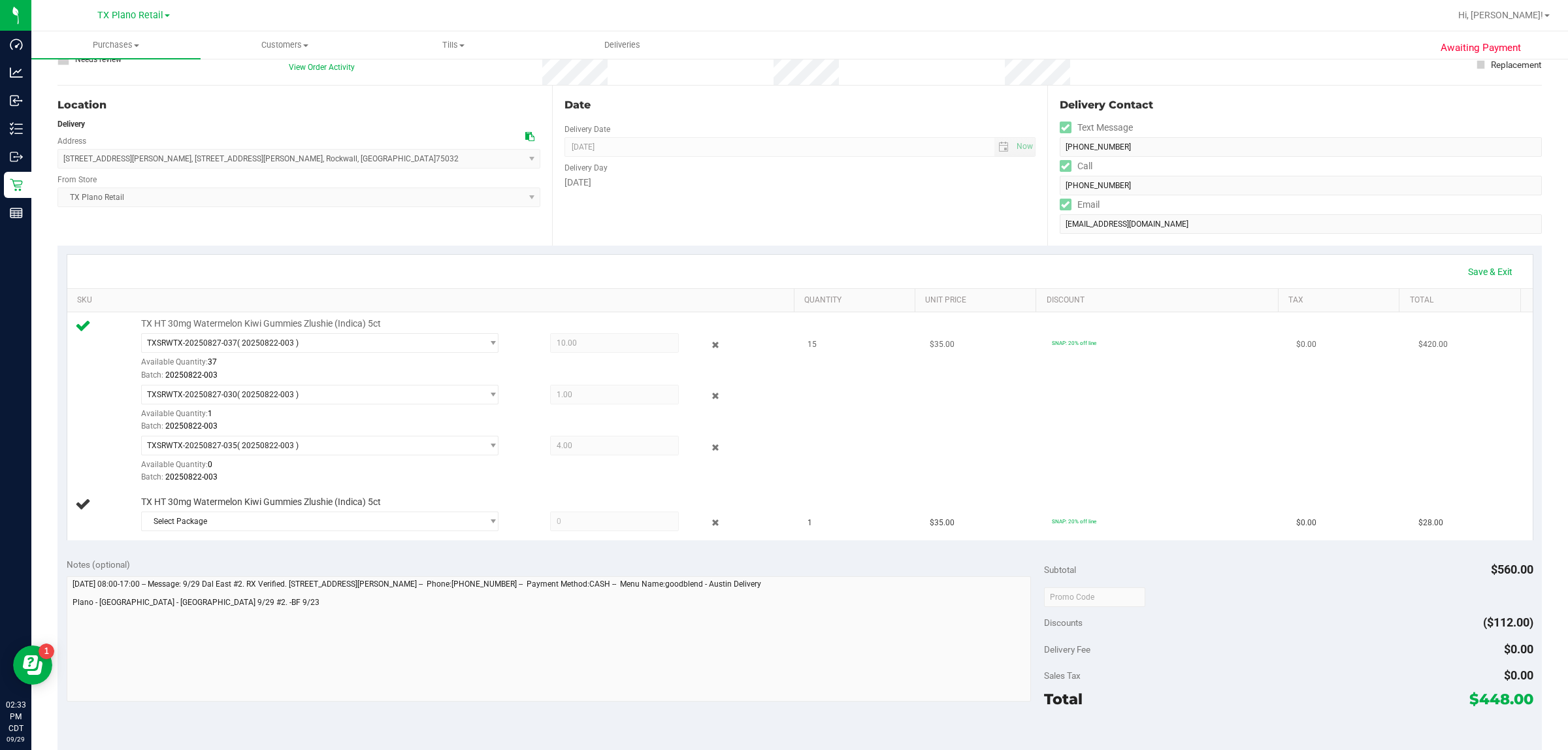
scroll to position [164, 0]
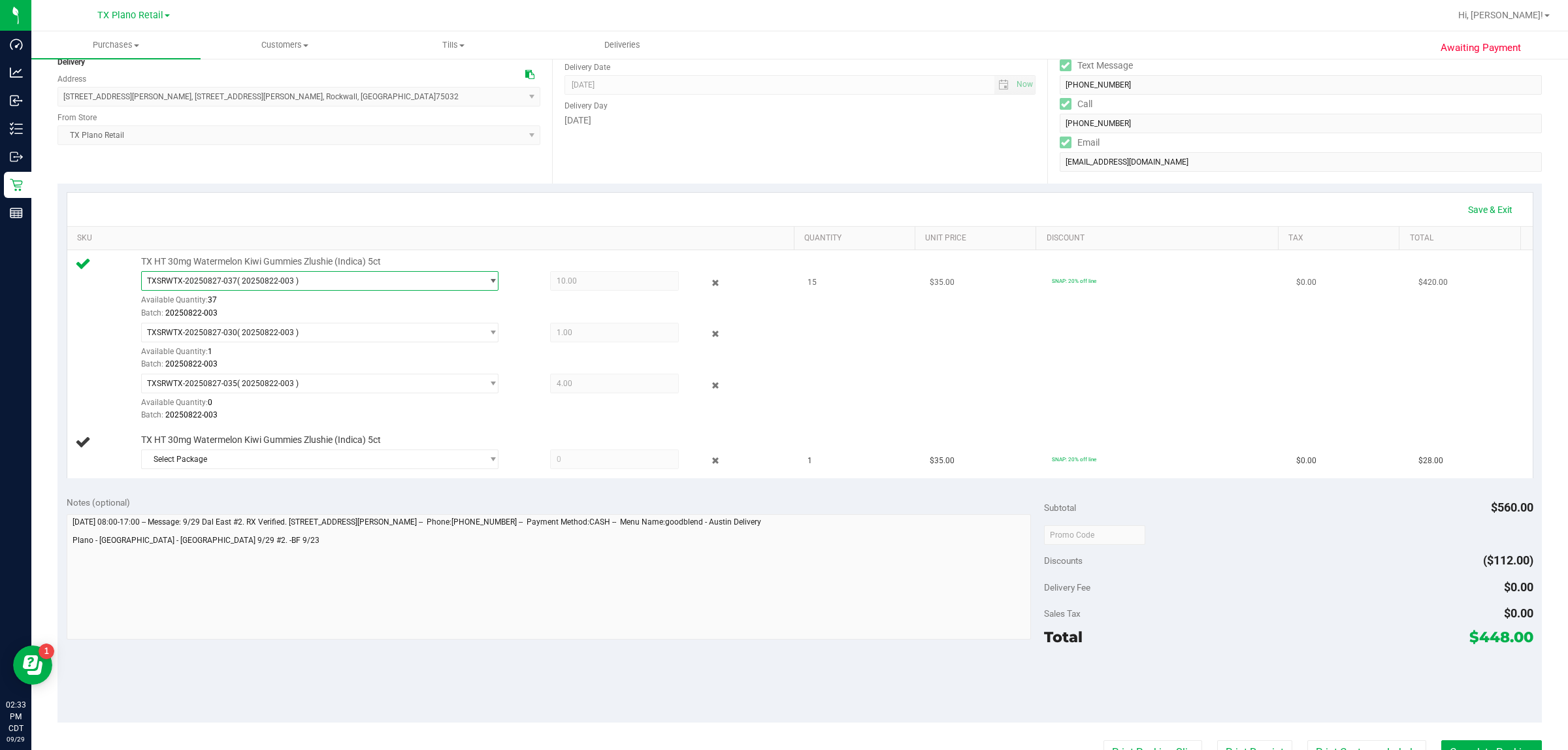
drag, startPoint x: 142, startPoint y: 279, endPoint x: 301, endPoint y: 282, distance: 159.0
click at [301, 282] on span "TXSRWTX-20250827-037 ( 20250822-003 )" at bounding box center [311, 281] width 339 height 19
drag, startPoint x: 144, startPoint y: 279, endPoint x: 299, endPoint y: 286, distance: 155.2
click at [299, 286] on span "TXSRWTX-20250827-037 ( 20250822-003 )" at bounding box center [311, 281] width 339 height 19
copy span "TXSRWTX-20250827-037 ( 20250822-003 )"
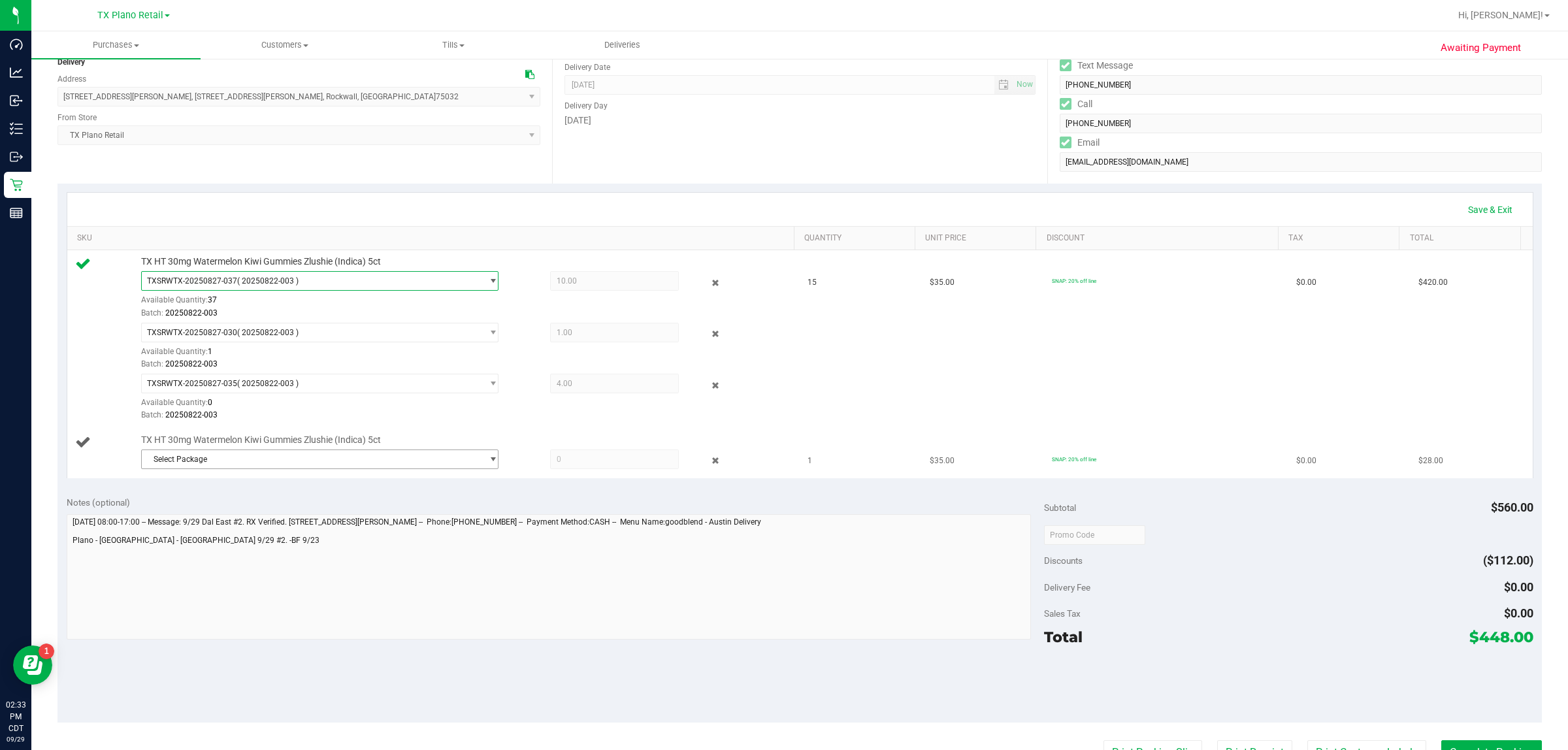
click at [214, 462] on span "Select Package" at bounding box center [311, 459] width 339 height 19
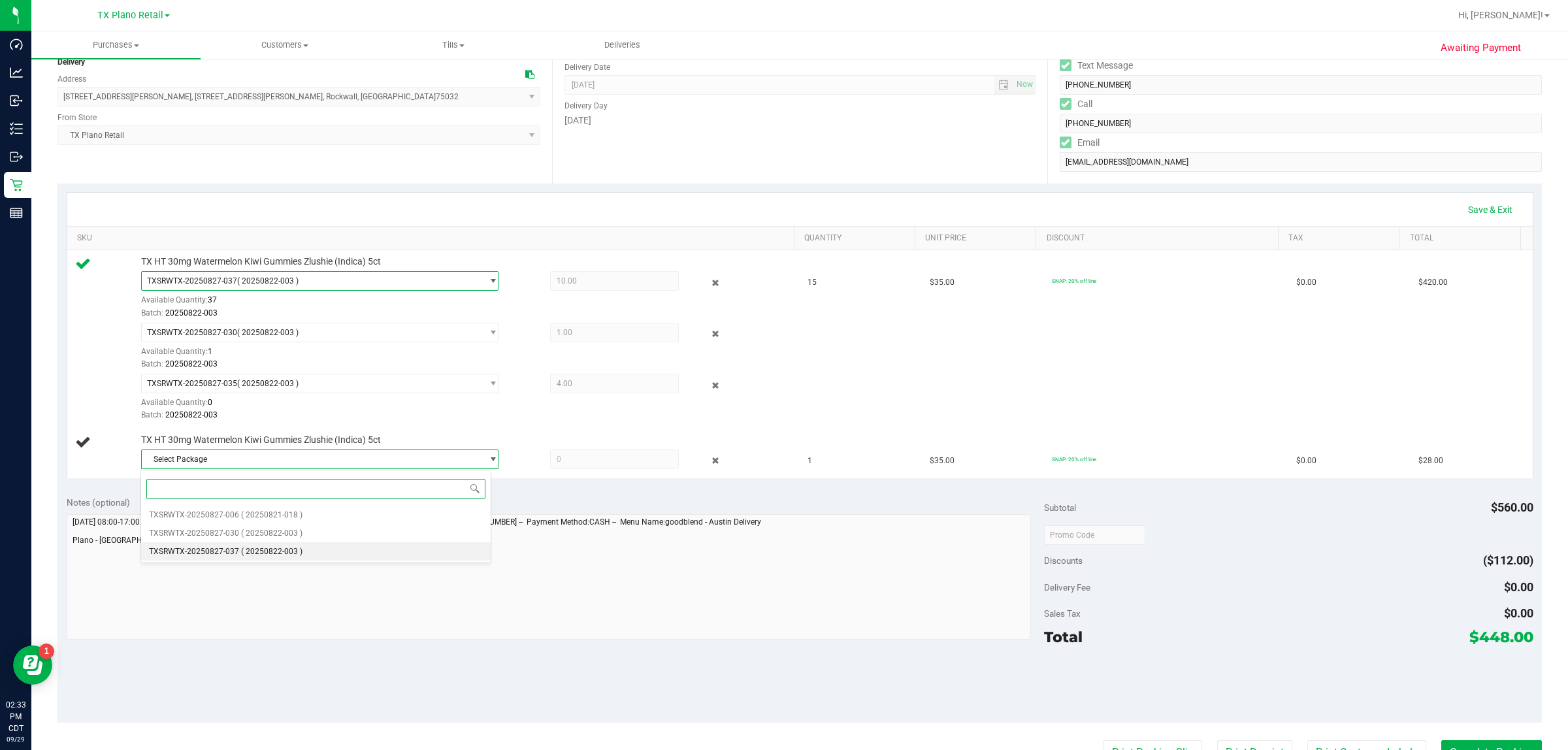
click at [292, 547] on span "( 20250822-003 )" at bounding box center [272, 551] width 62 height 9
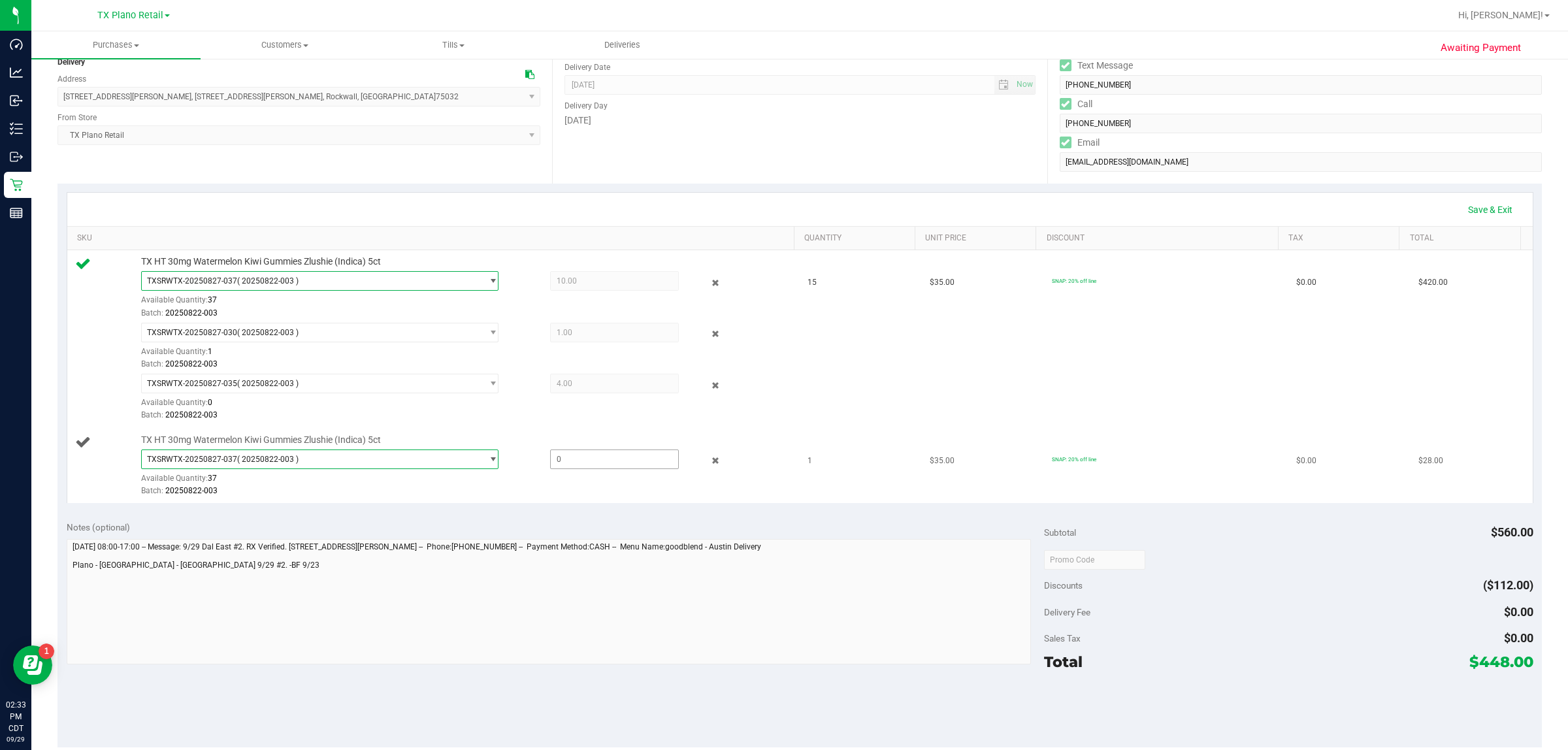
click at [575, 461] on span at bounding box center [615, 459] width 130 height 19
type input "10"
type input "1.0000"
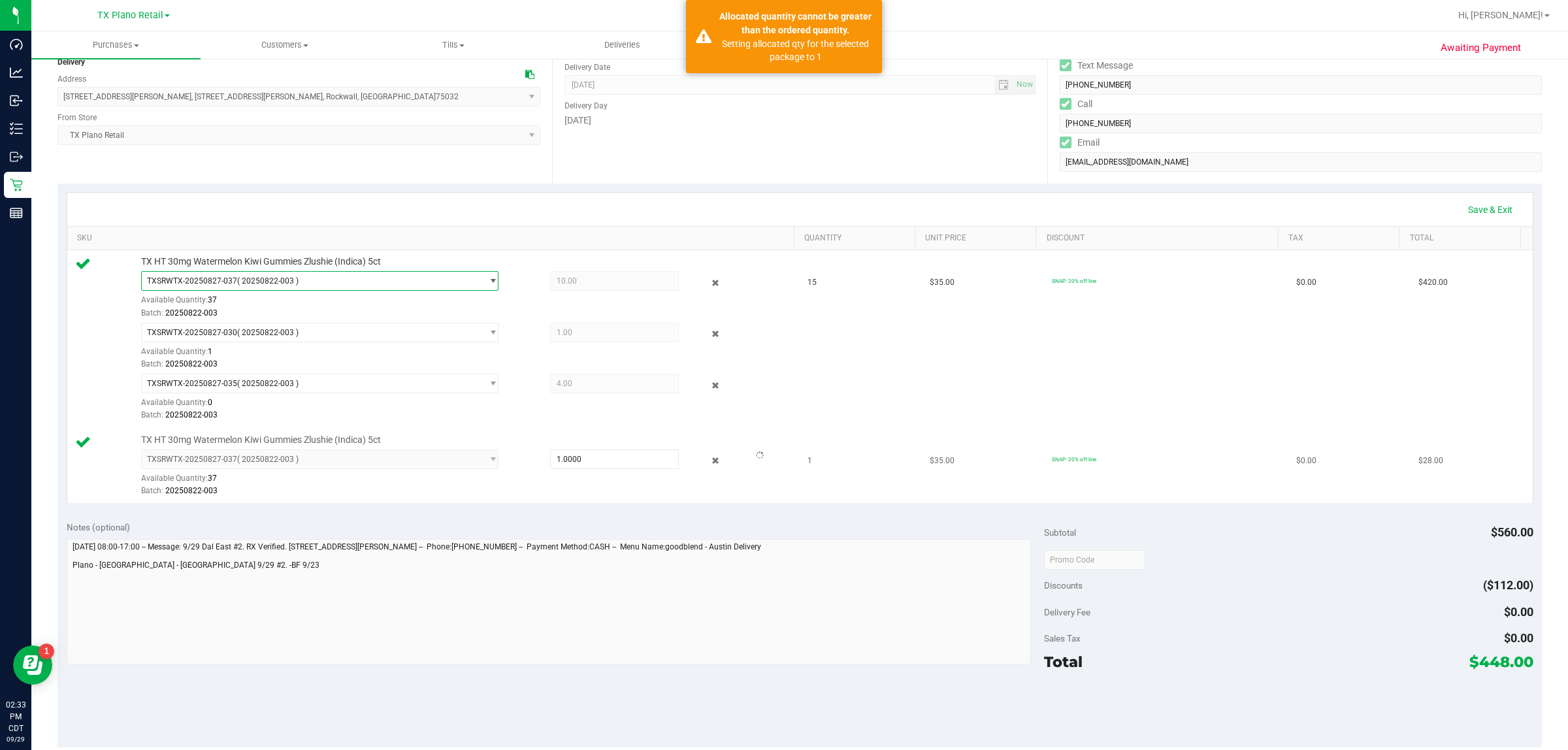
click at [536, 484] on div "TXSRWTX-20250827-037 ( 20250822-003 ) TXSRWTX-20250827-006 TXSRWTX-20250827-030…" at bounding box center [463, 473] width 646 height 48
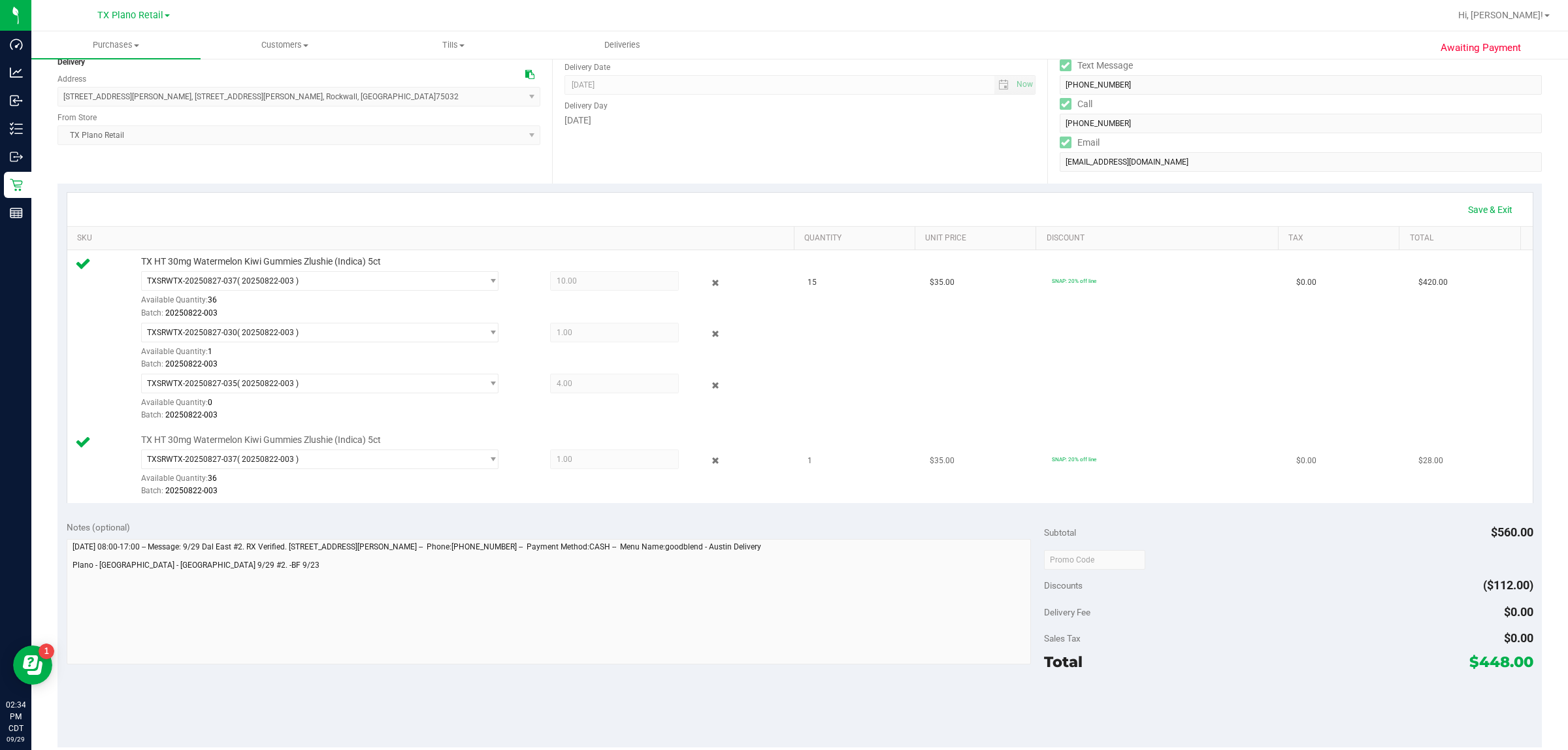
click at [563, 458] on span "1.00 1" at bounding box center [615, 459] width 130 height 19
click at [580, 459] on span "1.00 1" at bounding box center [615, 459] width 130 height 19
click at [709, 458] on icon at bounding box center [715, 461] width 14 height 15
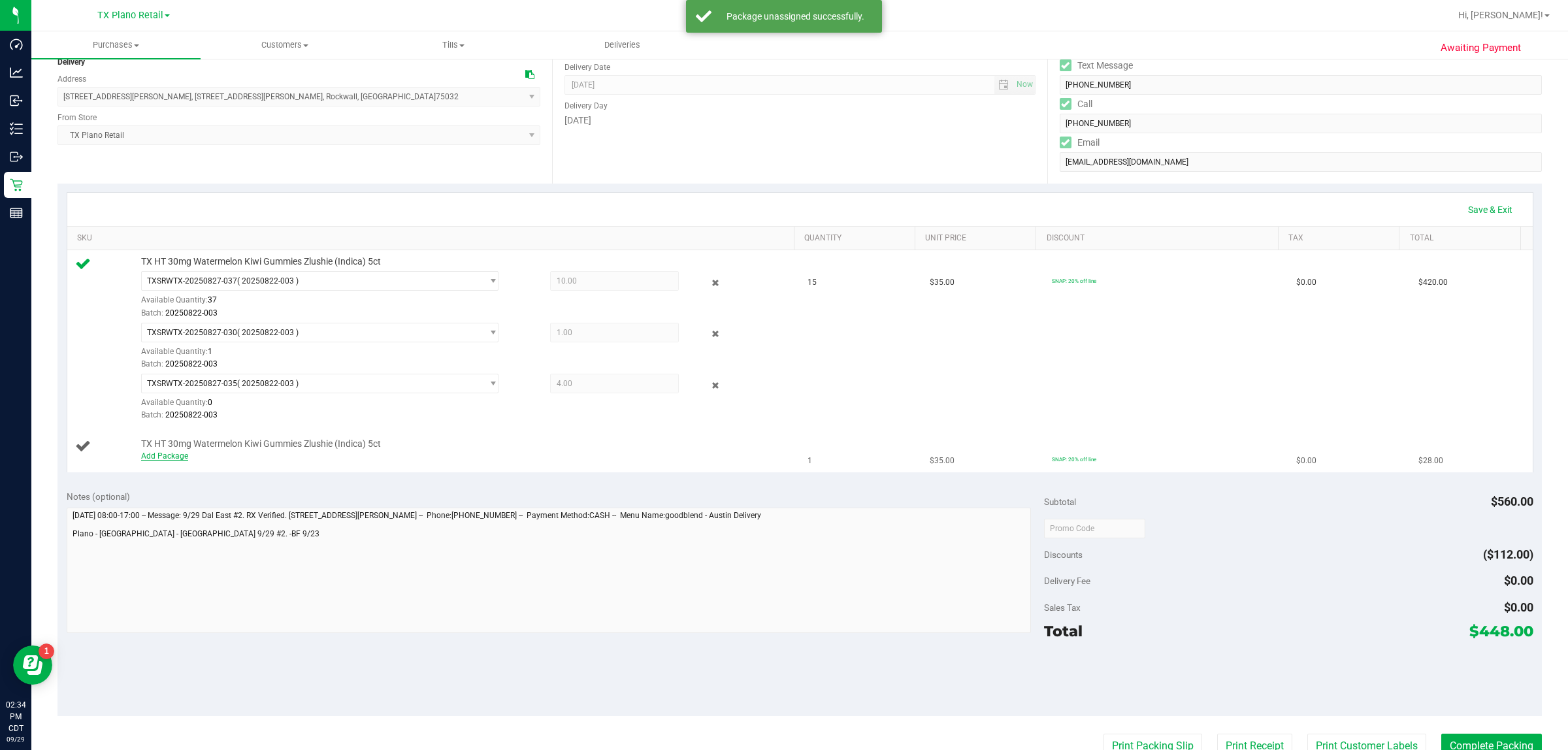
click at [164, 458] on link "Add Package" at bounding box center [164, 455] width 47 height 9
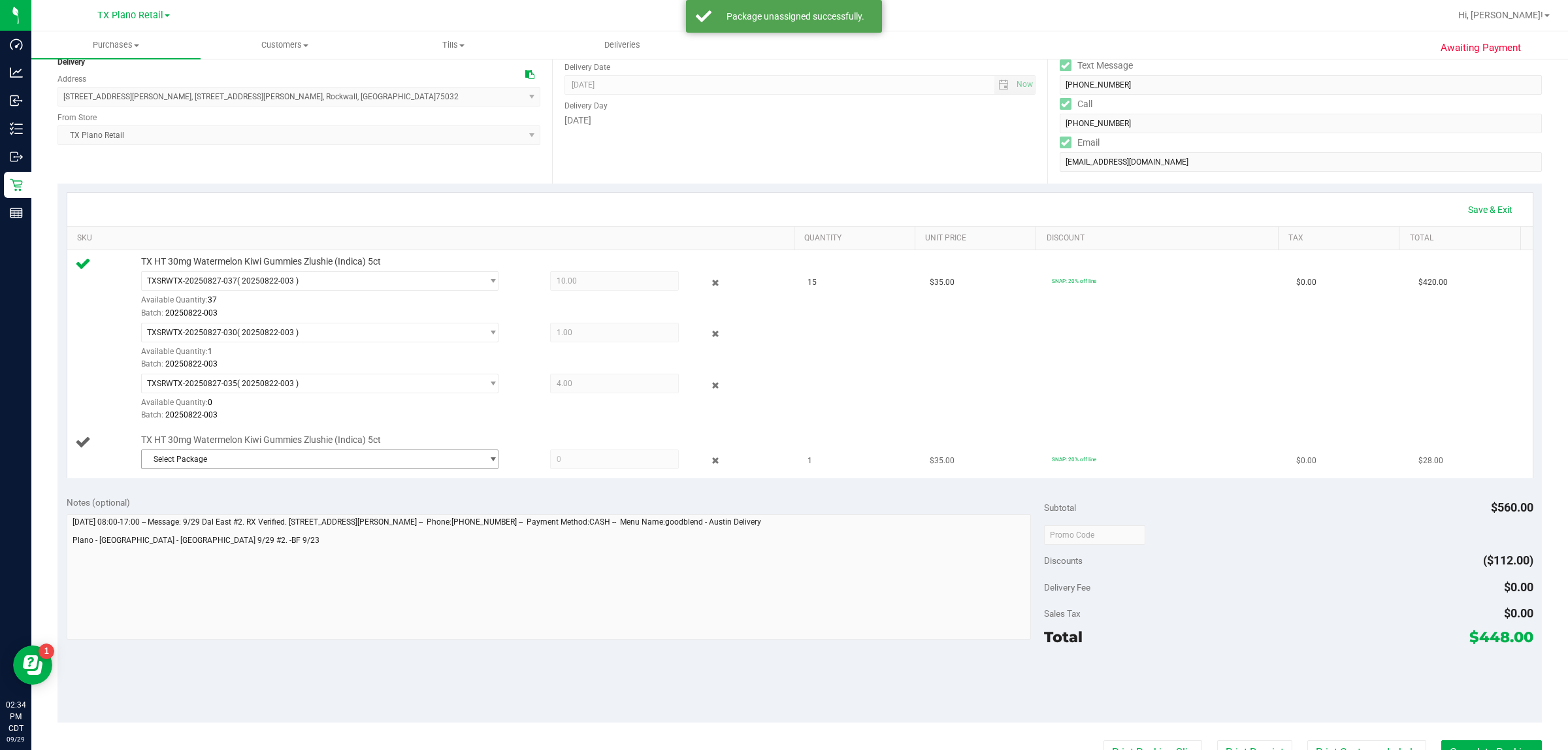
click at [231, 454] on span "Select Package" at bounding box center [311, 459] width 339 height 19
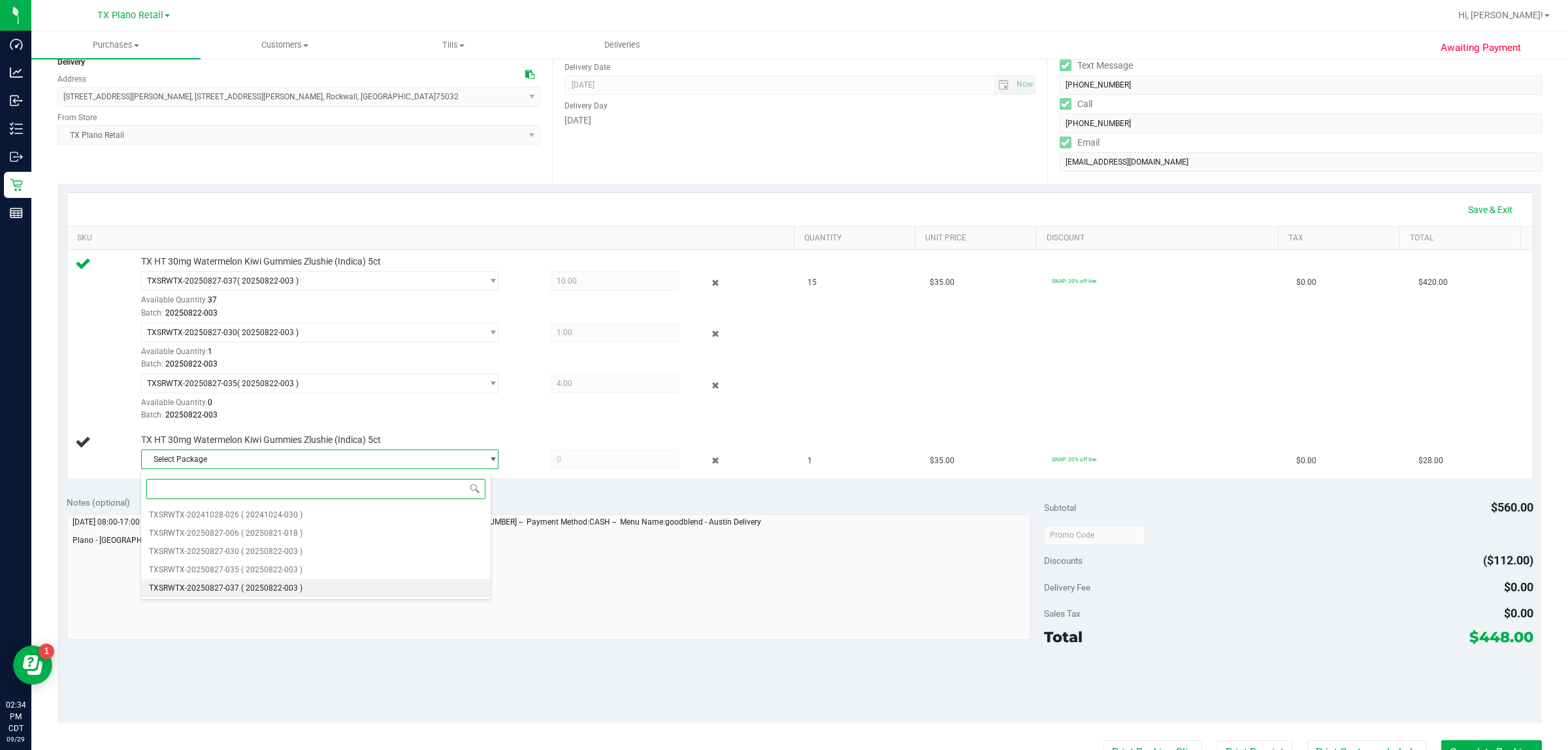
click at [301, 590] on li "TXSRWTX-20250827-037 ( 20250822-003 )" at bounding box center [316, 588] width 350 height 19
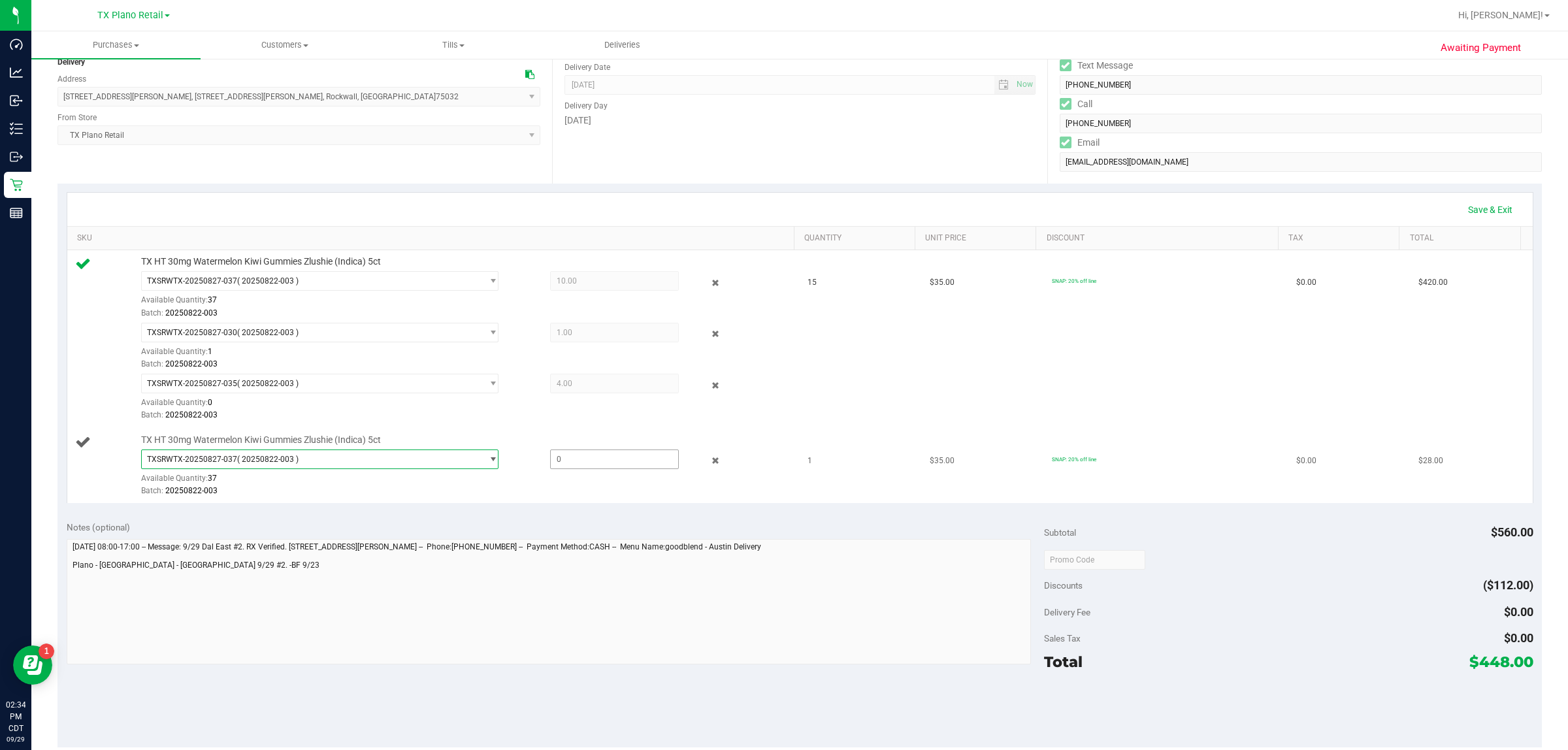
click at [569, 462] on span at bounding box center [615, 459] width 130 height 19
type input "10"
type input "1.0000"
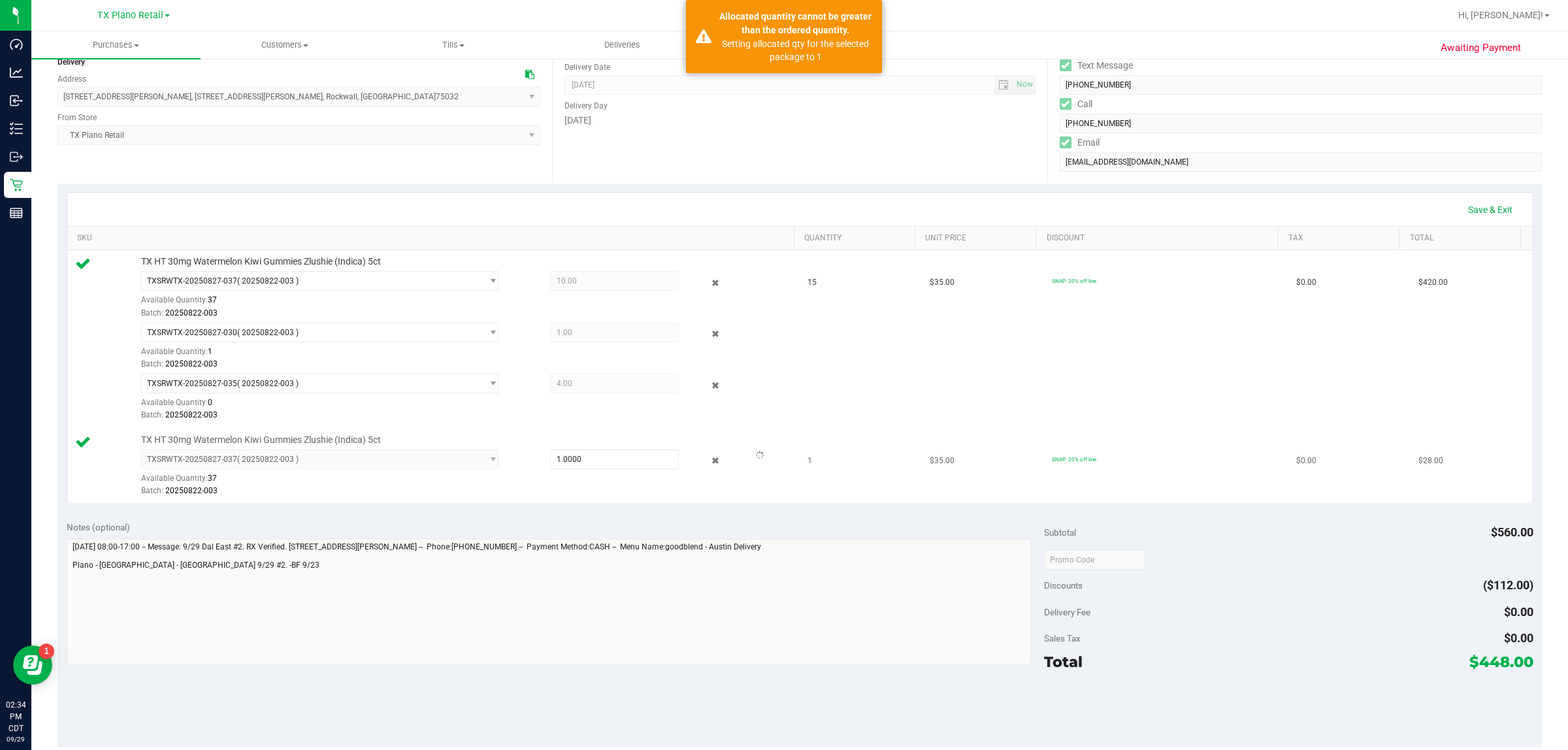
click at [616, 492] on div "Batch: 20250822-003" at bounding box center [463, 490] width 646 height 12
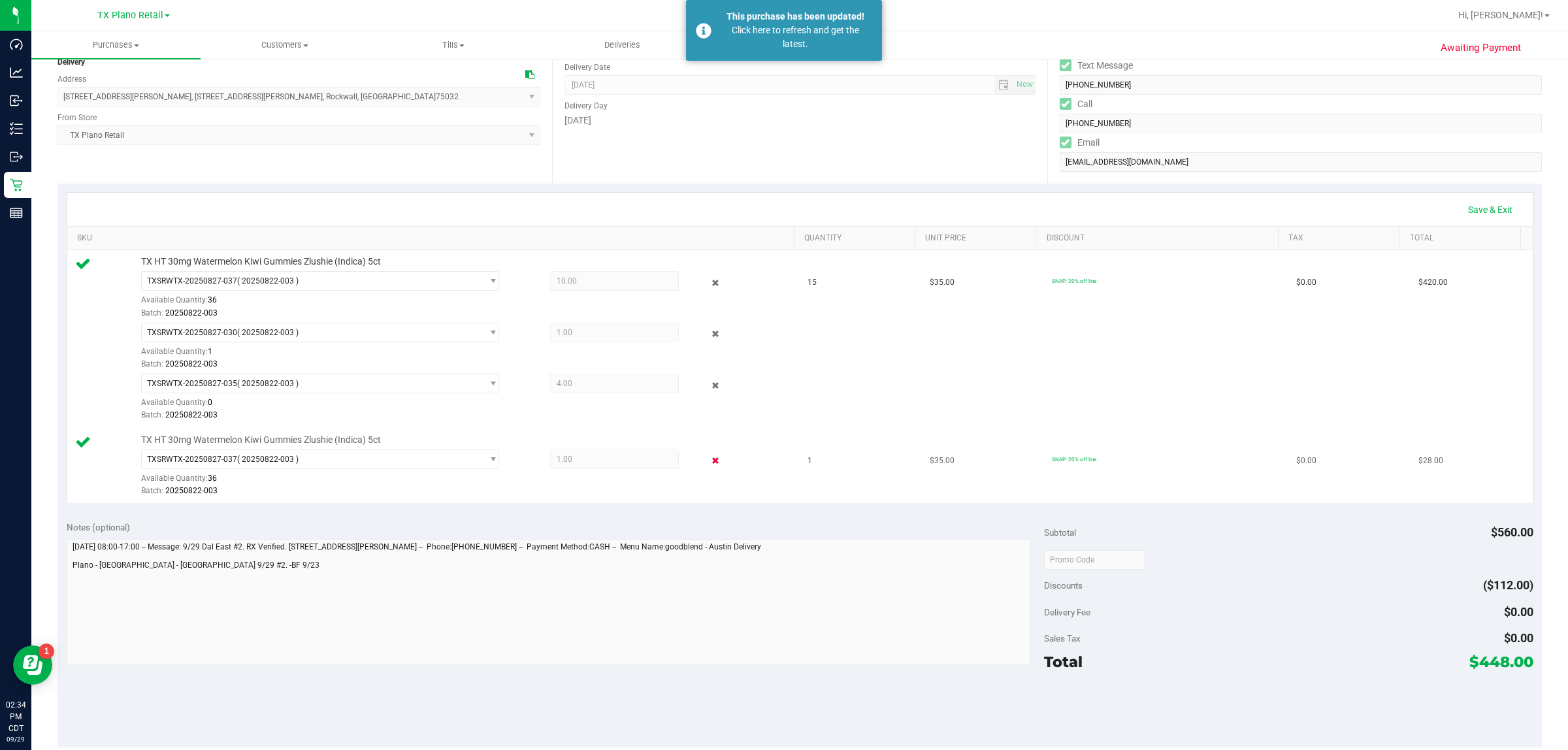
click at [709, 461] on icon at bounding box center [715, 461] width 14 height 15
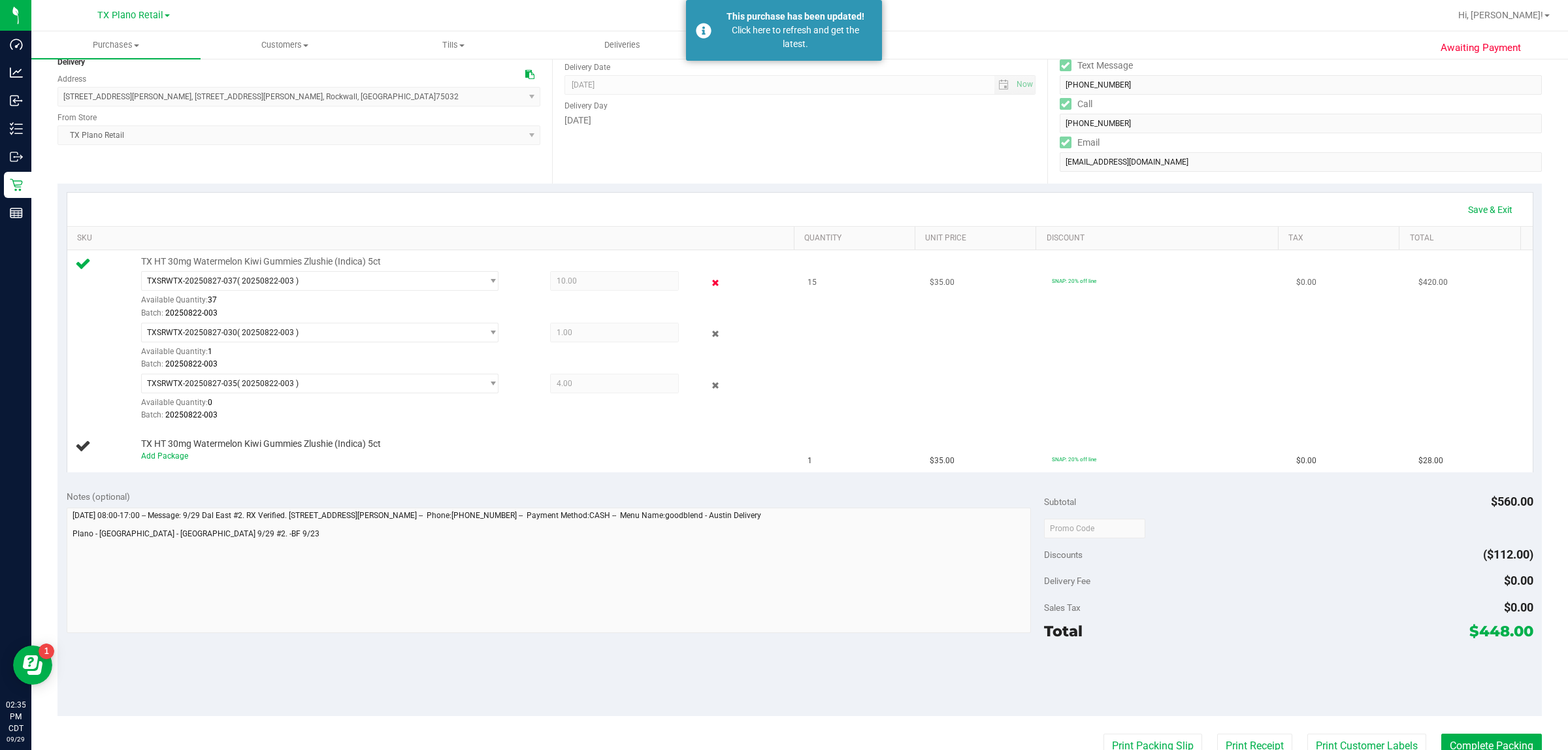
click at [709, 282] on icon at bounding box center [715, 283] width 14 height 15
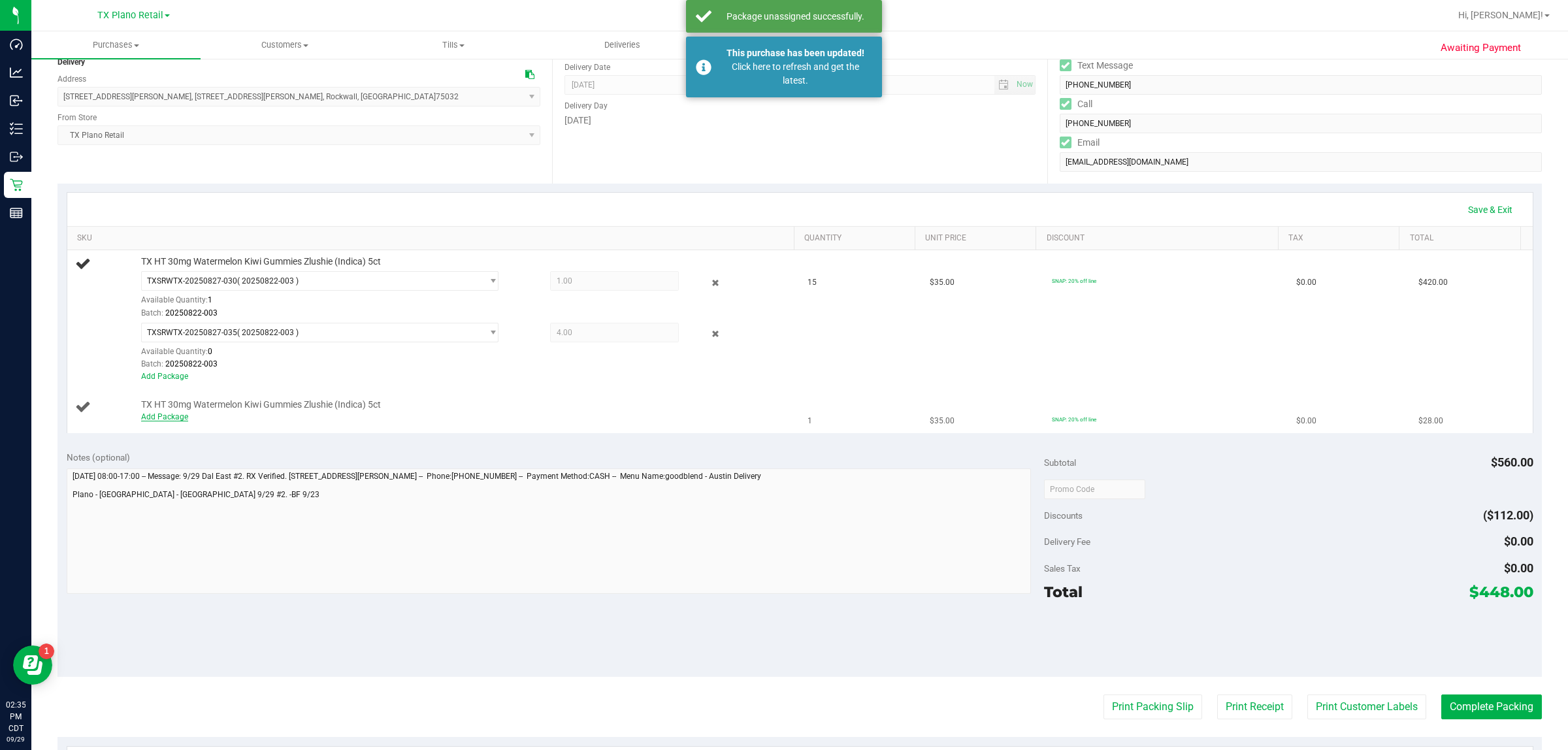
click at [168, 419] on link "Add Package" at bounding box center [164, 416] width 47 height 9
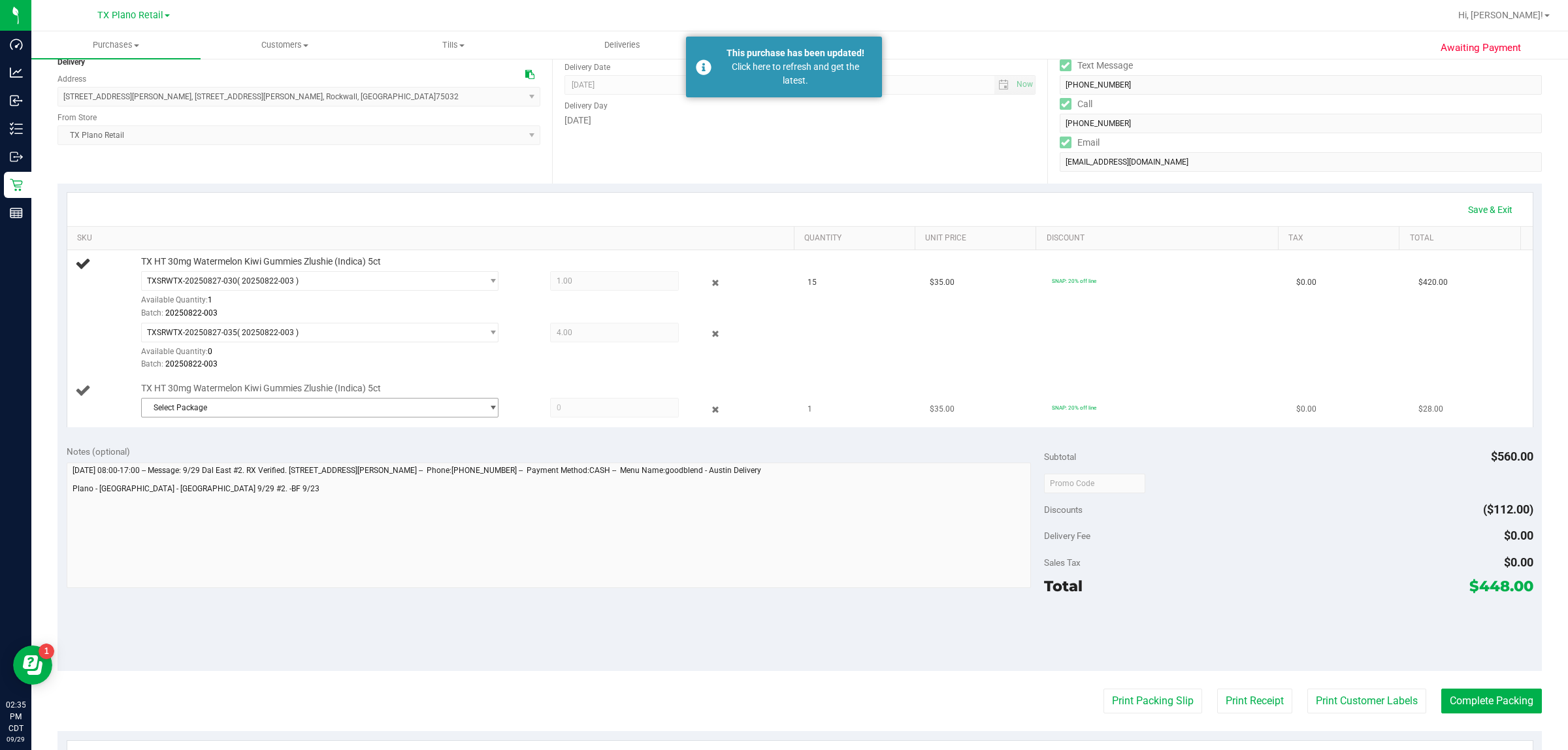
click at [241, 405] on span "Select Package" at bounding box center [311, 407] width 339 height 19
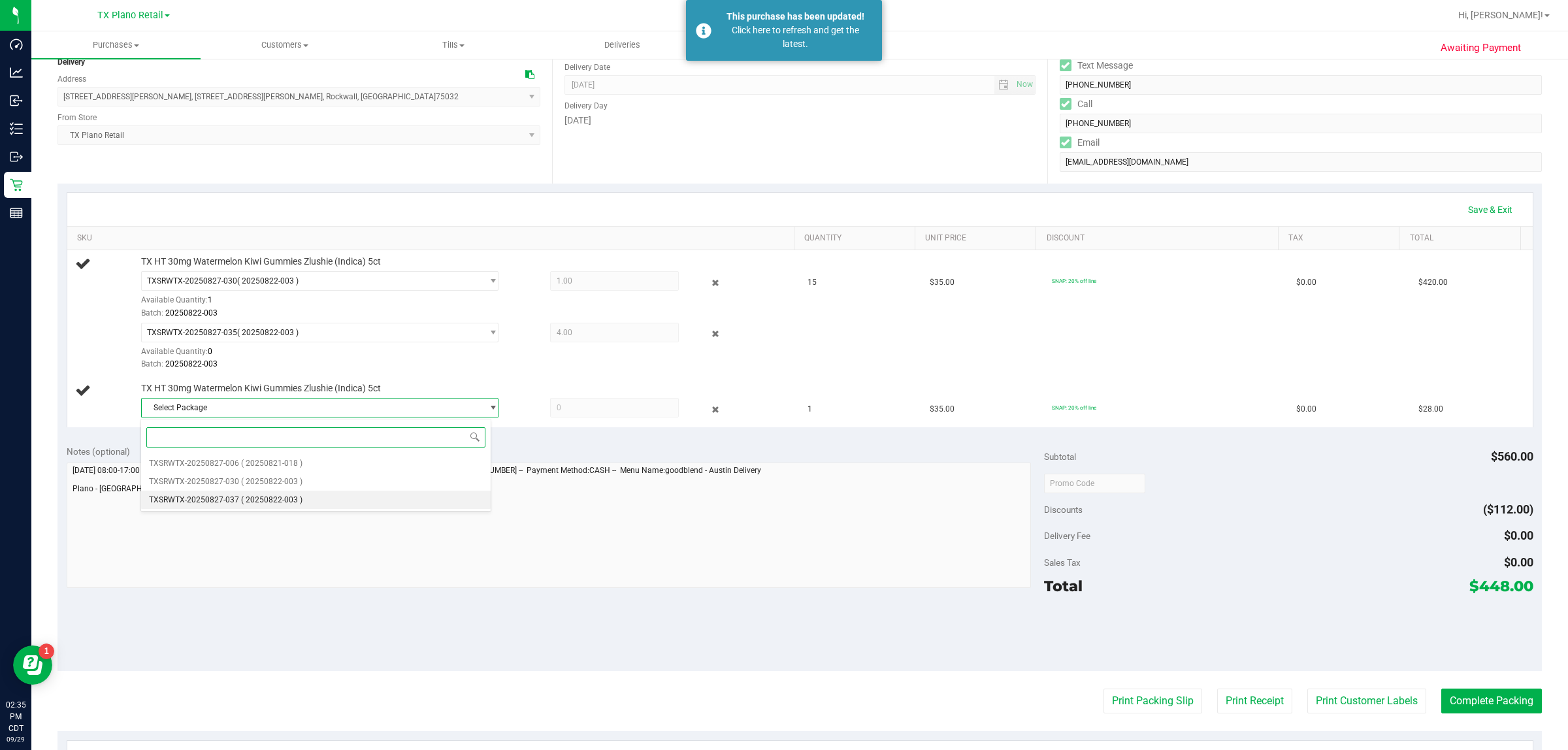
click at [334, 505] on li "TXSRWTX-20250827-037 ( 20250822-003 )" at bounding box center [316, 500] width 350 height 19
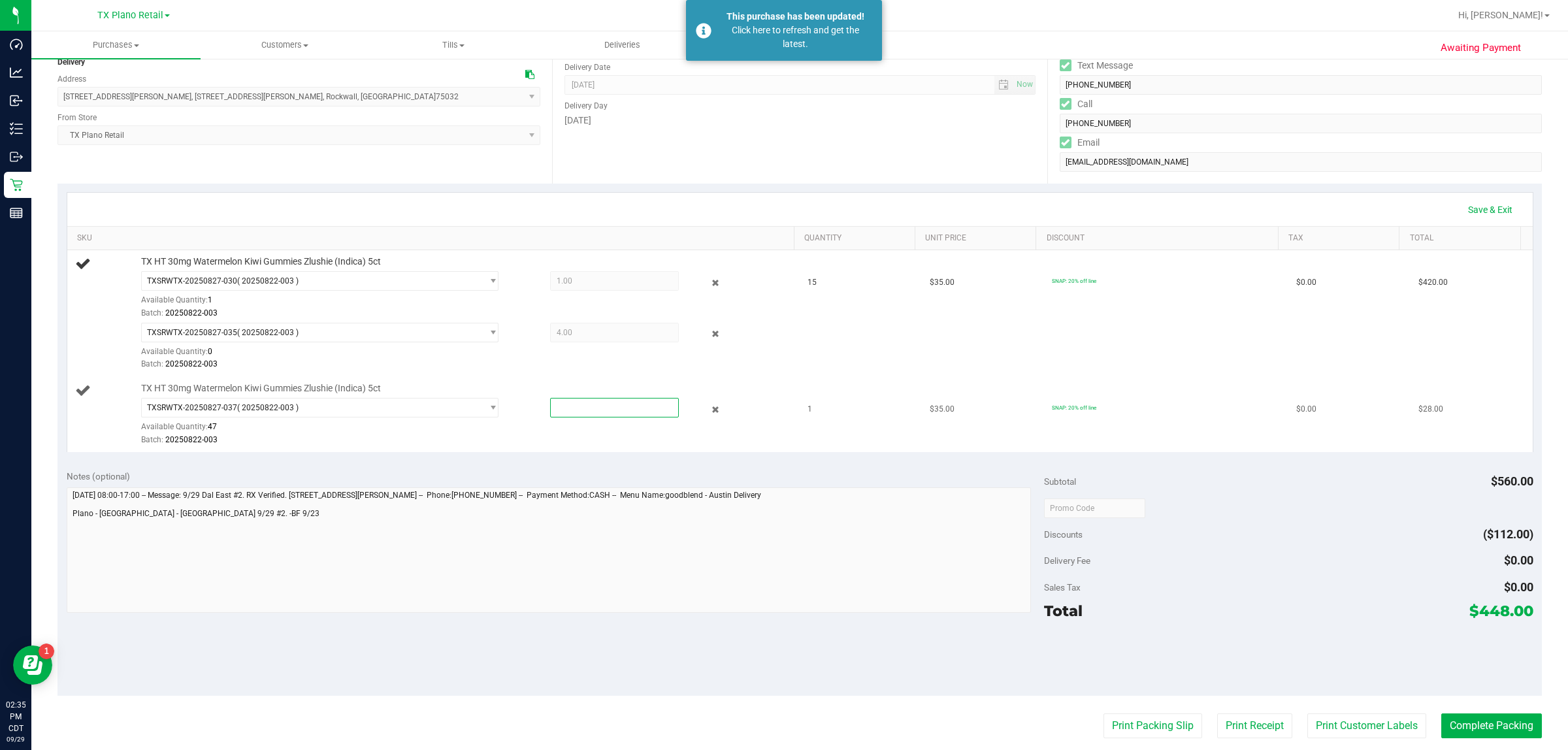
click at [556, 410] on span at bounding box center [615, 407] width 130 height 19
type input "10"
type input "1.0000"
click at [702, 428] on div "TXSRWTX-20250827-037 ( 20250822-003 ) TXSRWTX-20250827-006 TXSRWTX-20250827-030…" at bounding box center [463, 421] width 646 height 48
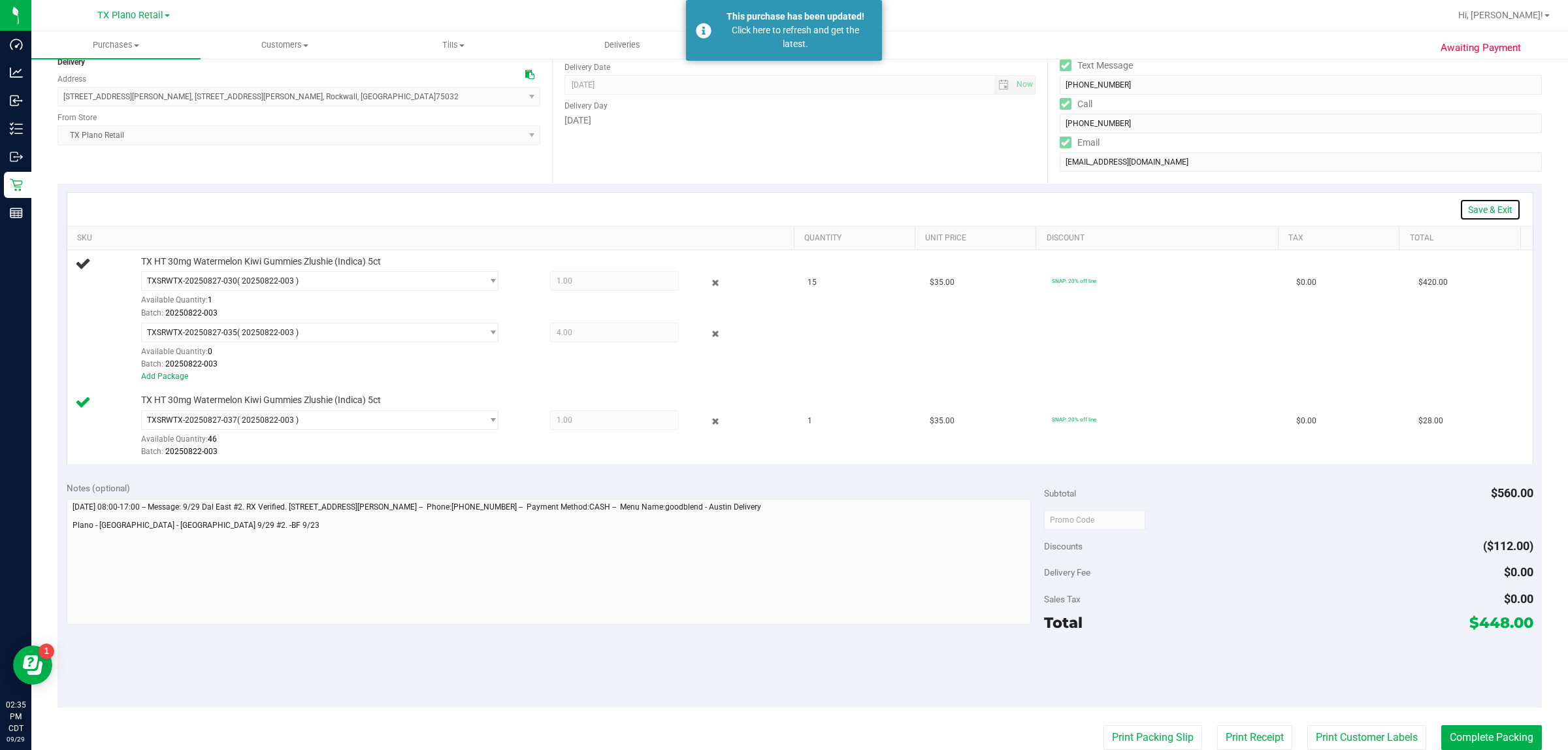
click at [782, 206] on link "Save & Exit" at bounding box center [1490, 209] width 62 height 22
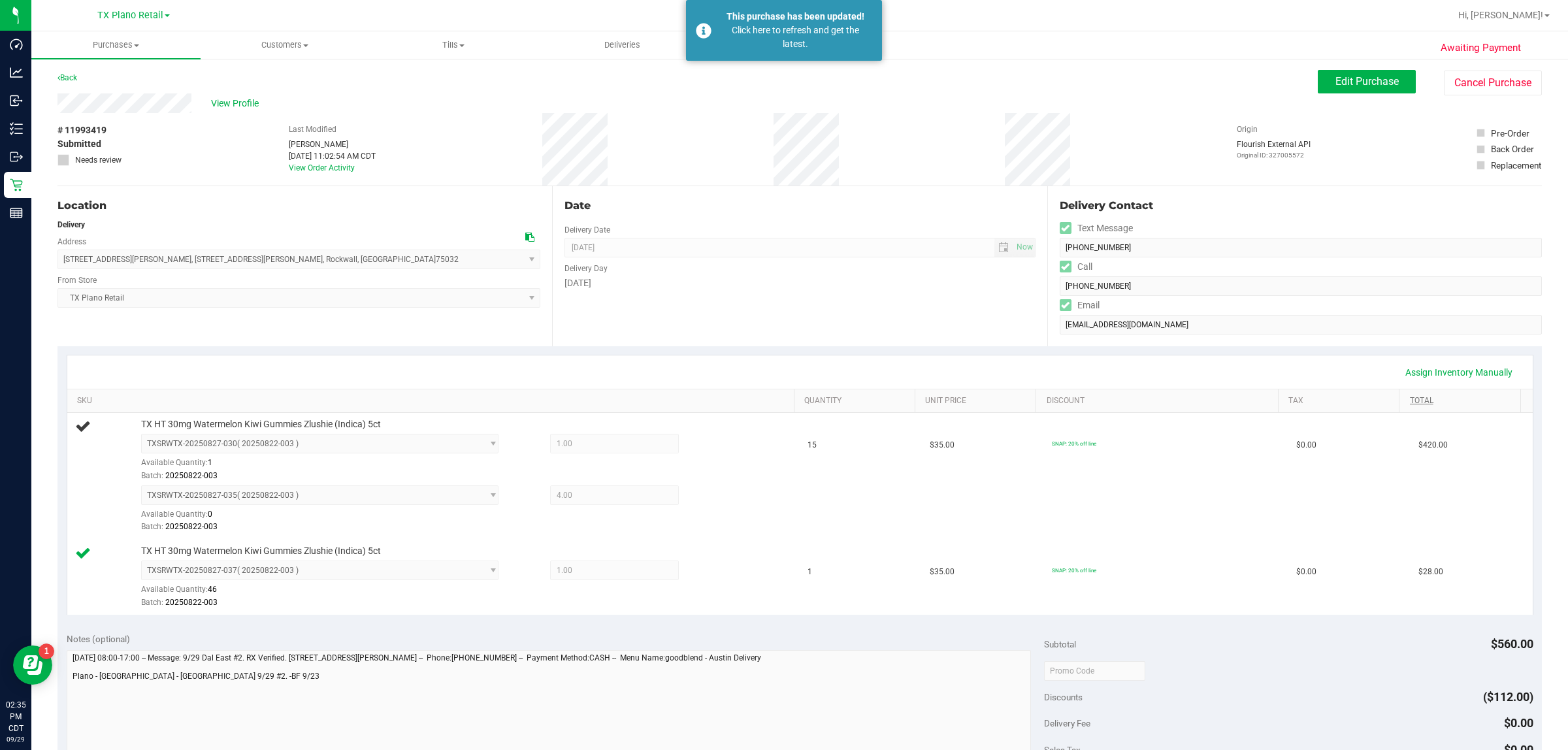
scroll to position [0, 0]
click at [782, 83] on span "Edit Purchase" at bounding box center [1367, 82] width 63 height 12
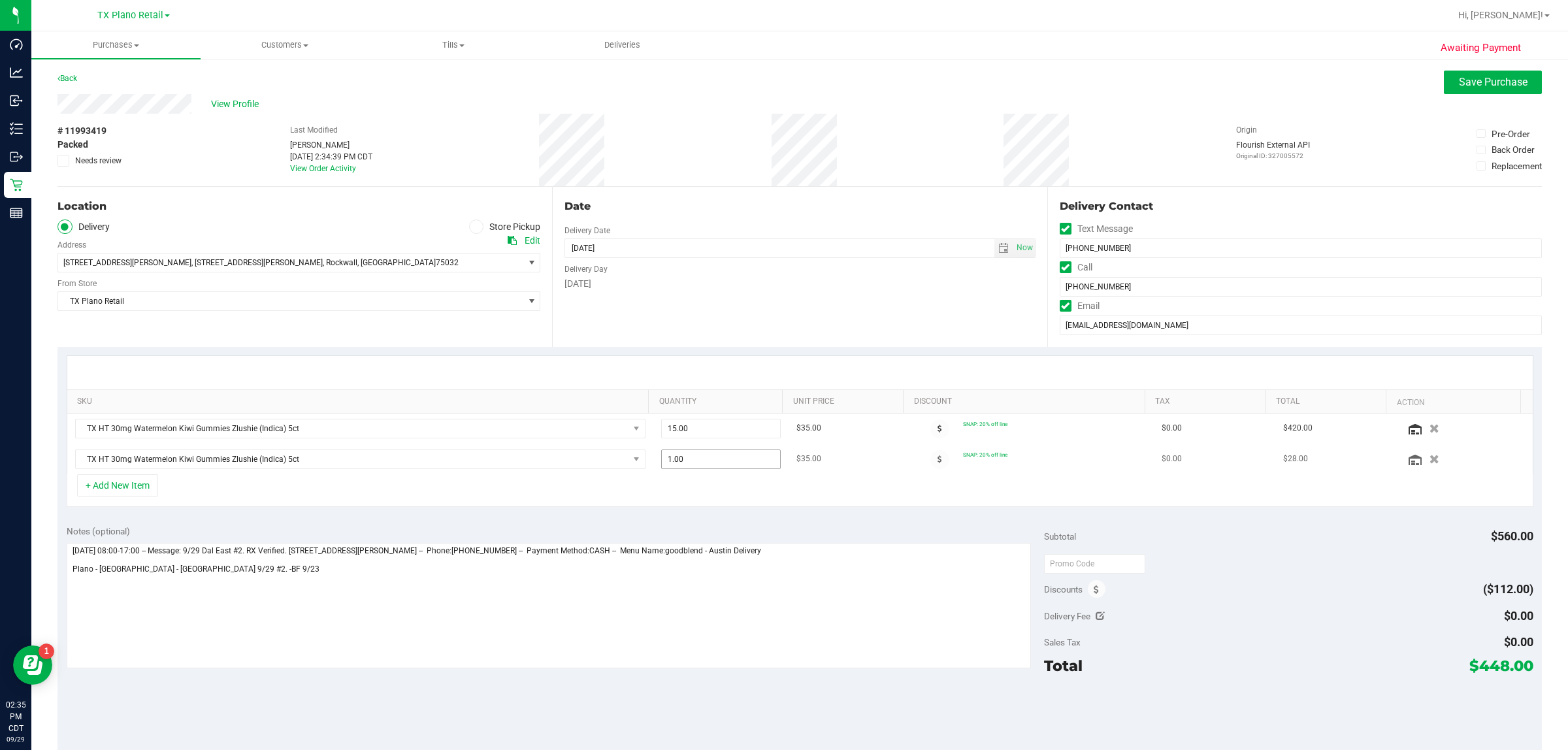
click at [693, 454] on span "1.00 1" at bounding box center [721, 459] width 120 height 19
type input "15"
type input "15.00"
click at [782, 497] on div "+ Add New Item" at bounding box center [799, 491] width 1467 height 32
click at [782, 76] on span "Save Purchase" at bounding box center [1493, 82] width 69 height 12
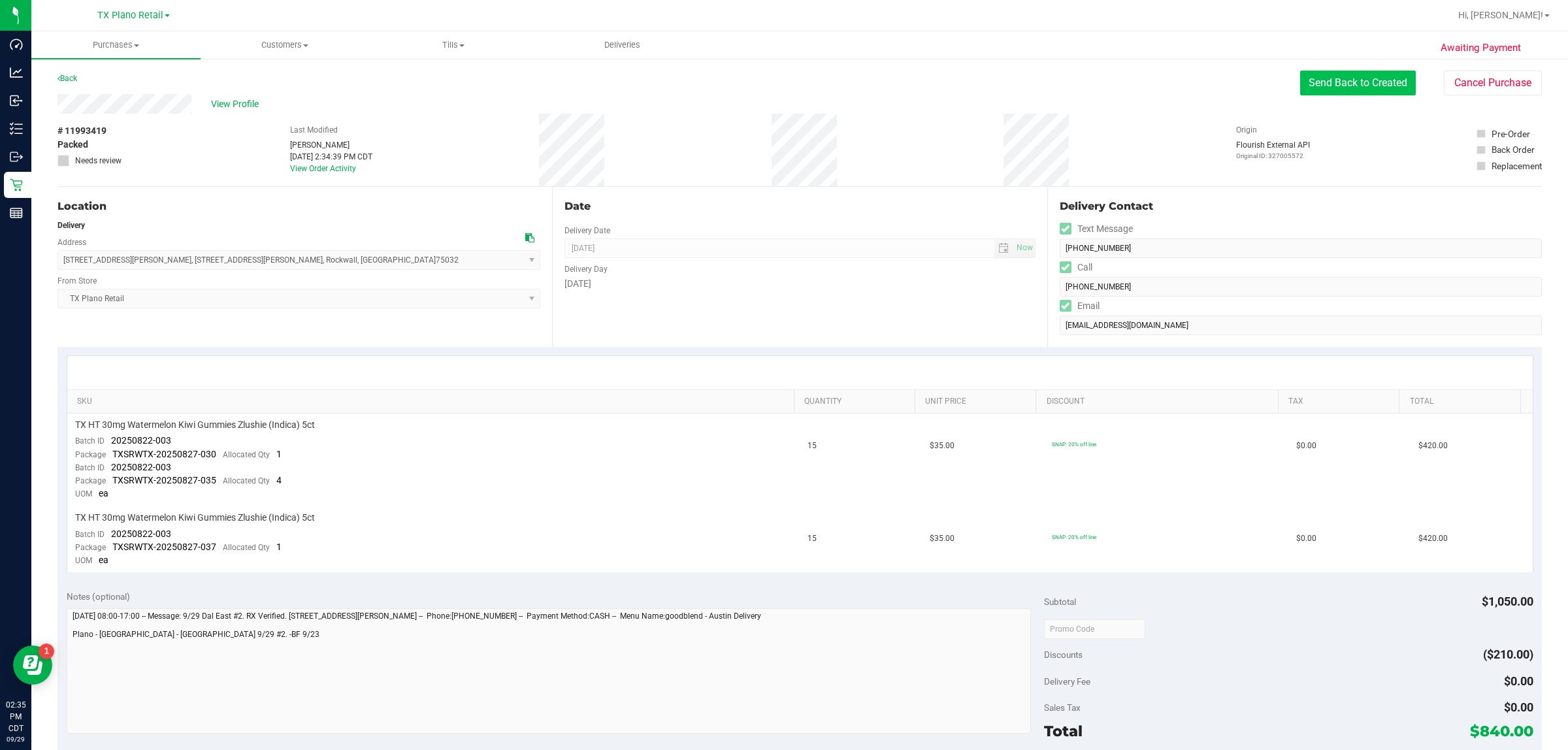
click at [782, 85] on button "Send Back to Created" at bounding box center [1357, 83] width 116 height 25
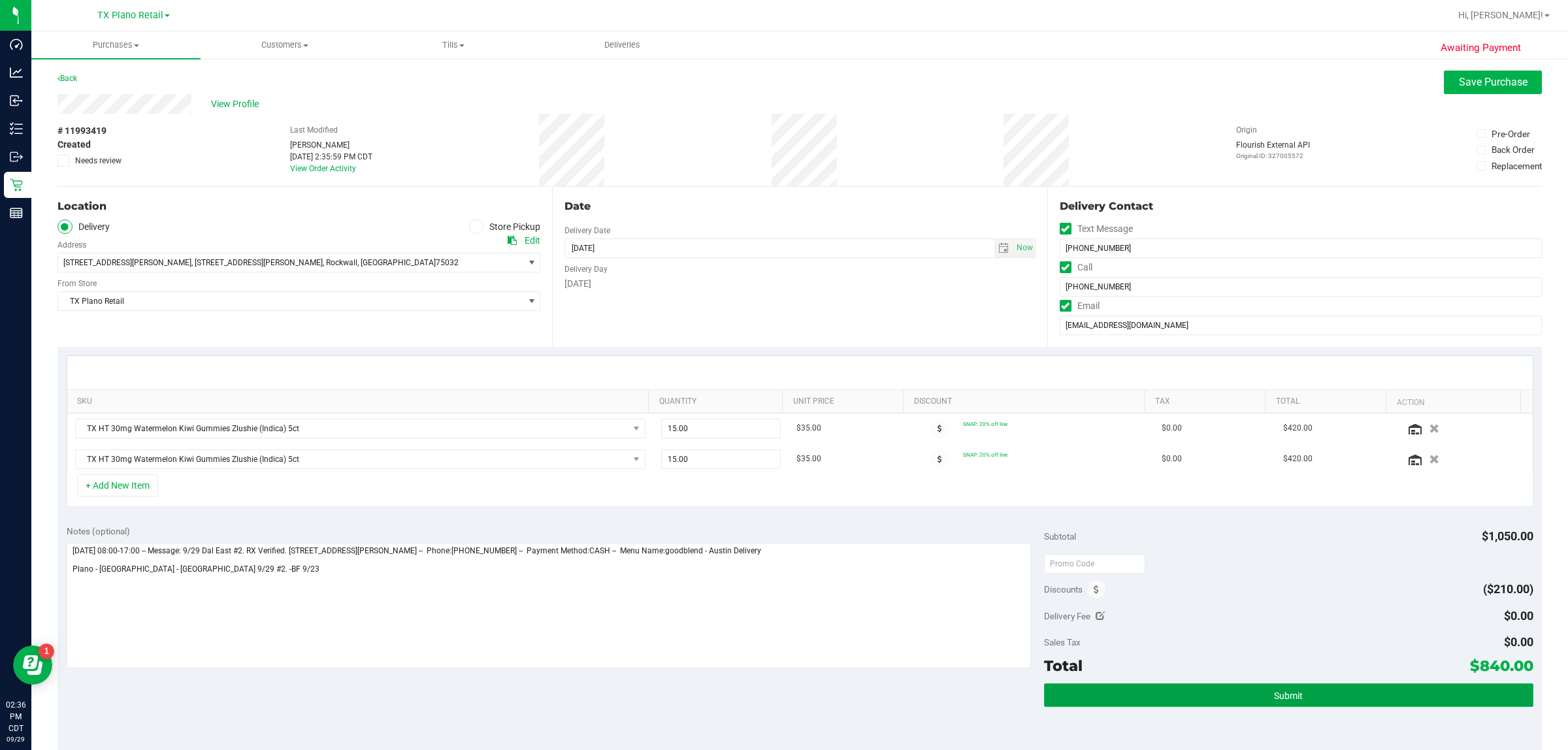
click at [782, 693] on span "Submit" at bounding box center [1288, 696] width 28 height 11
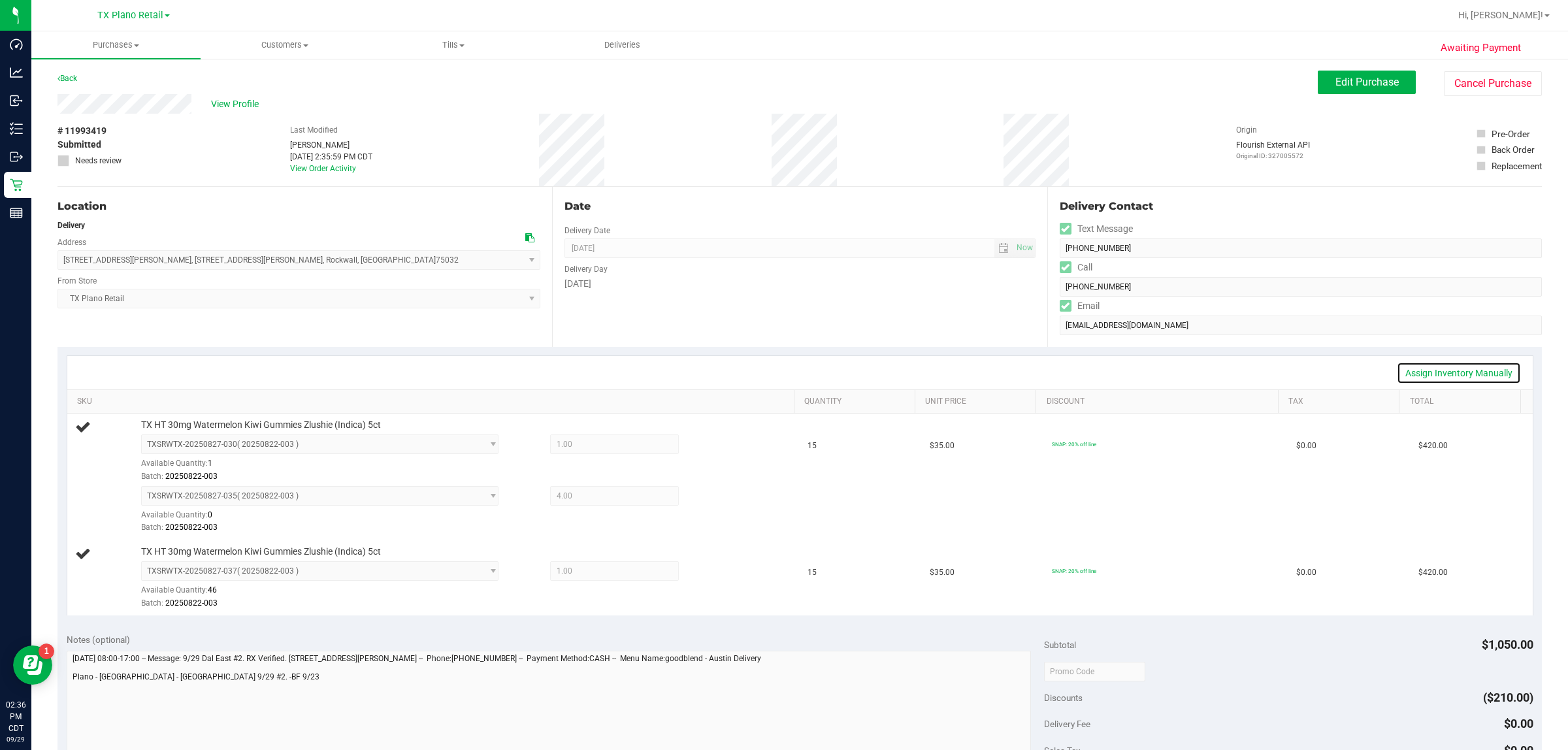
click at [782, 370] on link "Assign Inventory Manually" at bounding box center [1458, 373] width 124 height 22
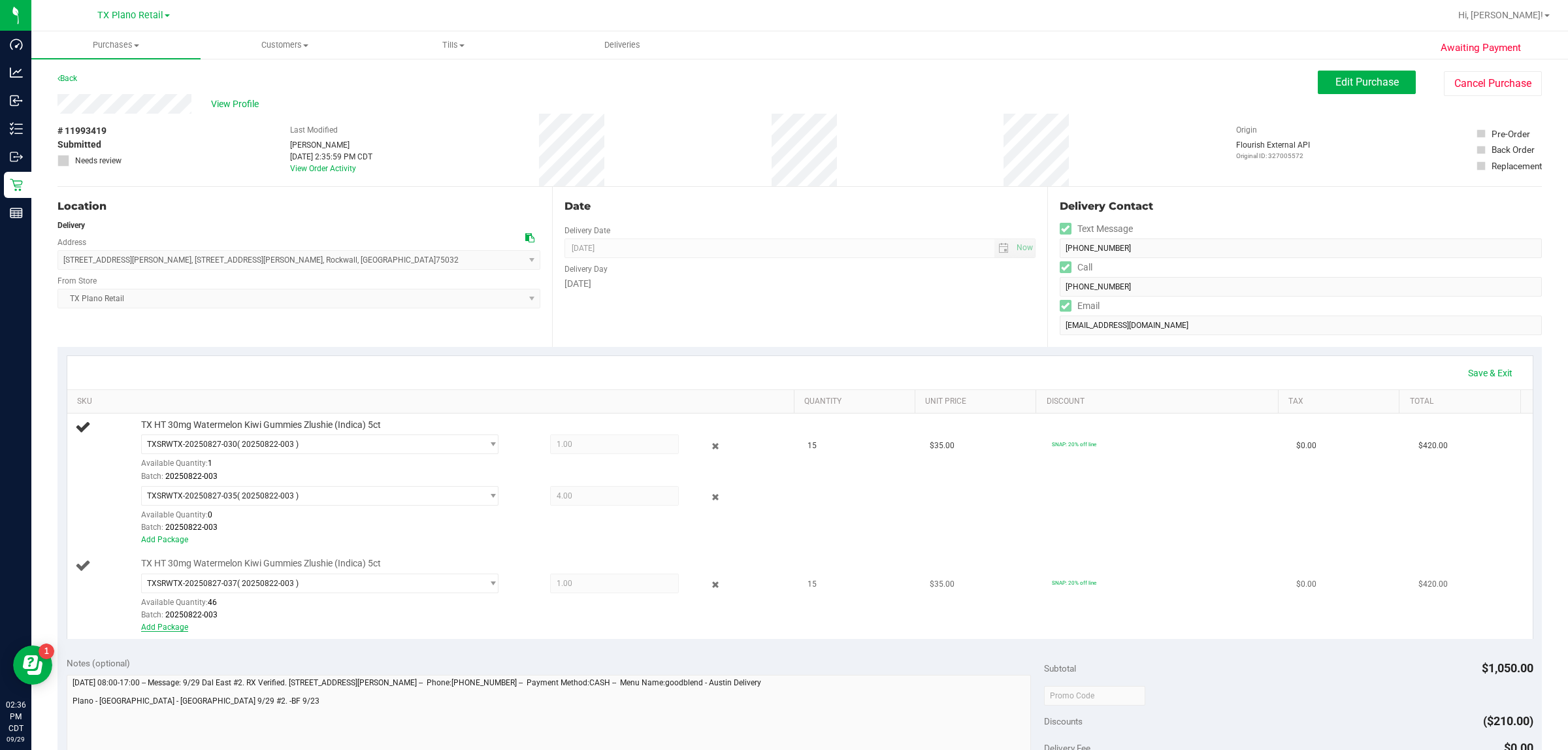
click at [164, 629] on link "Add Package" at bounding box center [164, 627] width 47 height 9
click at [242, 625] on span "Select Package" at bounding box center [311, 622] width 339 height 19
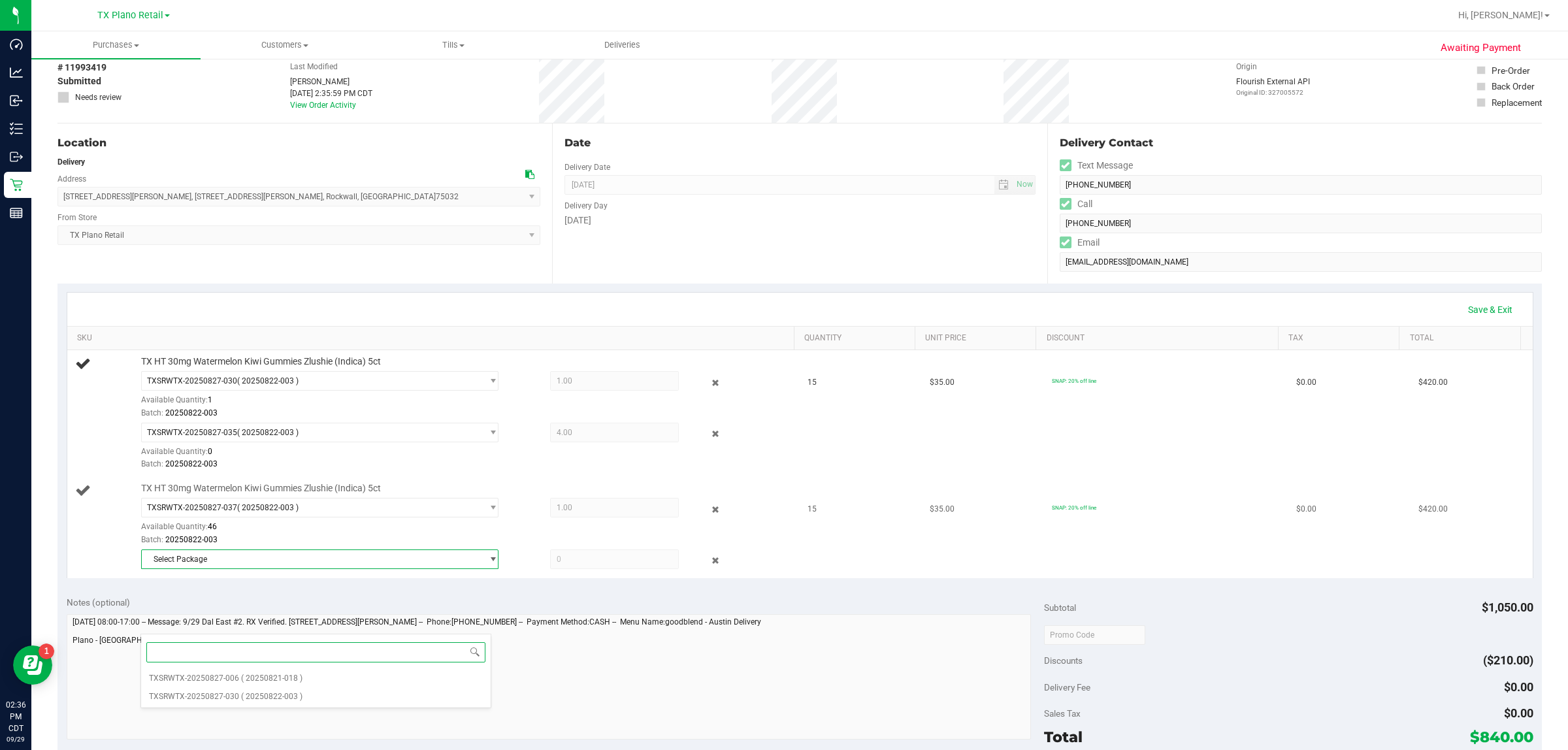
scroll to position [164, 0]
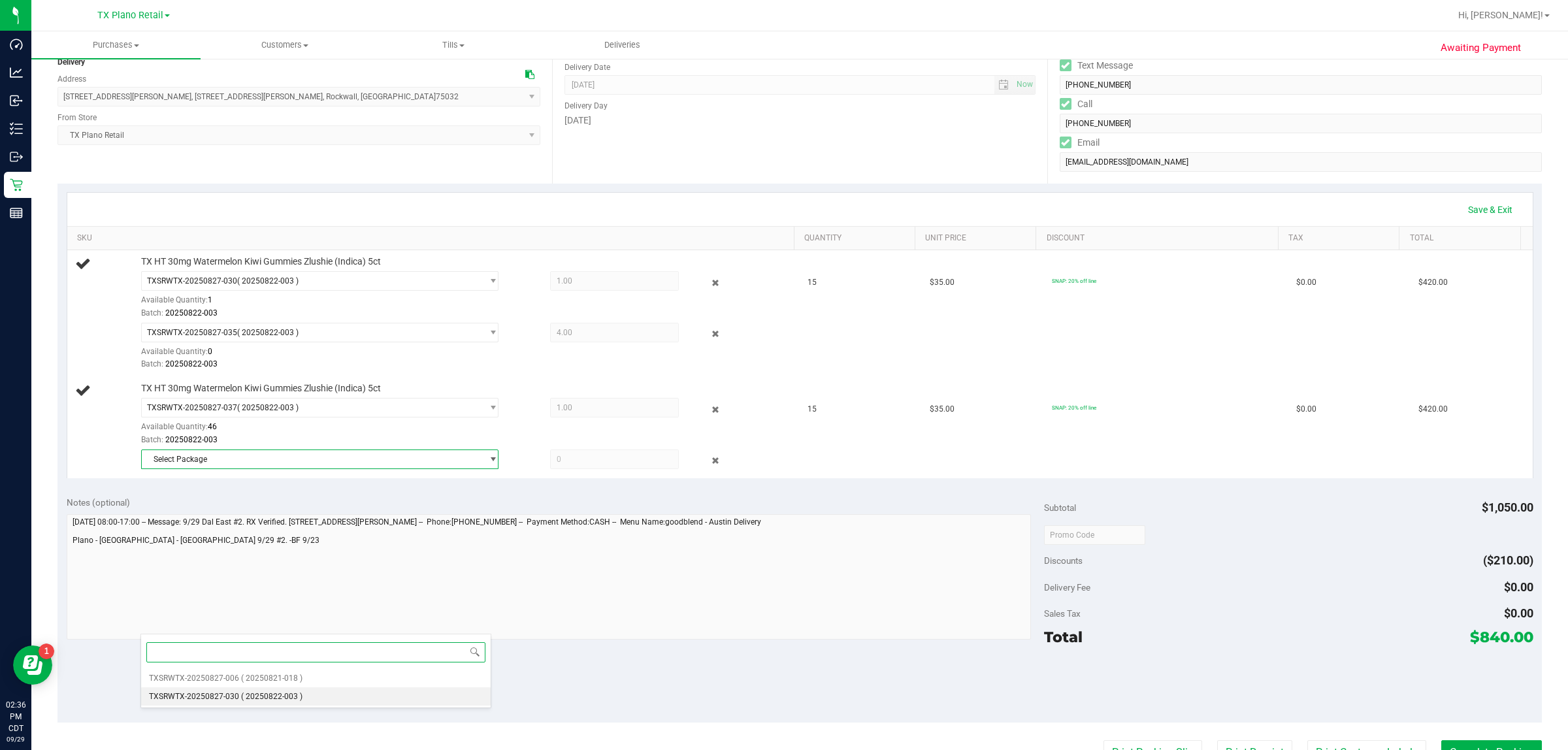
click at [308, 693] on li "TXSRWTX-20250827-030 ( 20250822-003 )" at bounding box center [316, 696] width 350 height 19
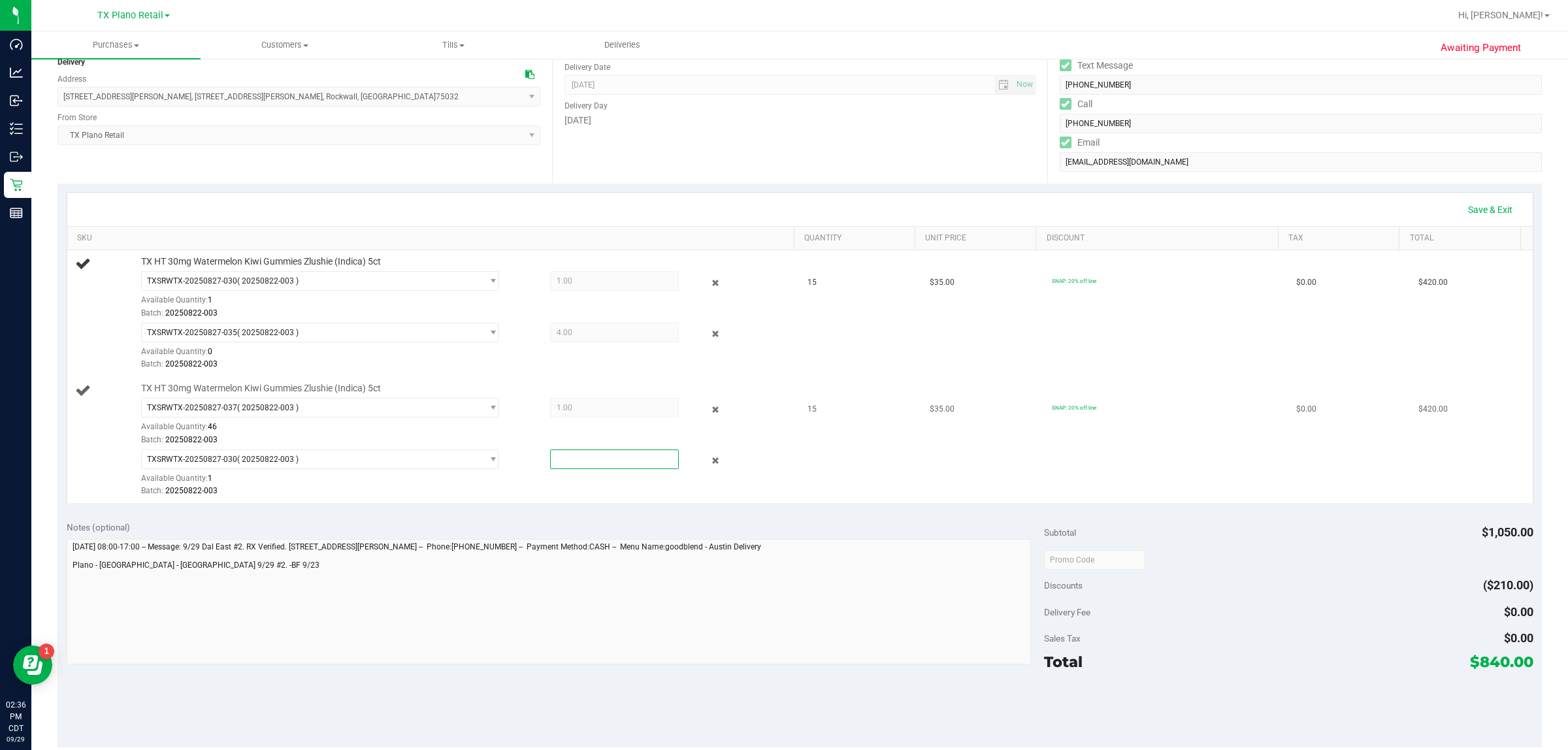
click at [559, 455] on span at bounding box center [615, 459] width 130 height 19
type input "10"
click at [576, 484] on div "TXSRWTX-20250827-030 ( 20250822-003 ) TXSRWTX-20250827-006 TXSRWTX-20250827-030…" at bounding box center [463, 473] width 646 height 48
click at [709, 462] on icon at bounding box center [715, 461] width 14 height 15
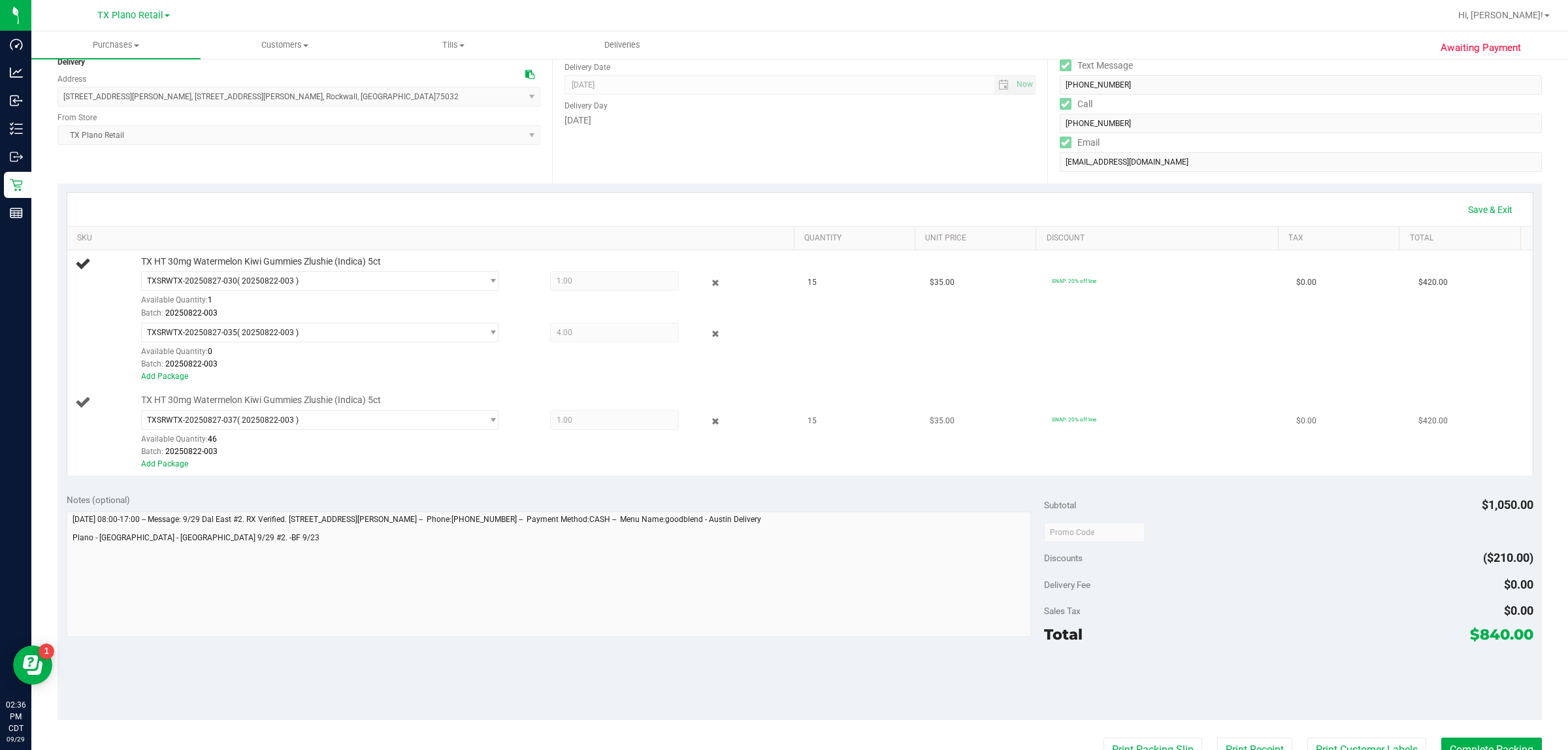
click at [567, 422] on span "1.00 1" at bounding box center [615, 420] width 130 height 19
click at [556, 420] on span "1.00 1" at bounding box center [615, 420] width 130 height 19
click at [709, 423] on icon at bounding box center [715, 421] width 14 height 15
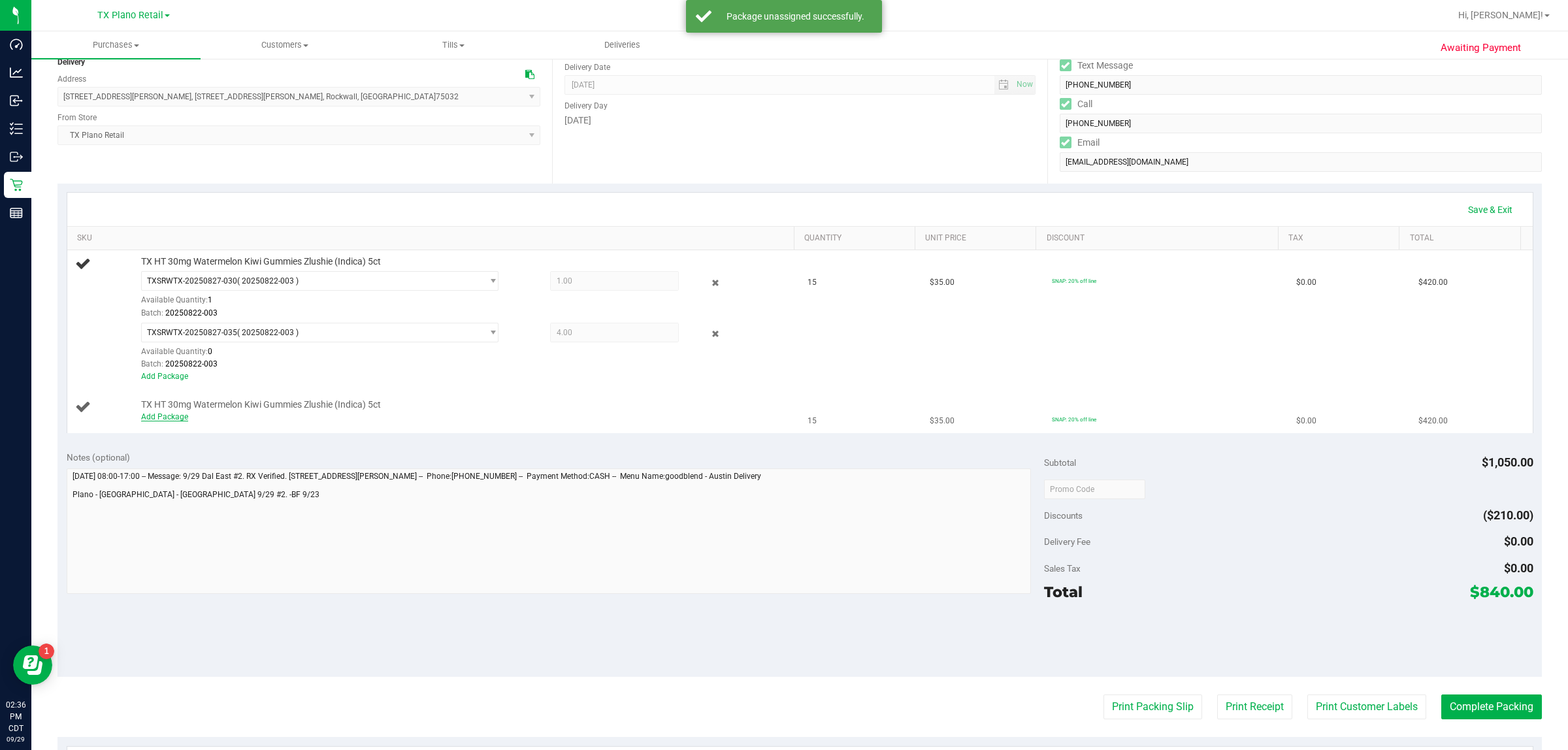
click at [164, 421] on link "Add Package" at bounding box center [164, 416] width 47 height 9
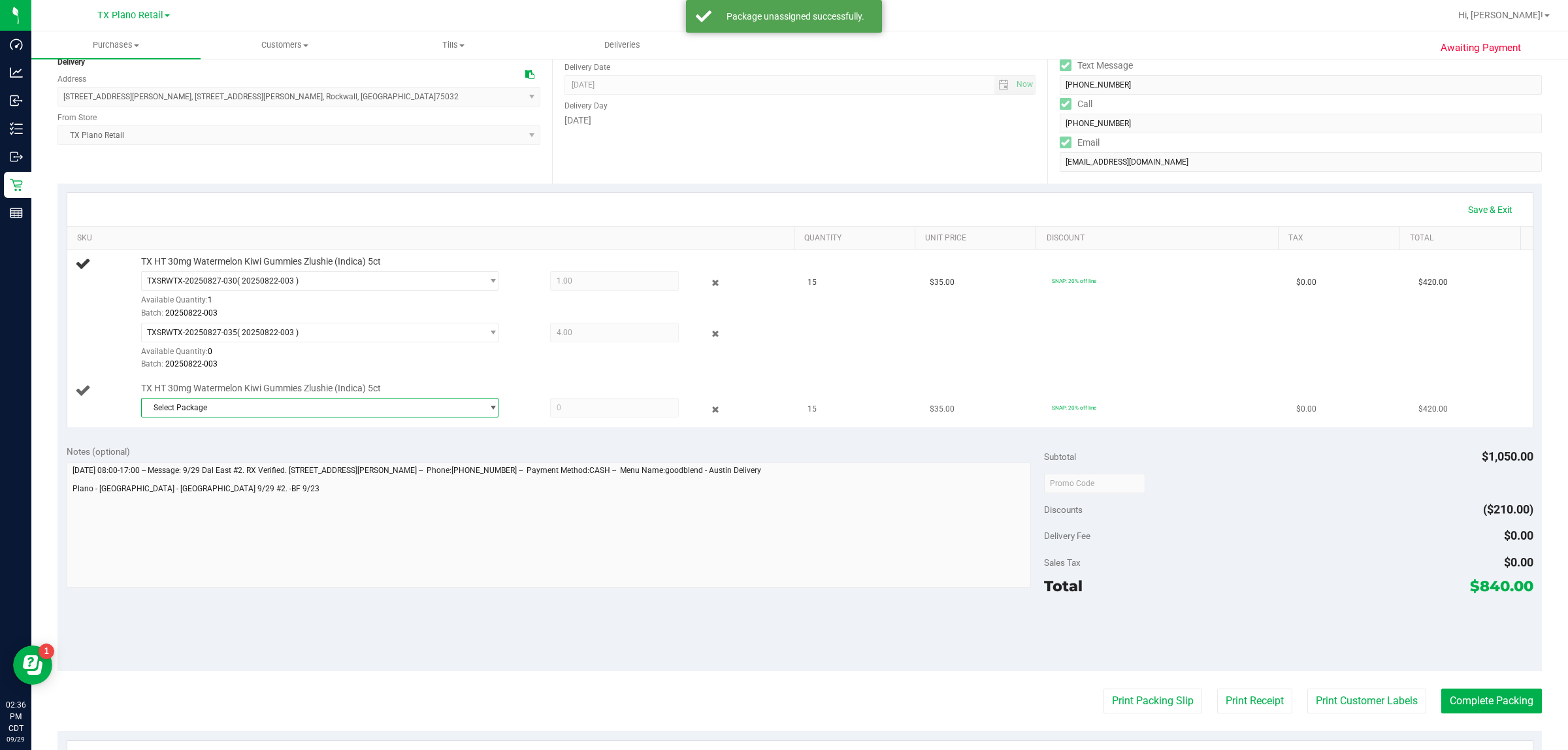
click at [271, 415] on span "Select Package" at bounding box center [311, 407] width 339 height 19
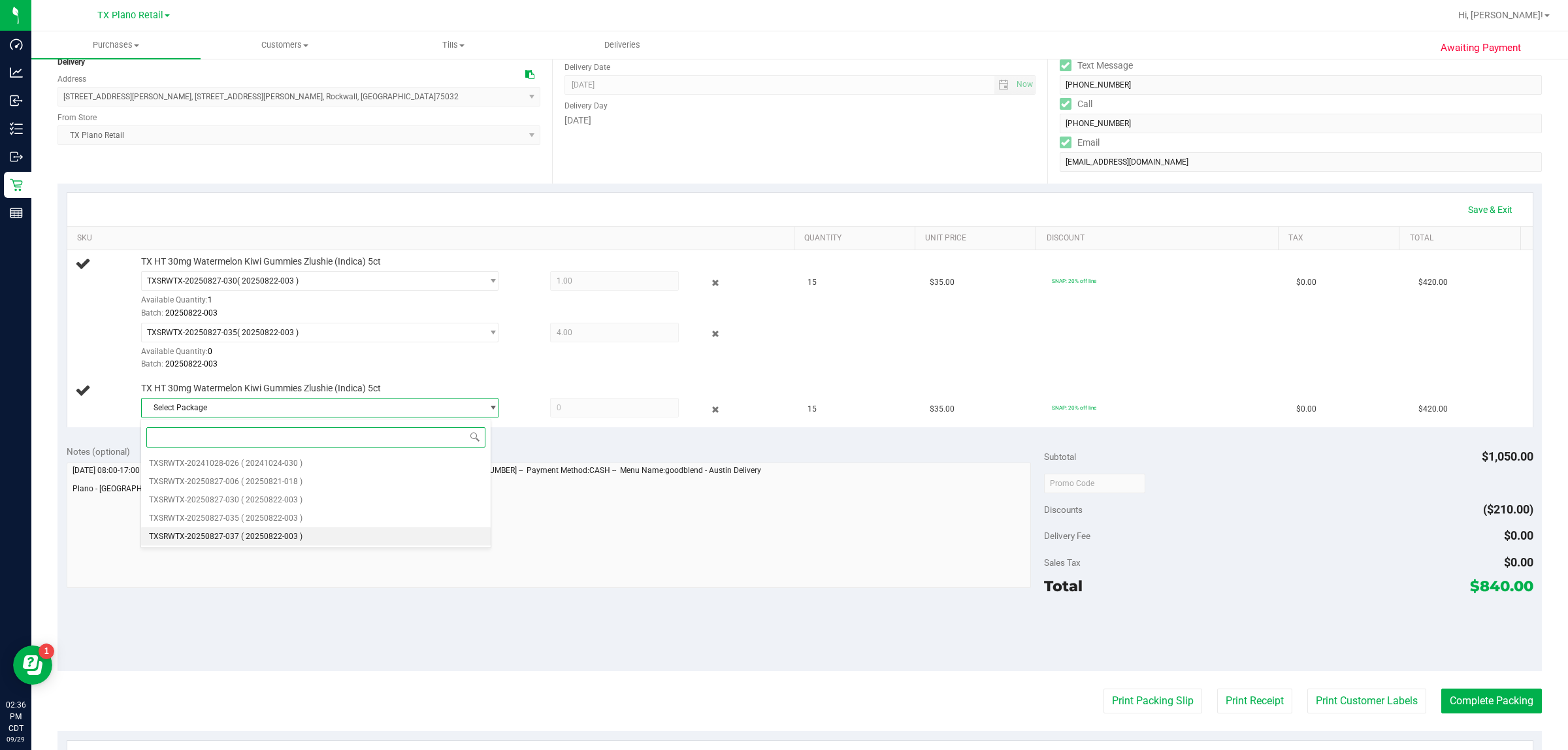
click at [299, 537] on span "( 20250822-003 )" at bounding box center [272, 536] width 62 height 9
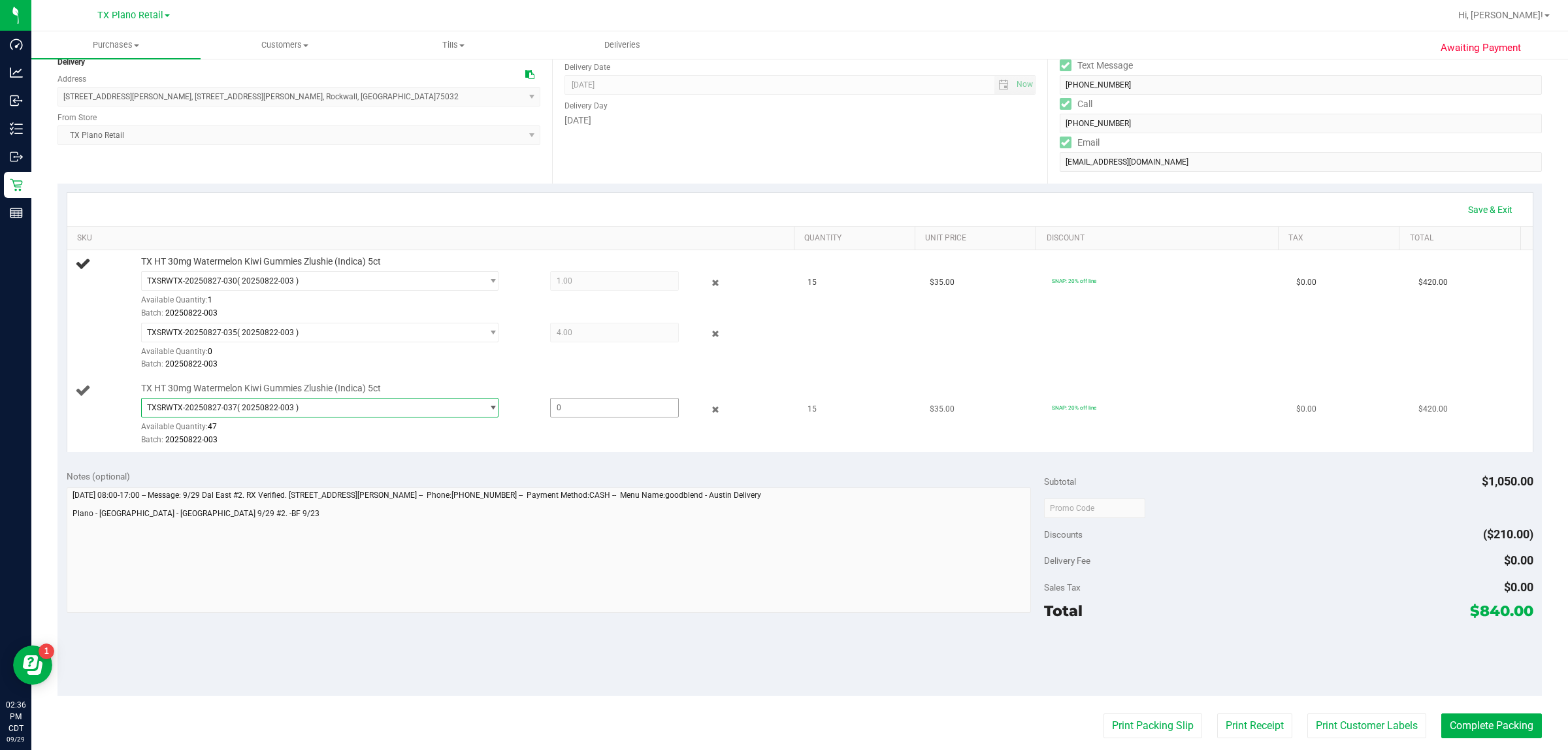
click at [562, 407] on span at bounding box center [615, 407] width 130 height 19
type input "10"
type input "10.0000"
click at [580, 425] on div "TXSRWTX-20250827-037 ( 20250822-003 ) TXSRWTX-20241028-026 TXSRWTX-20250827-006…" at bounding box center [463, 421] width 646 height 48
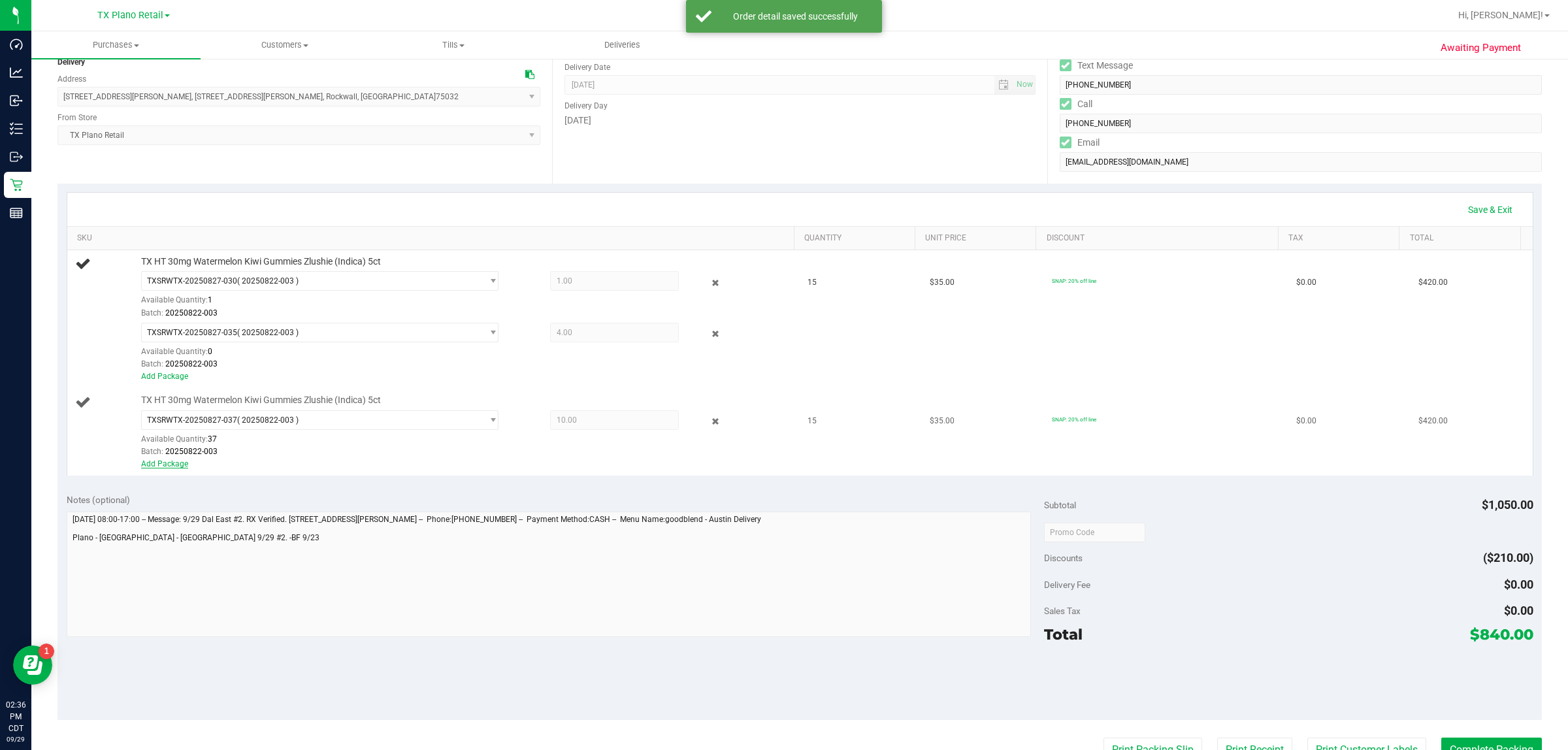
click at [149, 464] on link "Add Package" at bounding box center [164, 463] width 47 height 9
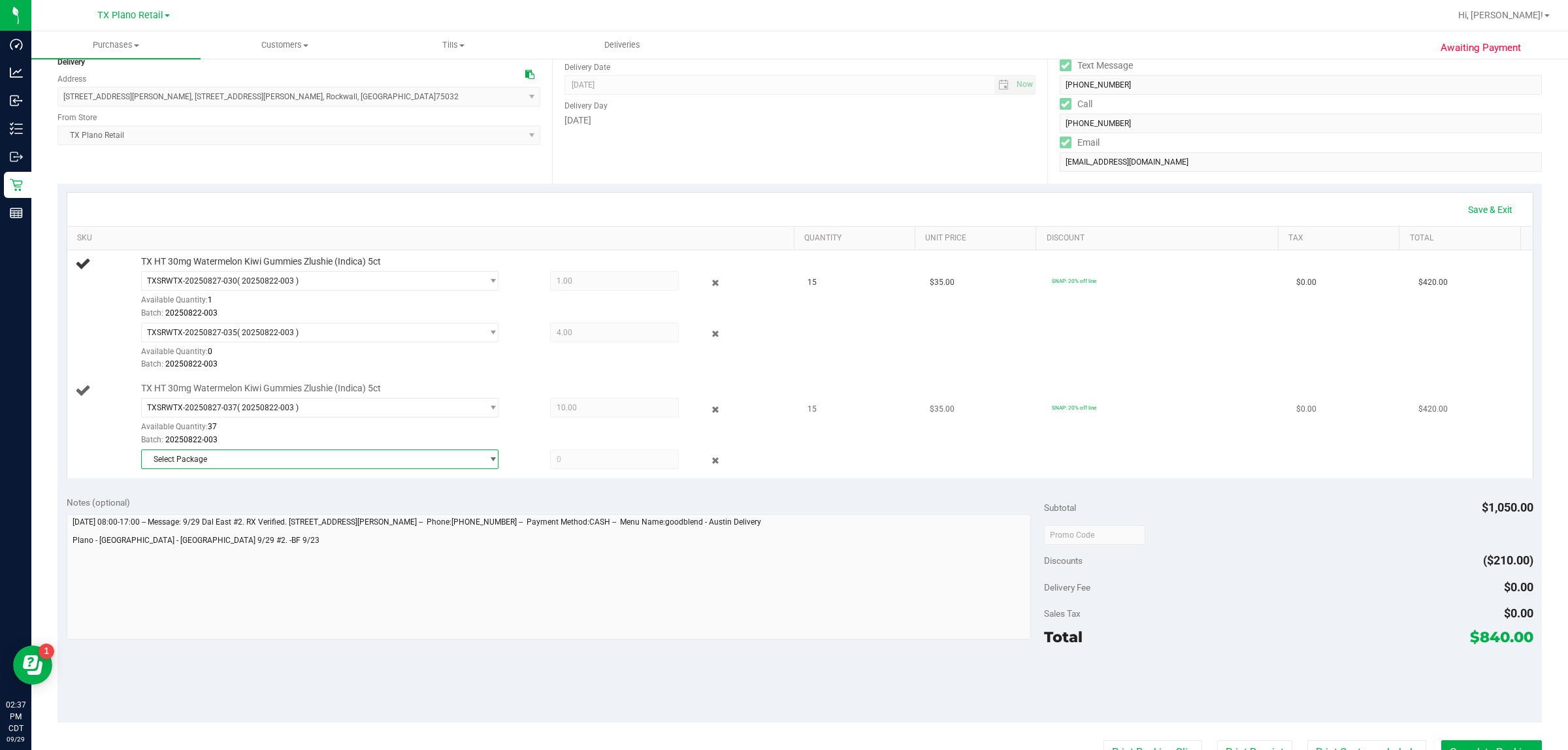
click at [291, 462] on span "Select Package" at bounding box center [311, 459] width 339 height 19
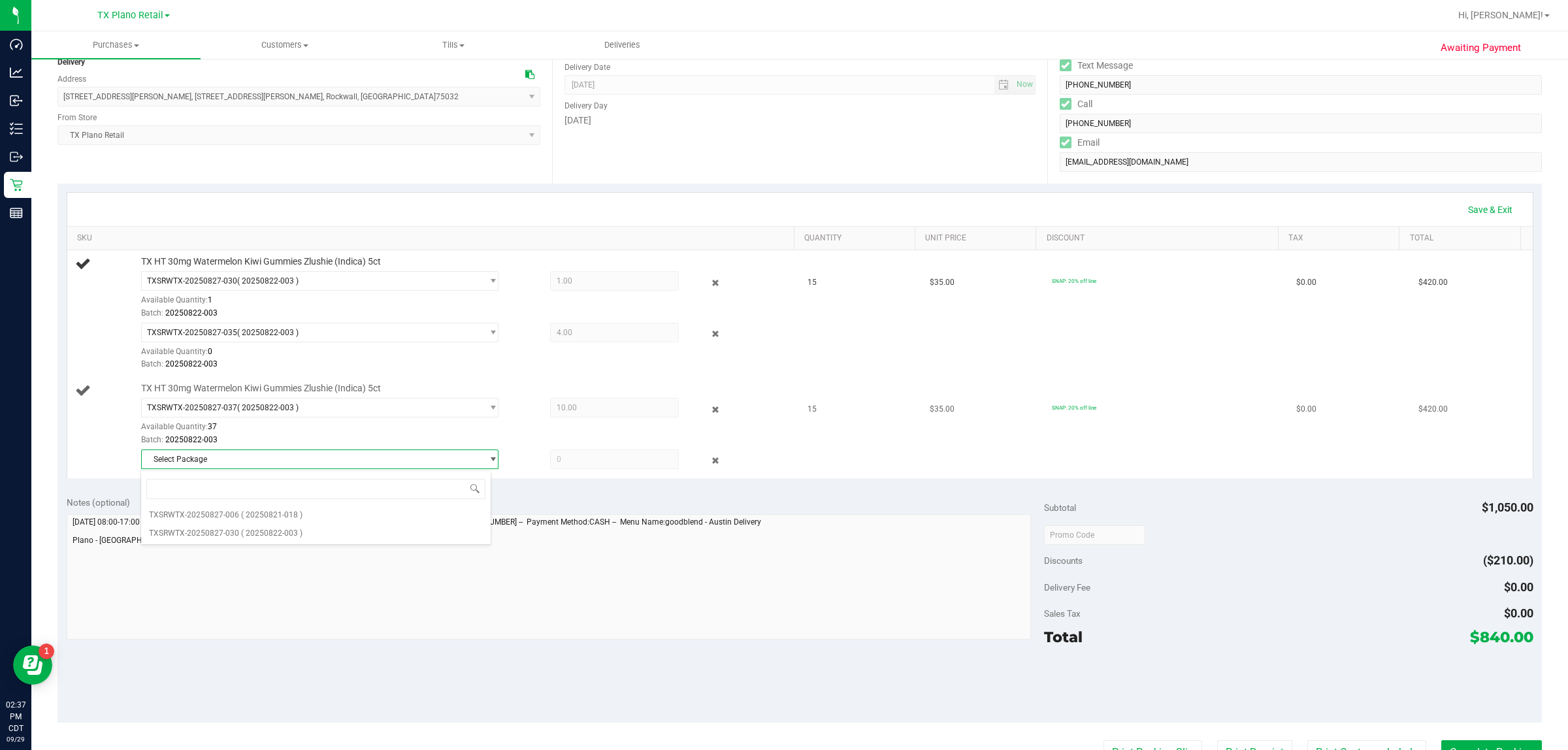
click at [508, 452] on div "Select Package TXSRWTX-20250827-006 TXSRWTX-20250827-030" at bounding box center [329, 459] width 377 height 19
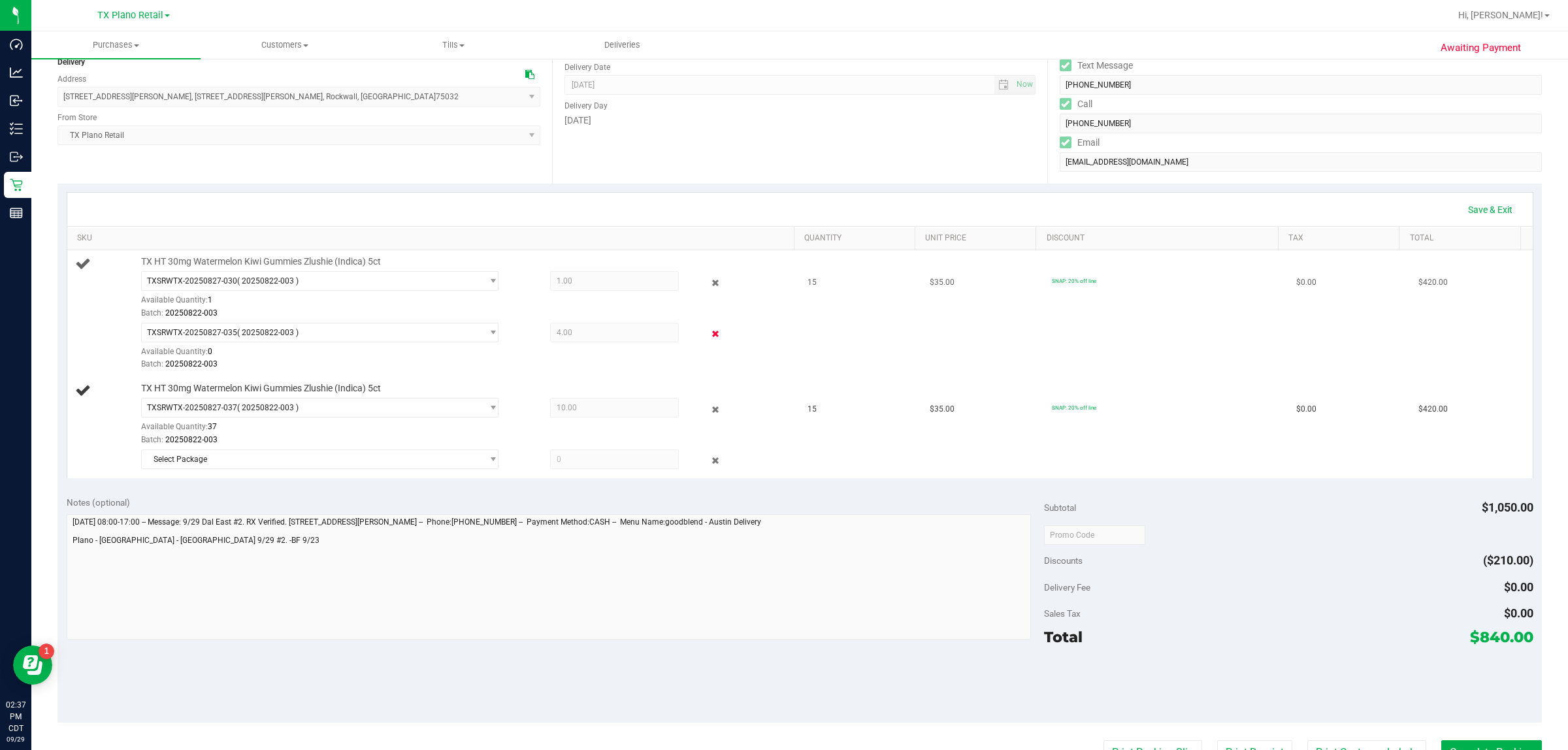
click at [709, 334] on icon at bounding box center [715, 334] width 14 height 15
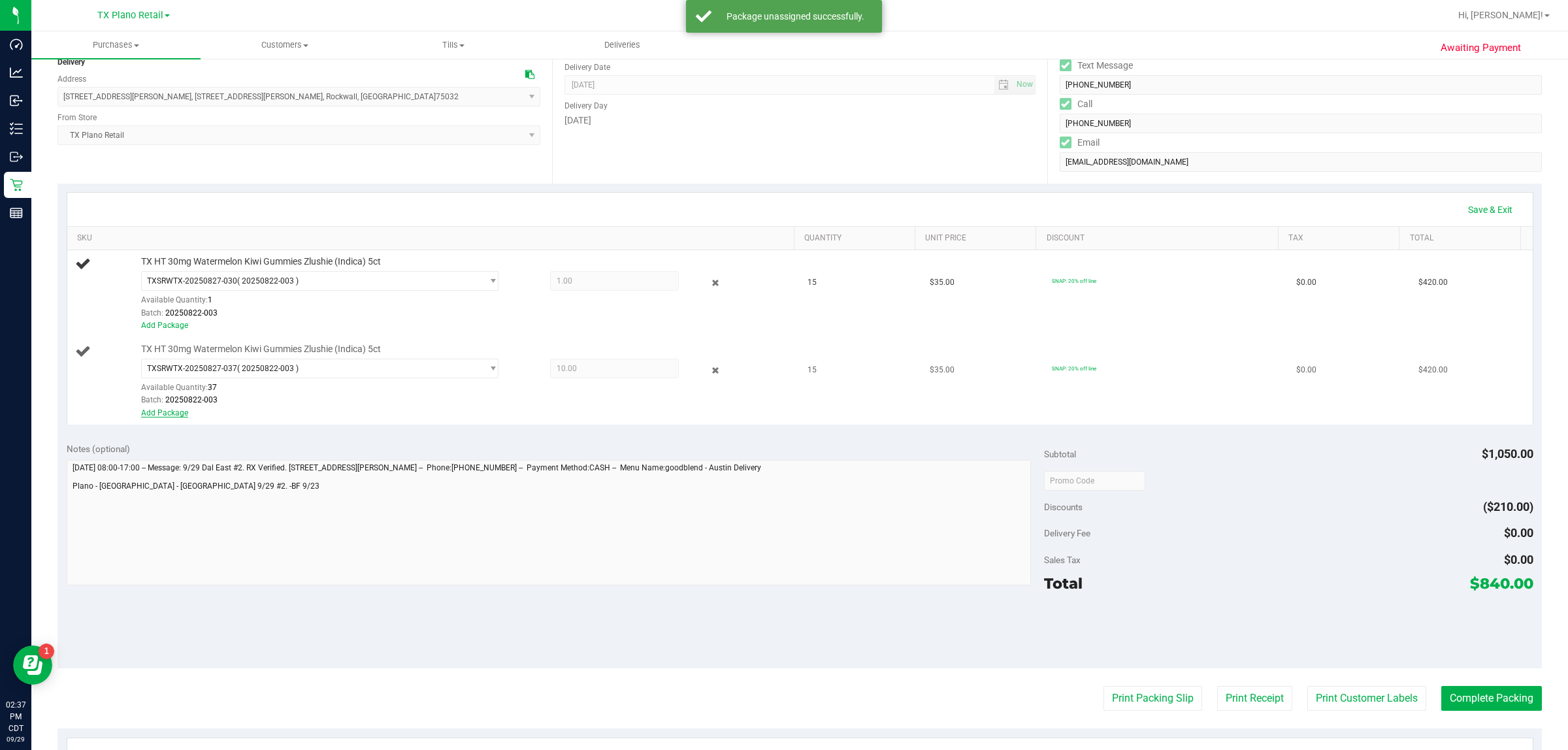
click at [168, 416] on link "Add Package" at bounding box center [164, 412] width 47 height 9
click at [225, 410] on span "Select Package" at bounding box center [311, 407] width 339 height 19
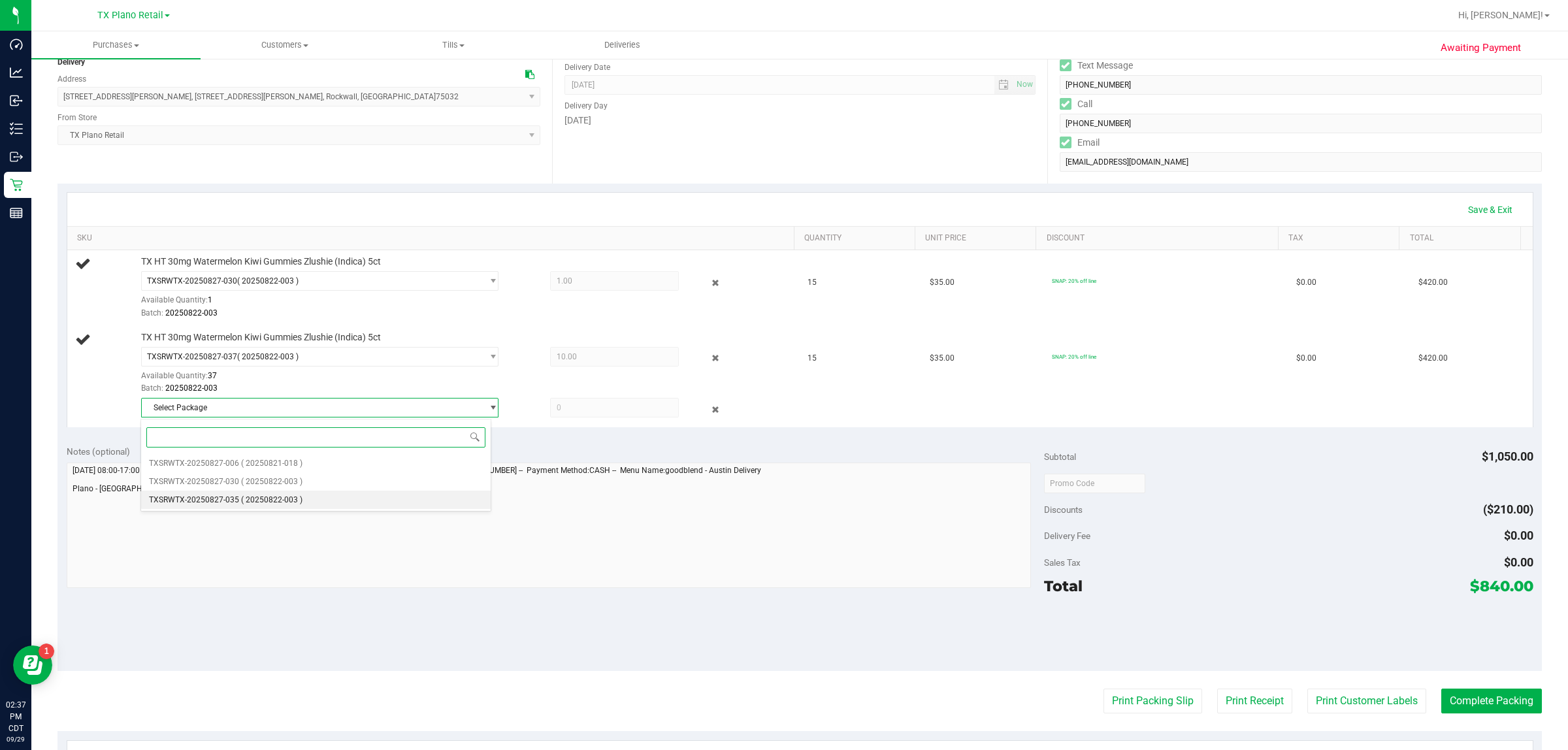
click at [258, 496] on span "( 20250822-003 )" at bounding box center [272, 499] width 62 height 9
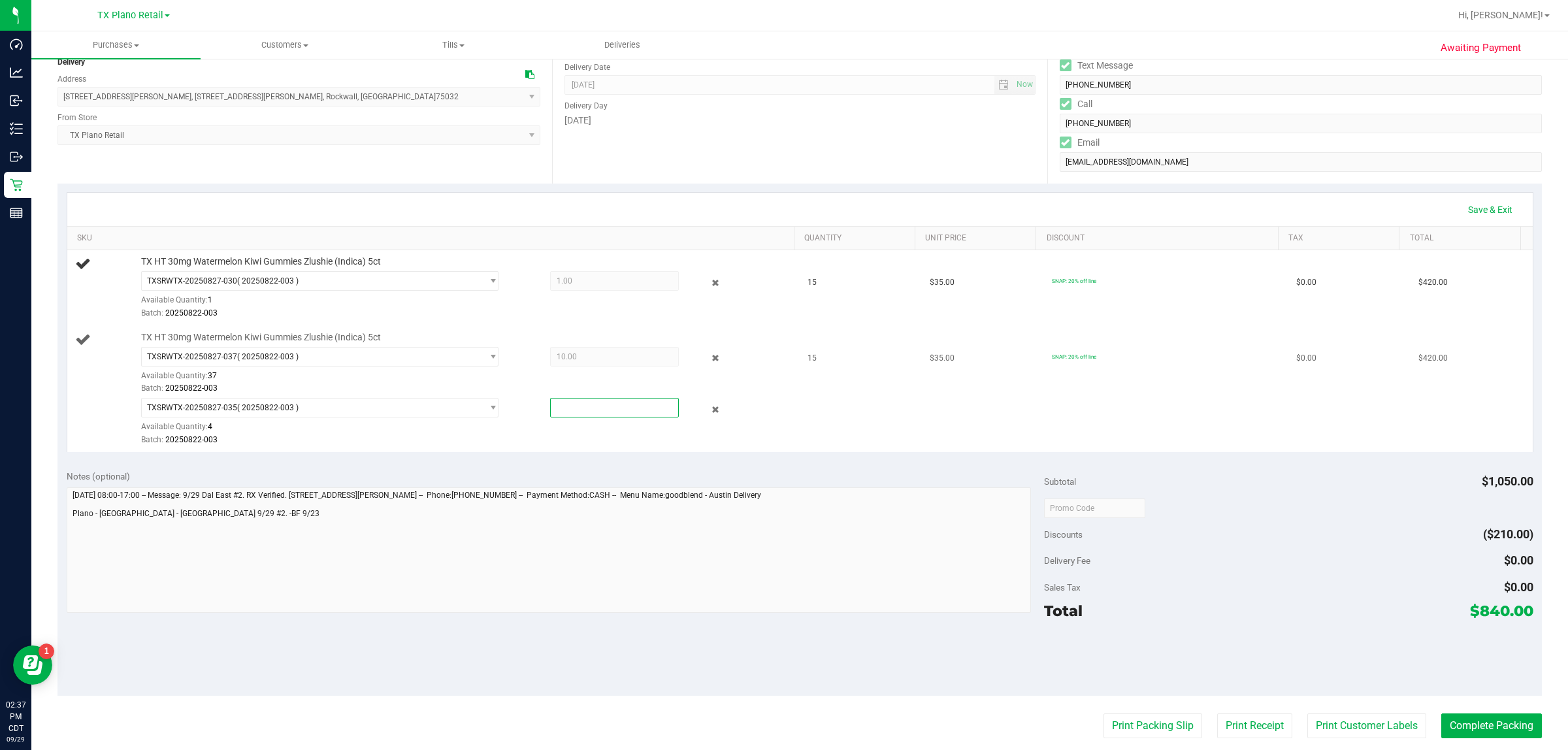
click at [552, 403] on span at bounding box center [615, 407] width 130 height 19
type input "4"
type input "4.0000"
click at [552, 433] on div "TXSRWTX-20250827-035 ( 20250822-003 ) TXSRWTX-20250827-006 TXSRWTX-20250827-030…" at bounding box center [463, 421] width 646 height 48
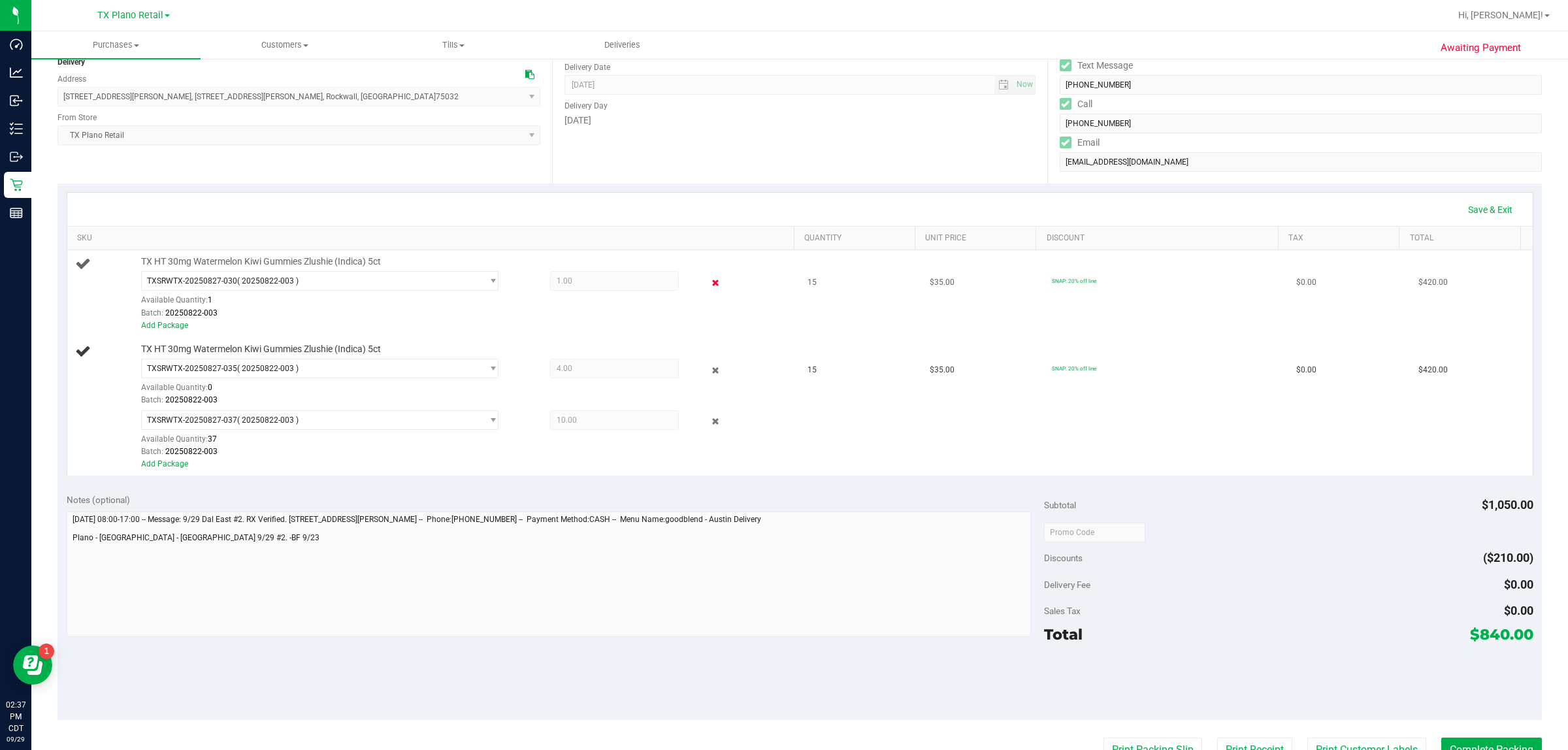
click at [709, 276] on icon at bounding box center [715, 283] width 14 height 15
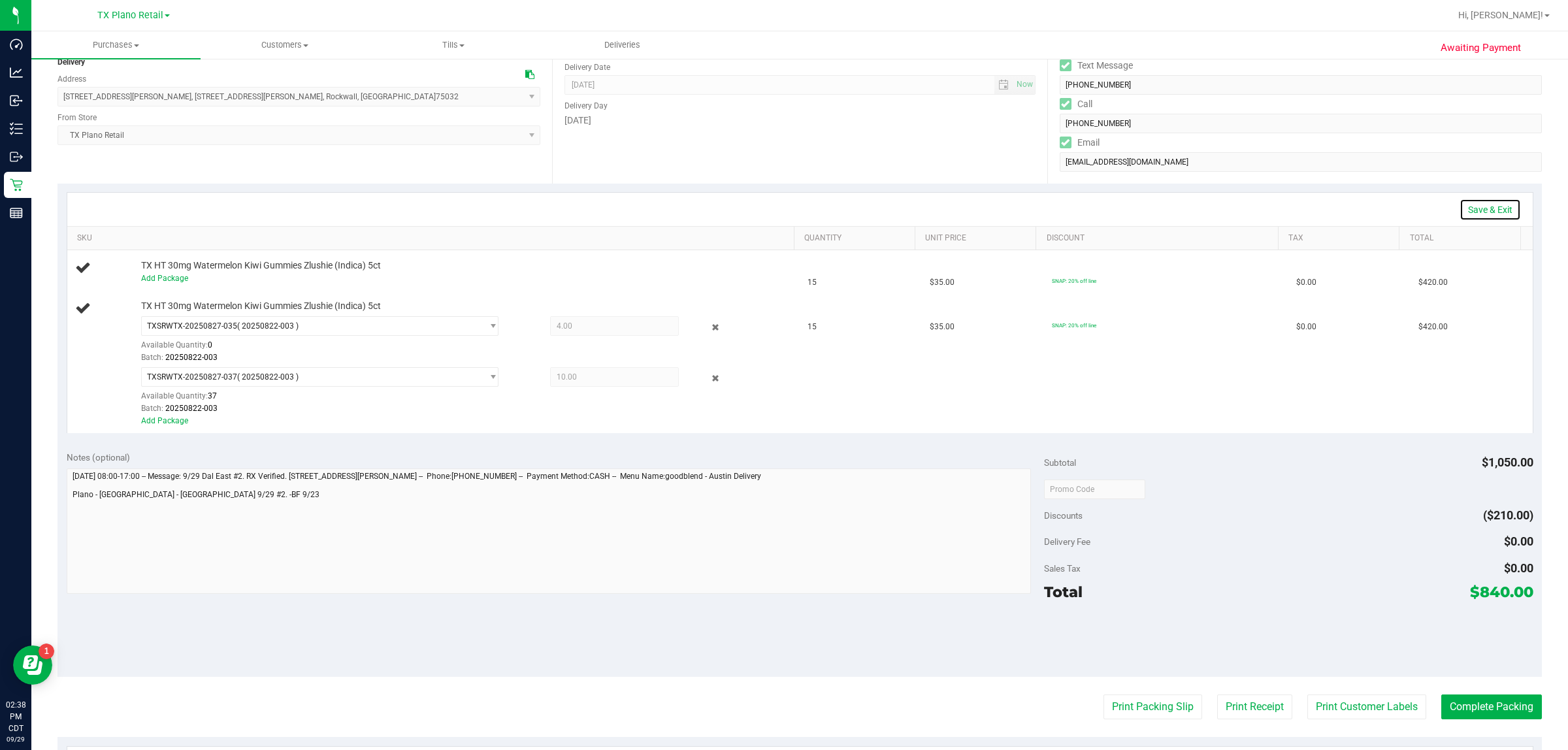
click at [782, 207] on link "Save & Exit" at bounding box center [1490, 209] width 62 height 22
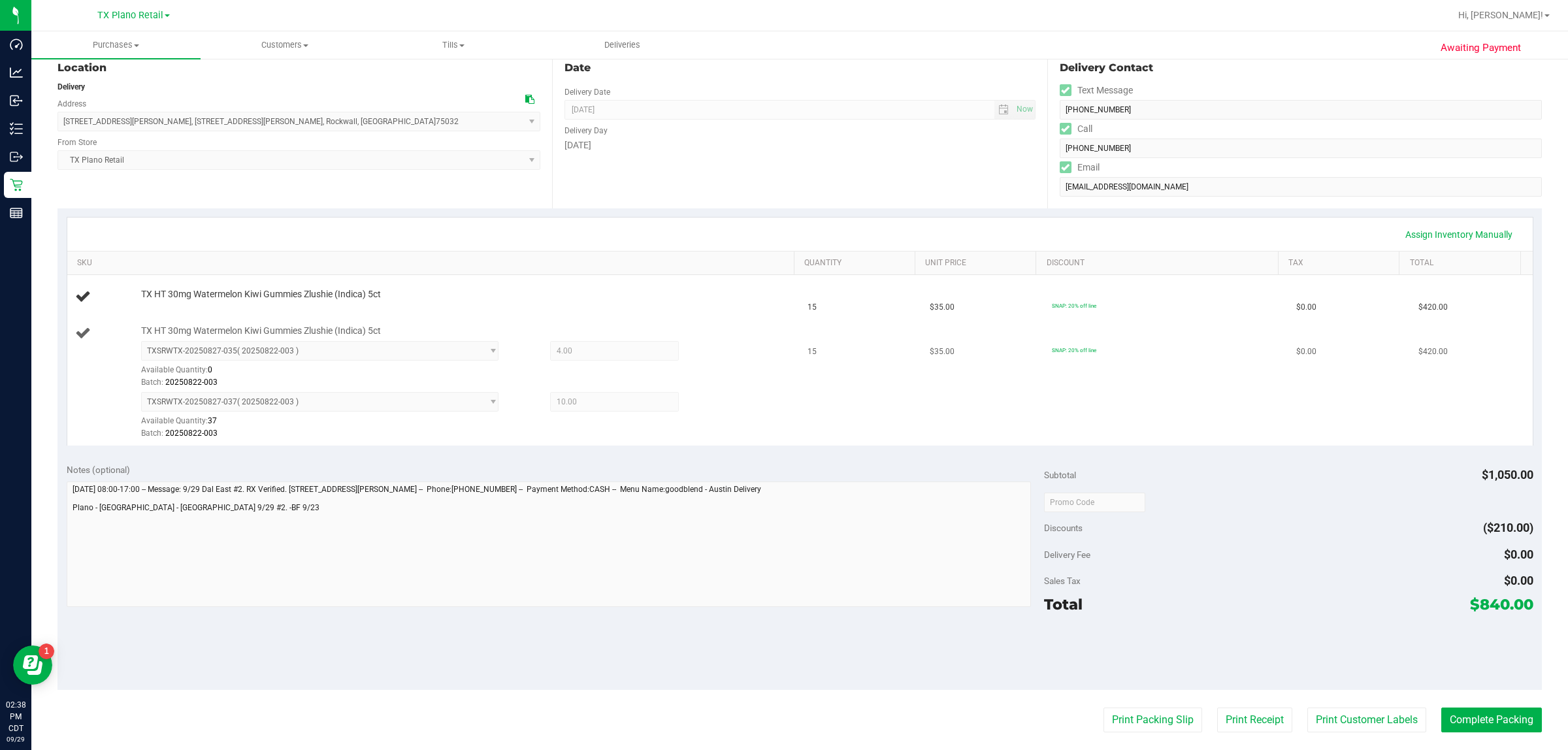
scroll to position [82, 0]
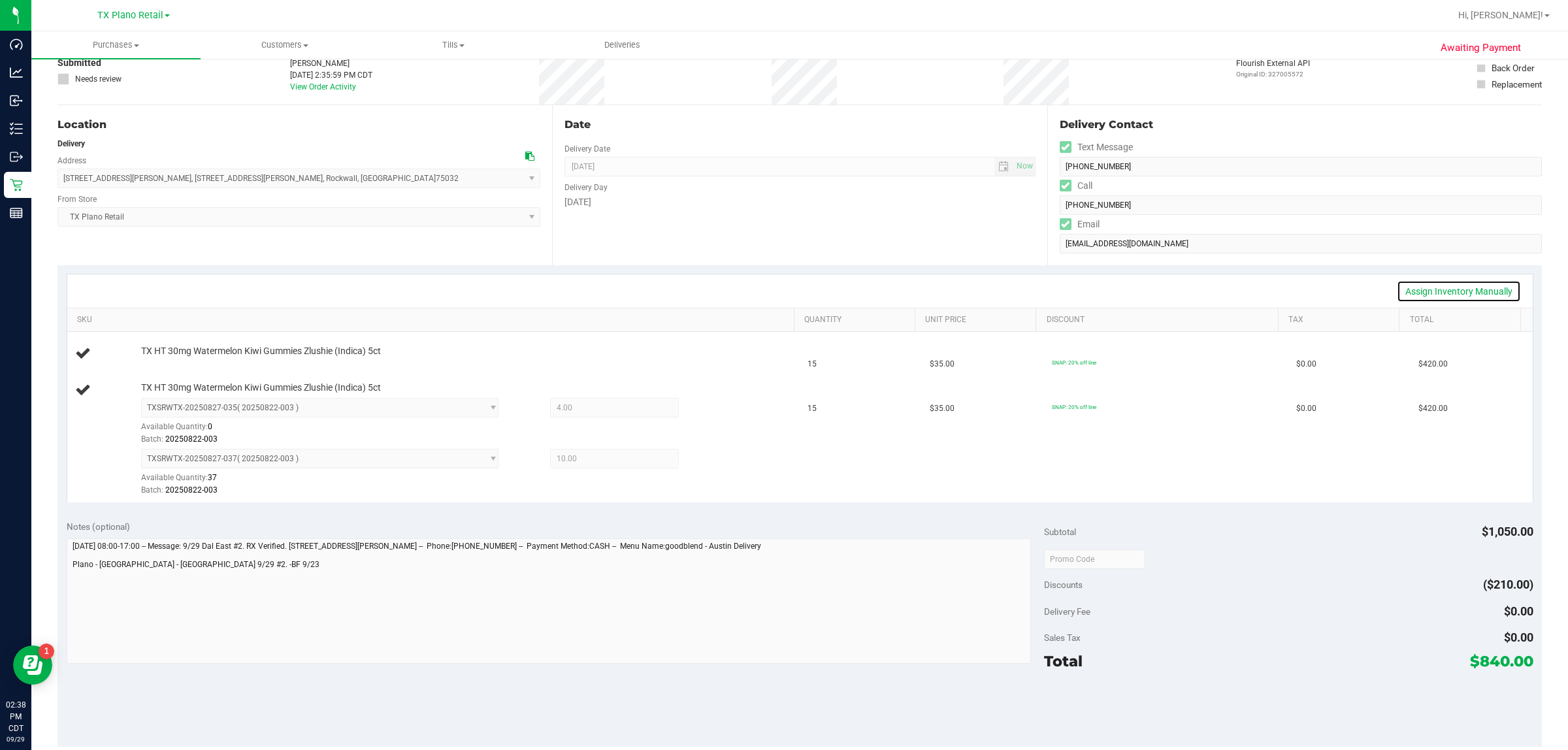
click at [782, 291] on link "Assign Inventory Manually" at bounding box center [1458, 291] width 124 height 22
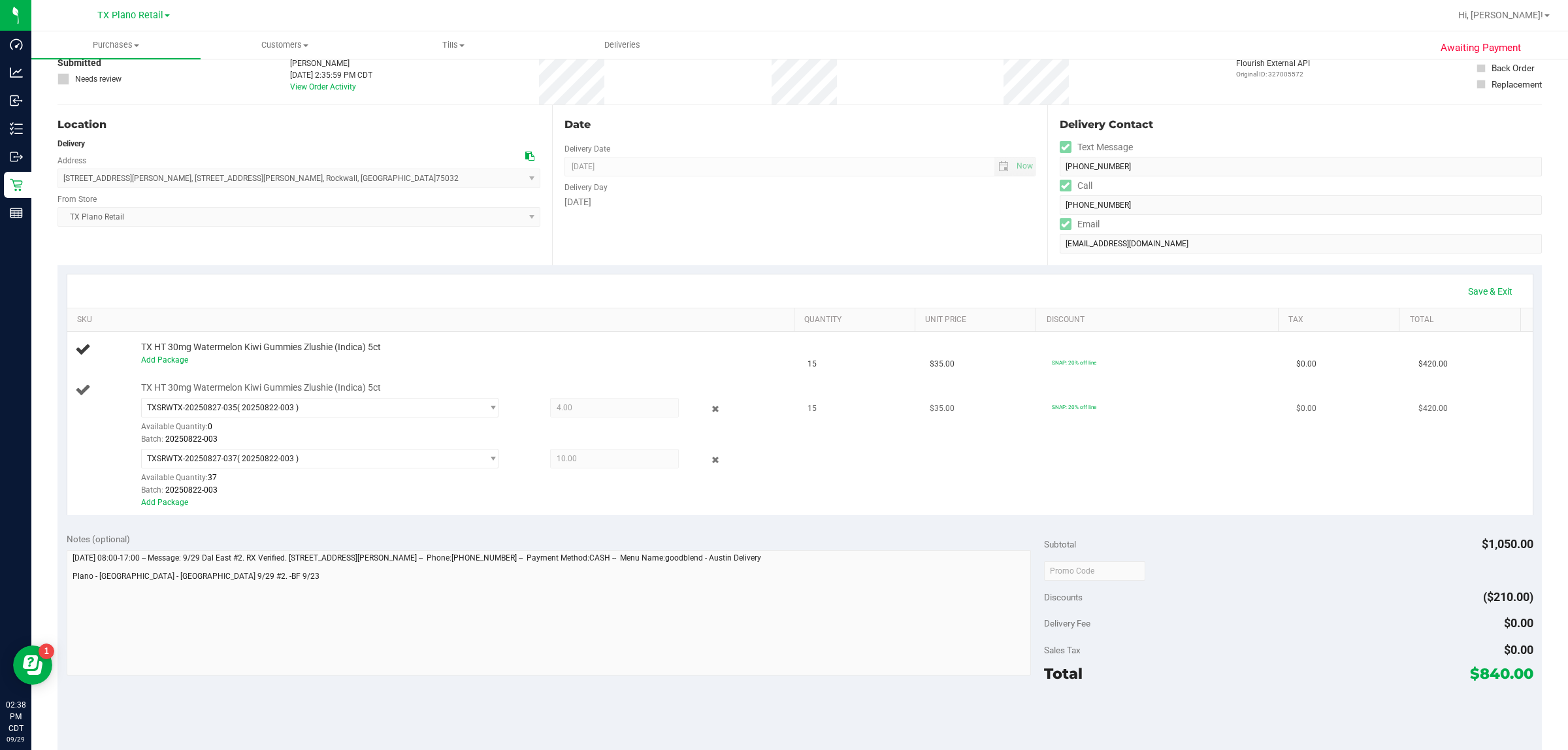
click at [578, 411] on span "4.00 4" at bounding box center [615, 407] width 130 height 19
click at [782, 498] on td "$35.00" at bounding box center [982, 445] width 122 height 138
click at [782, 289] on link "Save & Exit" at bounding box center [1490, 291] width 62 height 22
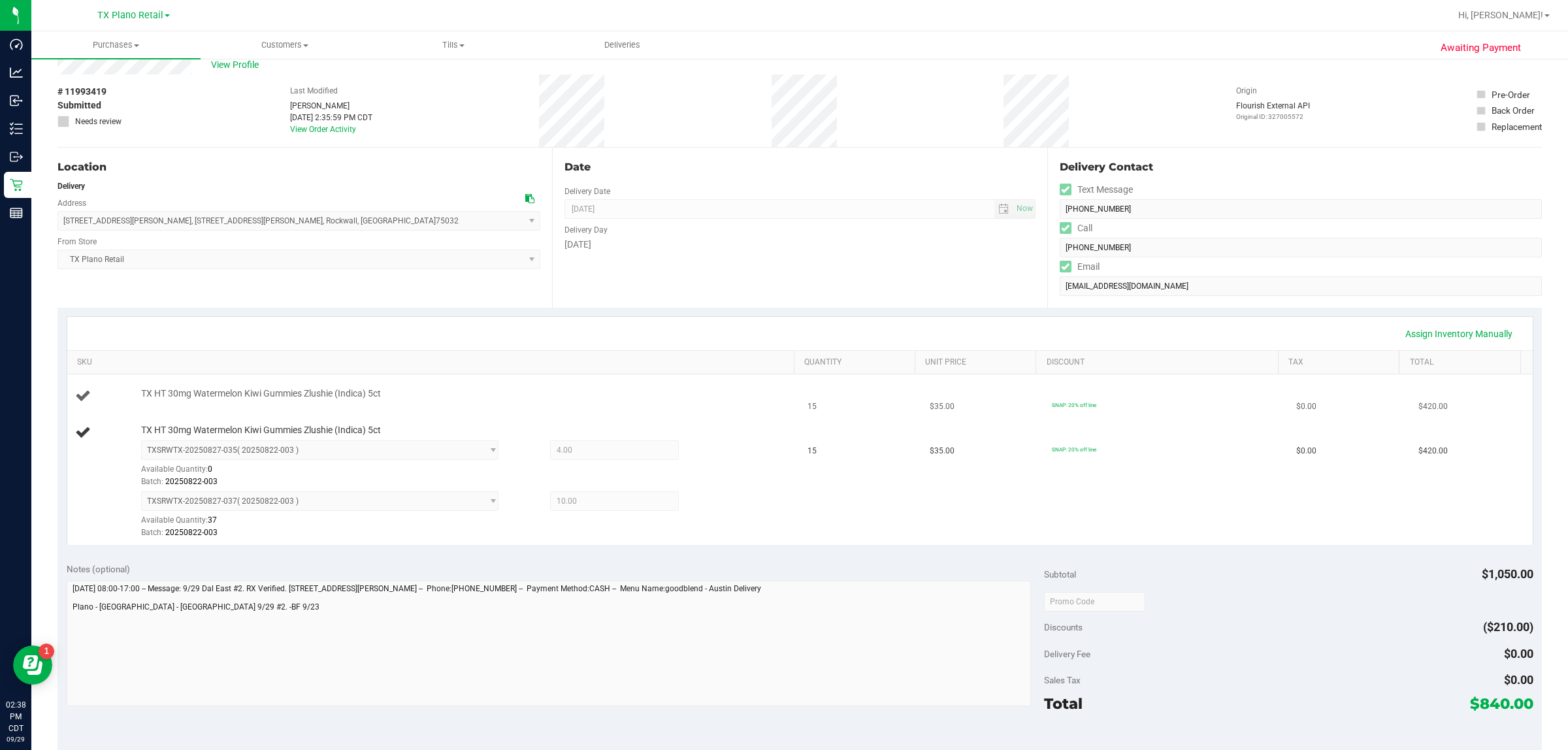
scroll to position [0, 0]
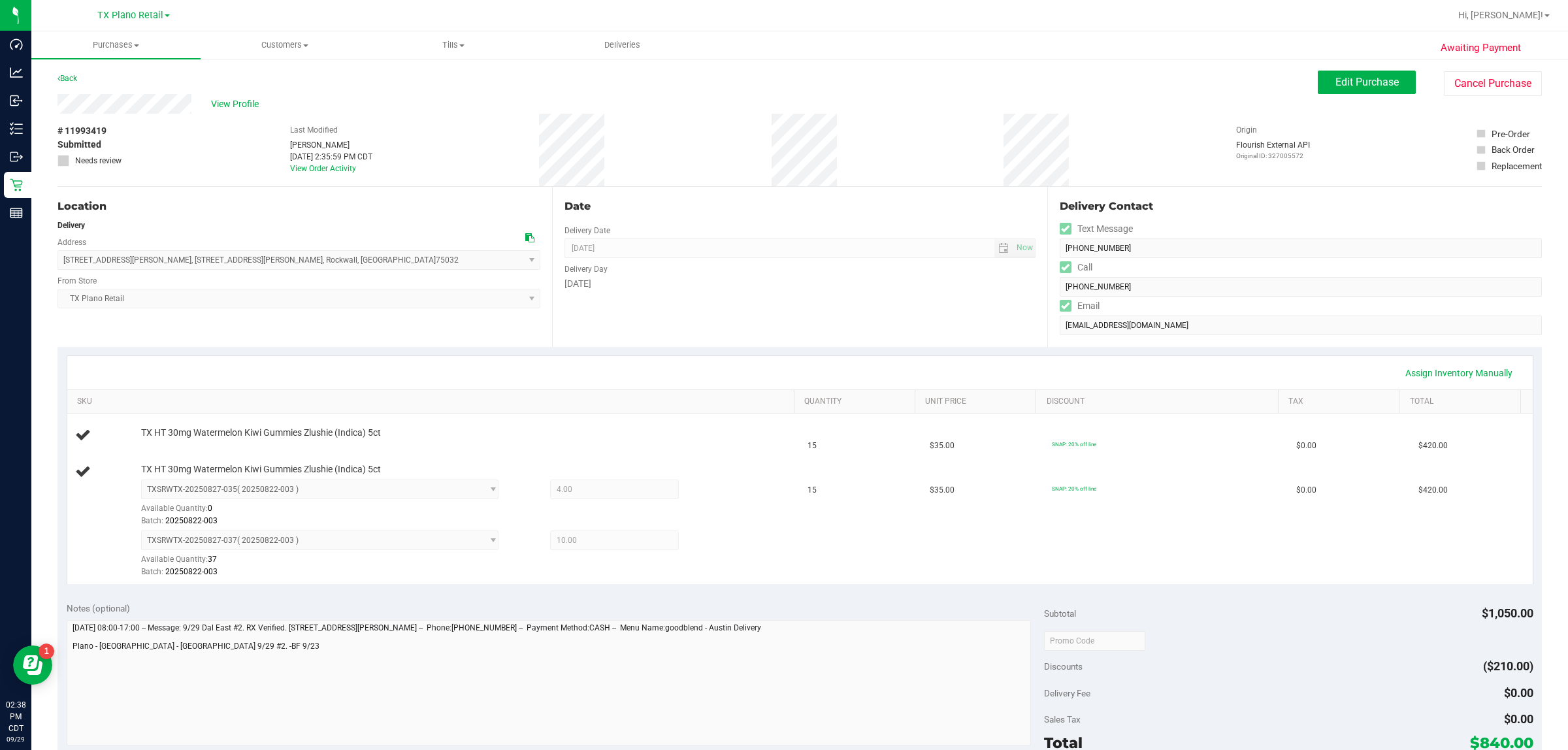
click at [782, 363] on div "Assign Inventory Manually" at bounding box center [800, 373] width 1442 height 22
click at [782, 79] on span "Edit Purchase" at bounding box center [1367, 82] width 63 height 12
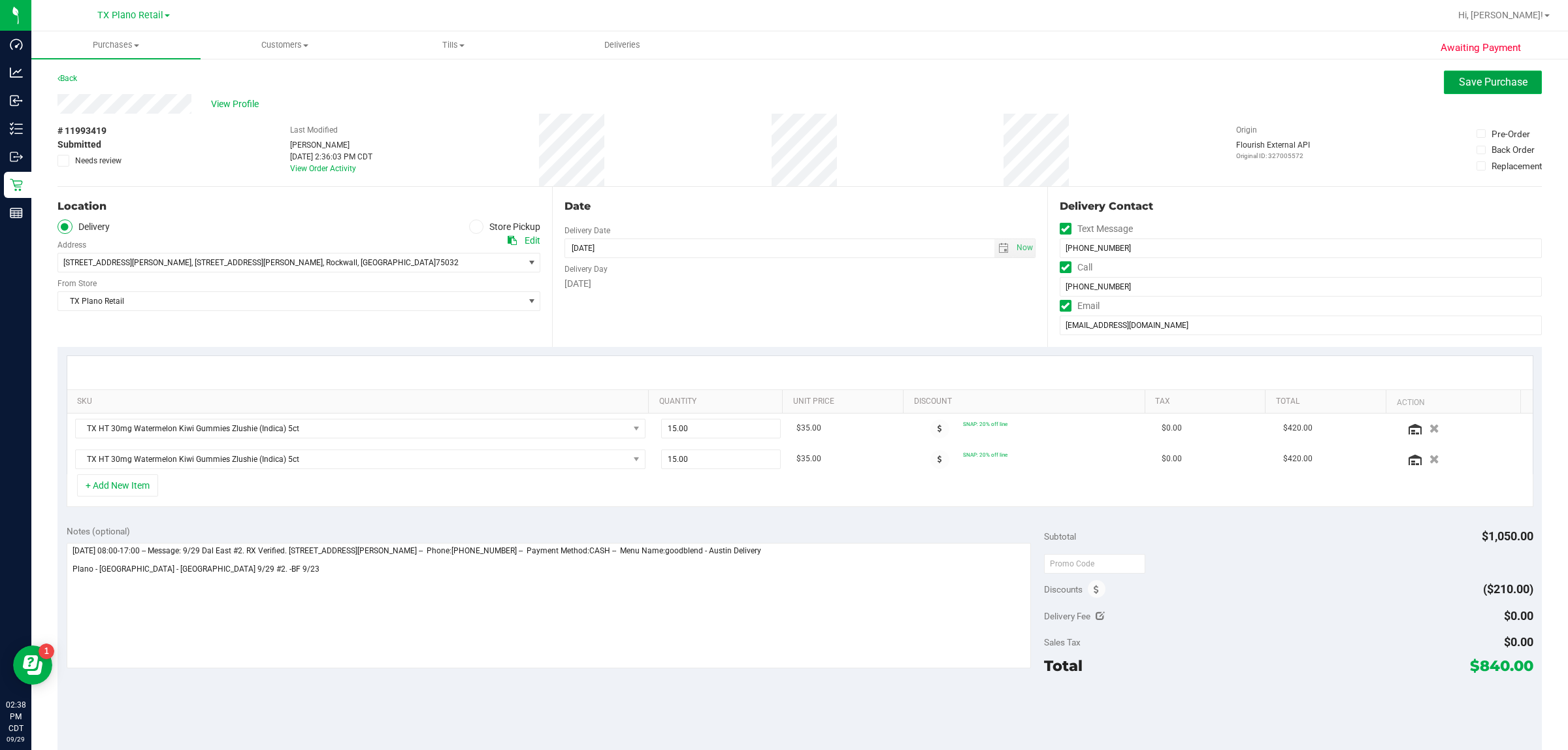
click at [782, 86] on span "Save Purchase" at bounding box center [1493, 82] width 69 height 12
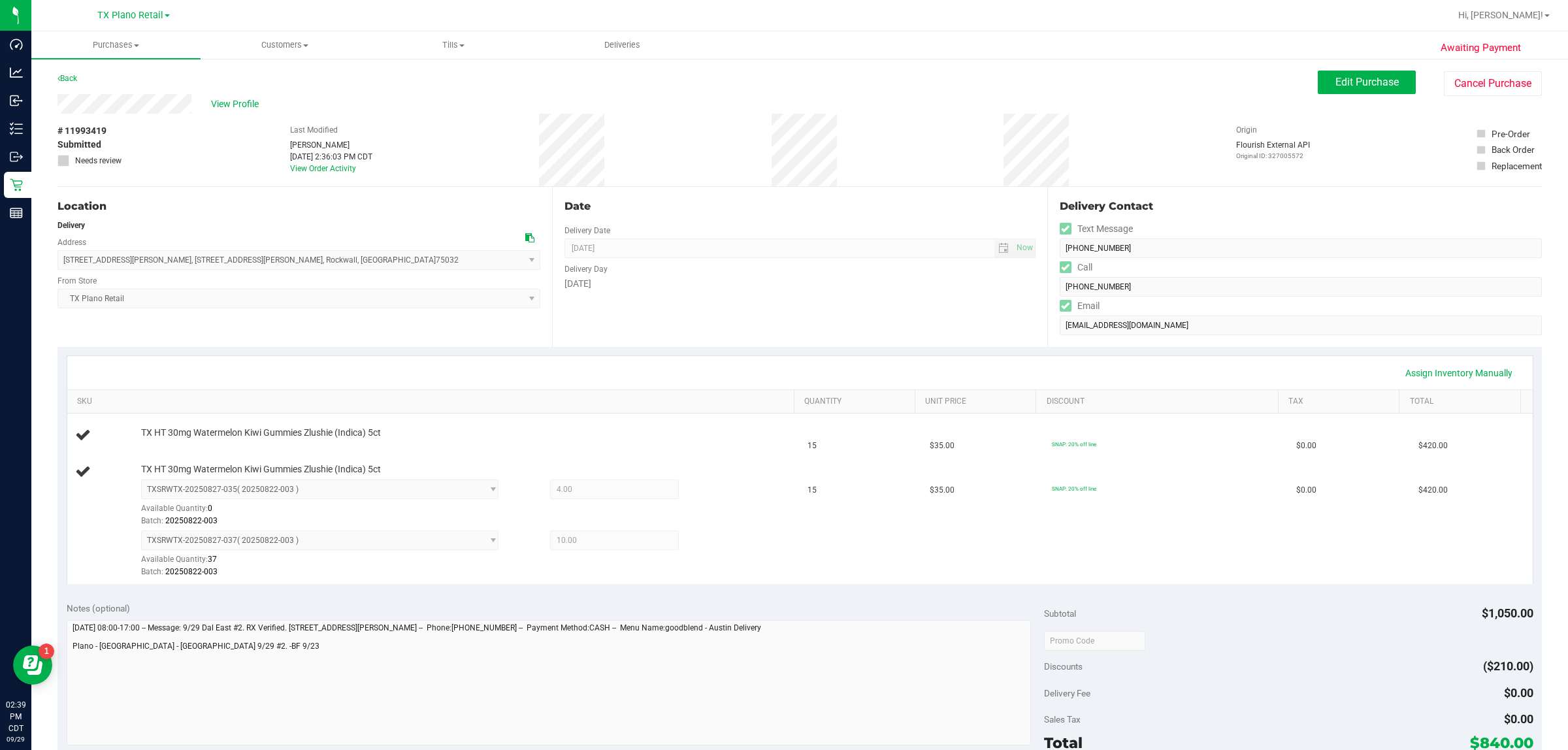
click at [782, 67] on div "Awaiting Payment Back Edit Purchase Cancel Purchase View Profile # 11993419 Sub…" at bounding box center [799, 608] width 1536 height 1102
click at [782, 85] on span "Edit Purchase" at bounding box center [1367, 82] width 63 height 12
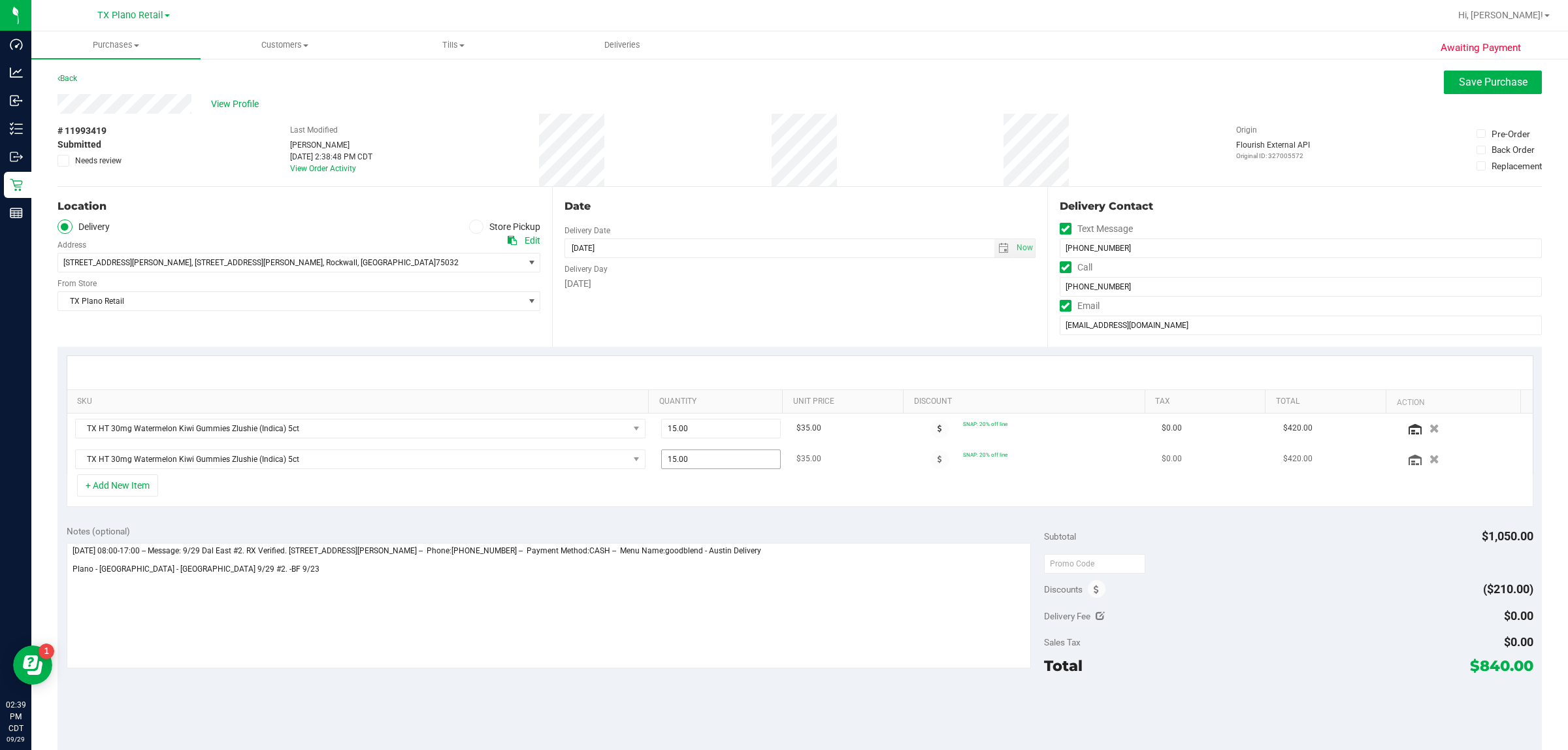
click at [691, 458] on span "15.00 15" at bounding box center [721, 459] width 120 height 19
type input "1"
type input "14"
type input "14.00"
click at [742, 492] on div "+ Add New Item" at bounding box center [799, 491] width 1467 height 32
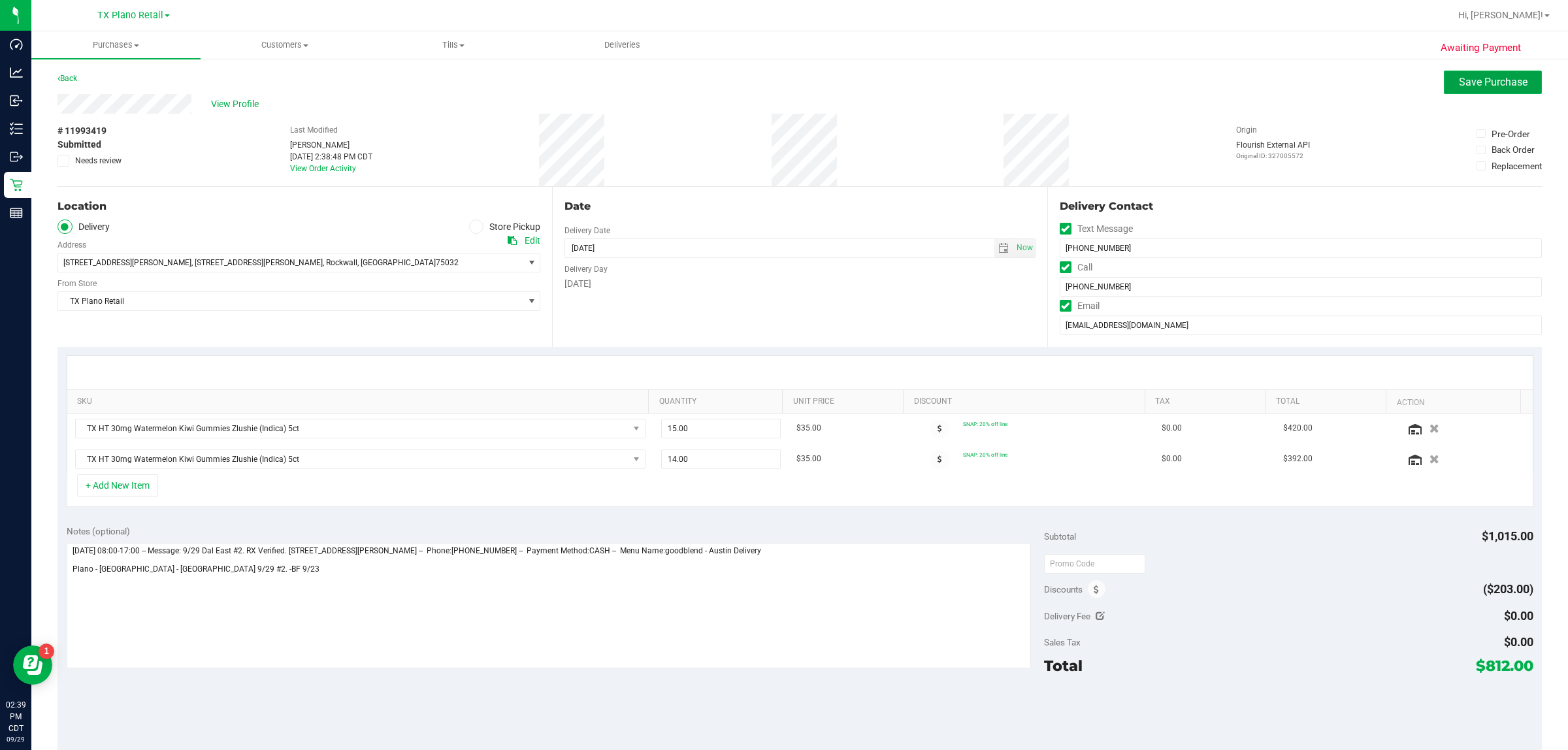
click at [782, 87] on span "Save Purchase" at bounding box center [1493, 82] width 69 height 12
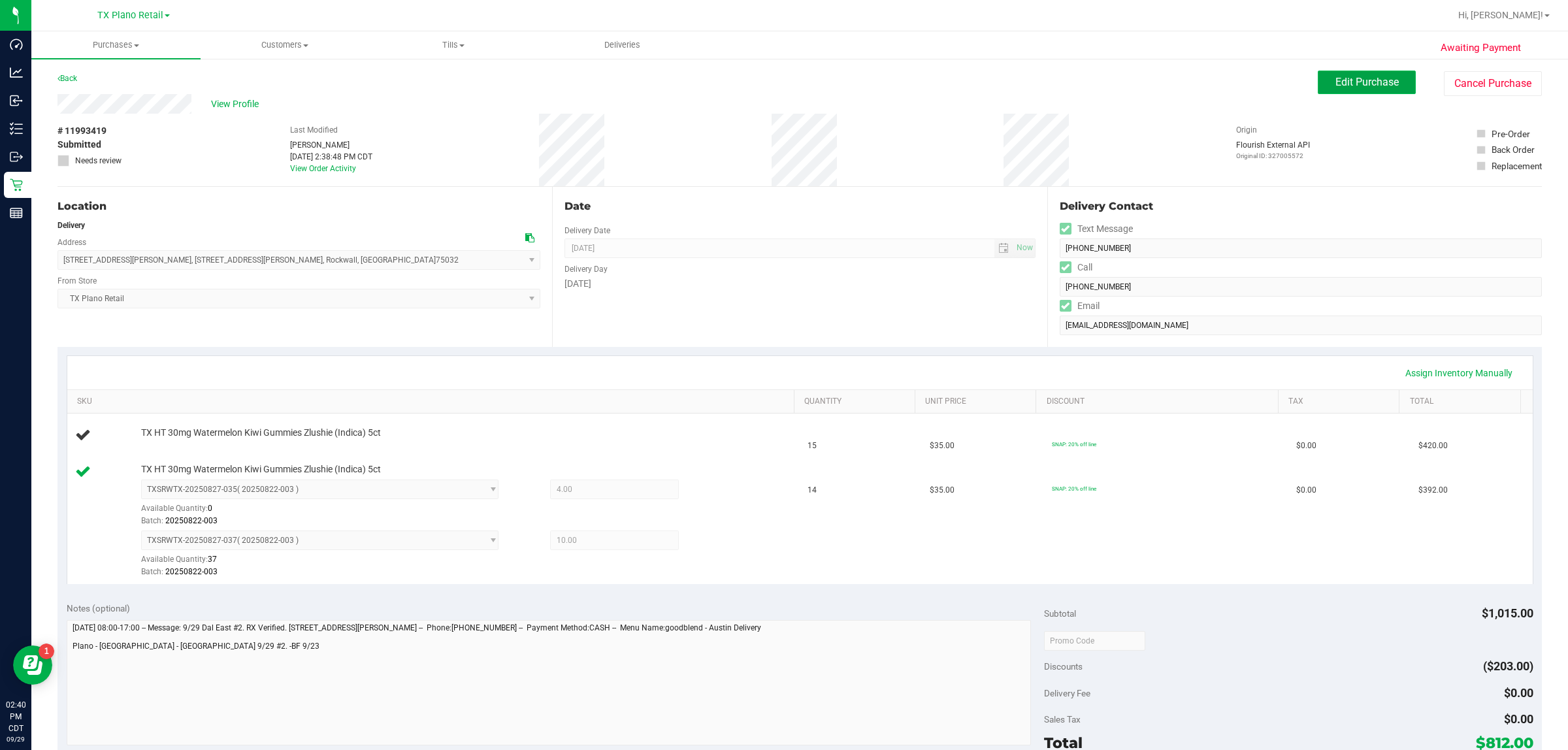
click at [782, 82] on span "Edit Purchase" at bounding box center [1367, 82] width 63 height 12
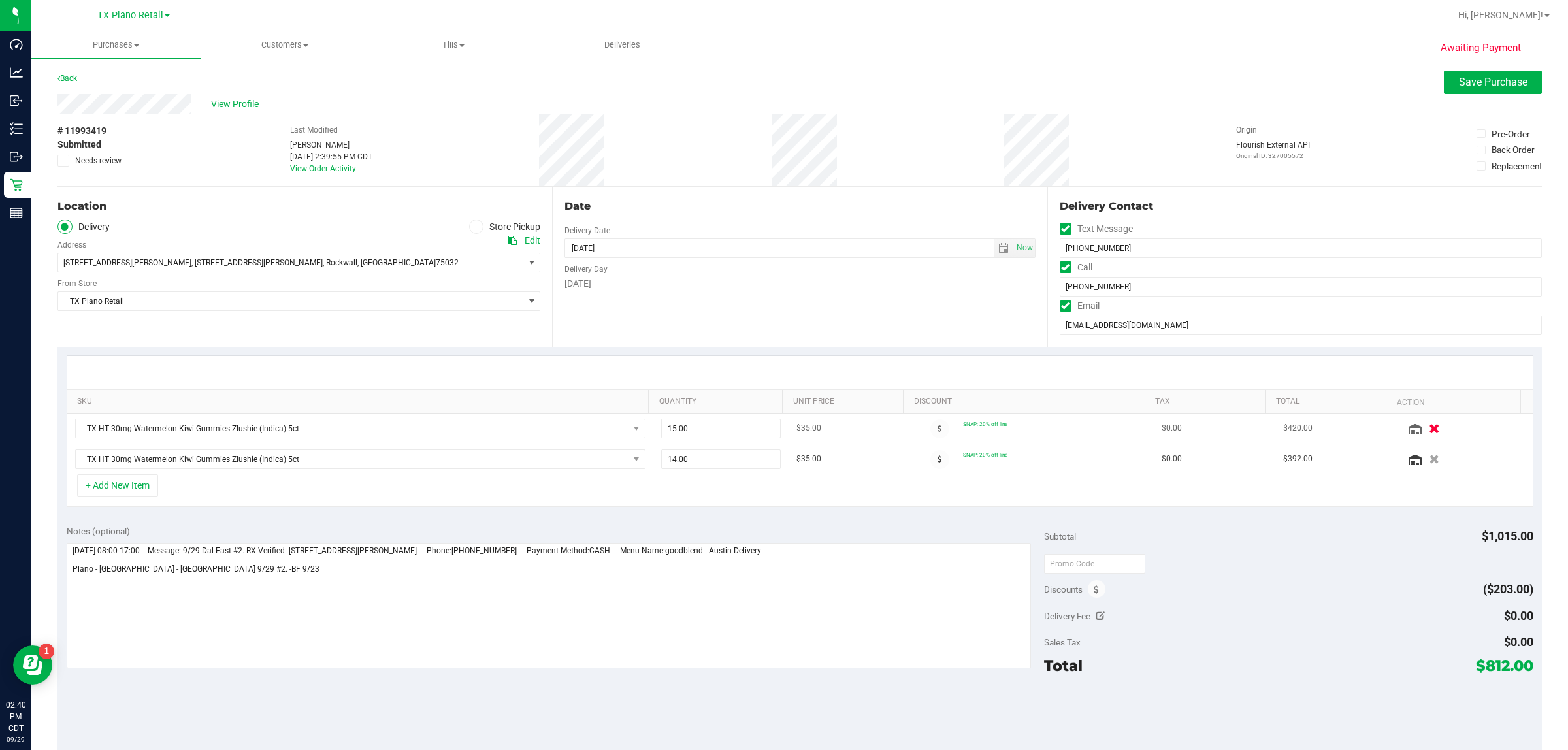
click at [782, 428] on icon "button" at bounding box center [1435, 428] width 11 height 10
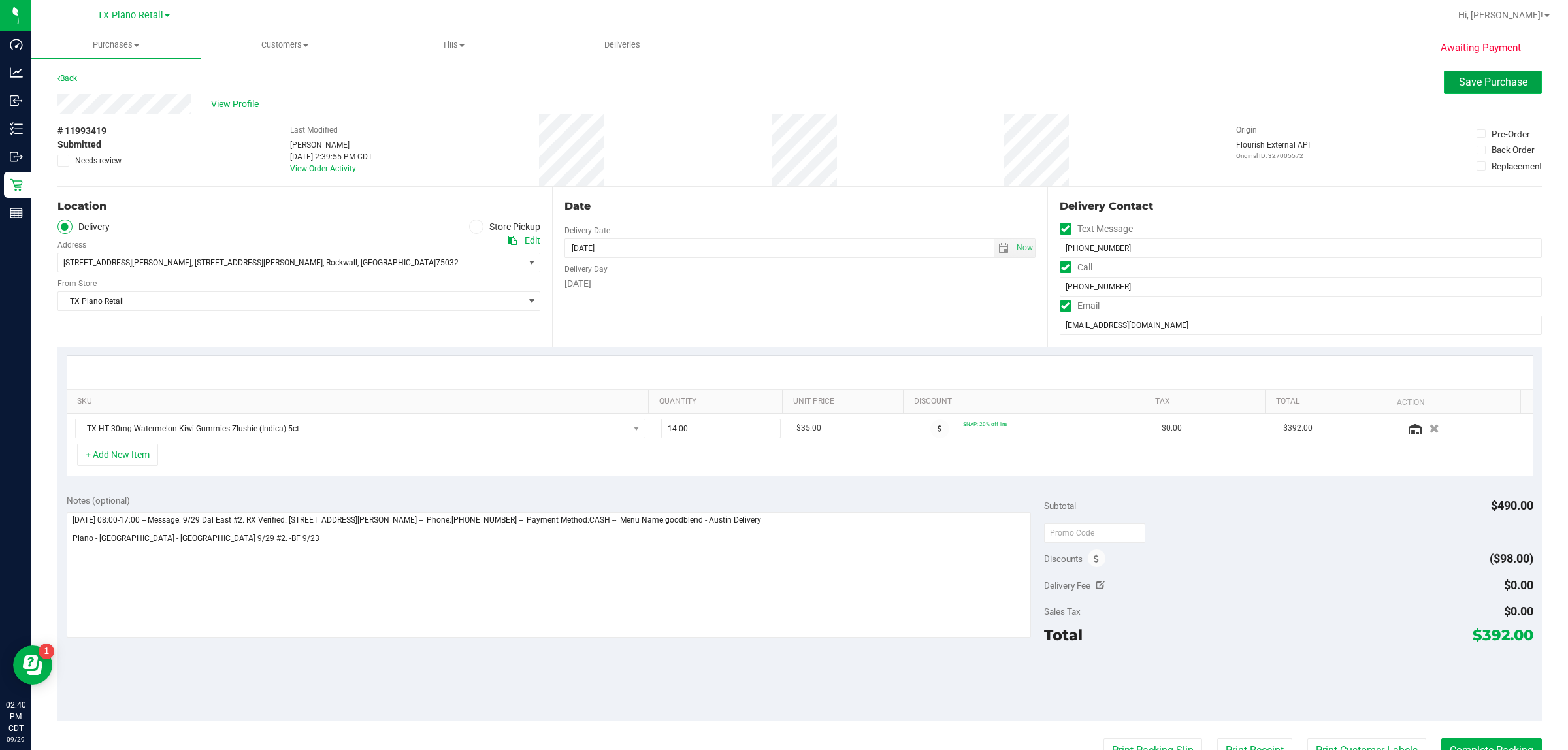
click at [782, 72] on button "Save Purchase" at bounding box center [1492, 82] width 98 height 23
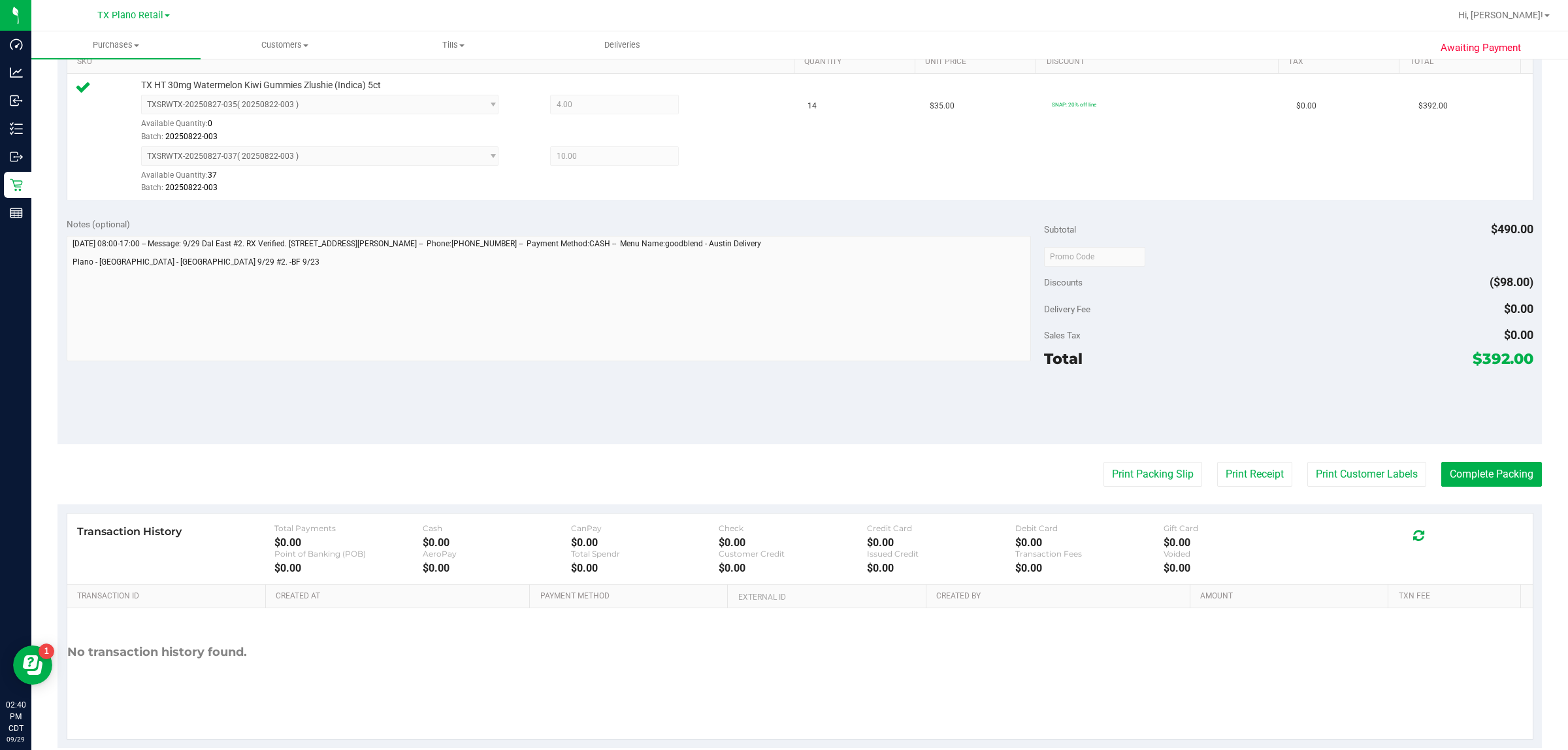
scroll to position [363, 0]
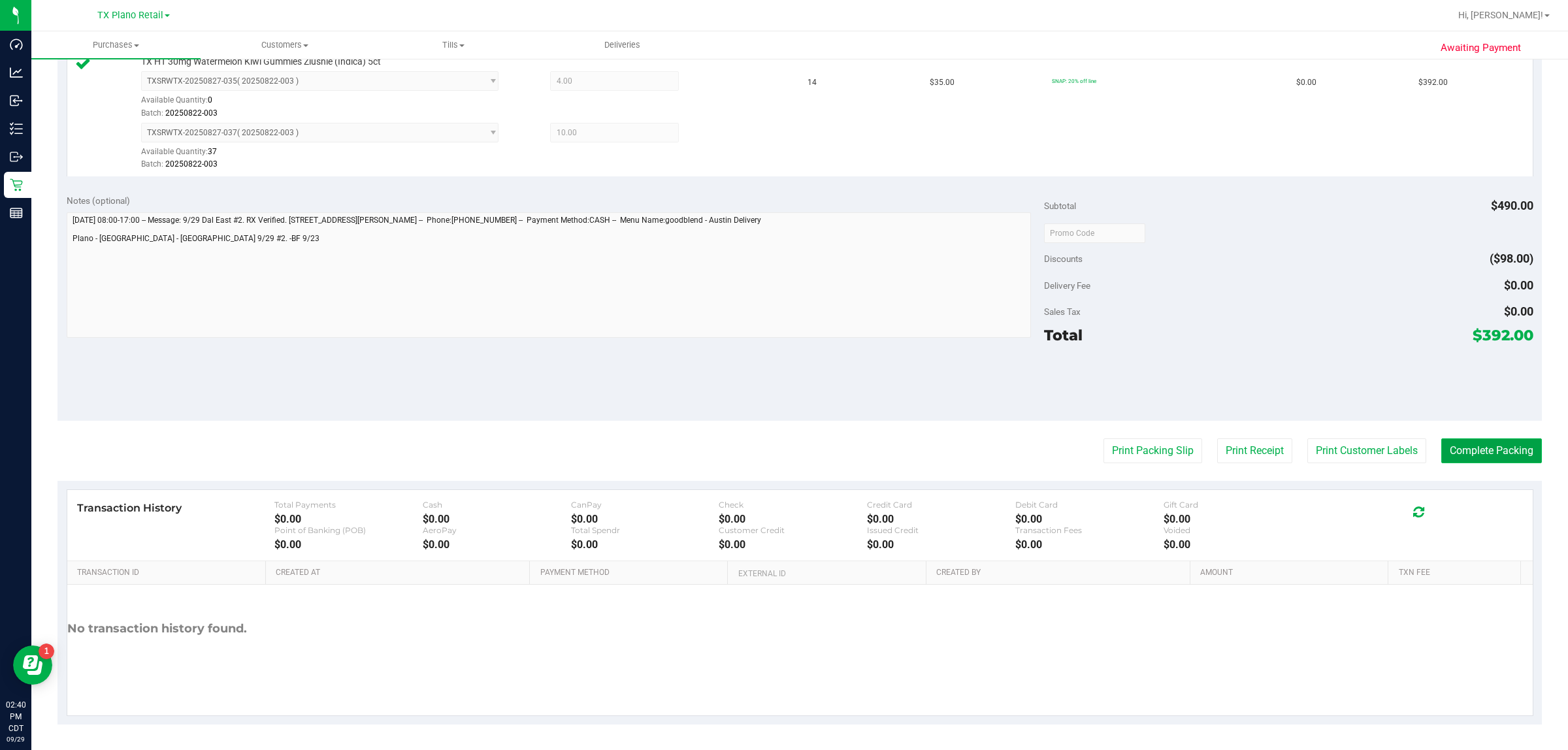
click at [782, 449] on button "Complete Packing" at bounding box center [1491, 450] width 100 height 25
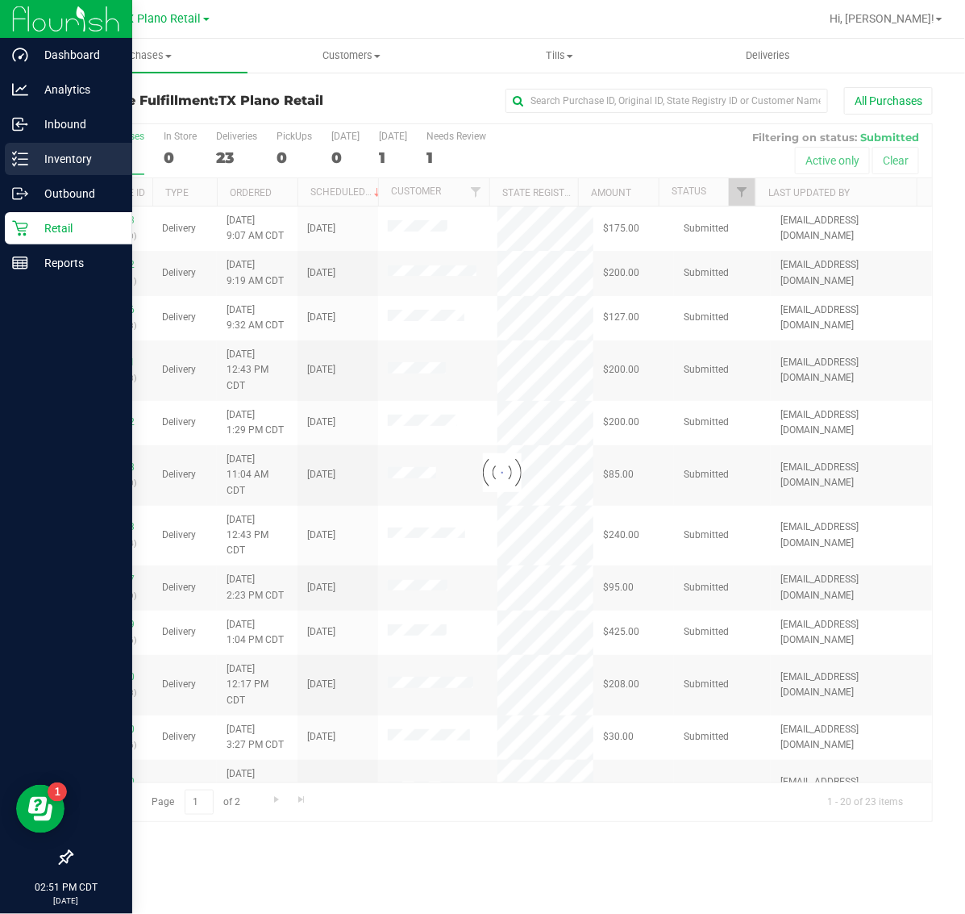
click at [71, 159] on p "Inventory" at bounding box center [76, 158] width 97 height 19
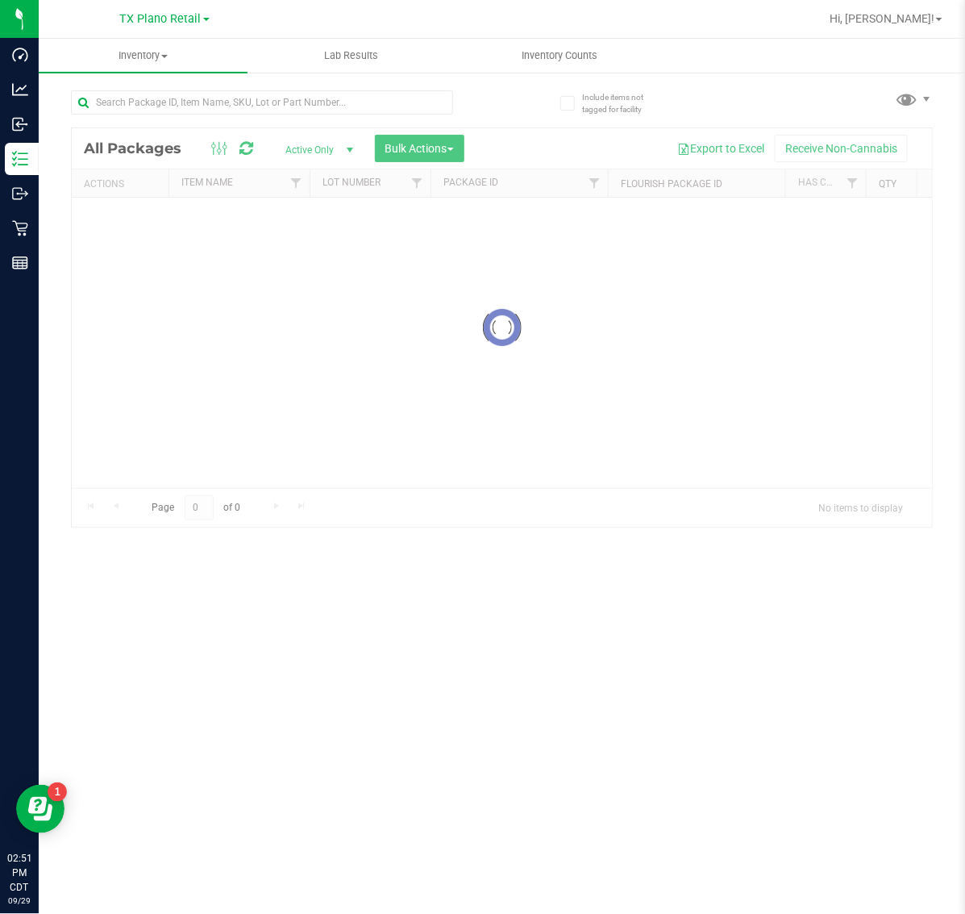
click at [164, 18] on span "TX Plano Retail" at bounding box center [160, 19] width 81 height 14
click at [139, 115] on link "TX South-[GEOGRAPHIC_DATA] Retail" at bounding box center [165, 121] width 236 height 22
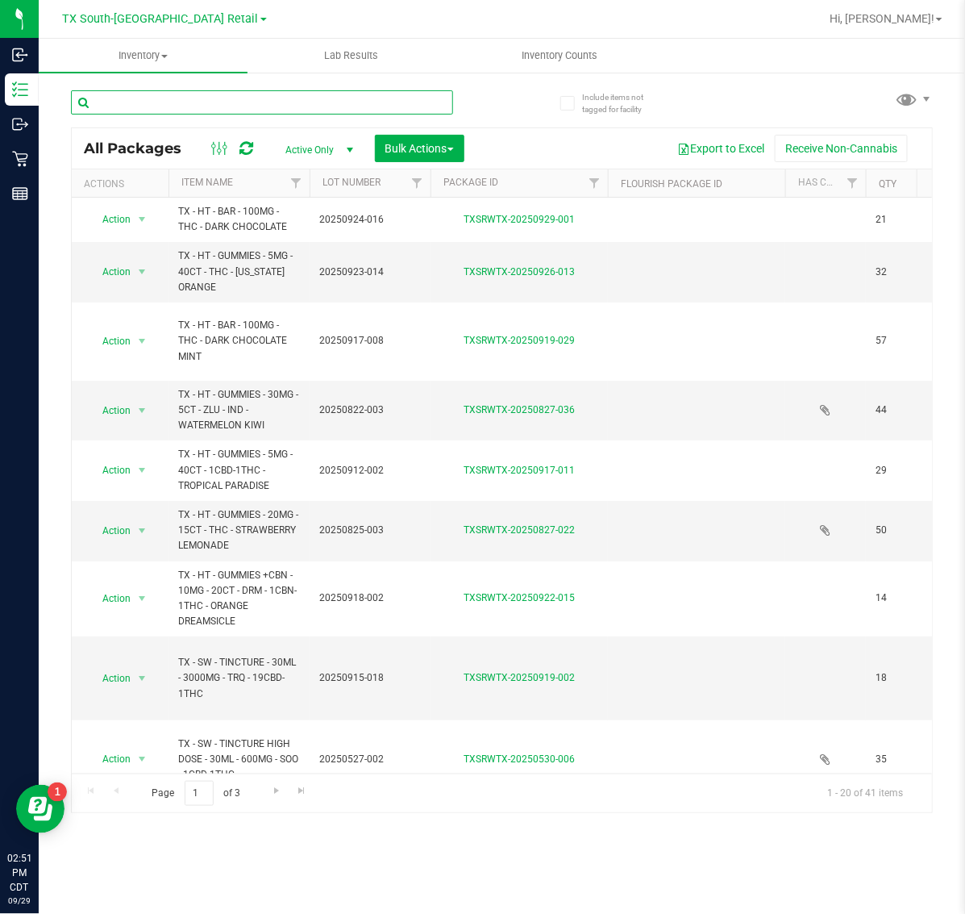
click at [303, 101] on input "text" at bounding box center [262, 102] width 382 height 24
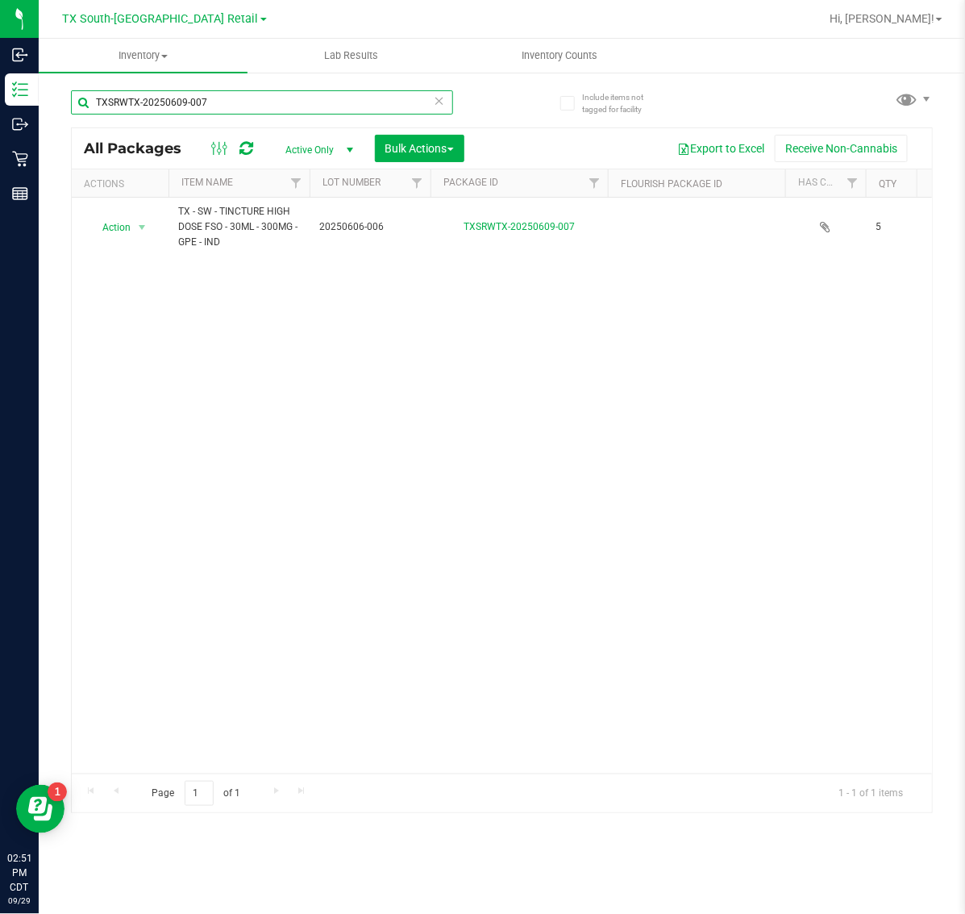
click at [303, 101] on input "TXSRWTX-20250609-007" at bounding box center [262, 102] width 382 height 24
type input "T"
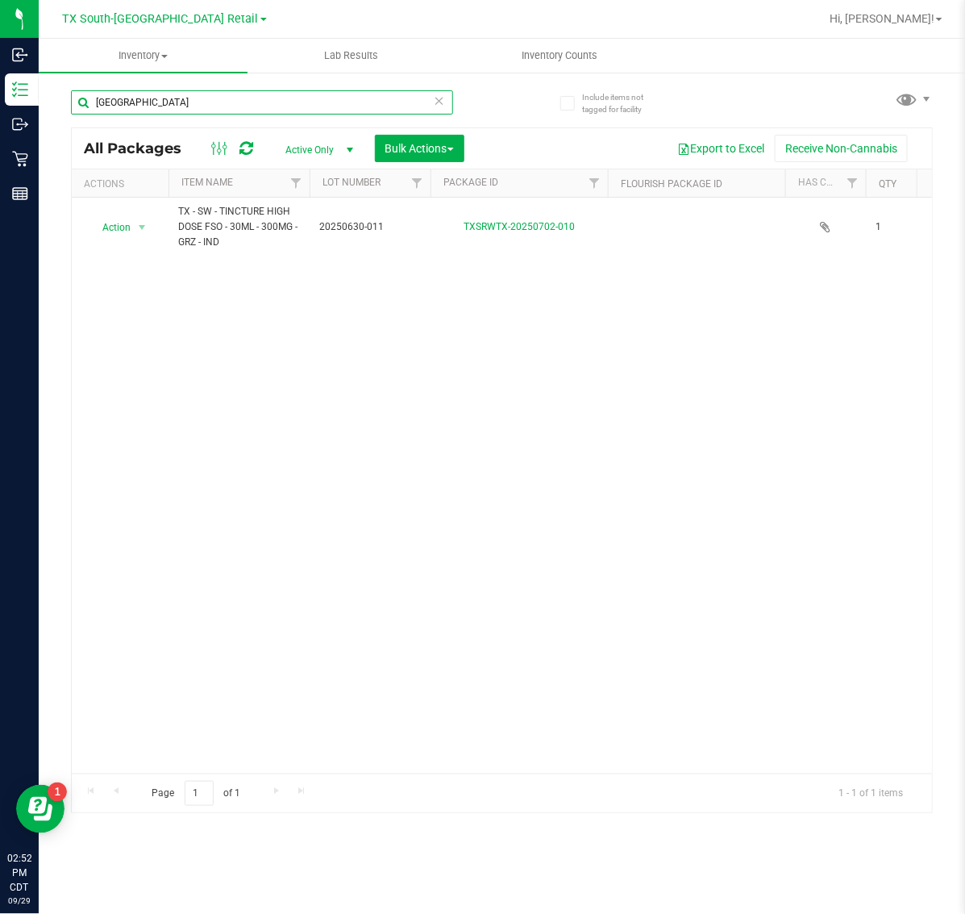
type input "T"
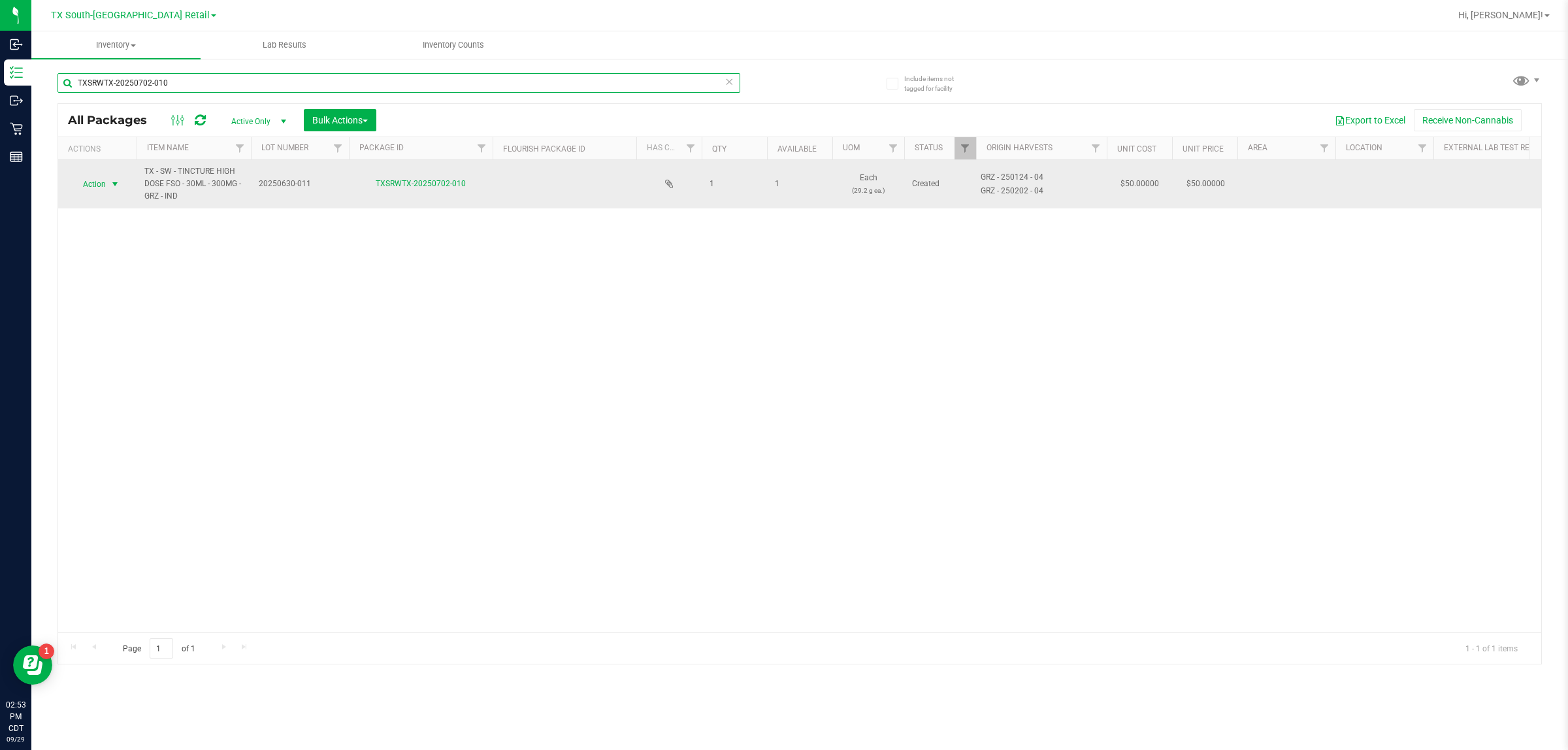
type input "TXSRWTX-20250702-010"
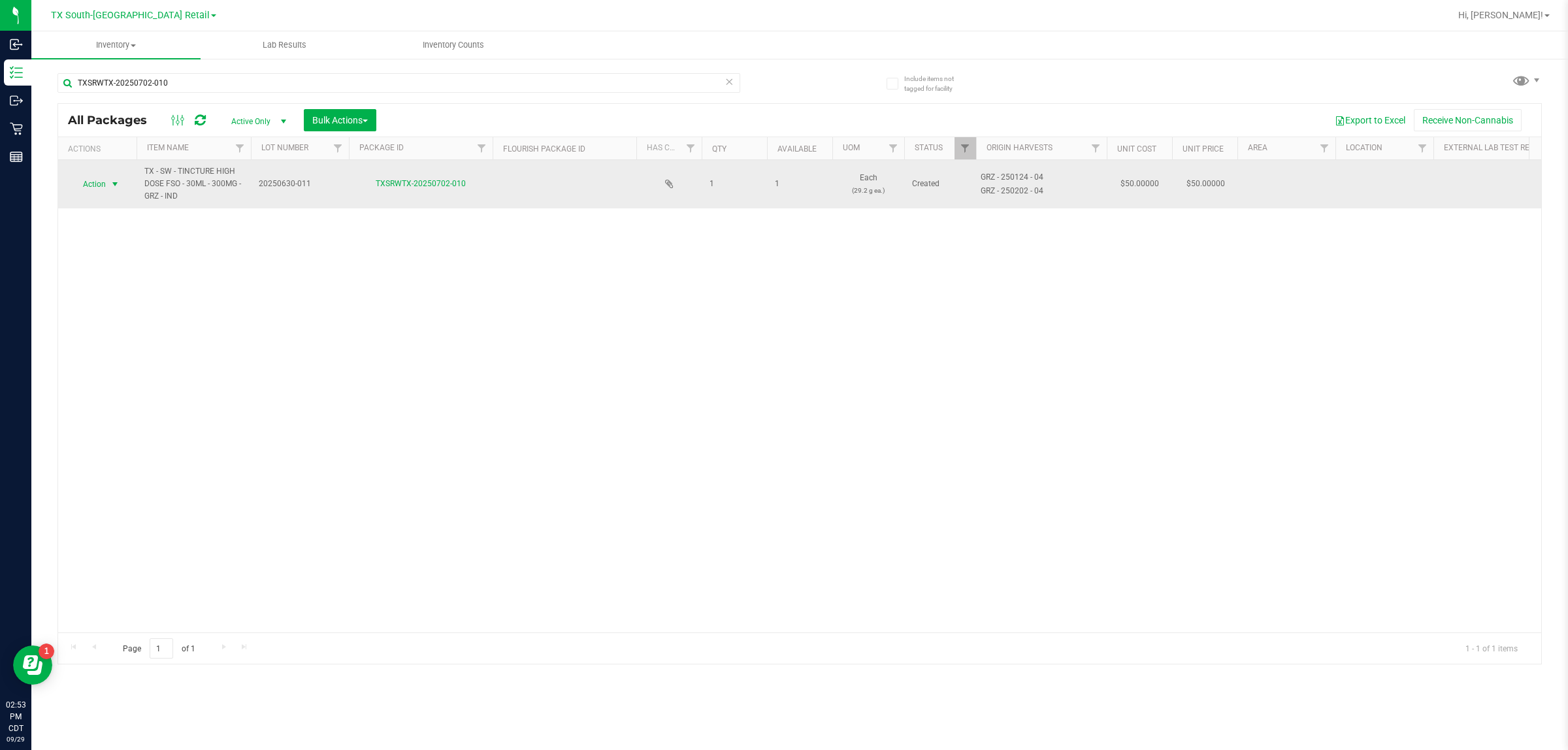
click at [105, 181] on span "Action" at bounding box center [89, 184] width 36 height 19
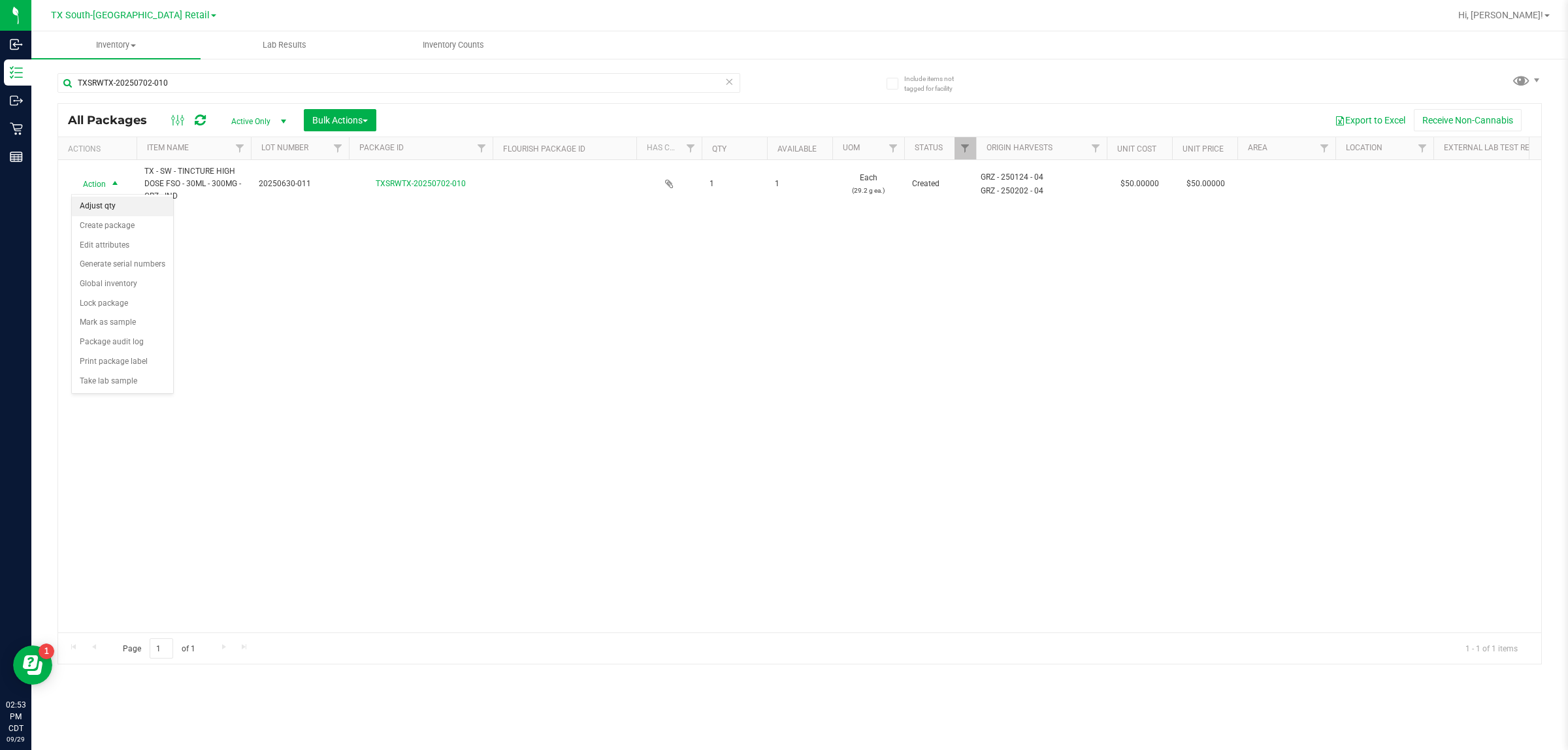
click at [106, 202] on li "Adjust qty" at bounding box center [122, 207] width 101 height 19
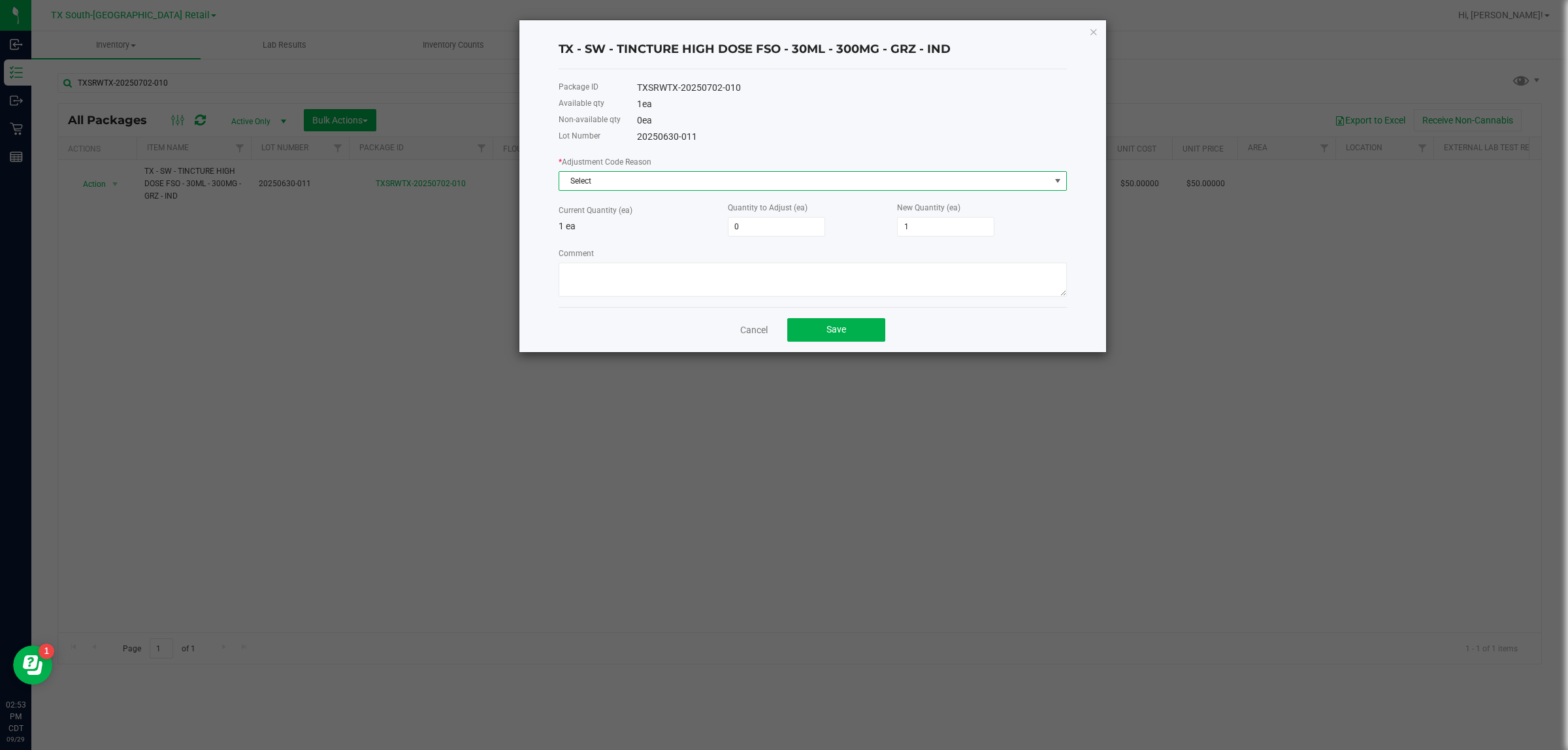
click at [644, 185] on span "Select" at bounding box center [804, 181] width 491 height 19
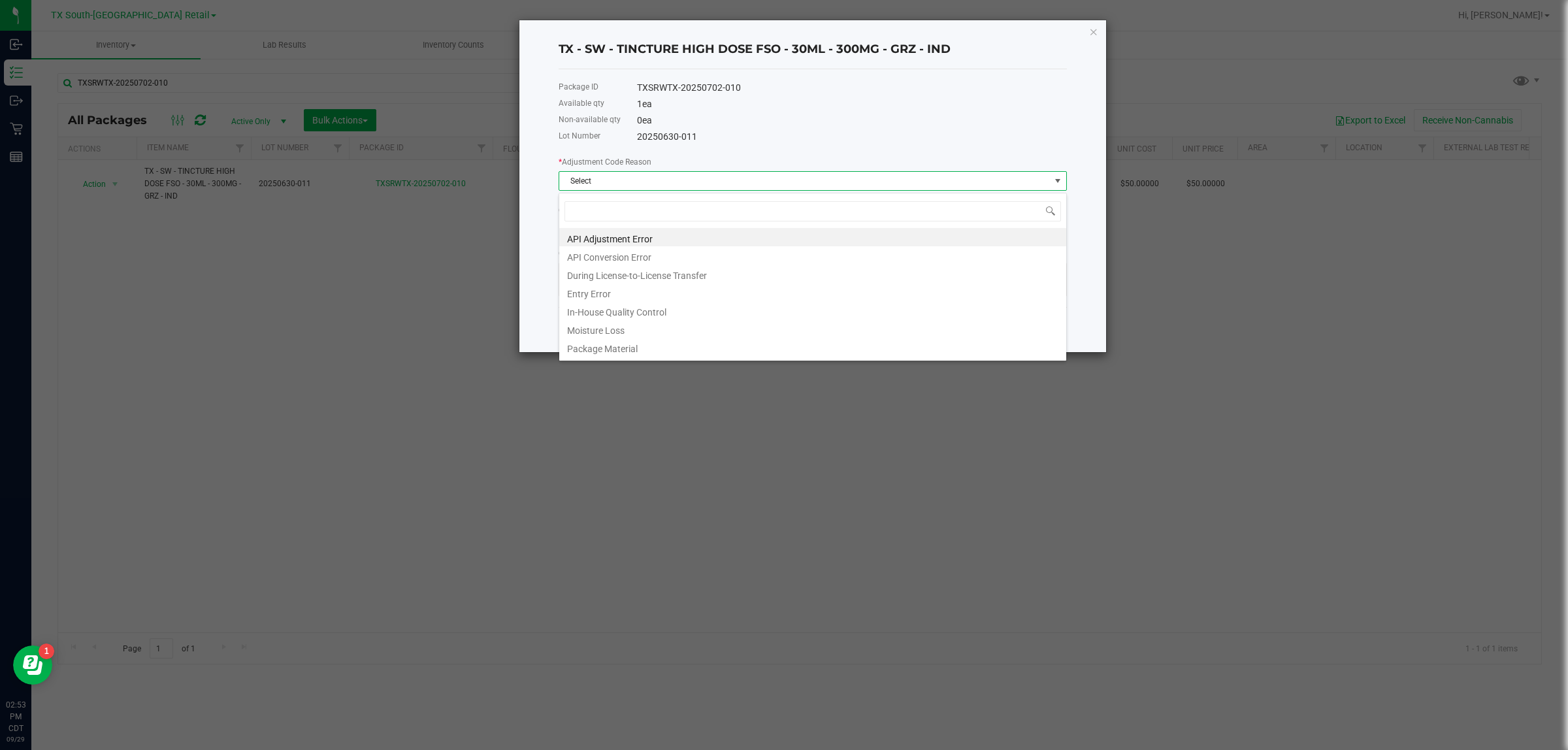
scroll to position [20, 508]
click at [628, 294] on li "Entry Error" at bounding box center [812, 292] width 507 height 19
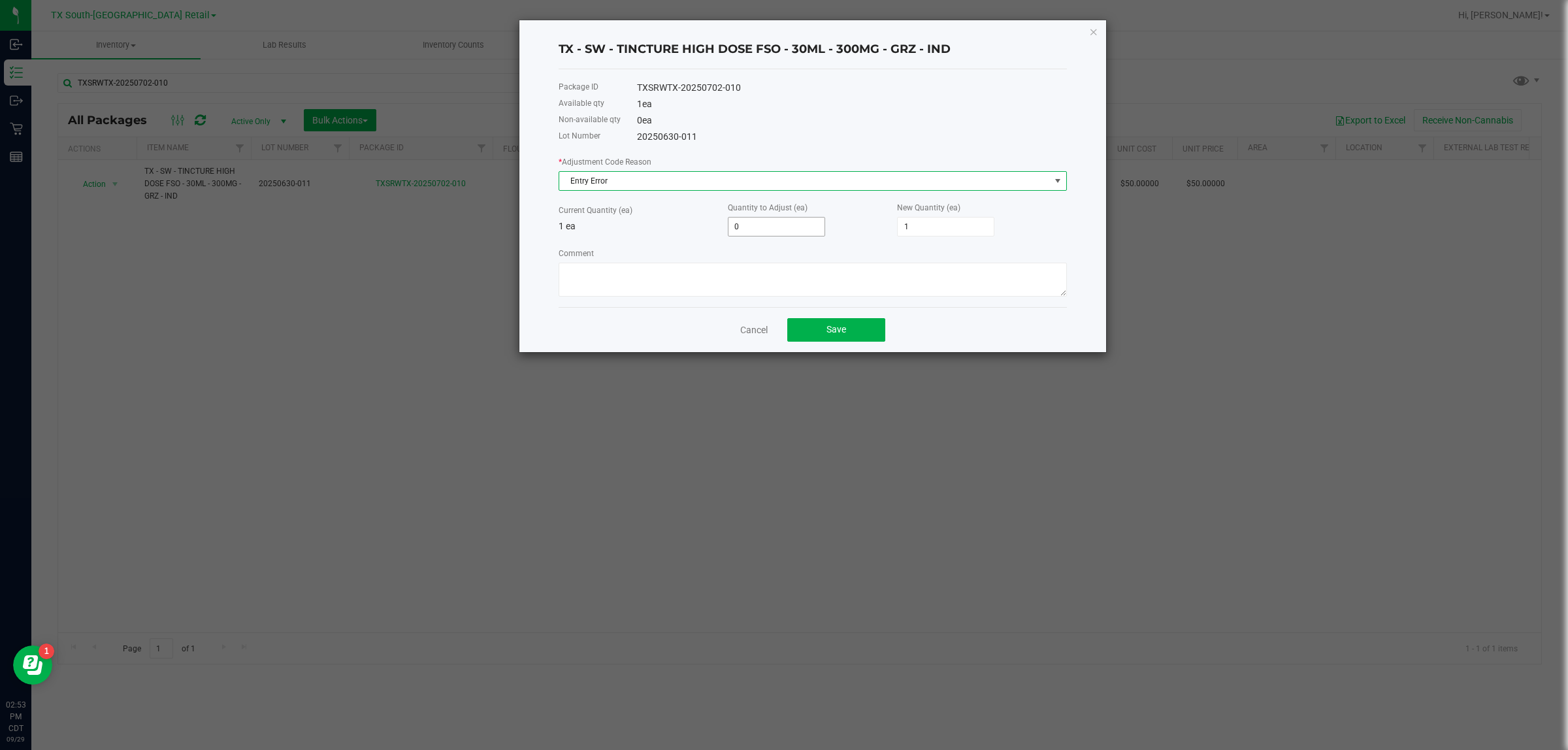
click at [752, 233] on input "0" at bounding box center [776, 227] width 96 height 19
type input "1"
type input "2"
type input "1"
click at [782, 278] on textarea "Comment" at bounding box center [812, 279] width 508 height 34
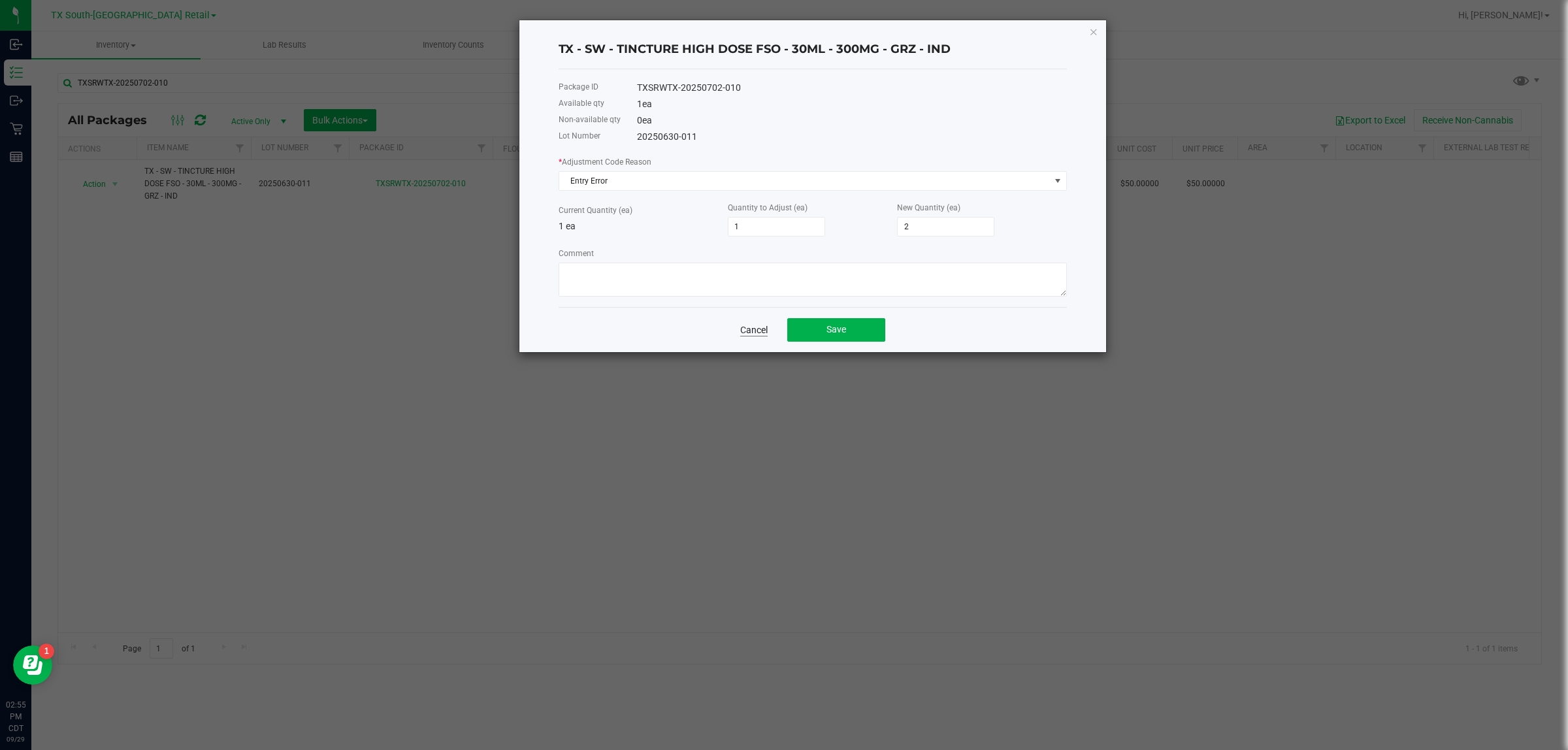
click at [752, 330] on link "Cancel" at bounding box center [754, 330] width 28 height 13
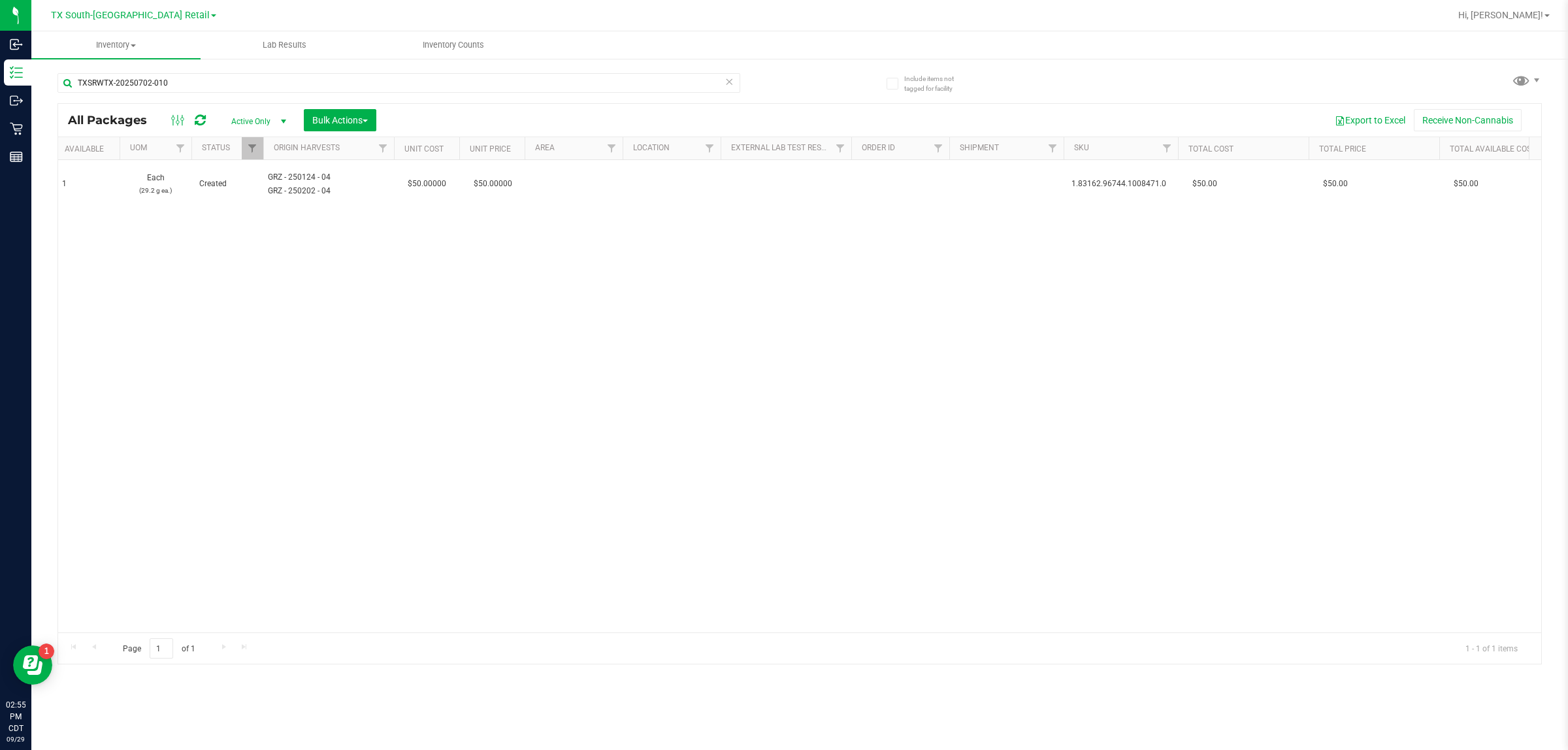
scroll to position [0, 0]
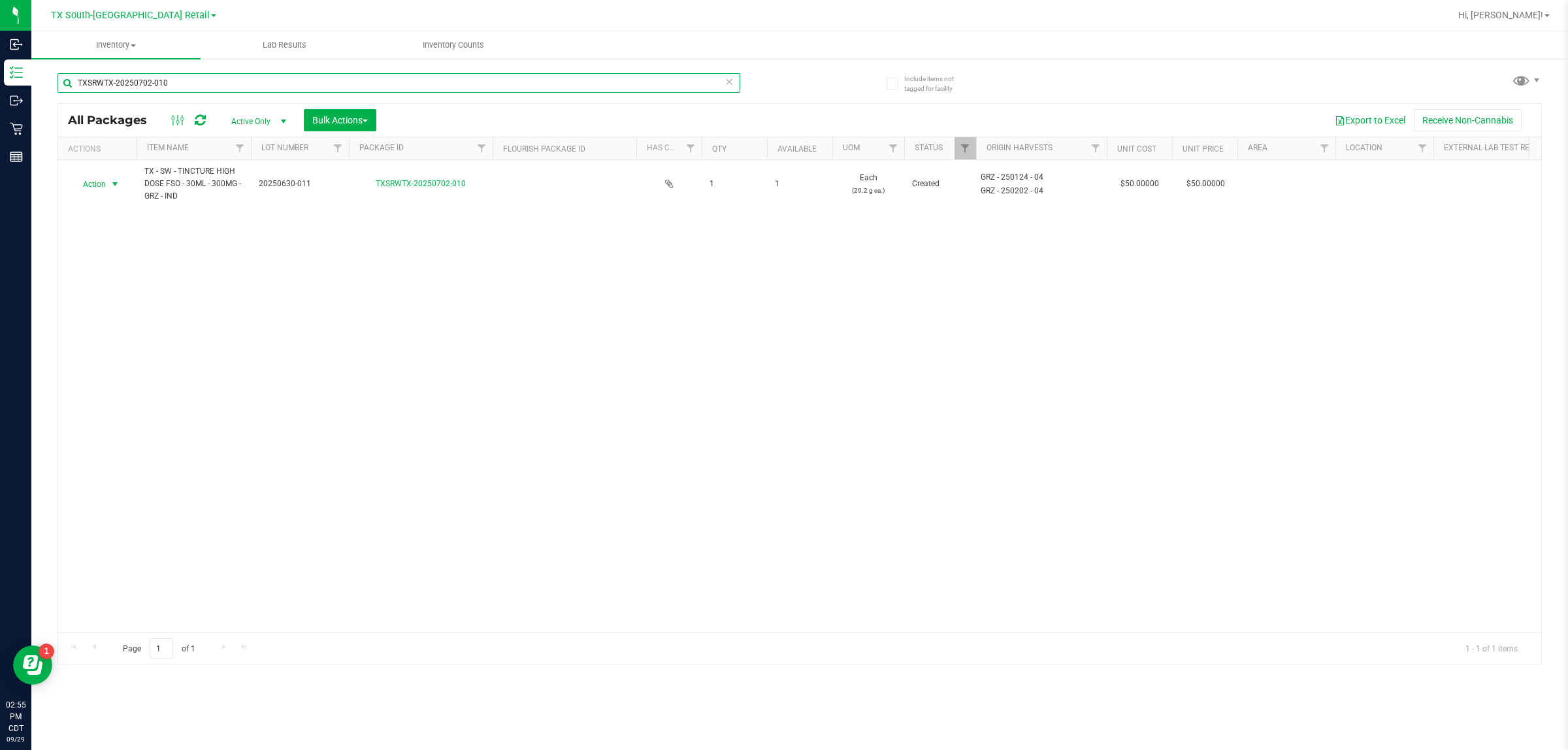
click at [194, 75] on input "TXSRWTX-20250702-010" at bounding box center [398, 83] width 683 height 19
type input "T"
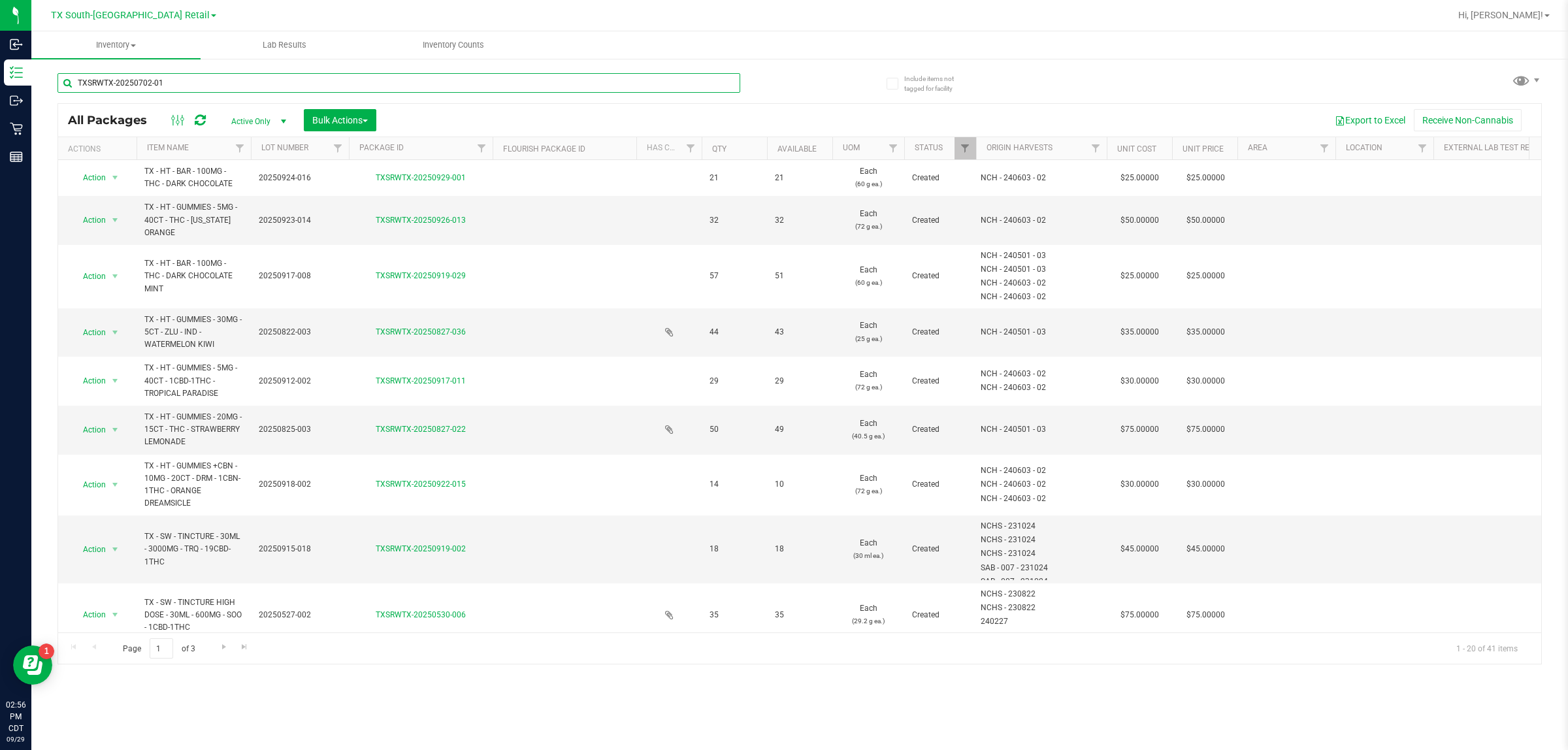
type input "TXSRWTX-20250702-010"
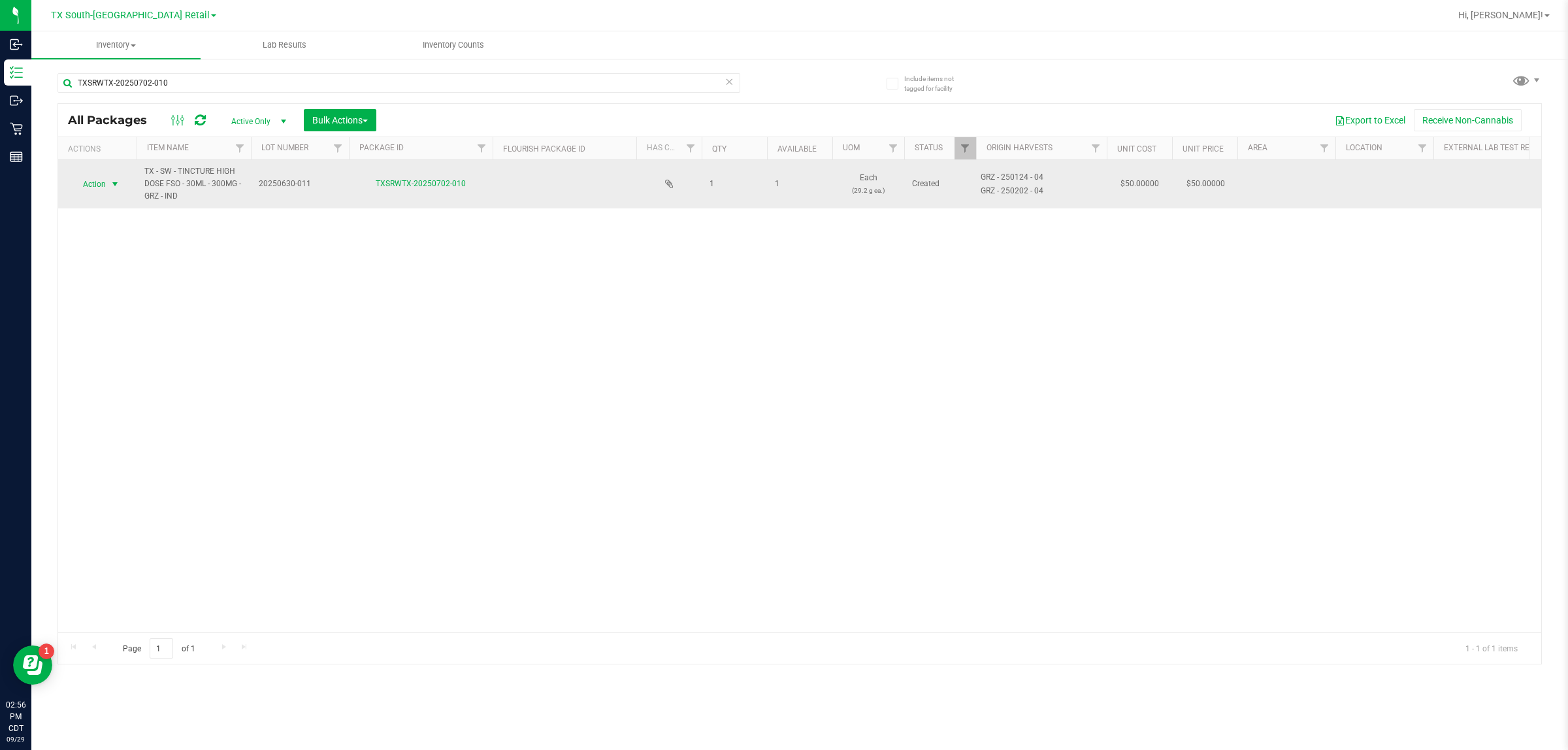
click at [108, 183] on span "select" at bounding box center [115, 184] width 16 height 19
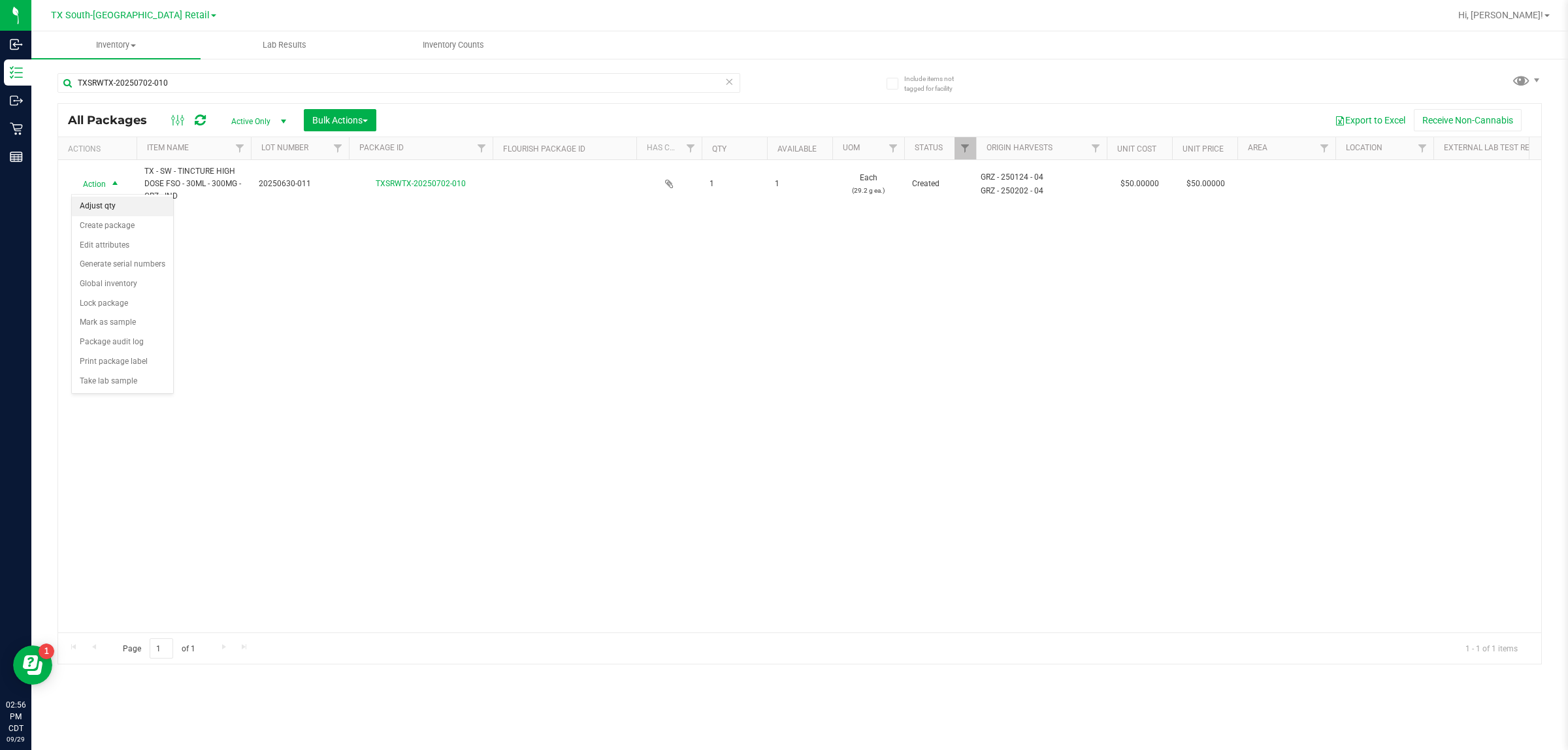
click at [113, 203] on li "Adjust qty" at bounding box center [122, 207] width 101 height 19
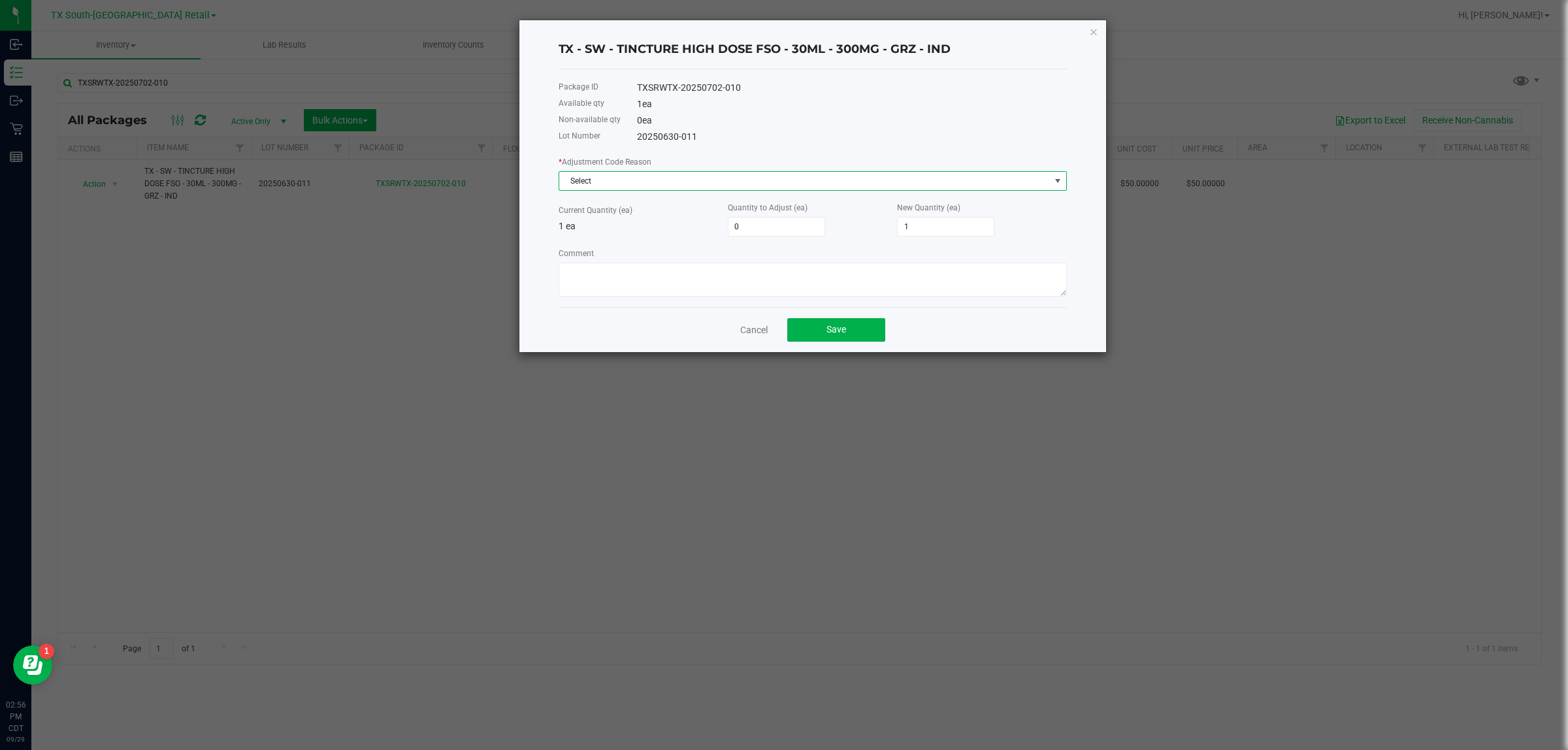
click at [602, 177] on span "Select" at bounding box center [804, 181] width 491 height 19
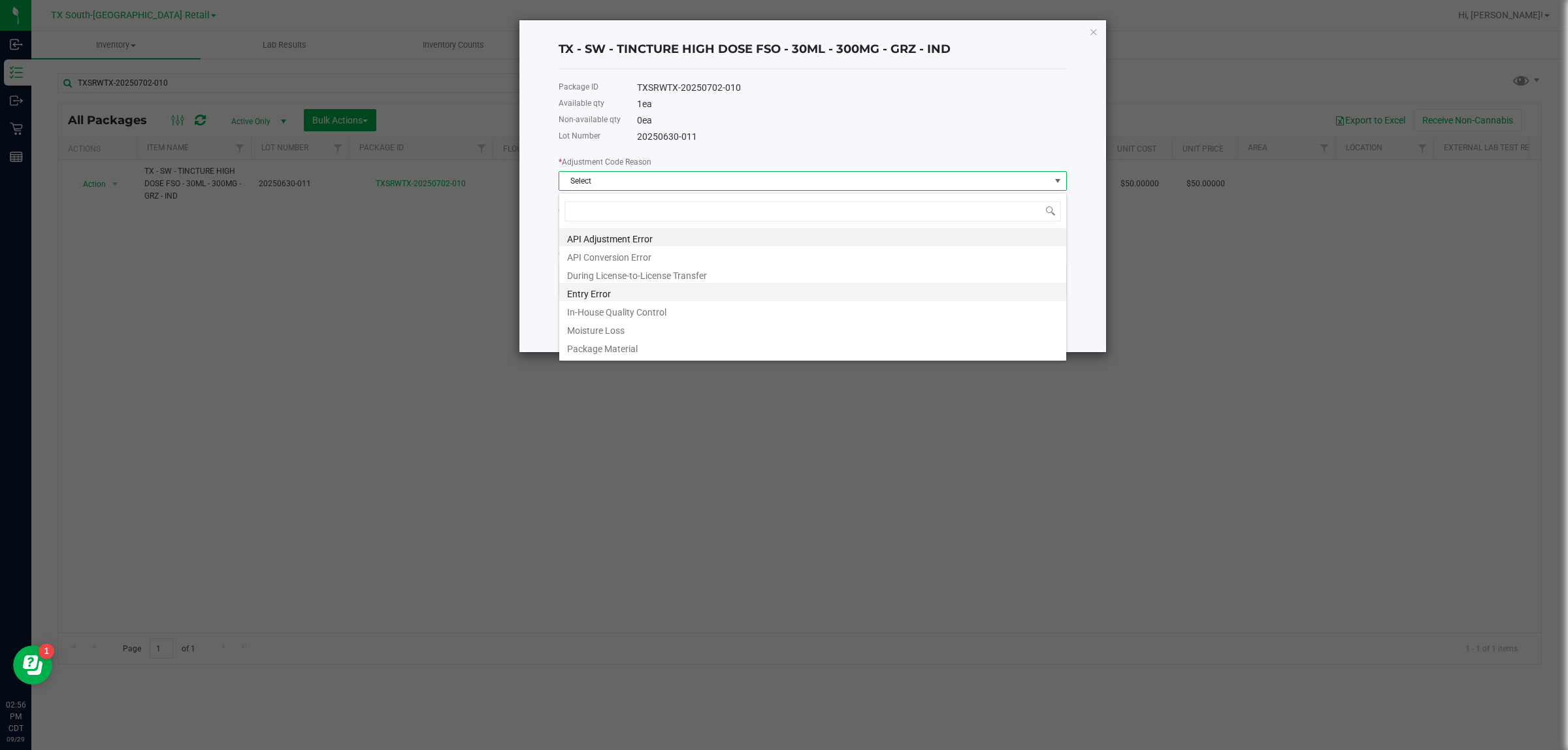
click at [591, 289] on li "Entry Error" at bounding box center [812, 292] width 507 height 19
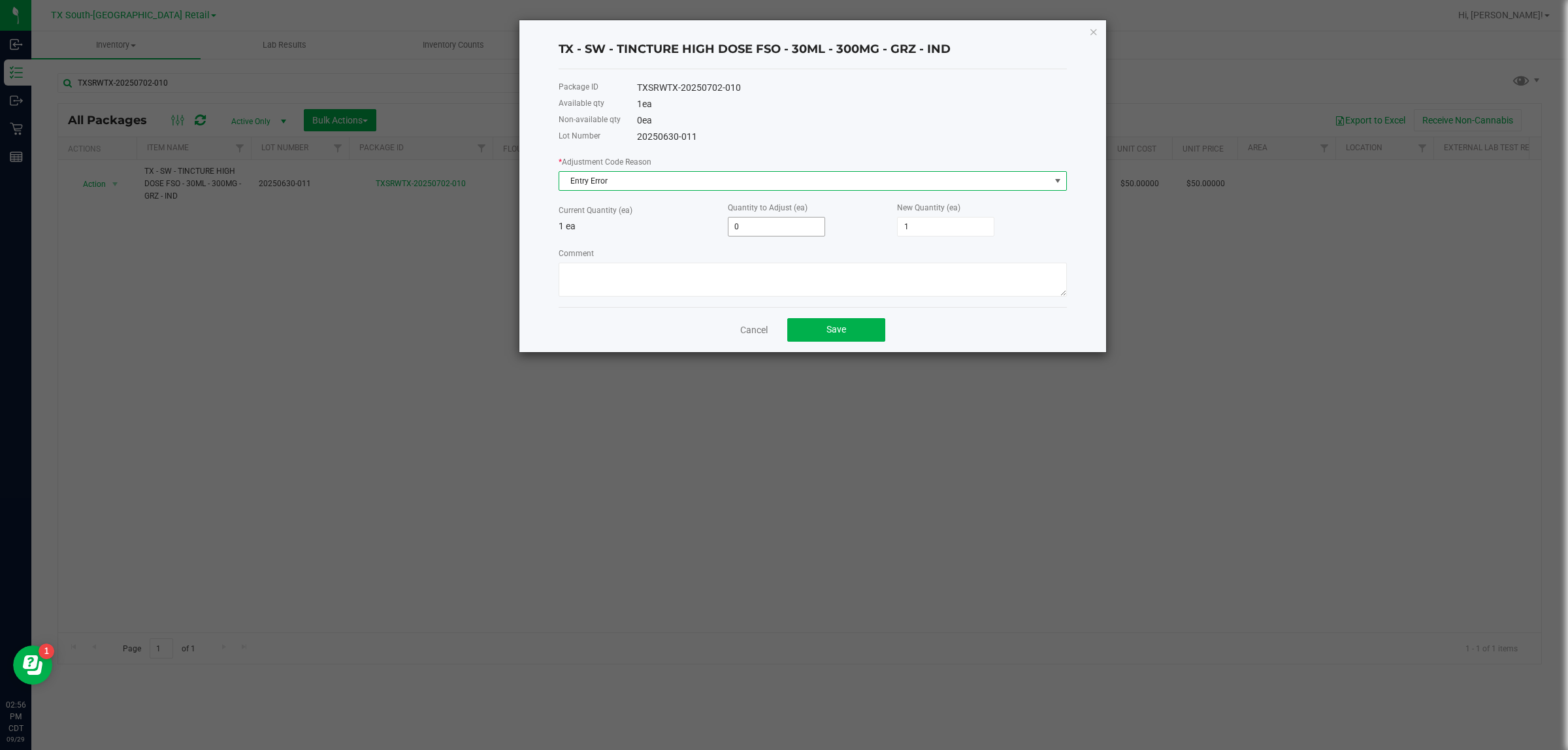
click at [744, 236] on input "0" at bounding box center [776, 227] width 96 height 19
type input "1"
type input "2"
type input "1"
click at [782, 268] on textarea "Comment" at bounding box center [812, 279] width 508 height 34
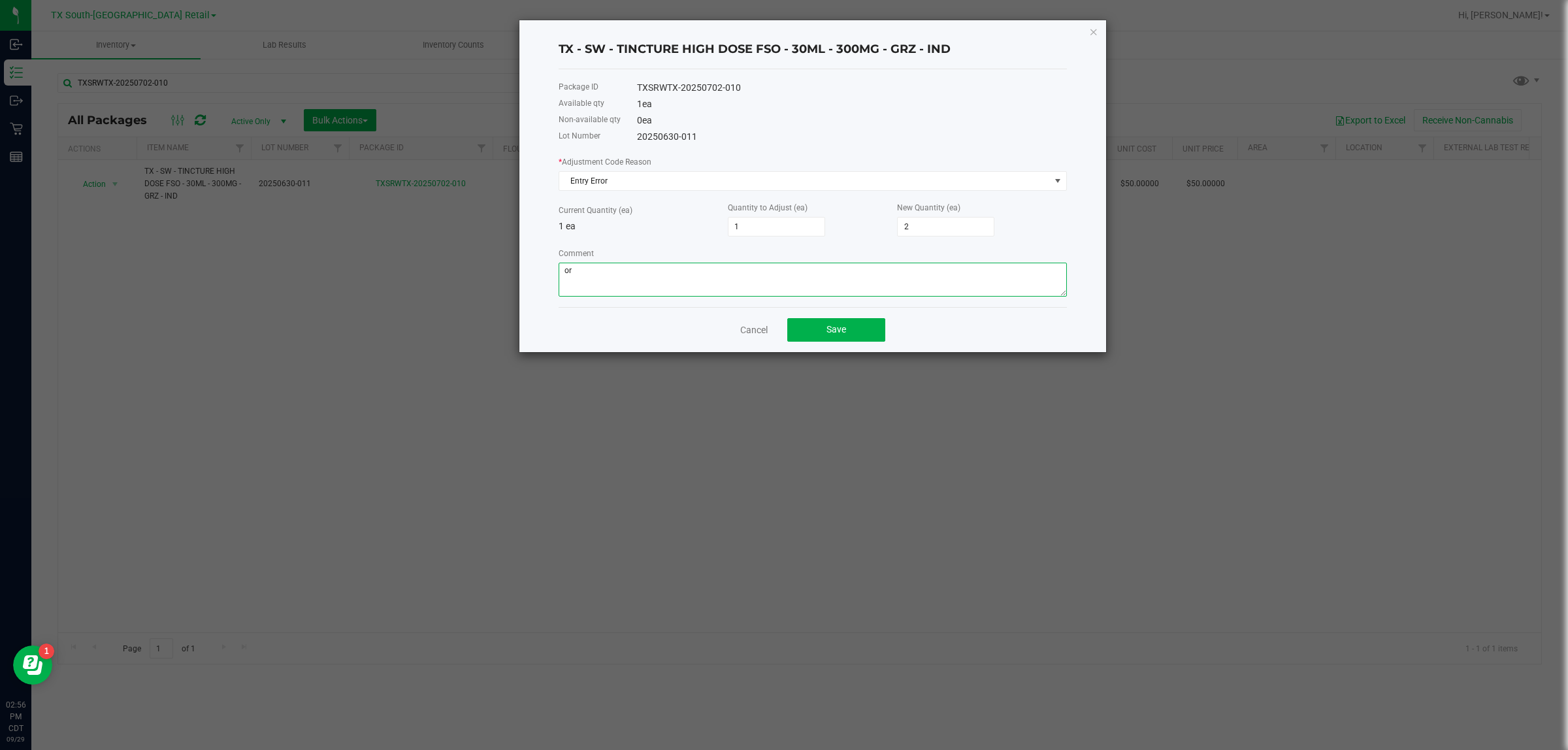
type textarea "o"
type textarea "Order edited incorrectly. Adding unit back to inventory."
click at [782, 326] on button "Save" at bounding box center [836, 330] width 98 height 23
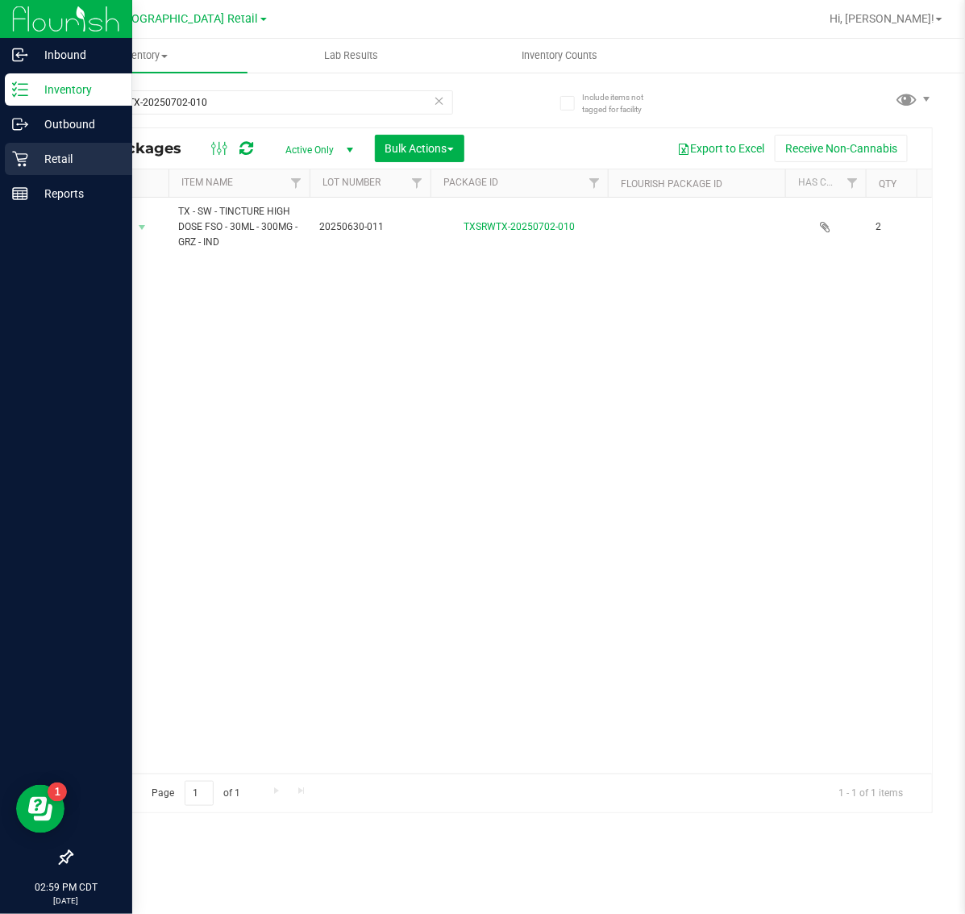
click at [54, 163] on p "Retail" at bounding box center [76, 158] width 97 height 19
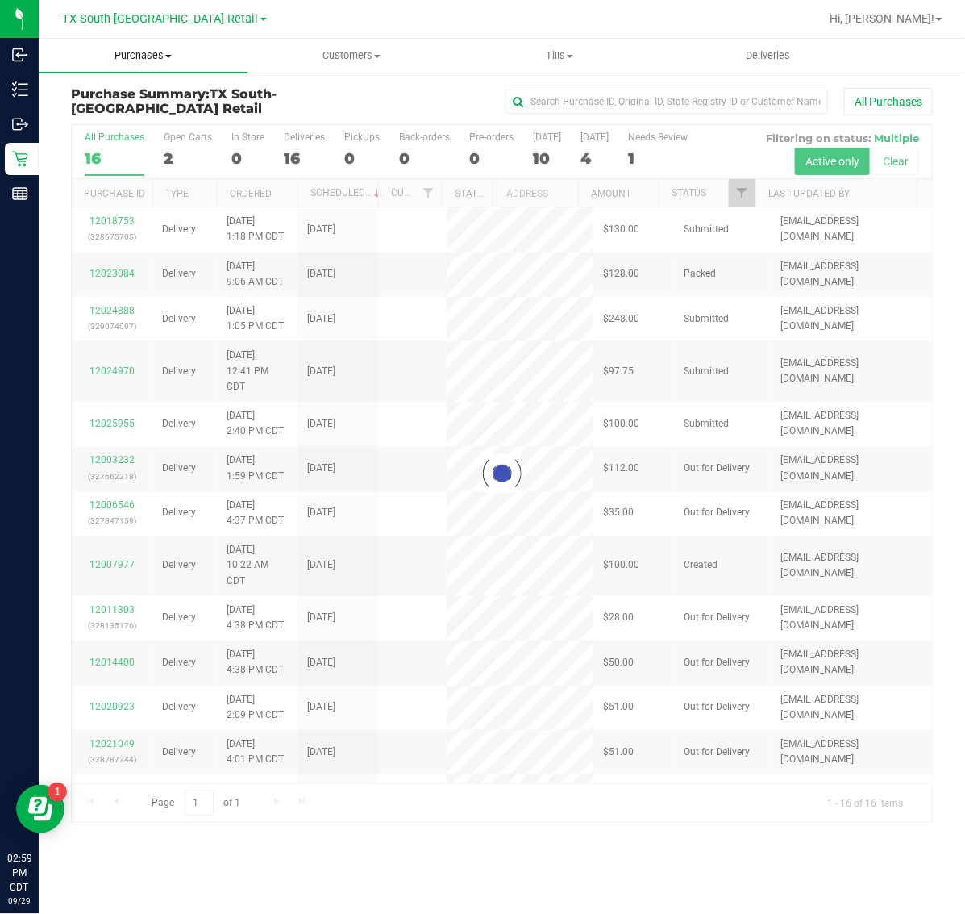
click at [152, 51] on span "Purchases" at bounding box center [143, 55] width 209 height 15
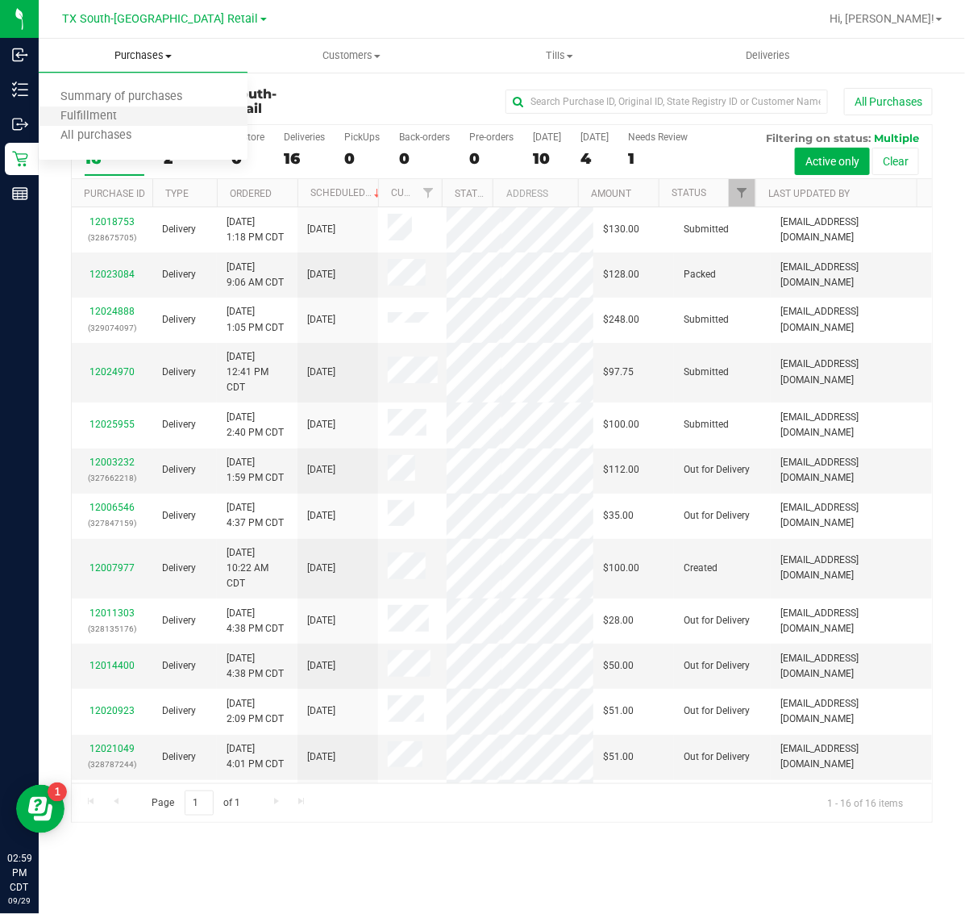
click at [139, 115] on li "Fulfillment" at bounding box center [143, 116] width 209 height 19
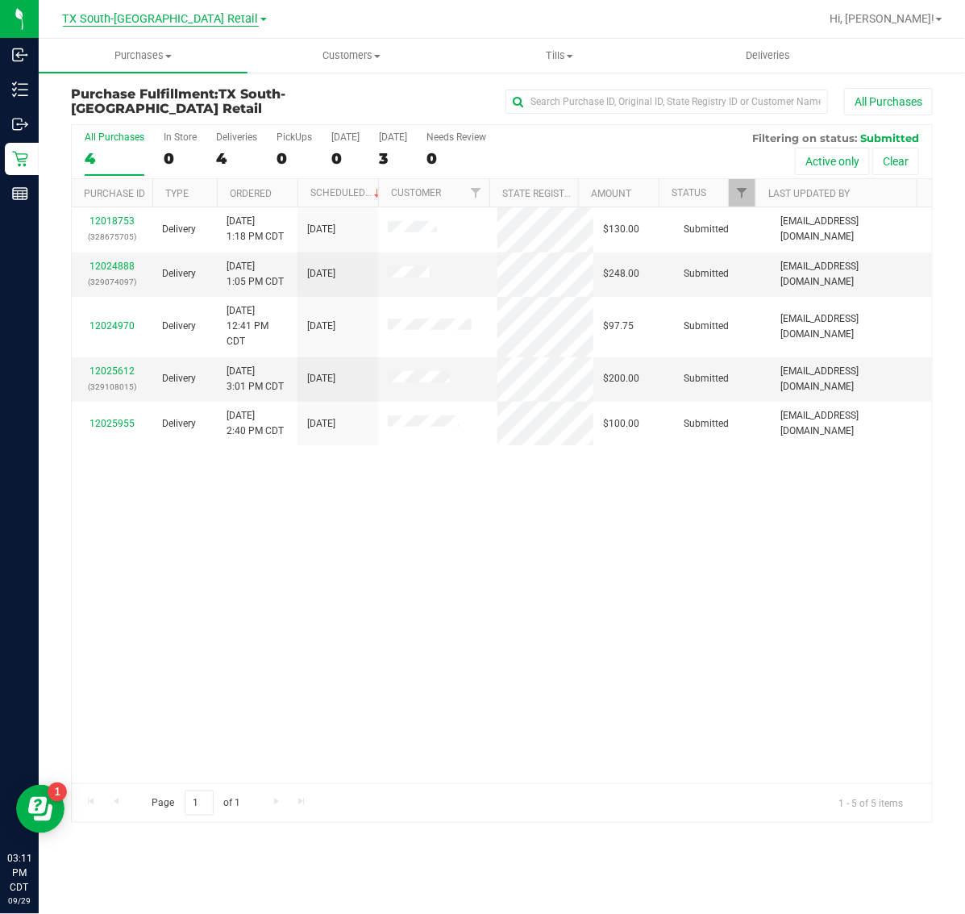
click at [145, 25] on span "TX South-[GEOGRAPHIC_DATA] Retail" at bounding box center [161, 19] width 196 height 15
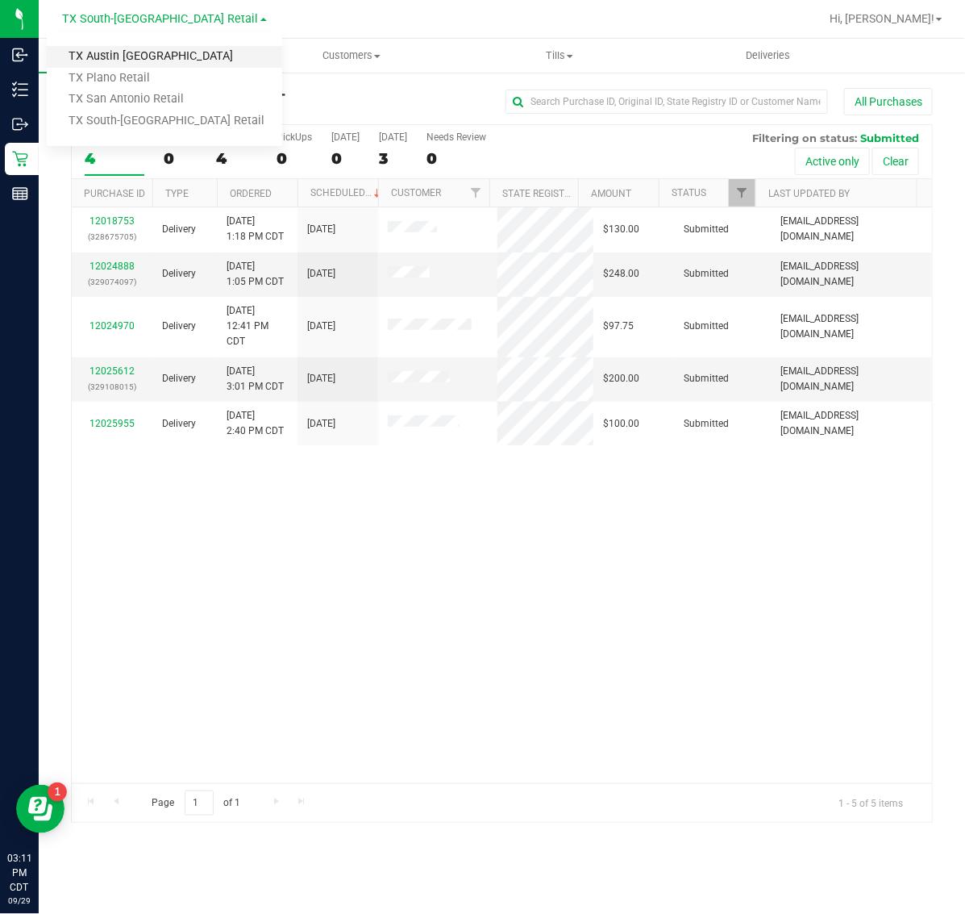
click at [143, 57] on link "TX Austin [GEOGRAPHIC_DATA]" at bounding box center [165, 57] width 236 height 22
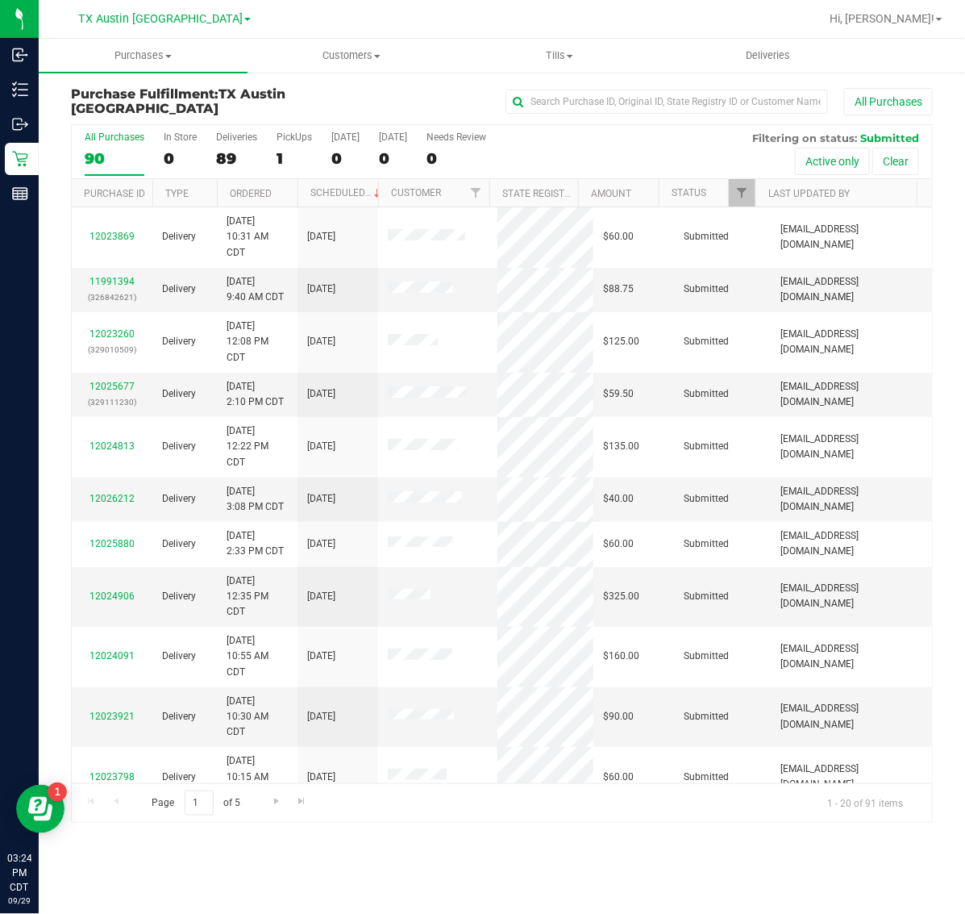
click at [153, 10] on link "TX Austin [GEOGRAPHIC_DATA]" at bounding box center [164, 17] width 173 height 15
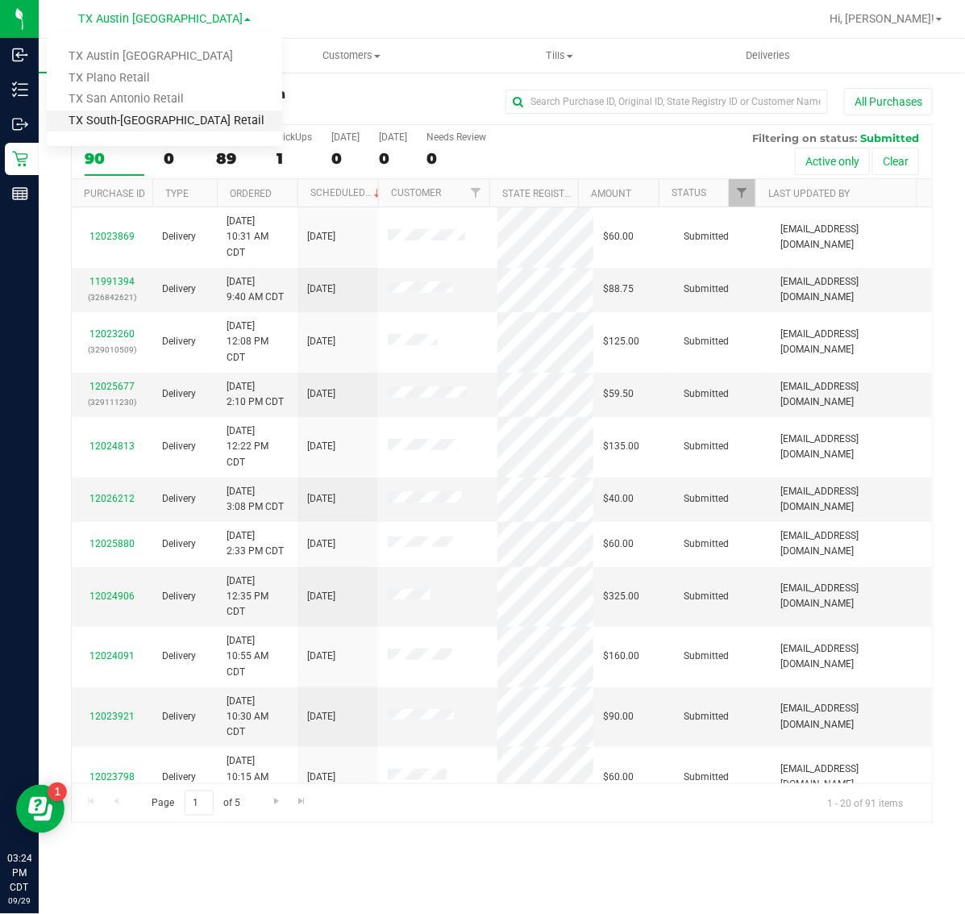
click at [147, 118] on link "TX South-[GEOGRAPHIC_DATA] Retail" at bounding box center [165, 121] width 236 height 22
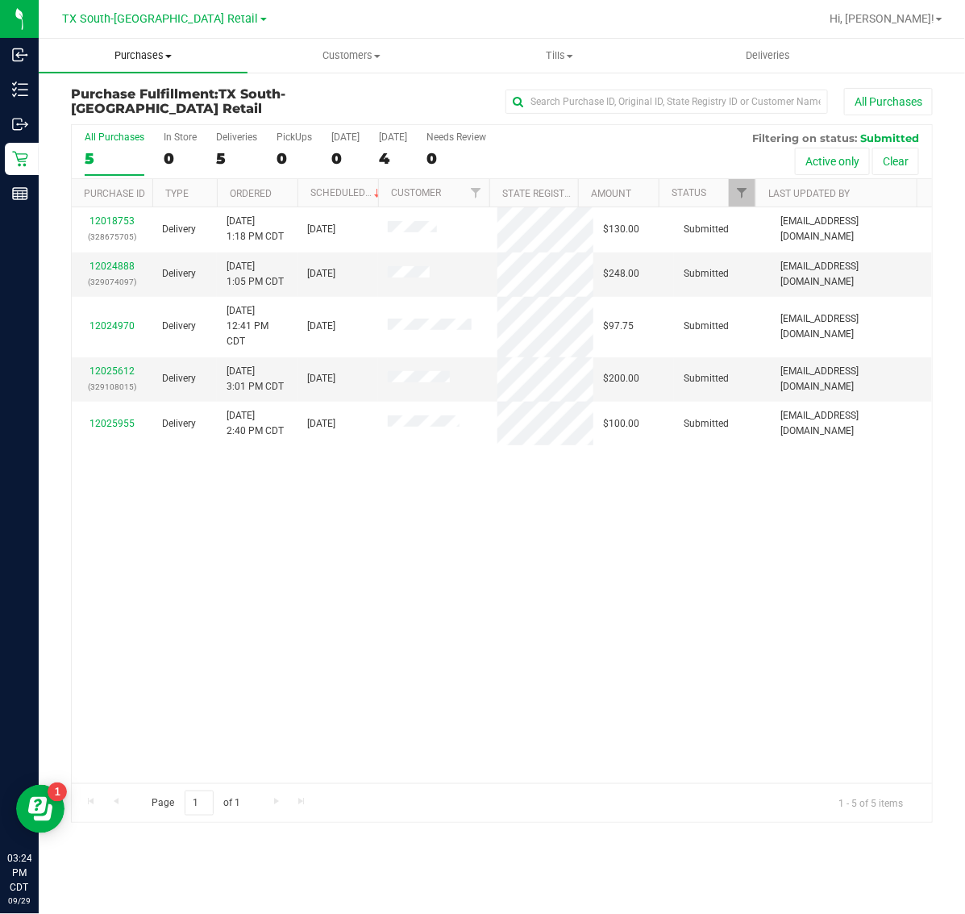
click at [152, 58] on span "Purchases" at bounding box center [143, 55] width 209 height 15
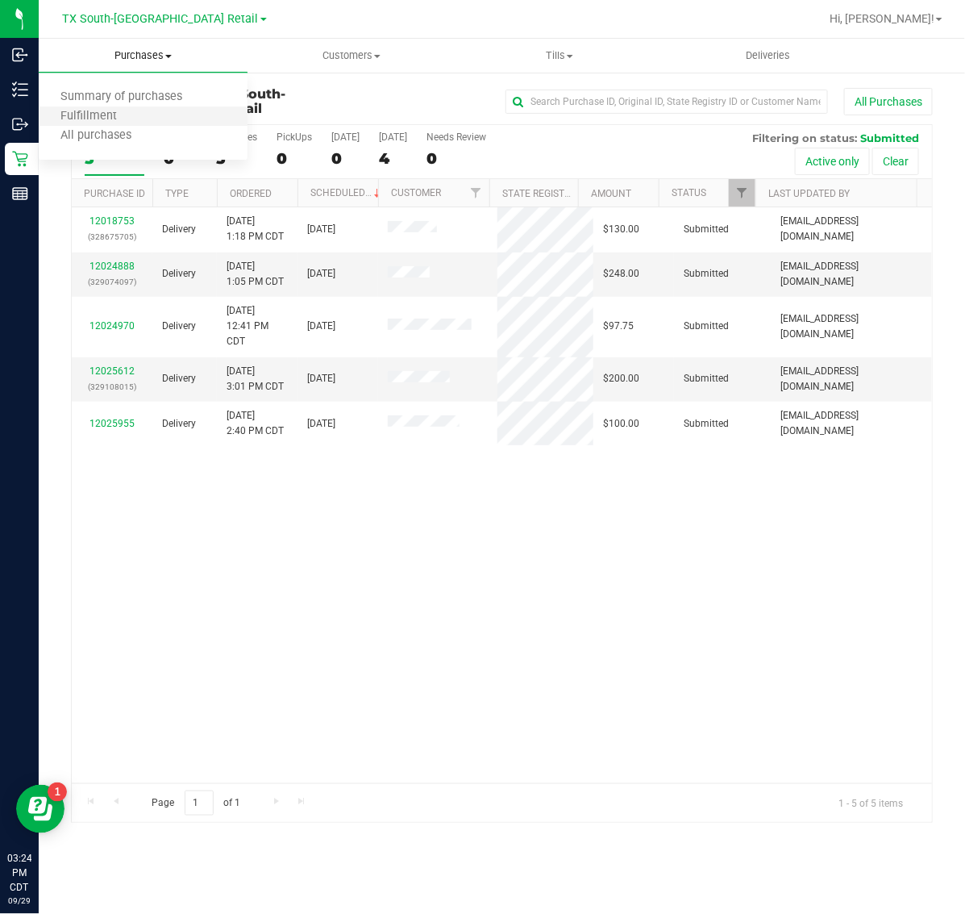
click at [156, 107] on li "Fulfillment" at bounding box center [143, 116] width 209 height 19
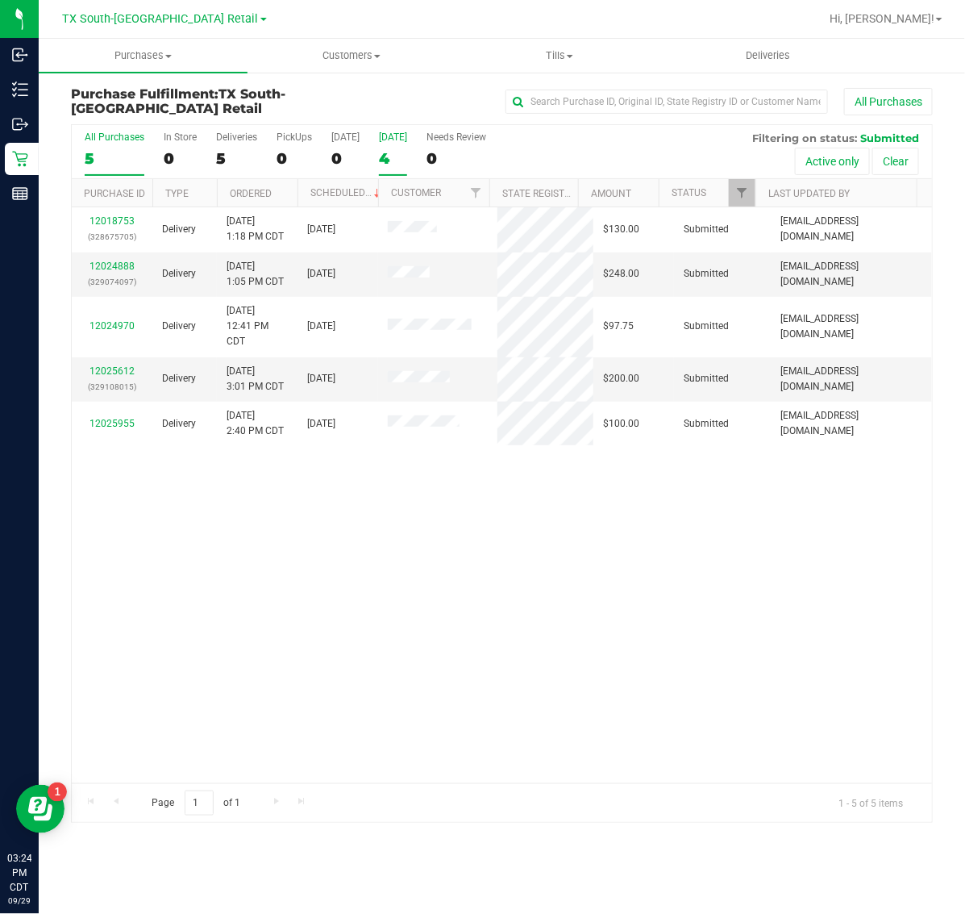
click at [395, 161] on div "4" at bounding box center [393, 158] width 28 height 19
click at [0, 0] on input "[DATE] 4" at bounding box center [0, 0] width 0 height 0
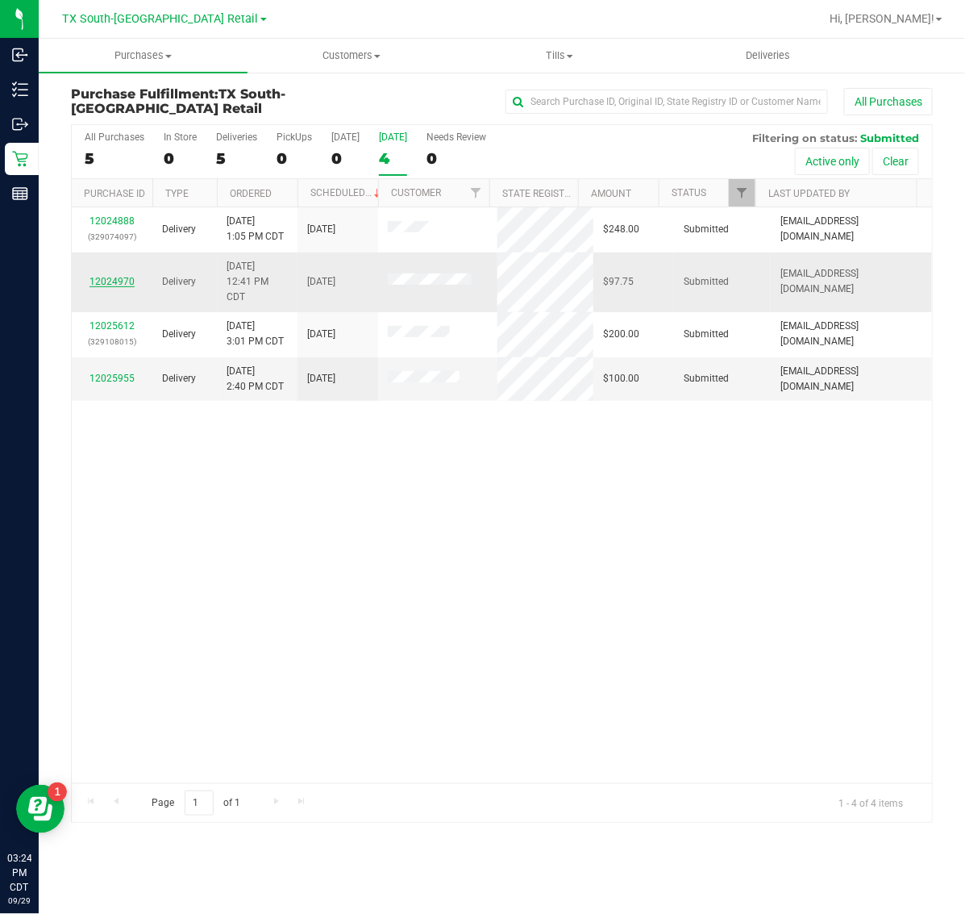
click at [99, 287] on link "12024970" at bounding box center [112, 281] width 45 height 11
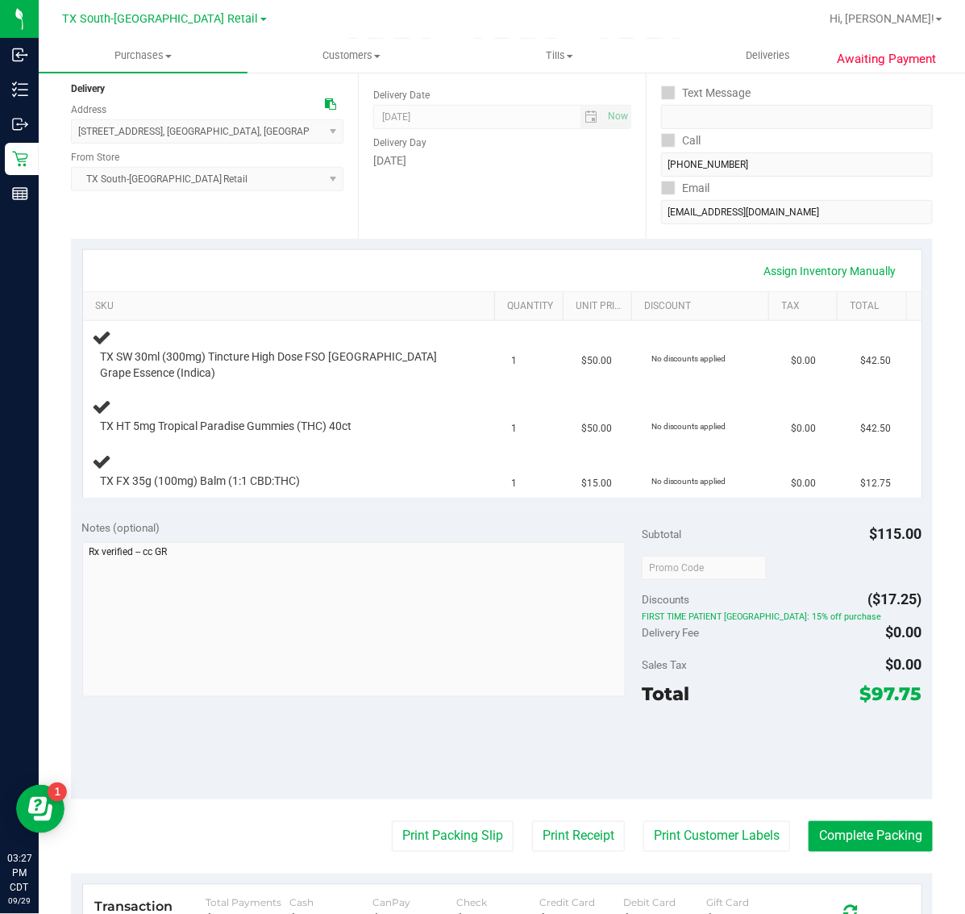
scroll to position [202, 0]
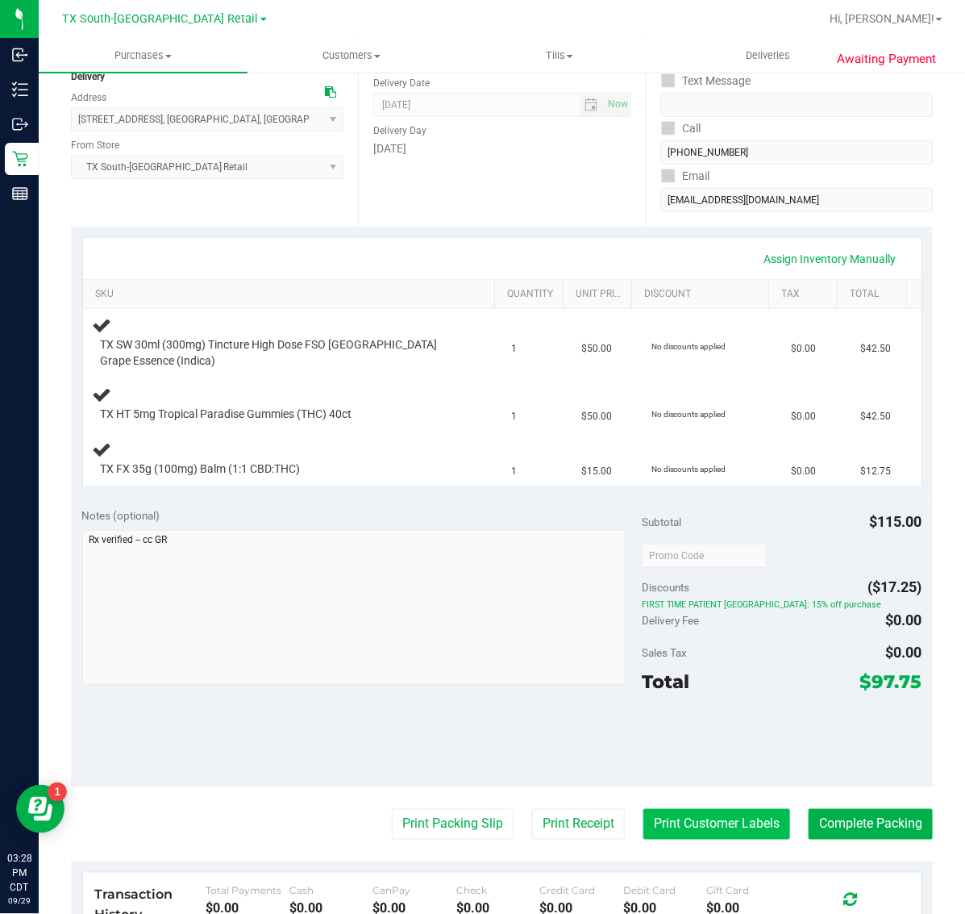
click at [703, 809] on button "Print Customer Labels" at bounding box center [717, 824] width 147 height 31
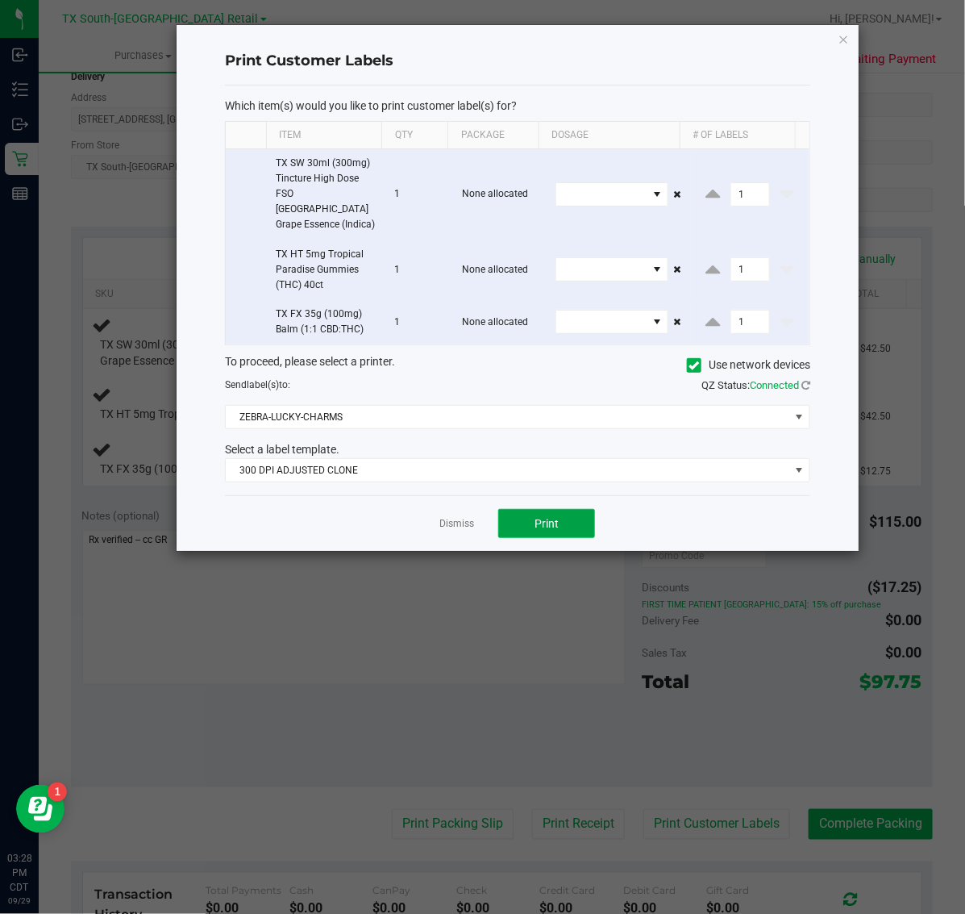
click at [548, 517] on span "Print" at bounding box center [547, 523] width 24 height 13
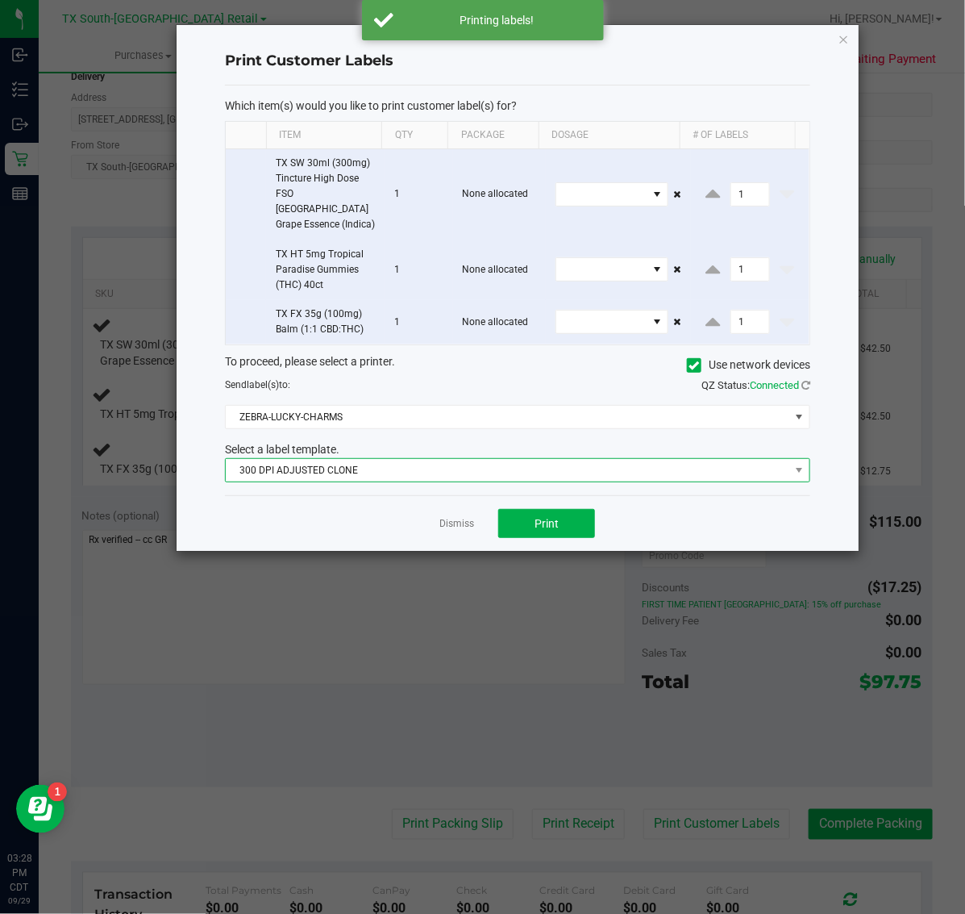
click at [424, 459] on span "300 DPI ADJUSTED CLONE" at bounding box center [508, 470] width 564 height 23
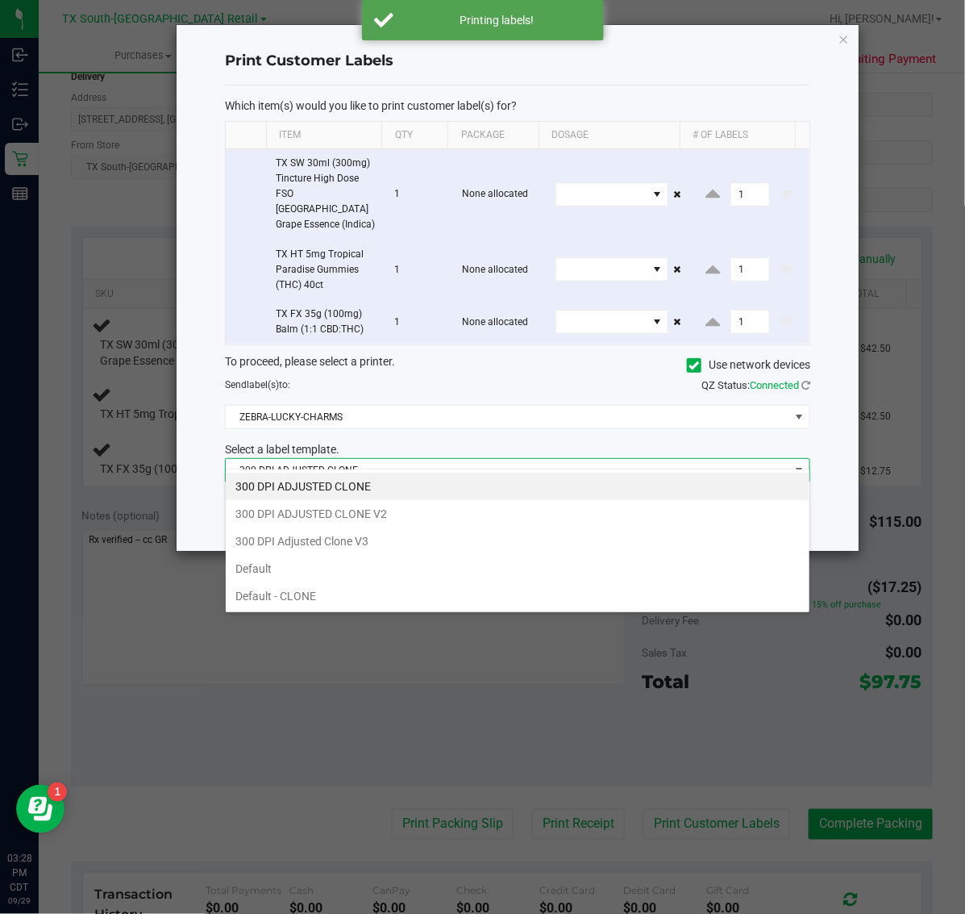
scroll to position [25, 586]
click at [440, 546] on li "300 DPI Adjusted Clone V3" at bounding box center [518, 540] width 584 height 27
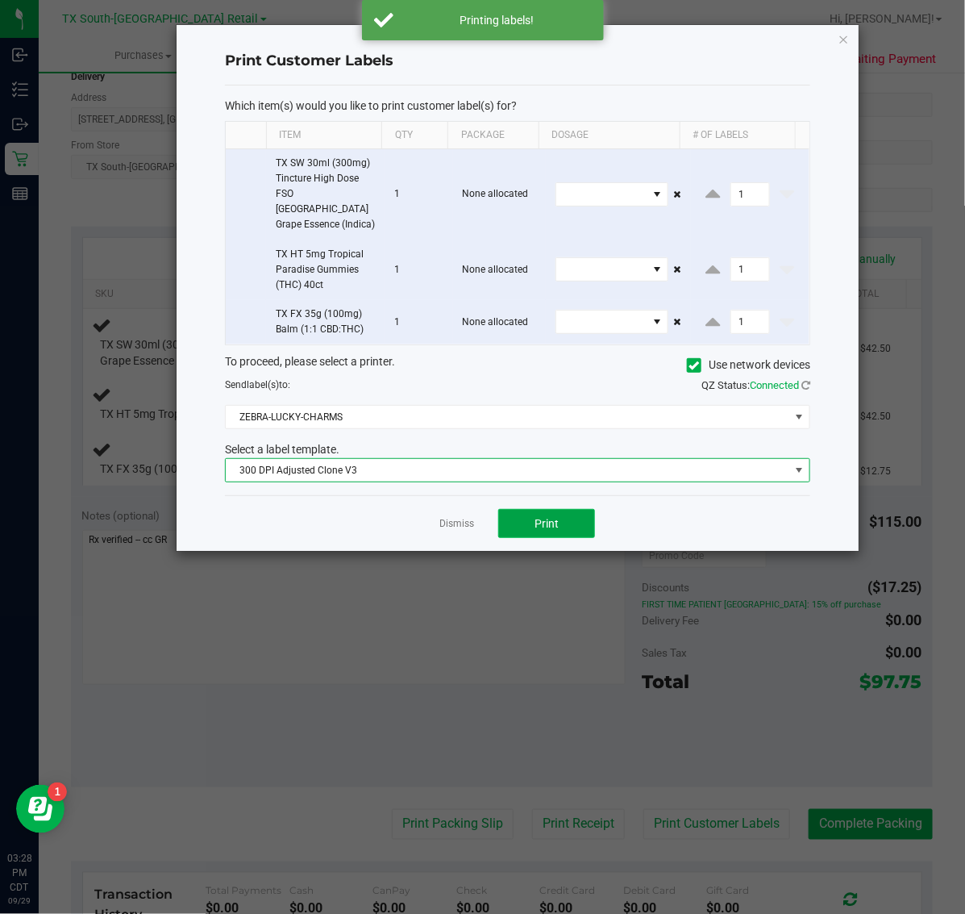
click at [569, 513] on button "Print" at bounding box center [546, 523] width 97 height 29
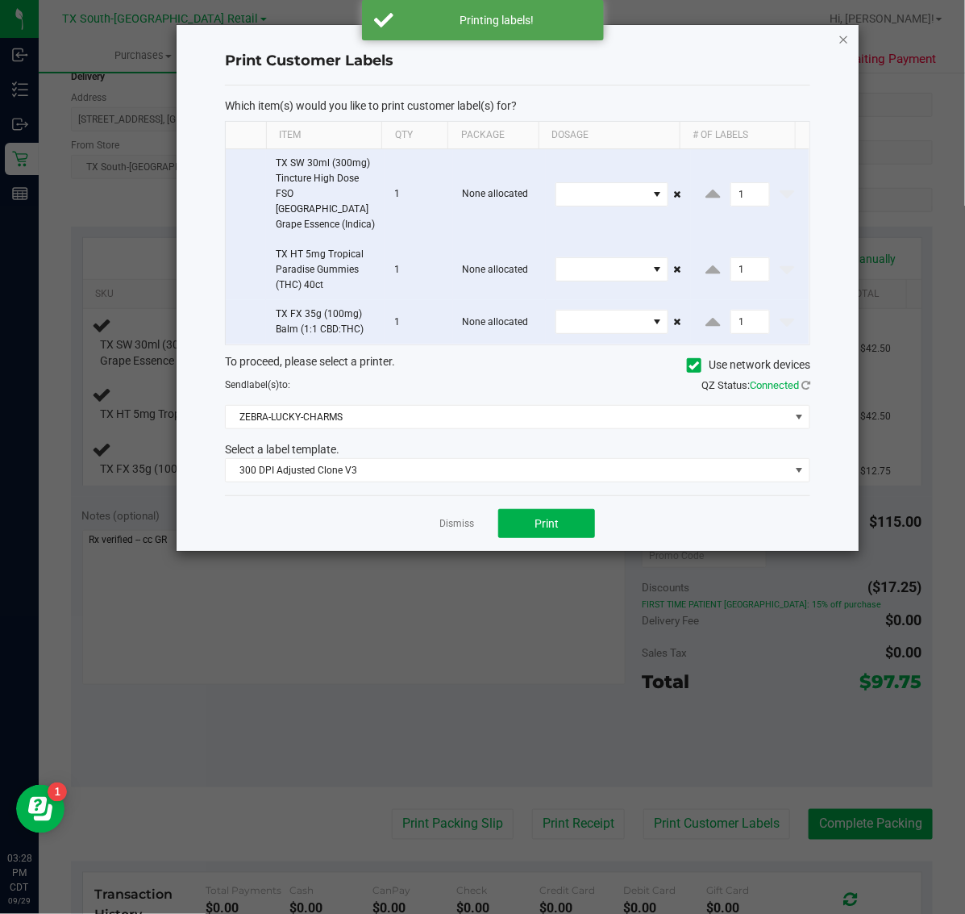
click at [844, 38] on icon "button" at bounding box center [844, 38] width 11 height 19
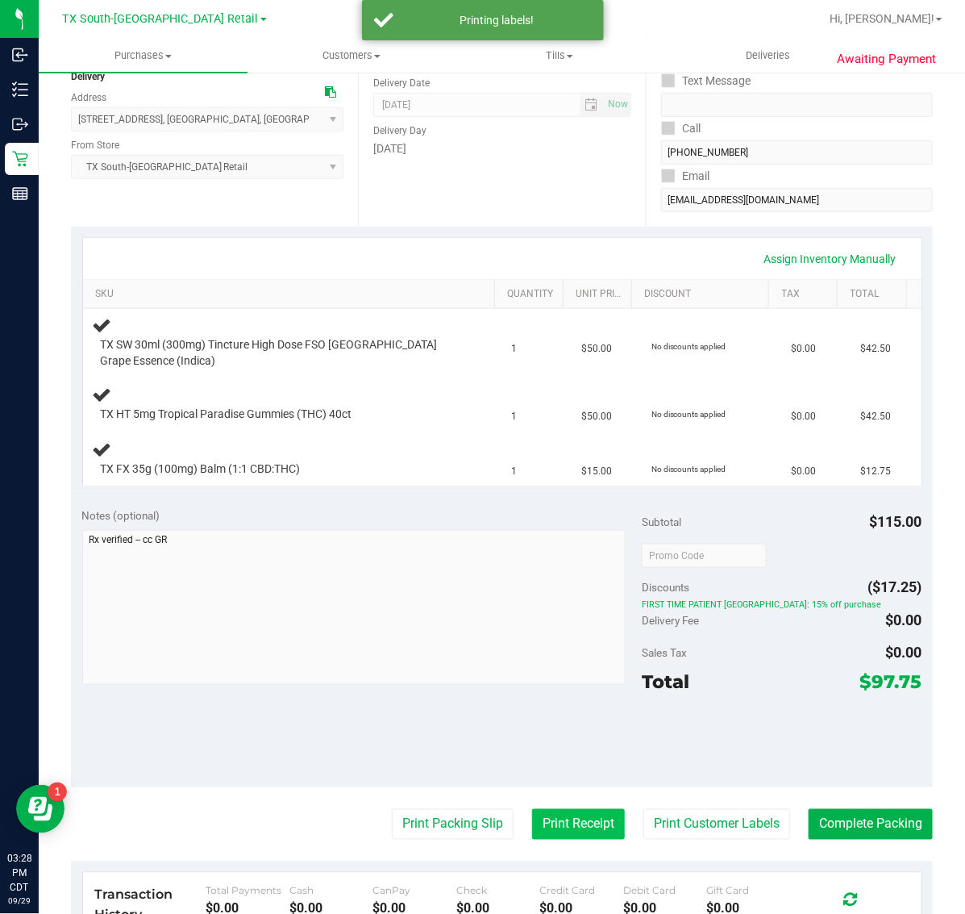
click at [566, 816] on button "Print Receipt" at bounding box center [578, 824] width 93 height 31
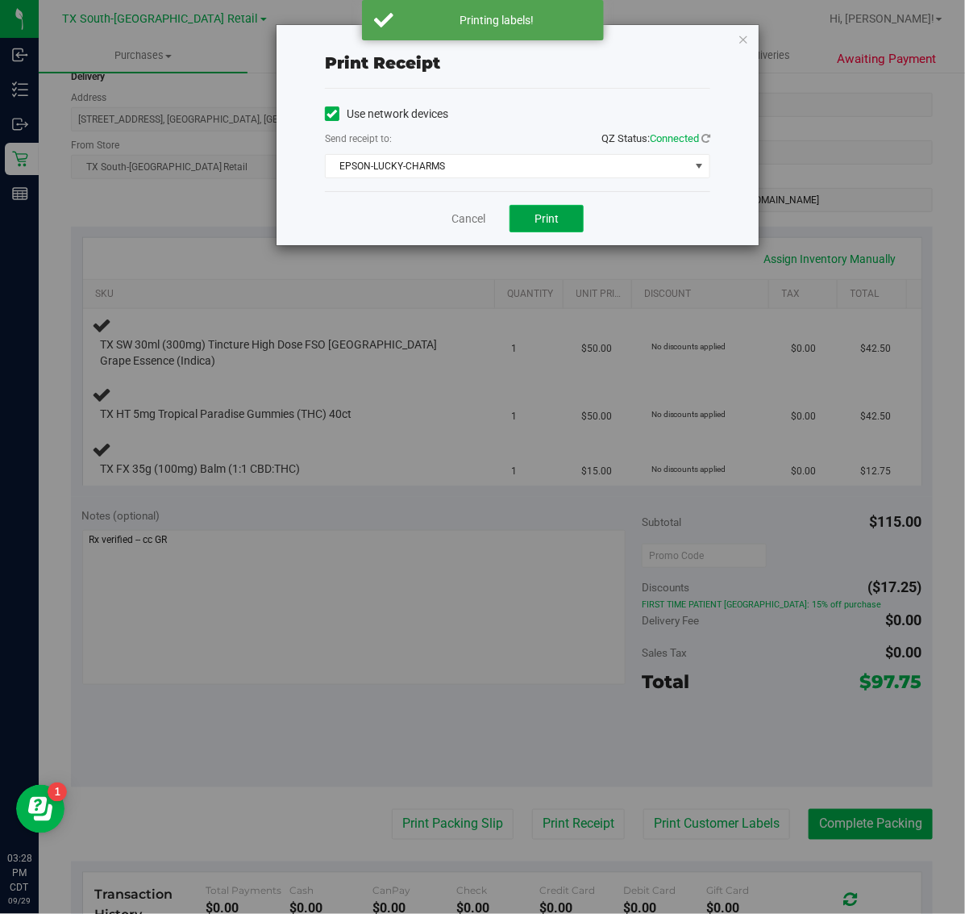
click at [547, 220] on span "Print" at bounding box center [547, 218] width 24 height 13
click at [748, 37] on icon "button" at bounding box center [743, 38] width 11 height 19
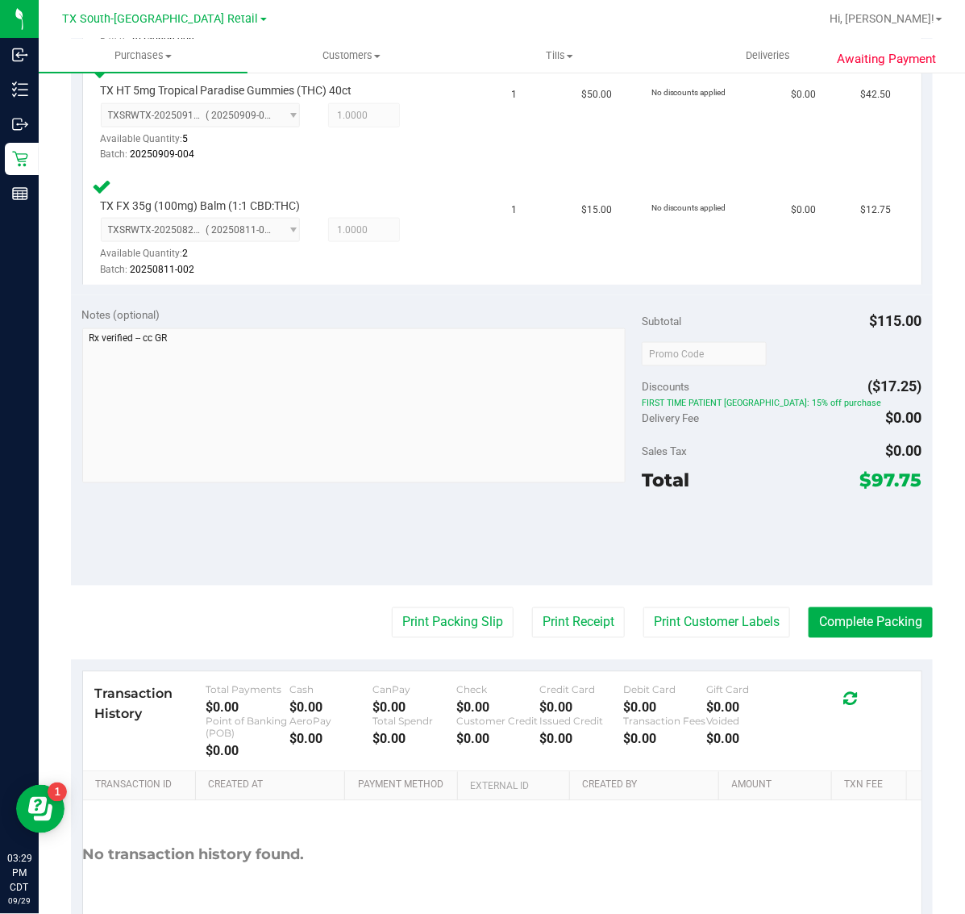
scroll to position [593, 0]
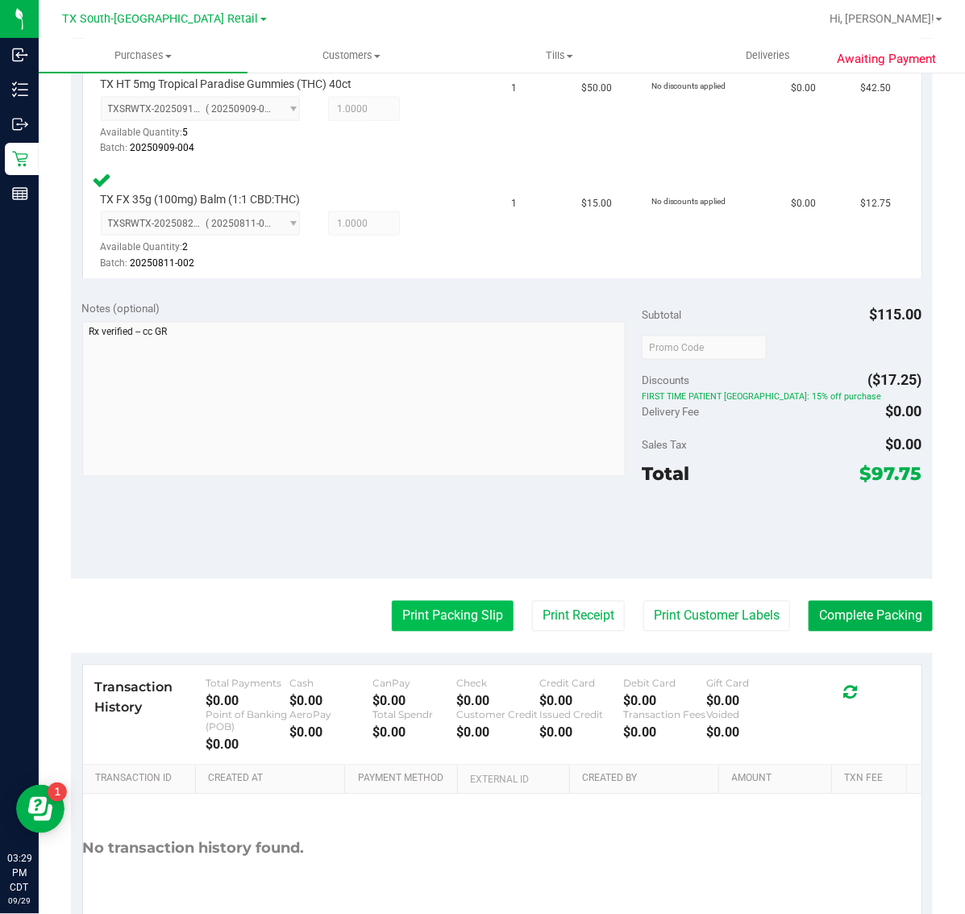
click at [454, 613] on button "Print Packing Slip" at bounding box center [453, 616] width 122 height 31
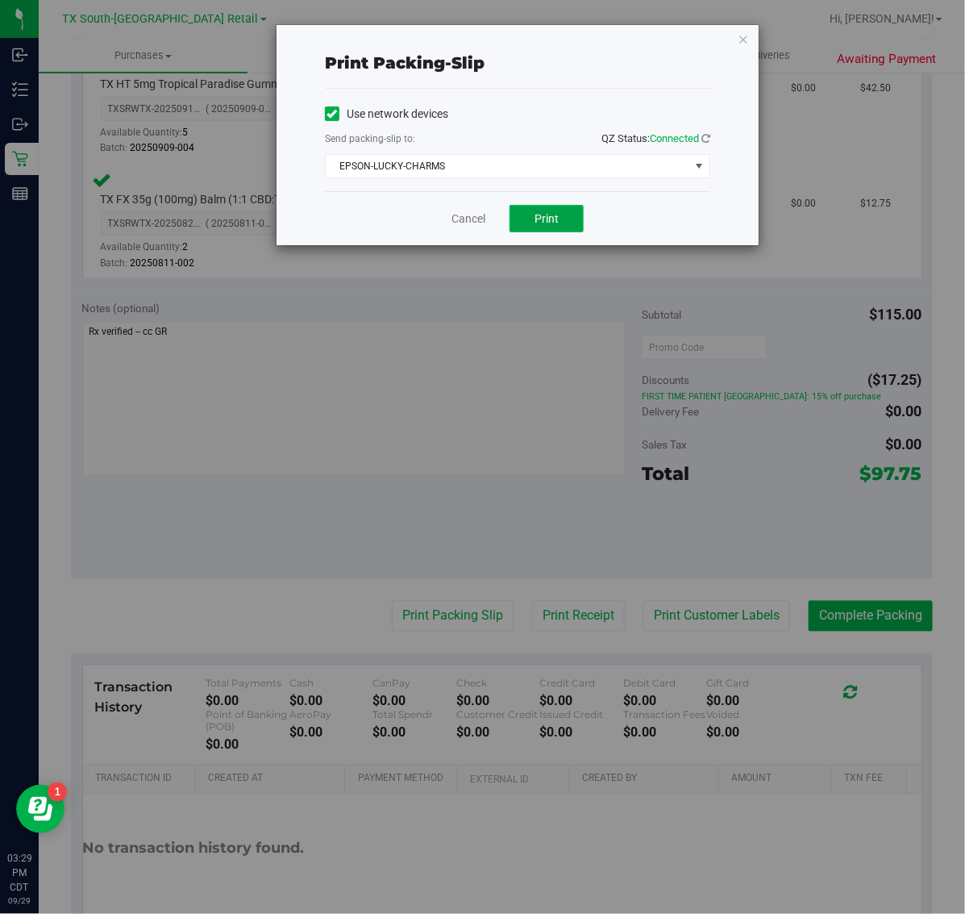
click at [566, 220] on button "Print" at bounding box center [547, 218] width 74 height 27
click at [744, 38] on icon "button" at bounding box center [743, 38] width 11 height 19
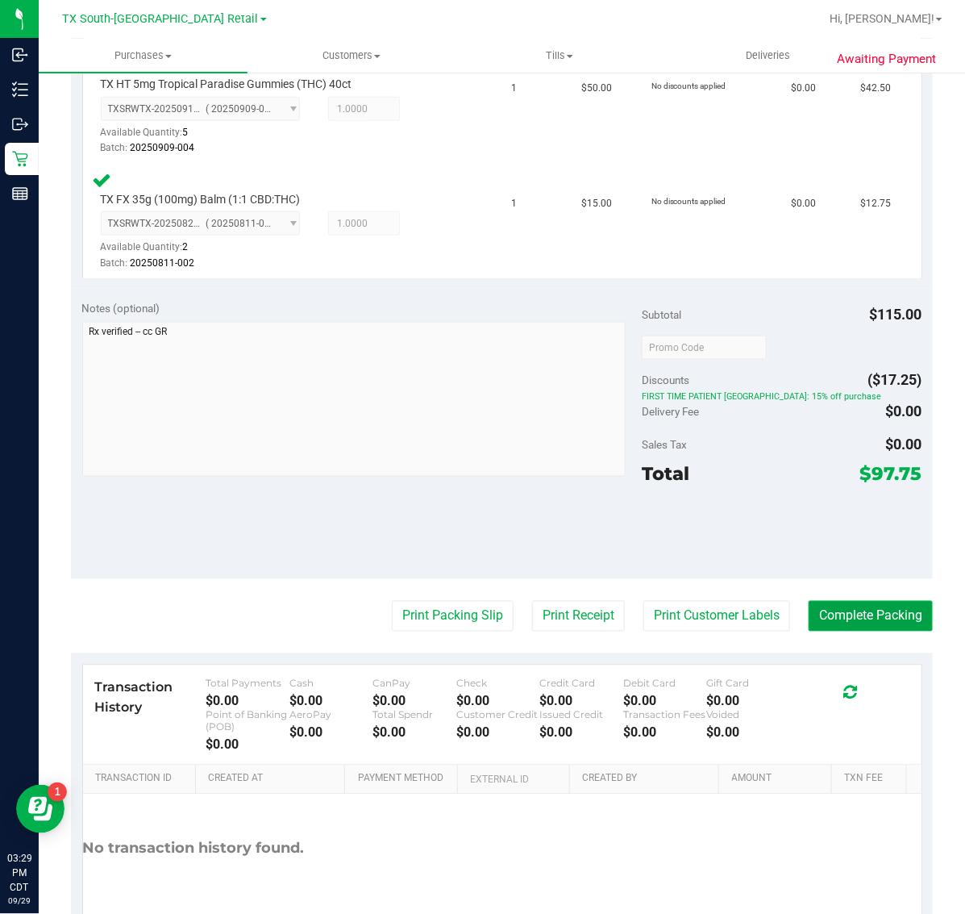
click at [863, 611] on button "Complete Packing" at bounding box center [871, 616] width 124 height 31
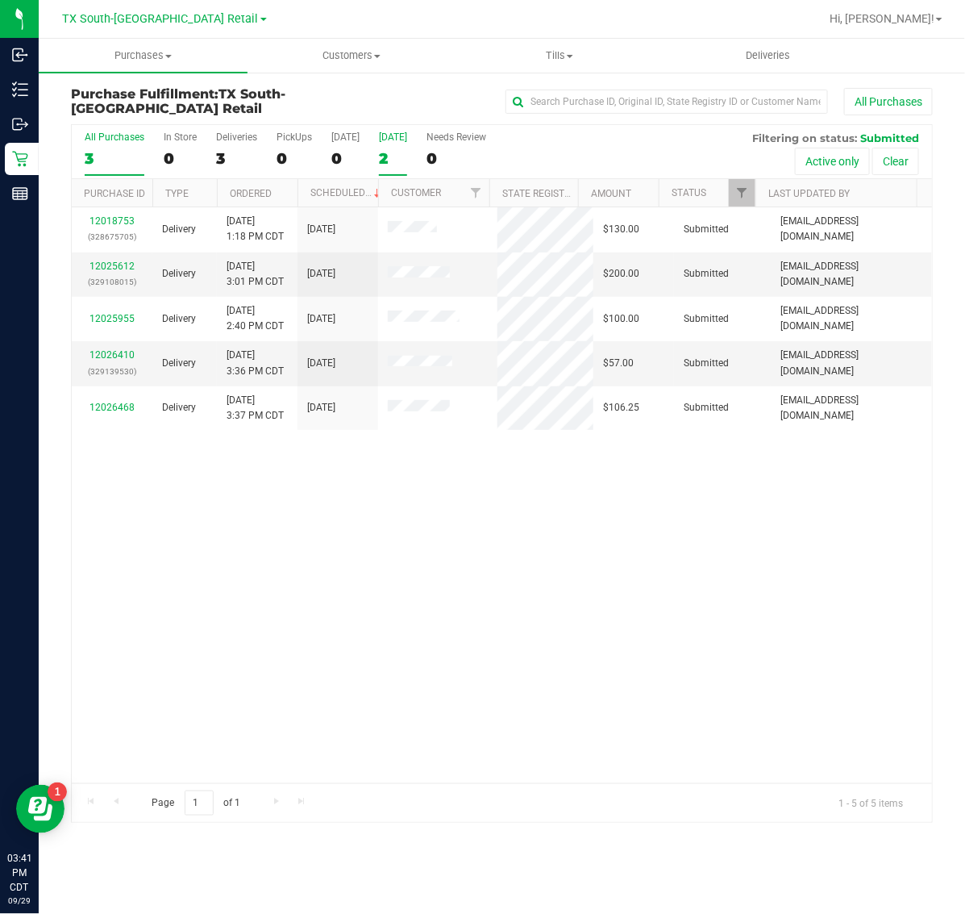
click at [393, 159] on div "2" at bounding box center [393, 158] width 28 height 19
click at [0, 0] on input "Tomorrow 2" at bounding box center [0, 0] width 0 height 0
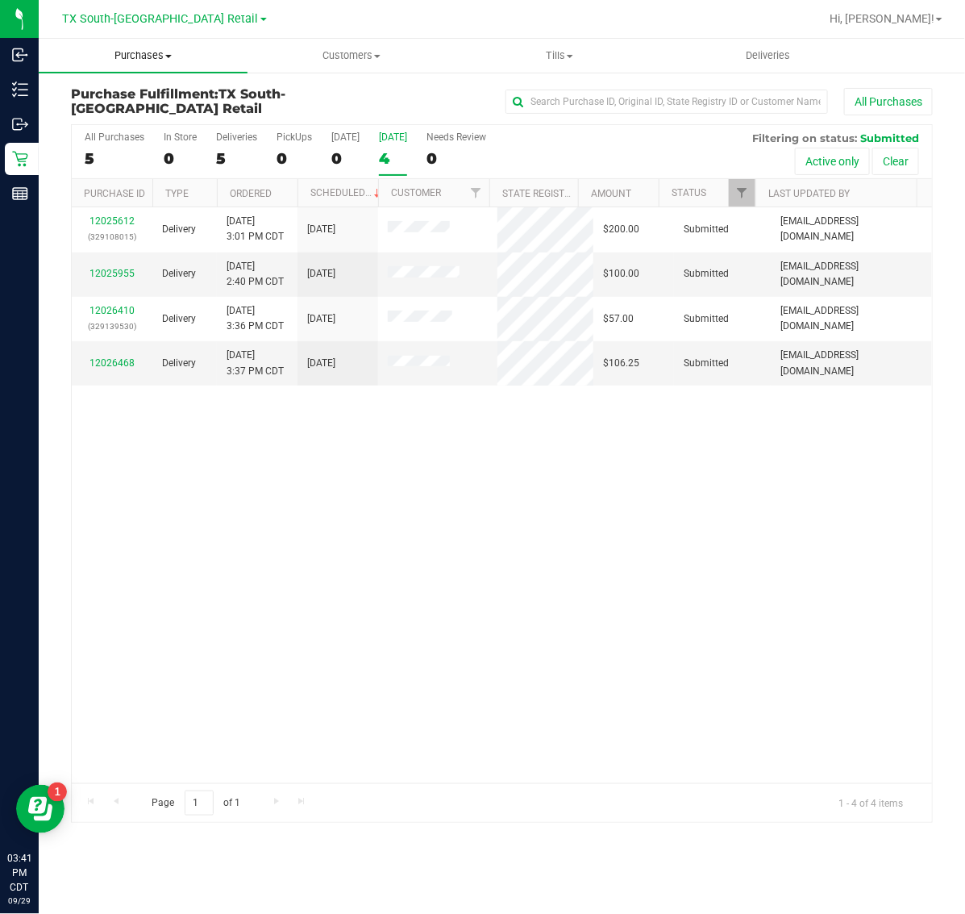
click at [122, 57] on span "Purchases" at bounding box center [143, 55] width 209 height 15
click at [121, 119] on span "Fulfillment" at bounding box center [89, 117] width 100 height 14
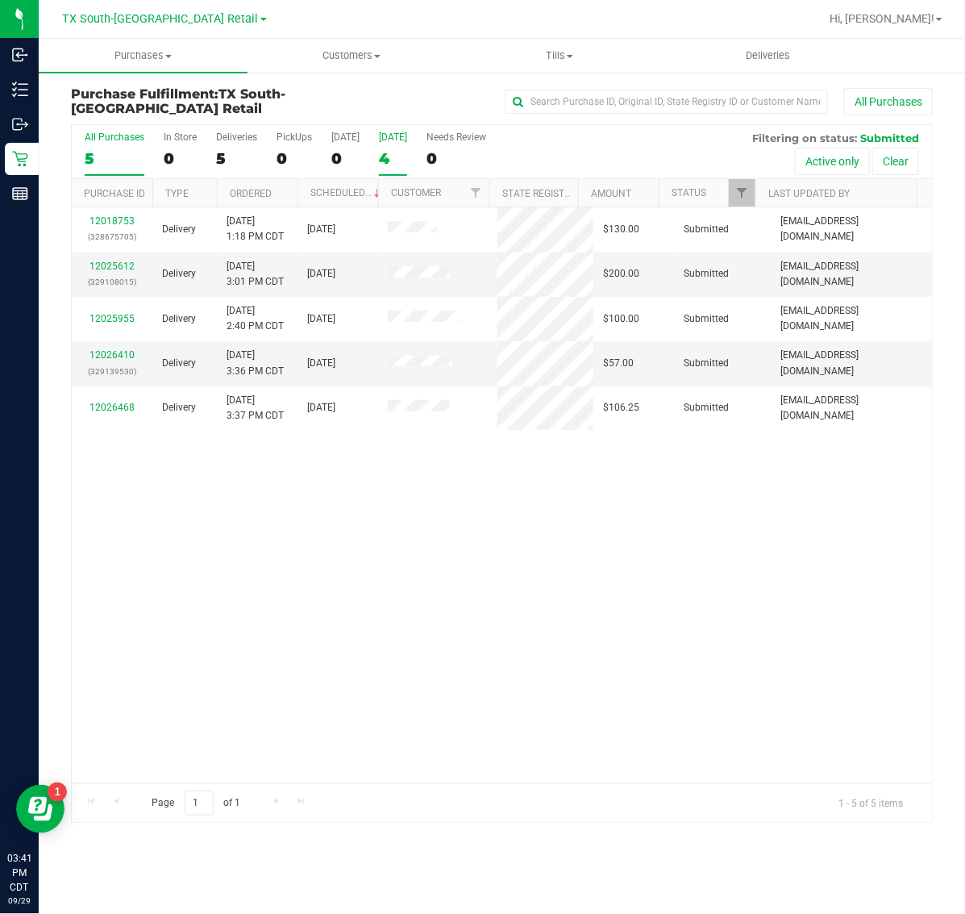
click at [398, 143] on label "[DATE] 4" at bounding box center [393, 153] width 28 height 44
click at [0, 0] on input "[DATE] 4" at bounding box center [0, 0] width 0 height 0
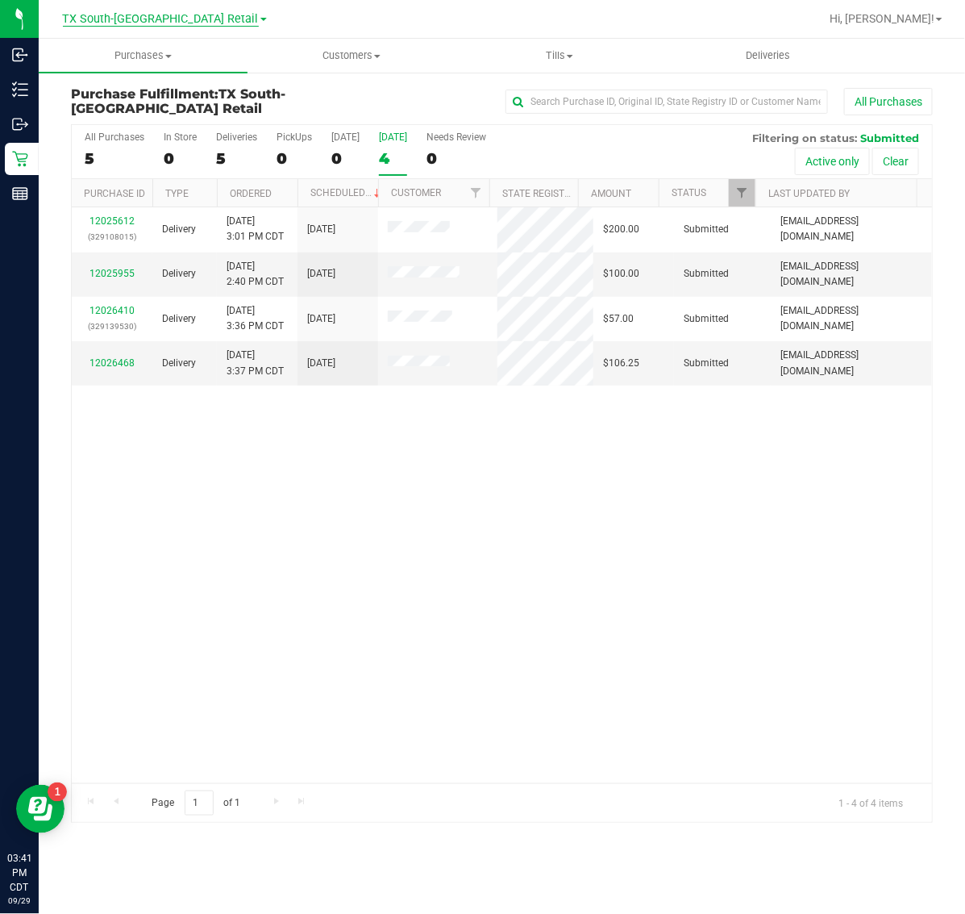
click at [140, 18] on span "TX South-[GEOGRAPHIC_DATA] Retail" at bounding box center [161, 19] width 196 height 15
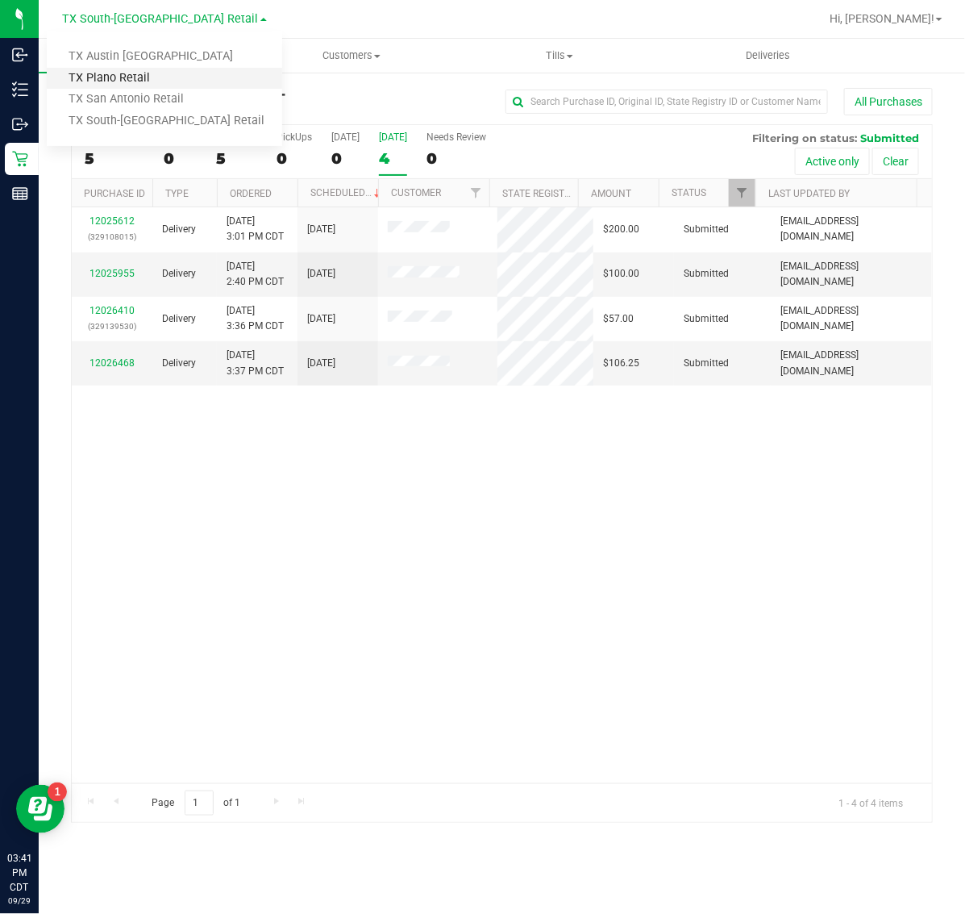
click at [139, 81] on link "TX Plano Retail" at bounding box center [165, 79] width 236 height 22
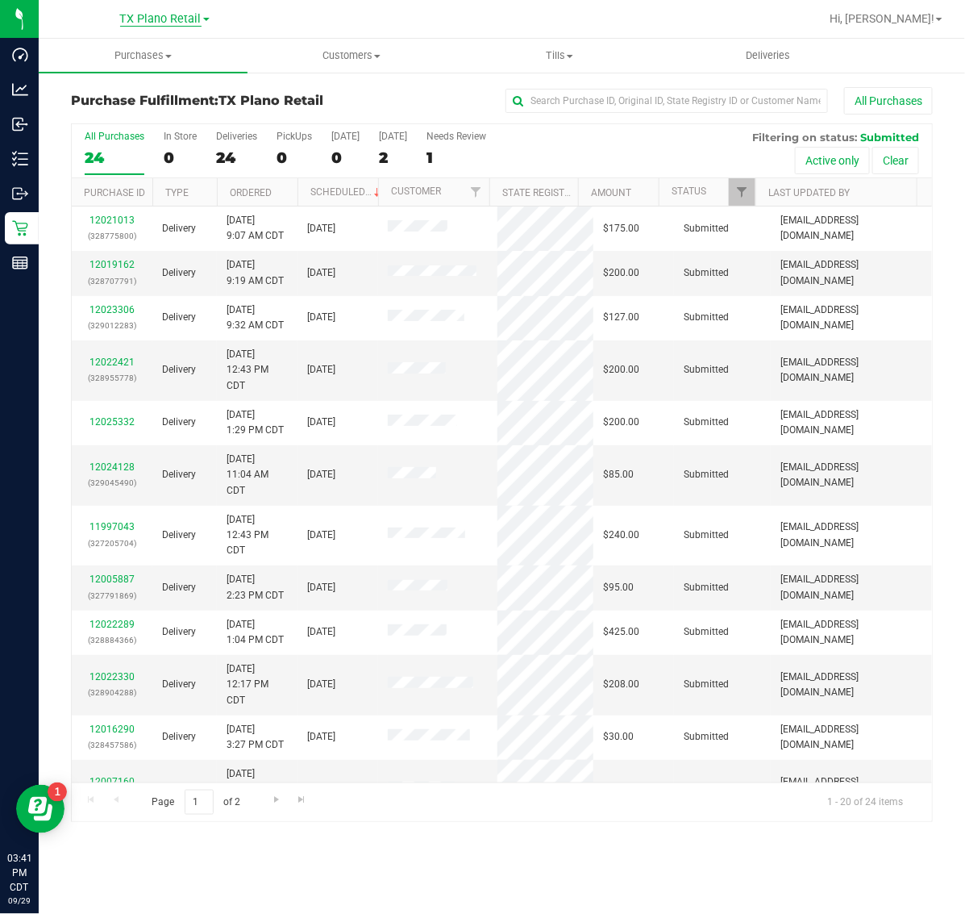
click at [152, 13] on span "TX Plano Retail" at bounding box center [160, 19] width 81 height 15
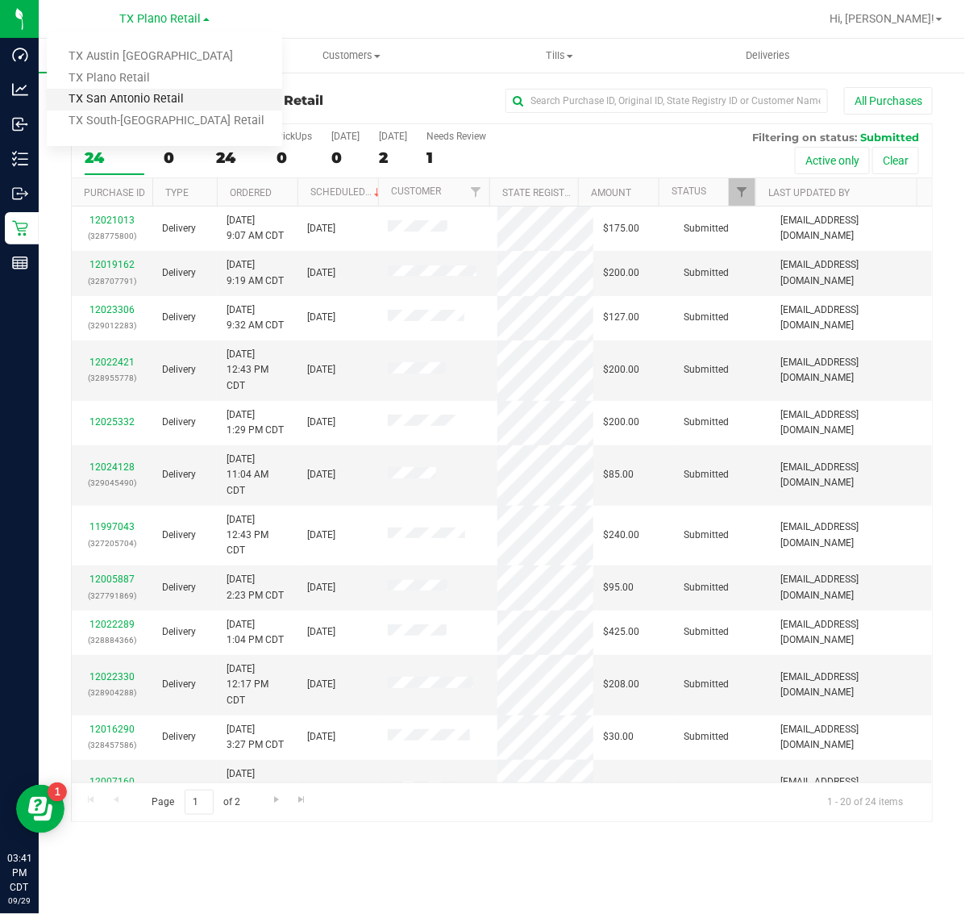
click at [144, 106] on link "TX San Antonio Retail" at bounding box center [165, 100] width 236 height 22
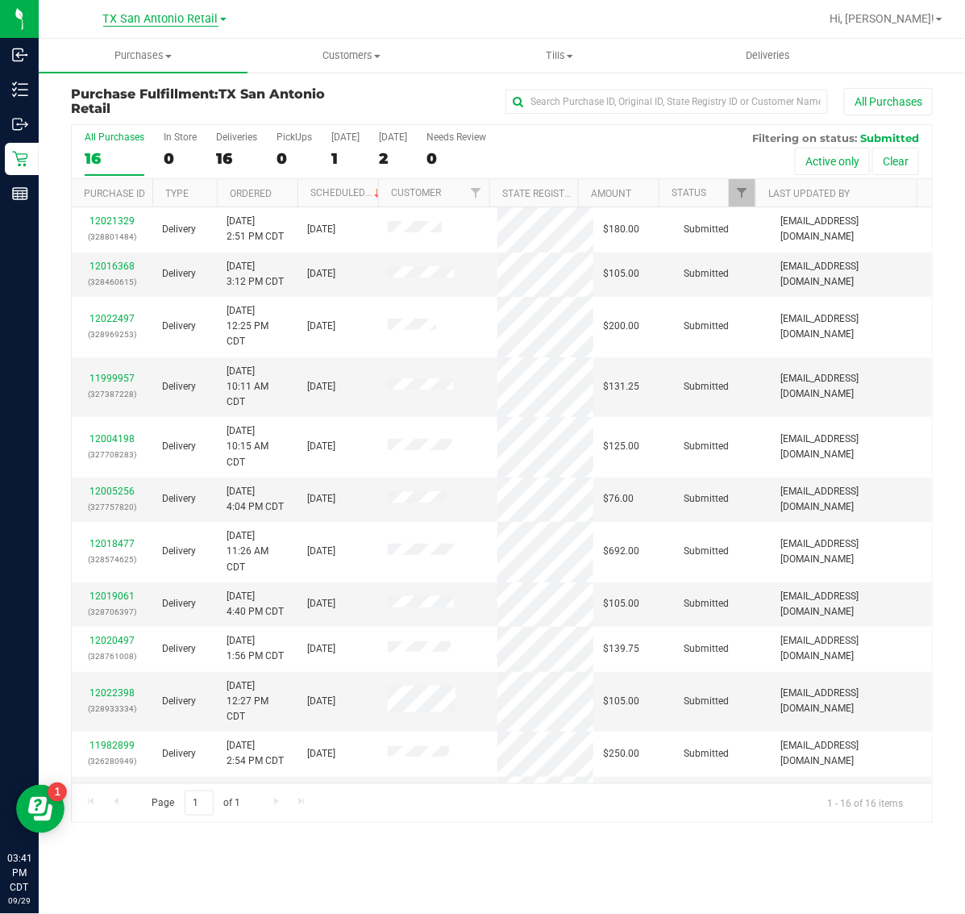
click at [154, 19] on span "TX San Antonio Retail" at bounding box center [160, 19] width 115 height 15
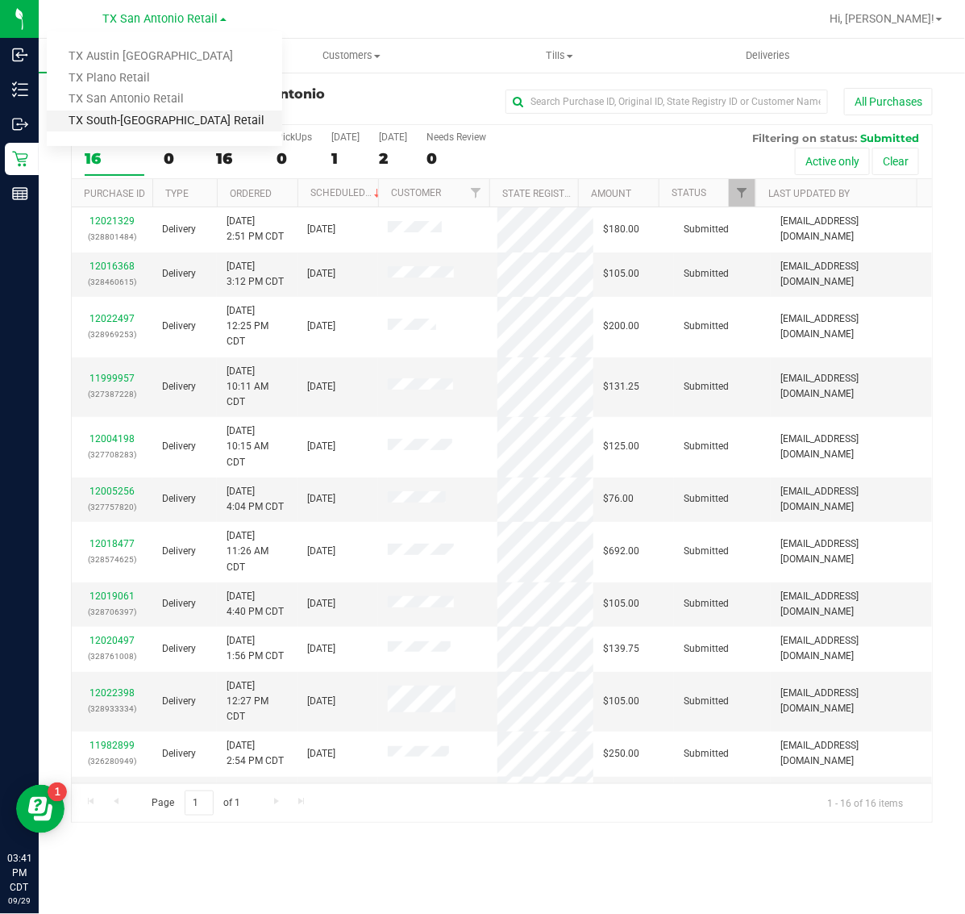
click at [135, 119] on link "TX South-[GEOGRAPHIC_DATA] Retail" at bounding box center [165, 121] width 236 height 22
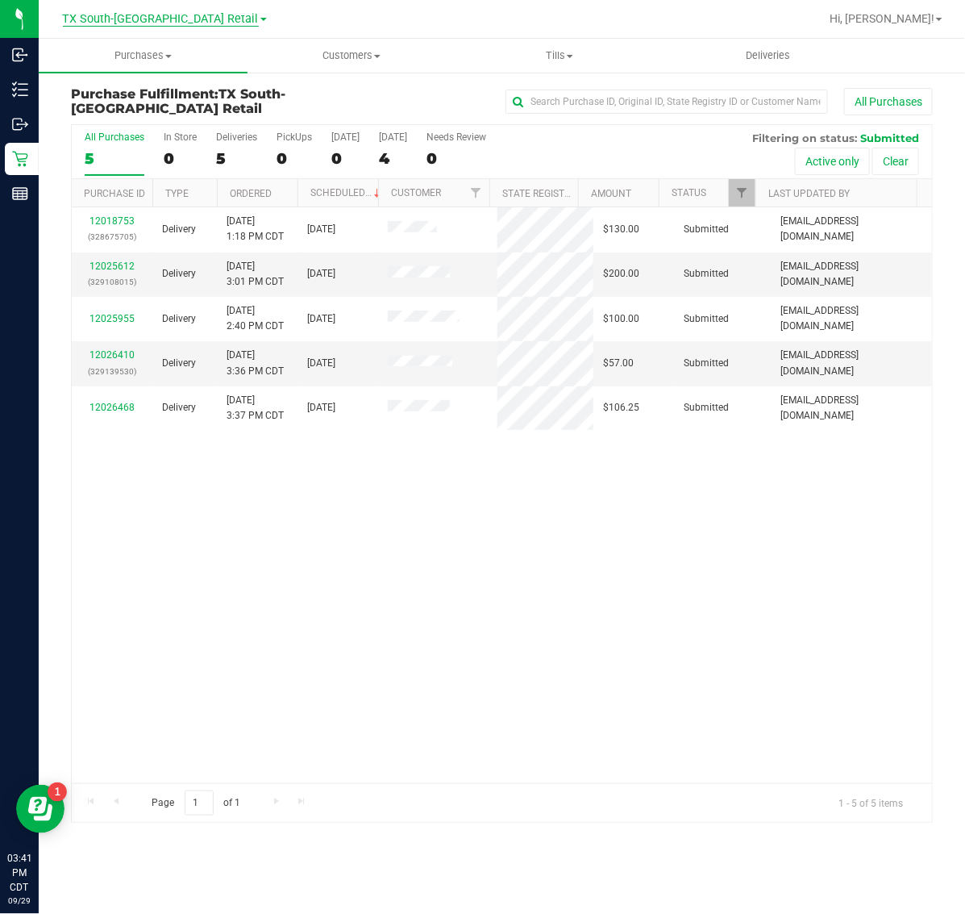
click at [137, 16] on span "TX South-[GEOGRAPHIC_DATA] Retail" at bounding box center [161, 19] width 196 height 15
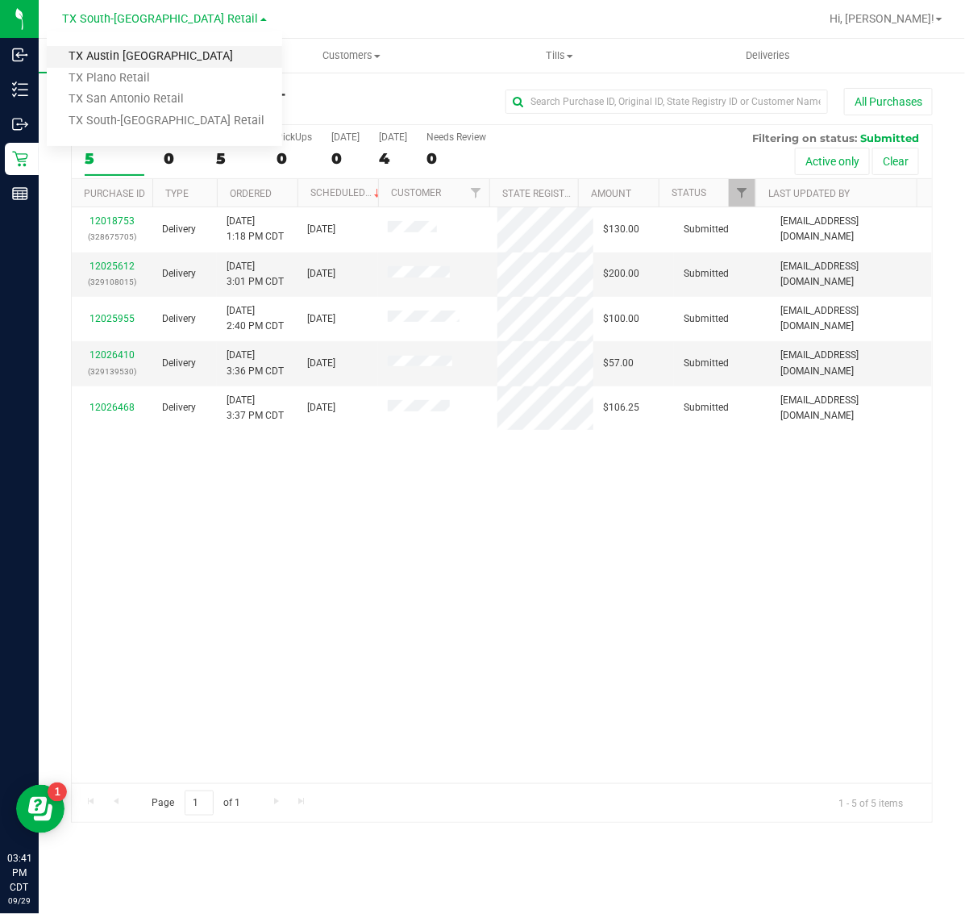
click at [134, 56] on link "TX Austin [GEOGRAPHIC_DATA]" at bounding box center [165, 57] width 236 height 22
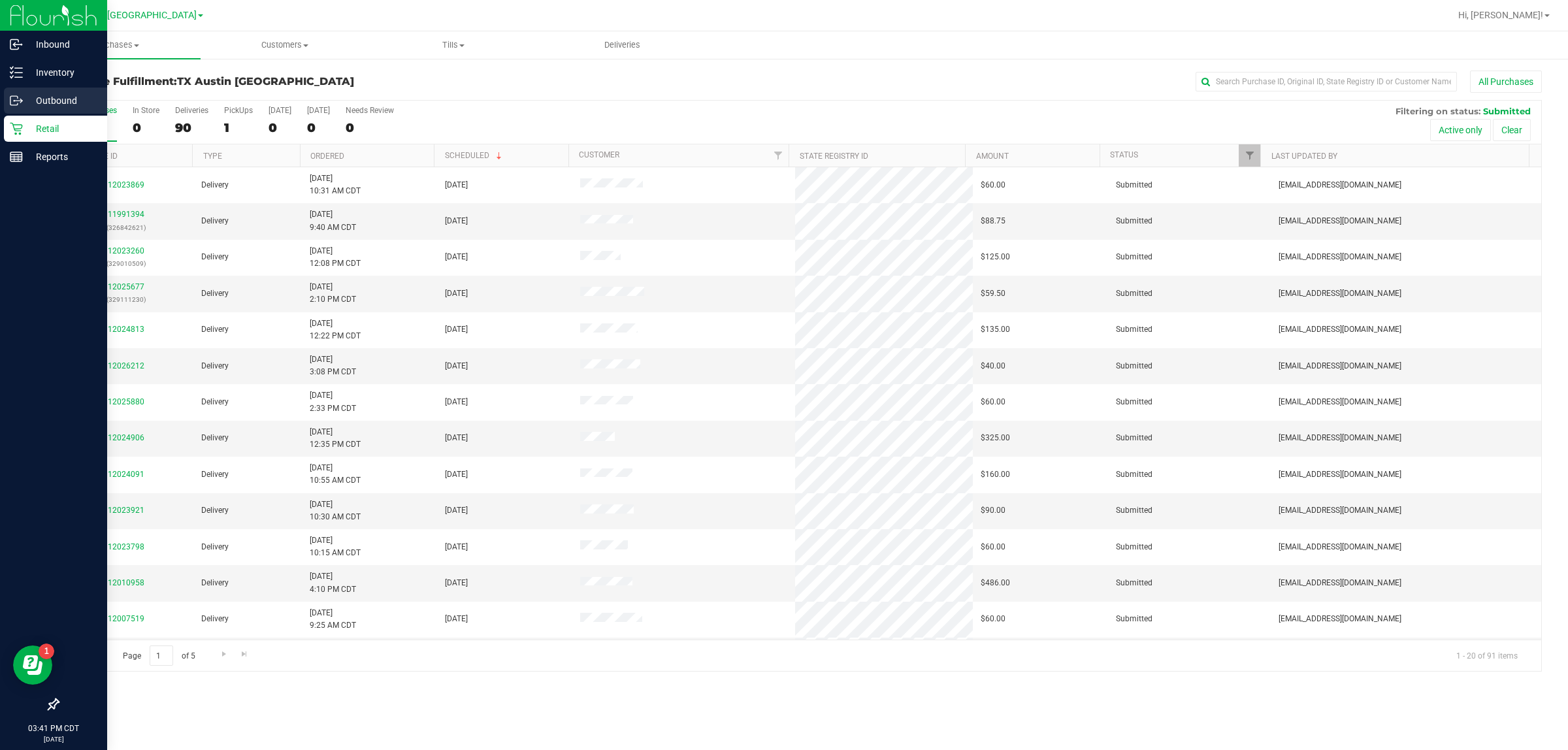
click at [49, 100] on p "Outbound" at bounding box center [62, 100] width 79 height 15
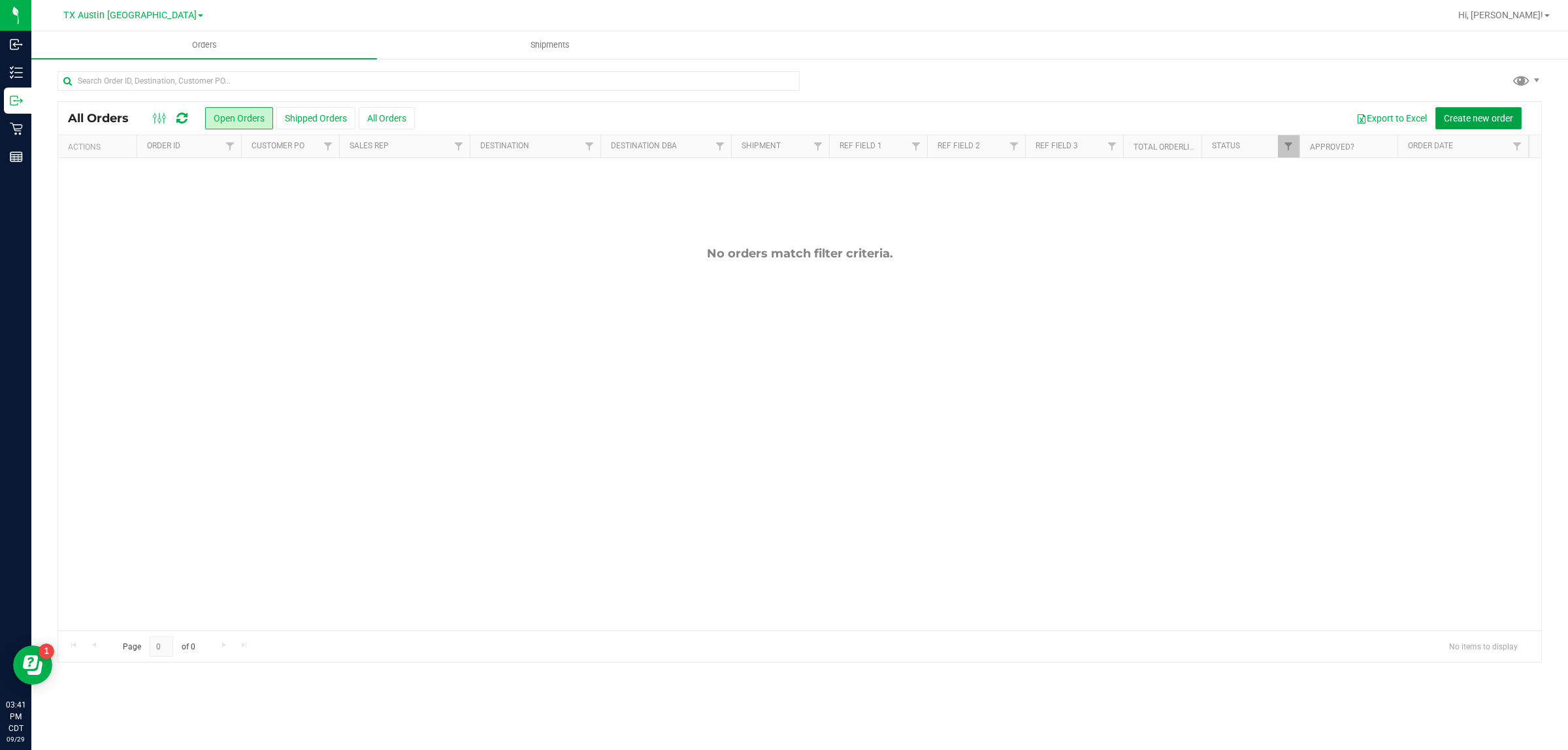
click at [782, 124] on button "Create new order" at bounding box center [1478, 117] width 86 height 22
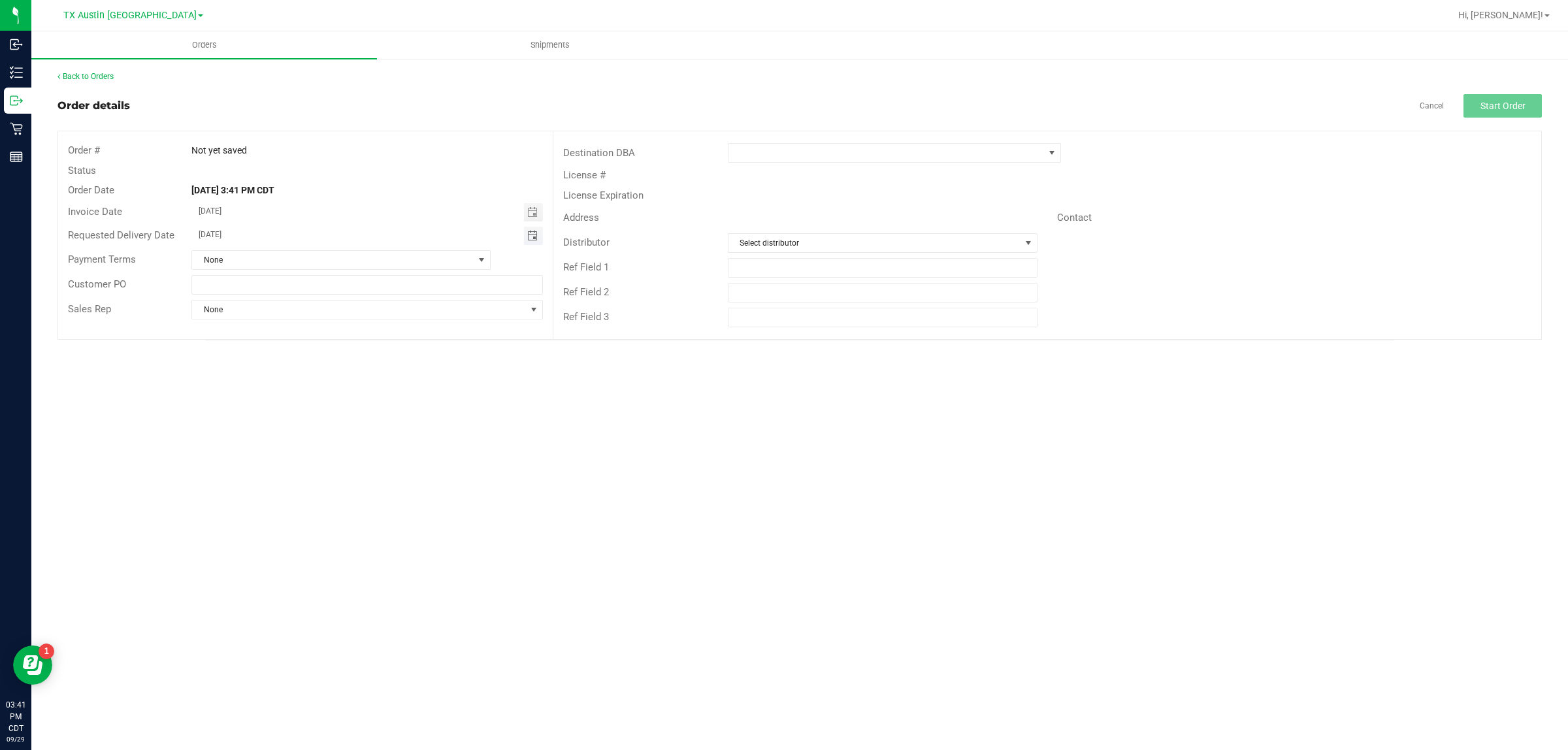
click at [532, 237] on span "Toggle calendar" at bounding box center [532, 236] width 11 height 11
click at [361, 258] on span "TODAY" at bounding box center [360, 260] width 29 height 17
type input "[DATE]"
click at [782, 151] on span at bounding box center [886, 152] width 316 height 19
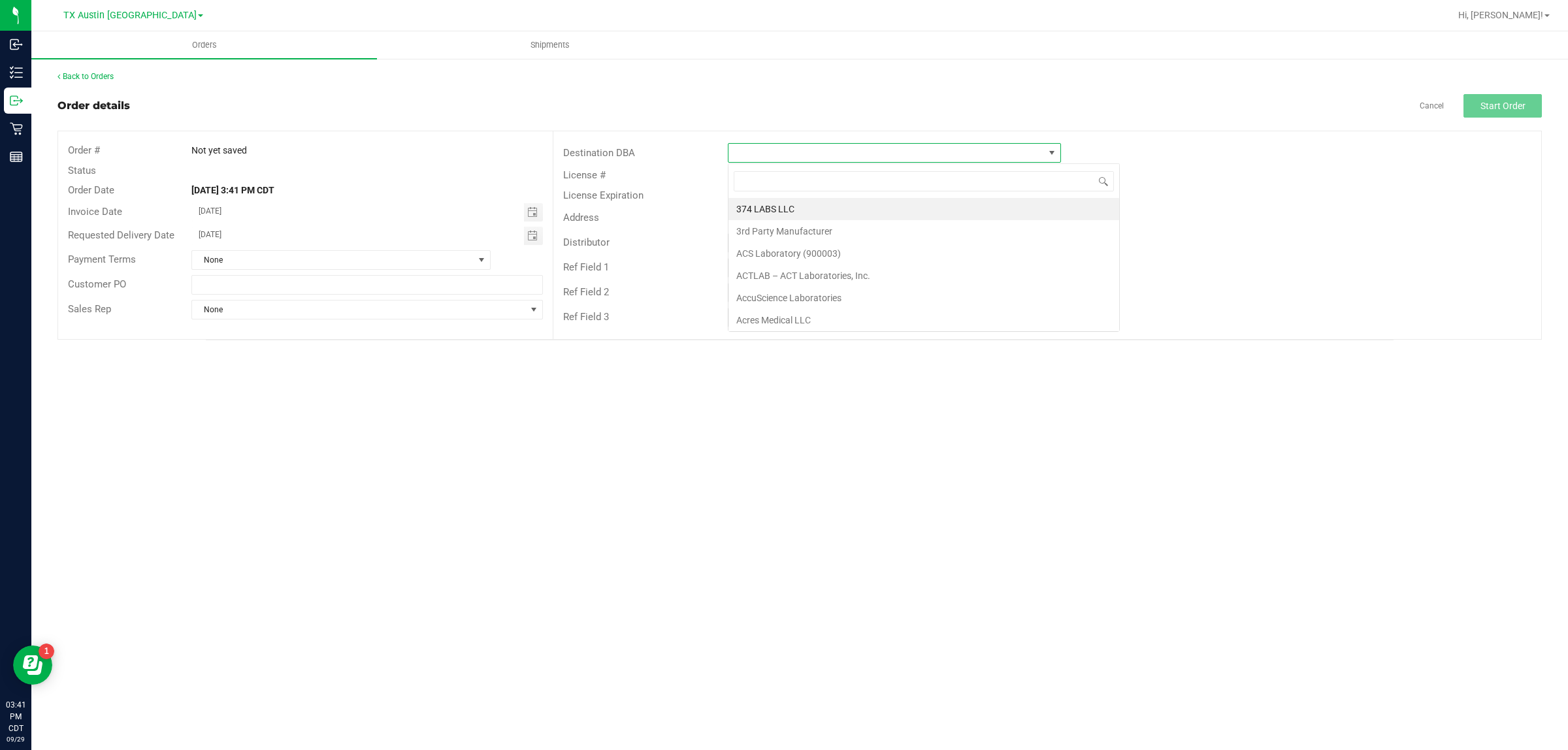
scroll to position [20, 333]
type input "tx"
click at [782, 253] on li "TX South-[GEOGRAPHIC_DATA] Retail" at bounding box center [894, 253] width 332 height 22
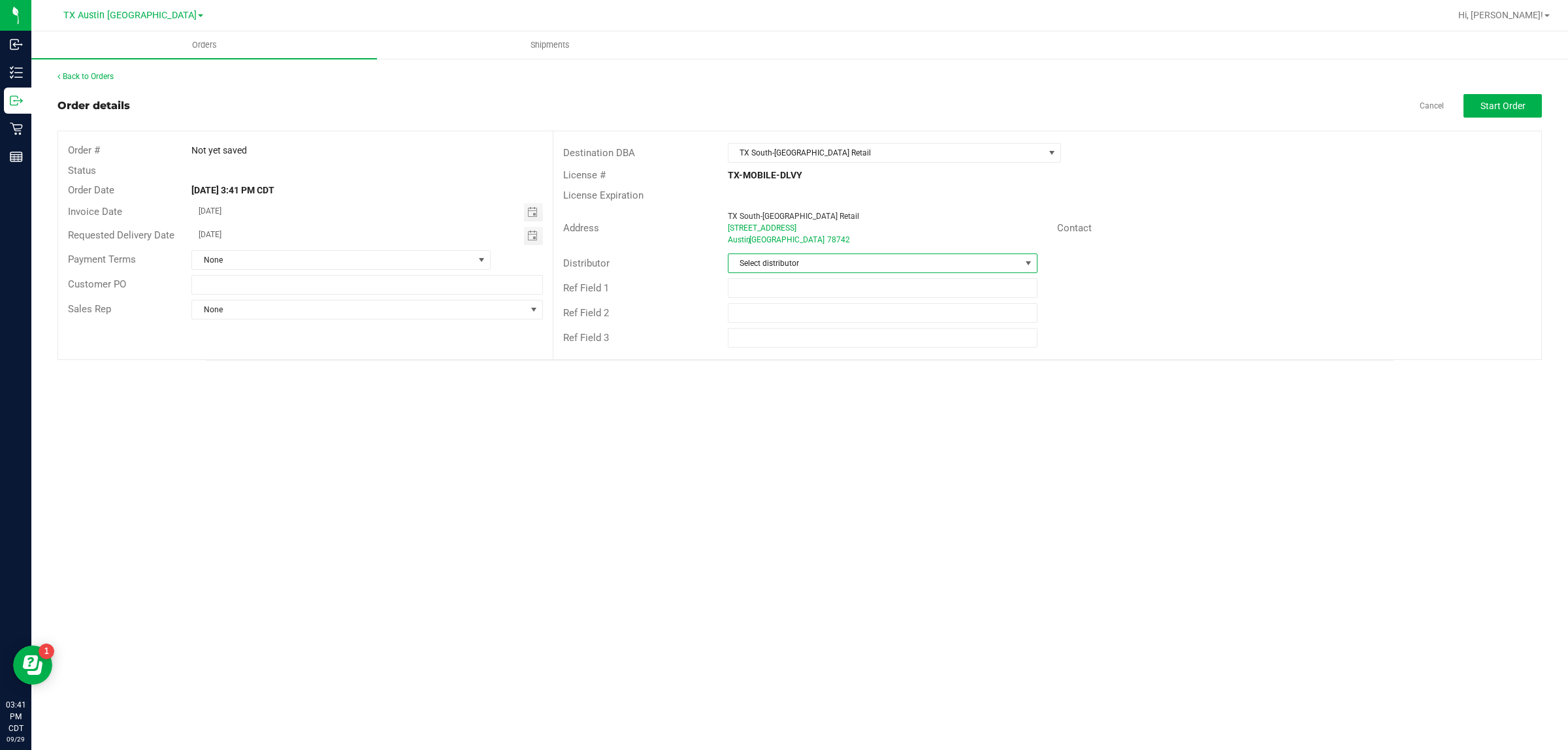
click at [782, 272] on span "Select distributor" at bounding box center [874, 263] width 292 height 19
type input "aus"
click at [782, 316] on li "Austin DC" at bounding box center [882, 319] width 309 height 22
click at [782, 99] on button "Start Order" at bounding box center [1502, 105] width 79 height 23
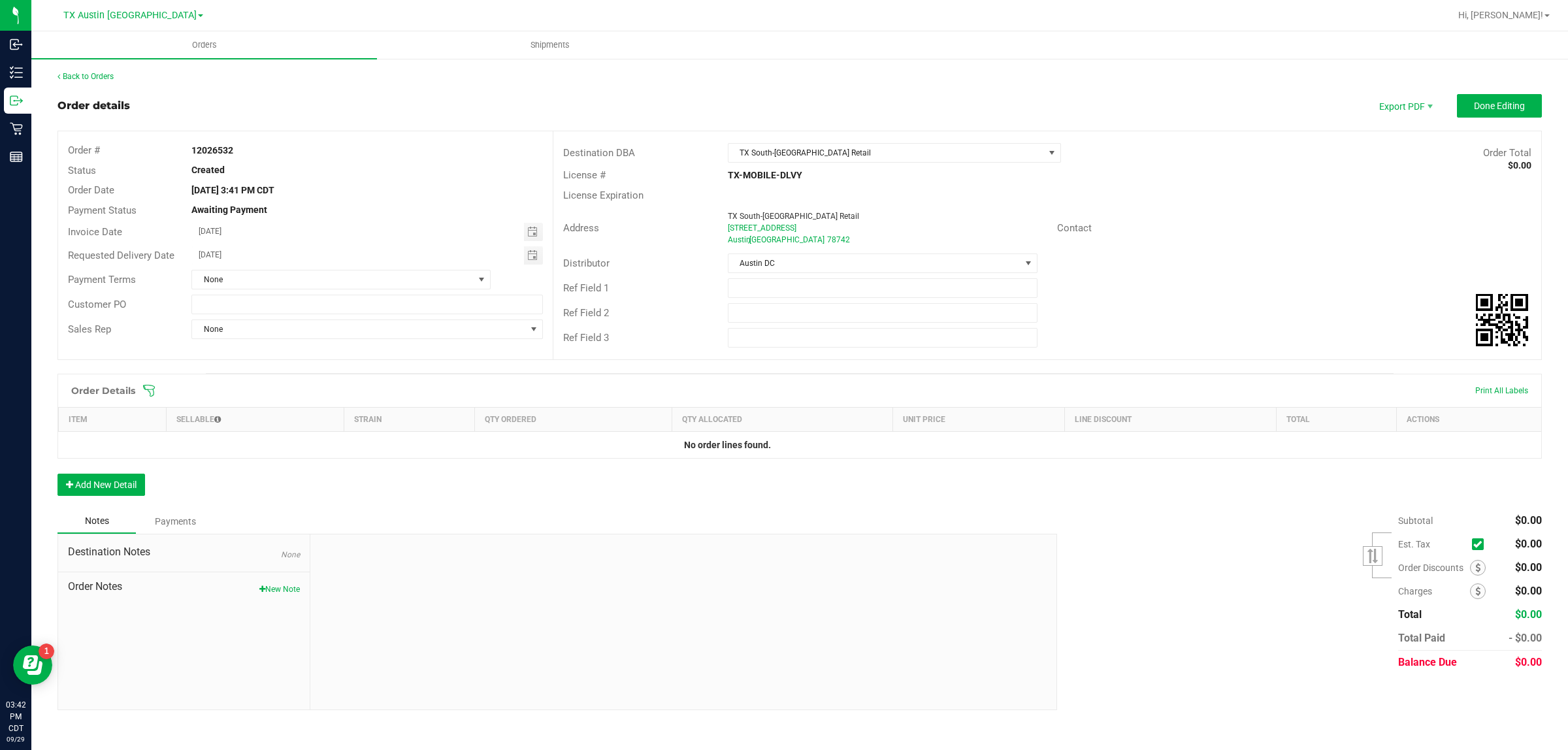
click at [145, 390] on icon at bounding box center [149, 390] width 12 height 12
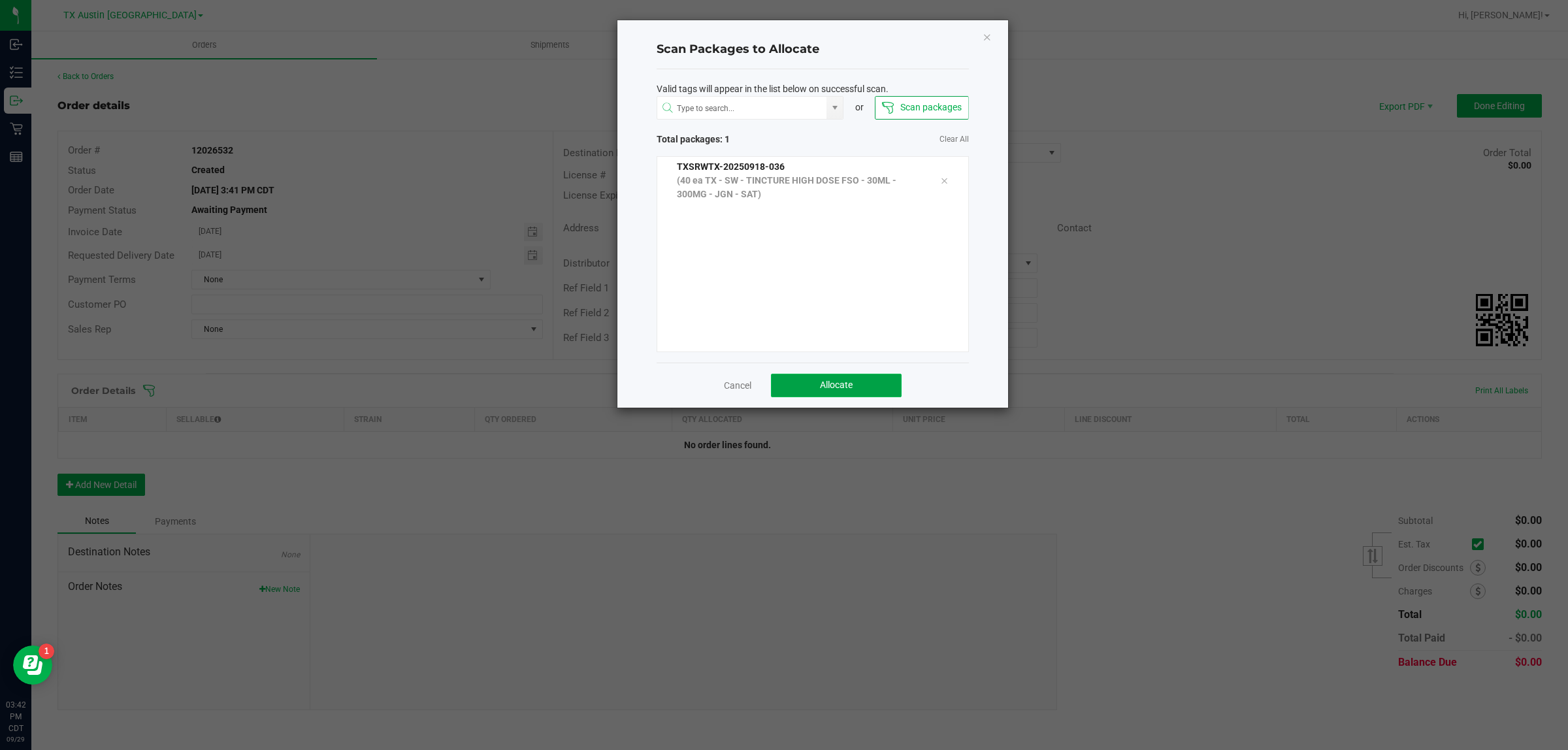
click at [782, 383] on button "Allocate" at bounding box center [836, 385] width 130 height 23
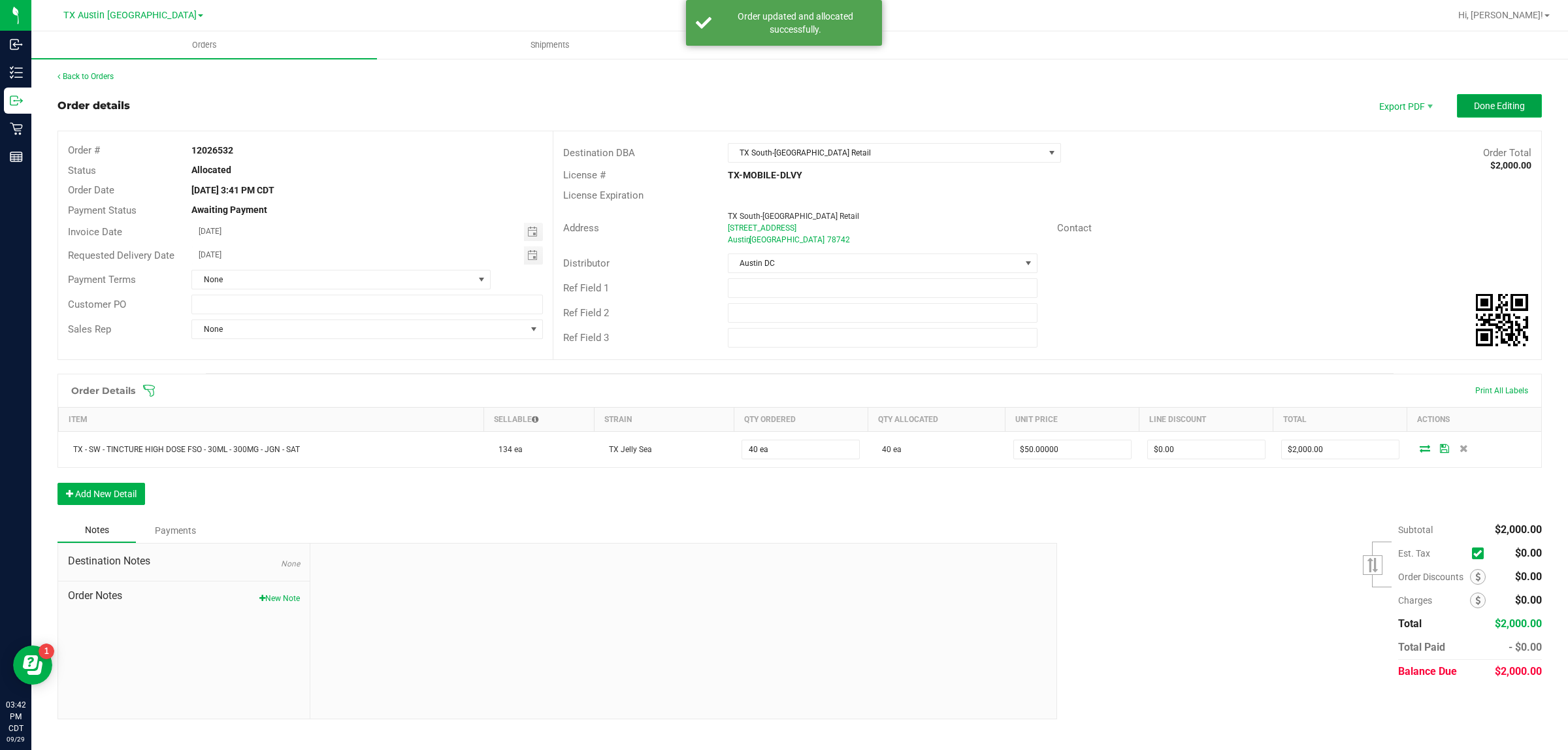
click at [782, 106] on span "Done Editing" at bounding box center [1499, 105] width 51 height 11
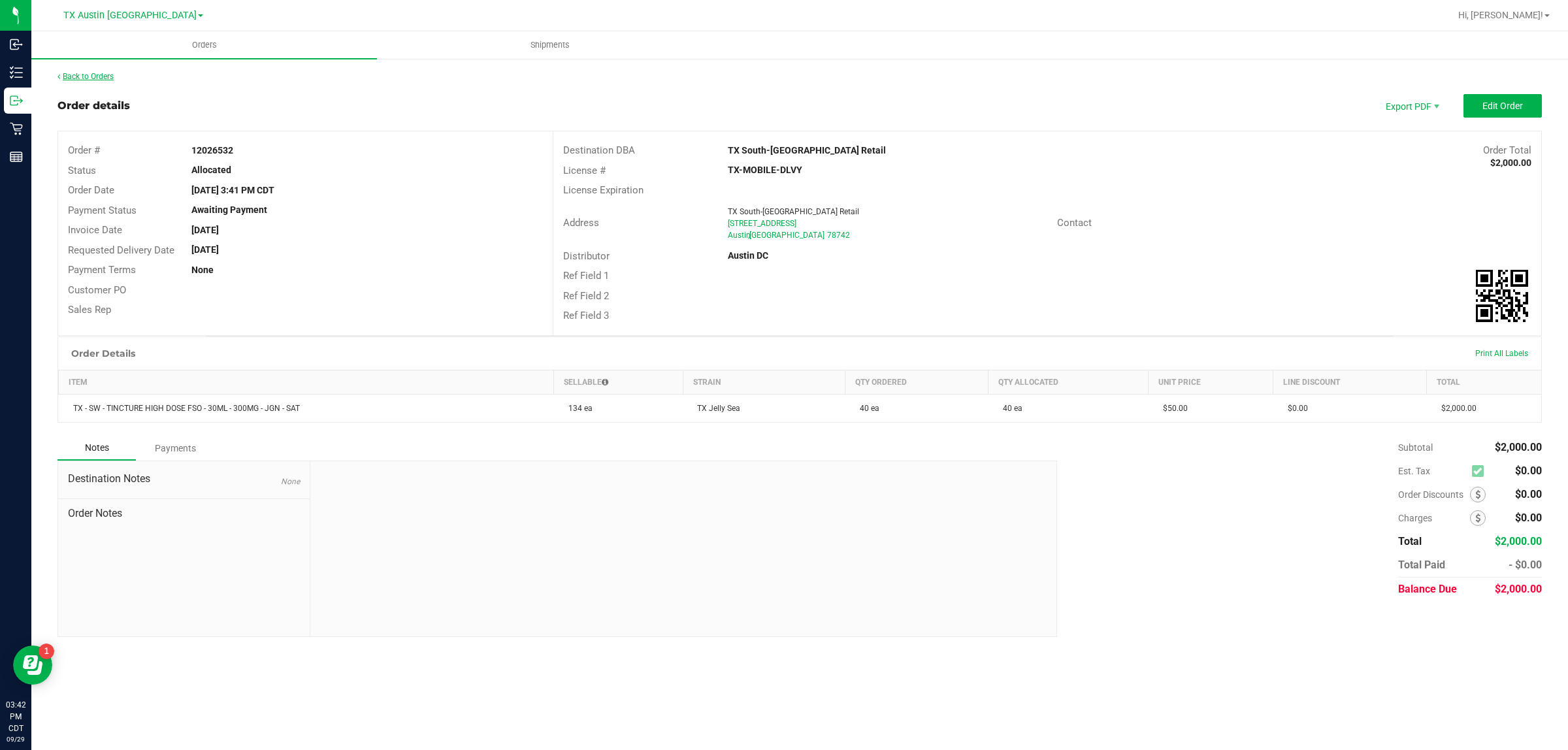
click at [110, 74] on link "Back to Orders" at bounding box center [85, 76] width 56 height 9
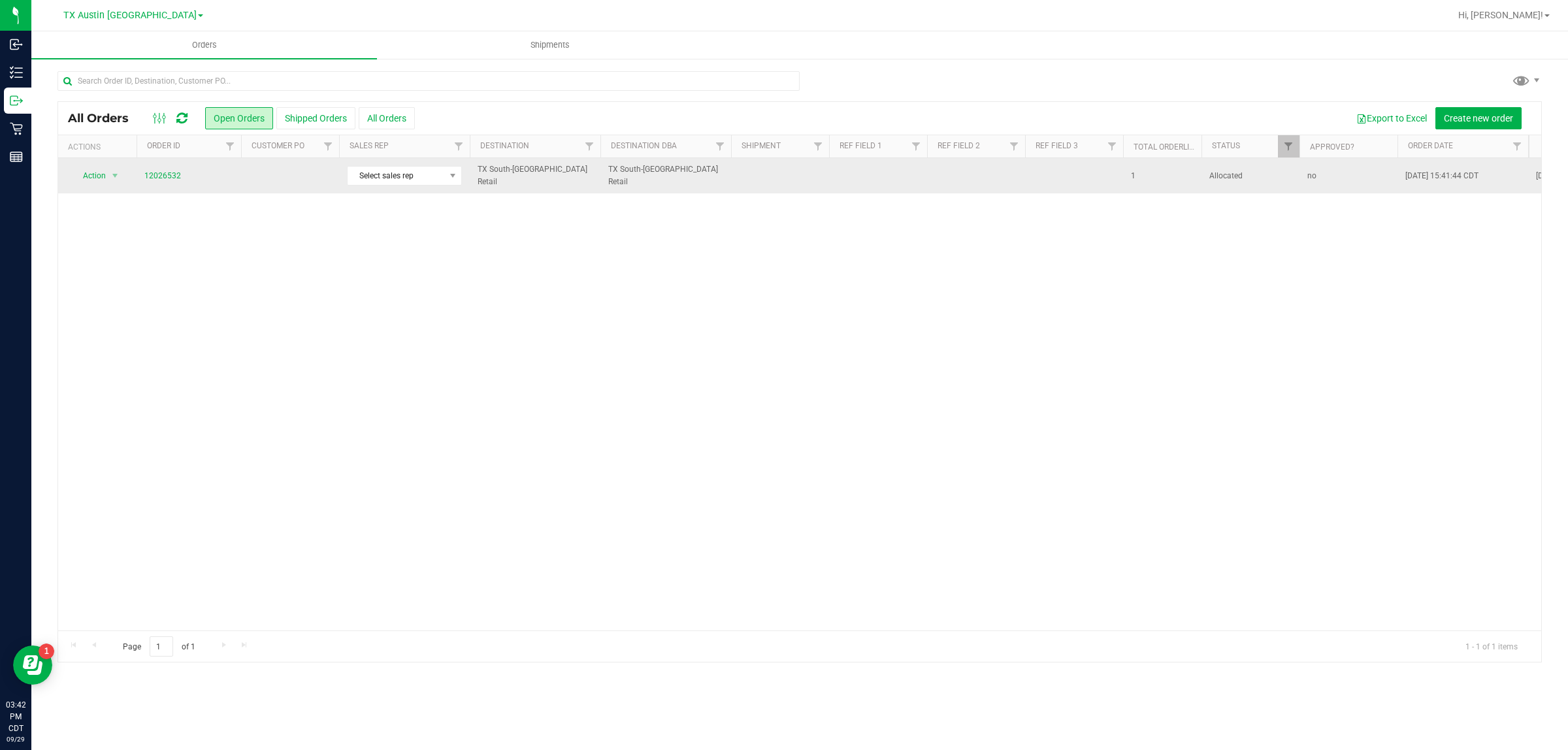
click at [255, 177] on td at bounding box center [290, 176] width 98 height 36
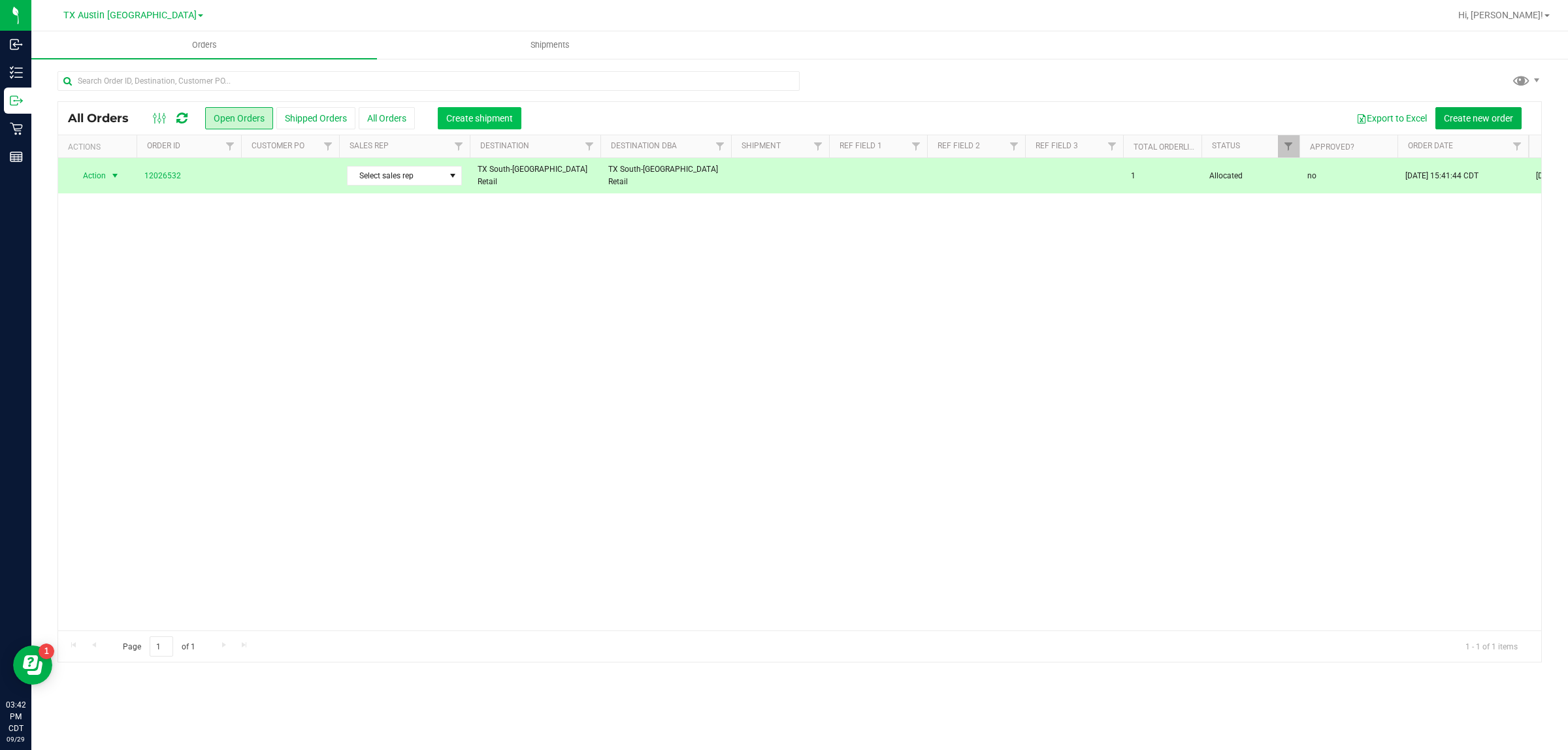
click at [478, 114] on span "Create shipment" at bounding box center [479, 118] width 66 height 11
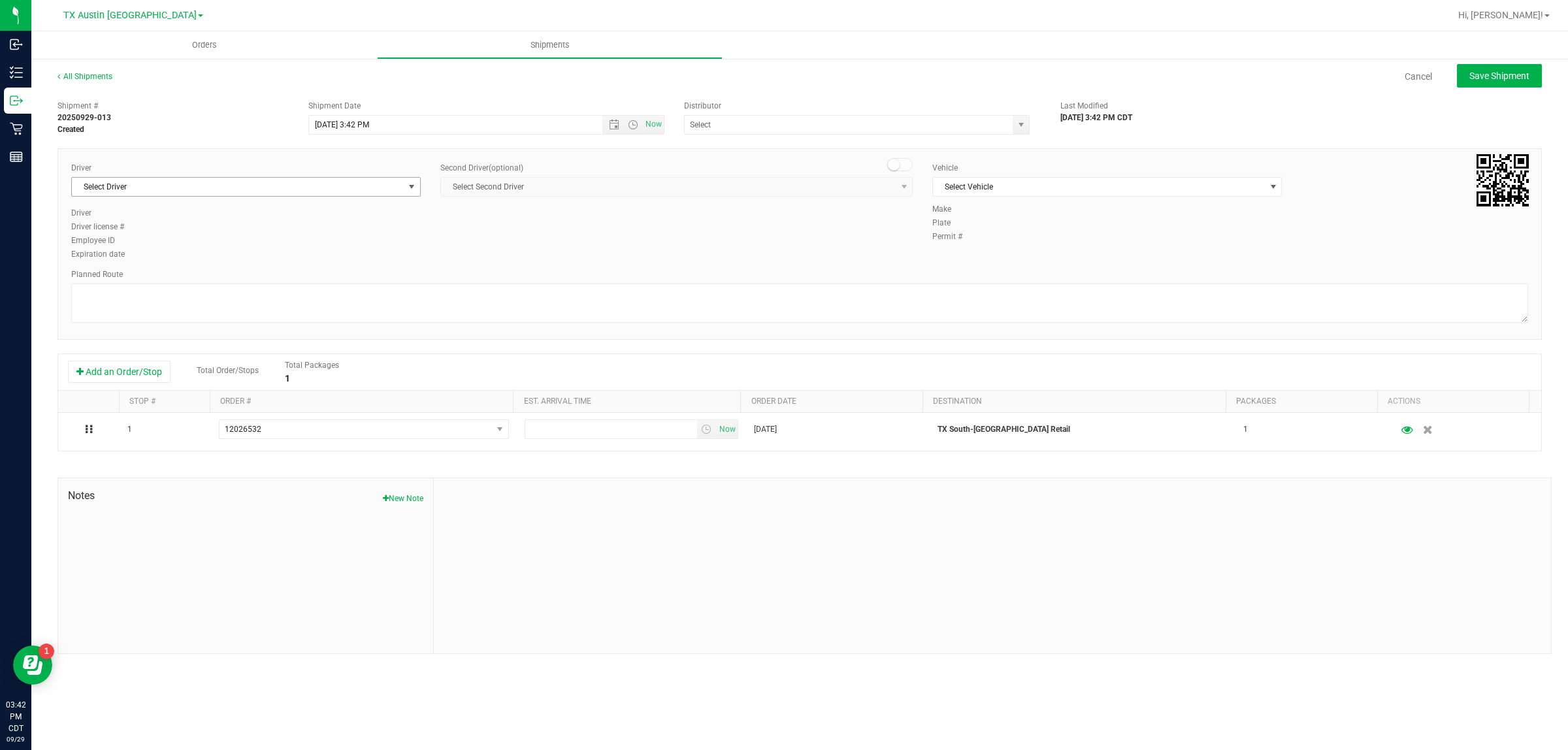
click at [322, 186] on span "Select Driver" at bounding box center [238, 186] width 332 height 19
click at [326, 235] on li "William Bates" at bounding box center [246, 241] width 348 height 19
type input "bat"
click at [782, 187] on span "Select Vehicle" at bounding box center [1099, 186] width 332 height 19
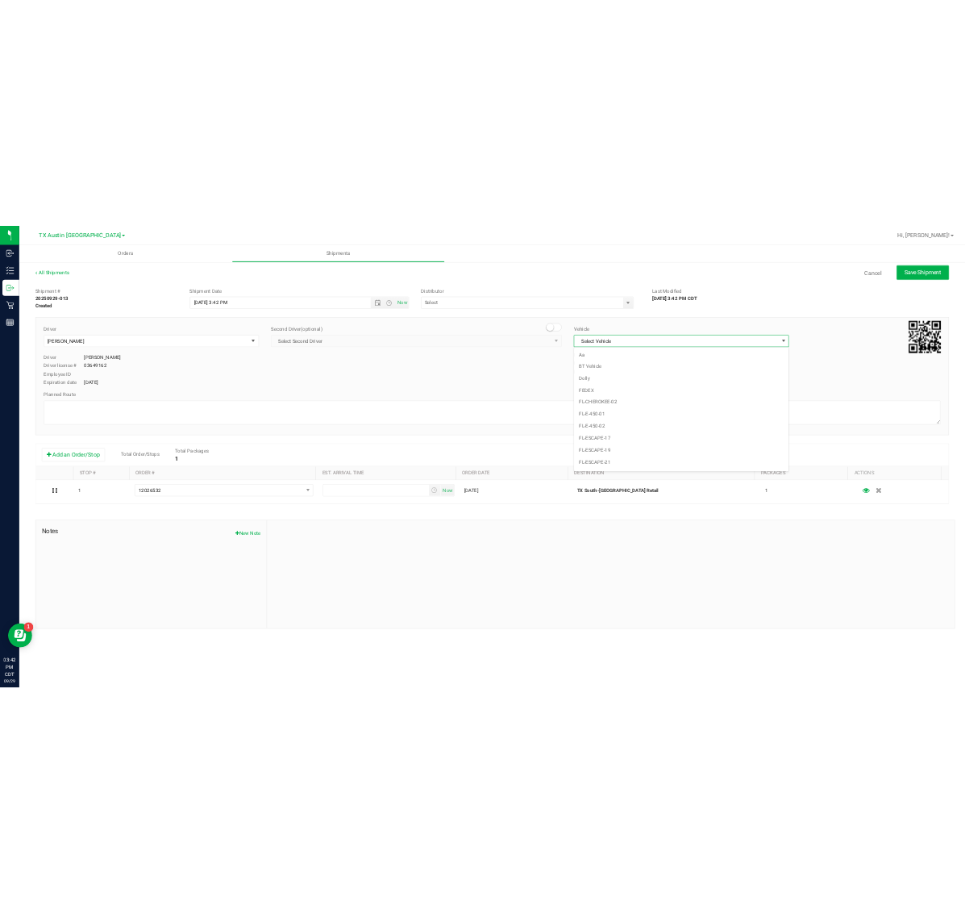
scroll to position [1025, 0]
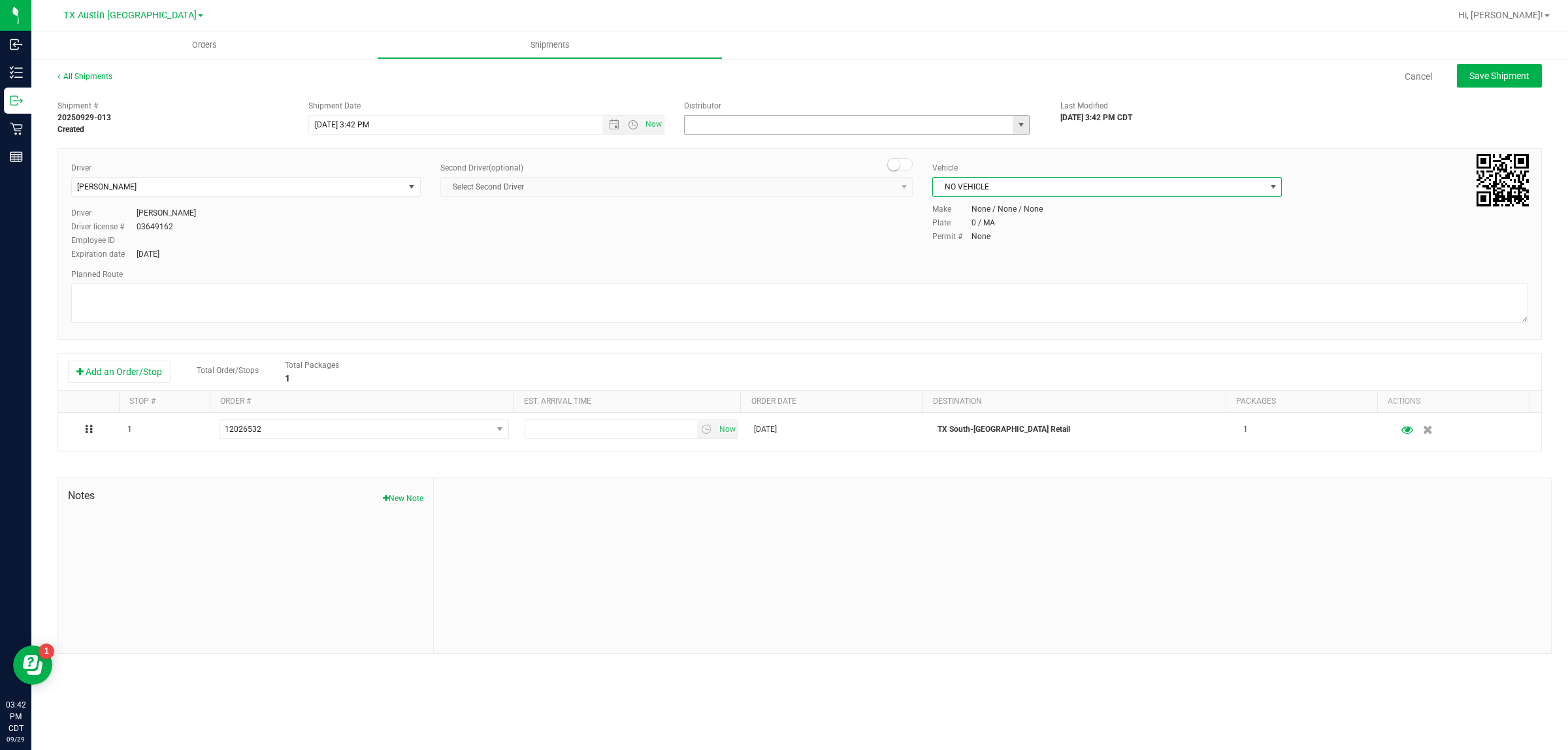
click at [782, 129] on input "text" at bounding box center [843, 125] width 318 height 19
click at [782, 143] on li "Austin DC" at bounding box center [856, 147] width 344 height 19
type input "Austin DC"
click at [651, 125] on span "Now" at bounding box center [654, 124] width 22 height 19
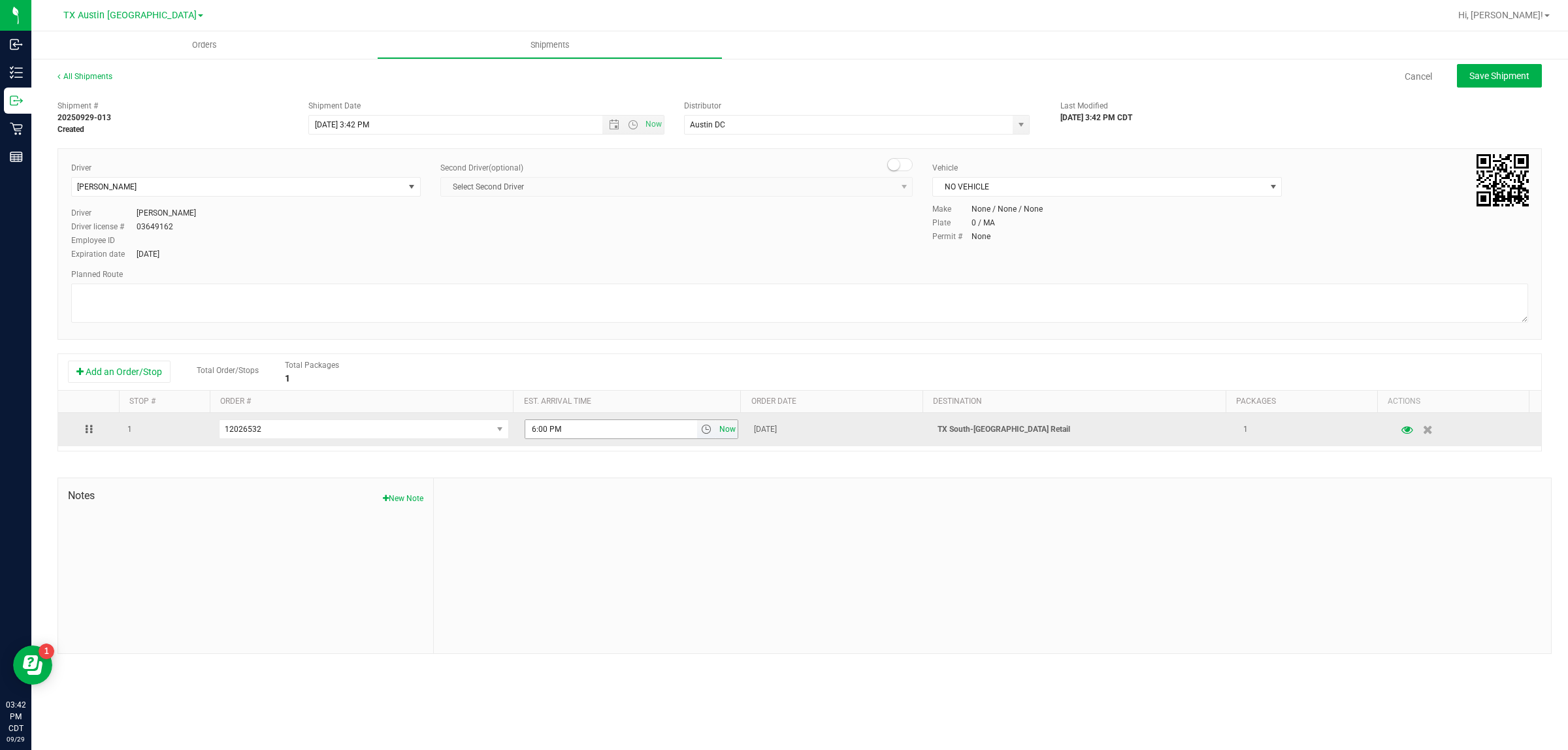
click at [718, 424] on span "Now" at bounding box center [727, 429] width 22 height 19
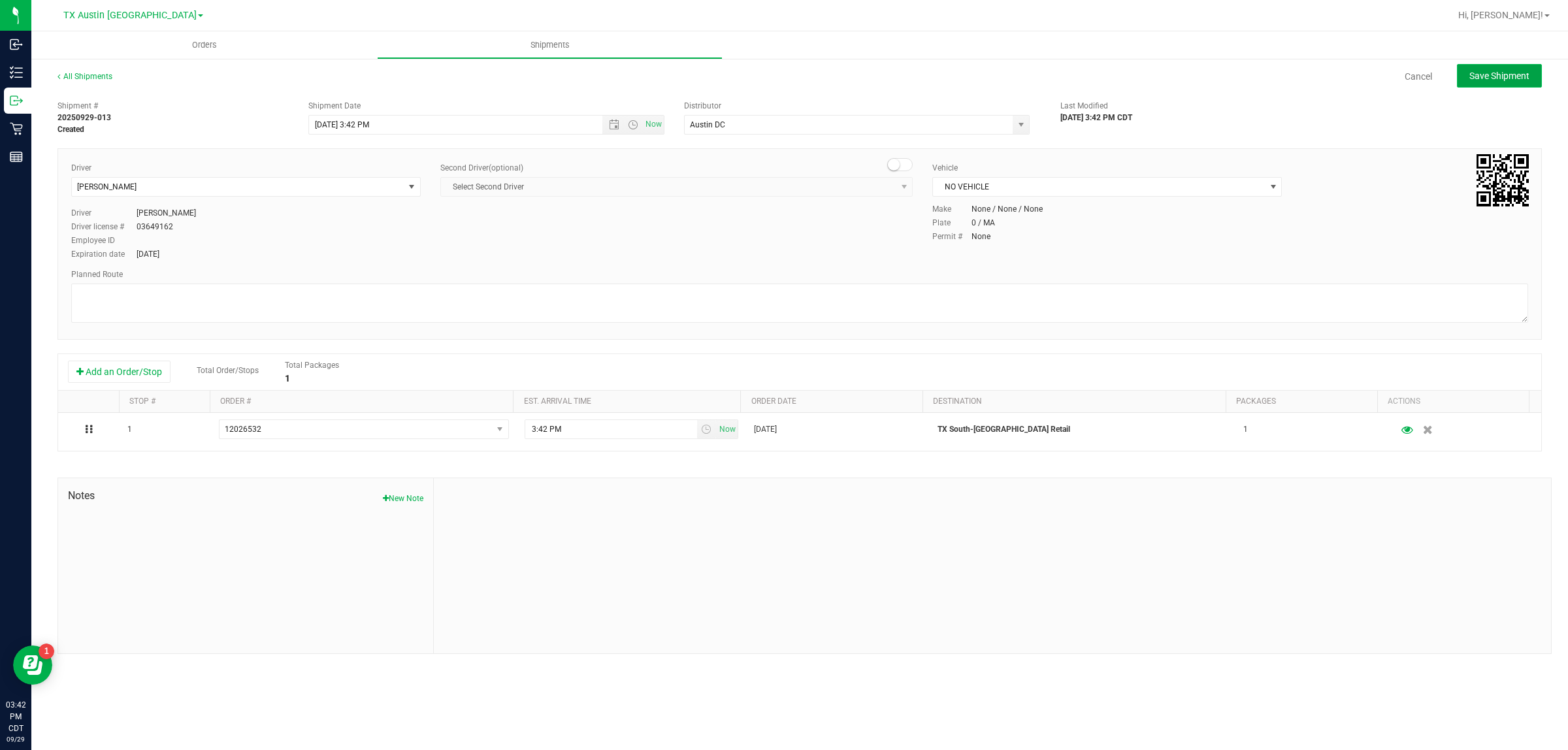
click at [782, 76] on span "Save Shipment" at bounding box center [1499, 75] width 60 height 11
type input "9/29/2025 8:42 PM"
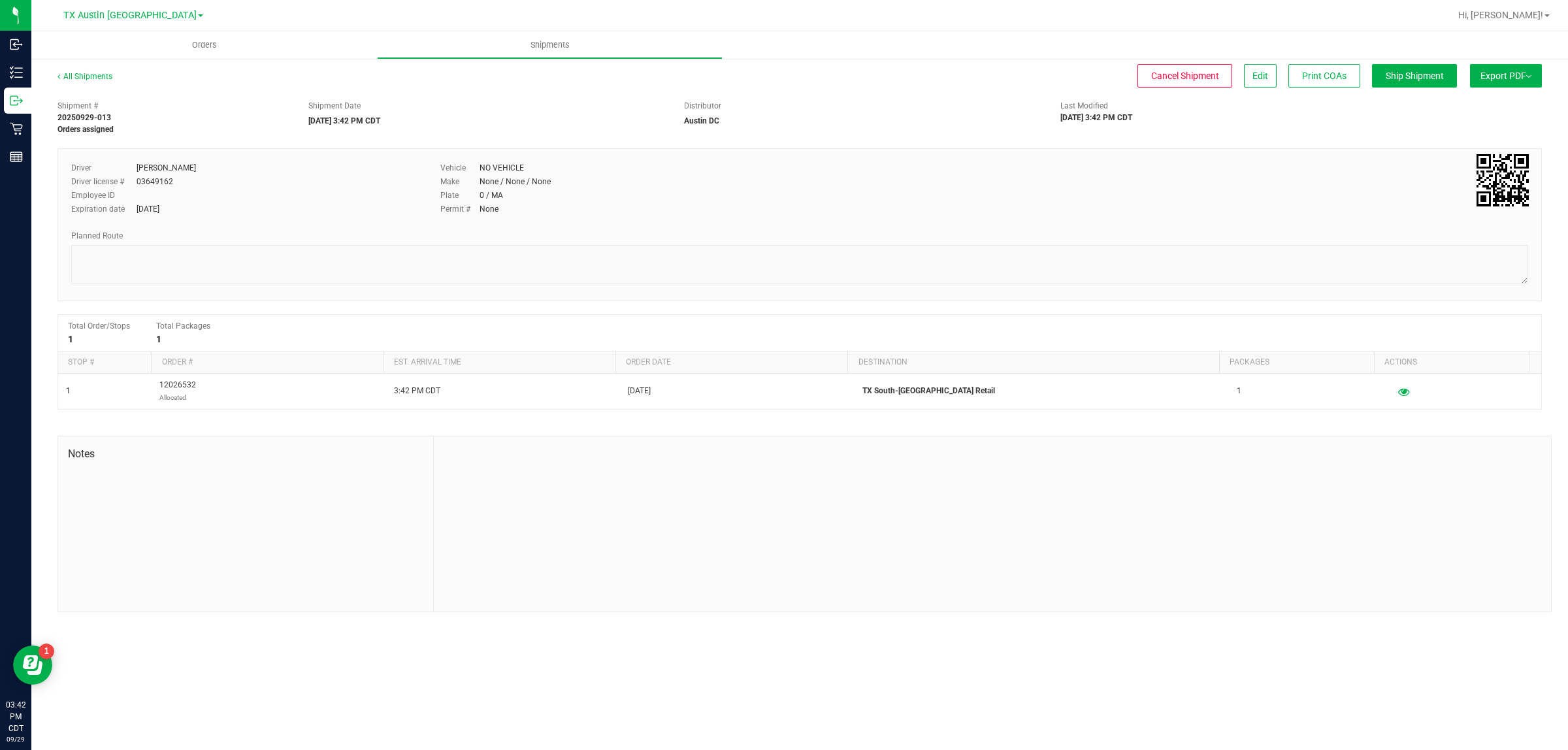
click at [782, 62] on div "All Shipments Cancel Shipment Edit Print COAs Ship Shipment Export PDF Manifest…" at bounding box center [799, 341] width 1536 height 568
click at [782, 67] on button "Ship Shipment" at bounding box center [1414, 75] width 85 height 23
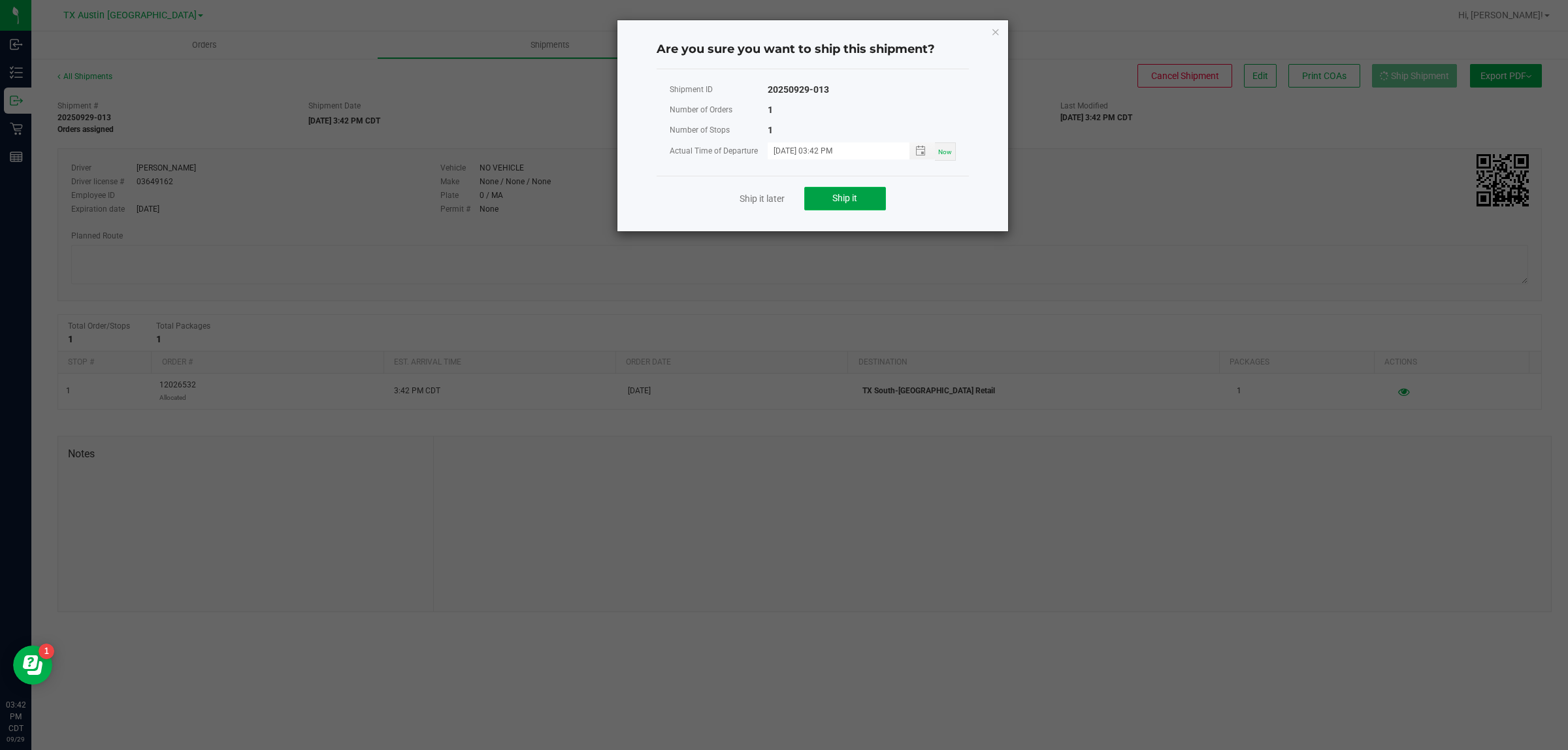
click at [782, 201] on button "Ship it" at bounding box center [845, 198] width 82 height 23
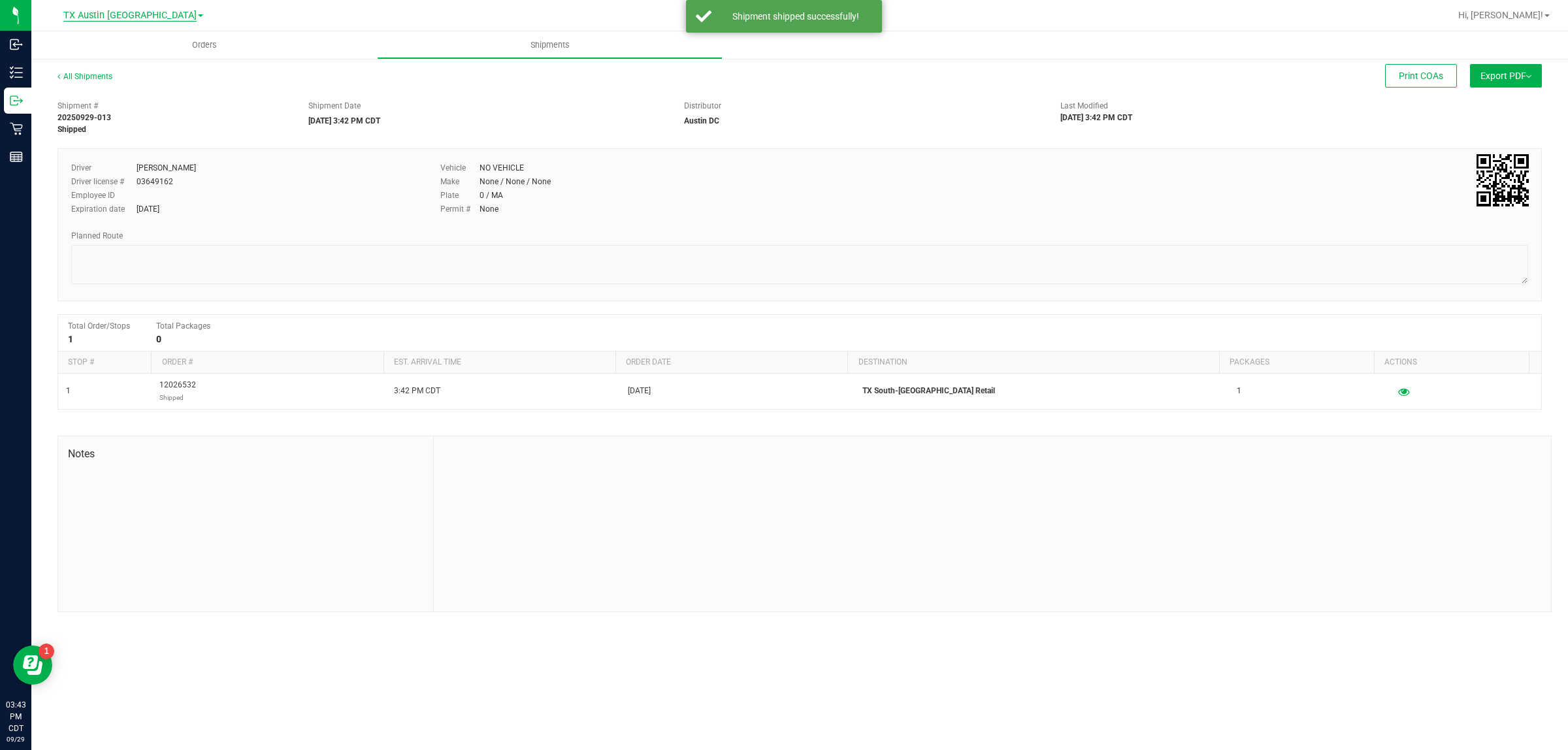
click at [116, 14] on span "TX Austin [GEOGRAPHIC_DATA]" at bounding box center [130, 15] width 134 height 12
click at [131, 99] on link "TX South-[GEOGRAPHIC_DATA] Retail" at bounding box center [134, 98] width 191 height 18
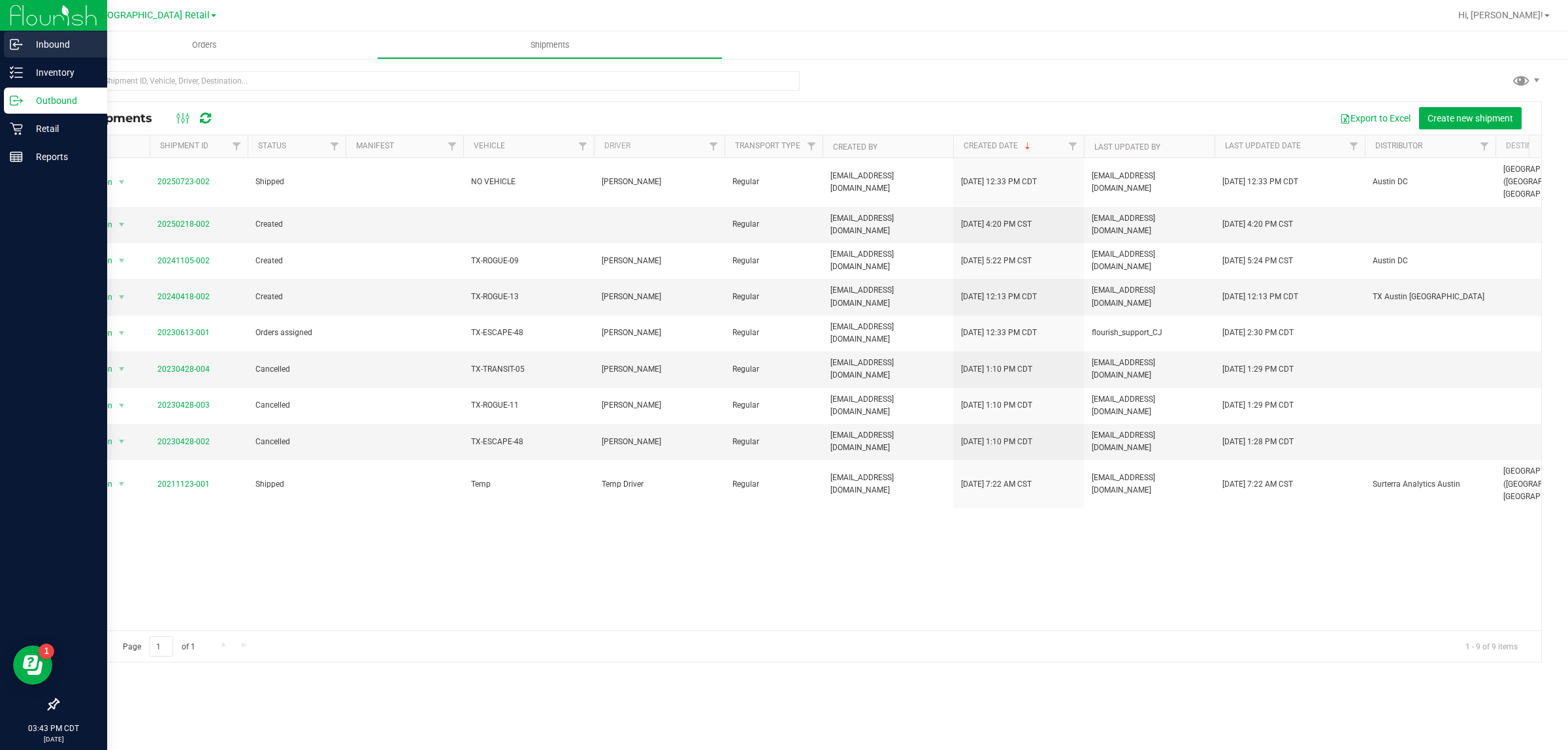
click at [53, 48] on p "Inbound" at bounding box center [62, 44] width 79 height 15
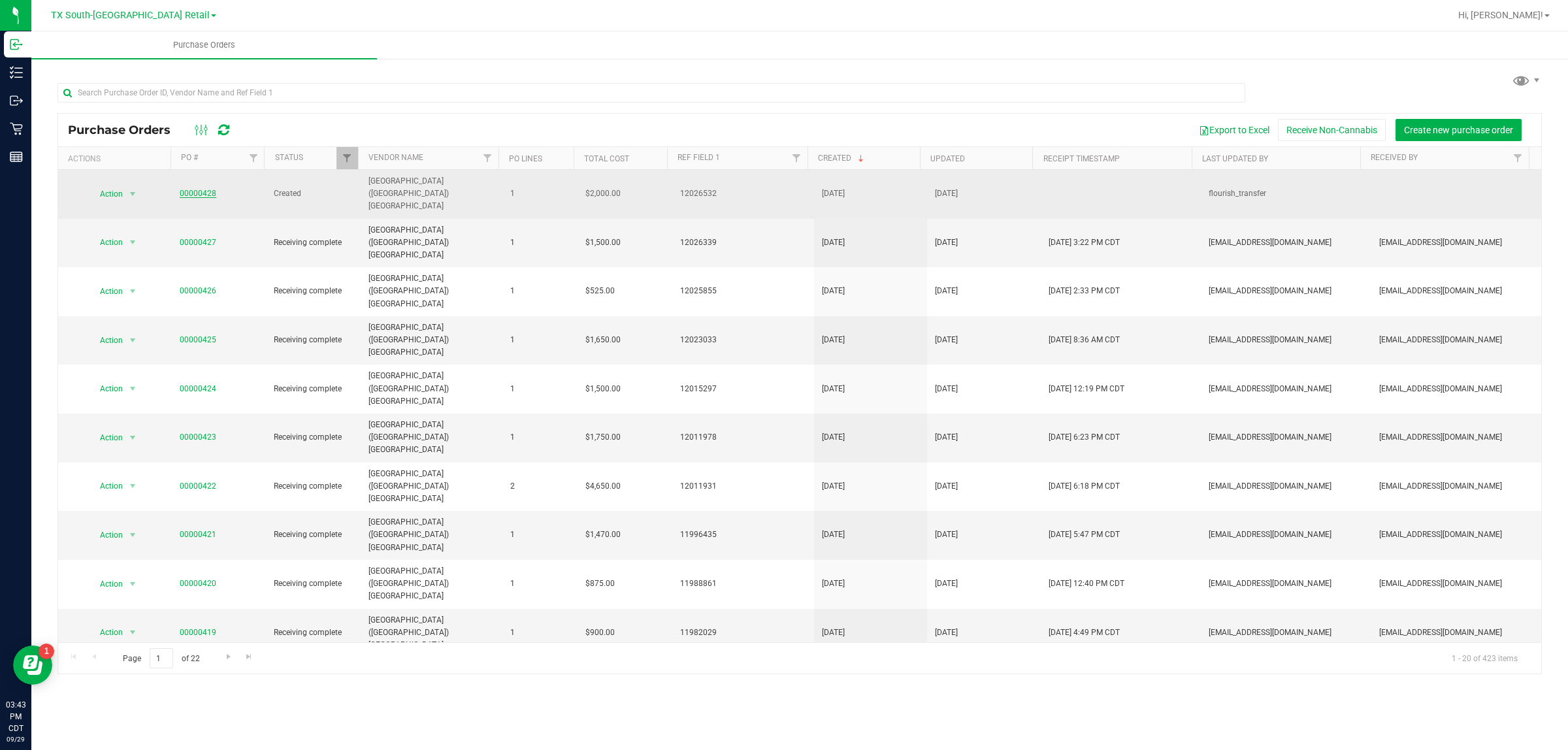
click at [187, 189] on link "00000428" at bounding box center [198, 193] width 36 height 9
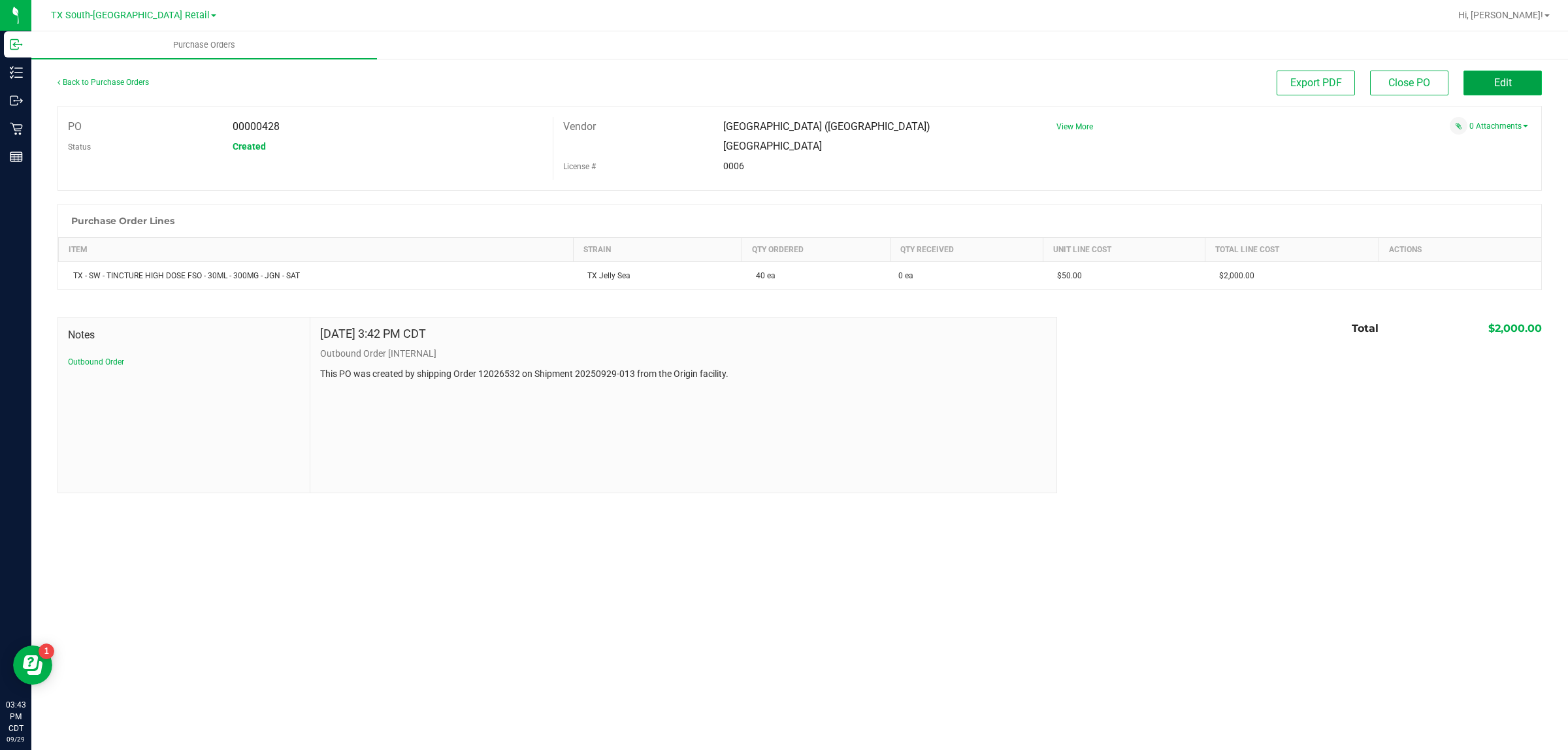
click at [782, 83] on button "Edit" at bounding box center [1502, 83] width 79 height 25
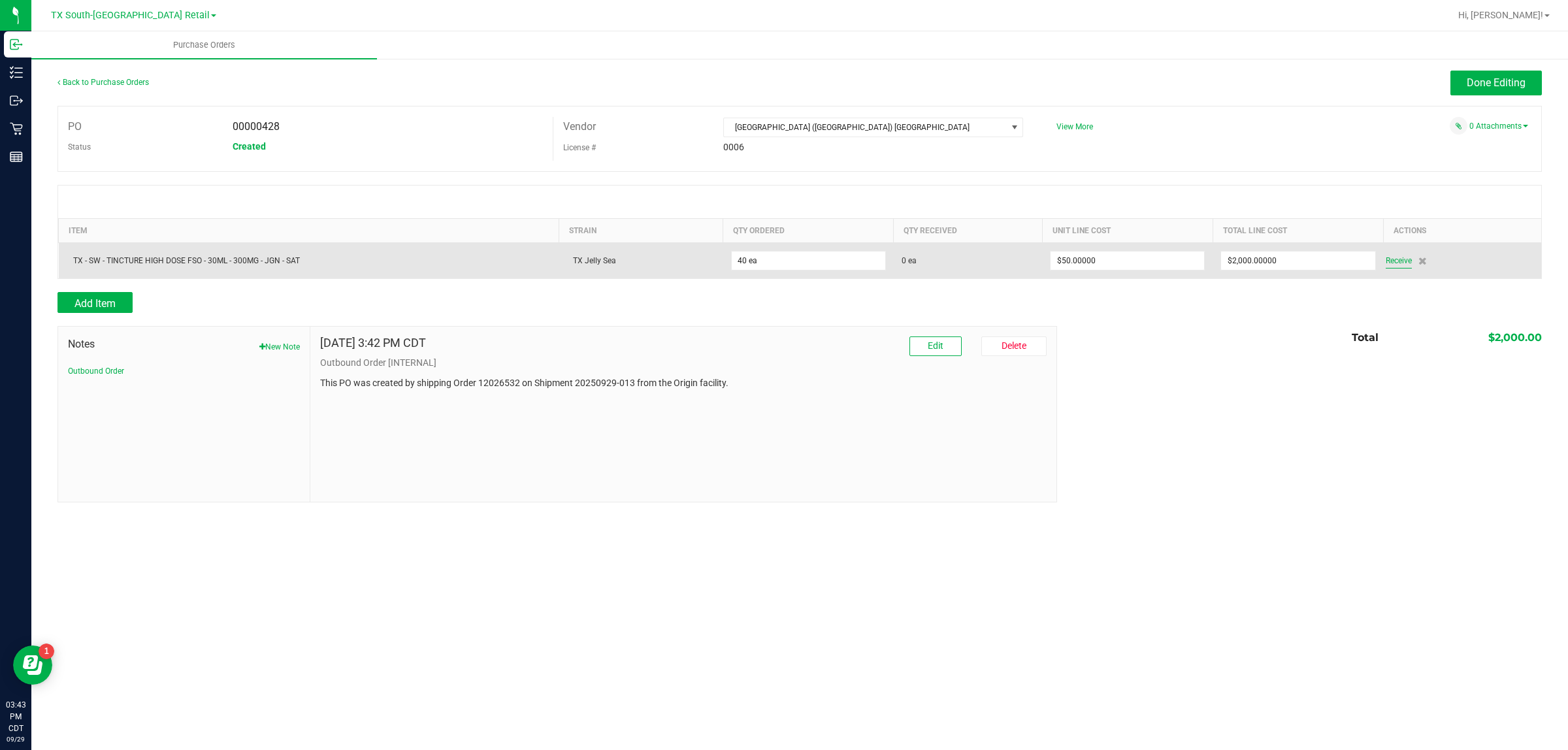
click at [782, 260] on span "Receive" at bounding box center [1399, 260] width 26 height 15
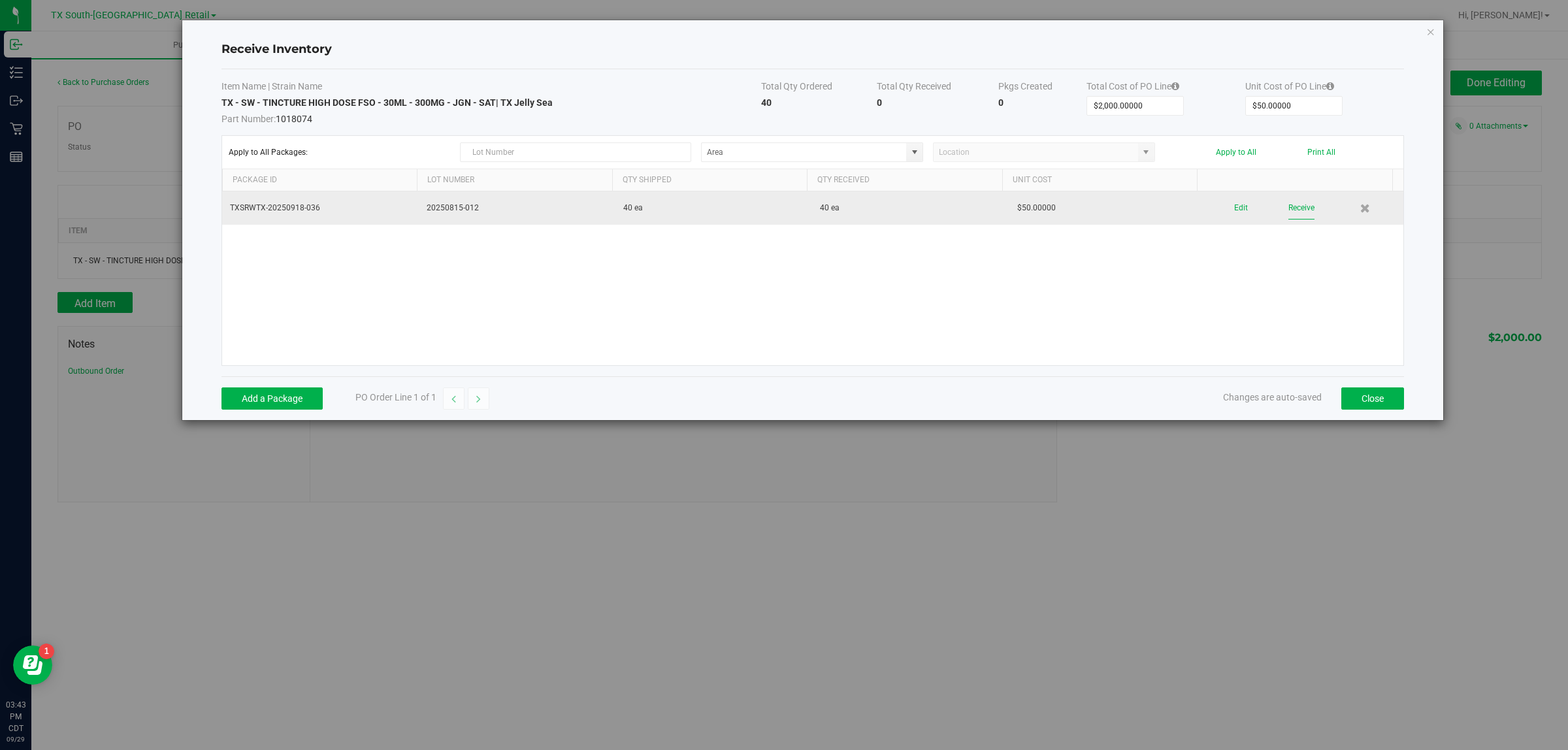
click at [782, 206] on button "Receive" at bounding box center [1302, 208] width 26 height 23
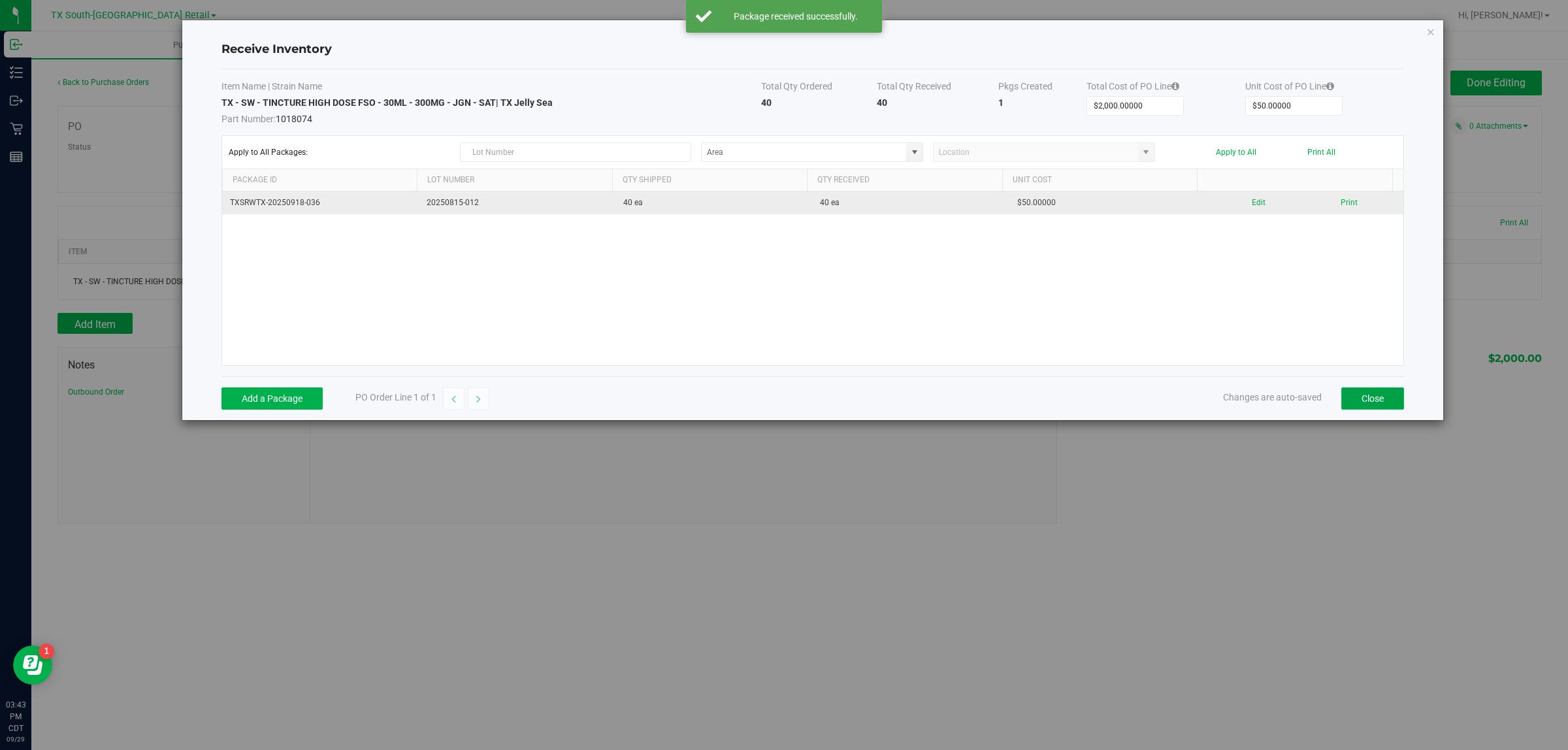
click at [782, 406] on button "Close" at bounding box center [1372, 398] width 62 height 22
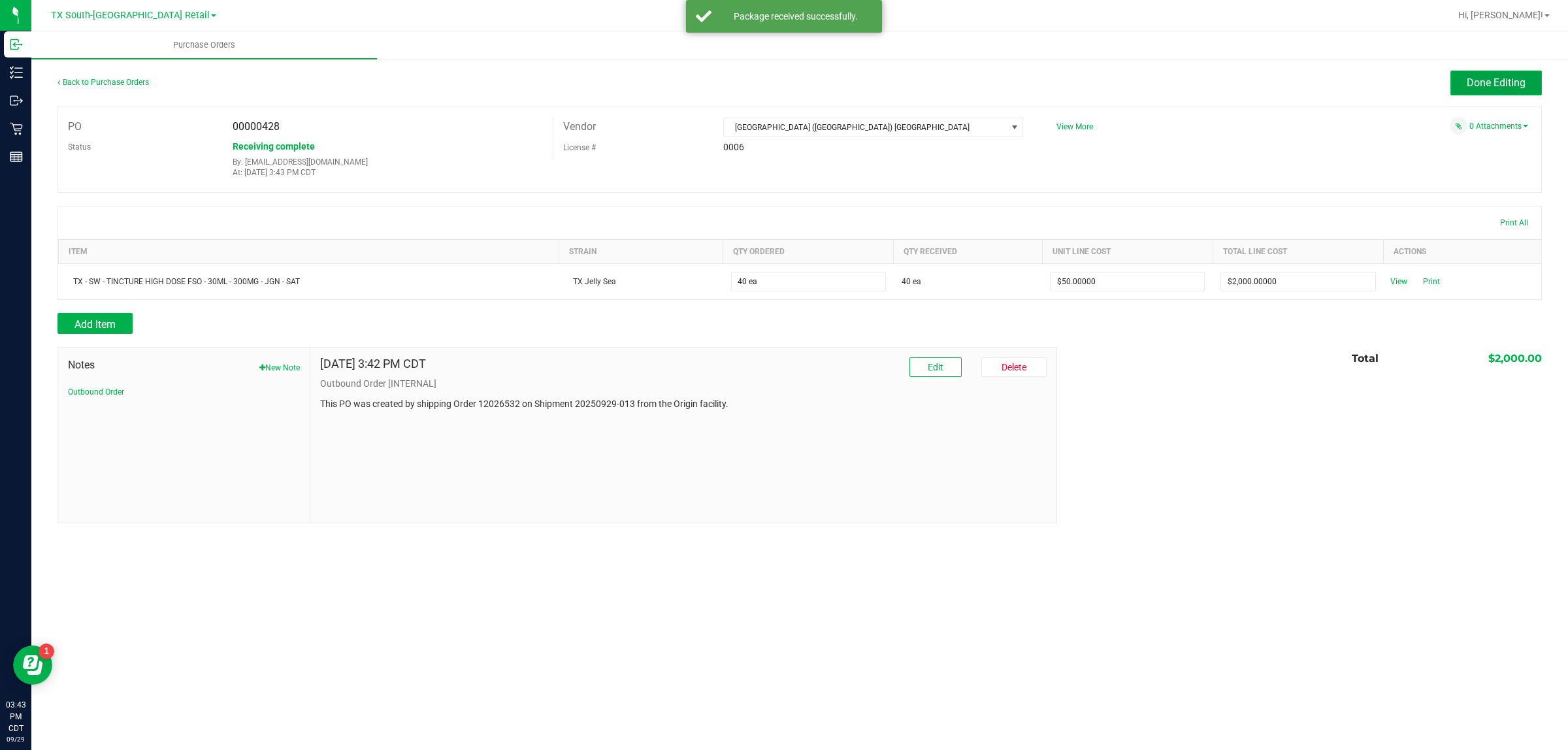
click at [782, 73] on button "Done Editing" at bounding box center [1496, 83] width 92 height 25
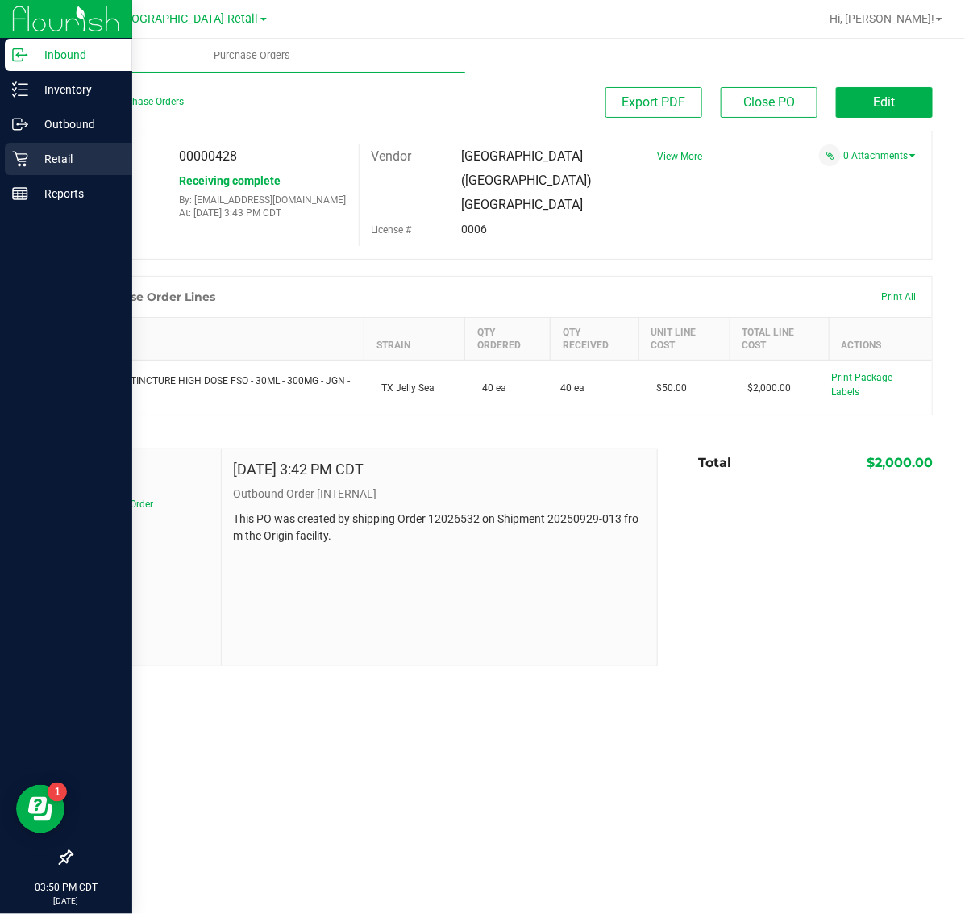
click at [51, 156] on p "Retail" at bounding box center [76, 158] width 97 height 19
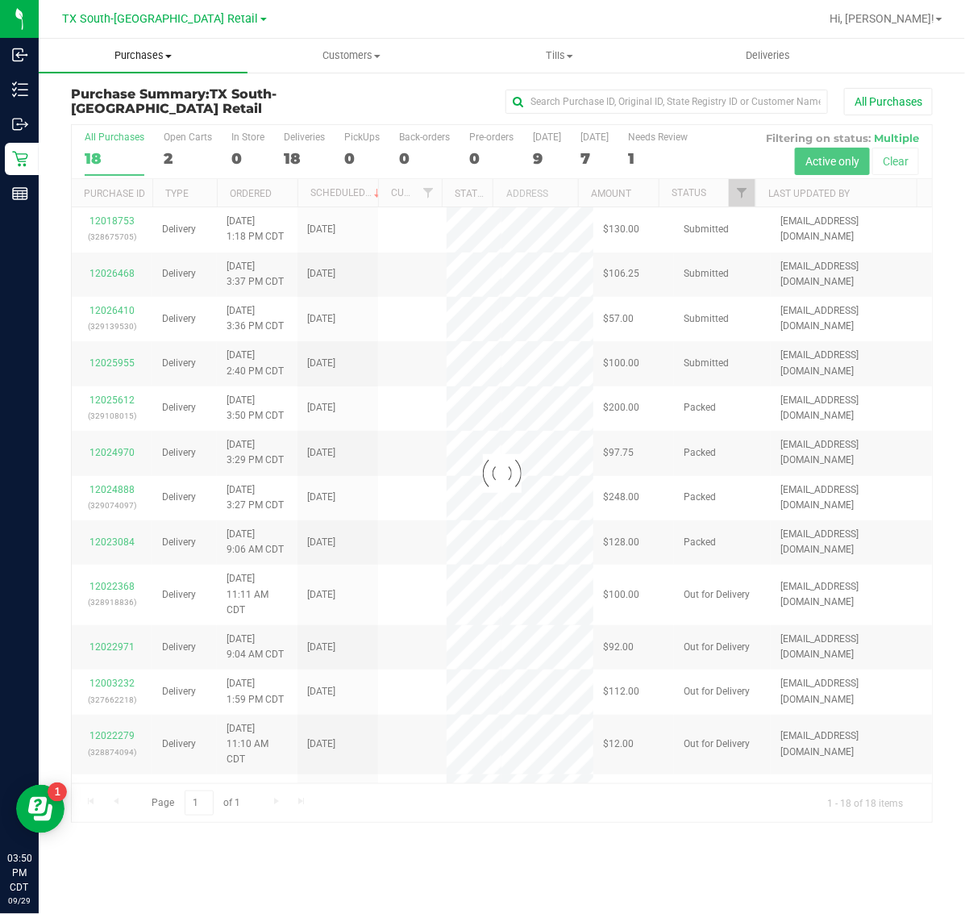
click at [141, 61] on span "Purchases" at bounding box center [143, 55] width 209 height 15
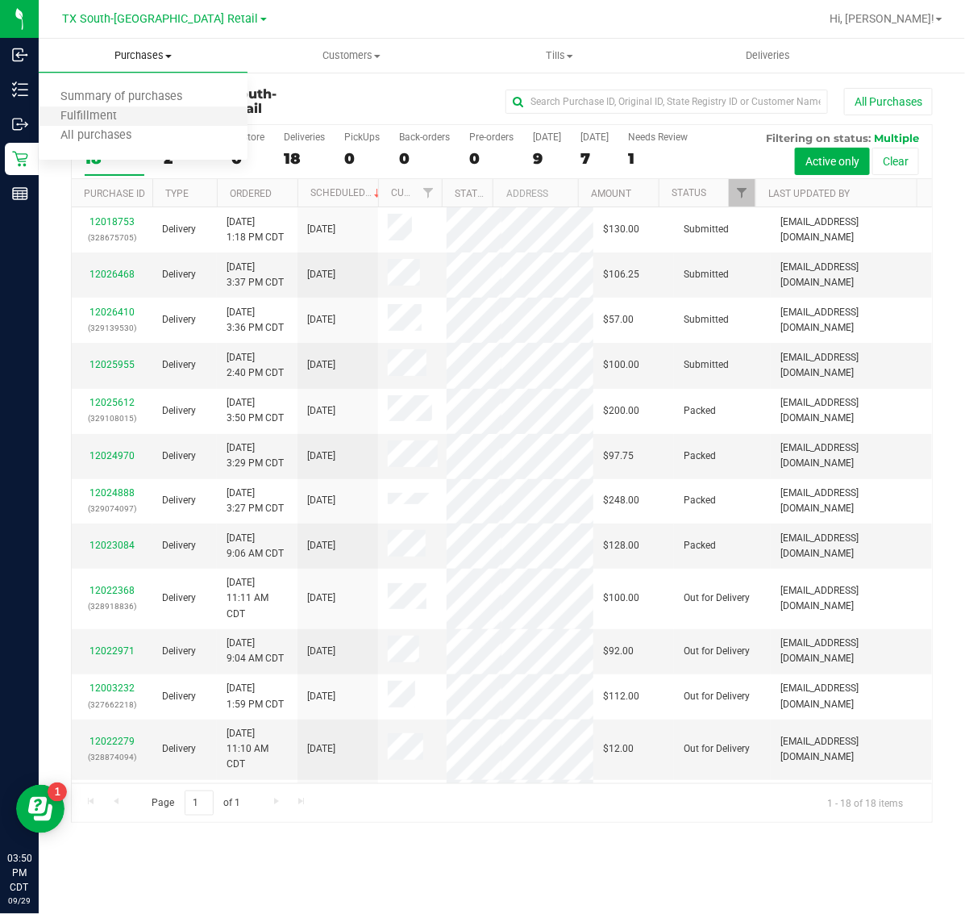
click at [159, 107] on li "Fulfillment" at bounding box center [143, 116] width 209 height 19
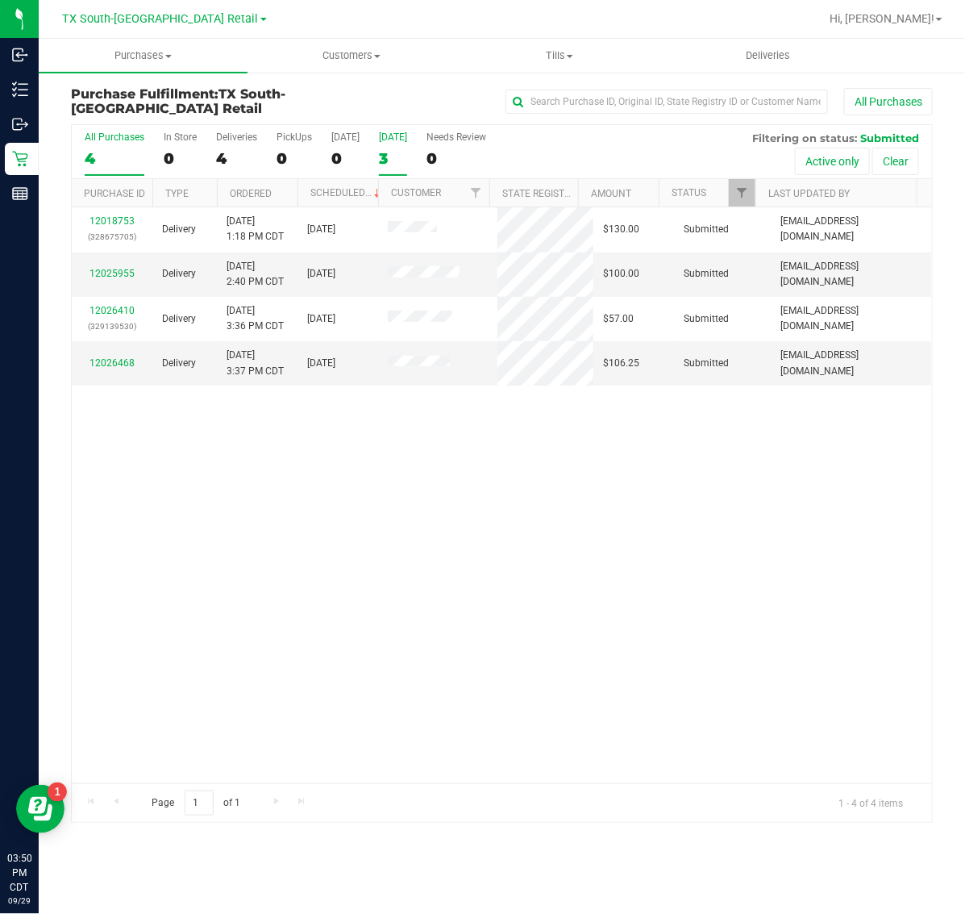
click at [393, 153] on div "3" at bounding box center [393, 158] width 28 height 19
click at [0, 0] on input "[DATE] 3" at bounding box center [0, 0] width 0 height 0
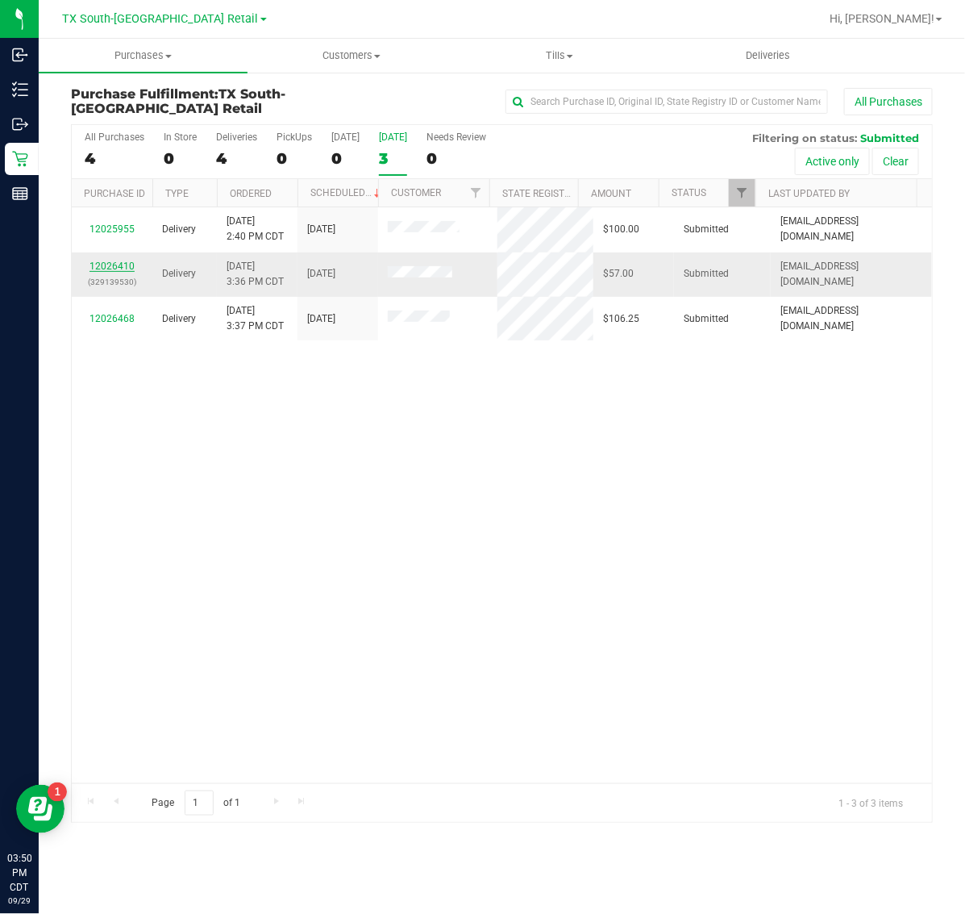
click at [110, 272] on link "12026410" at bounding box center [112, 266] width 45 height 11
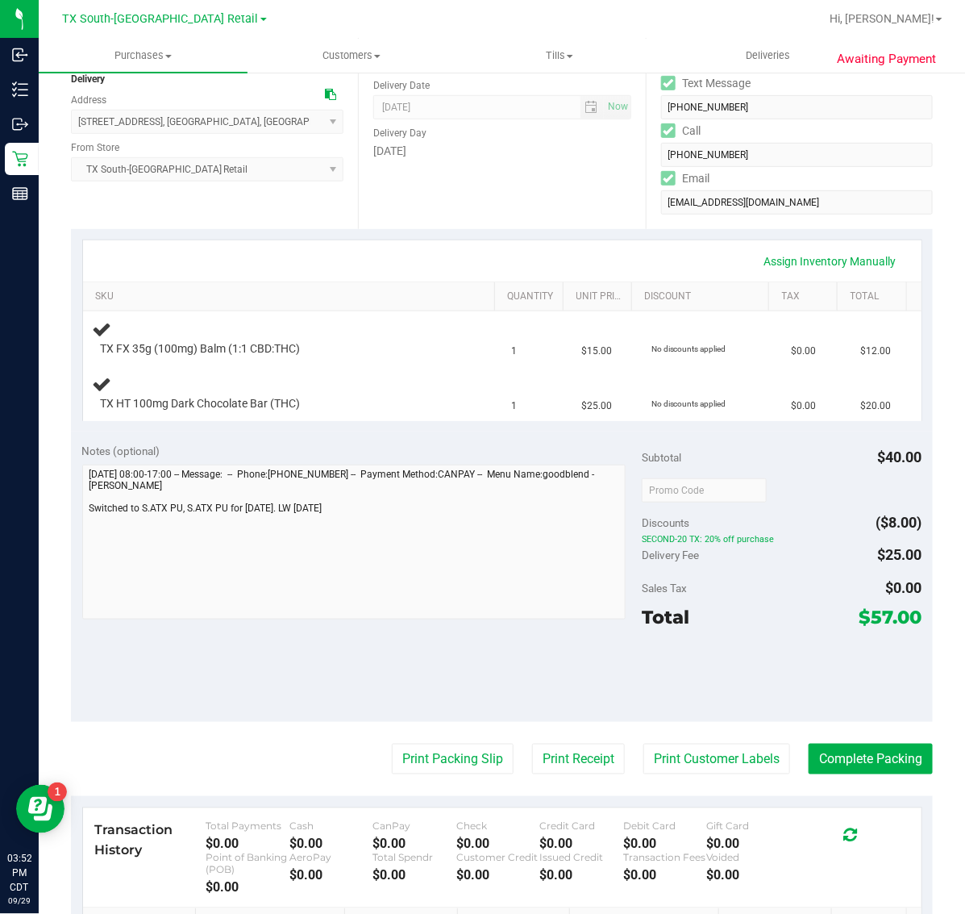
scroll to position [202, 0]
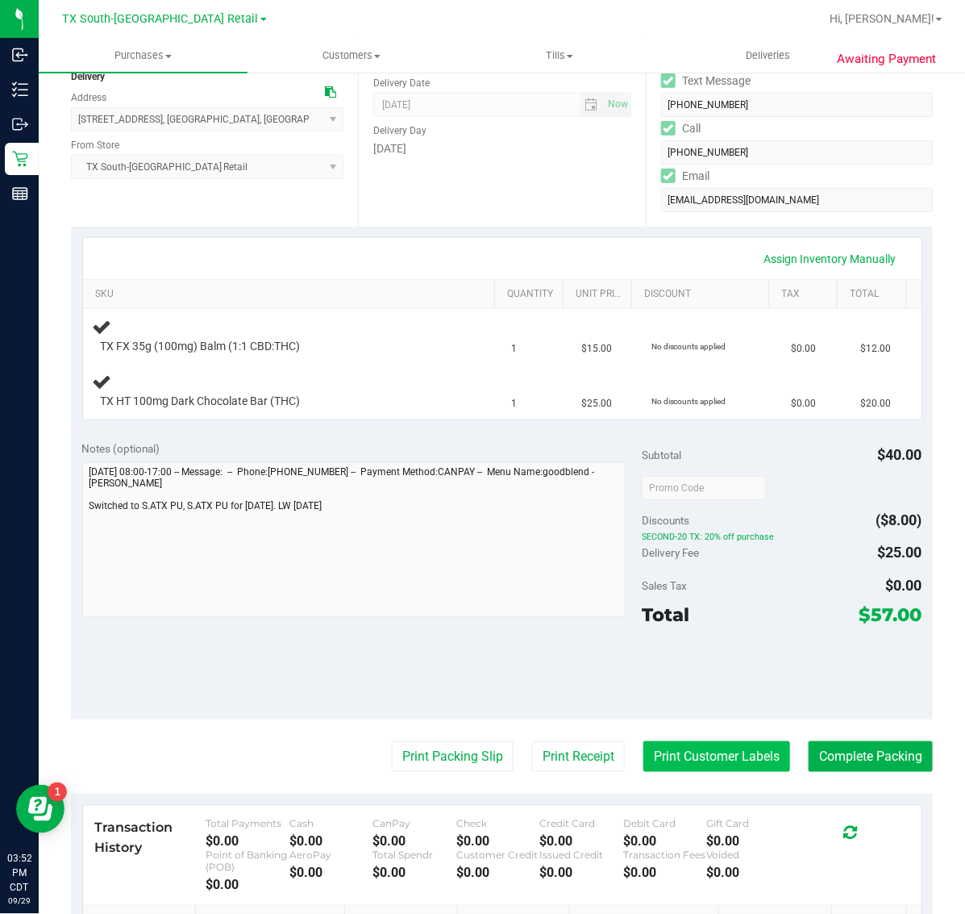
click at [711, 748] on button "Print Customer Labels" at bounding box center [717, 756] width 147 height 31
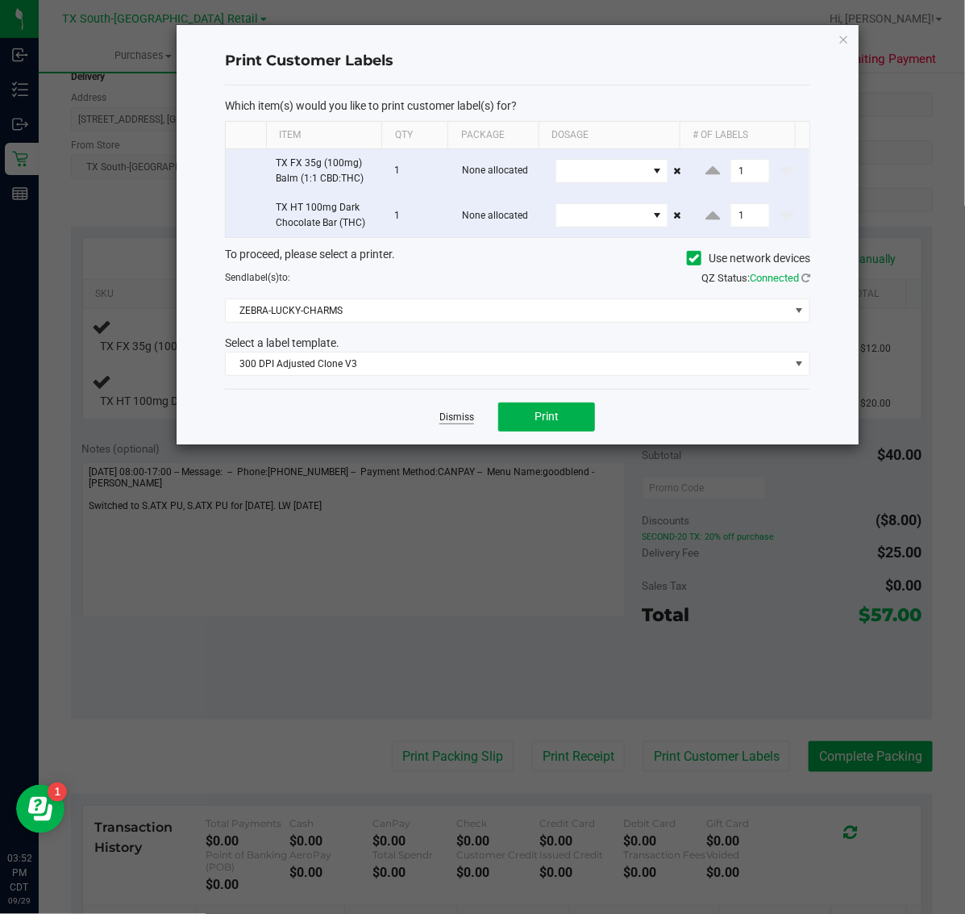
click at [452, 415] on link "Dismiss" at bounding box center [457, 418] width 35 height 14
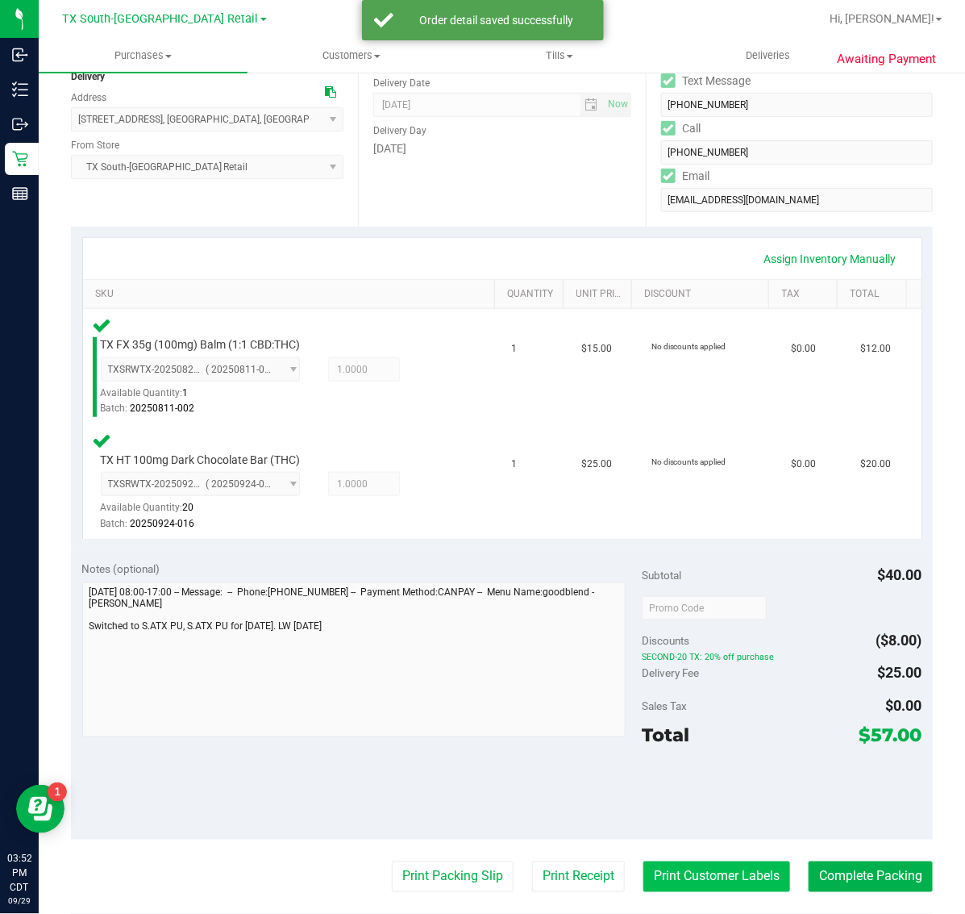
click at [698, 865] on button "Print Customer Labels" at bounding box center [717, 876] width 147 height 31
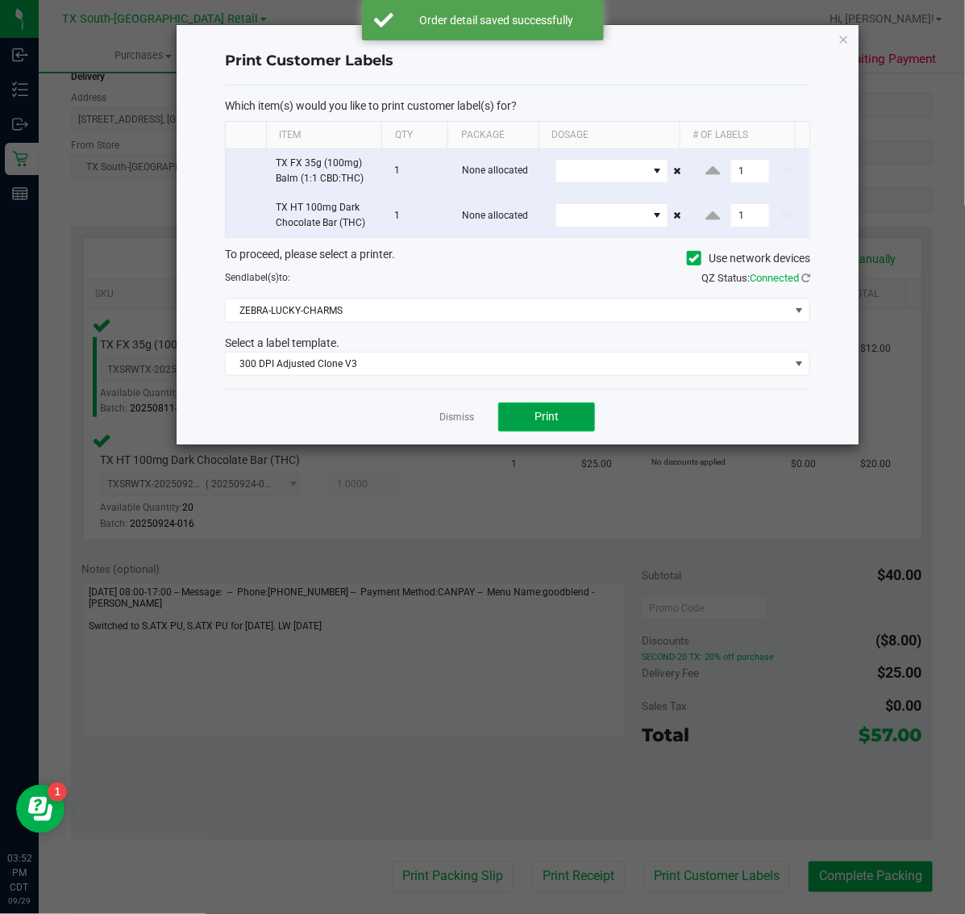
click at [535, 415] on span "Print" at bounding box center [547, 416] width 24 height 13
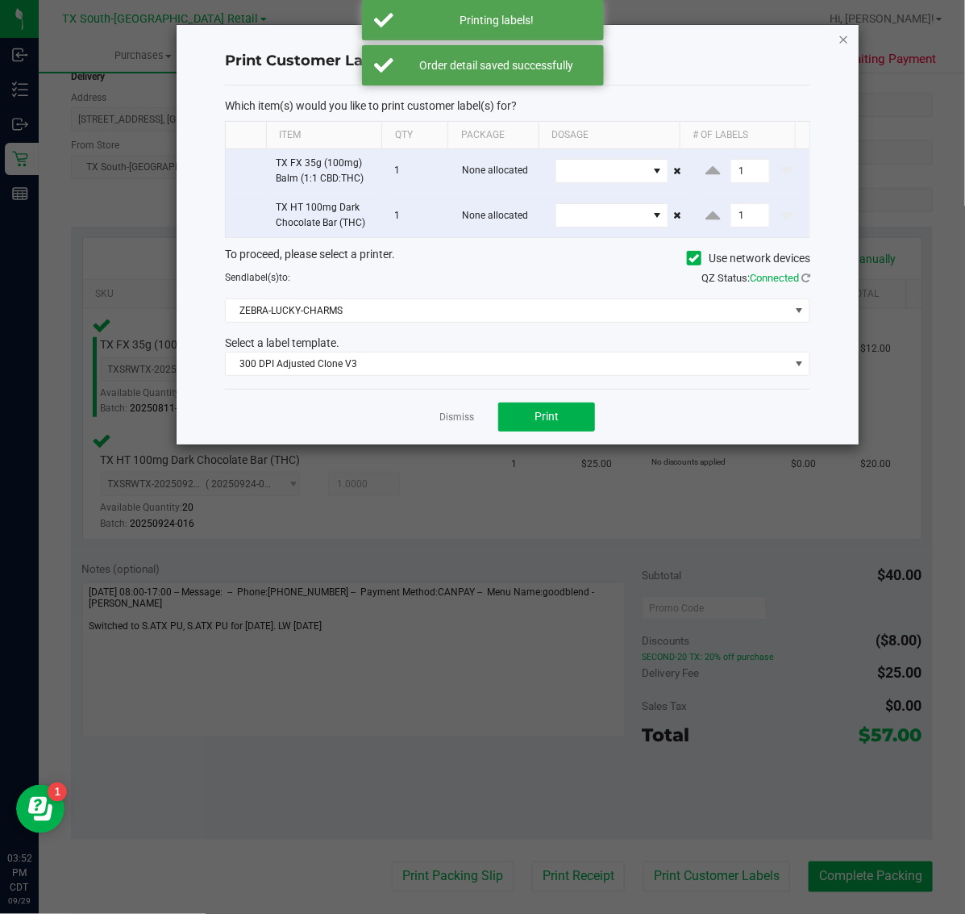
click at [841, 46] on icon "button" at bounding box center [844, 38] width 11 height 19
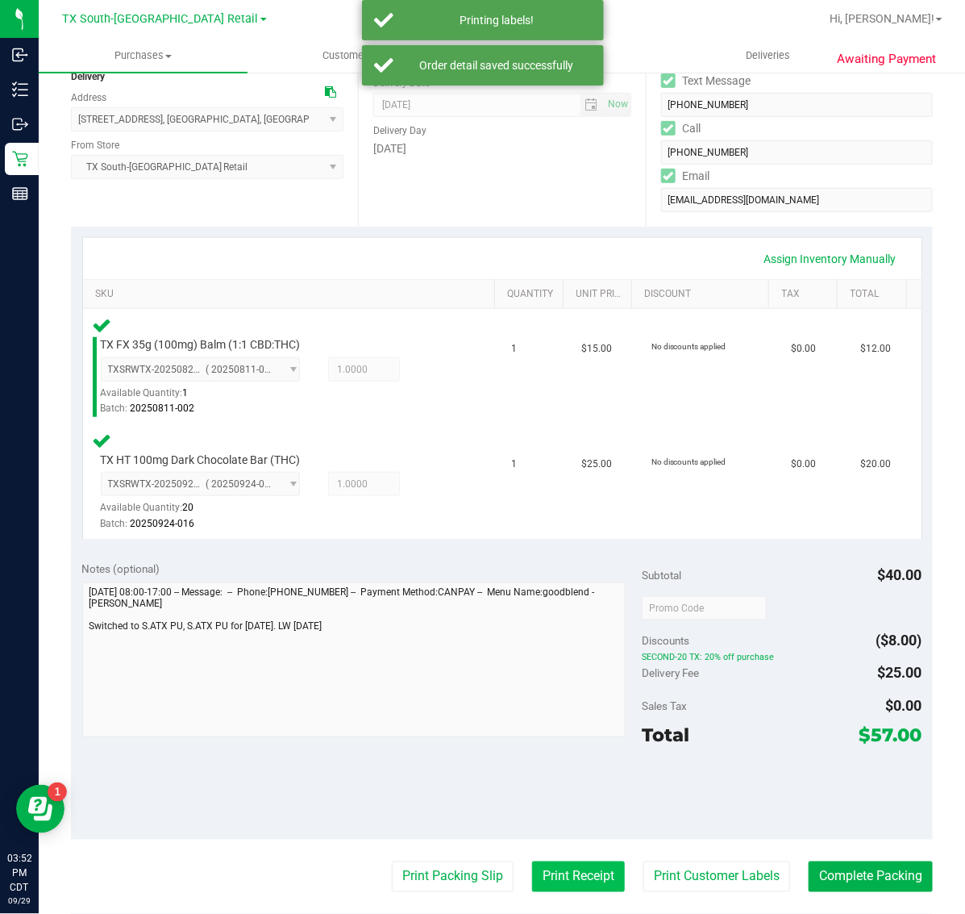
click at [565, 873] on button "Print Receipt" at bounding box center [578, 876] width 93 height 31
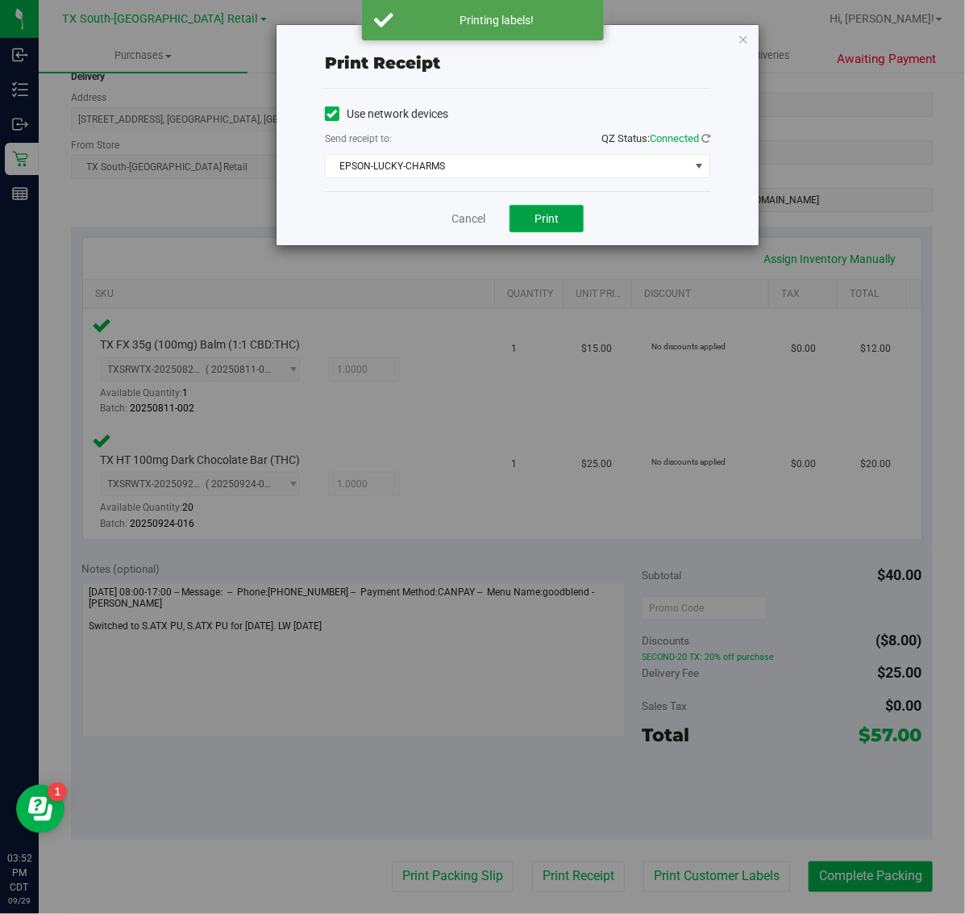
click at [561, 212] on button "Print" at bounding box center [547, 218] width 74 height 27
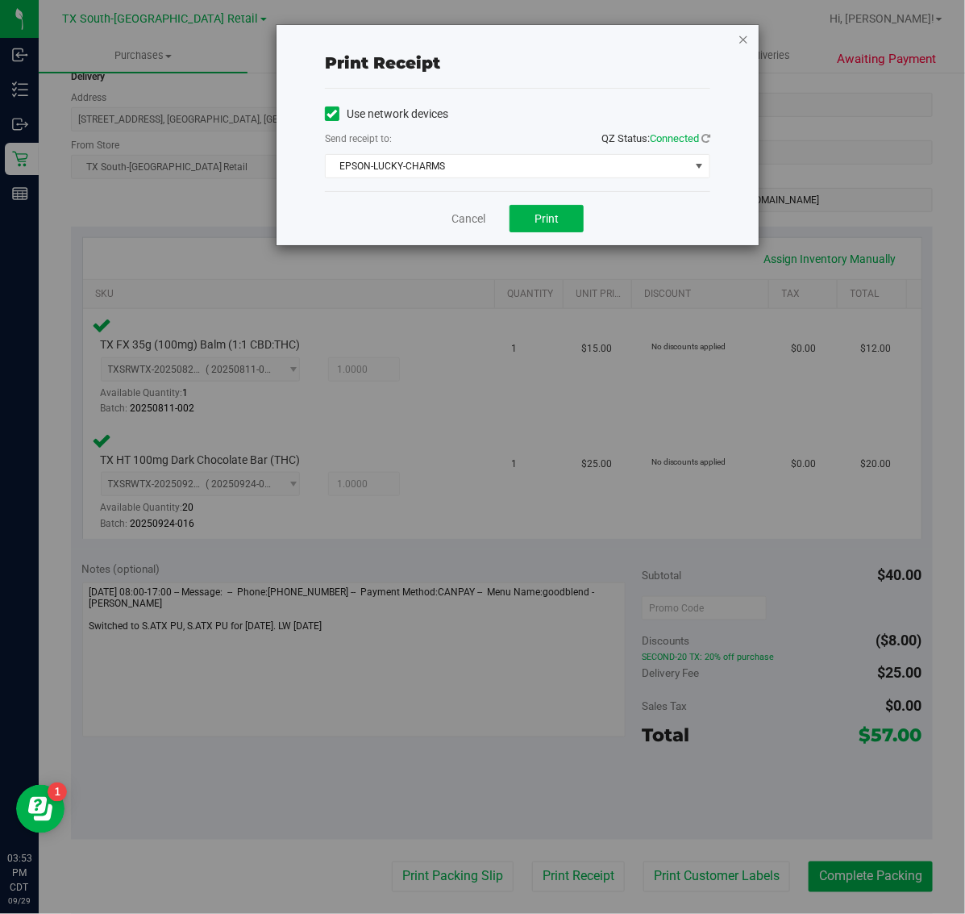
click at [740, 38] on icon "button" at bounding box center [743, 38] width 11 height 19
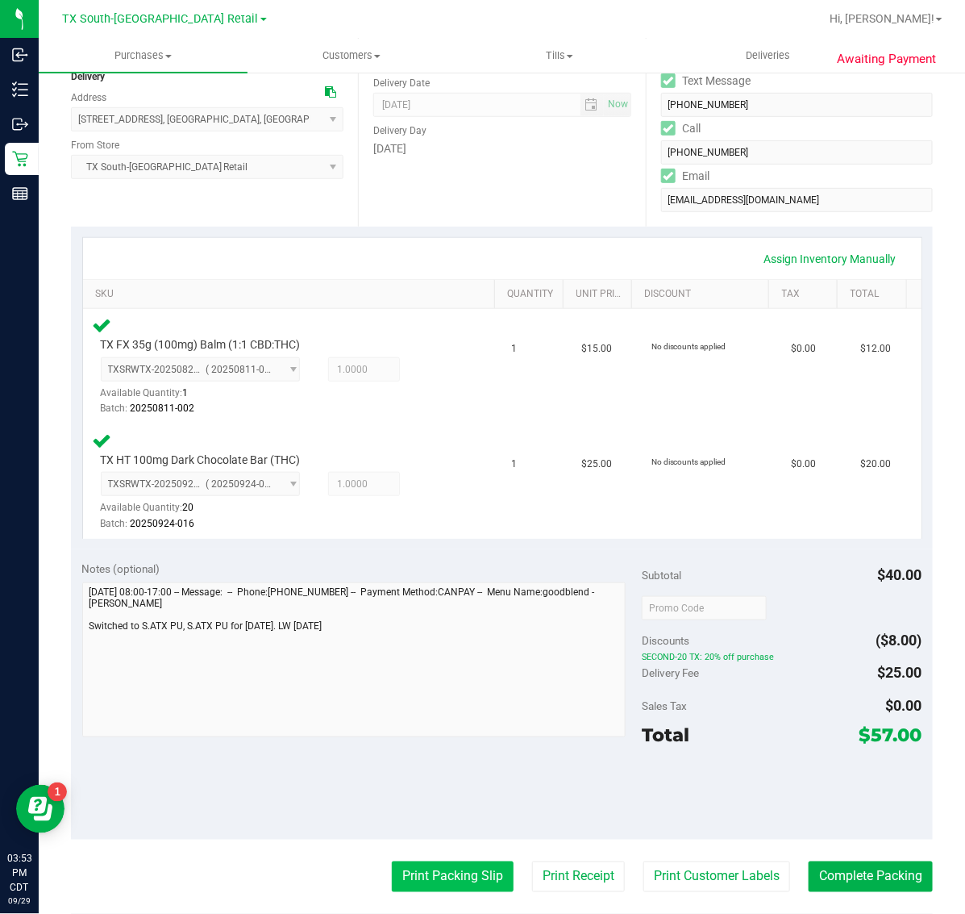
click at [414, 884] on button "Print Packing Slip" at bounding box center [453, 876] width 122 height 31
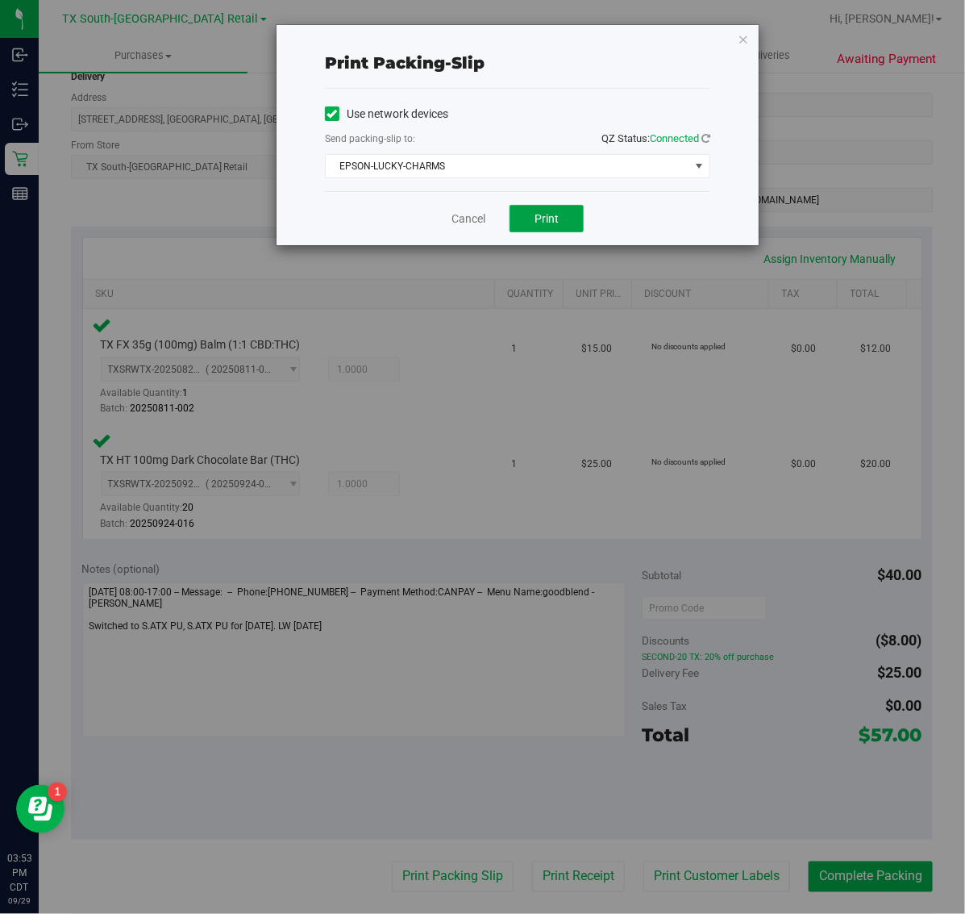
click at [567, 211] on button "Print" at bounding box center [547, 218] width 74 height 27
click at [746, 36] on icon "button" at bounding box center [743, 38] width 11 height 19
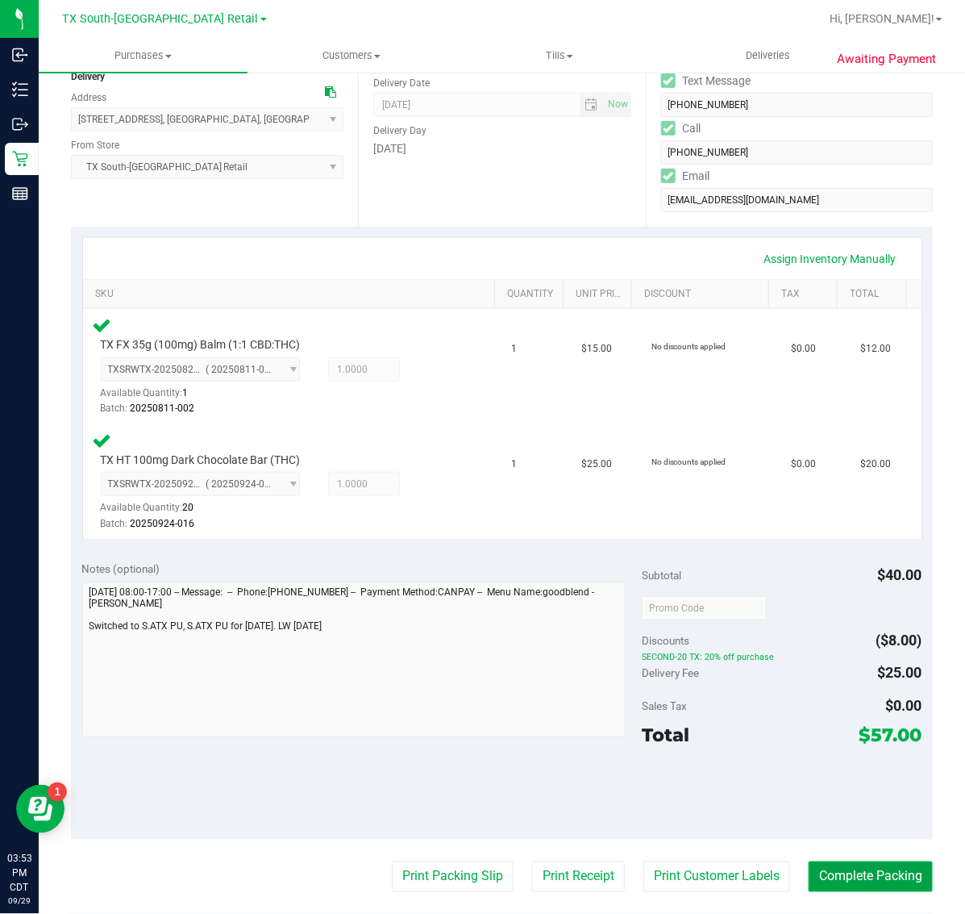
click at [879, 869] on button "Complete Packing" at bounding box center [871, 876] width 124 height 31
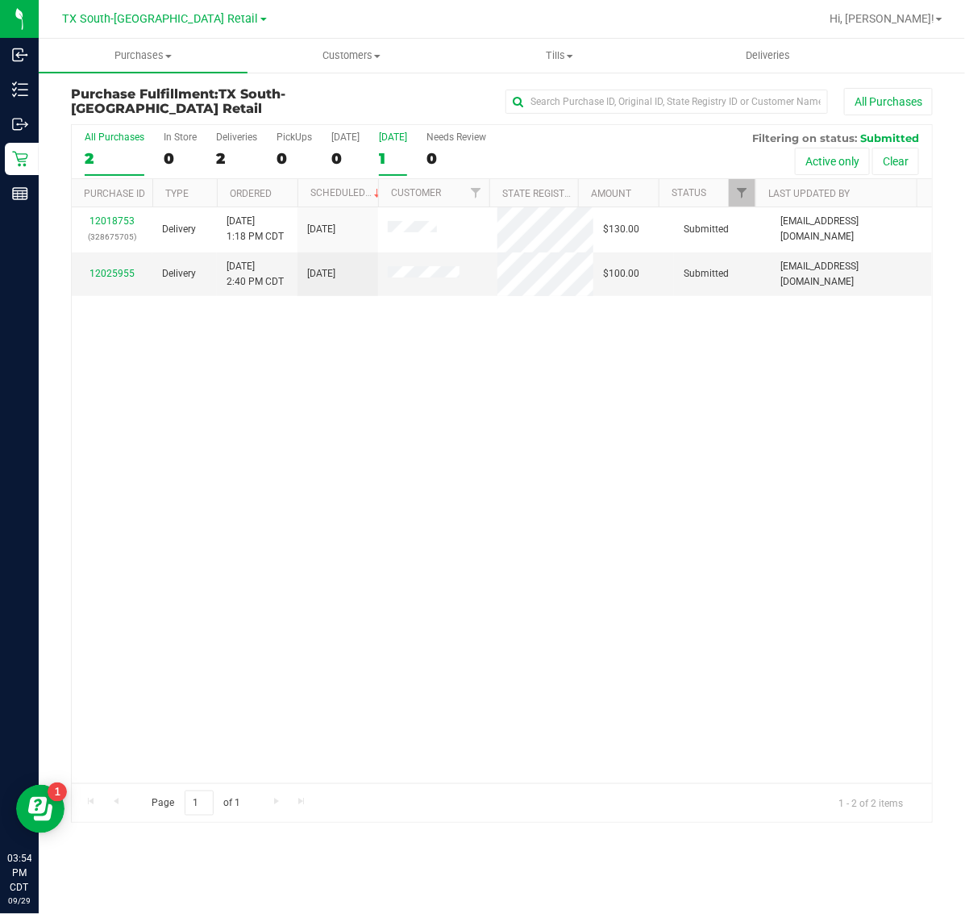
click at [407, 157] on div "1" at bounding box center [393, 158] width 28 height 19
click at [0, 0] on input "Tomorrow 1" at bounding box center [0, 0] width 0 height 0
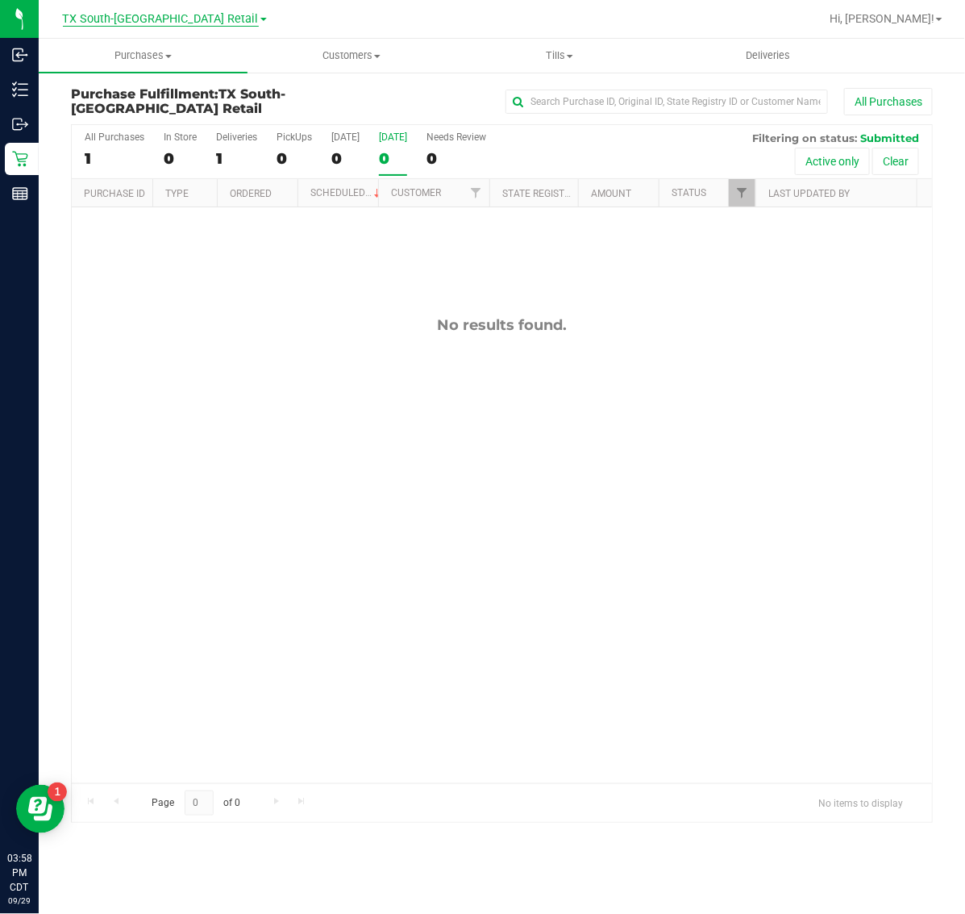
click at [158, 13] on span "TX South-[GEOGRAPHIC_DATA] Retail" at bounding box center [161, 19] width 196 height 15
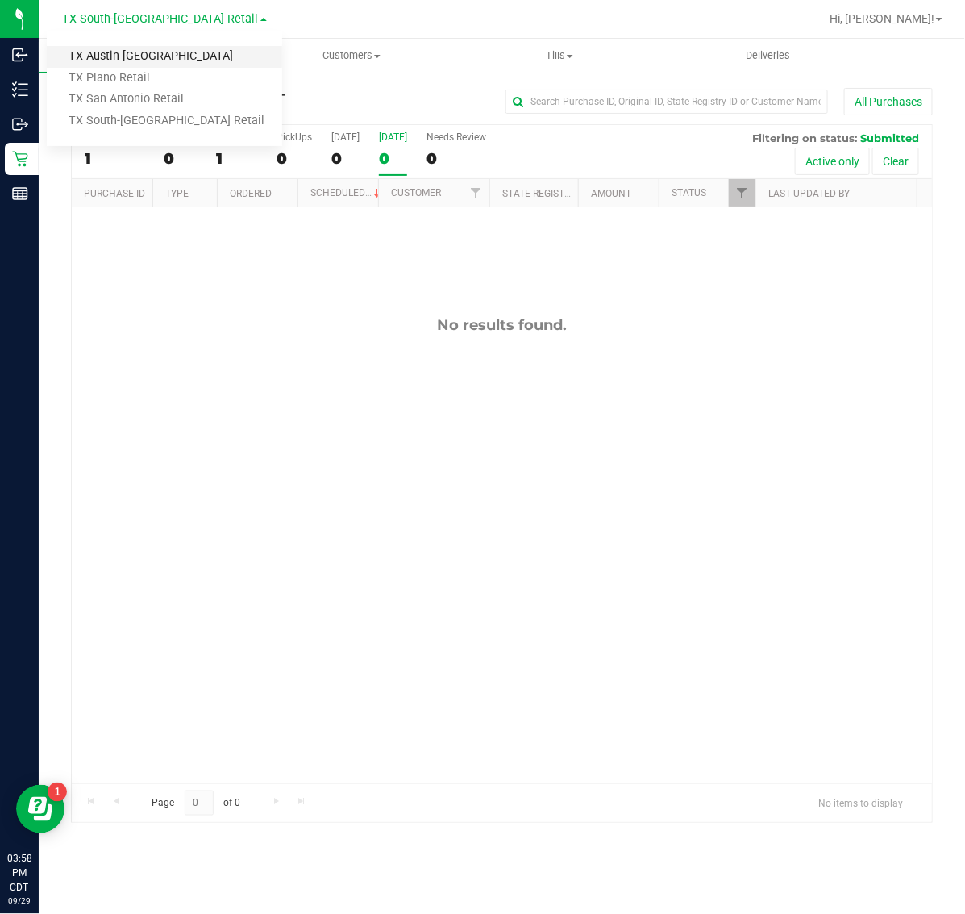
click at [150, 46] on link "TX Austin [GEOGRAPHIC_DATA]" at bounding box center [165, 57] width 236 height 22
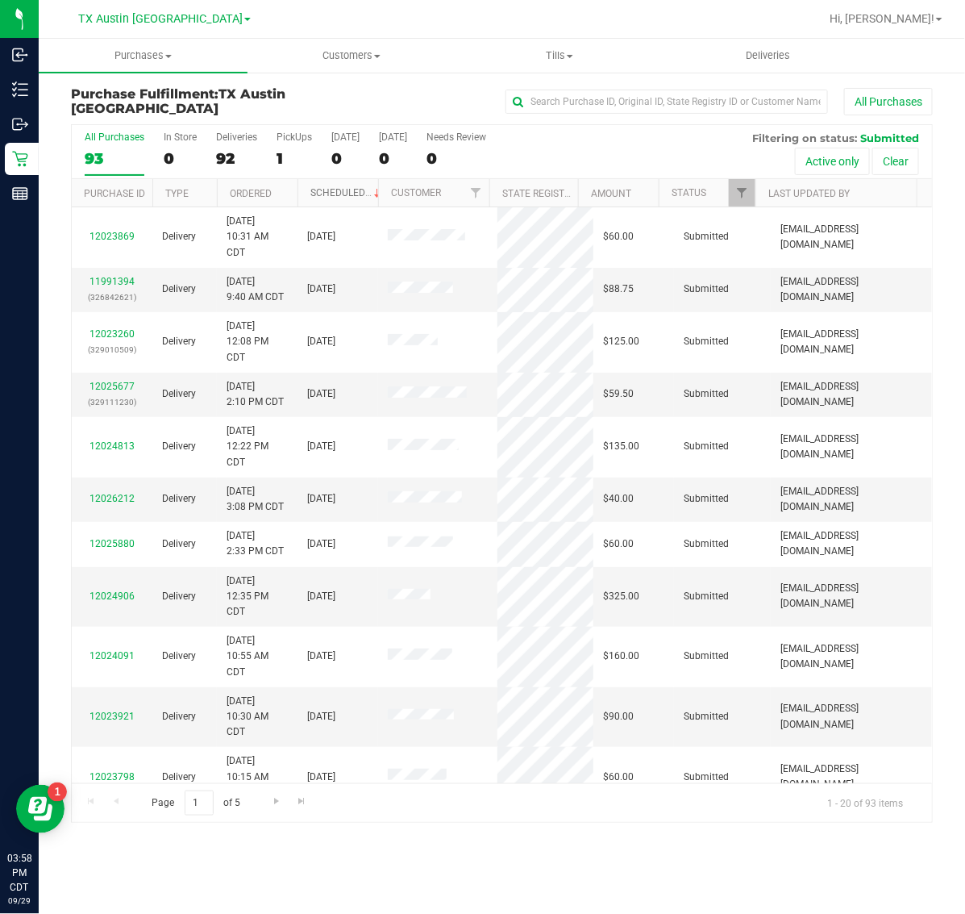
click at [345, 192] on link "Scheduled" at bounding box center [347, 192] width 73 height 11
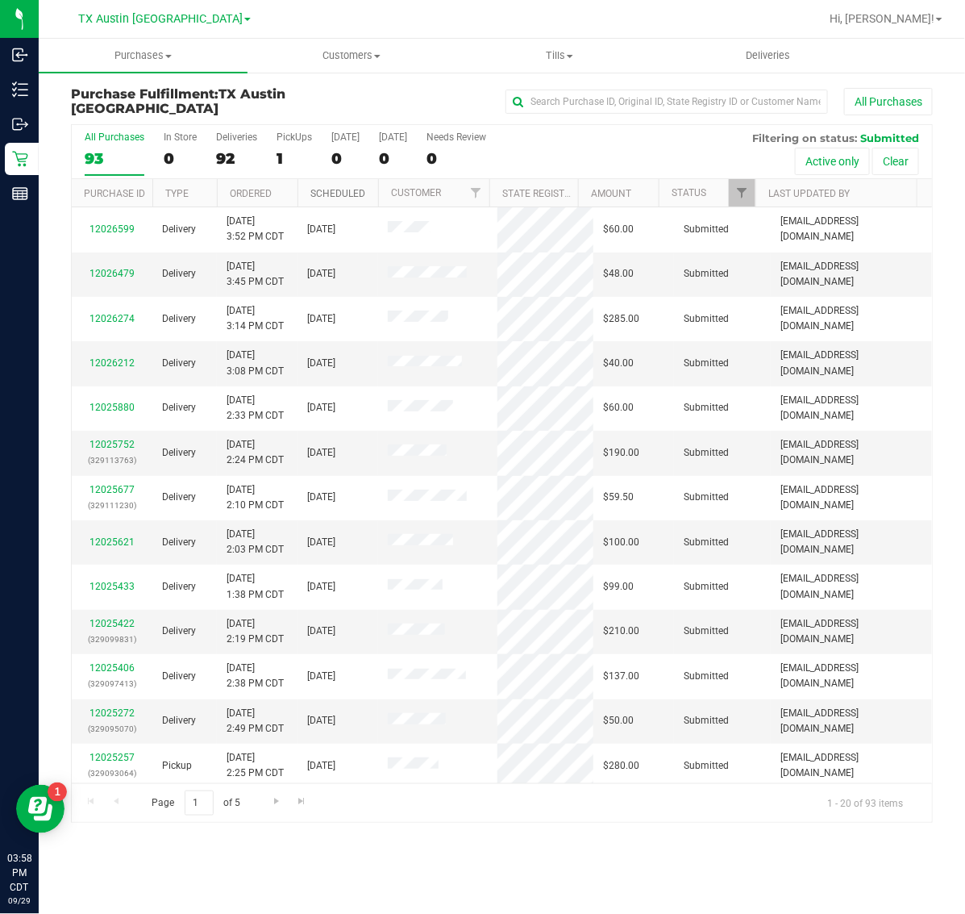
click at [345, 192] on link "Scheduled" at bounding box center [338, 193] width 55 height 11
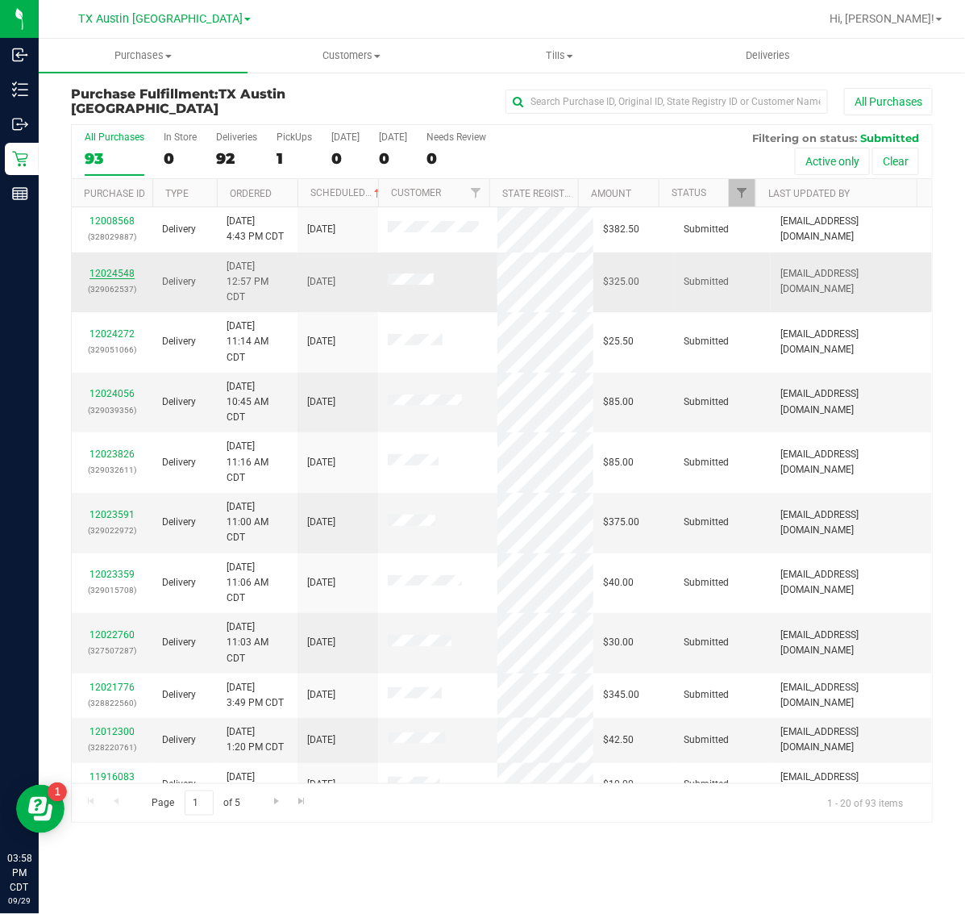
click at [123, 272] on link "12024548" at bounding box center [112, 273] width 45 height 11
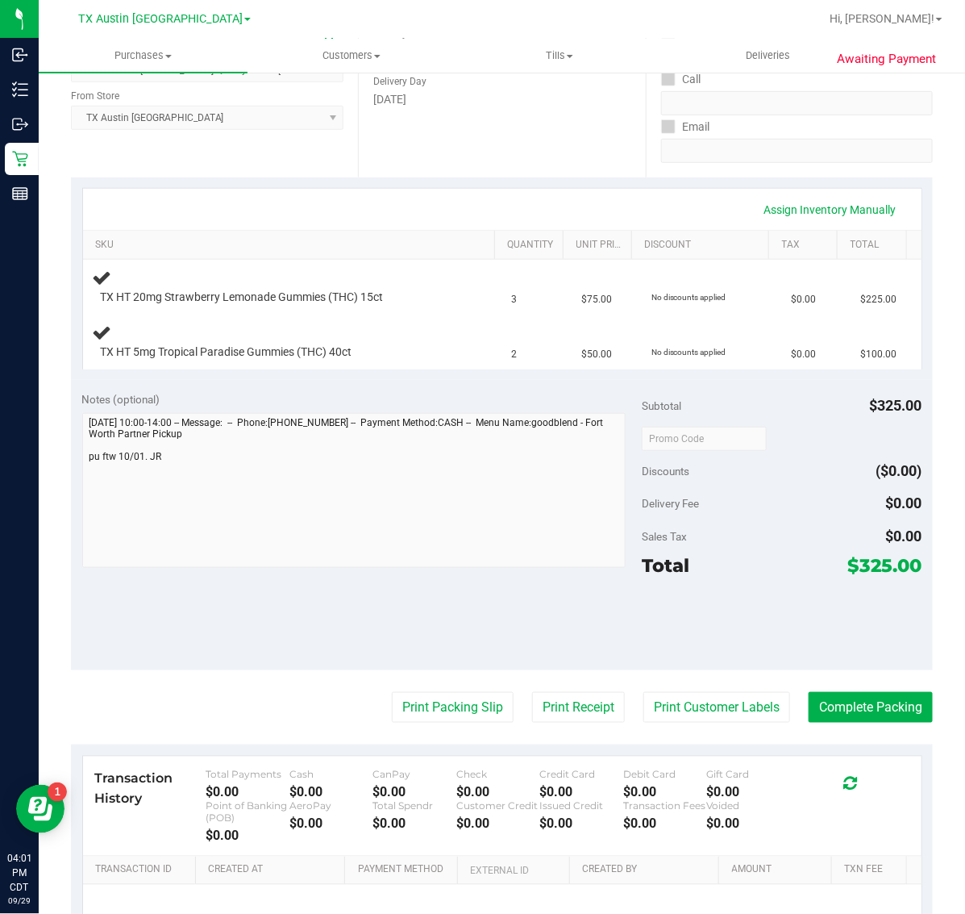
scroll to position [302, 0]
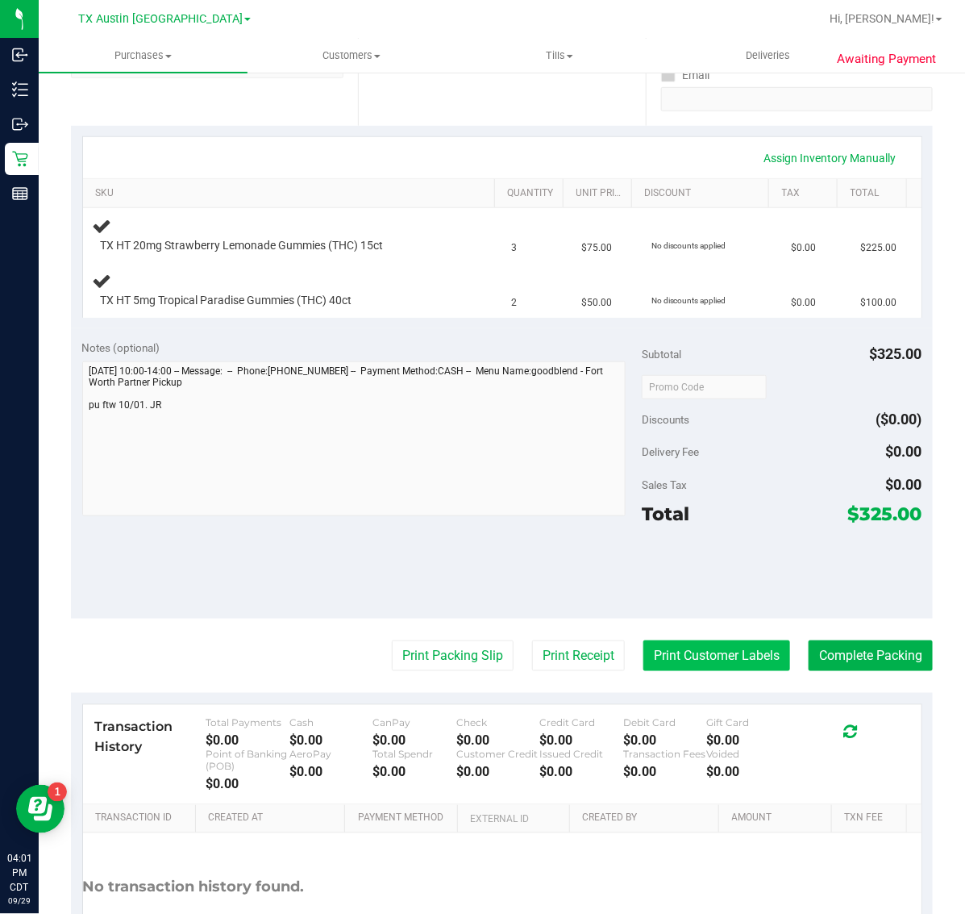
click at [687, 648] on button "Print Customer Labels" at bounding box center [717, 655] width 147 height 31
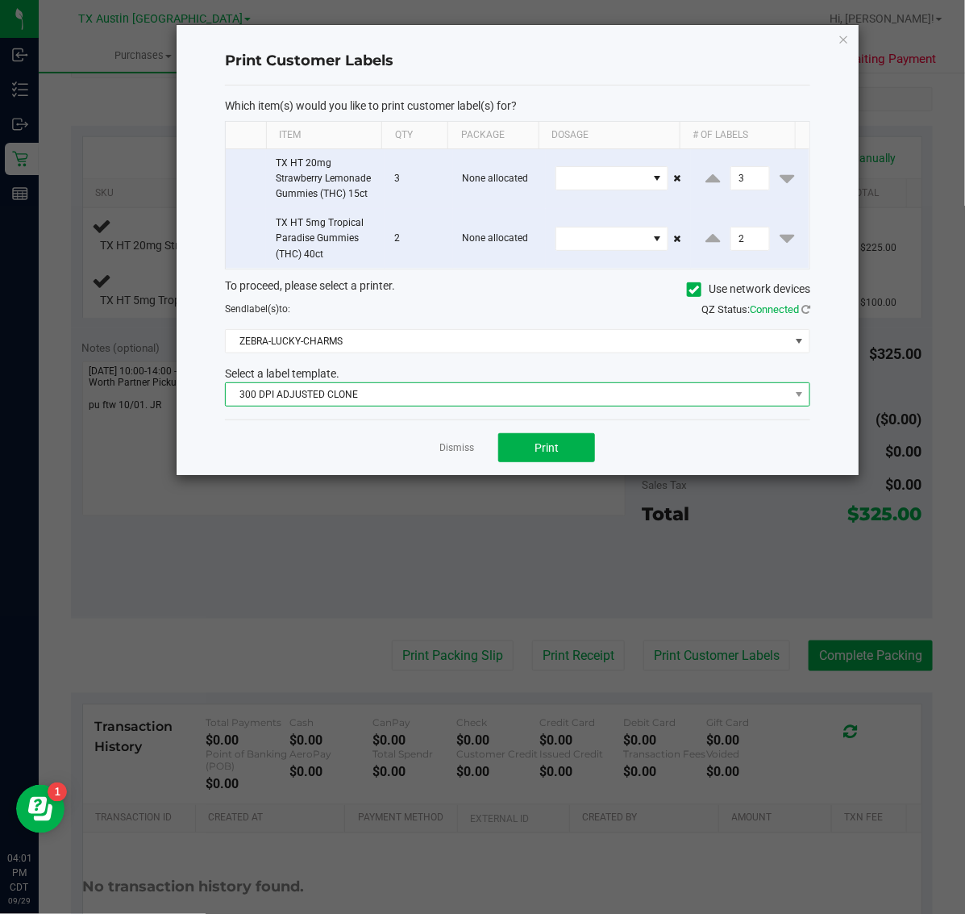
click at [501, 397] on span "300 DPI ADJUSTED CLONE" at bounding box center [508, 394] width 564 height 23
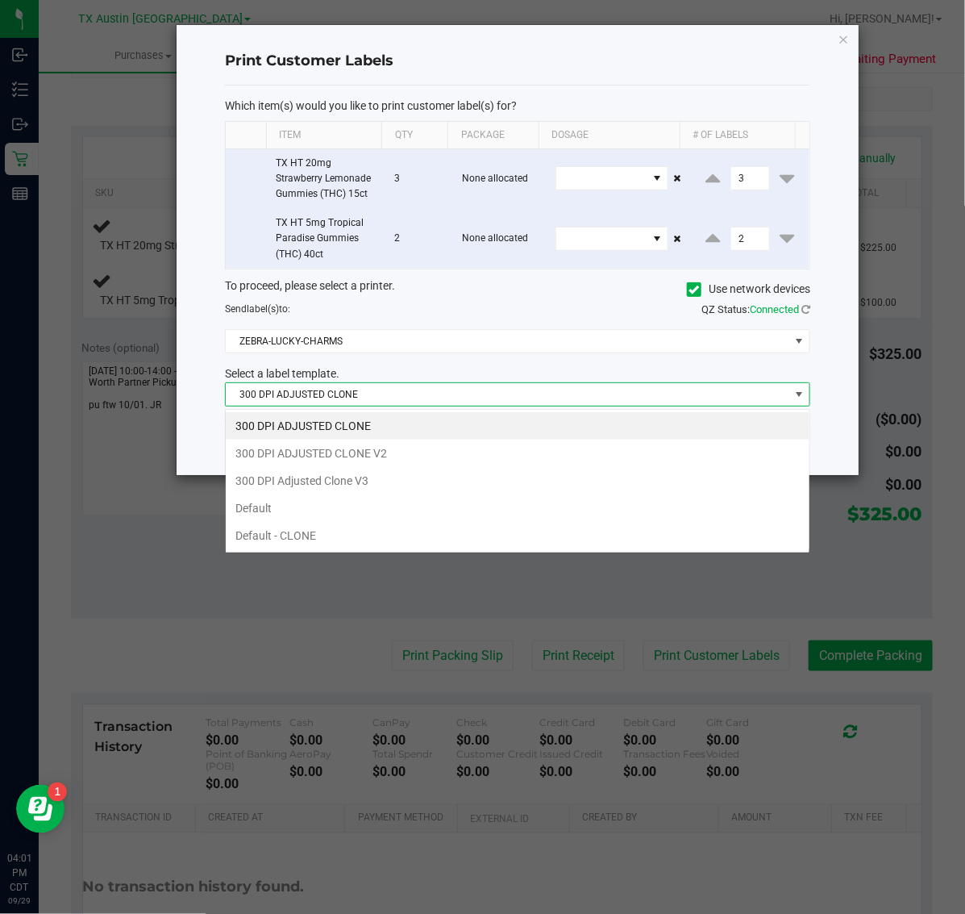
scroll to position [25, 586]
click at [430, 494] on li "Default" at bounding box center [518, 507] width 584 height 27
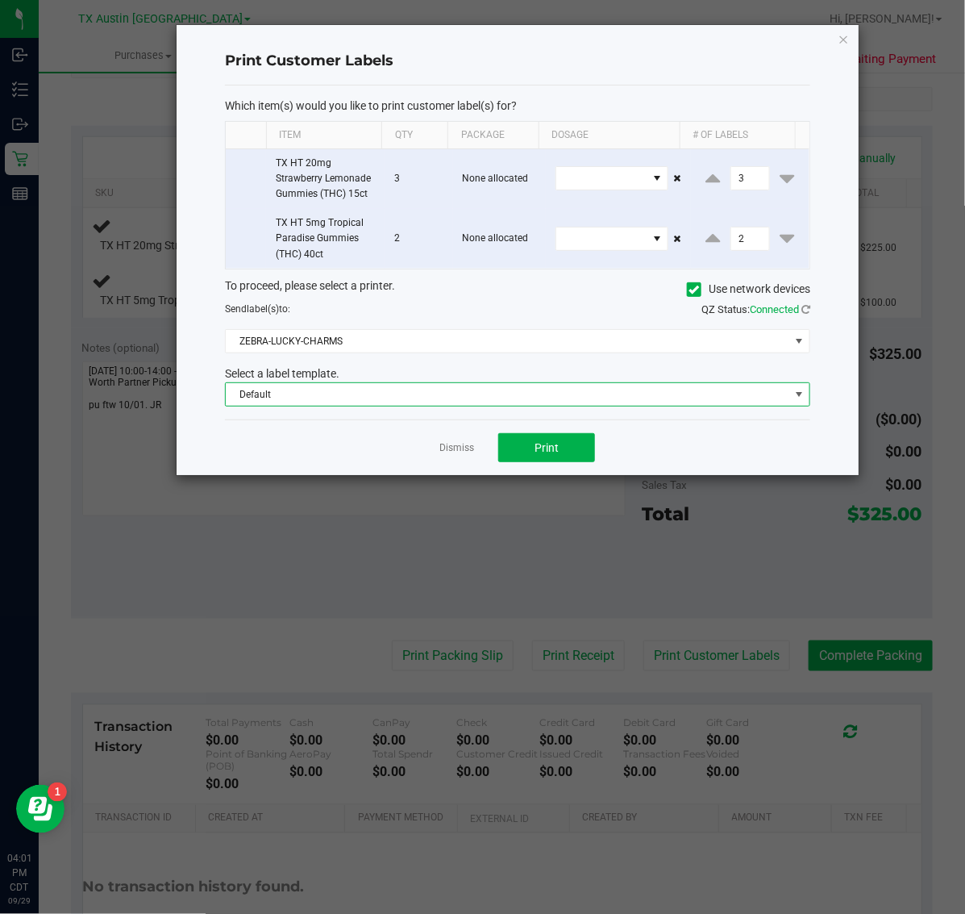
click at [449, 394] on span "Default" at bounding box center [508, 394] width 564 height 23
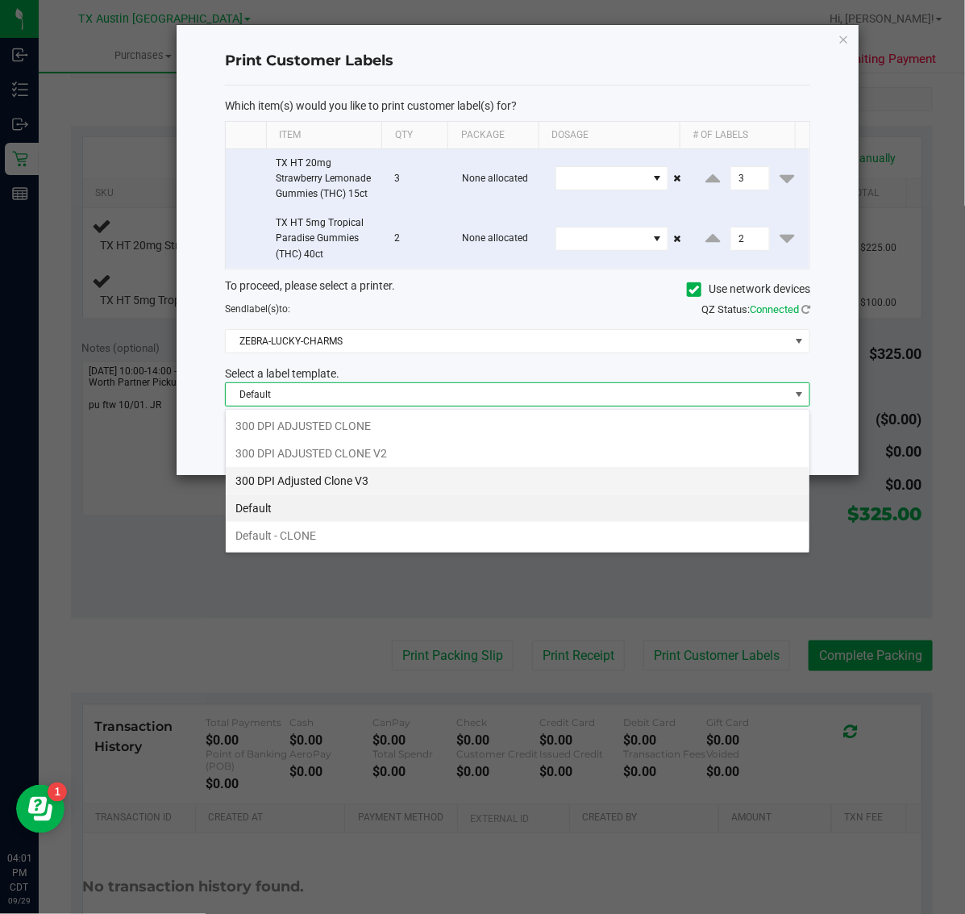
click at [402, 485] on li "300 DPI Adjusted Clone V3" at bounding box center [518, 480] width 584 height 27
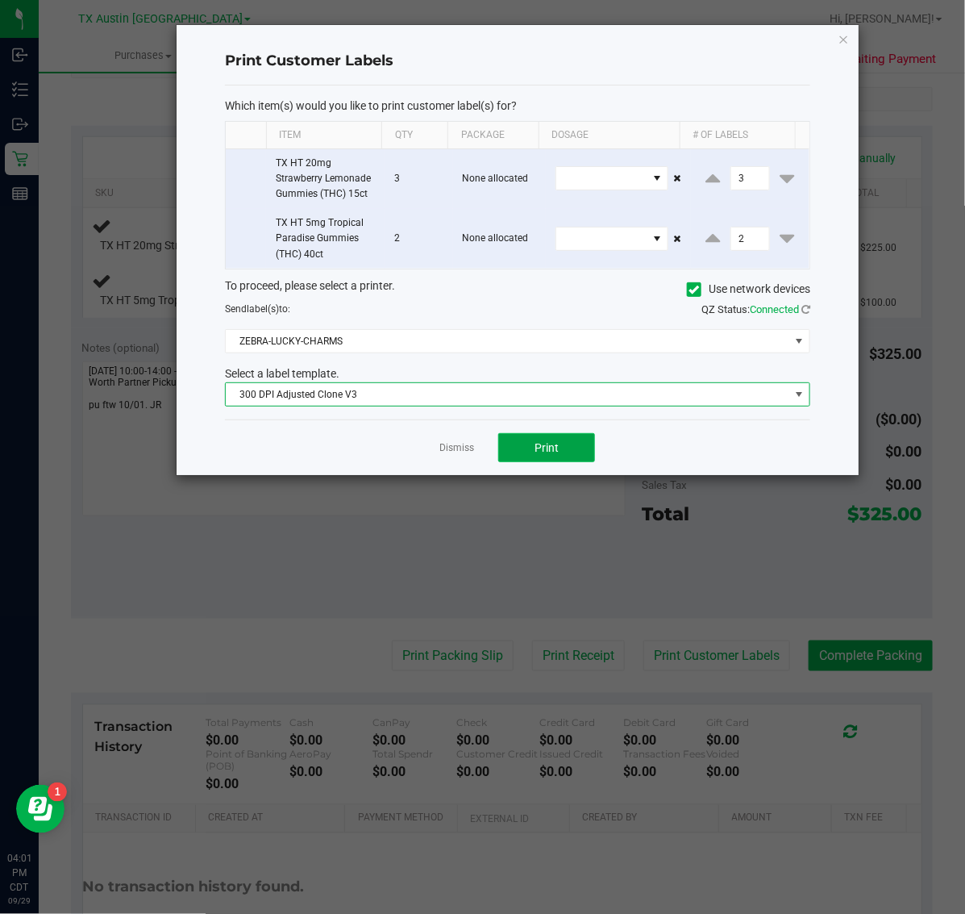
click at [547, 450] on span "Print" at bounding box center [547, 447] width 24 height 13
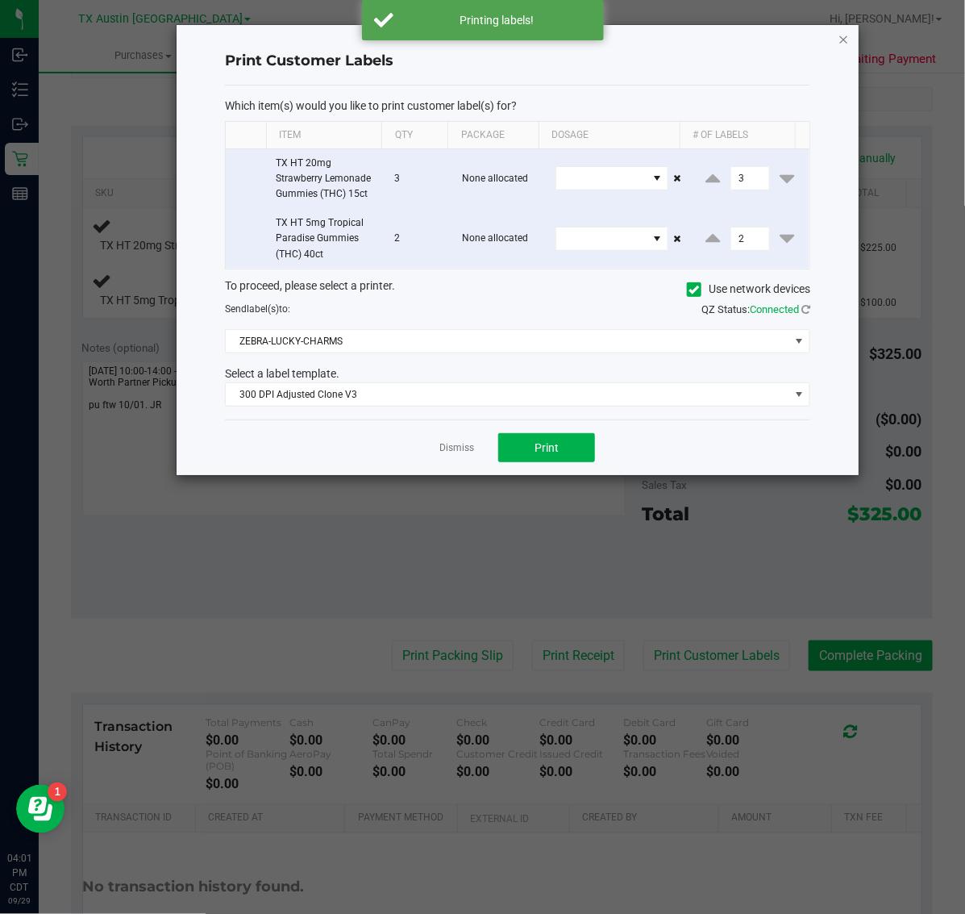
click at [844, 38] on icon "button" at bounding box center [844, 38] width 11 height 19
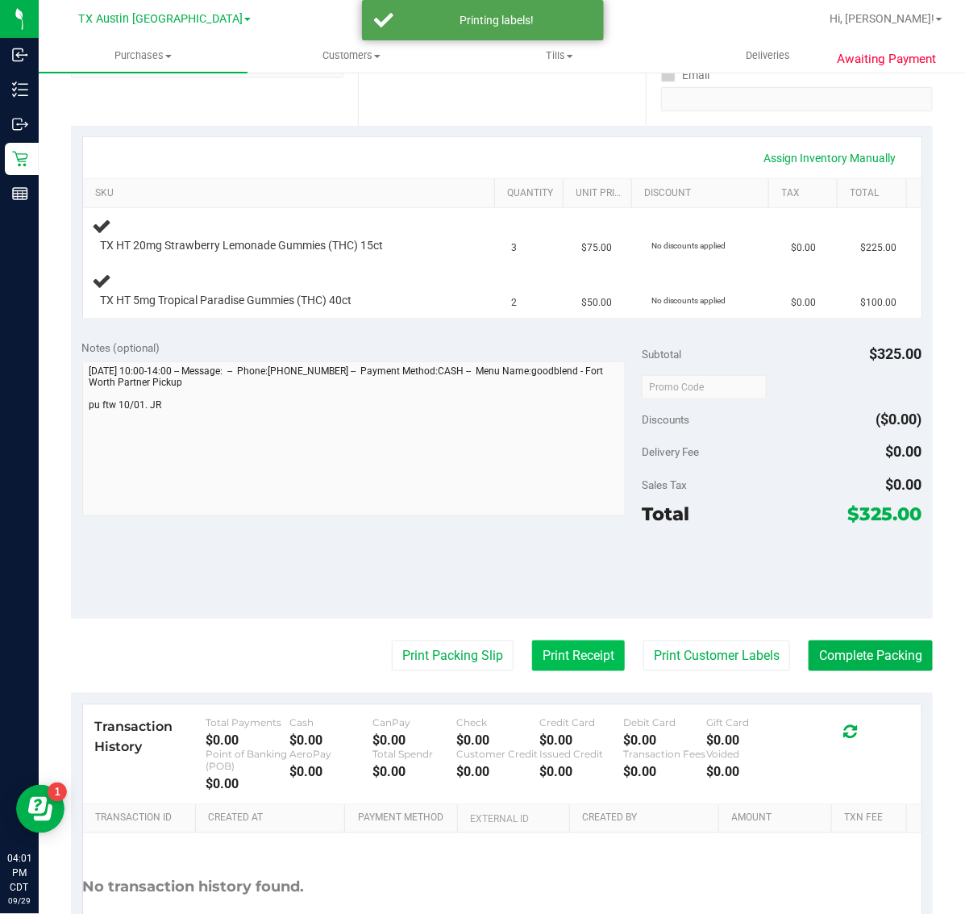
click at [566, 658] on button "Print Receipt" at bounding box center [578, 655] width 93 height 31
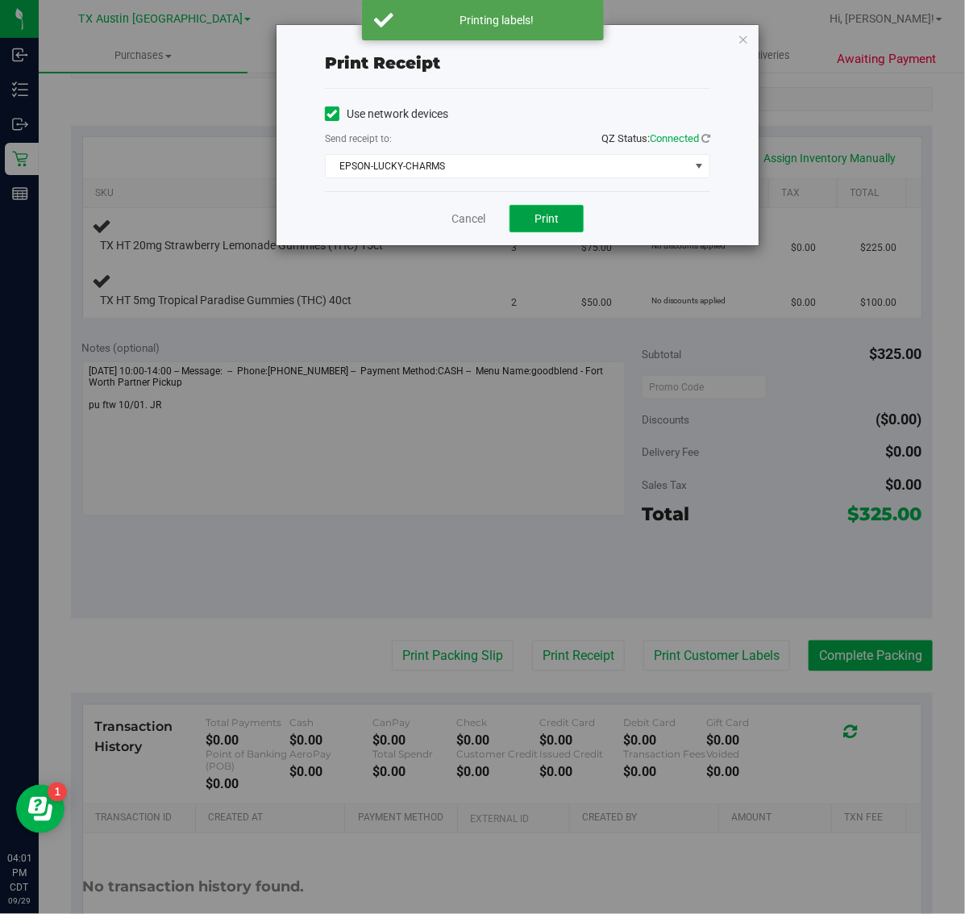
click at [537, 225] on span "Print" at bounding box center [547, 218] width 24 height 13
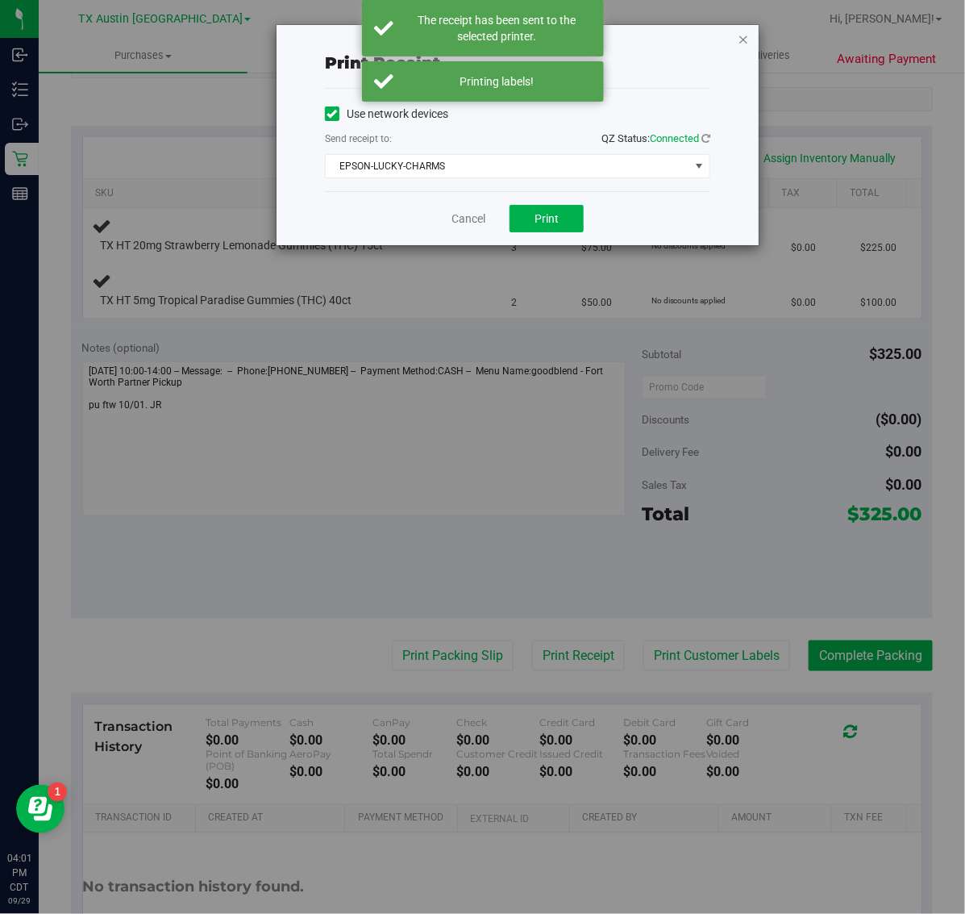
click at [747, 36] on icon "button" at bounding box center [743, 38] width 11 height 19
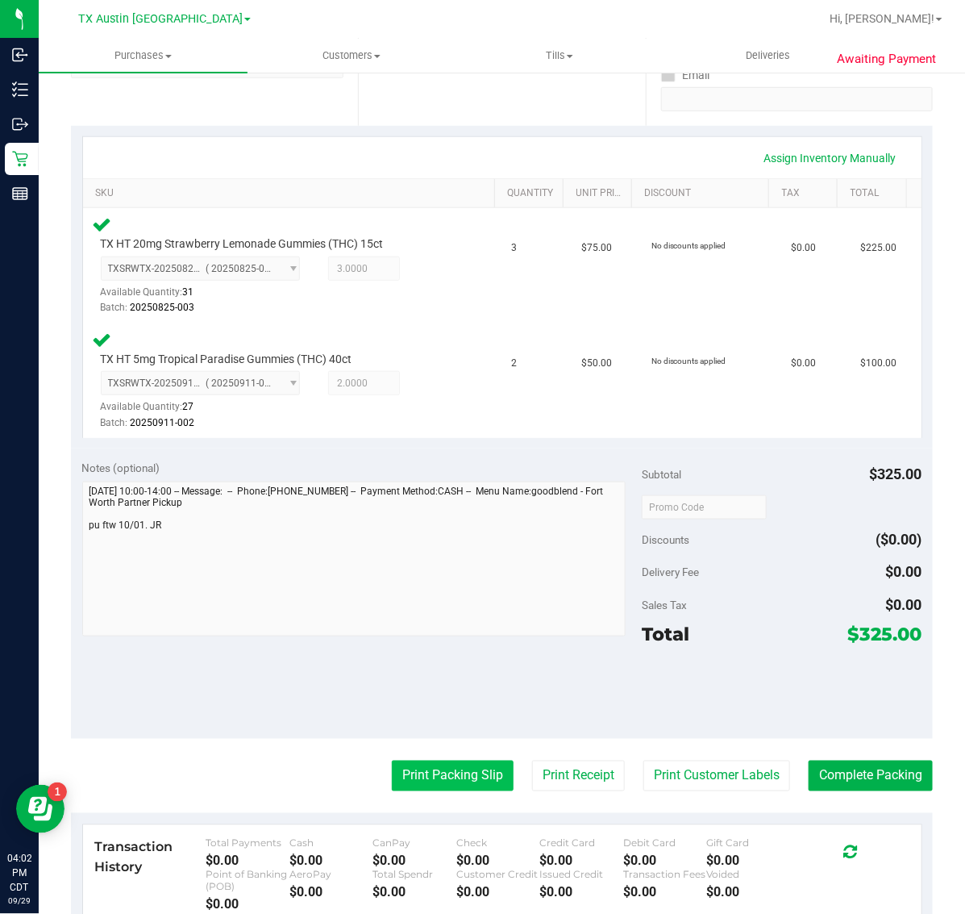
click at [446, 770] on button "Print Packing Slip" at bounding box center [453, 776] width 122 height 31
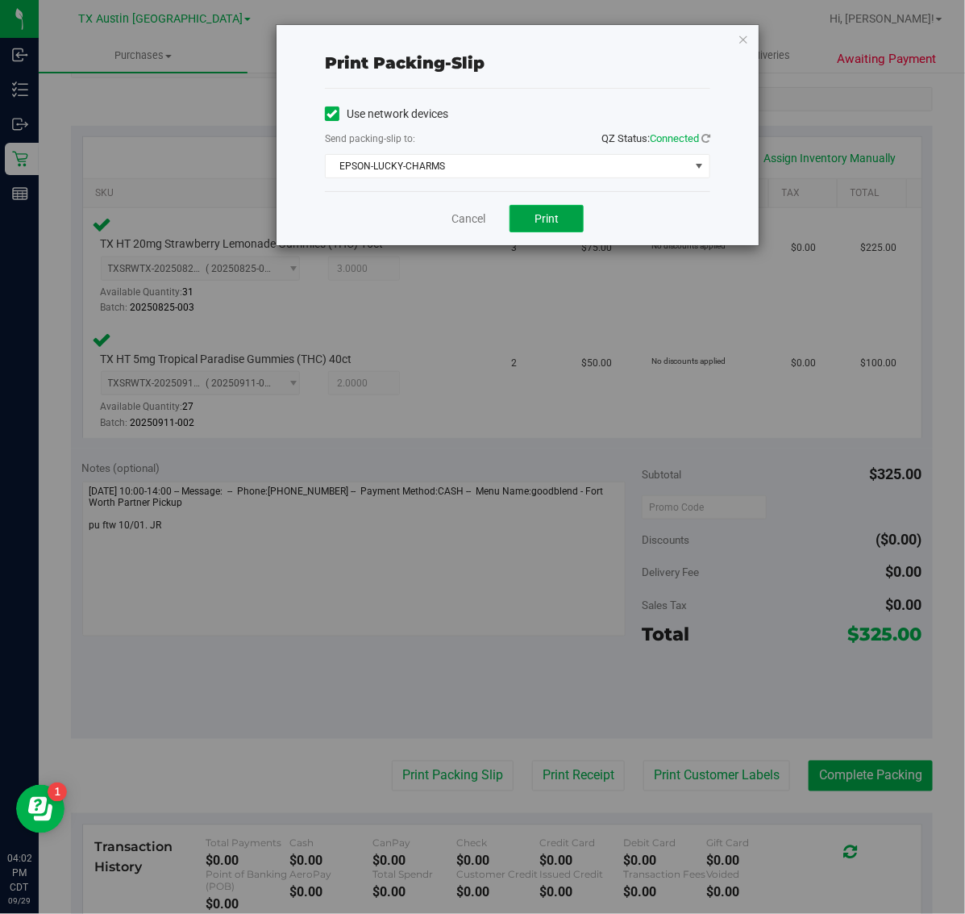
click at [558, 211] on button "Print" at bounding box center [547, 218] width 74 height 27
click at [744, 42] on icon "button" at bounding box center [743, 38] width 11 height 19
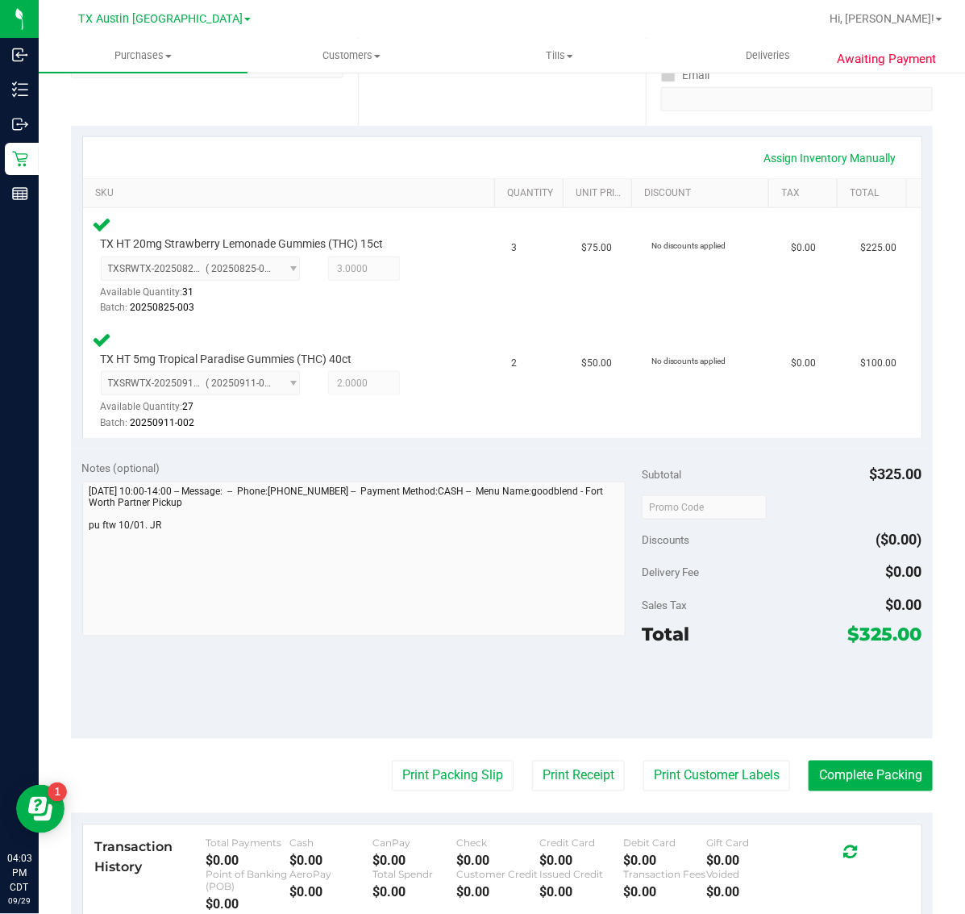
click at [882, 743] on purchase-details "Back Edit Purchase Cancel Purchase View Profile # 12024548 Submitted Needs revi…" at bounding box center [502, 456] width 862 height 1342
click at [869, 779] on button "Complete Packing" at bounding box center [871, 776] width 124 height 31
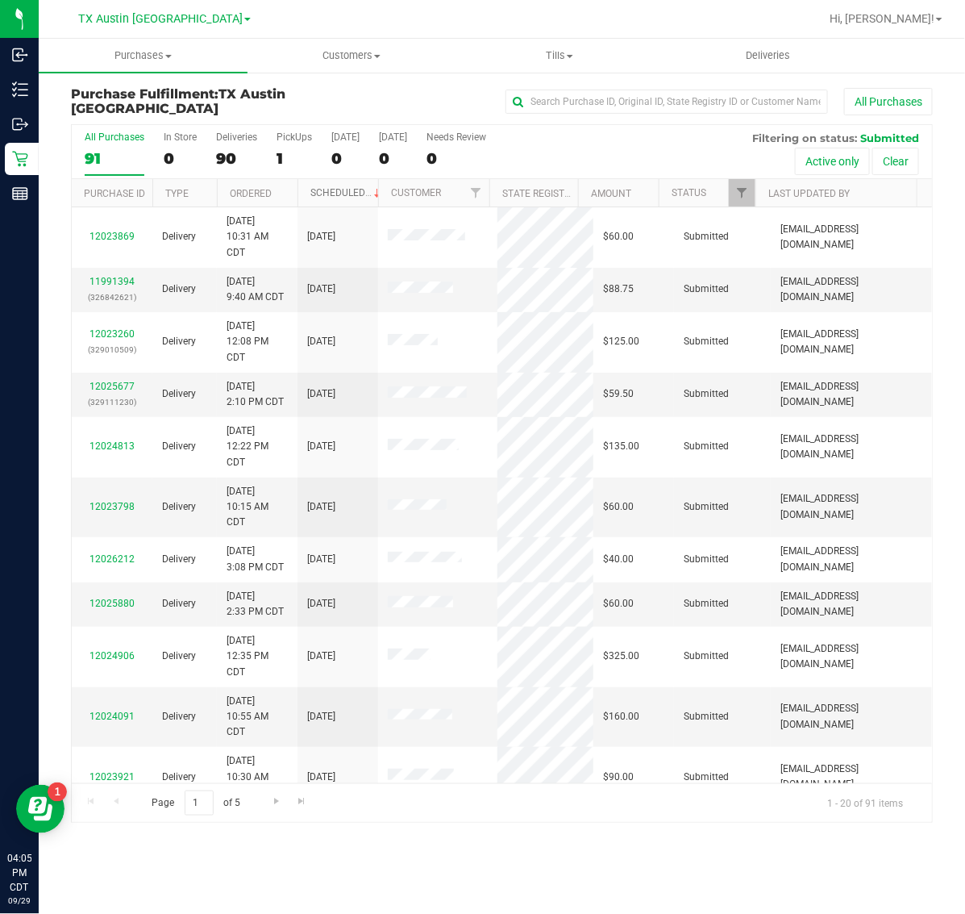
click at [317, 188] on link "Scheduled" at bounding box center [347, 192] width 73 height 11
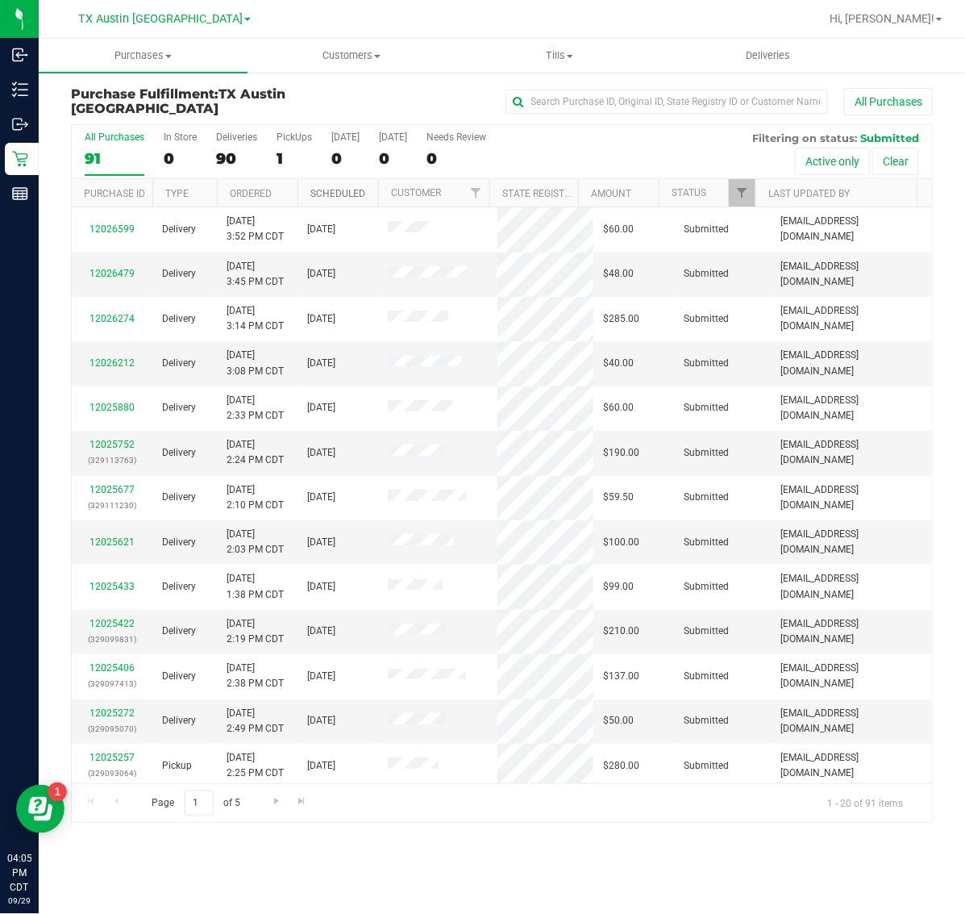
click at [317, 188] on link "Scheduled" at bounding box center [338, 193] width 55 height 11
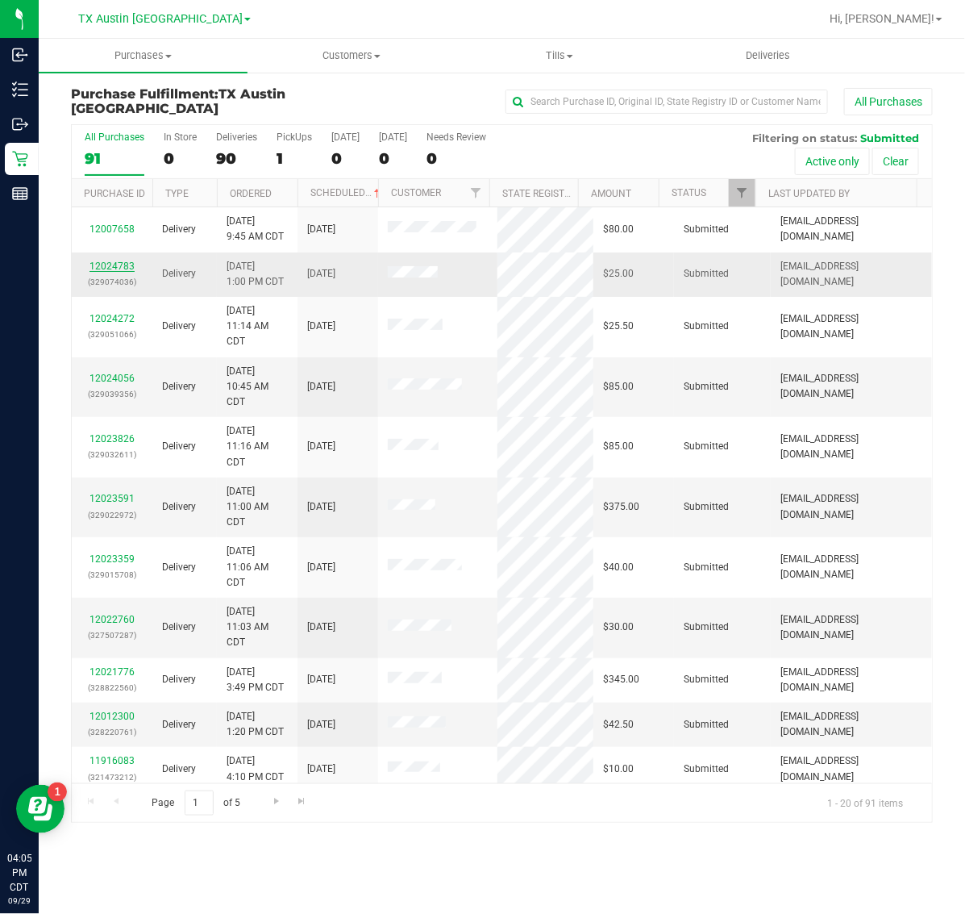
click at [115, 263] on link "12024783" at bounding box center [112, 266] width 45 height 11
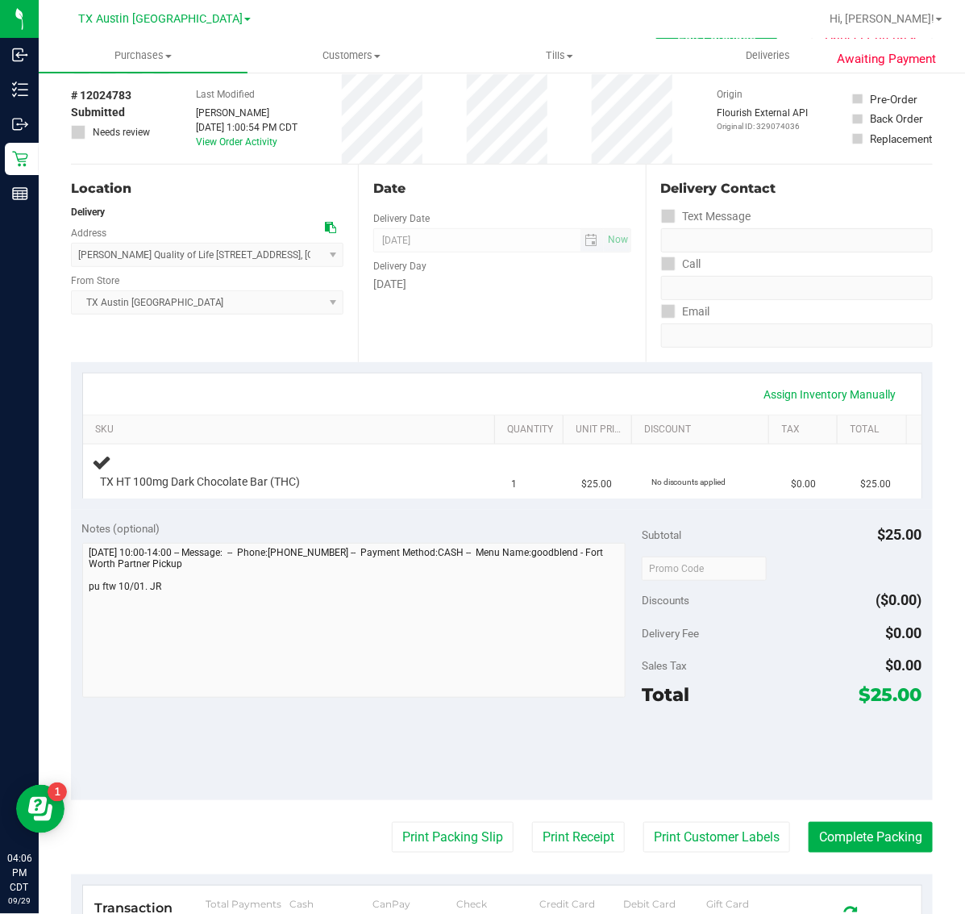
scroll to position [202, 0]
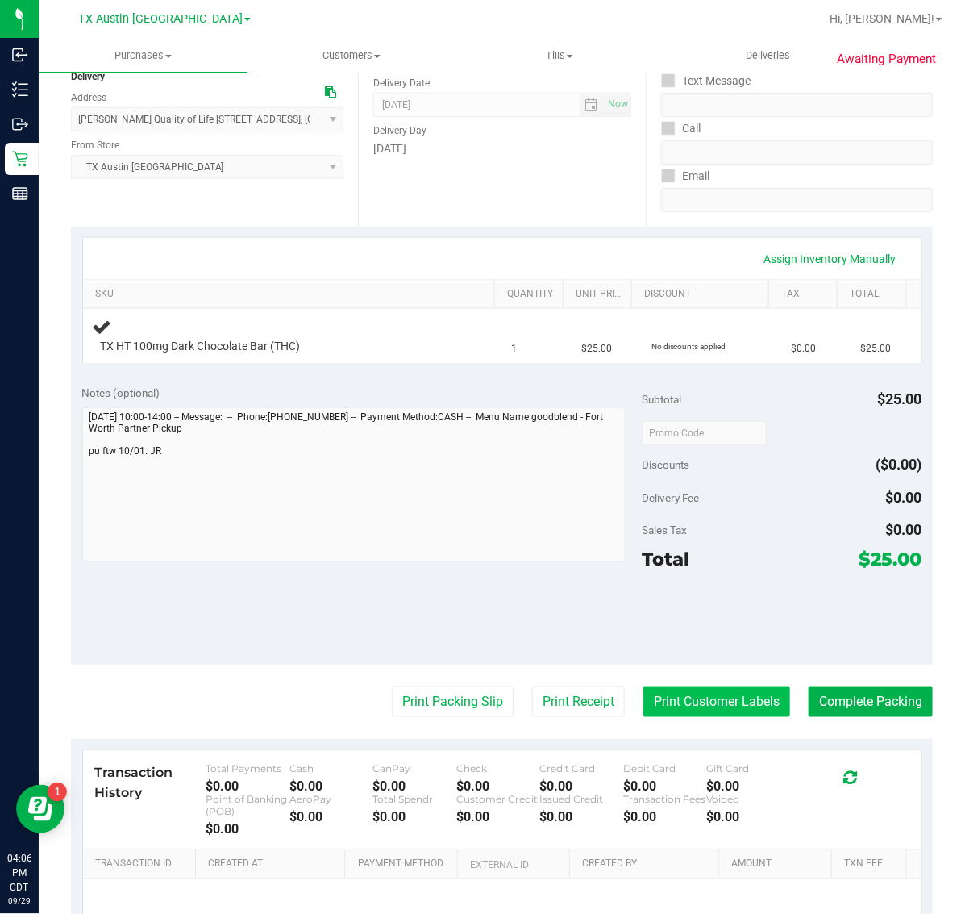
click at [708, 703] on button "Print Customer Labels" at bounding box center [717, 701] width 147 height 31
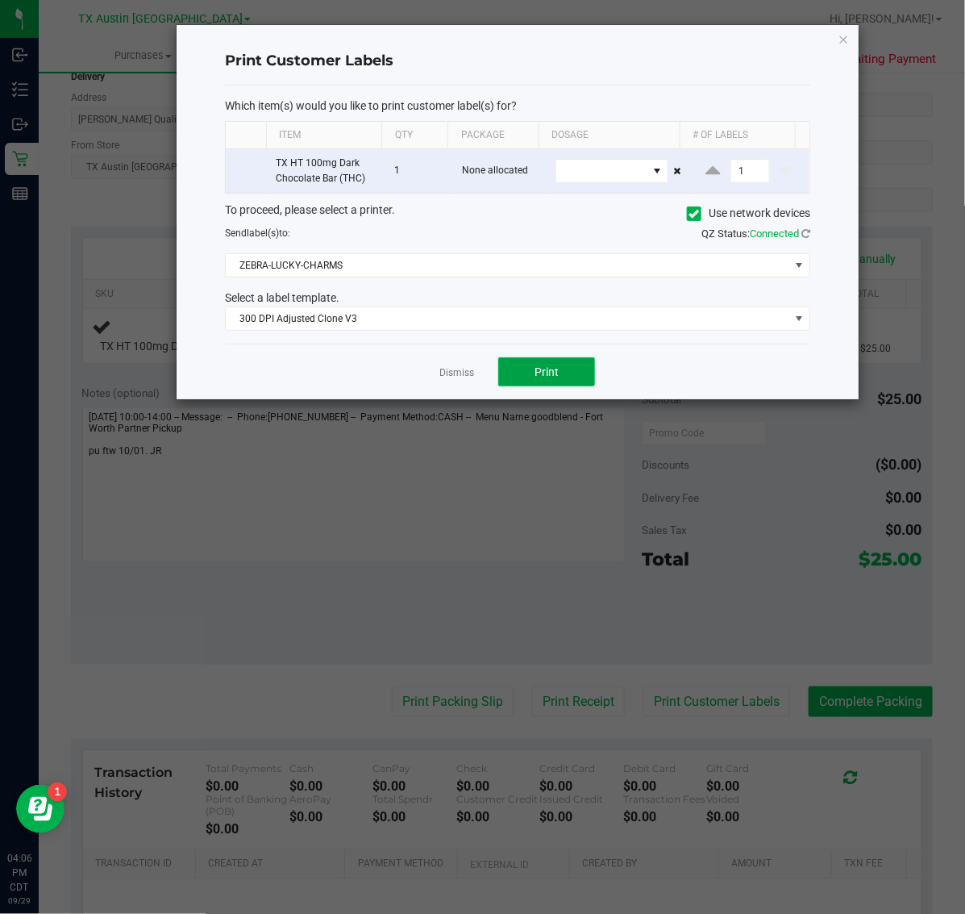
click at [563, 386] on button "Print" at bounding box center [546, 371] width 97 height 29
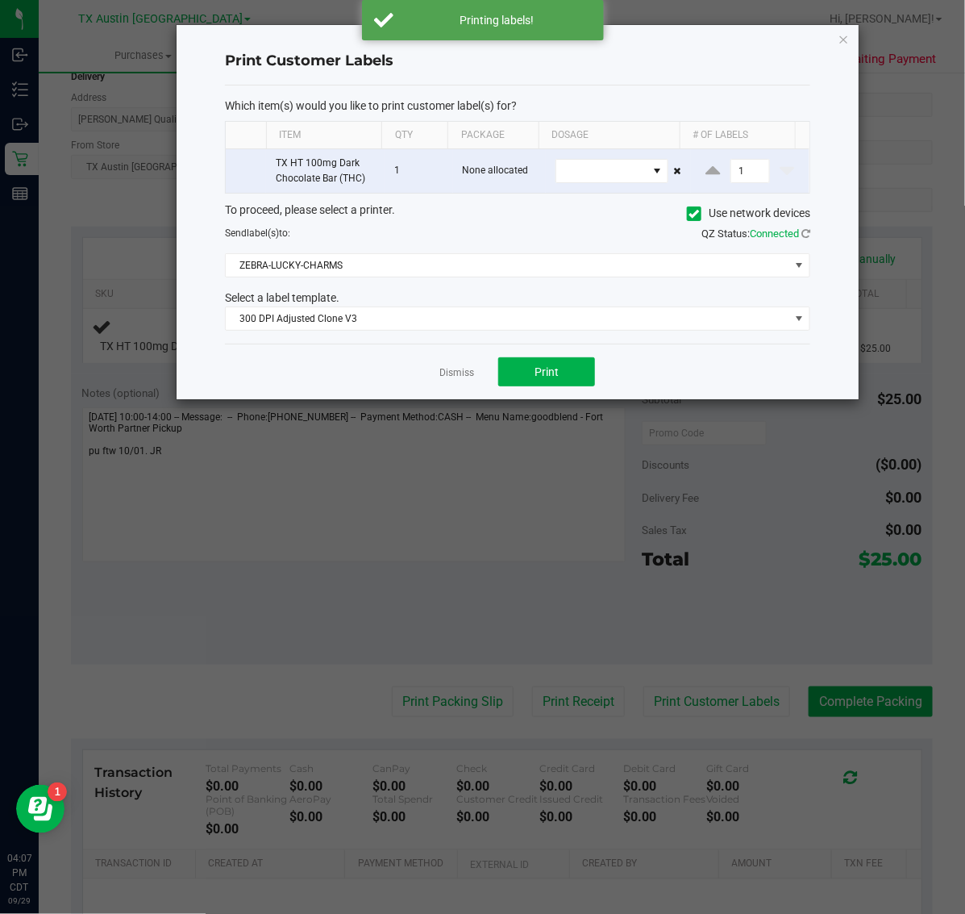
click at [869, 31] on ngb-modal-window "Print Customer Labels Which item(s) would you like to print customer label(s) f…" at bounding box center [489, 457] width 978 height 914
click at [844, 35] on icon "button" at bounding box center [844, 38] width 11 height 19
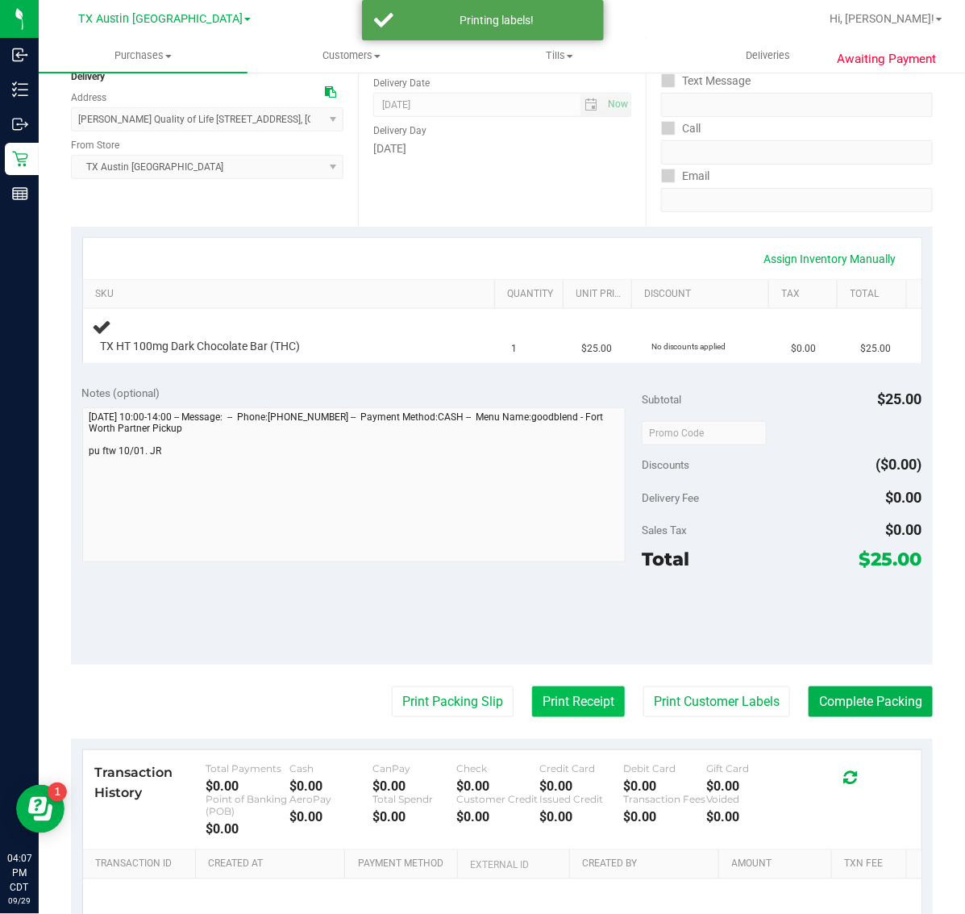
click at [565, 700] on button "Print Receipt" at bounding box center [578, 701] width 93 height 31
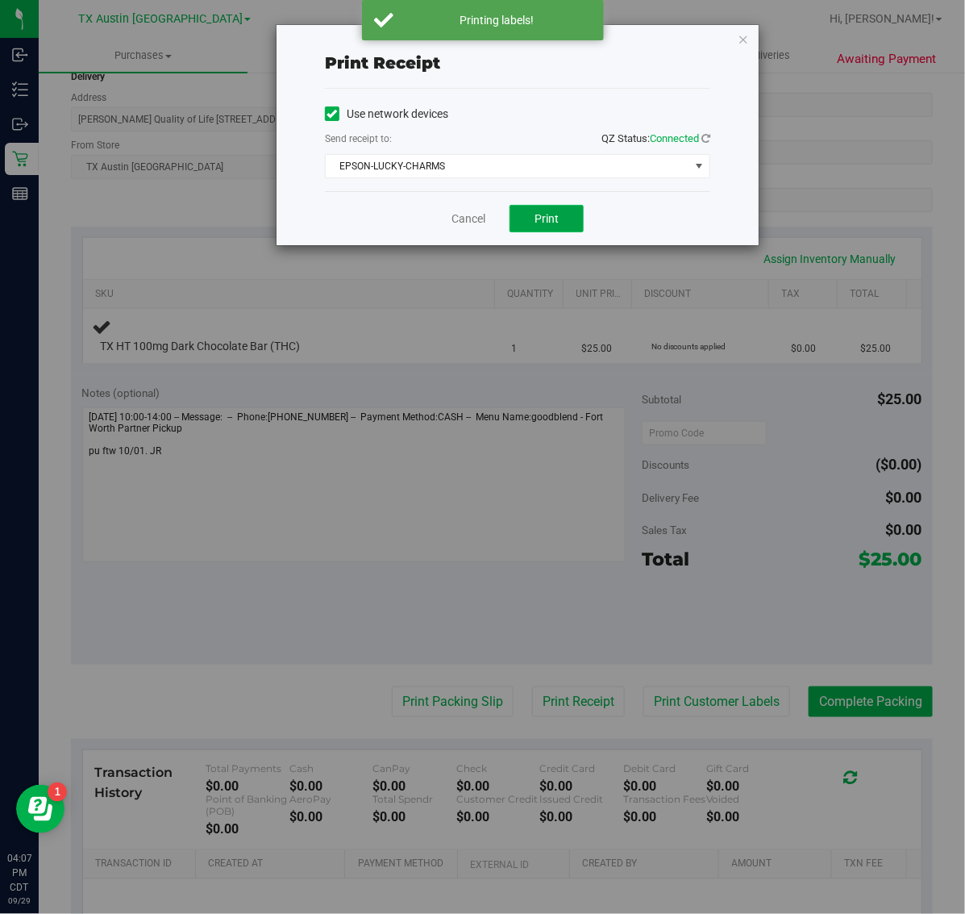
click at [543, 223] on span "Print" at bounding box center [547, 218] width 24 height 13
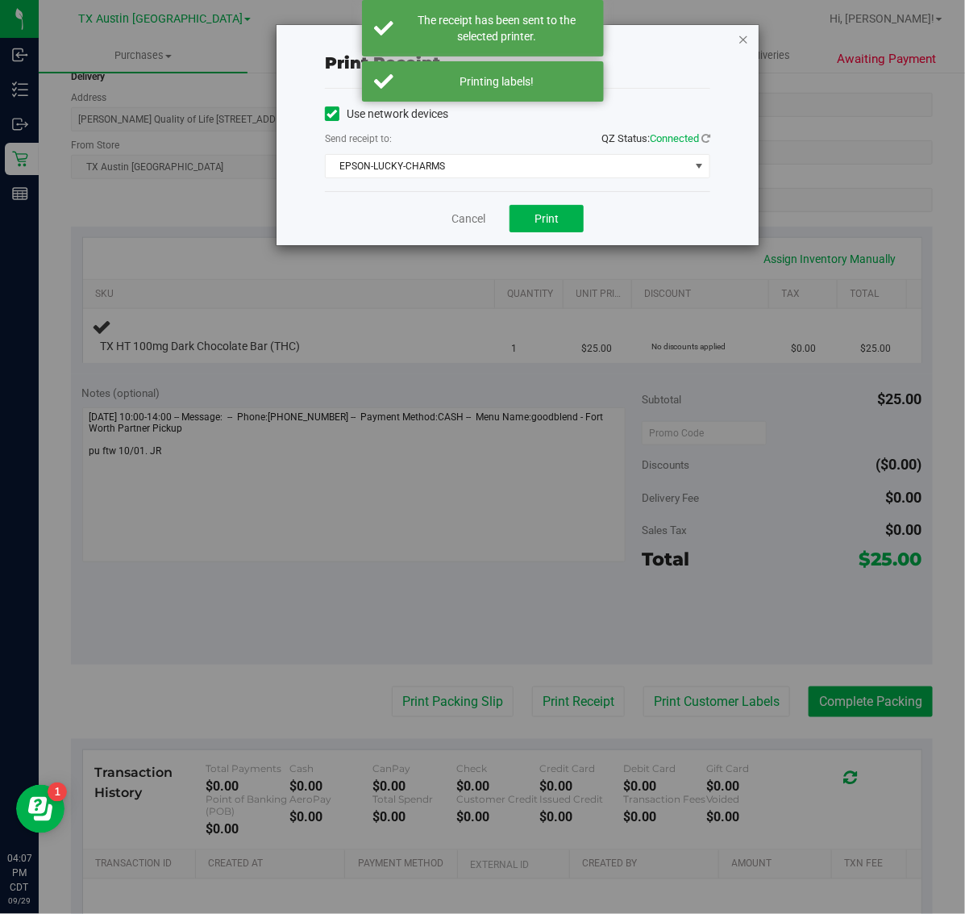
click at [744, 38] on icon "button" at bounding box center [743, 38] width 11 height 19
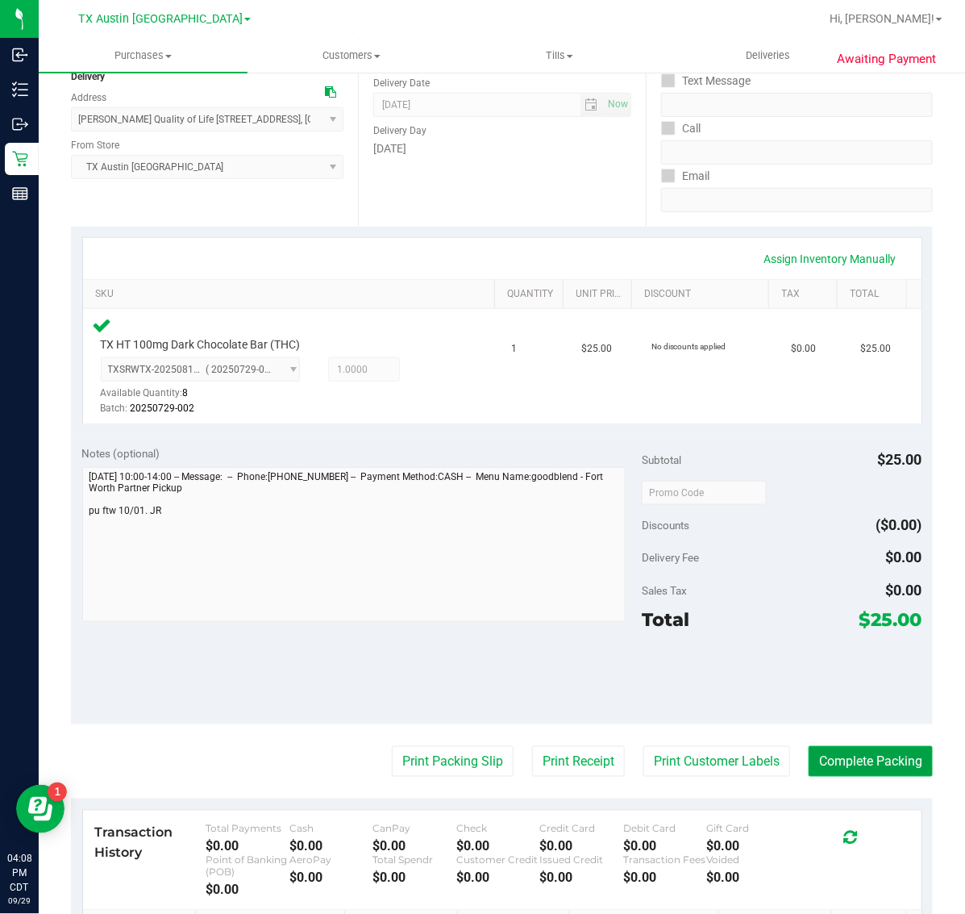
click at [809, 759] on button "Complete Packing" at bounding box center [871, 761] width 124 height 31
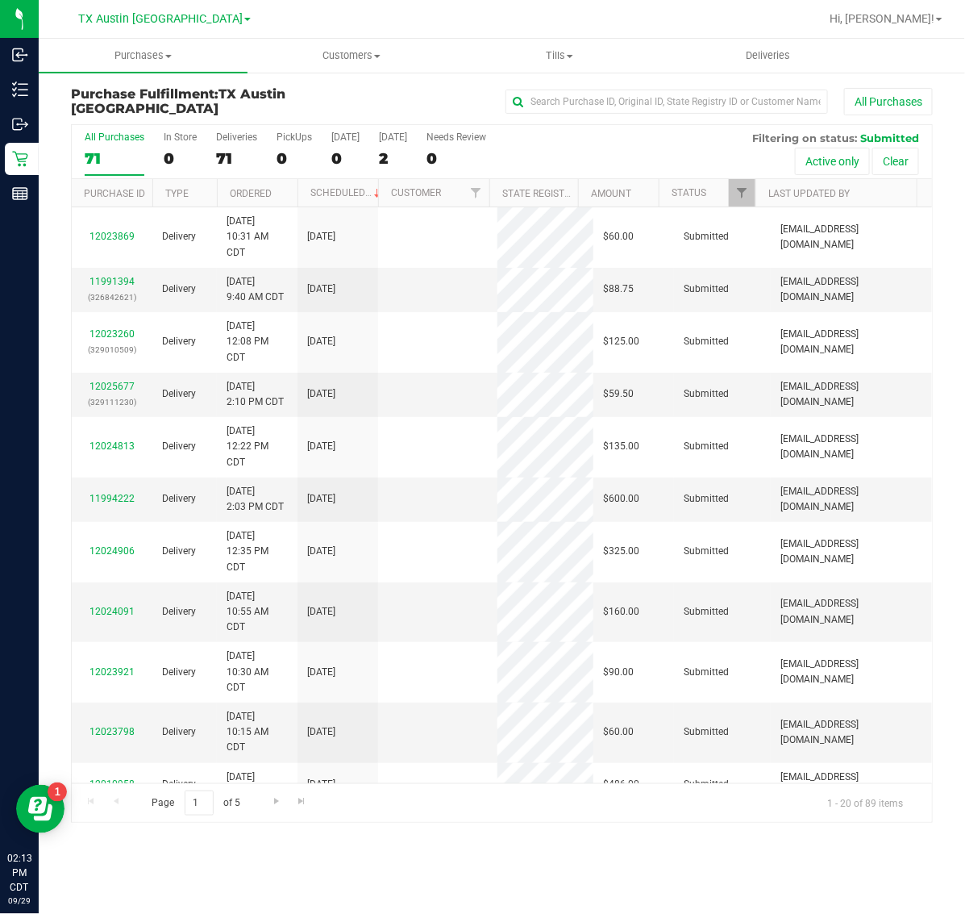
click at [389, 163] on div "2" at bounding box center [393, 158] width 28 height 19
click at [0, 0] on input "[DATE] 2" at bounding box center [0, 0] width 0 height 0
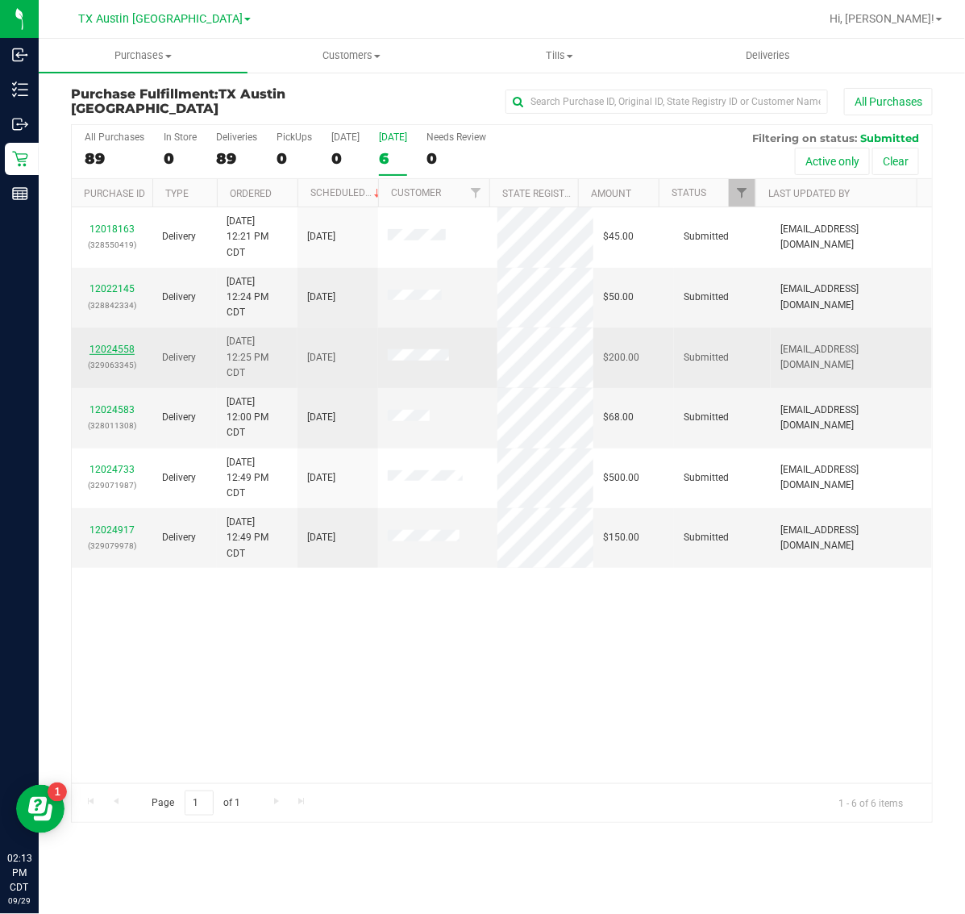
click at [103, 347] on link "12024558" at bounding box center [112, 349] width 45 height 11
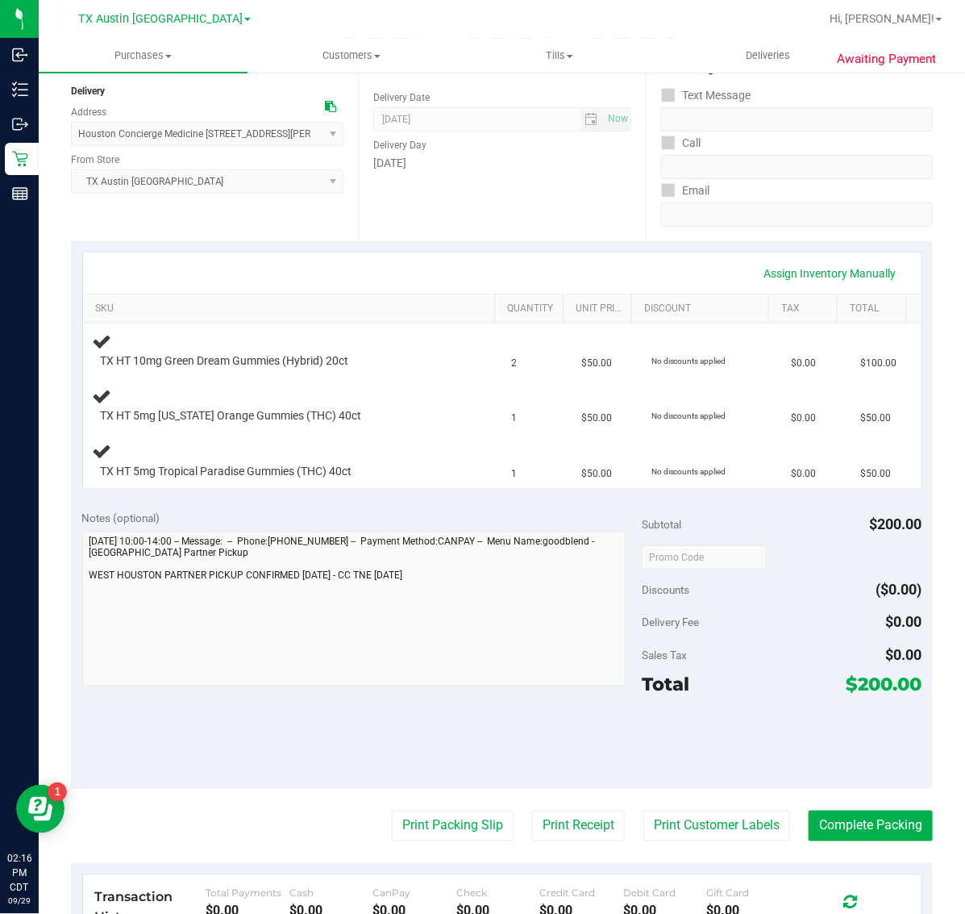
scroll to position [202, 0]
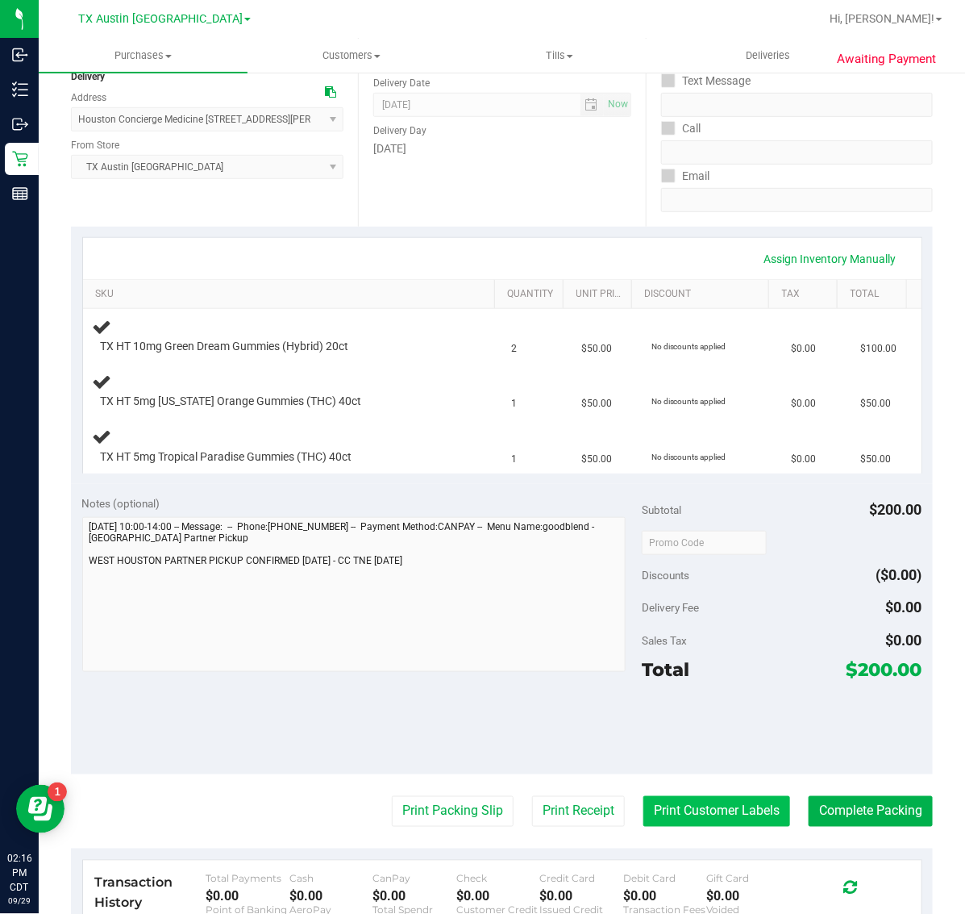
click at [702, 807] on button "Print Customer Labels" at bounding box center [717, 811] width 147 height 31
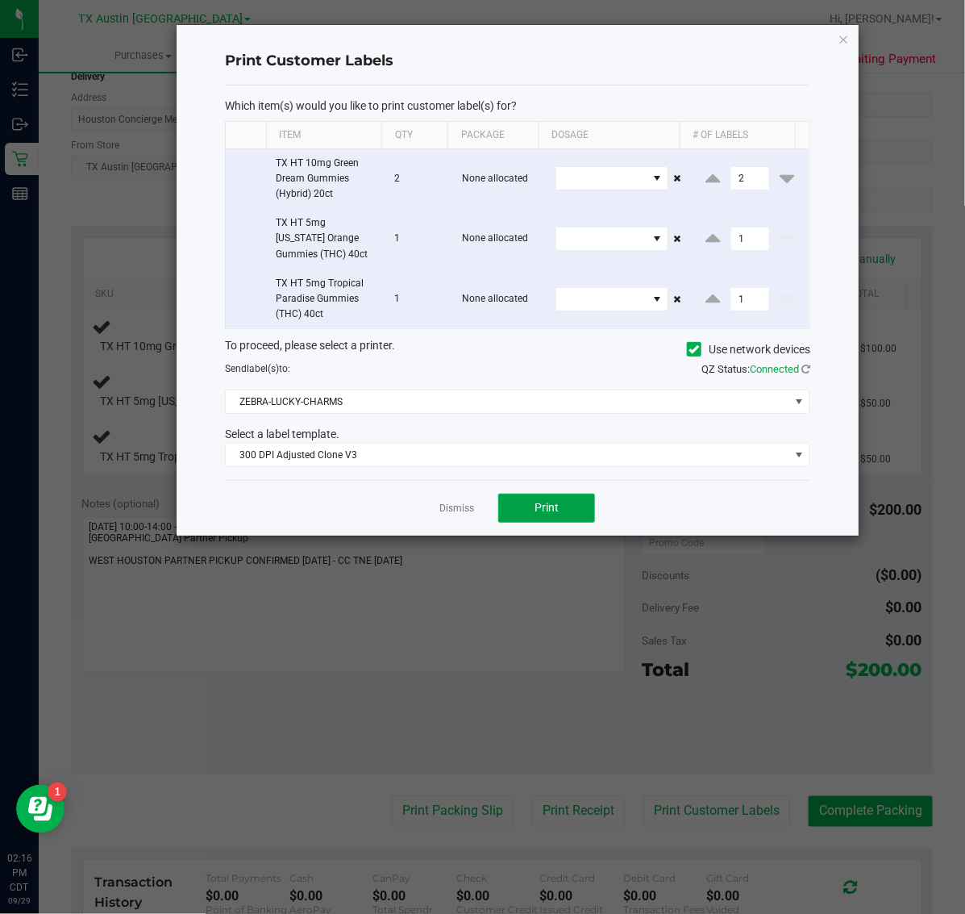
click at [538, 504] on span "Print" at bounding box center [547, 507] width 24 height 13
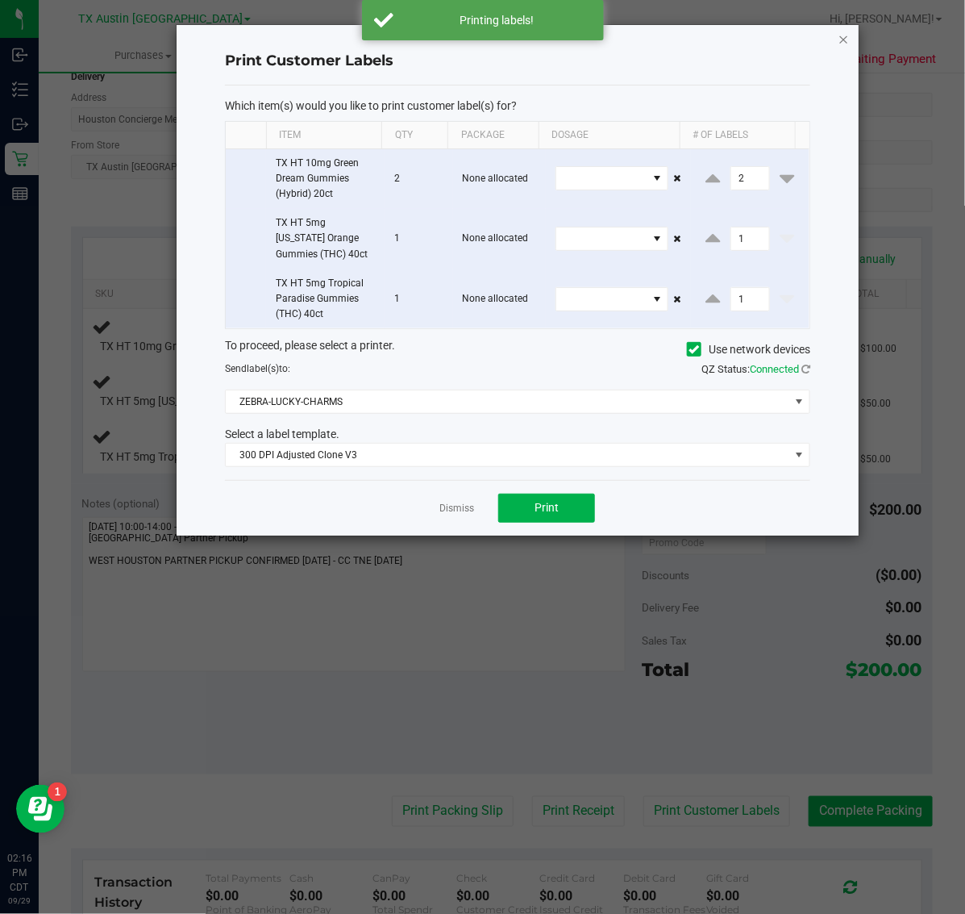
click at [844, 38] on icon "button" at bounding box center [844, 38] width 11 height 19
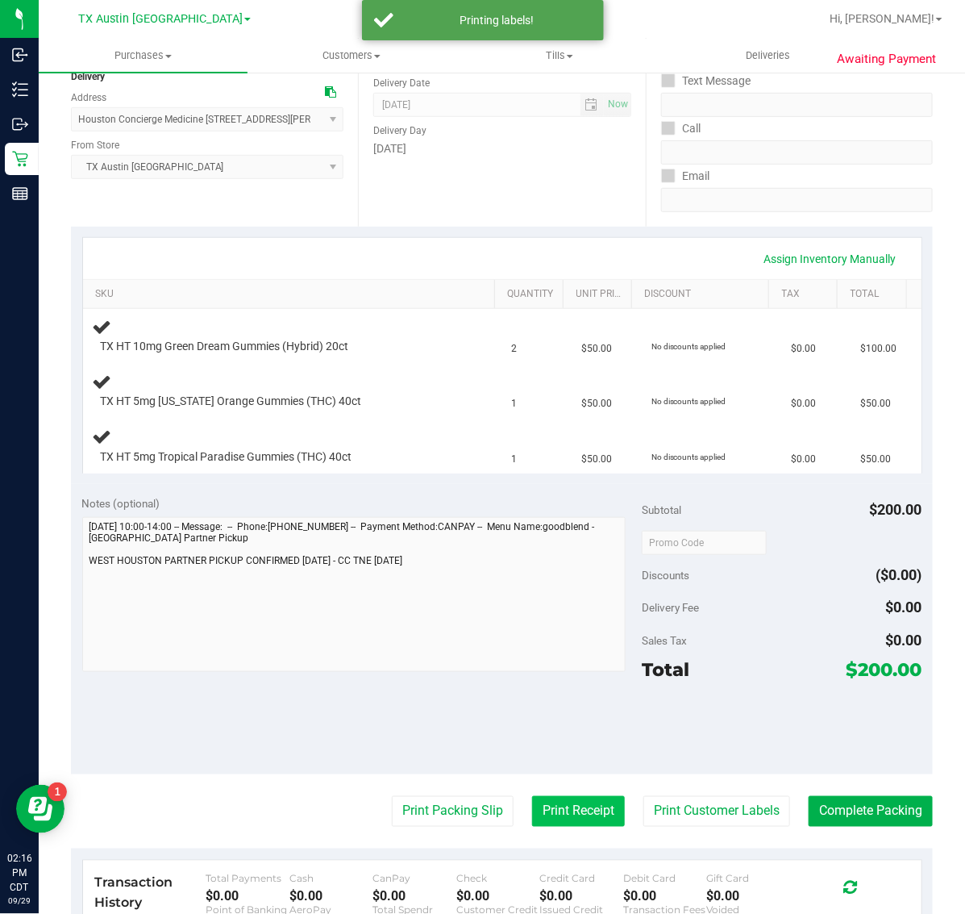
click at [566, 815] on button "Print Receipt" at bounding box center [578, 811] width 93 height 31
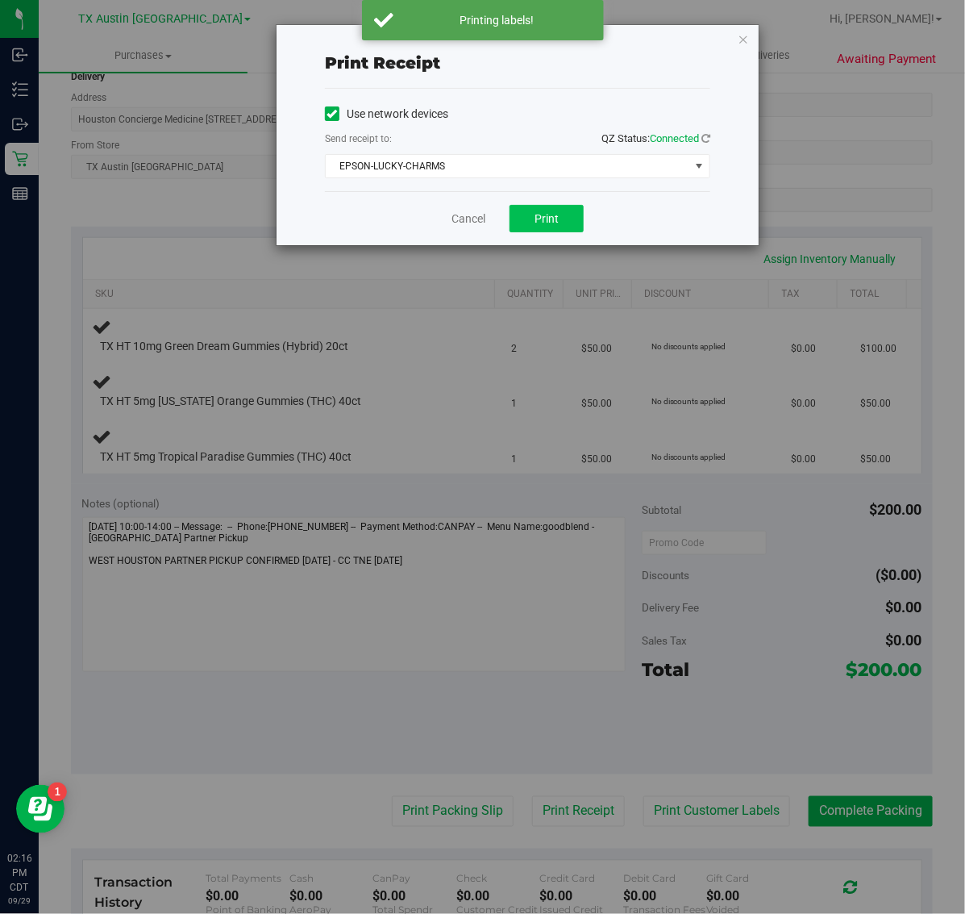
click at [565, 216] on button "Print" at bounding box center [547, 218] width 74 height 27
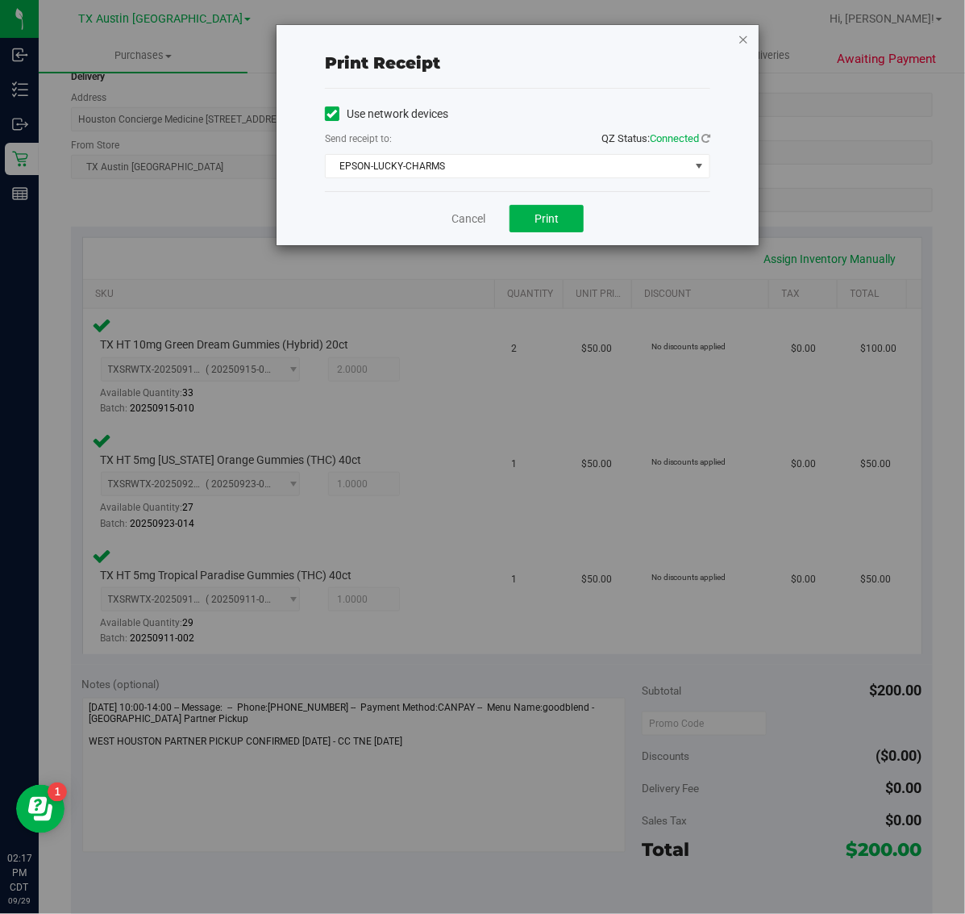
click at [740, 44] on icon "button" at bounding box center [743, 38] width 11 height 19
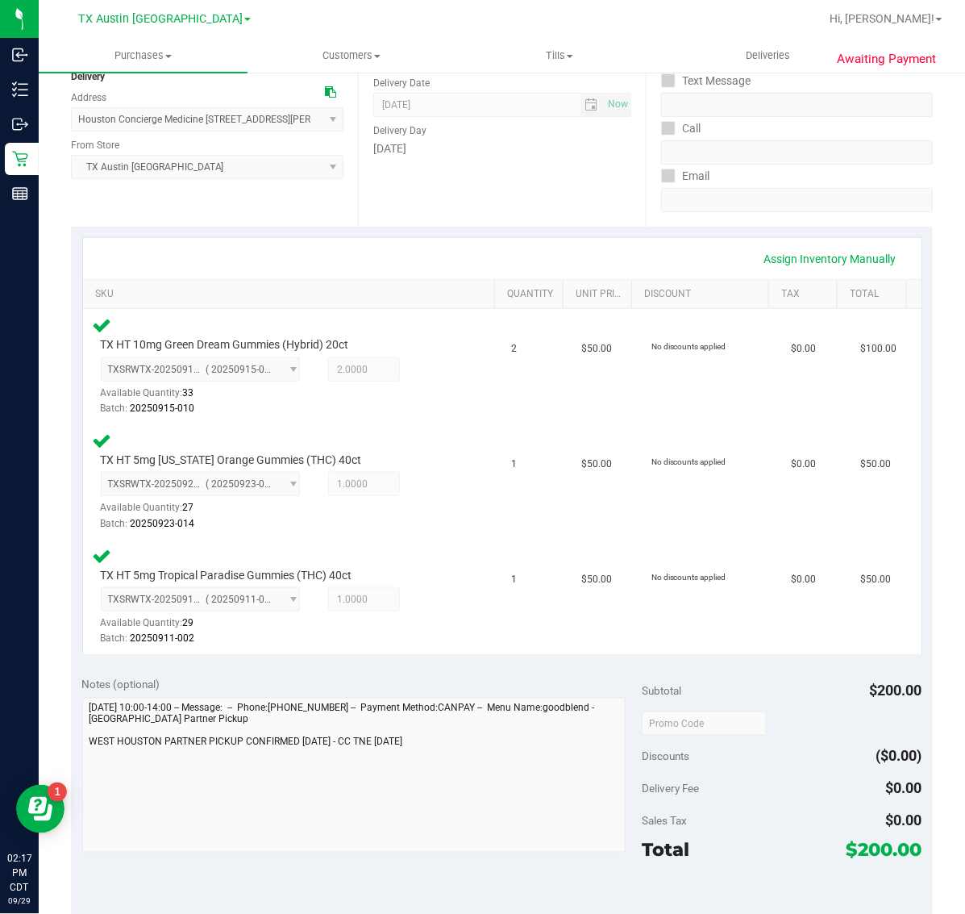
scroll to position [657, 0]
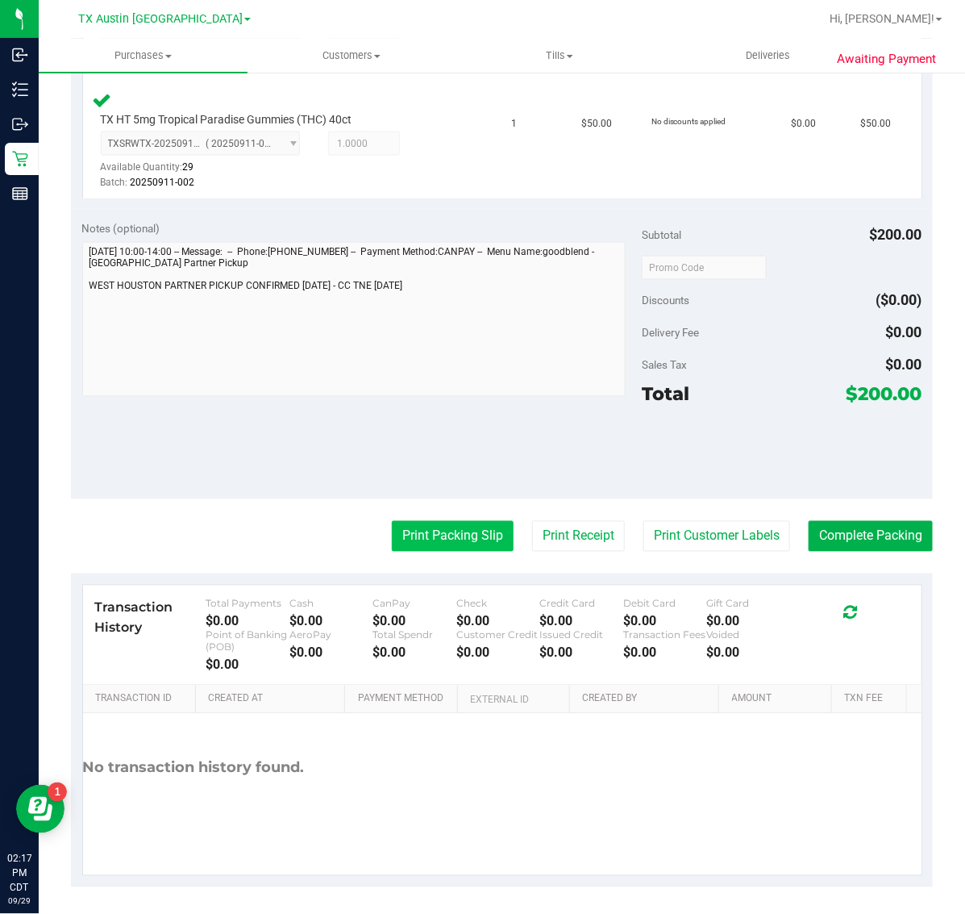
click at [454, 540] on button "Print Packing Slip" at bounding box center [453, 536] width 122 height 31
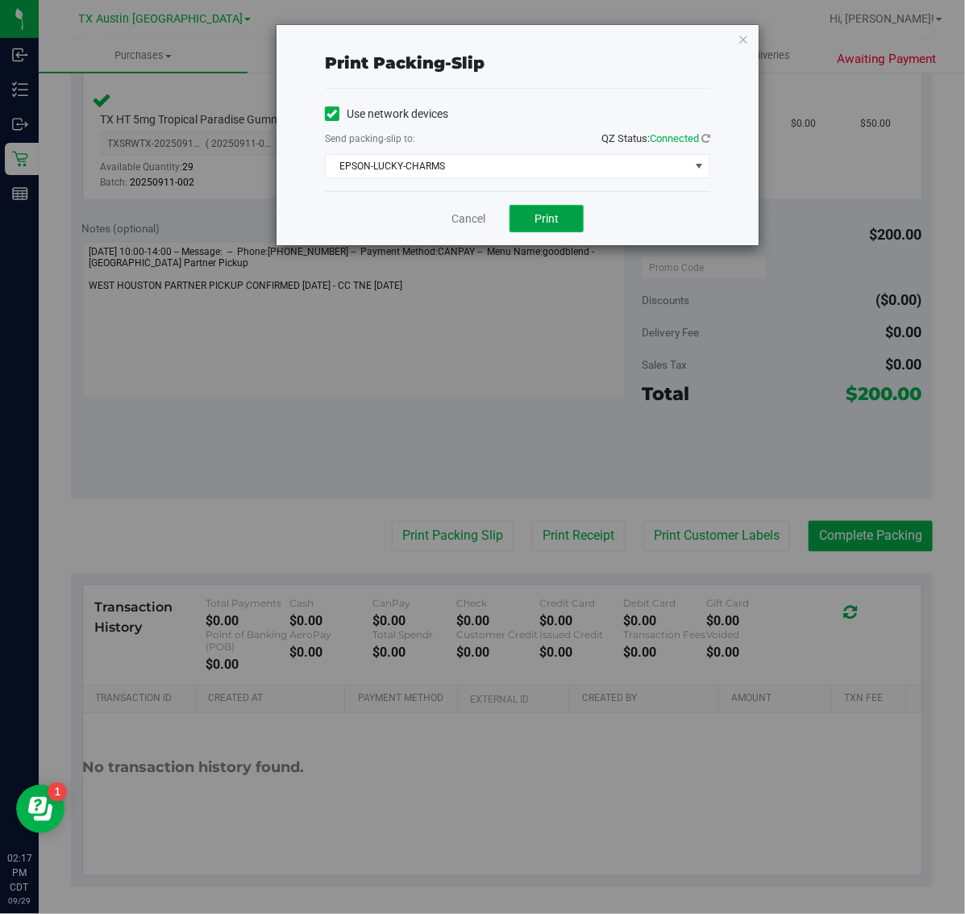
click at [563, 219] on button "Print" at bounding box center [547, 218] width 74 height 27
click at [766, 38] on div "Print packing-slip Use network devices Send packing-slip to: QZ Status: Connect…" at bounding box center [489, 457] width 978 height 914
click at [744, 31] on icon "button" at bounding box center [743, 38] width 11 height 19
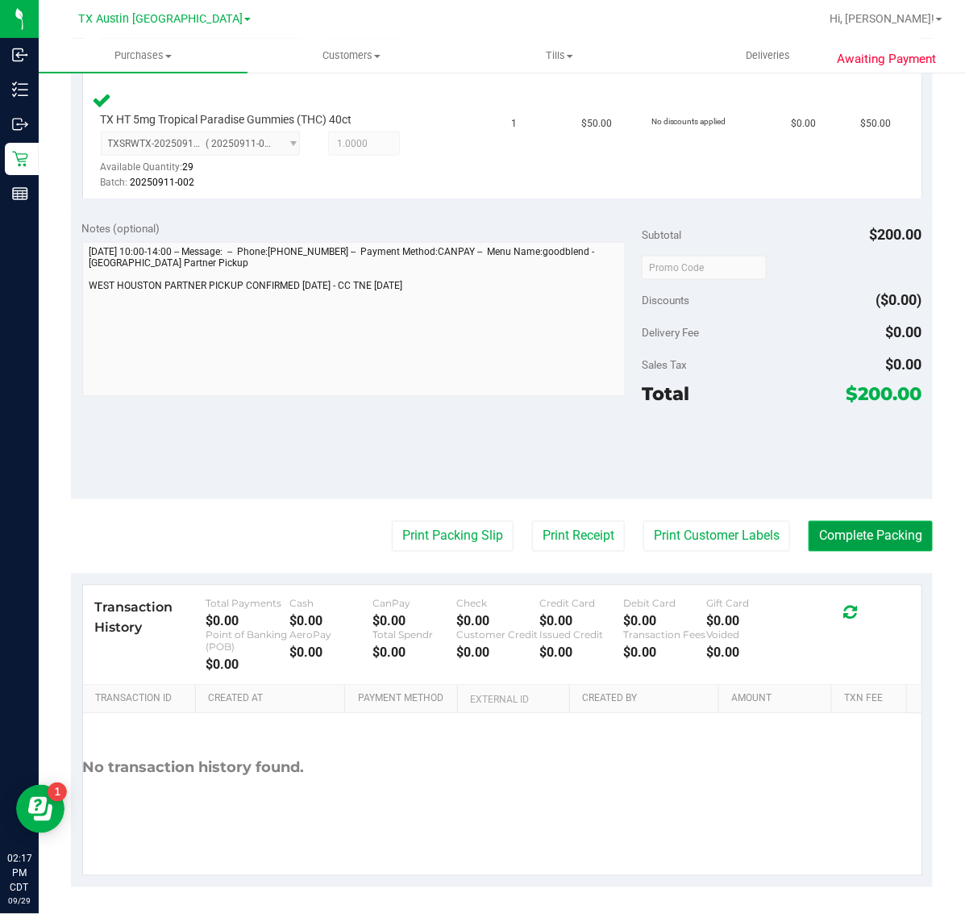
click at [856, 534] on button "Complete Packing" at bounding box center [871, 536] width 124 height 31
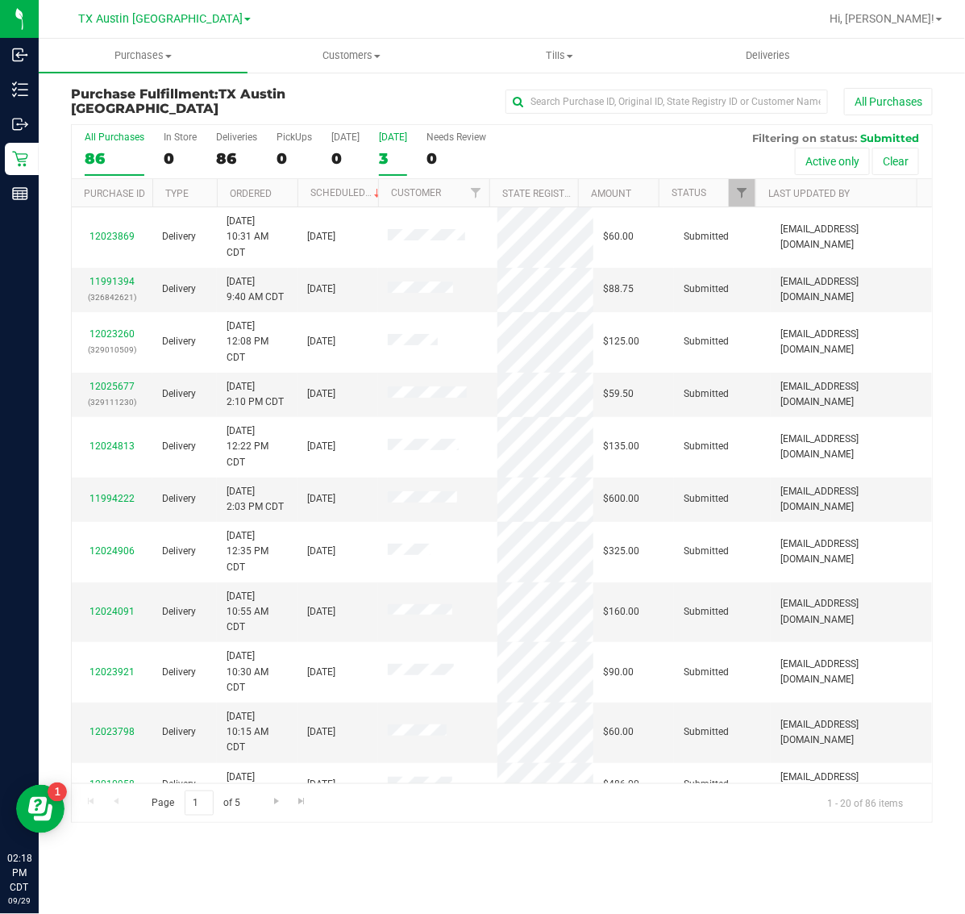
click at [381, 147] on label "[DATE] 3" at bounding box center [393, 153] width 28 height 44
click at [0, 0] on input "[DATE] 3" at bounding box center [0, 0] width 0 height 0
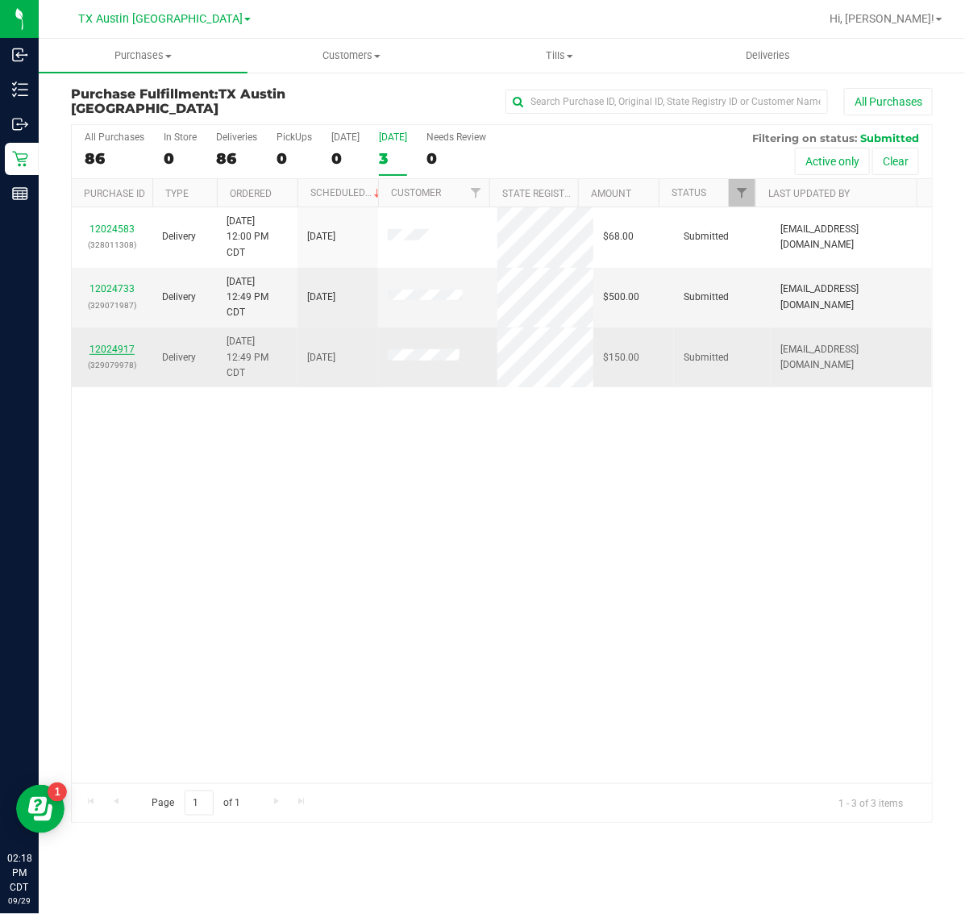
click at [105, 345] on link "12024917" at bounding box center [112, 349] width 45 height 11
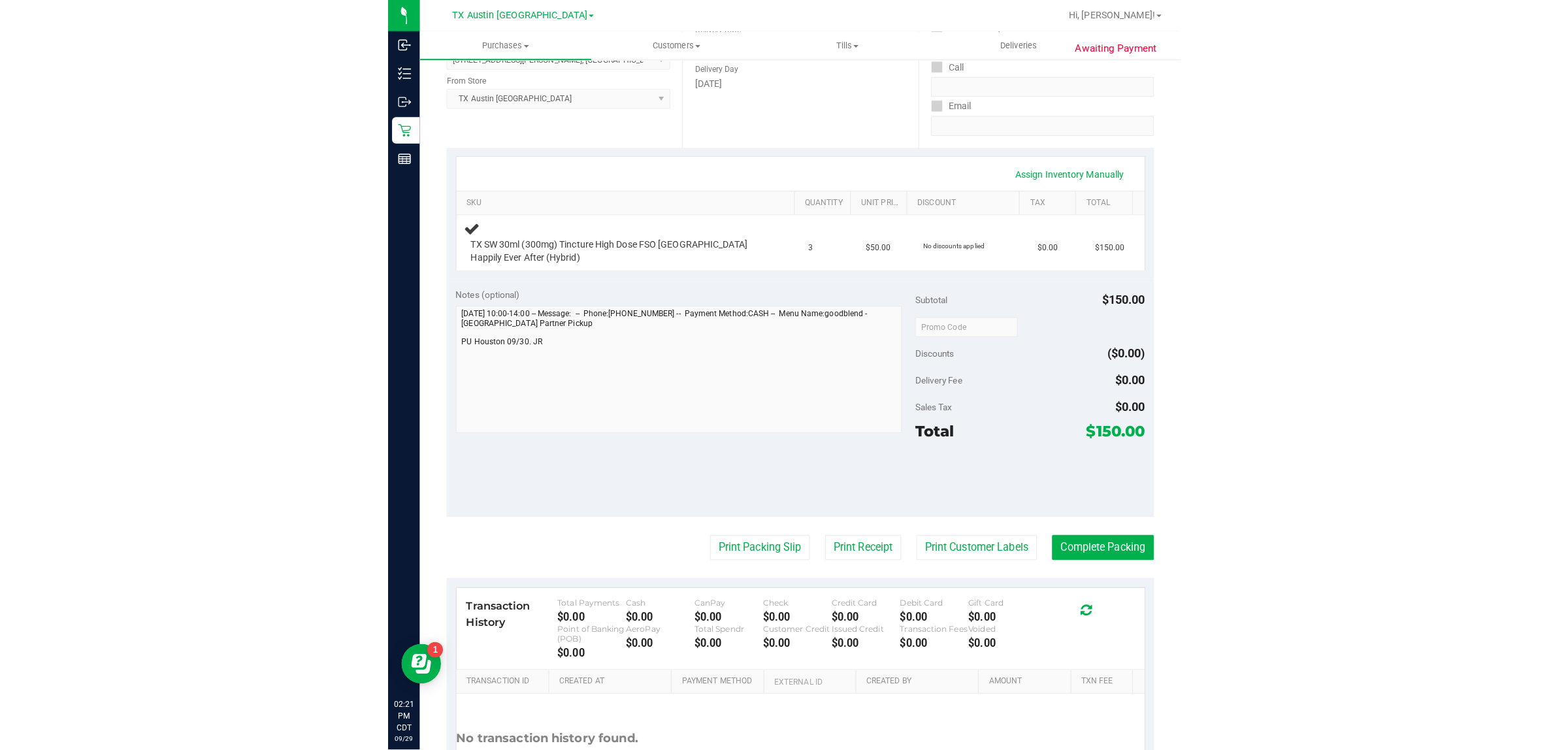
scroll to position [245, 0]
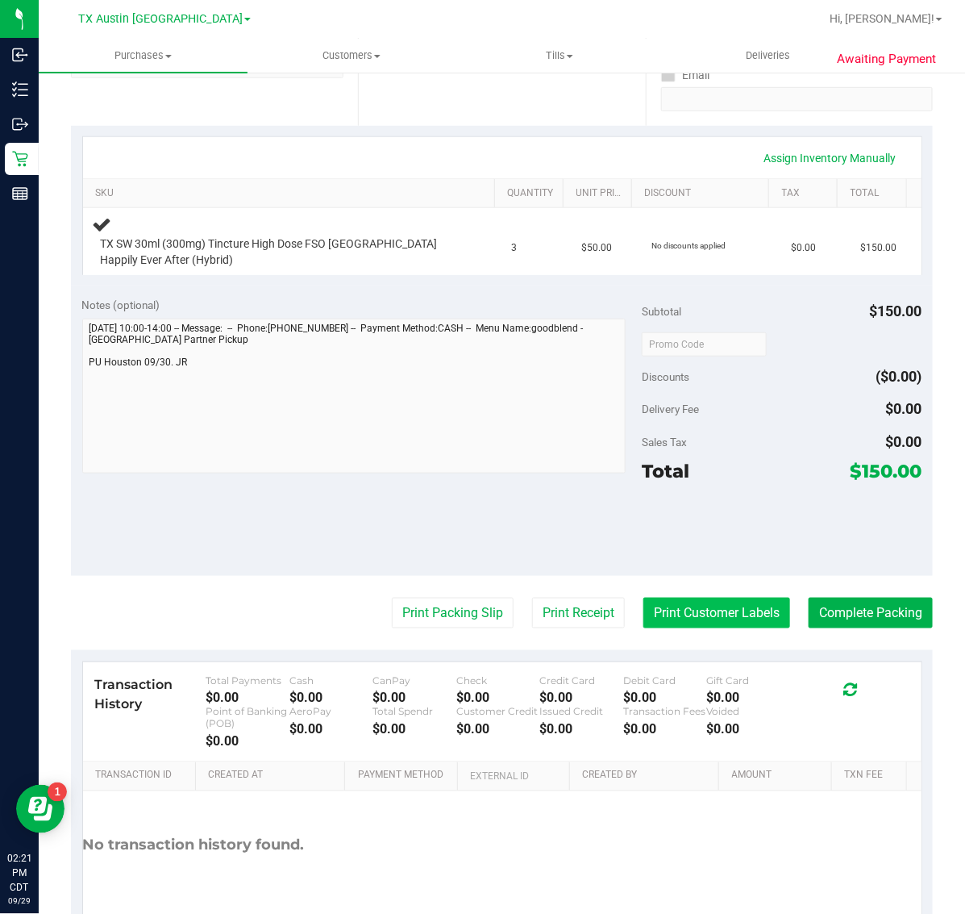
click at [707, 598] on button "Print Customer Labels" at bounding box center [717, 613] width 147 height 31
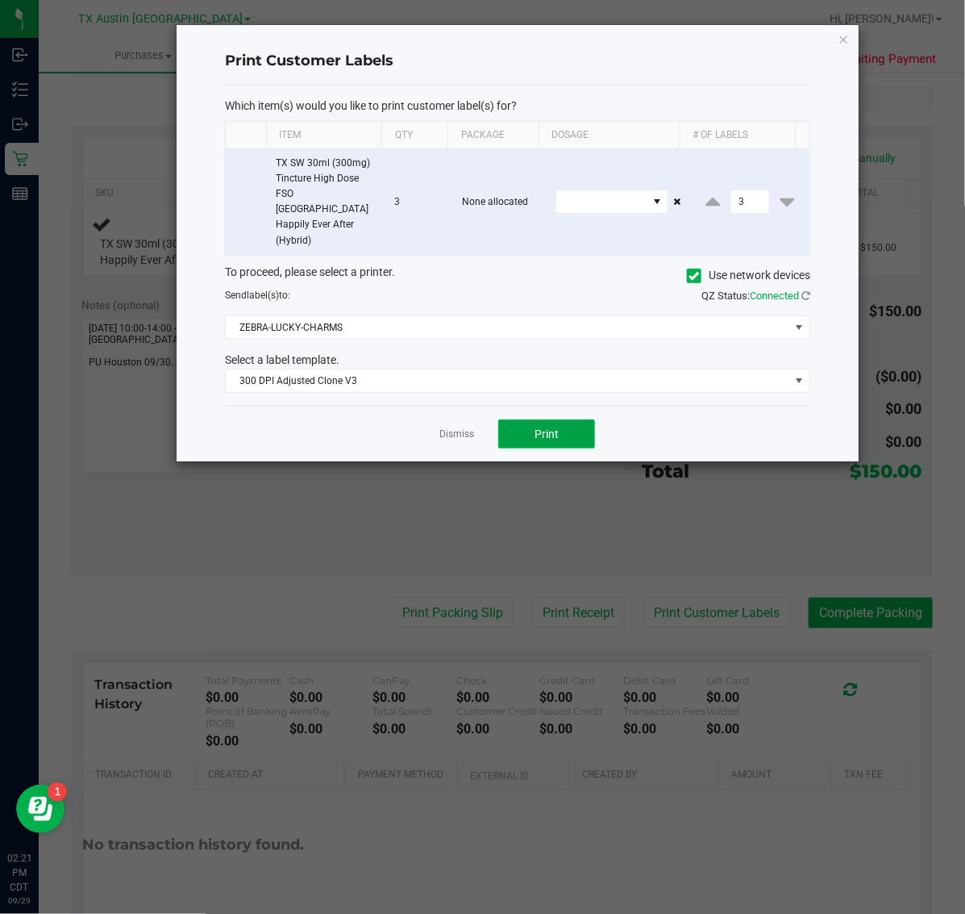
click at [532, 419] on button "Print" at bounding box center [546, 433] width 97 height 29
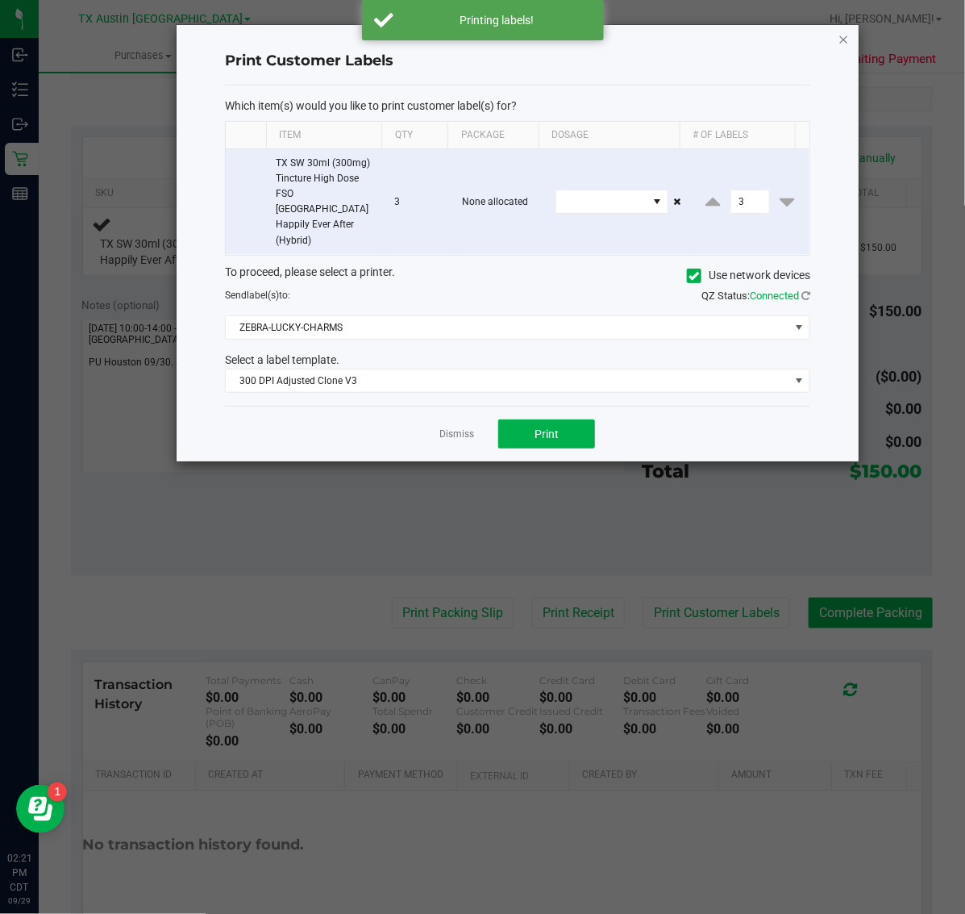
click at [841, 46] on icon "button" at bounding box center [844, 38] width 11 height 19
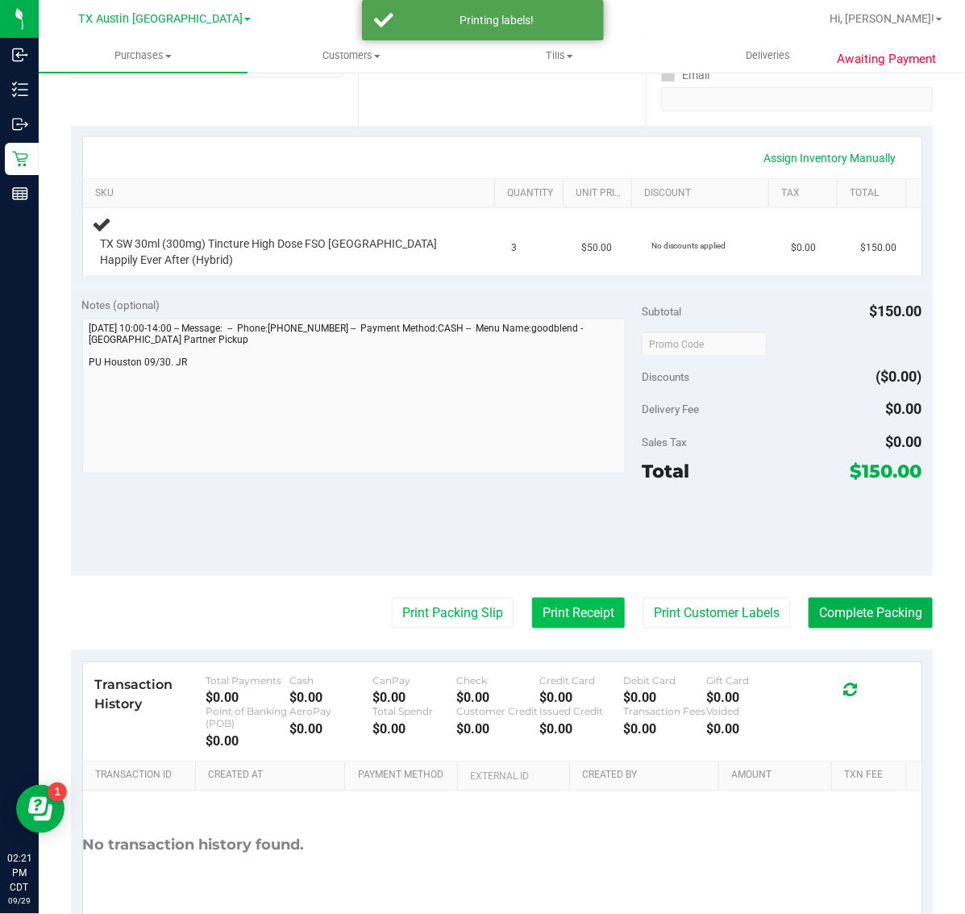
click at [551, 611] on button "Print Receipt" at bounding box center [578, 613] width 93 height 31
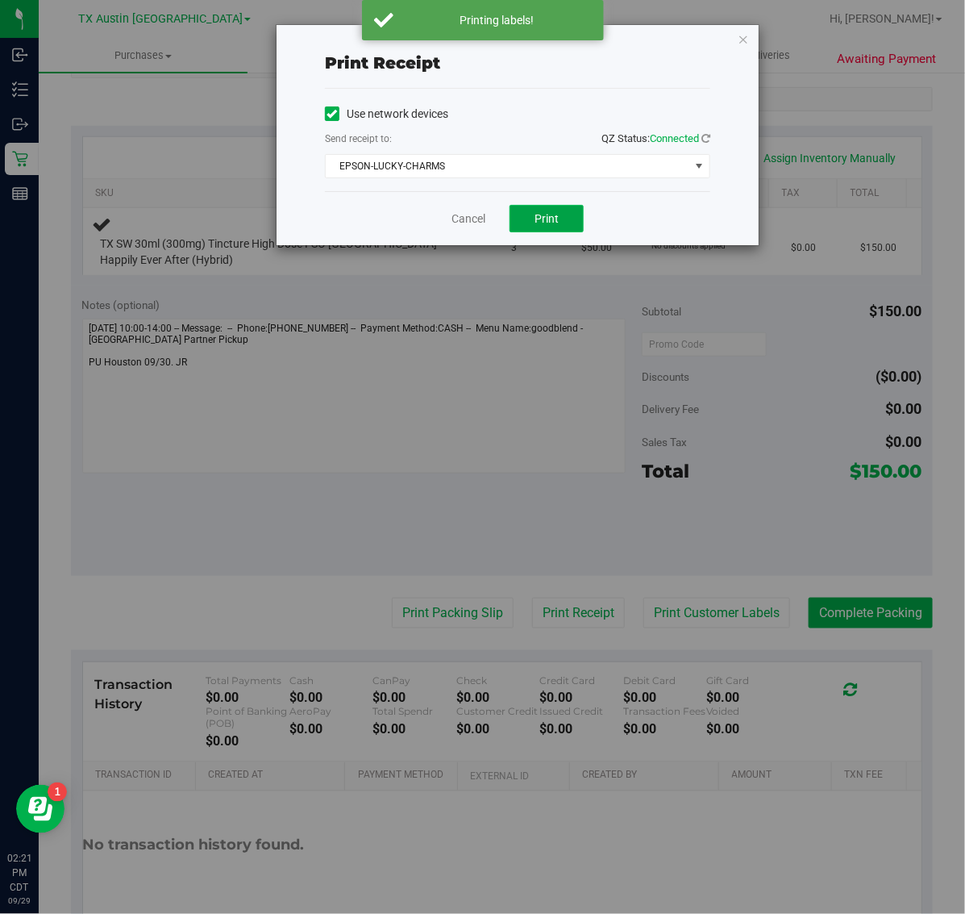
click at [544, 216] on span "Print" at bounding box center [547, 218] width 24 height 13
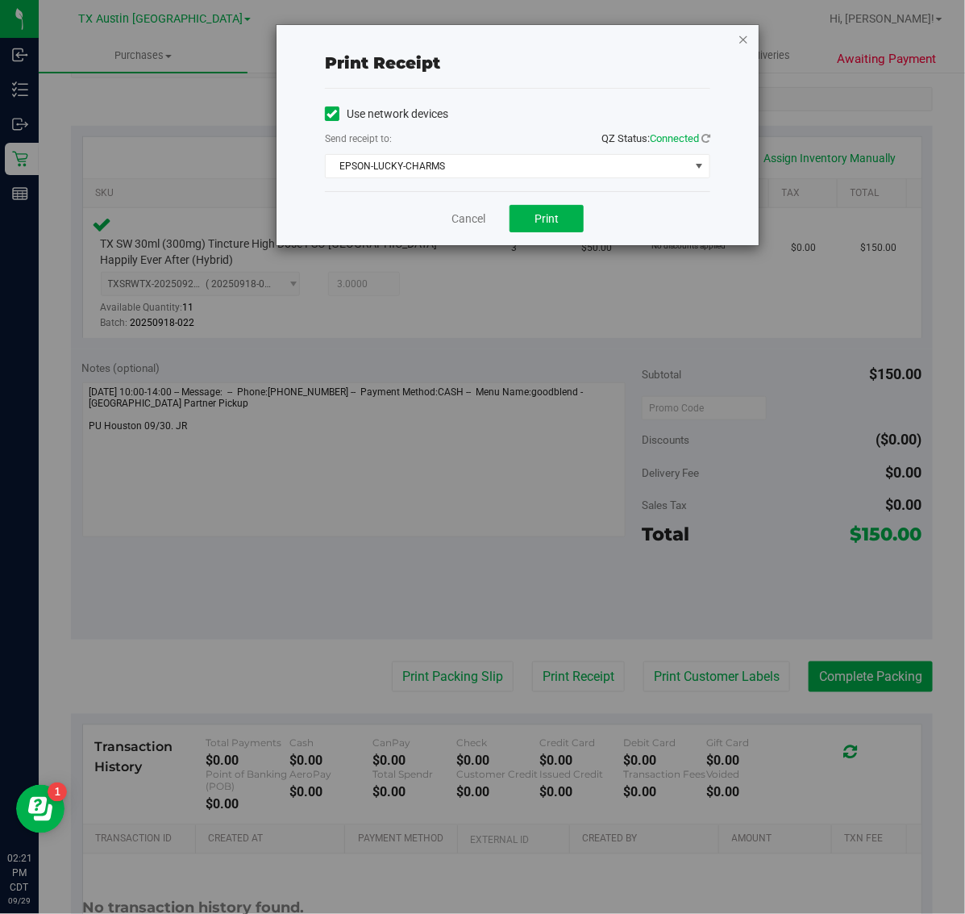
click at [748, 32] on icon "button" at bounding box center [743, 38] width 11 height 19
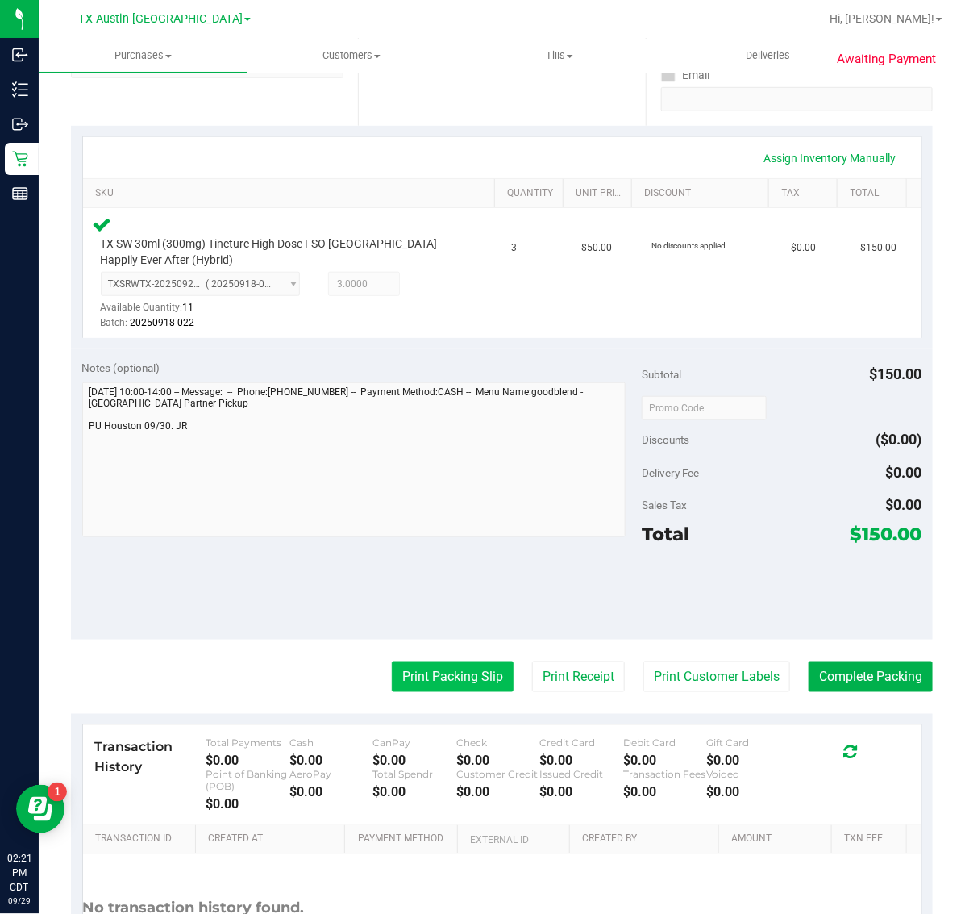
click at [442, 678] on button "Print Packing Slip" at bounding box center [453, 676] width 122 height 31
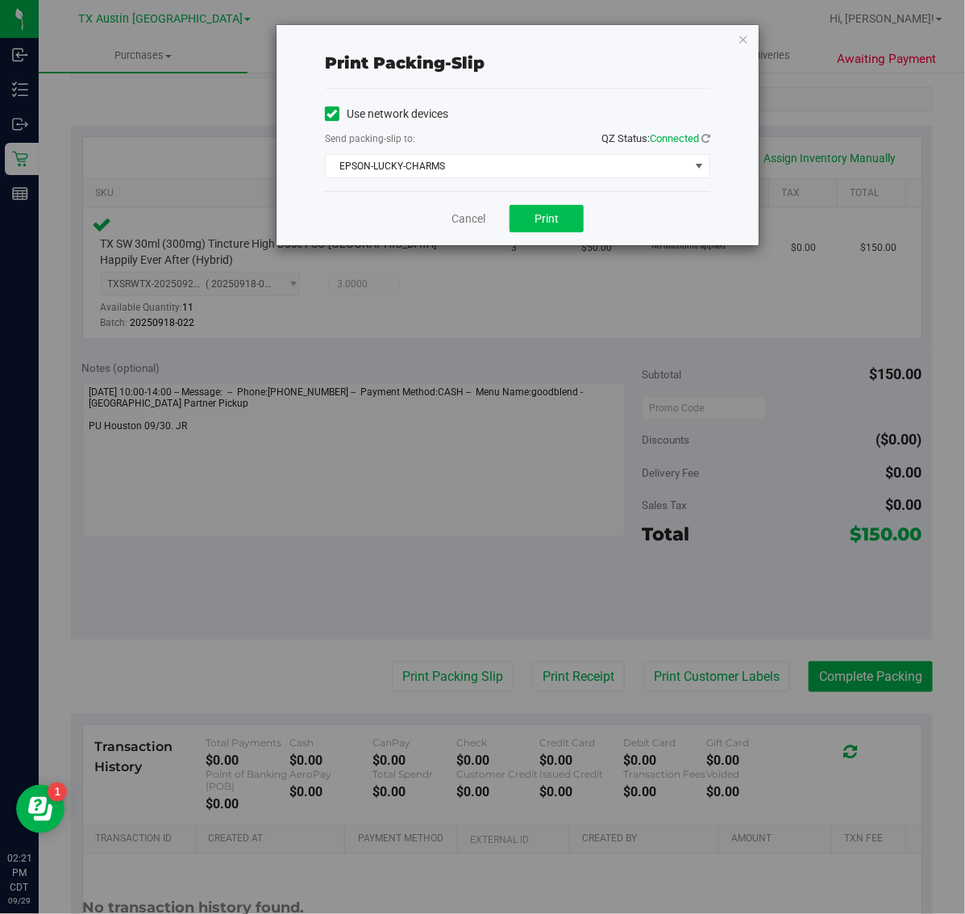
click at [561, 216] on button "Print" at bounding box center [547, 218] width 74 height 27
click at [740, 33] on icon "button" at bounding box center [743, 38] width 11 height 19
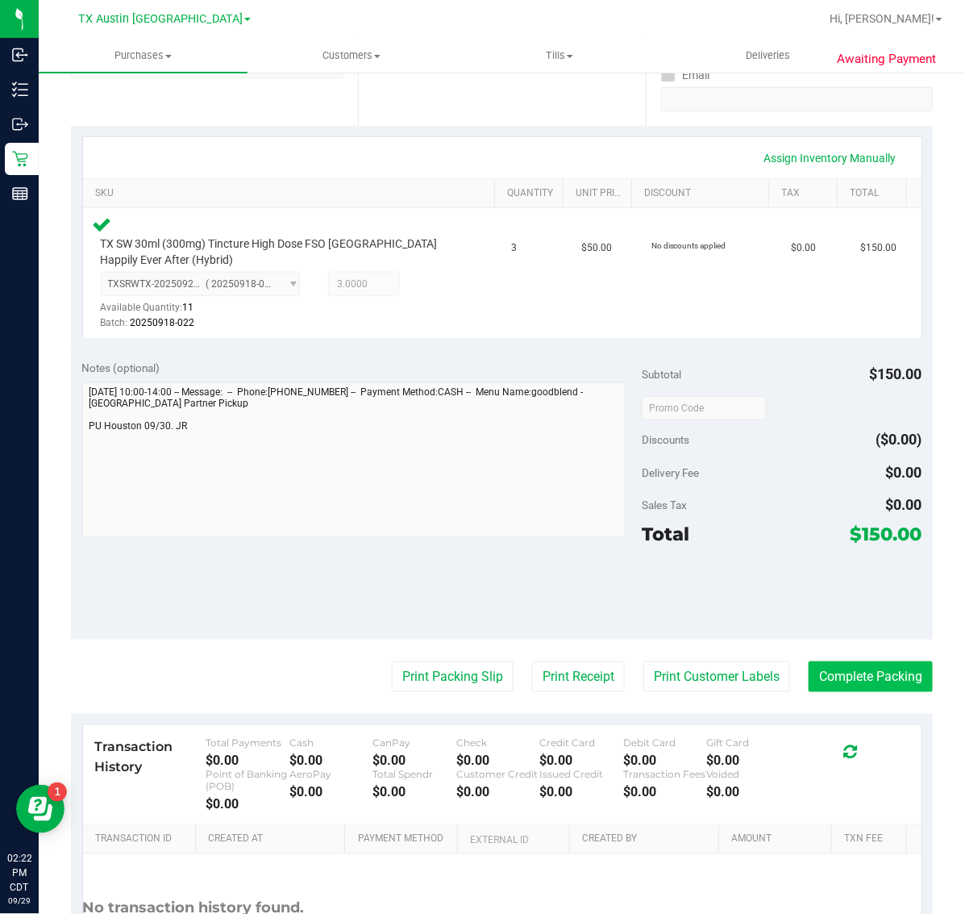
click at [853, 686] on button "Complete Packing" at bounding box center [871, 676] width 124 height 31
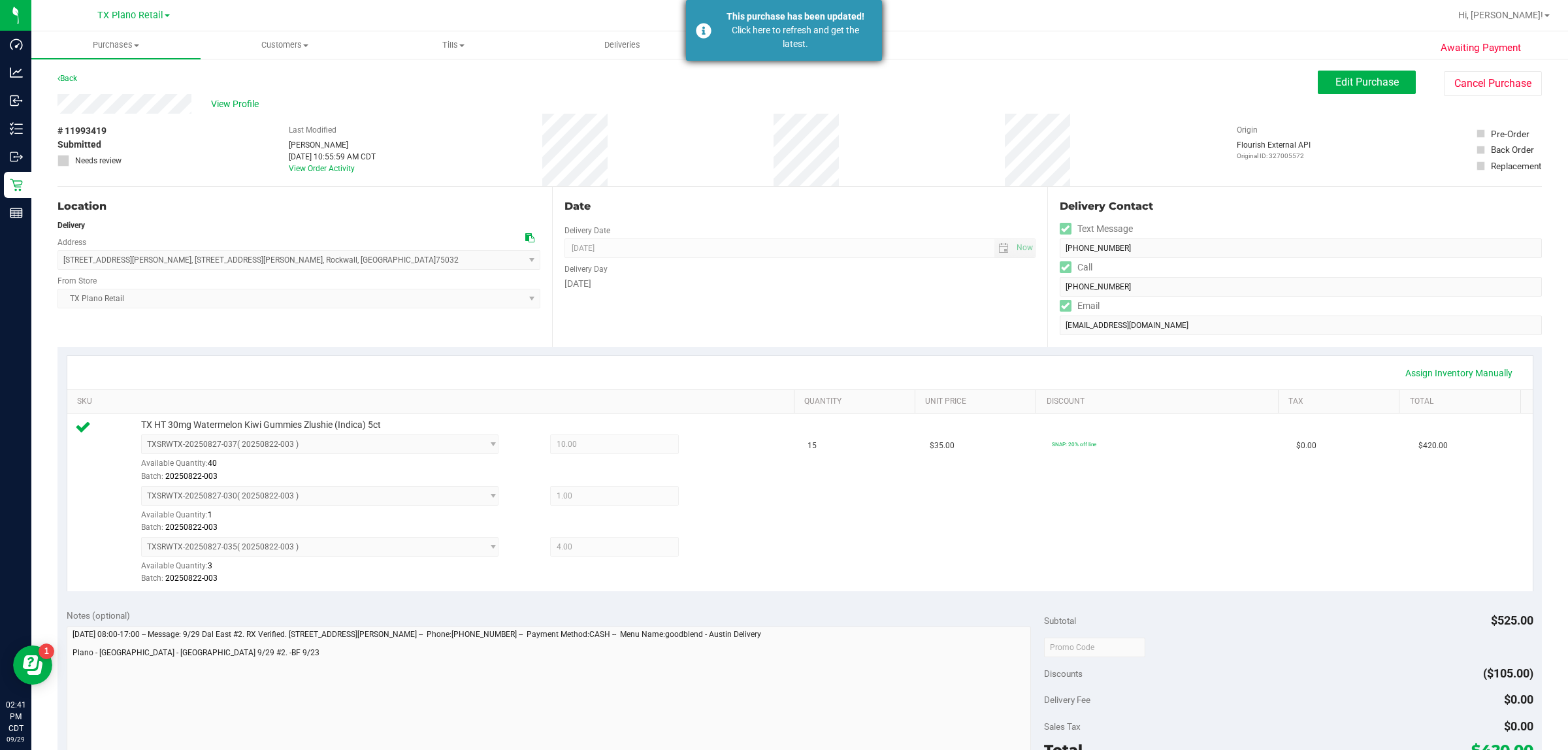
click at [768, 37] on div "Click here to refresh and get the latest." at bounding box center [795, 37] width 154 height 28
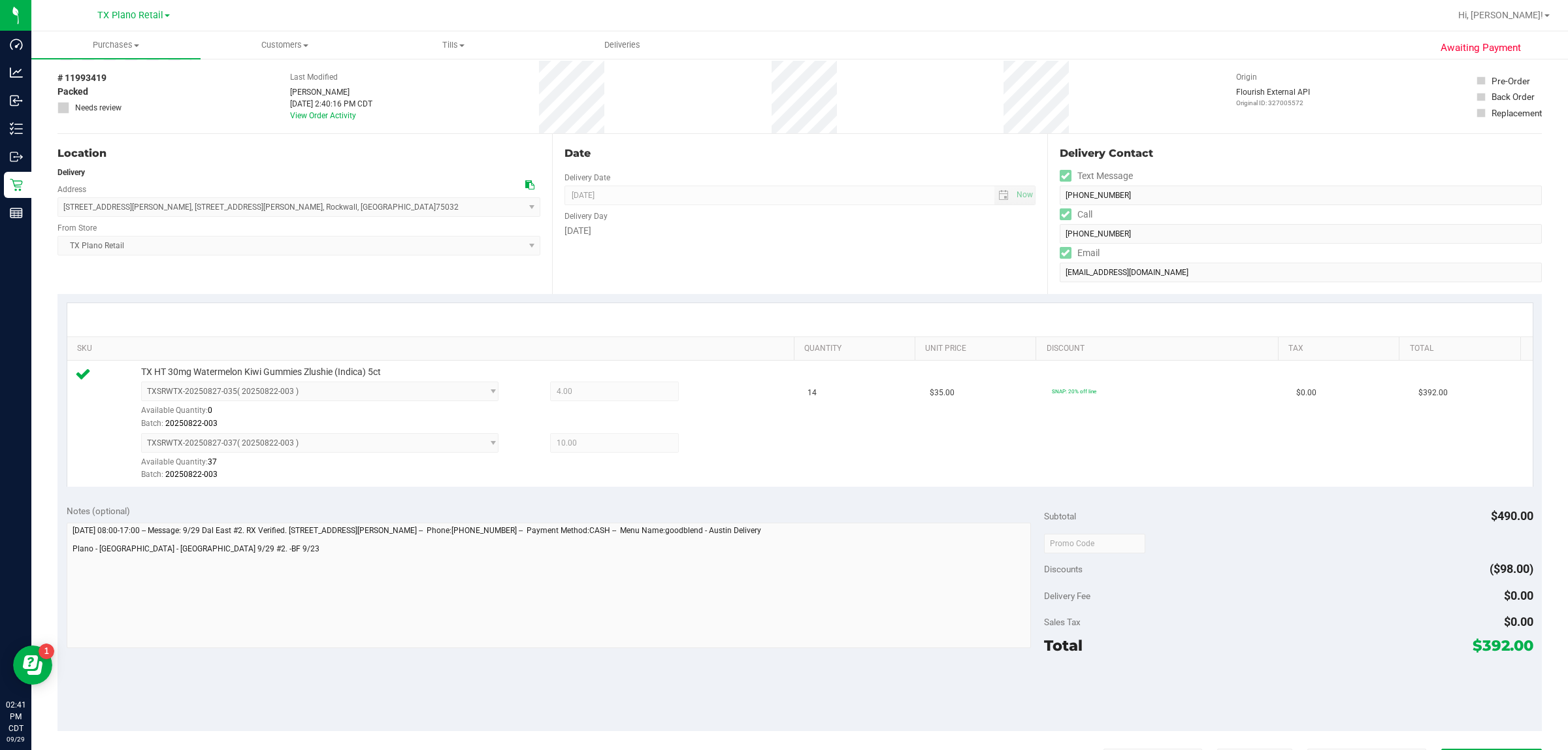
scroll to position [82, 0]
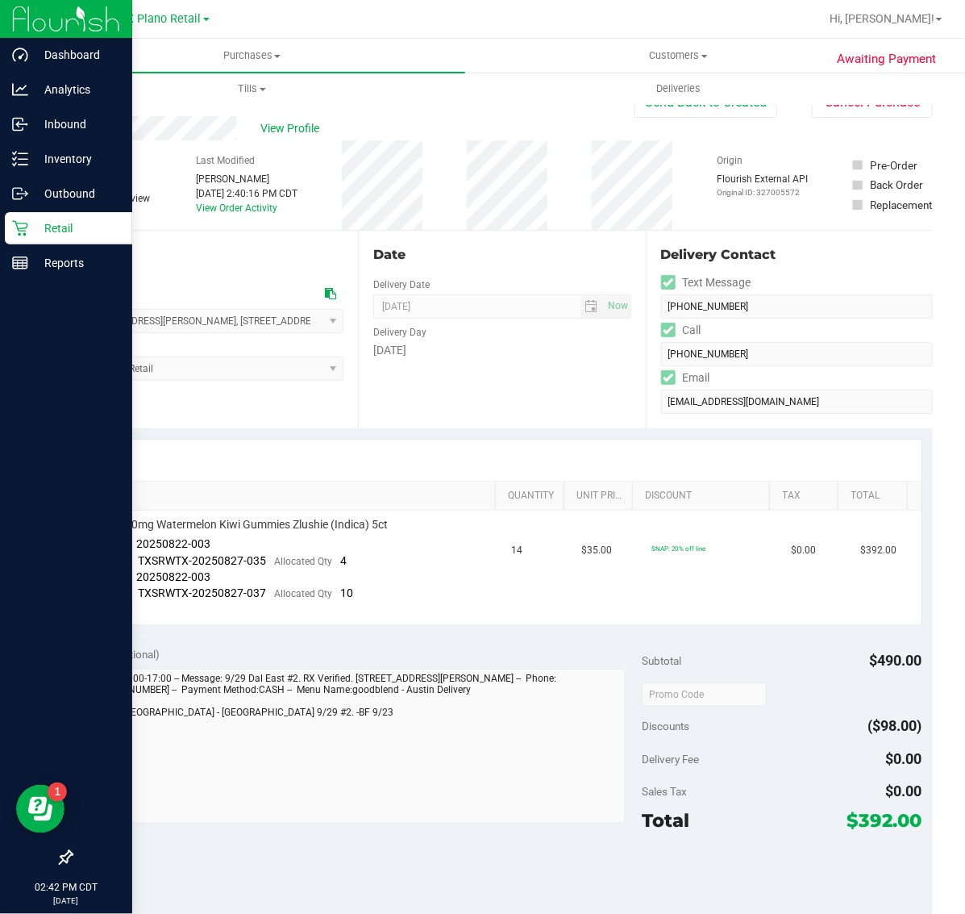
click at [14, 227] on icon at bounding box center [20, 228] width 16 height 16
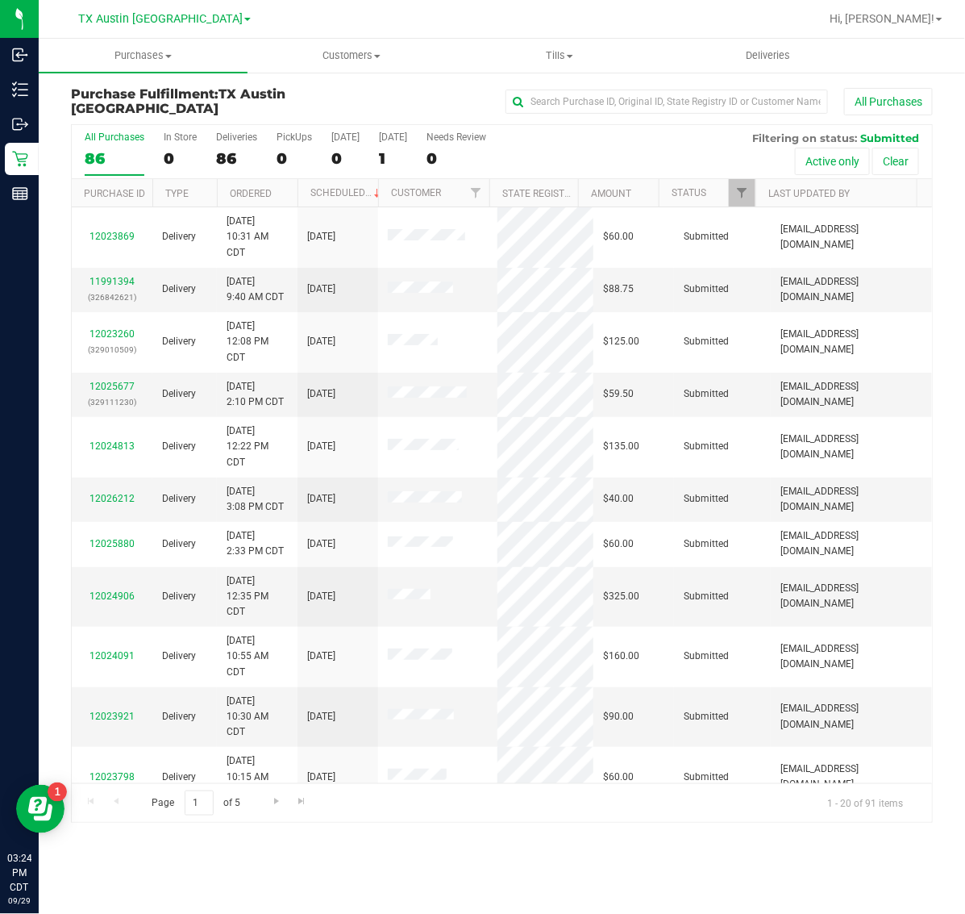
click at [151, 10] on link "TX Austin [GEOGRAPHIC_DATA]" at bounding box center [164, 17] width 173 height 15
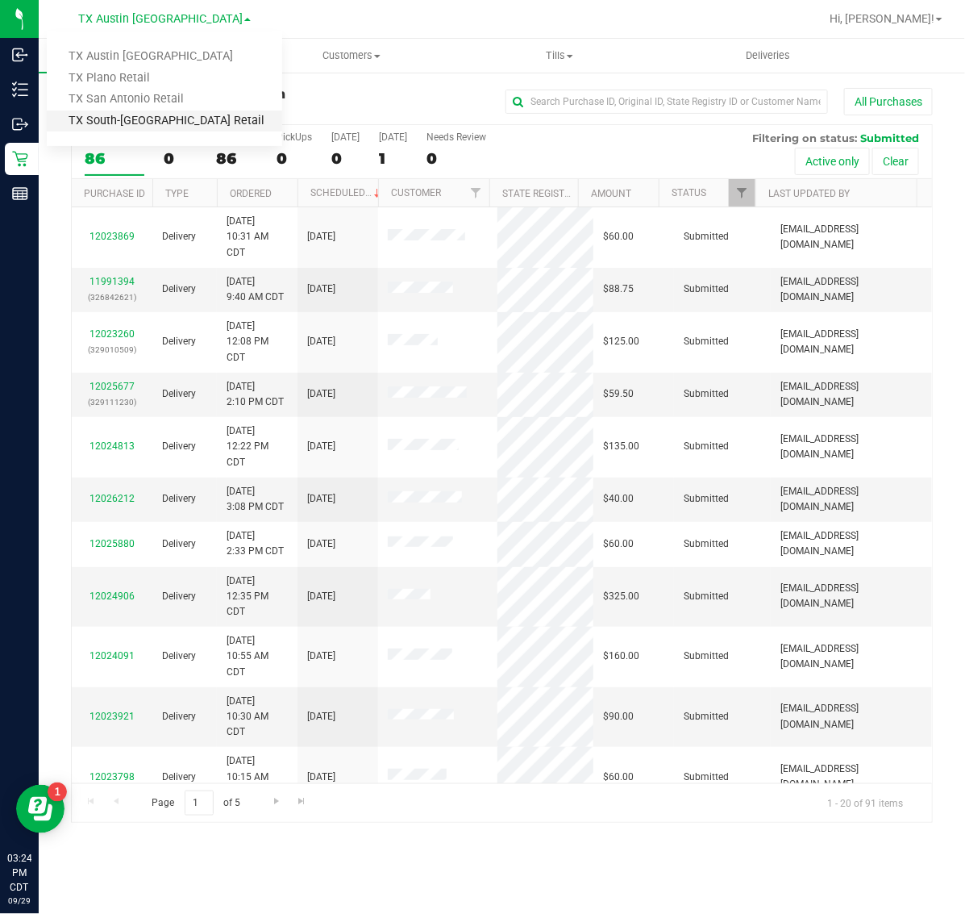
click at [125, 118] on link "TX South-[GEOGRAPHIC_DATA] Retail" at bounding box center [165, 121] width 236 height 22
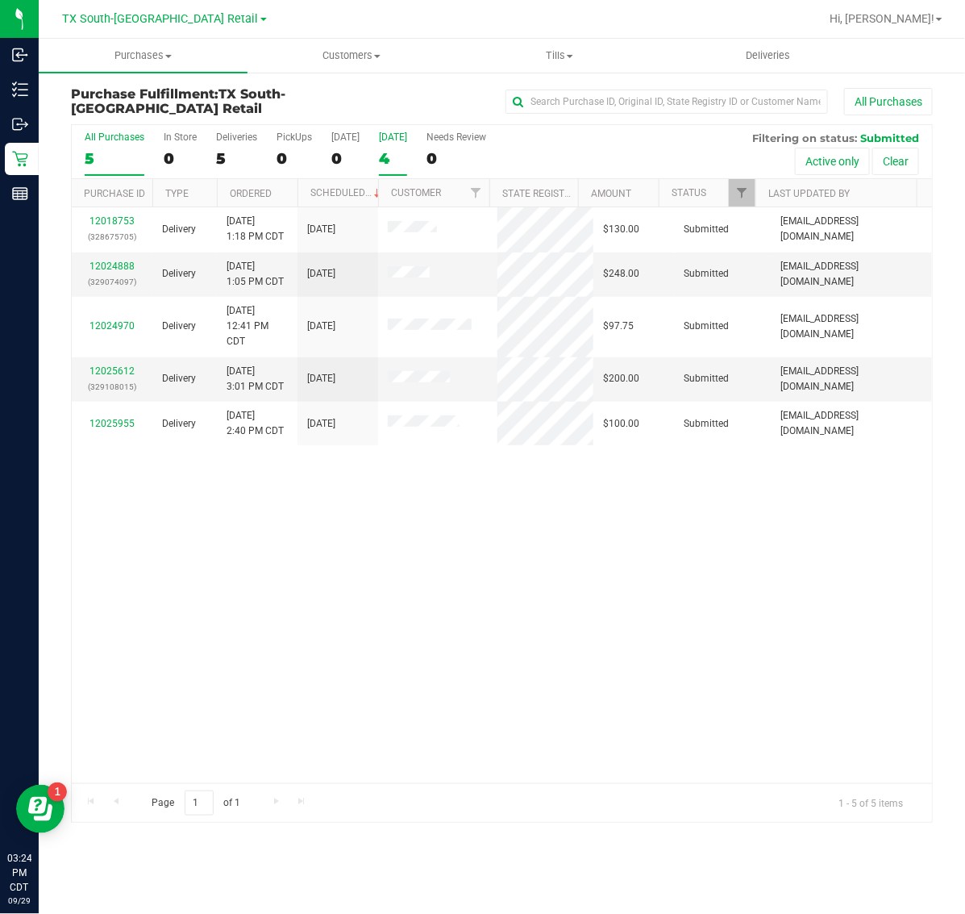
click at [405, 148] on label "[DATE] 4" at bounding box center [393, 153] width 28 height 44
click at [0, 0] on input "[DATE] 4" at bounding box center [0, 0] width 0 height 0
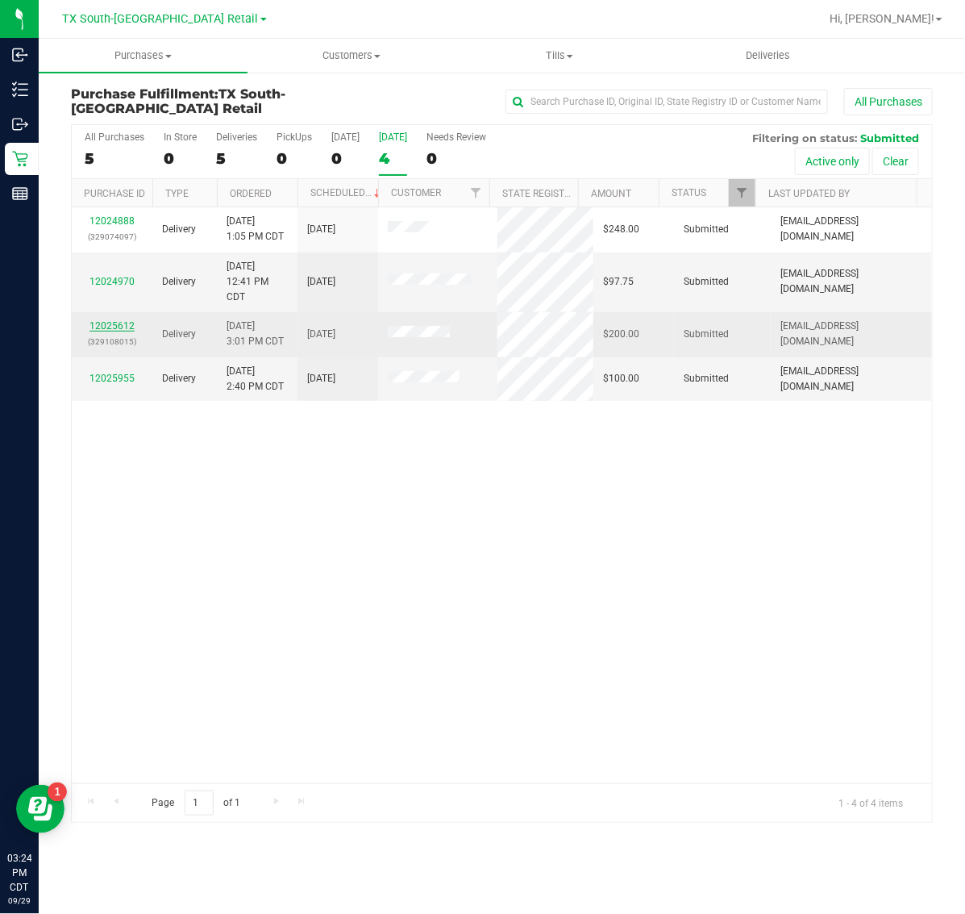
click at [110, 325] on link "12025612" at bounding box center [112, 325] width 45 height 11
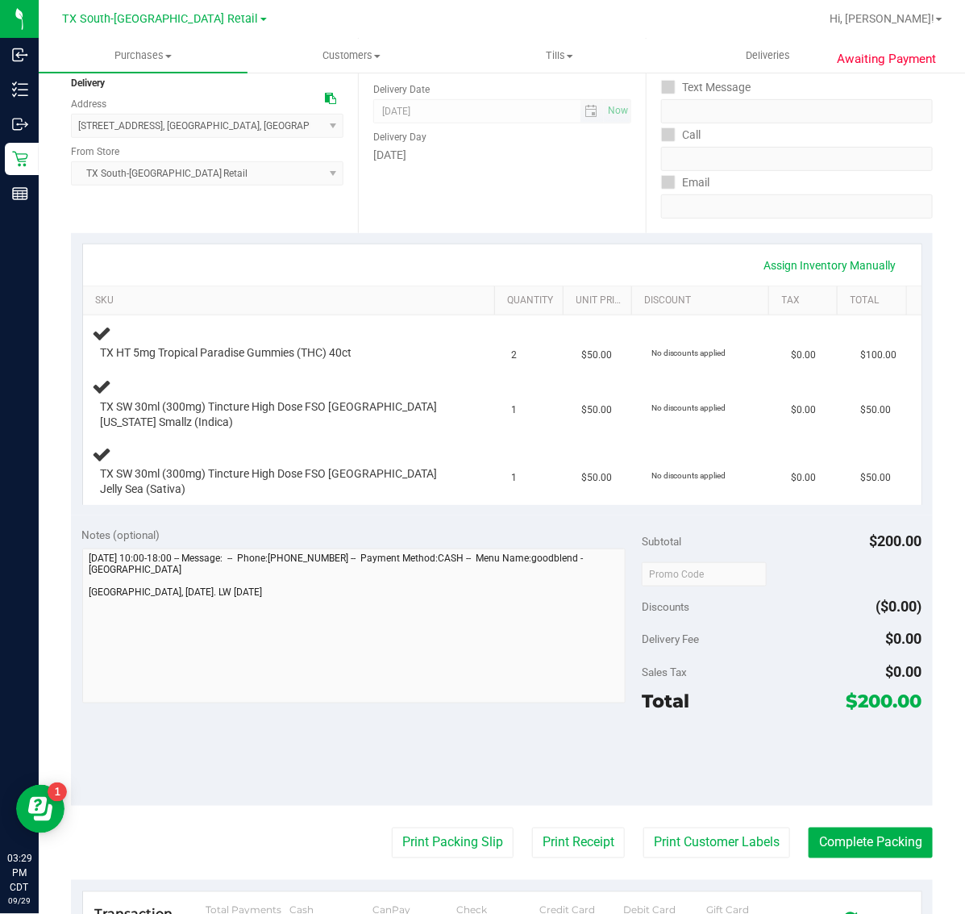
scroll to position [202, 0]
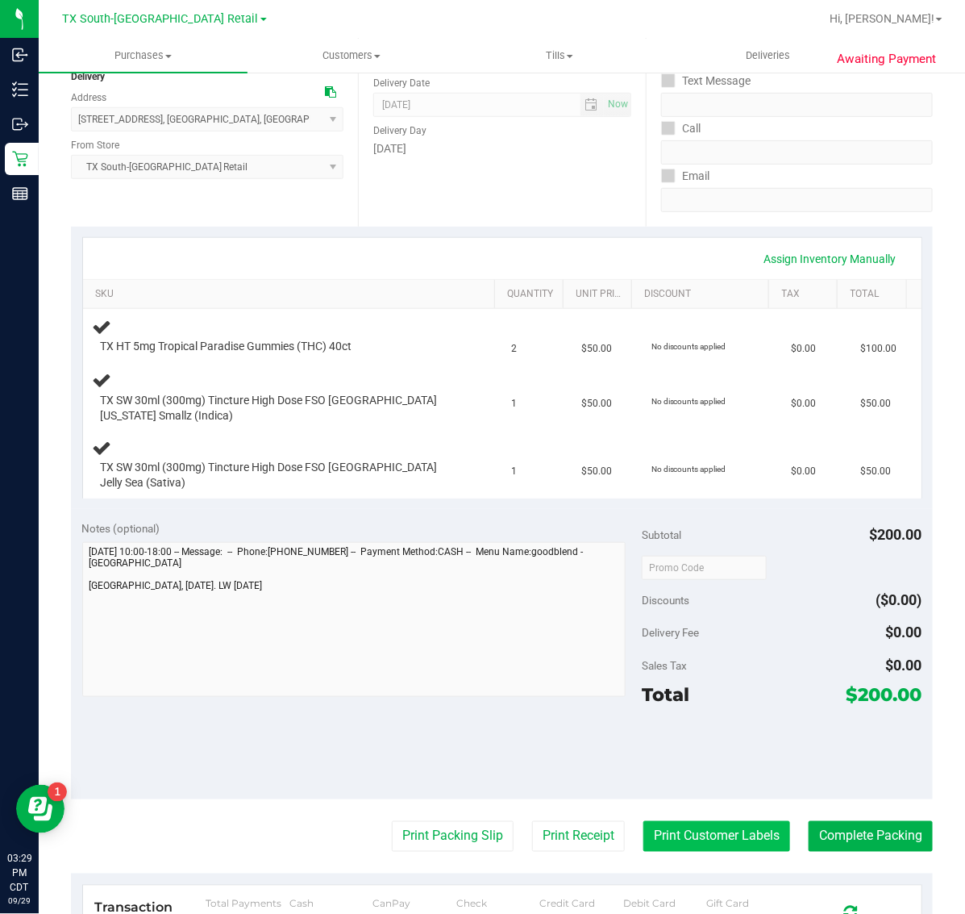
click at [723, 832] on button "Print Customer Labels" at bounding box center [717, 836] width 147 height 31
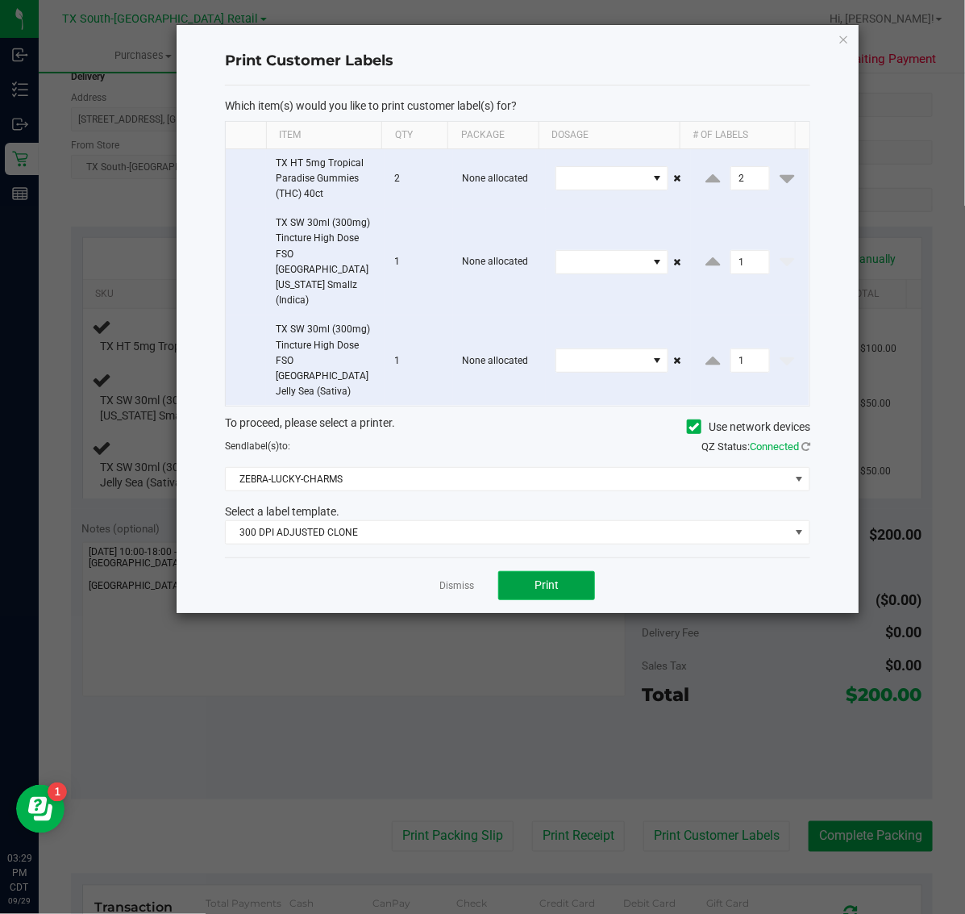
click at [547, 578] on span "Print" at bounding box center [547, 584] width 24 height 13
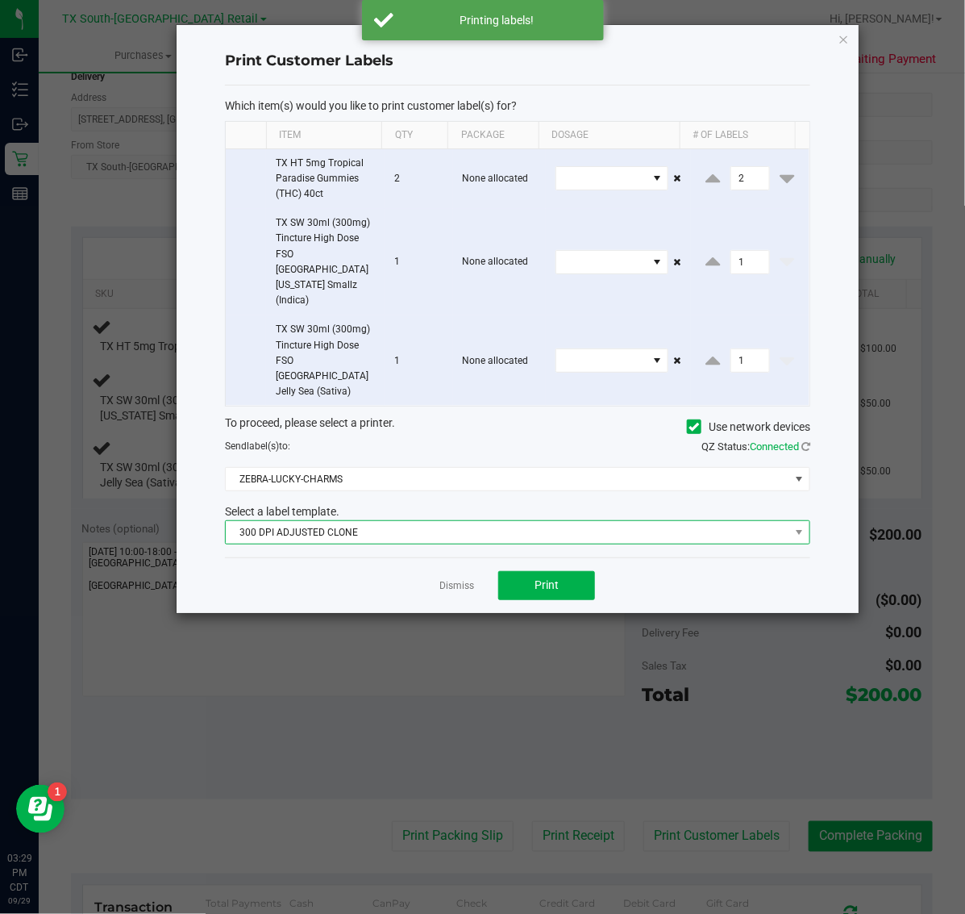
click at [444, 521] on span "300 DPI ADJUSTED CLONE" at bounding box center [508, 532] width 564 height 23
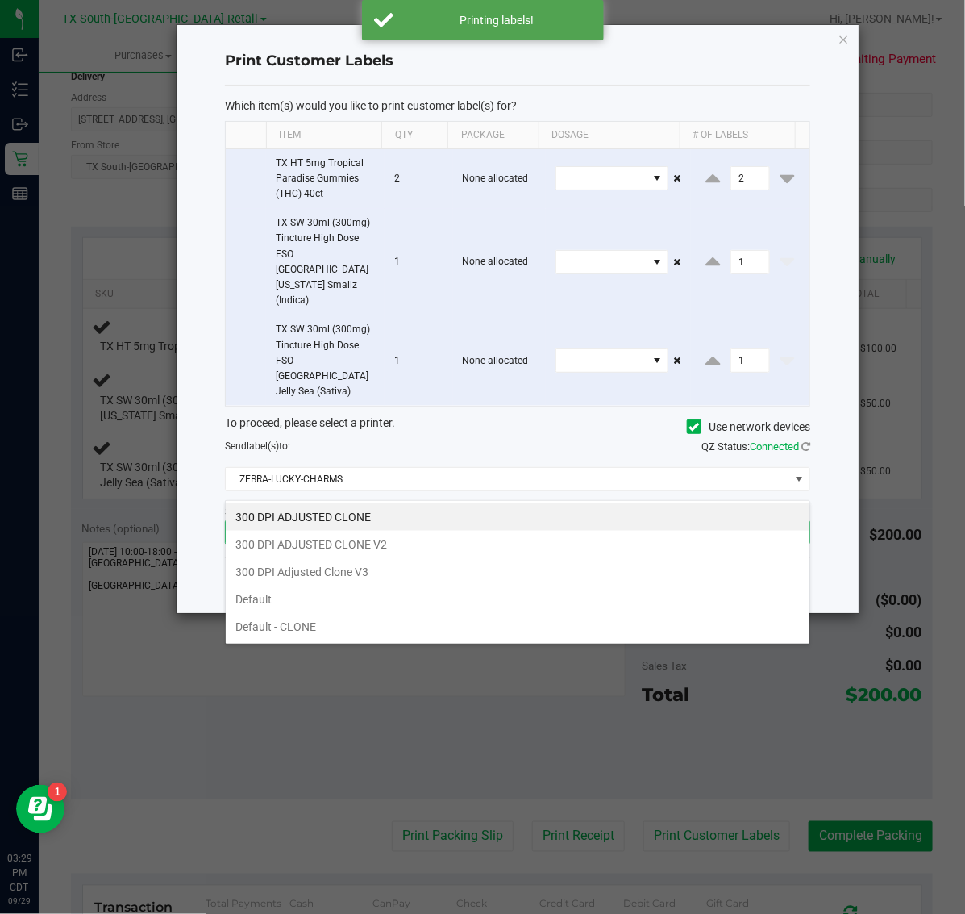
scroll to position [25, 586]
click at [444, 563] on li "300 DPI Adjusted Clone V3" at bounding box center [518, 571] width 584 height 27
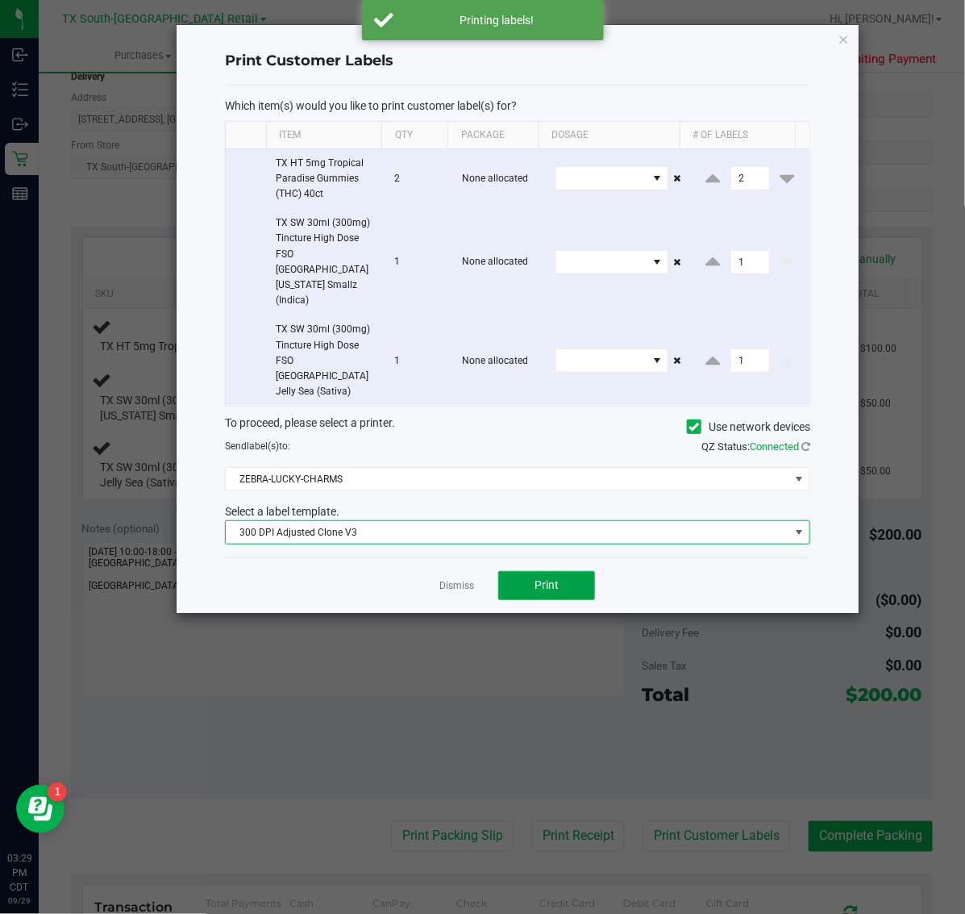
click at [553, 578] on span "Print" at bounding box center [547, 584] width 24 height 13
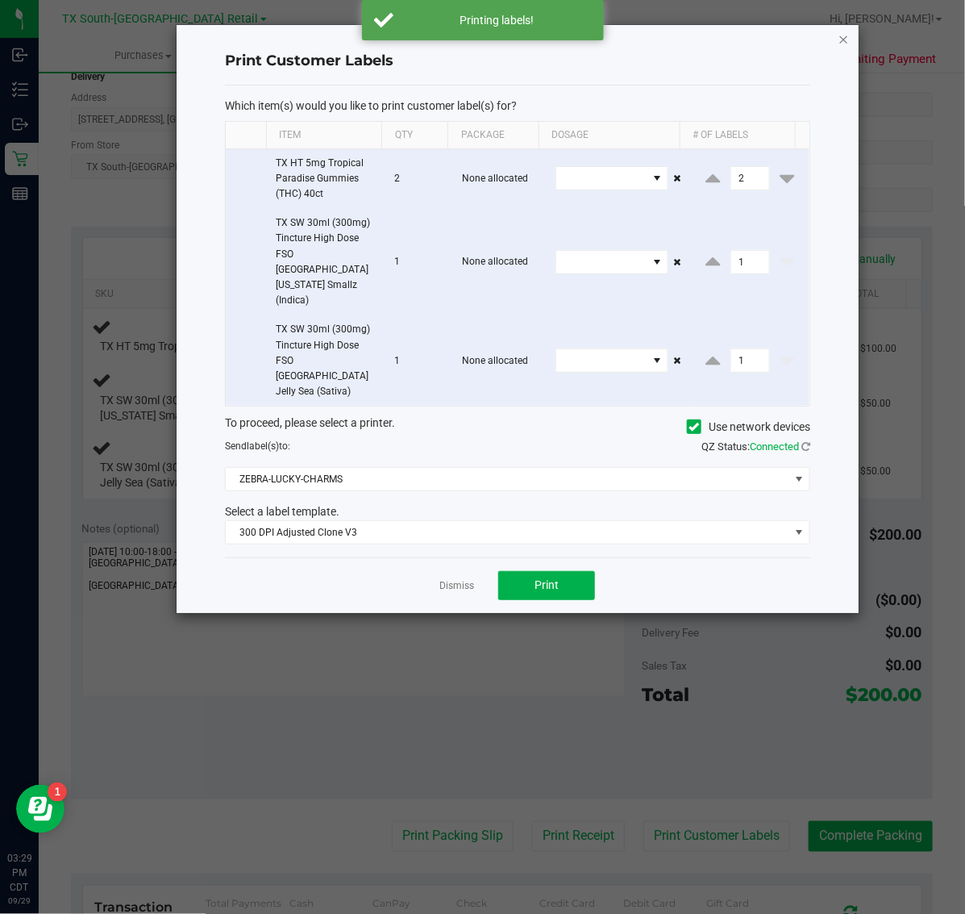
click at [844, 38] on icon "button" at bounding box center [844, 38] width 11 height 19
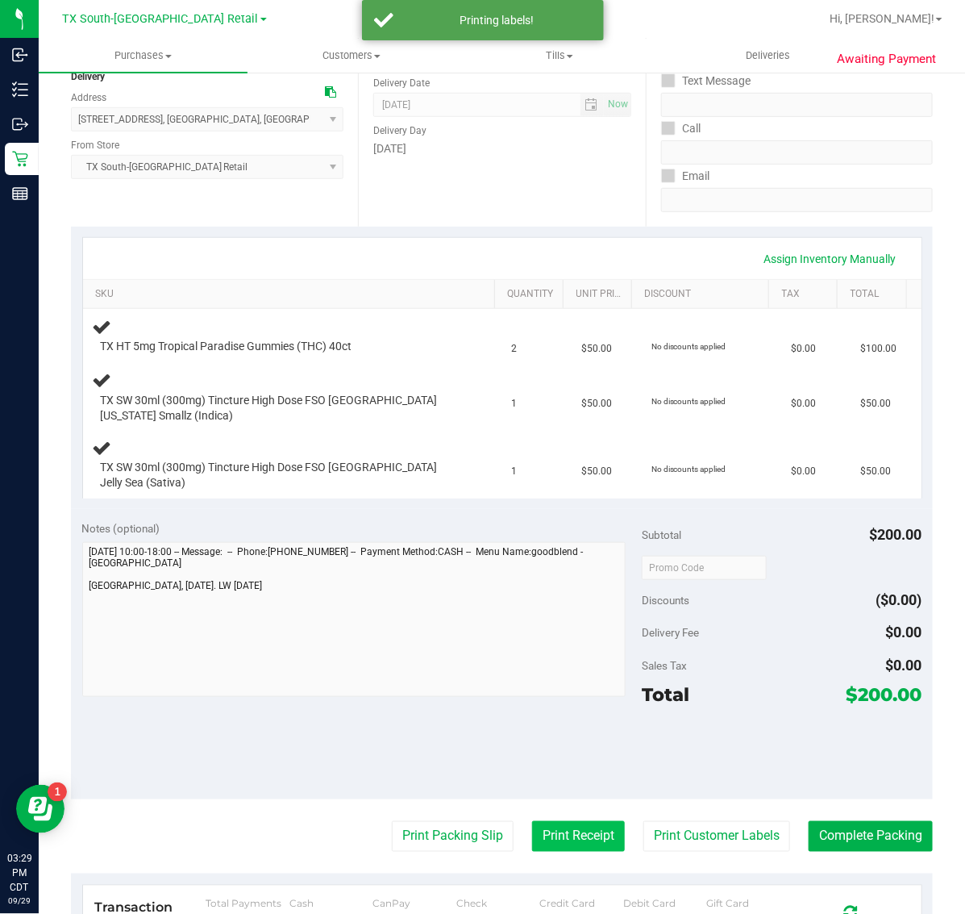
click at [540, 821] on button "Print Receipt" at bounding box center [578, 836] width 93 height 31
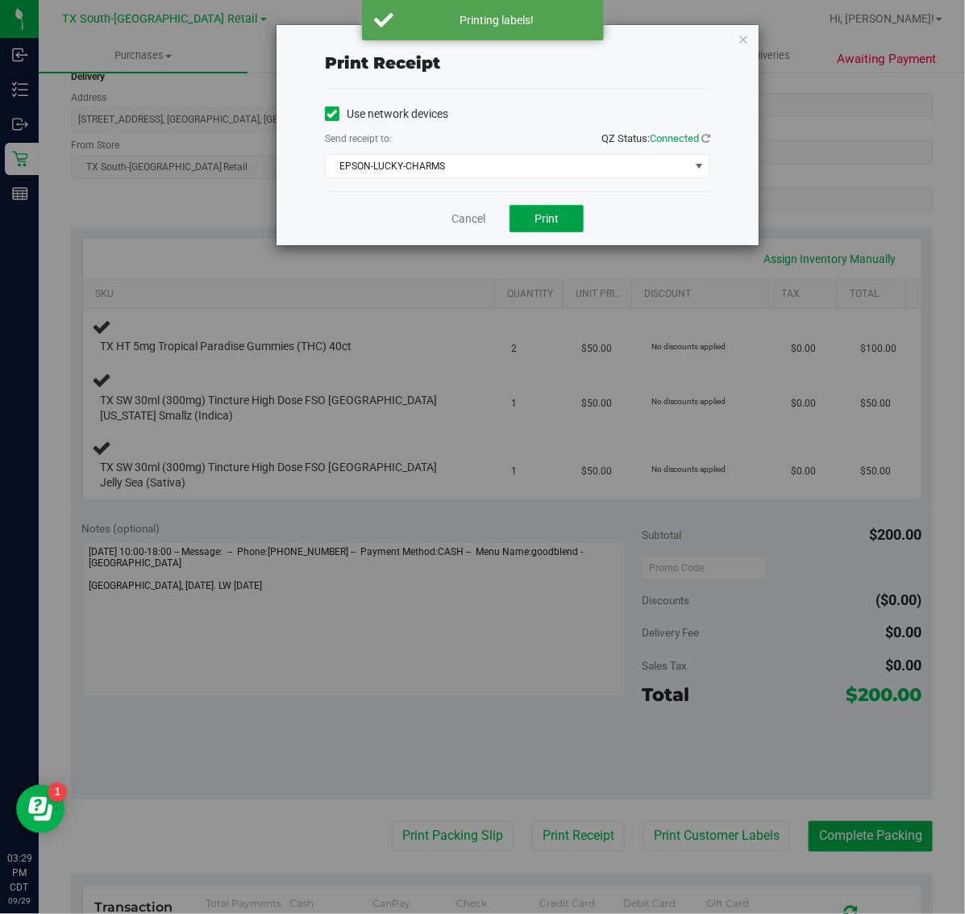
click at [534, 226] on button "Print" at bounding box center [547, 218] width 74 height 27
click at [744, 39] on icon "button" at bounding box center [743, 38] width 11 height 19
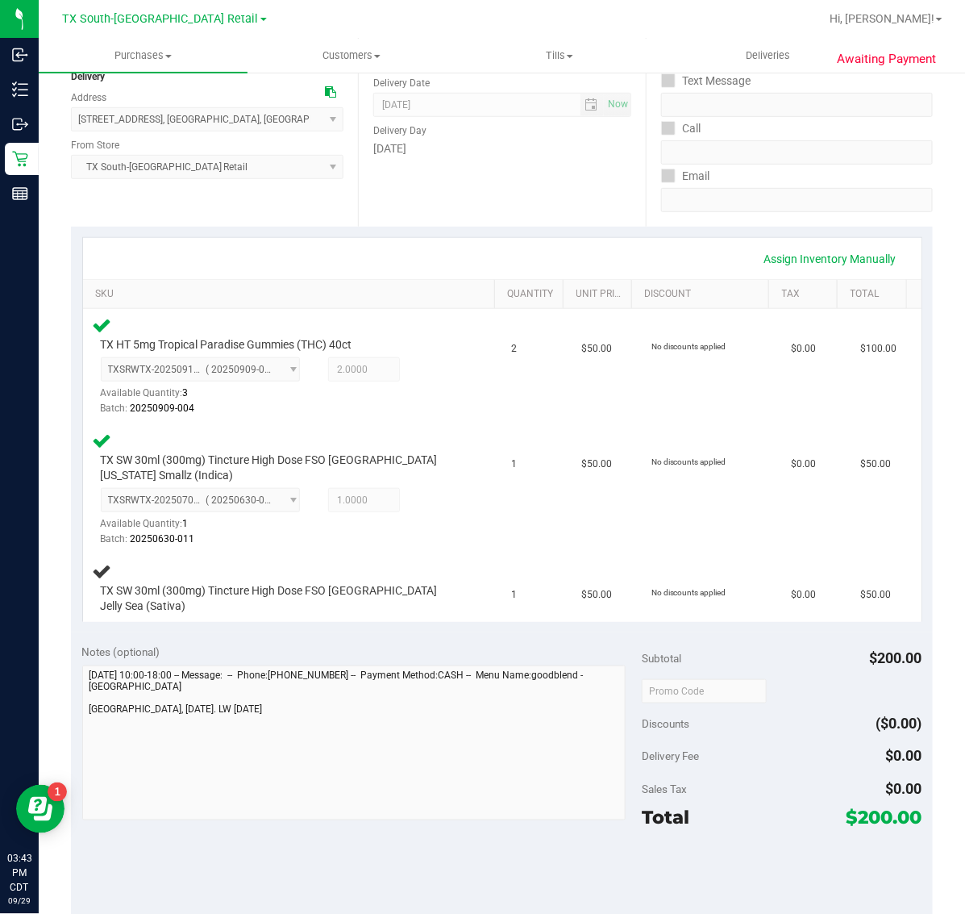
click at [356, 240] on div "Assign Inventory Manually" at bounding box center [502, 258] width 839 height 41
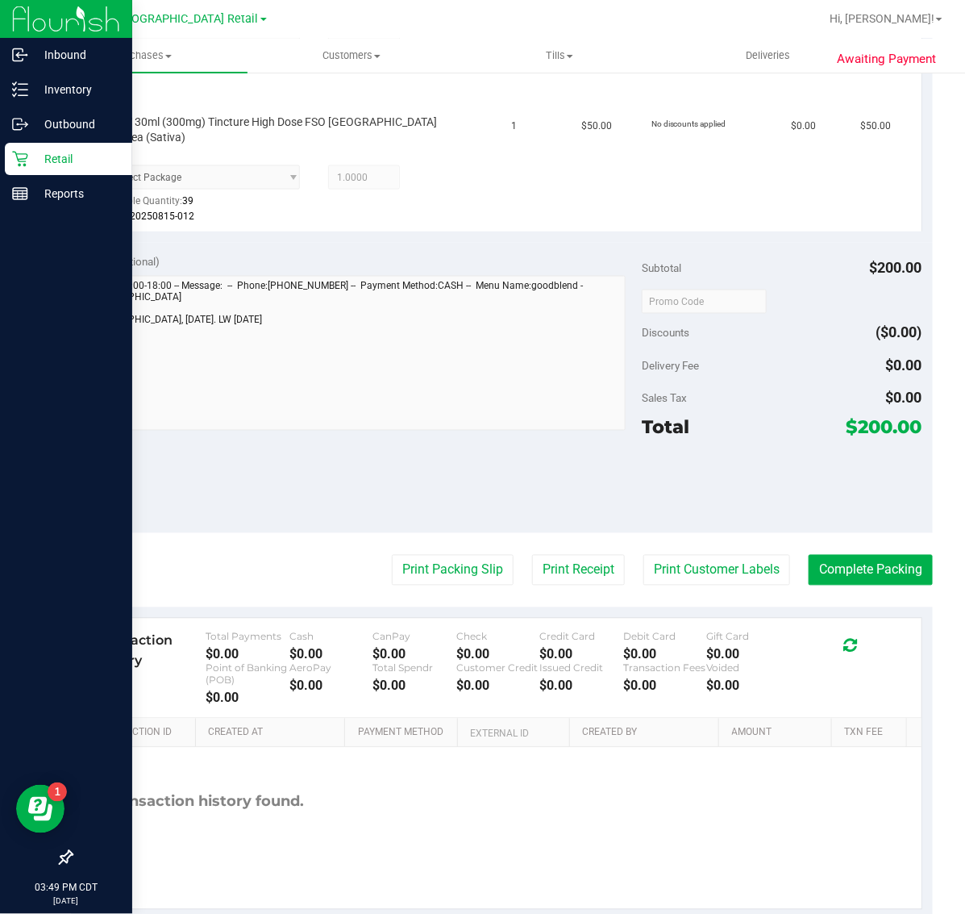
scroll to position [686, 0]
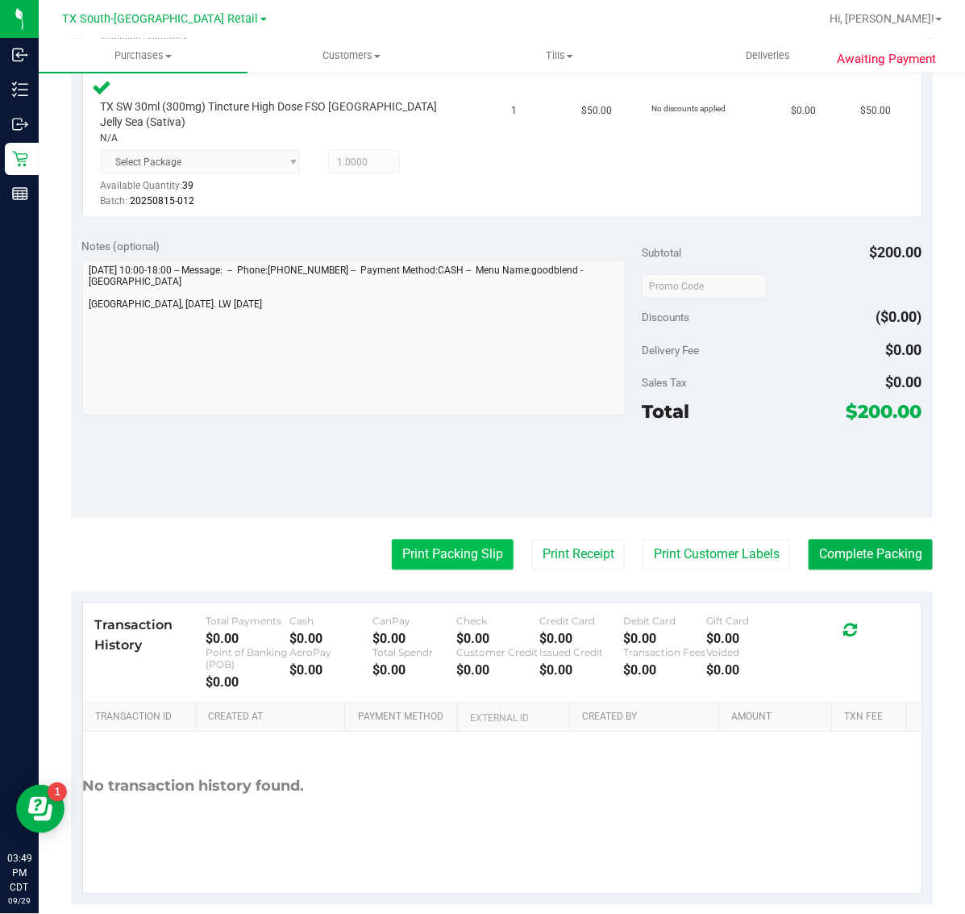
click at [428, 540] on button "Print Packing Slip" at bounding box center [453, 555] width 122 height 31
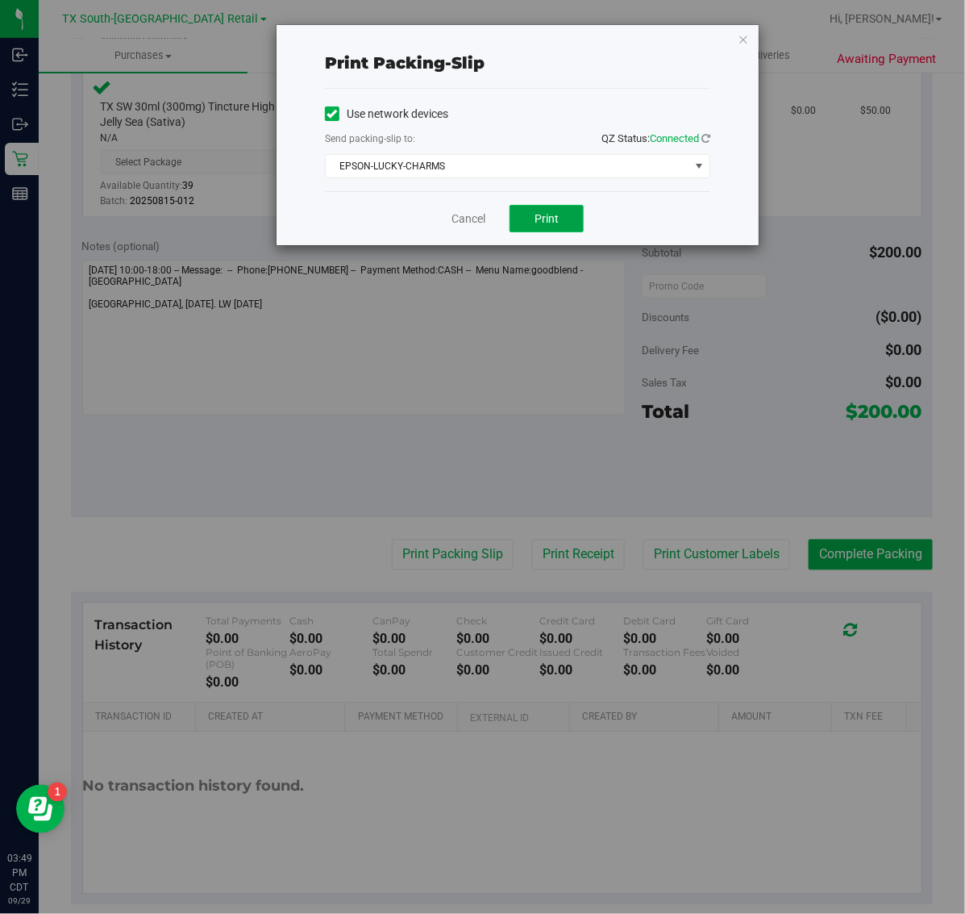
click at [565, 218] on button "Print" at bounding box center [547, 218] width 74 height 27
click at [744, 37] on icon "button" at bounding box center [743, 38] width 11 height 19
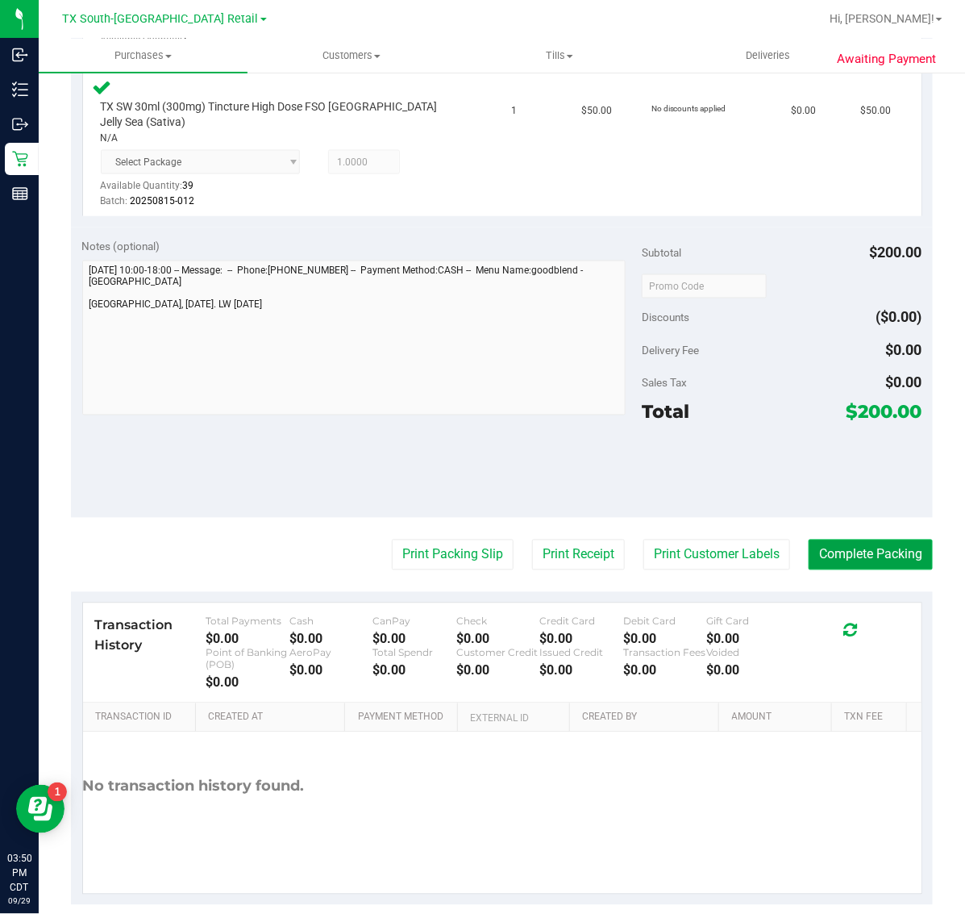
click at [835, 540] on button "Complete Packing" at bounding box center [871, 555] width 124 height 31
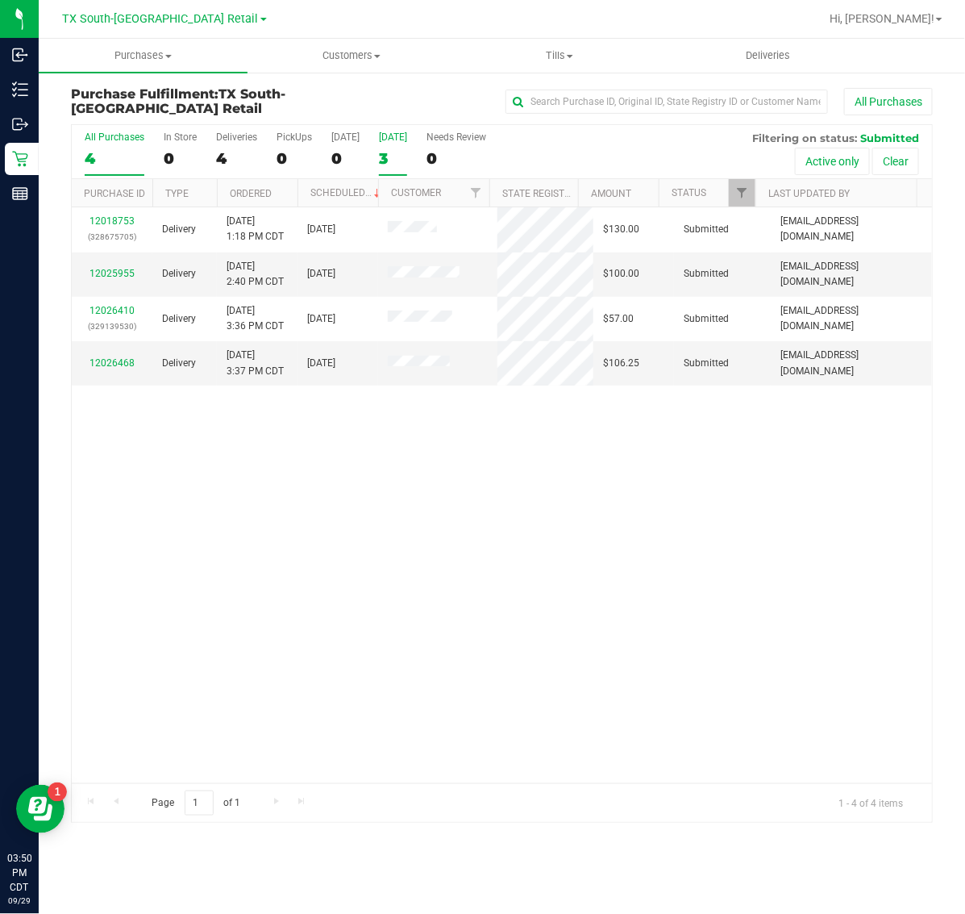
click at [391, 152] on div "3" at bounding box center [393, 158] width 28 height 19
click at [0, 0] on input "[DATE] 3" at bounding box center [0, 0] width 0 height 0
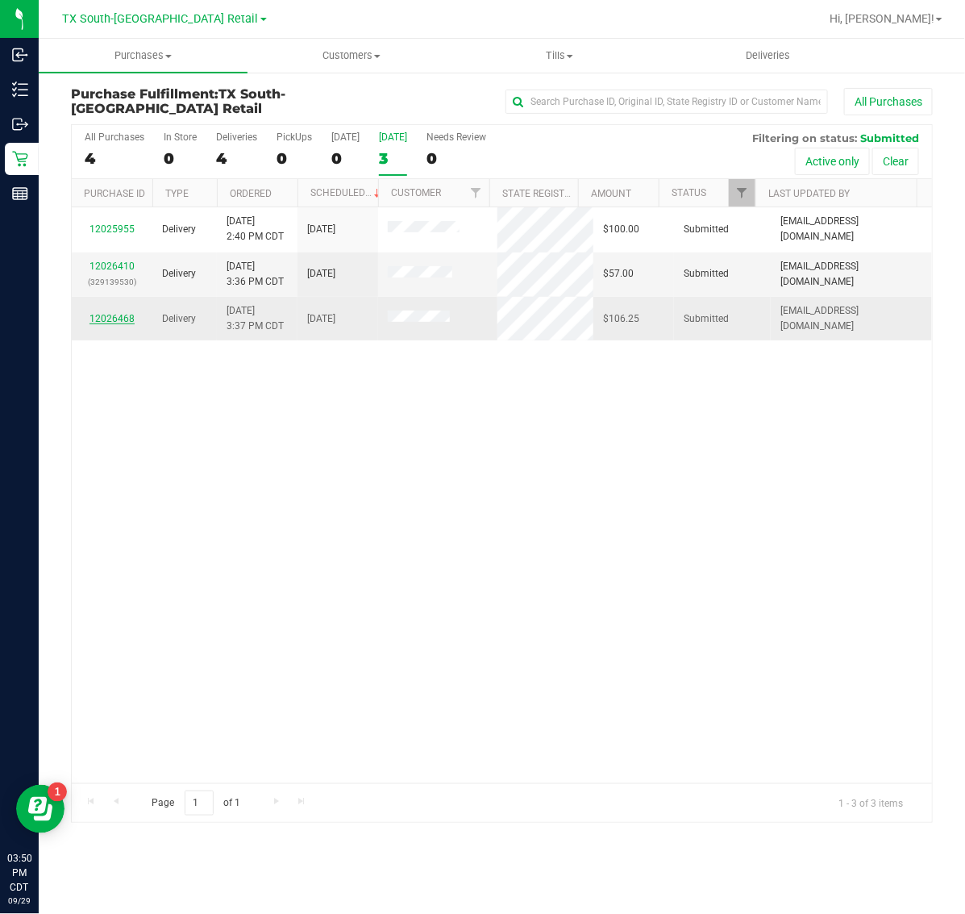
click at [109, 324] on link "12026468" at bounding box center [112, 318] width 45 height 11
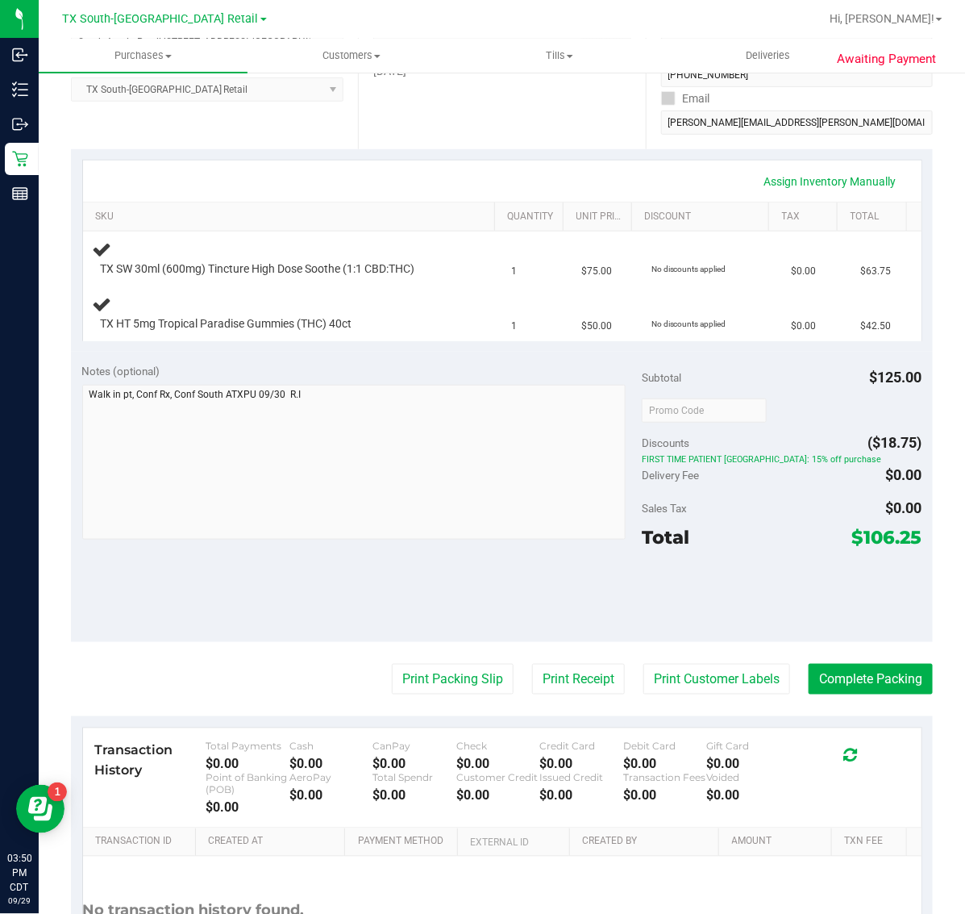
scroll to position [302, 0]
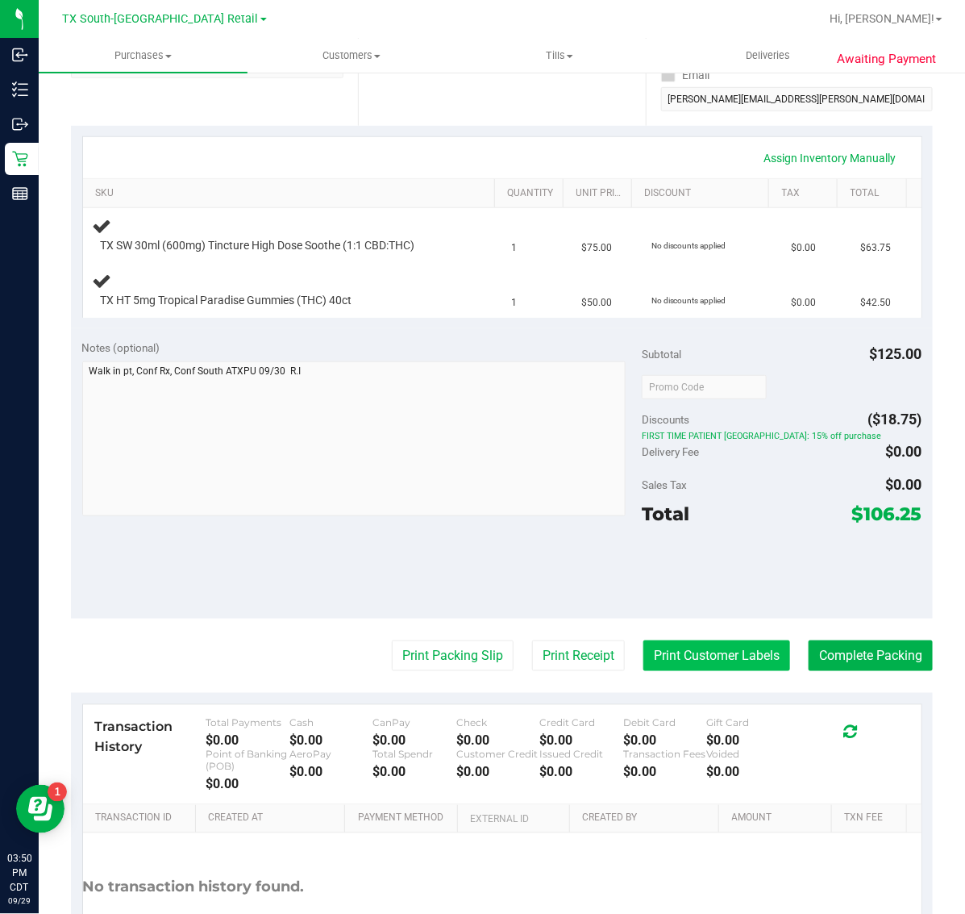
click at [666, 652] on button "Print Customer Labels" at bounding box center [717, 655] width 147 height 31
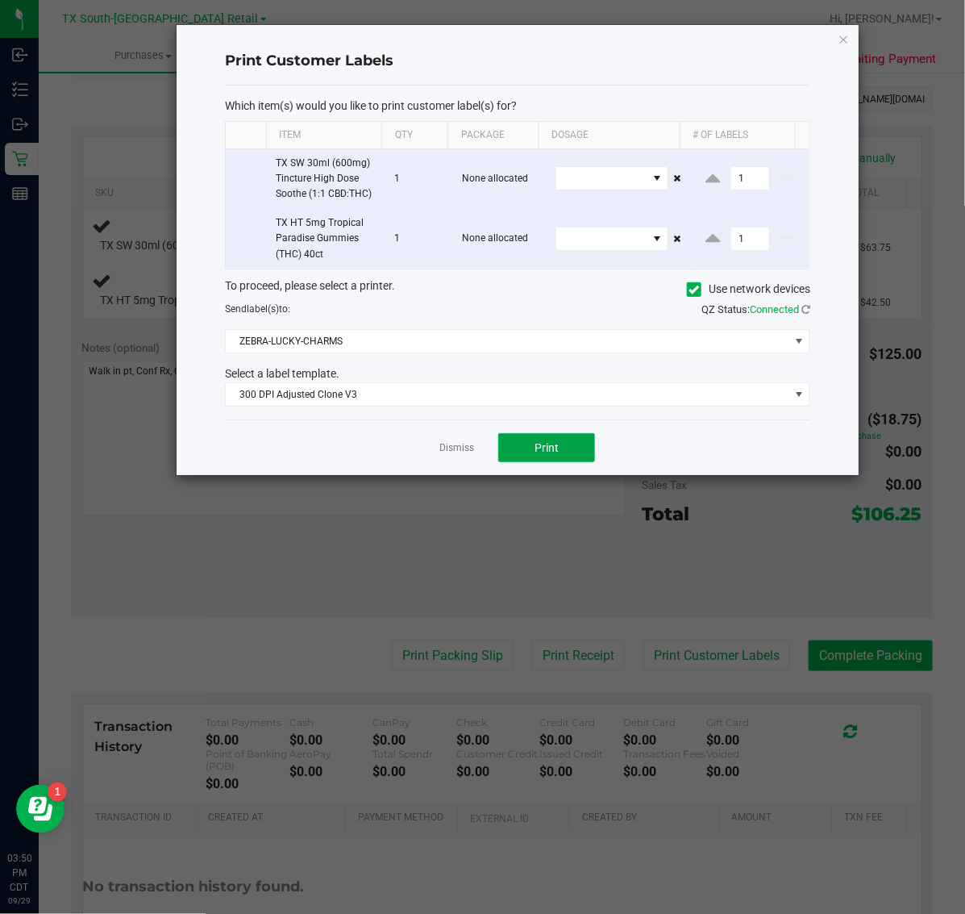
click at [534, 438] on button "Print" at bounding box center [546, 447] width 97 height 29
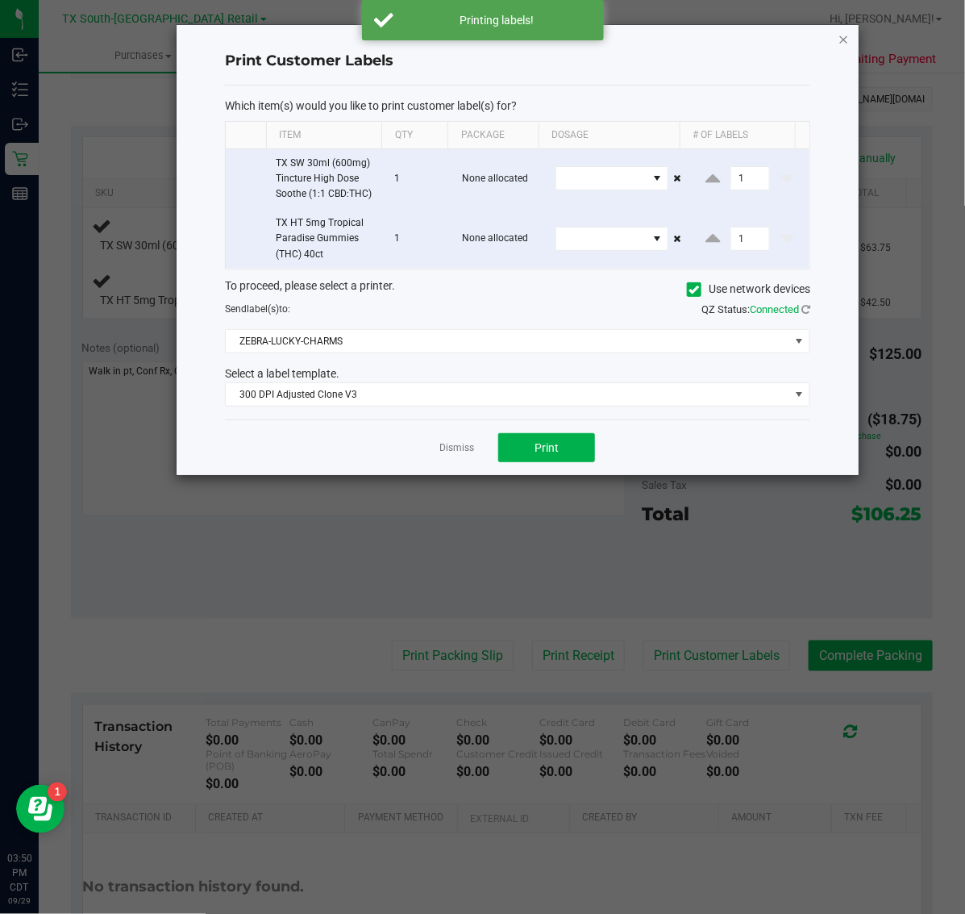
click at [841, 35] on icon "button" at bounding box center [844, 38] width 11 height 19
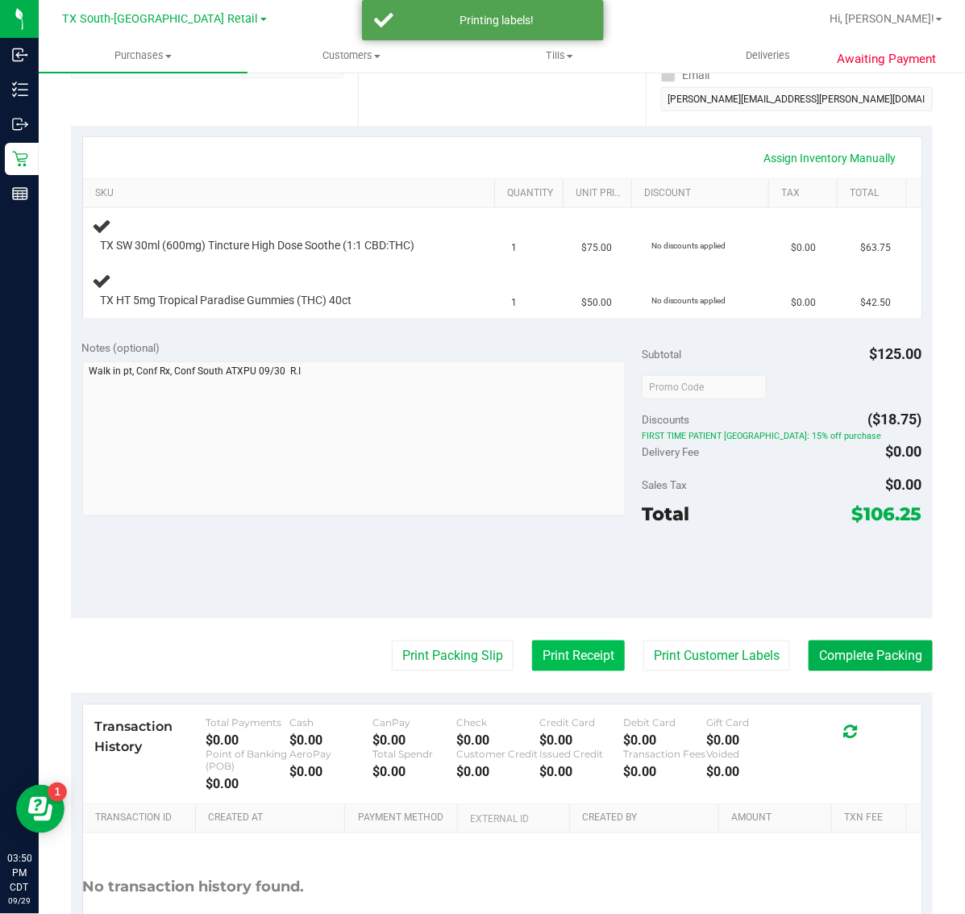
click at [570, 663] on button "Print Receipt" at bounding box center [578, 655] width 93 height 31
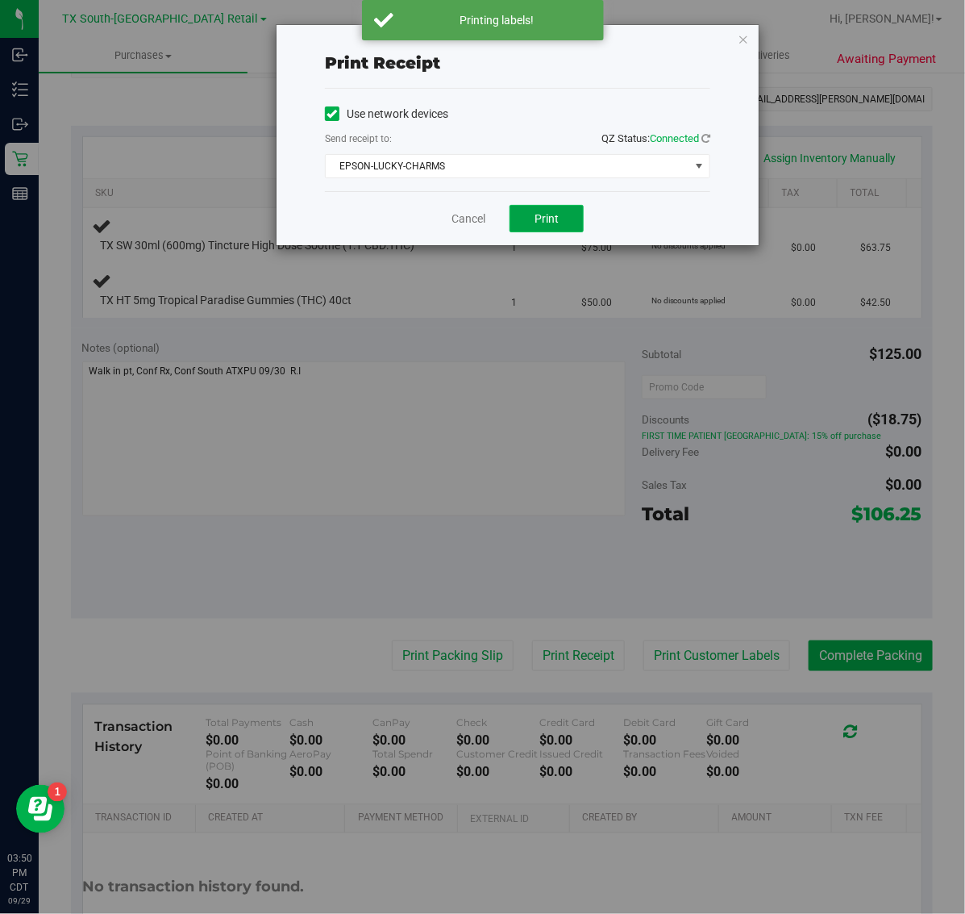
click at [533, 231] on button "Print" at bounding box center [547, 218] width 74 height 27
click at [744, 32] on icon "button" at bounding box center [743, 38] width 11 height 19
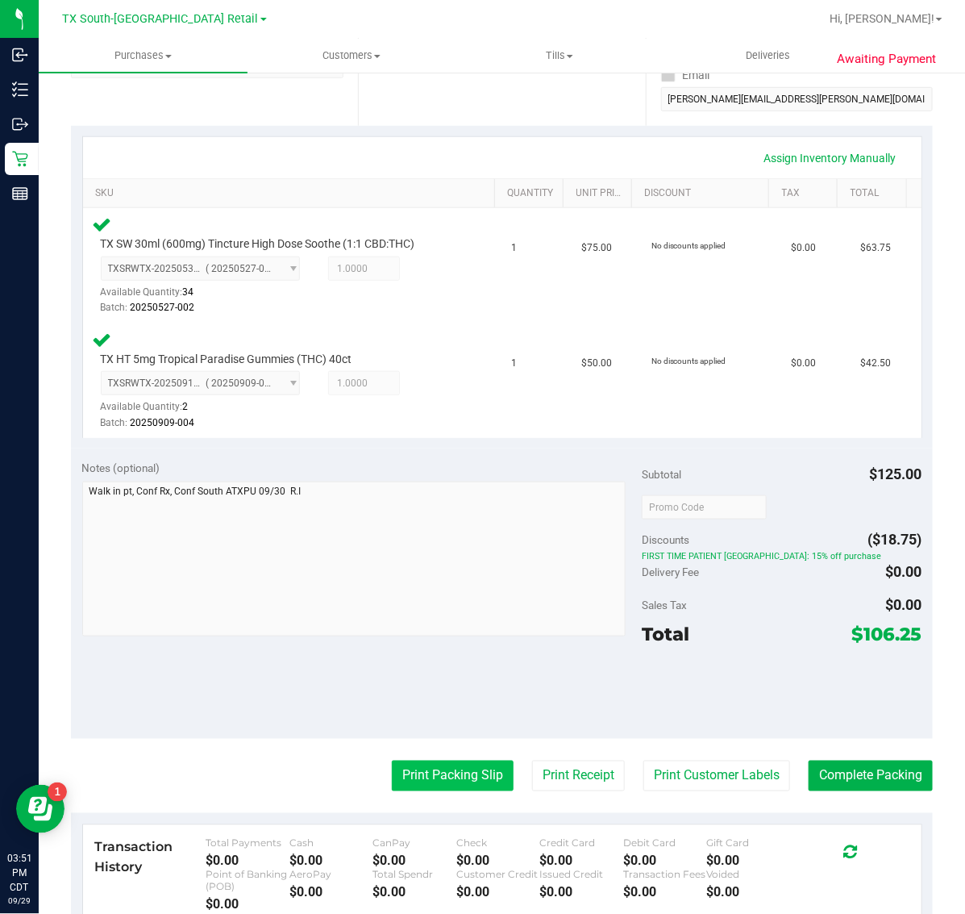
click at [444, 770] on button "Print Packing Slip" at bounding box center [453, 776] width 122 height 31
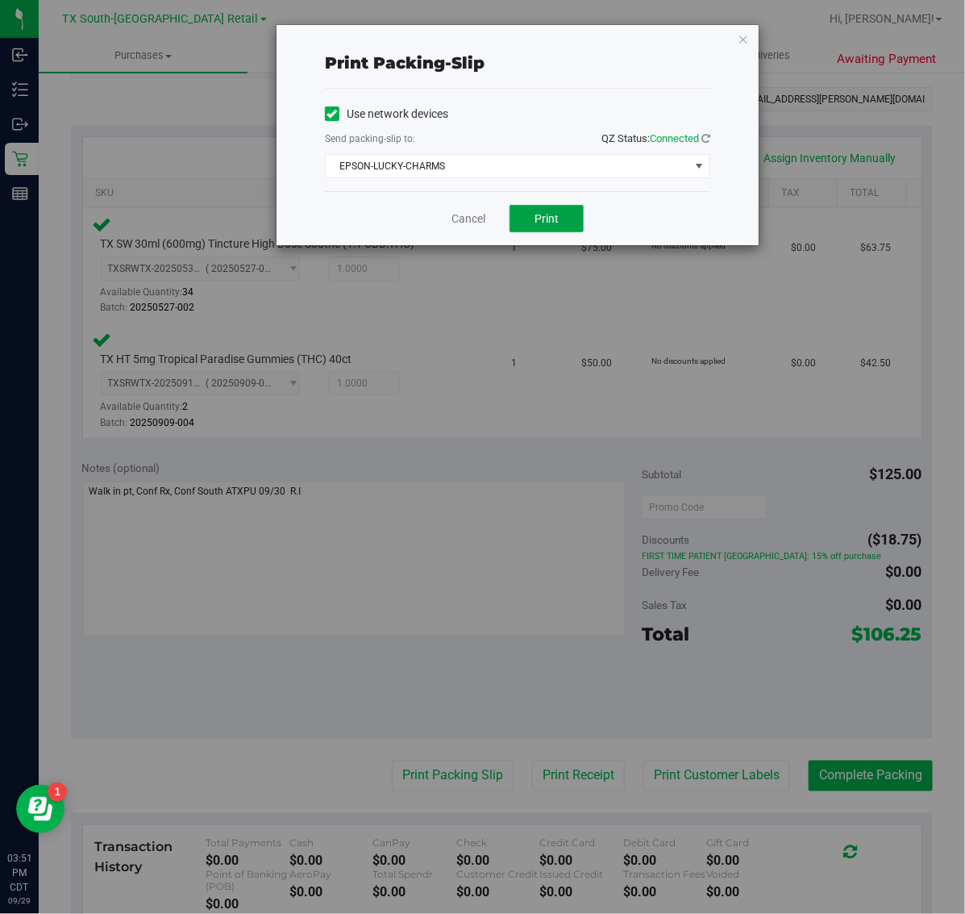
click at [561, 228] on button "Print" at bounding box center [547, 218] width 74 height 27
click at [775, 30] on div "Print packing-slip Use network devices Send packing-slip to: QZ Status: Connect…" at bounding box center [489, 457] width 978 height 914
click at [744, 41] on icon "button" at bounding box center [743, 38] width 11 height 19
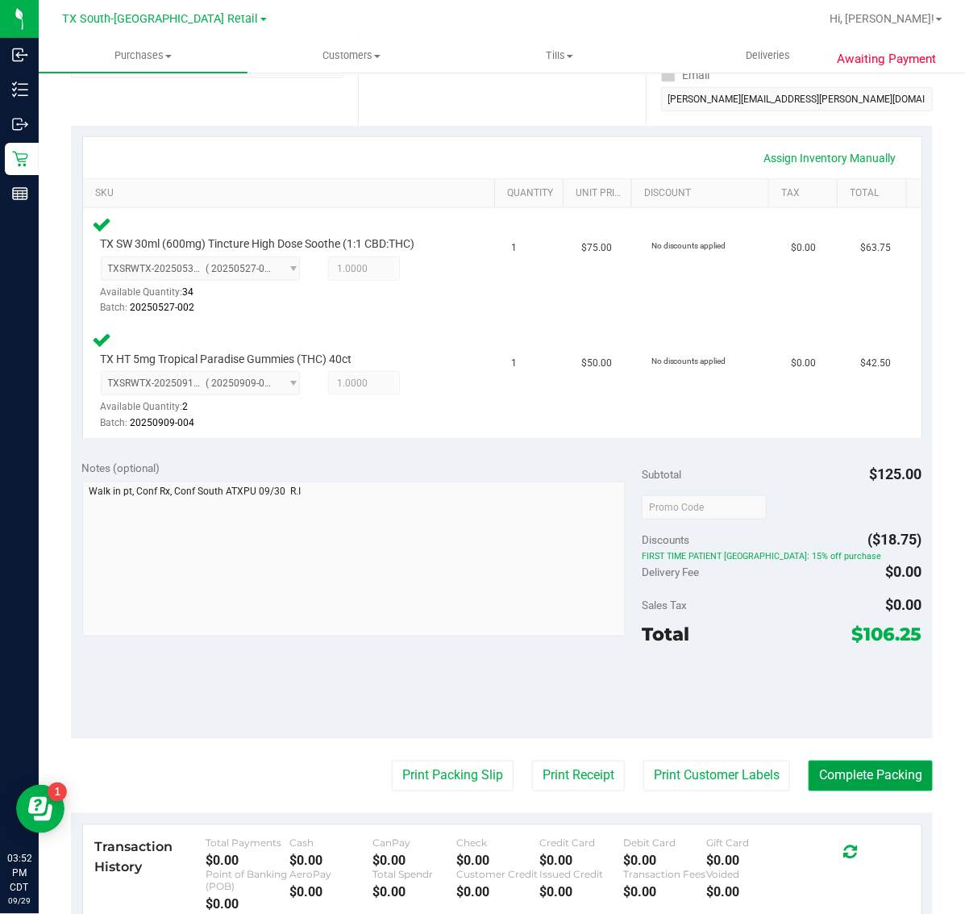
click at [878, 768] on button "Complete Packing" at bounding box center [871, 776] width 124 height 31
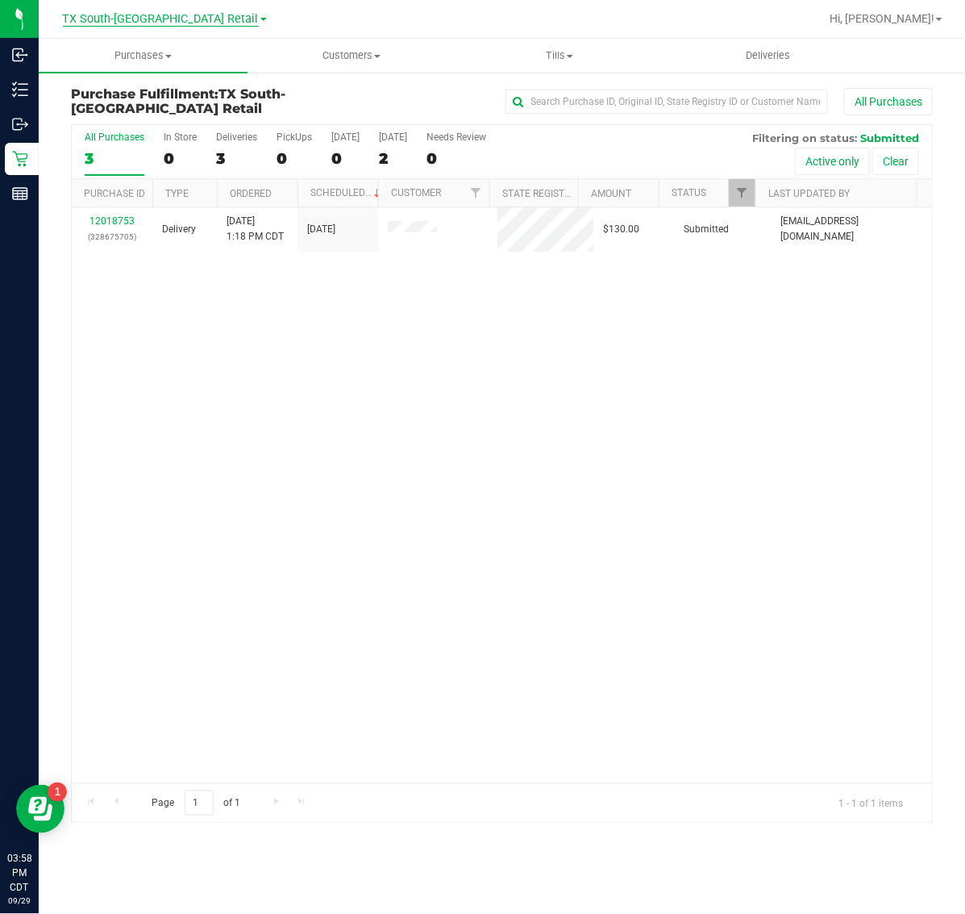
click at [146, 20] on span "TX South-[GEOGRAPHIC_DATA] Retail" at bounding box center [161, 19] width 196 height 15
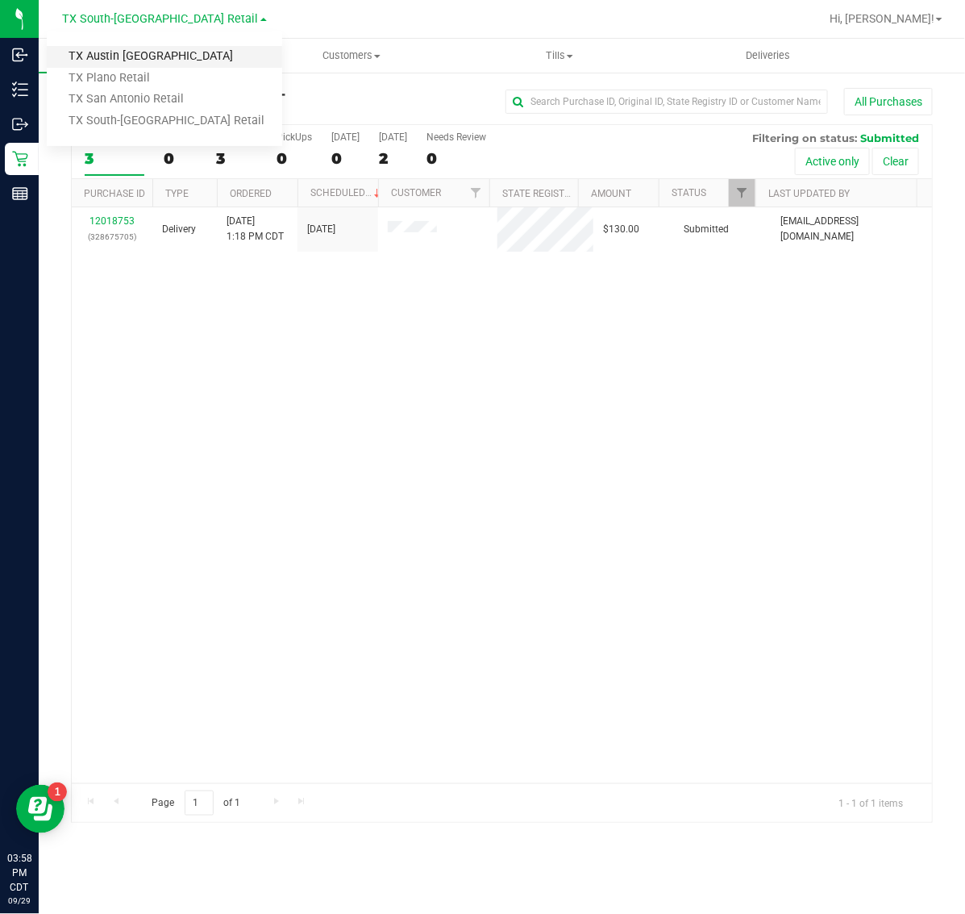
click at [143, 52] on link "TX Austin [GEOGRAPHIC_DATA]" at bounding box center [165, 57] width 236 height 22
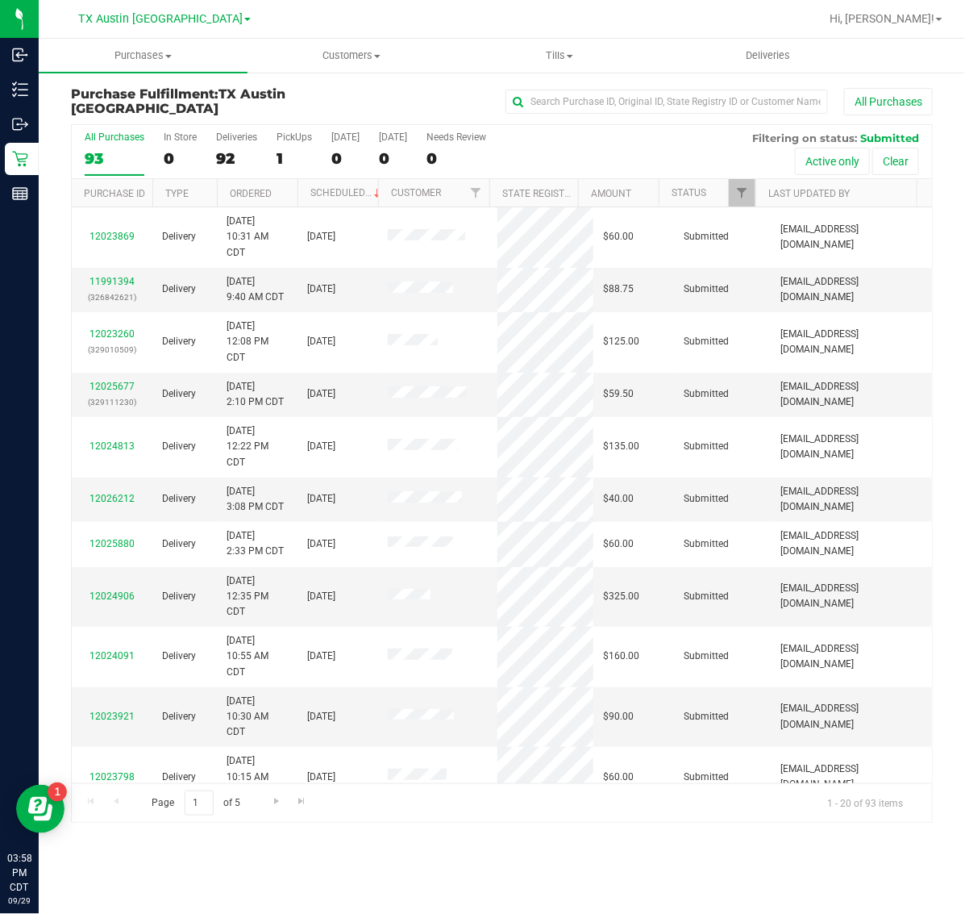
click at [328, 198] on th "Scheduled" at bounding box center [338, 193] width 81 height 28
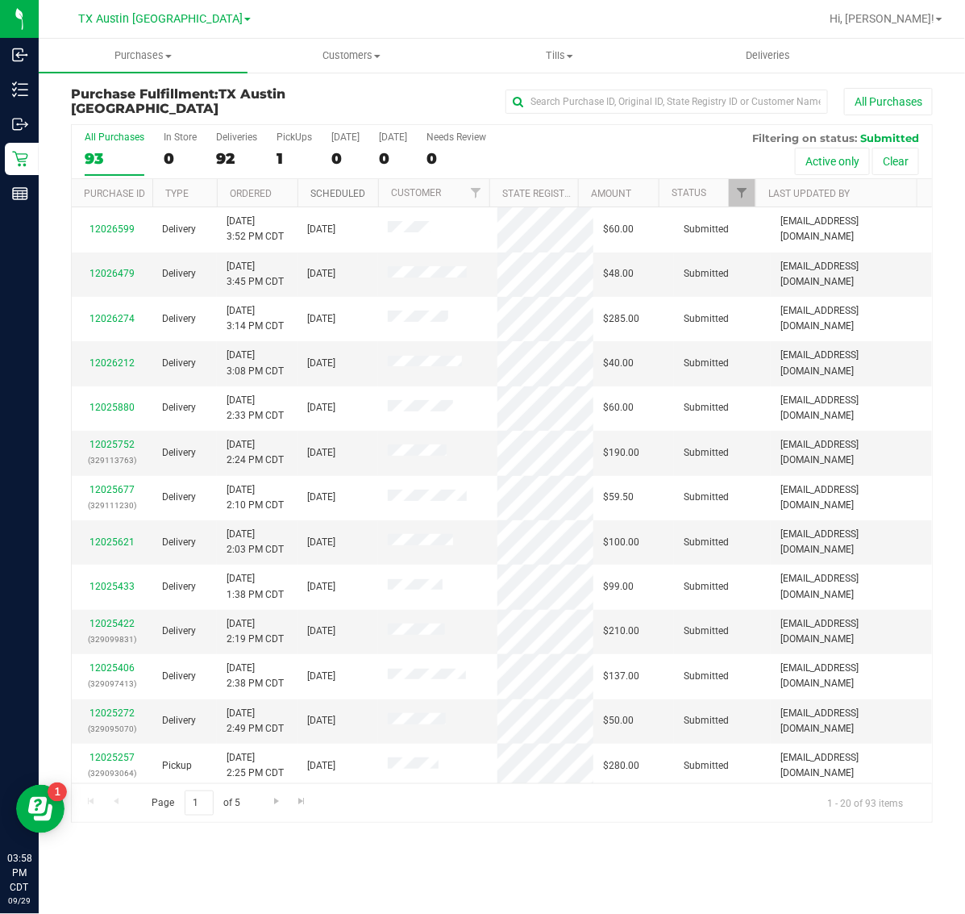
click at [337, 191] on link "Scheduled" at bounding box center [338, 193] width 55 height 11
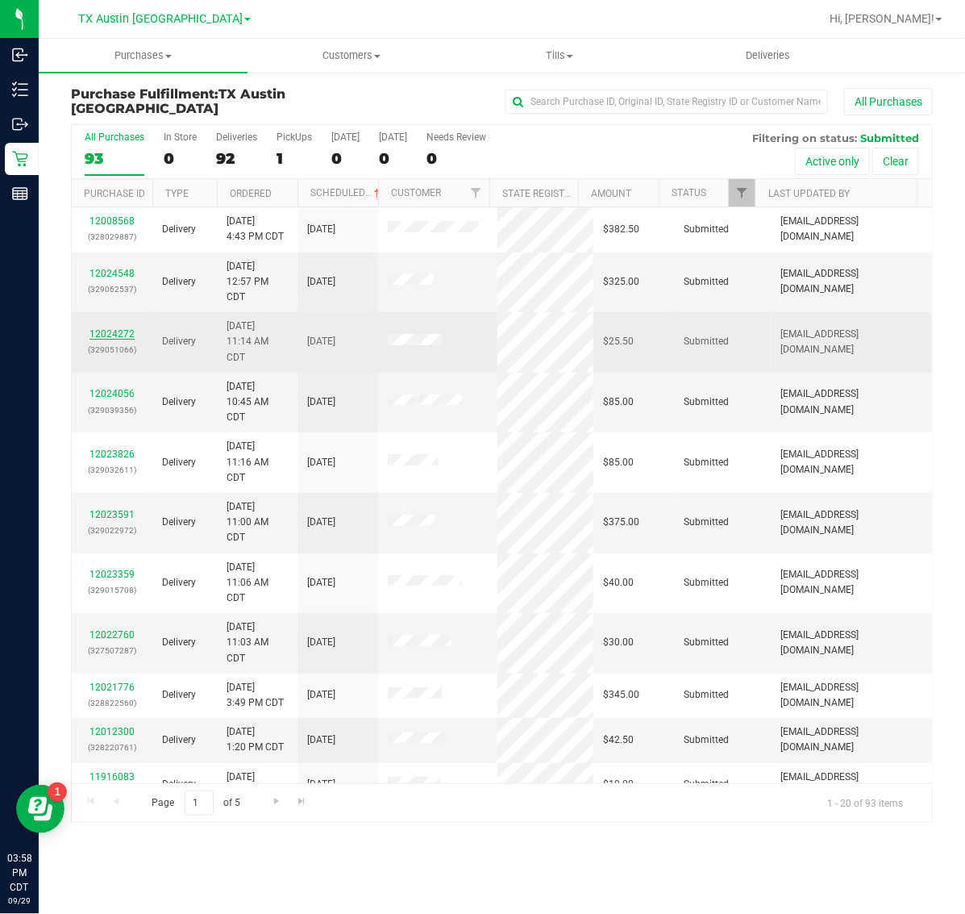
click at [122, 333] on link "12024272" at bounding box center [112, 333] width 45 height 11
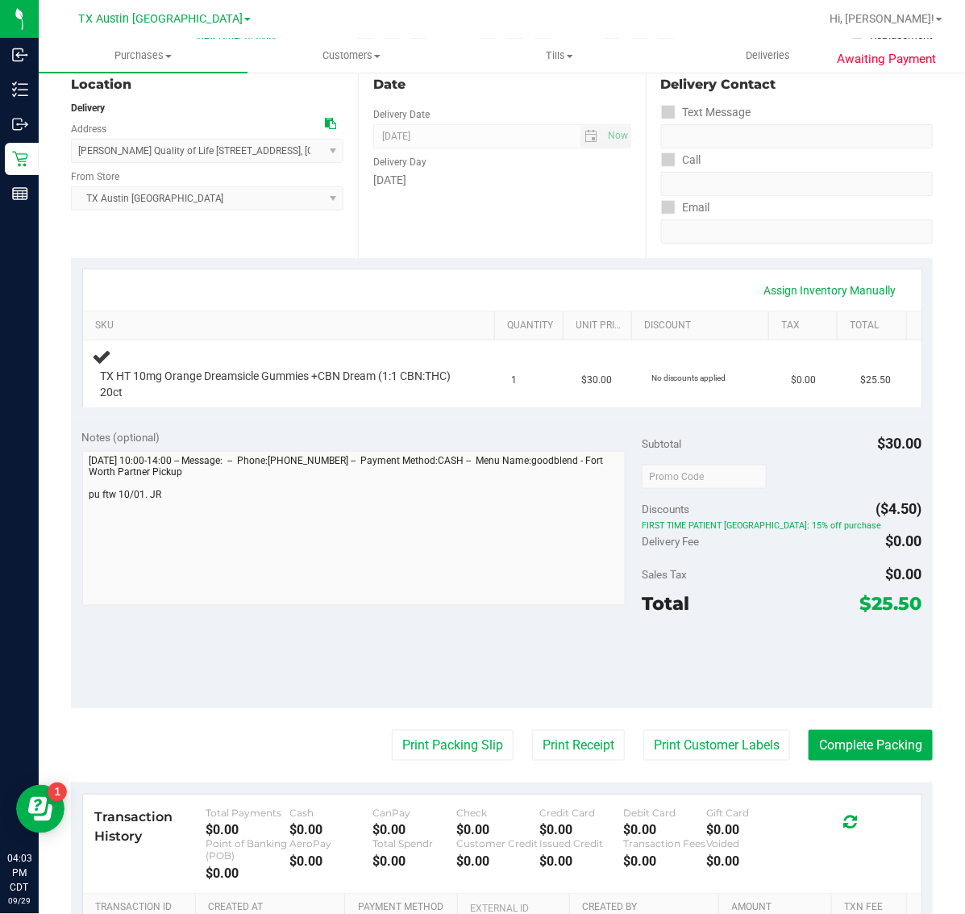
scroll to position [202, 0]
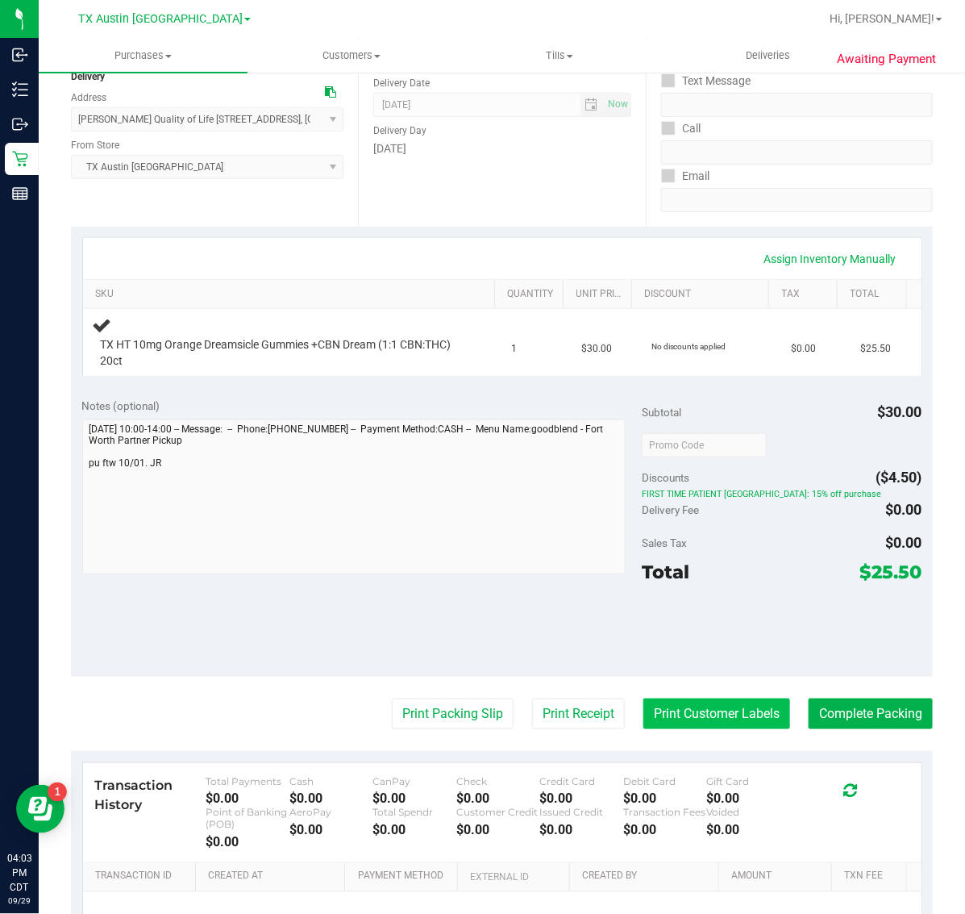
click at [716, 703] on button "Print Customer Labels" at bounding box center [717, 713] width 147 height 31
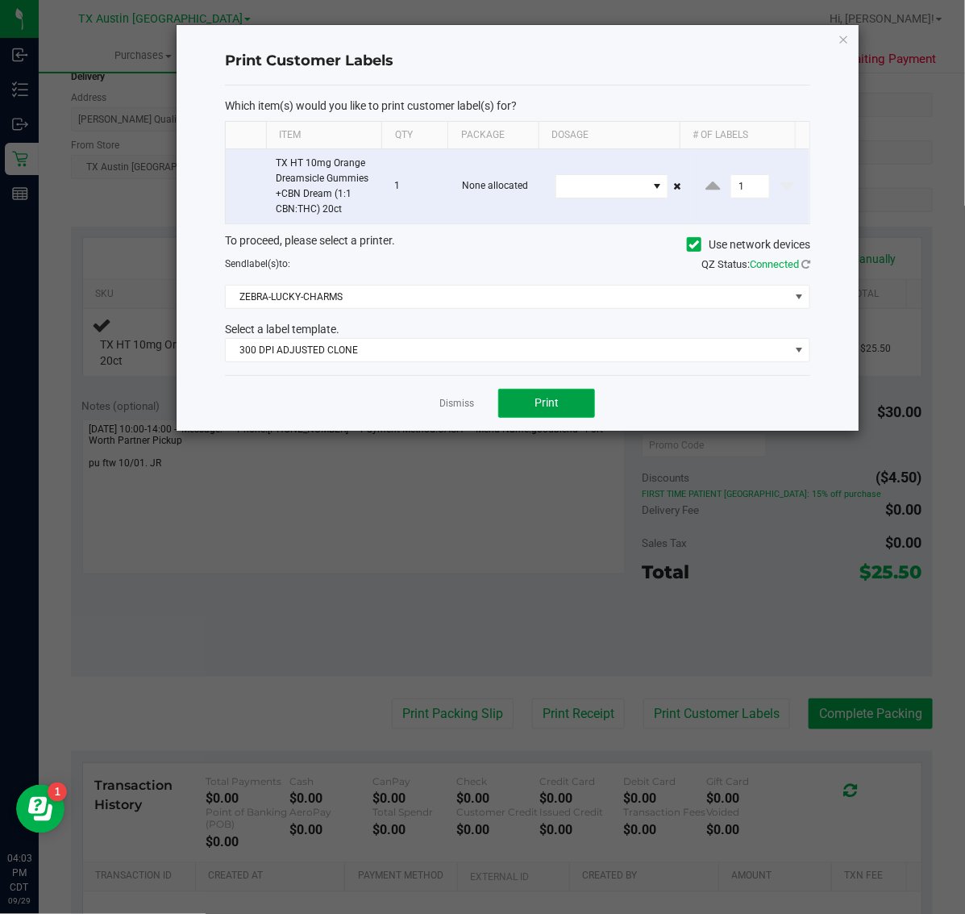
click at [547, 402] on span "Print" at bounding box center [547, 402] width 24 height 13
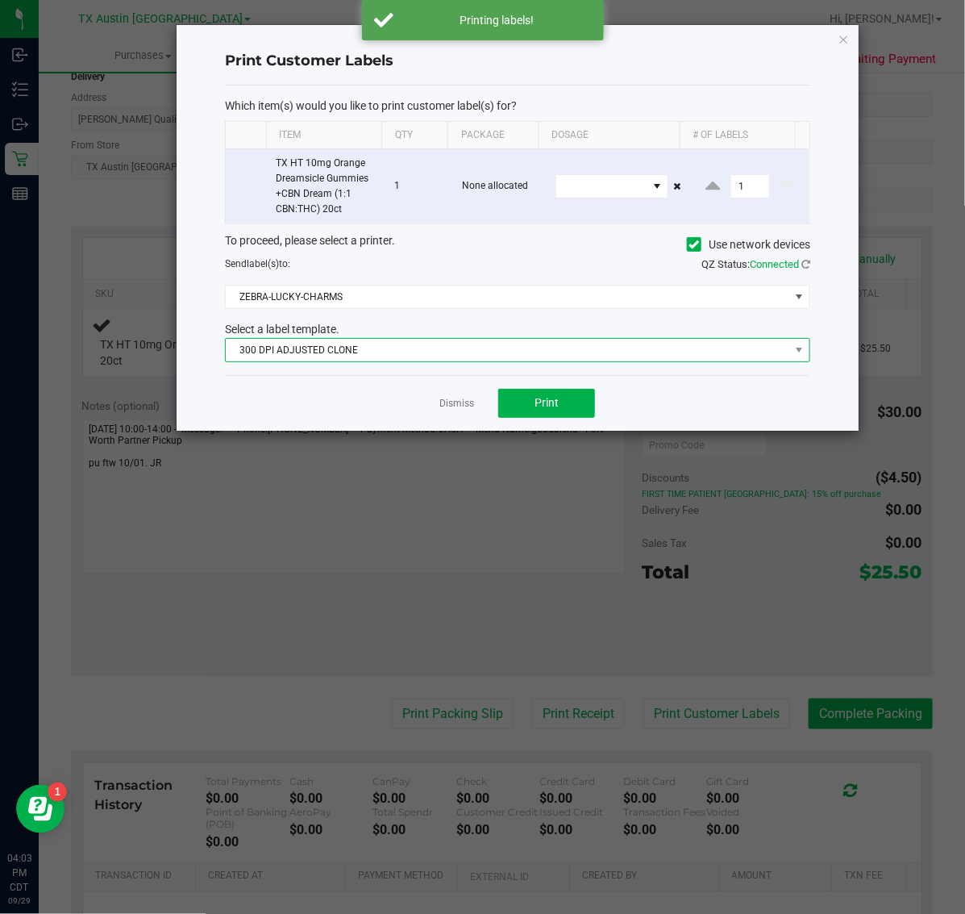
click at [432, 348] on span "300 DPI ADJUSTED CLONE" at bounding box center [508, 350] width 564 height 23
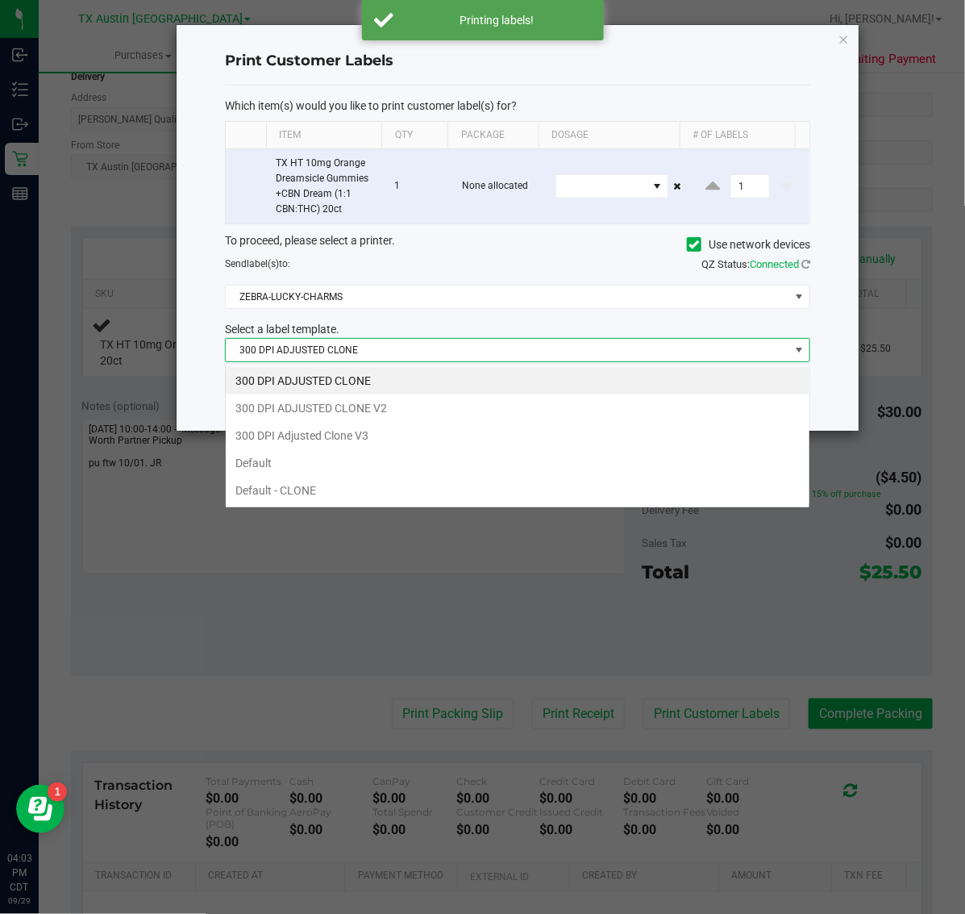
scroll to position [25, 586]
click at [433, 446] on li "300 DPI Adjusted Clone V3" at bounding box center [518, 435] width 584 height 27
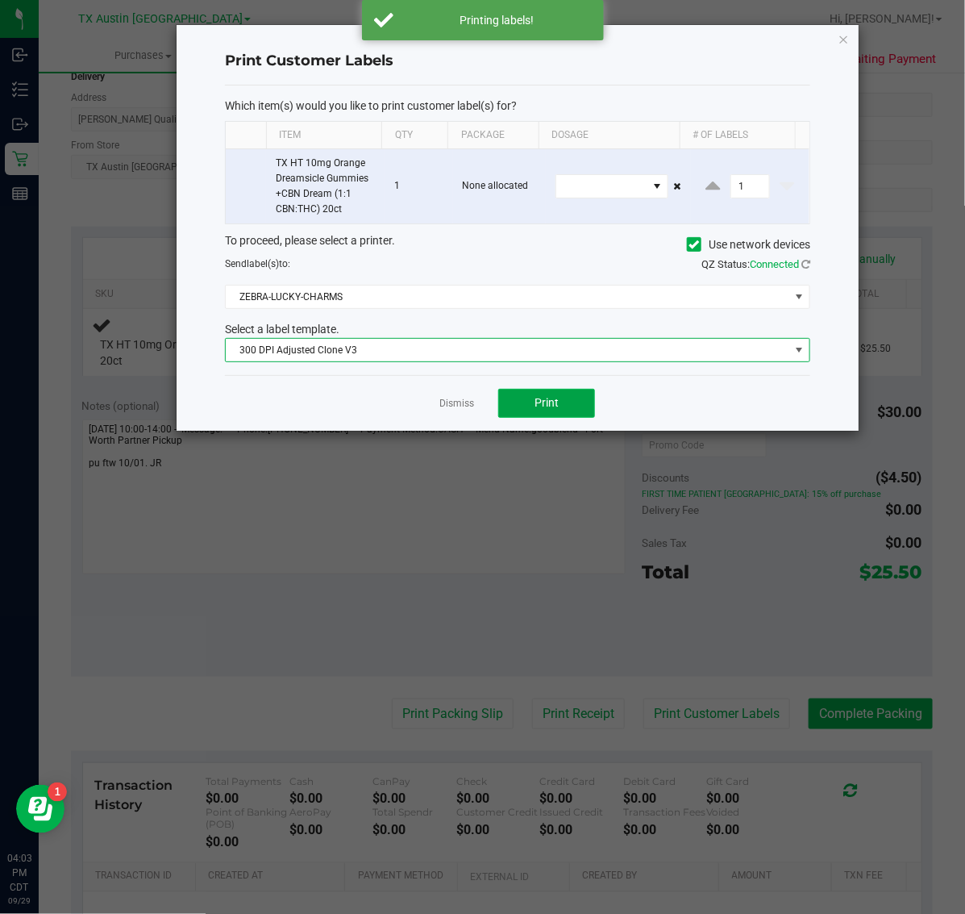
click at [535, 412] on button "Print" at bounding box center [546, 403] width 97 height 29
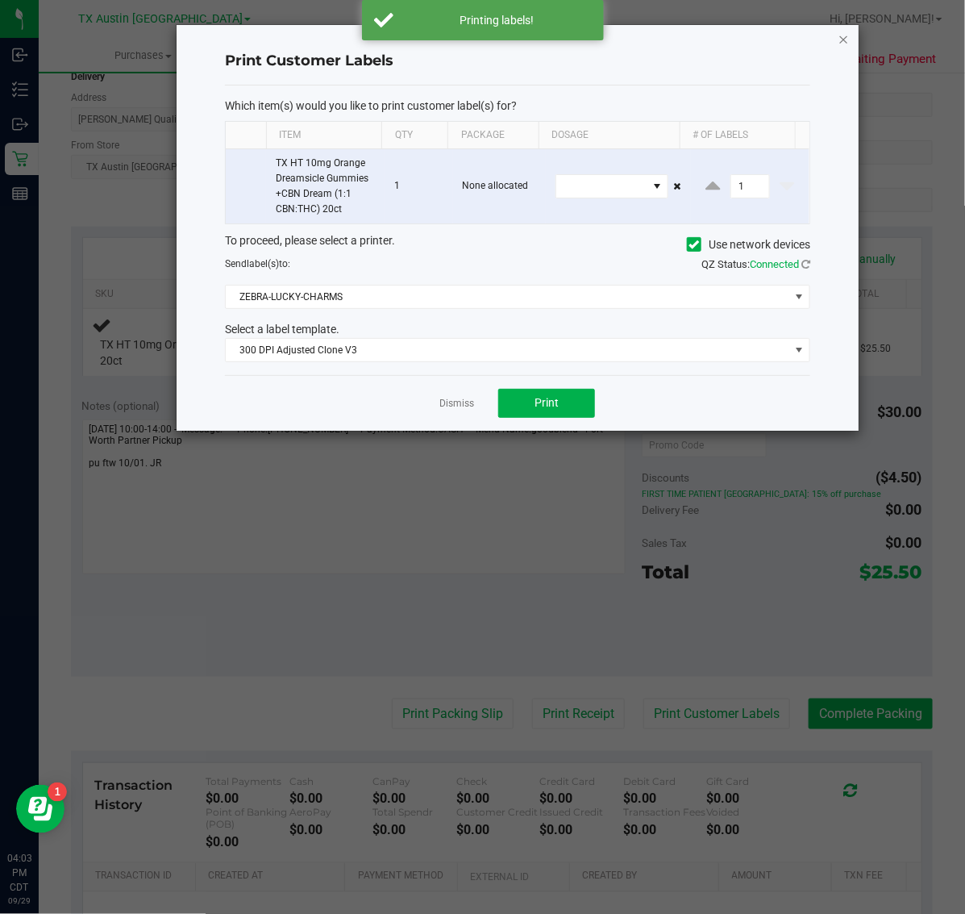
click at [844, 38] on icon "button" at bounding box center [844, 38] width 11 height 19
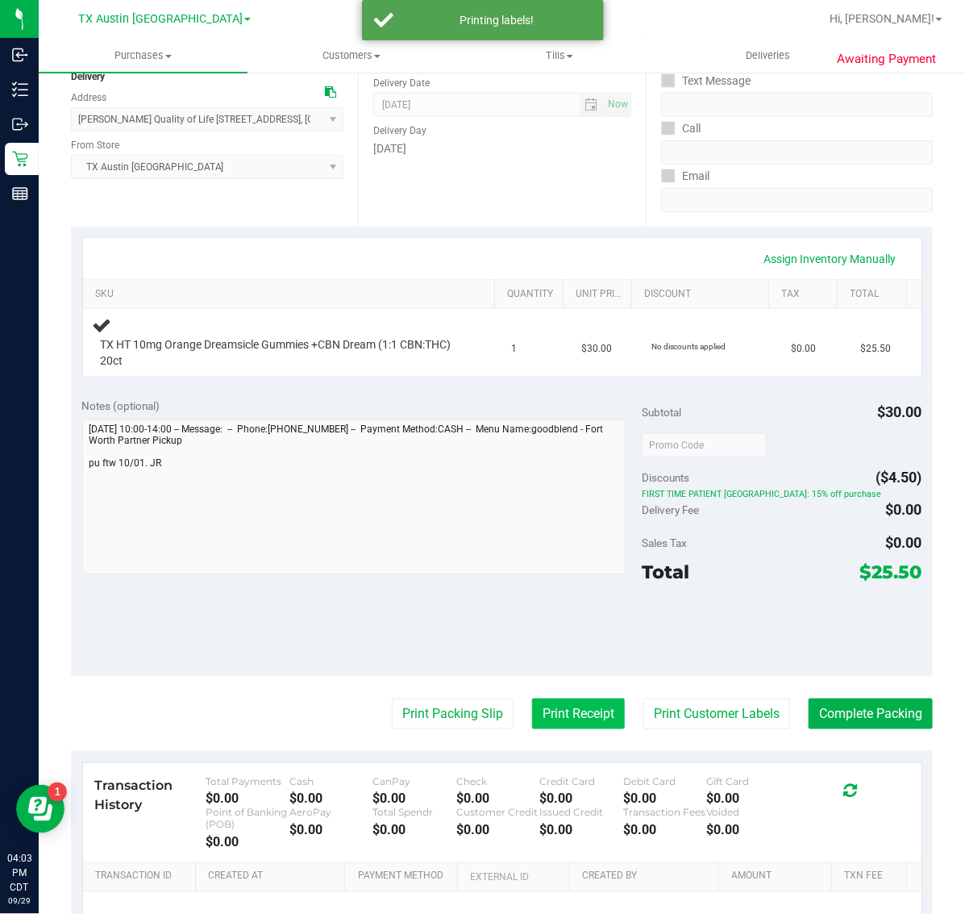
click at [563, 711] on button "Print Receipt" at bounding box center [578, 713] width 93 height 31
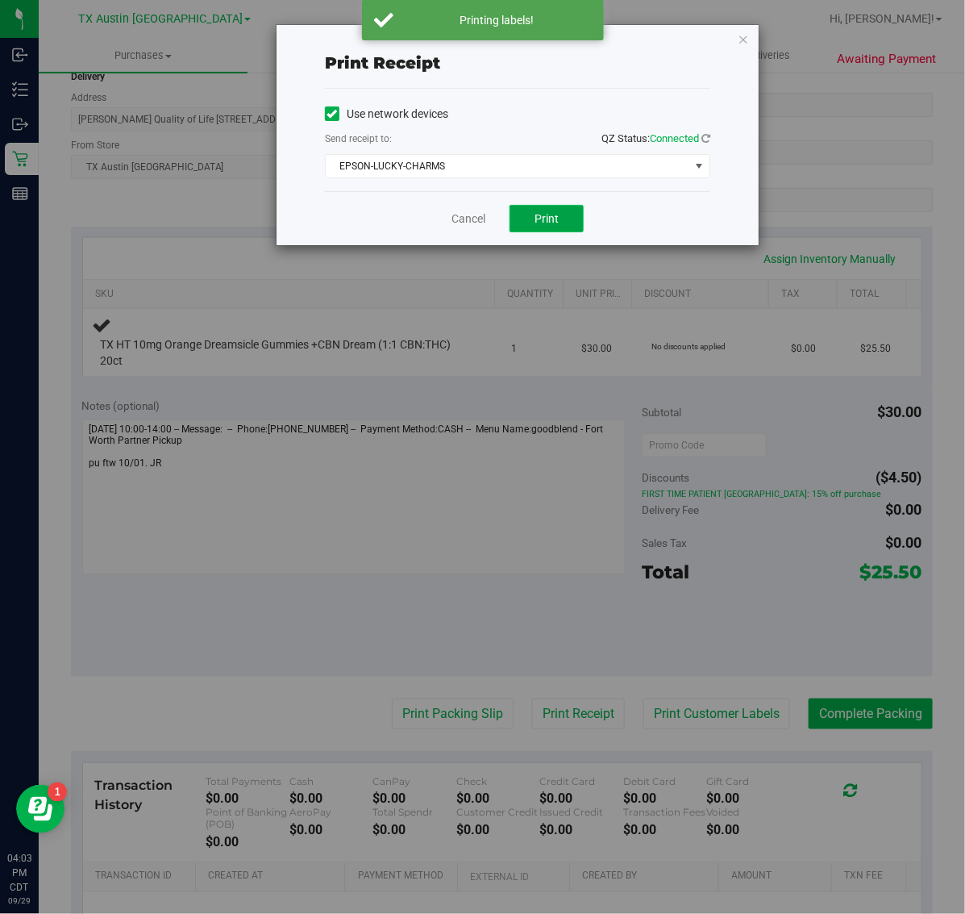
click at [543, 214] on span "Print" at bounding box center [547, 218] width 24 height 13
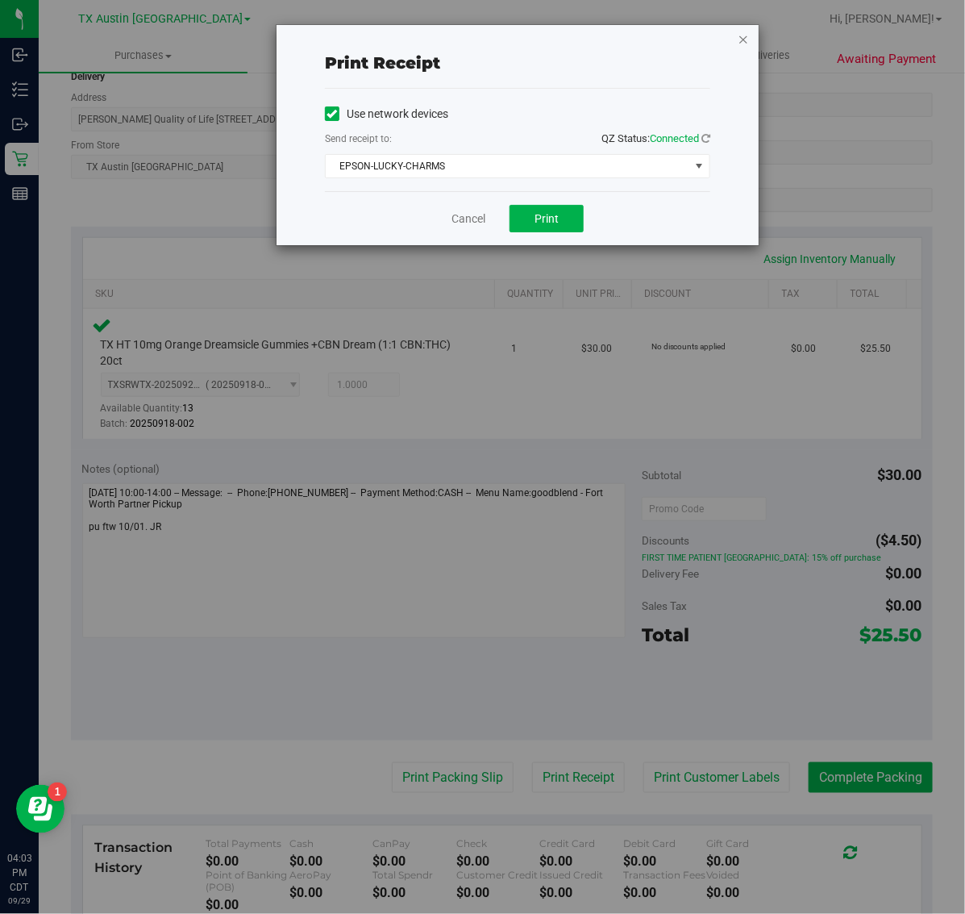
click at [744, 38] on icon "button" at bounding box center [743, 38] width 11 height 19
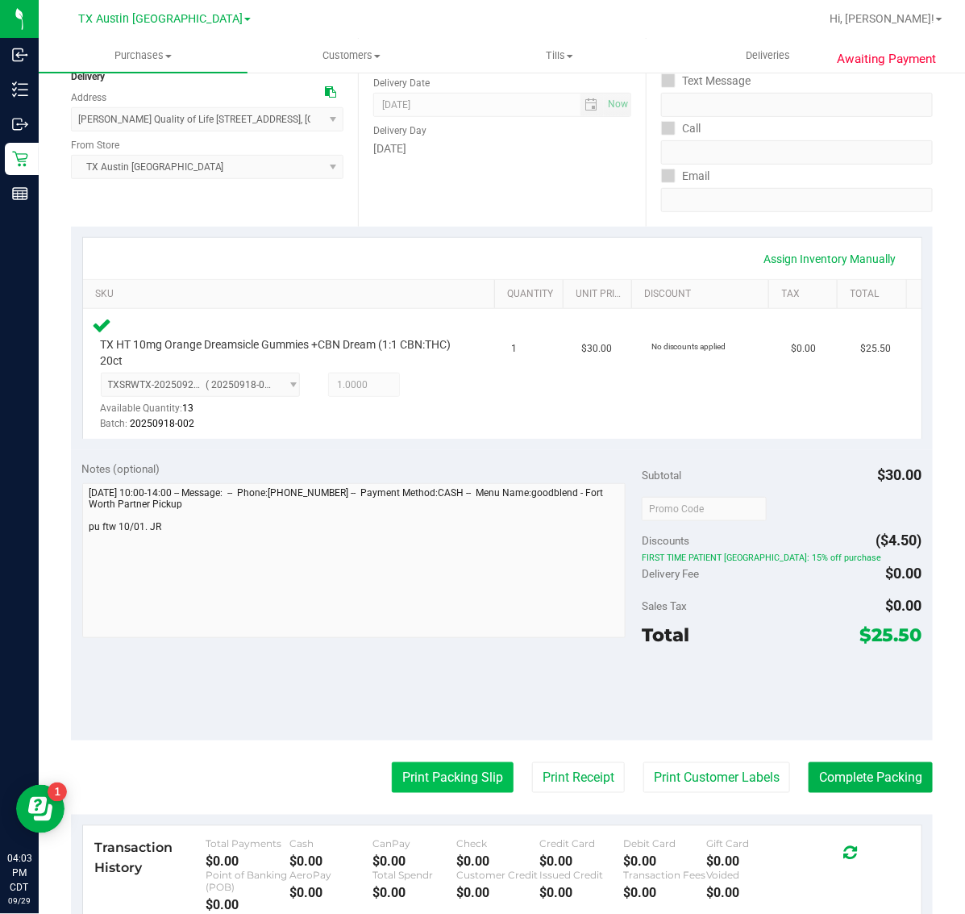
click at [432, 792] on button "Print Packing Slip" at bounding box center [453, 777] width 122 height 31
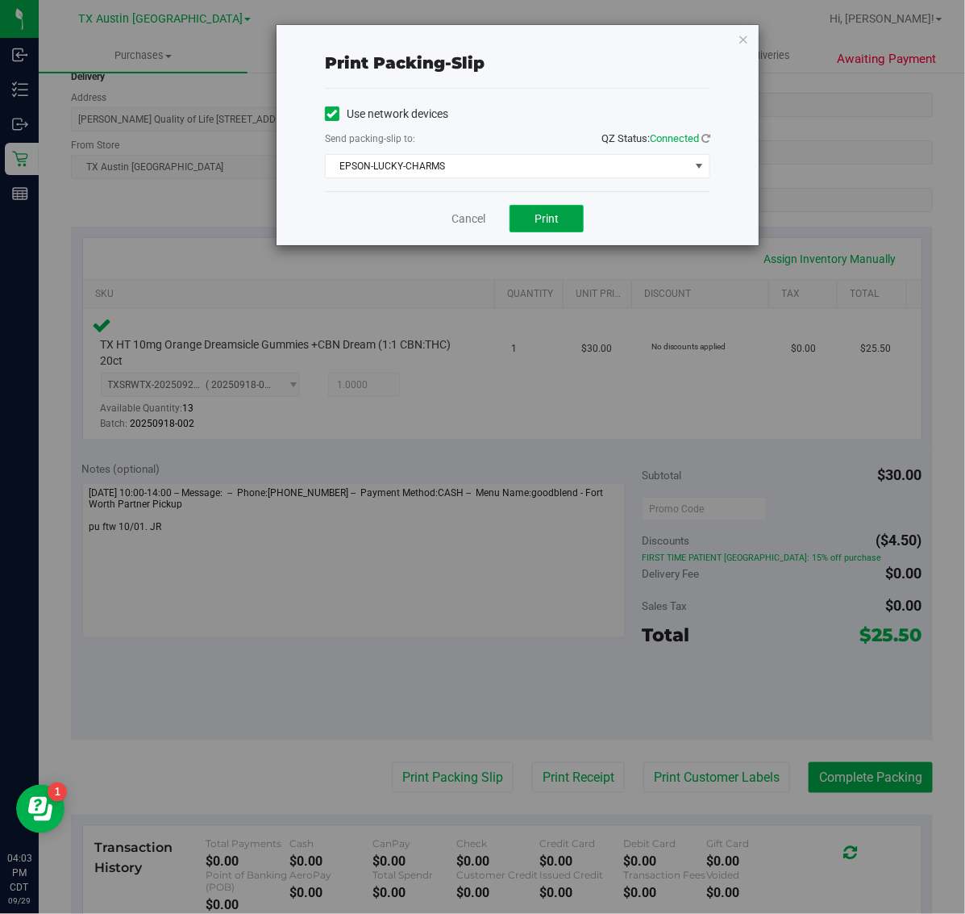
click at [555, 218] on span "Print" at bounding box center [547, 218] width 24 height 13
click at [744, 38] on icon "button" at bounding box center [743, 38] width 11 height 19
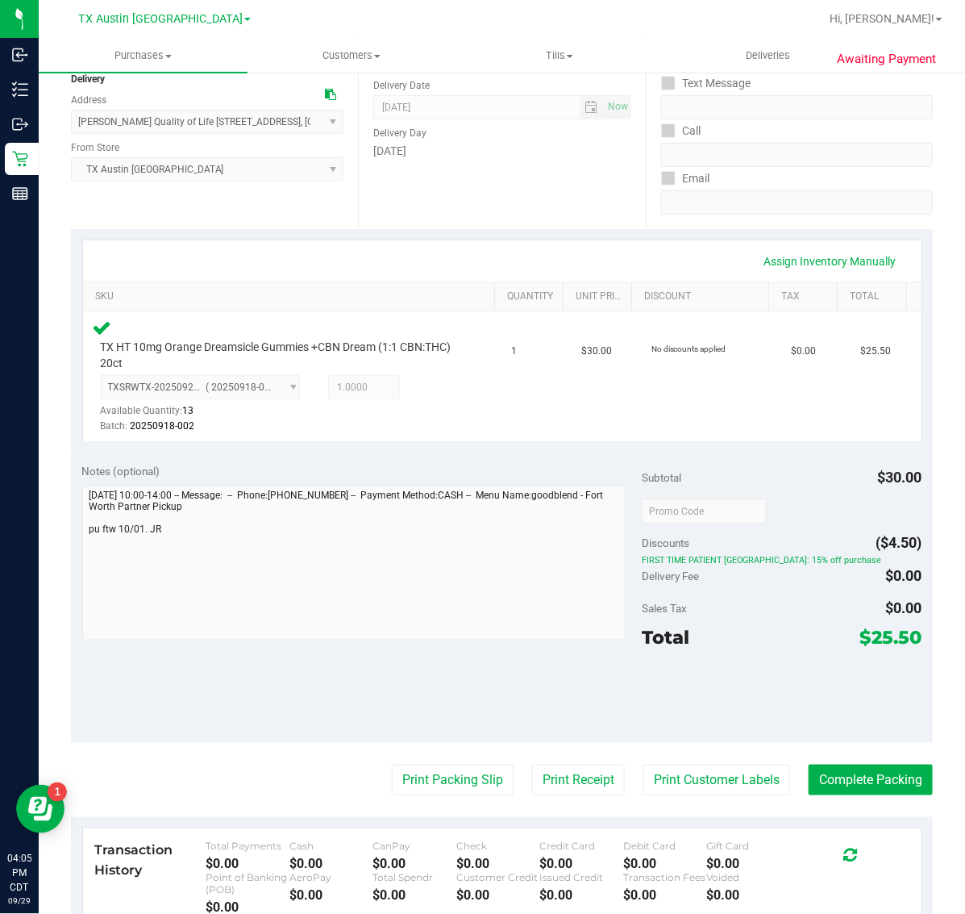
scroll to position [202, 0]
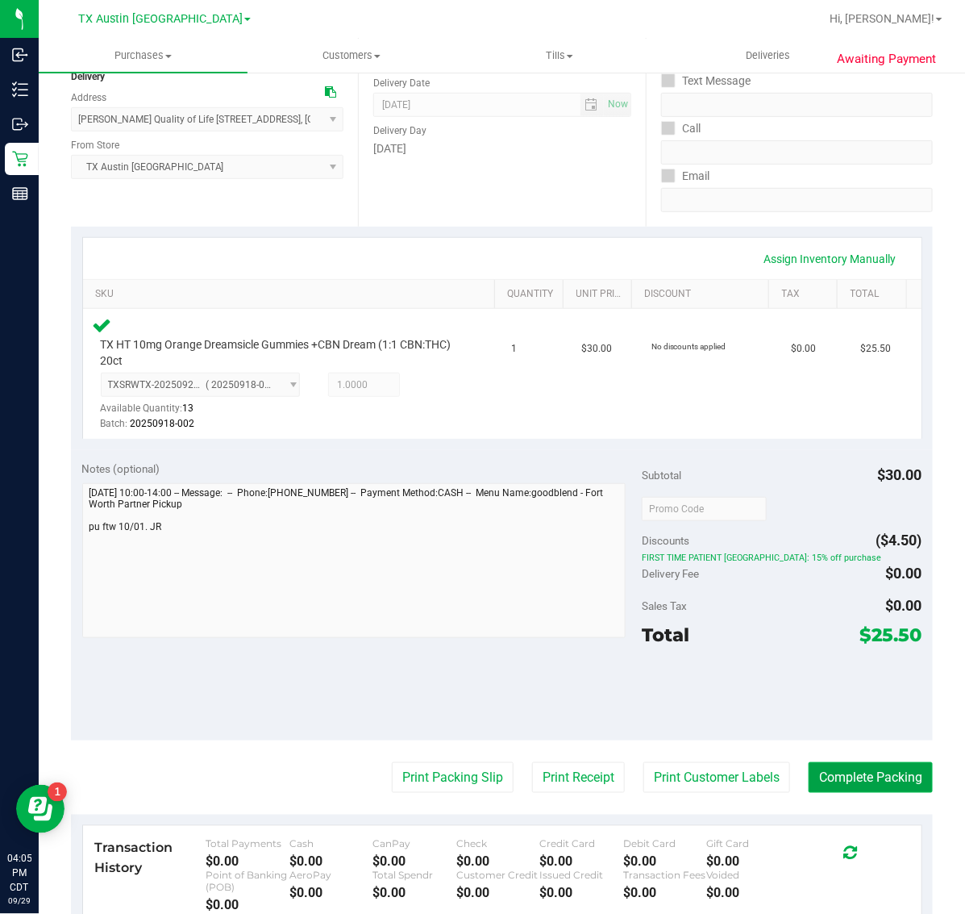
click at [859, 773] on button "Complete Packing" at bounding box center [871, 777] width 124 height 31
